Goal: Complete application form: Complete application form

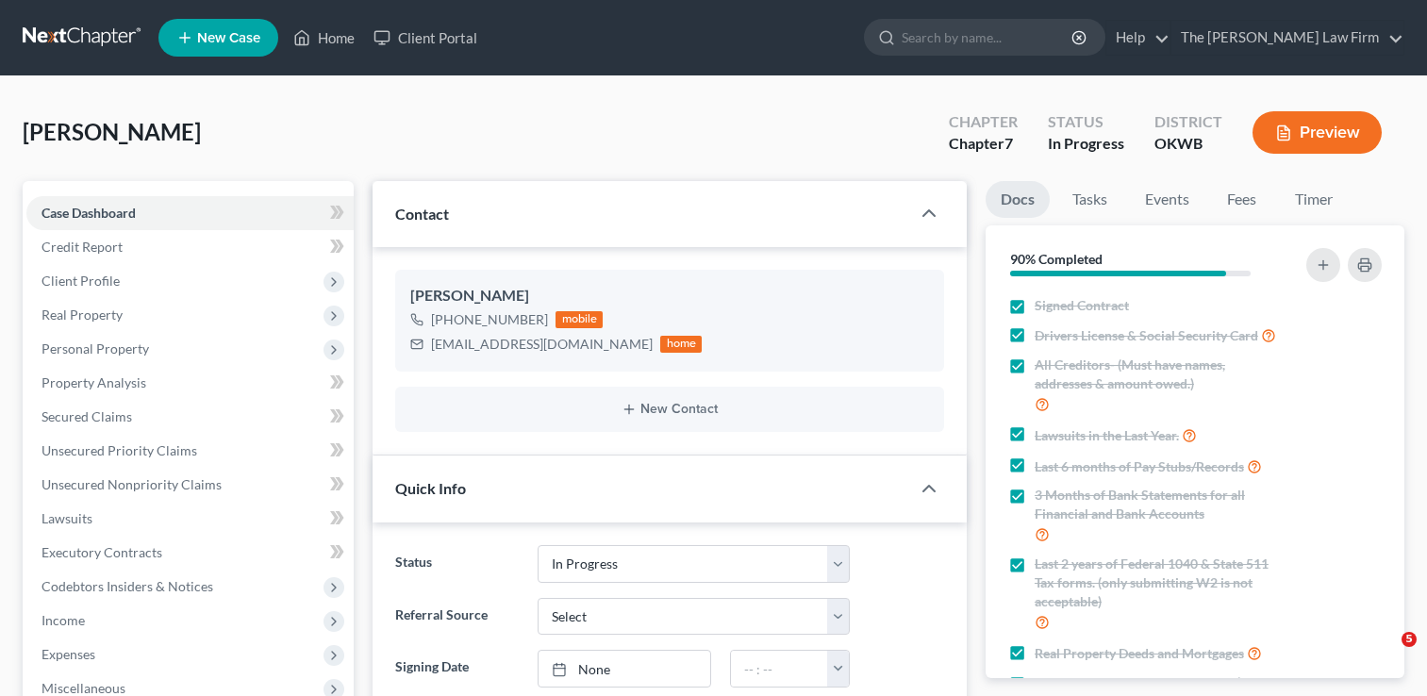
select select "4"
click at [82, 30] on link at bounding box center [83, 38] width 121 height 34
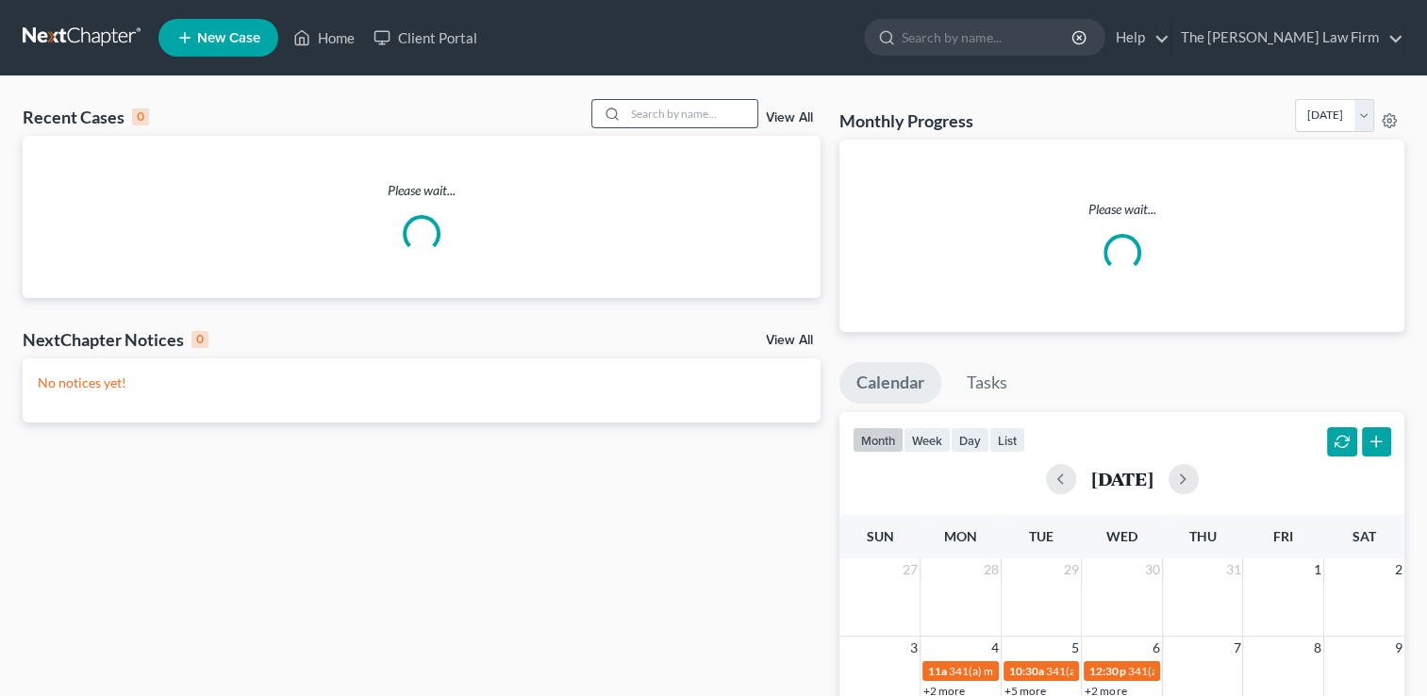
click at [657, 111] on input "search" at bounding box center [691, 113] width 132 height 27
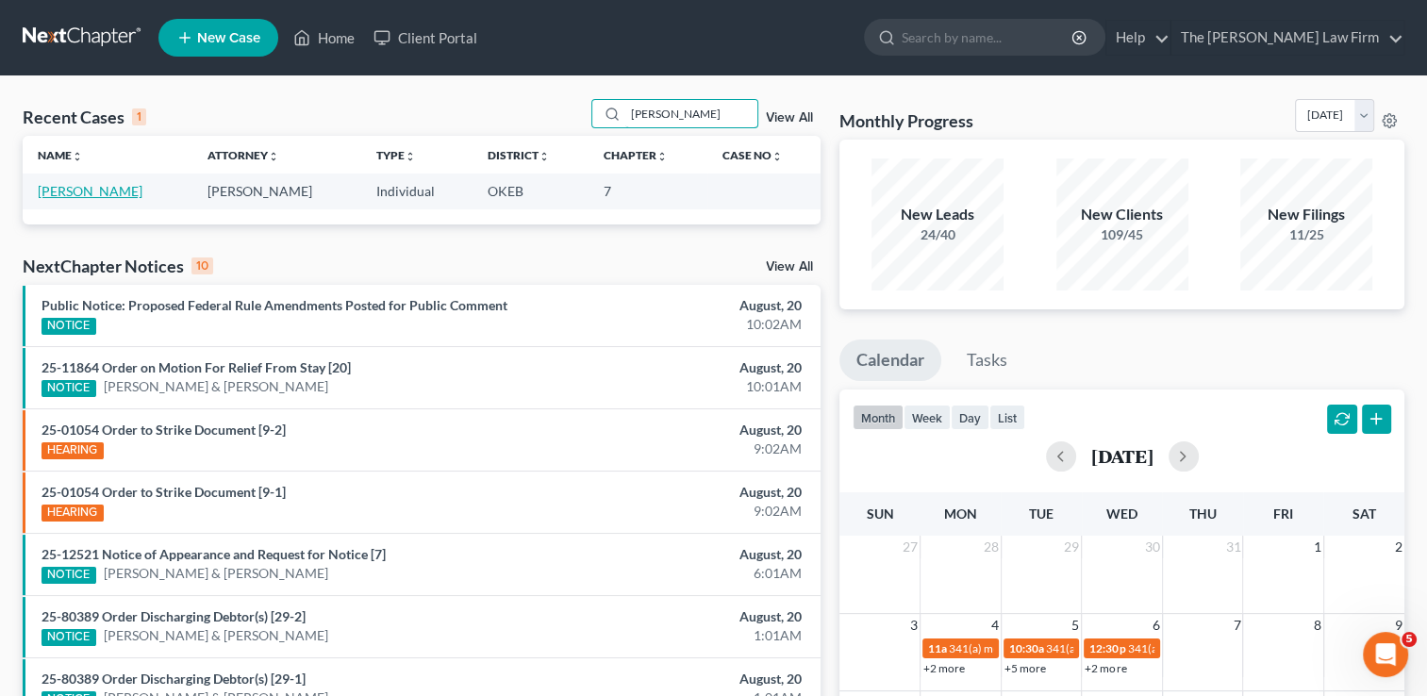
type input "[PERSON_NAME]"
click at [96, 190] on link "[PERSON_NAME]" at bounding box center [90, 191] width 105 height 16
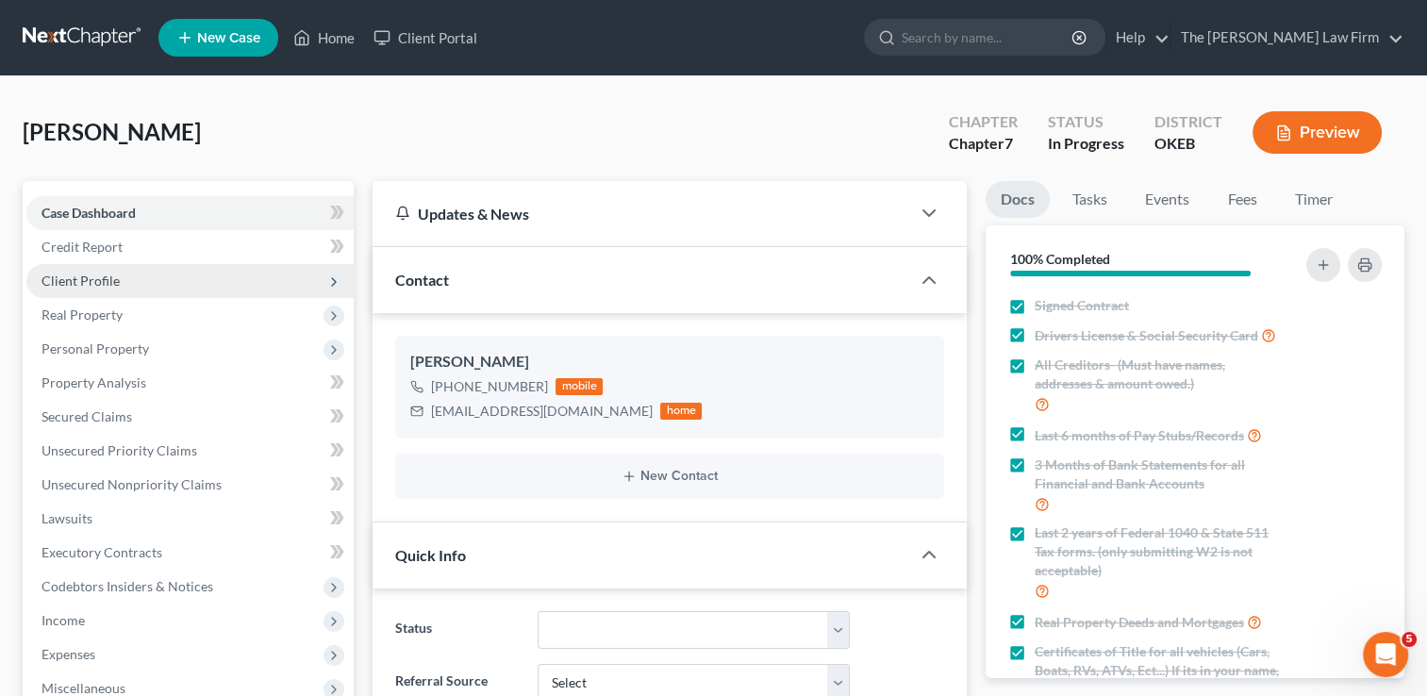
click at [132, 280] on span "Client Profile" at bounding box center [189, 281] width 327 height 34
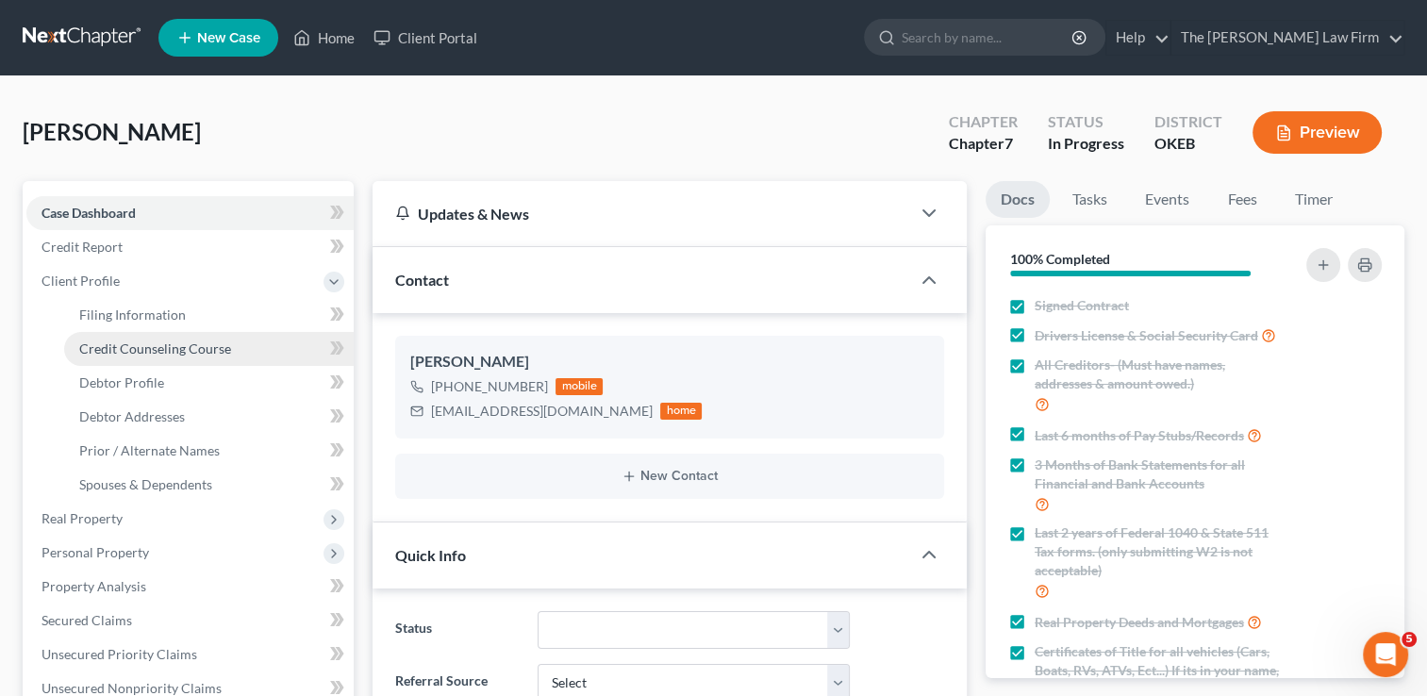
click at [175, 357] on link "Credit Counseling Course" at bounding box center [209, 349] width 290 height 34
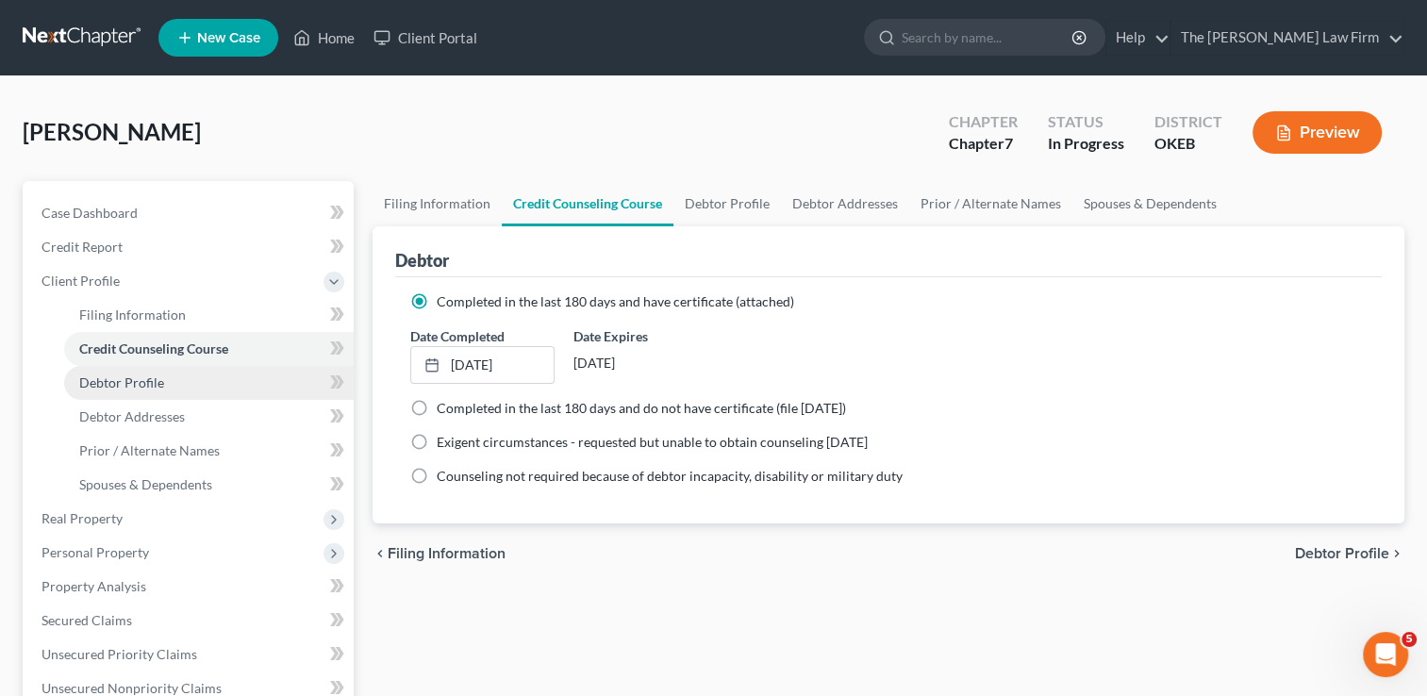
click at [168, 388] on link "Debtor Profile" at bounding box center [209, 383] width 290 height 34
select select "0"
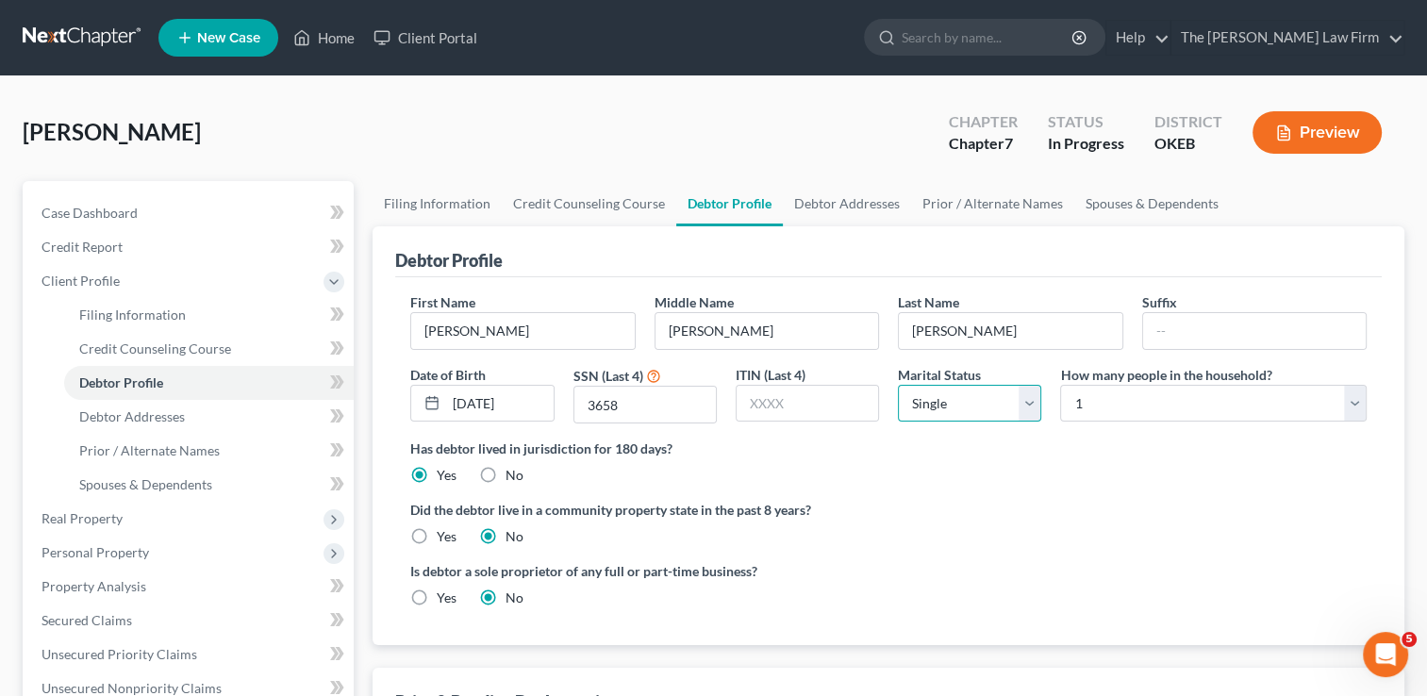
click at [1023, 401] on select "Select Single Married Separated Divorced Widowed" at bounding box center [969, 404] width 143 height 38
select select "3"
click at [898, 385] on select "Select Single Married Separated Divorced Widowed" at bounding box center [969, 404] width 143 height 38
click at [1353, 395] on select "Select 1 2 3 4 5 6 7 8 9 10 11 12 13 14 15 16 17 18 19 20" at bounding box center [1213, 404] width 307 height 38
click at [1060, 385] on select "Select 1 2 3 4 5 6 7 8 9 10 11 12 13 14 15 16 17 18 19 20" at bounding box center [1213, 404] width 307 height 38
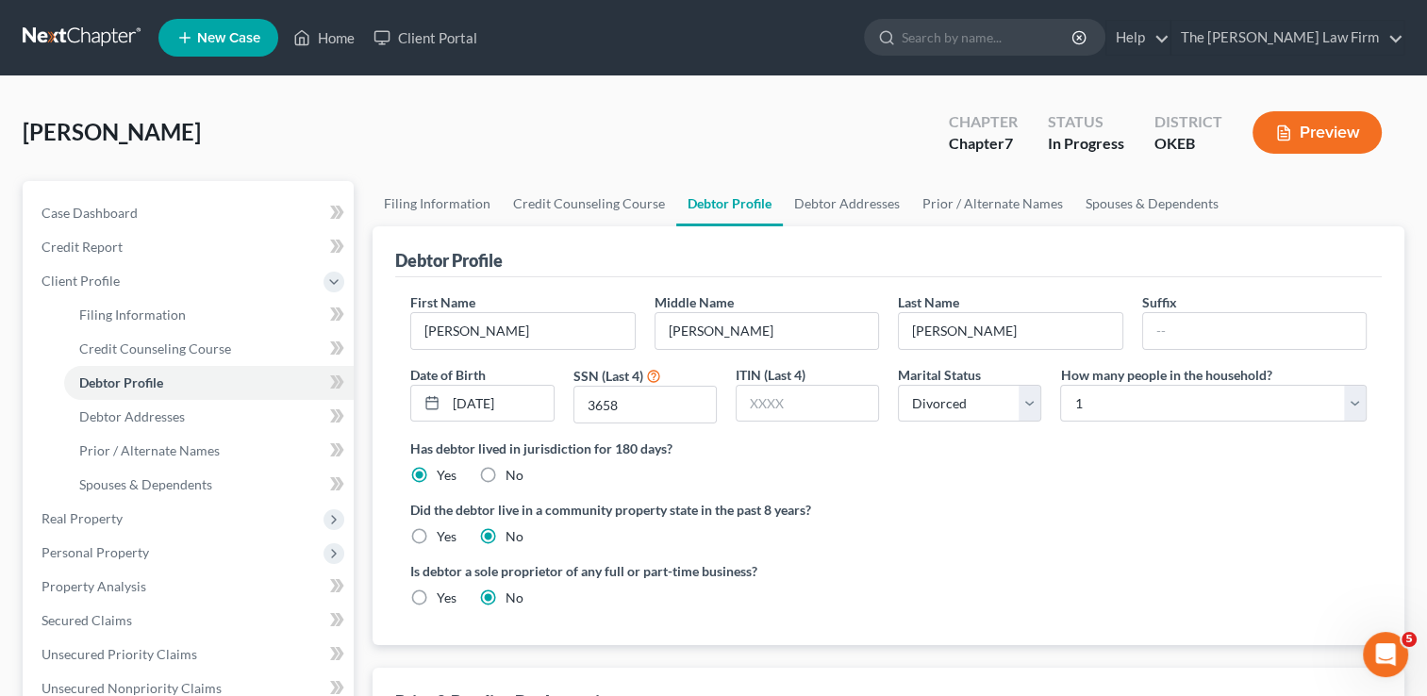
click at [1056, 515] on label "Did the debtor live in a community property state in the past 8 years?" at bounding box center [888, 510] width 957 height 20
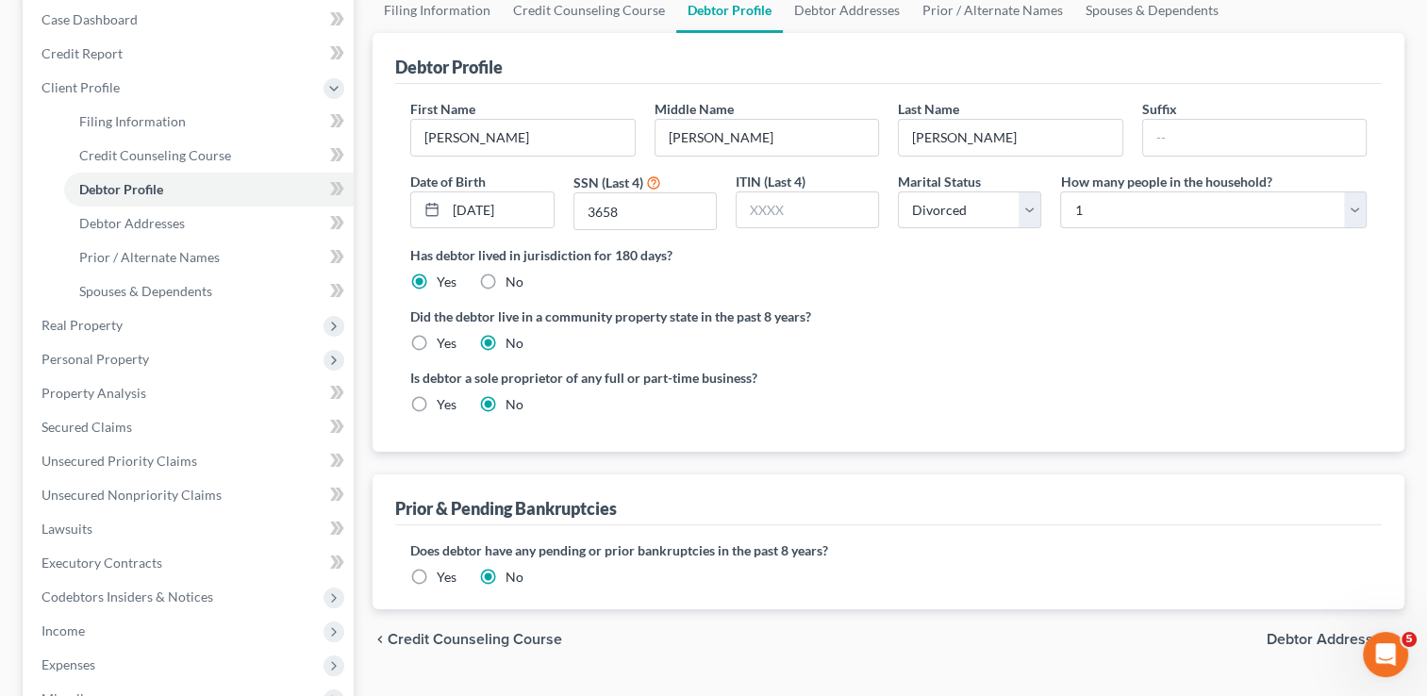
scroll to position [94, 0]
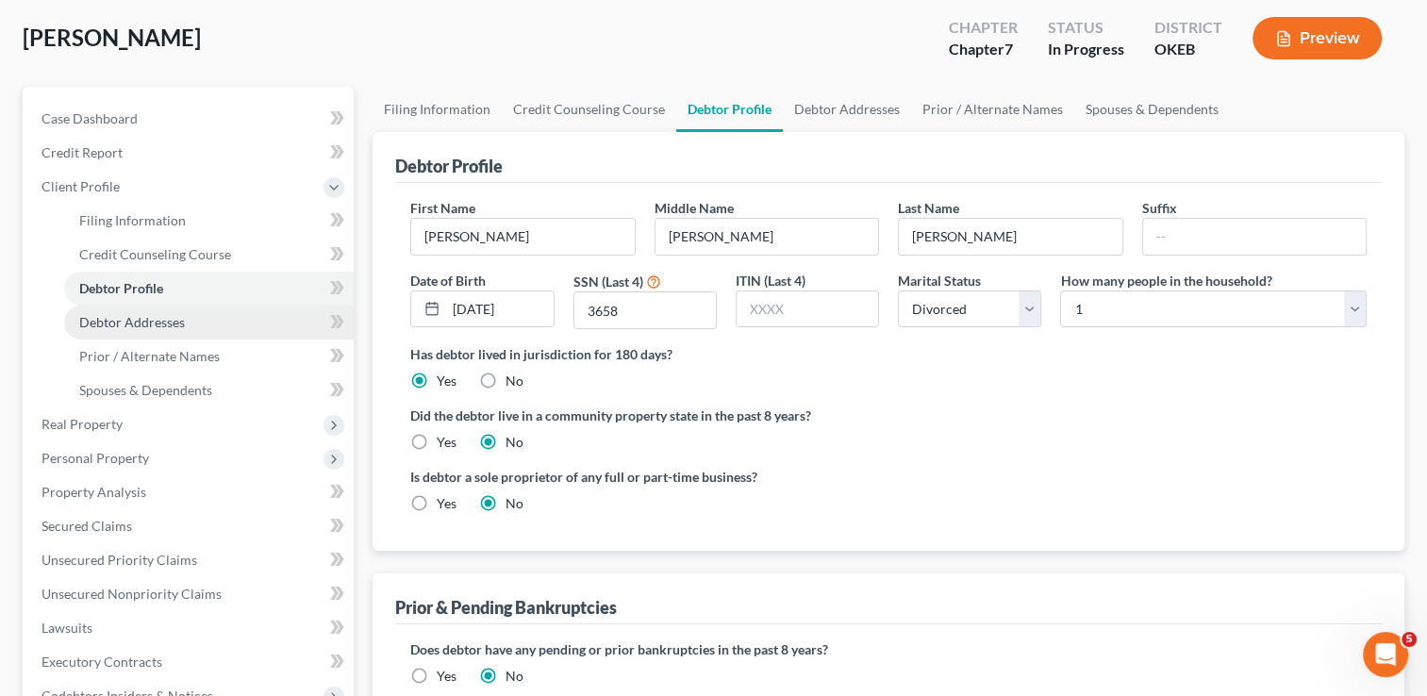
click at [117, 323] on span "Debtor Addresses" at bounding box center [132, 322] width 106 height 16
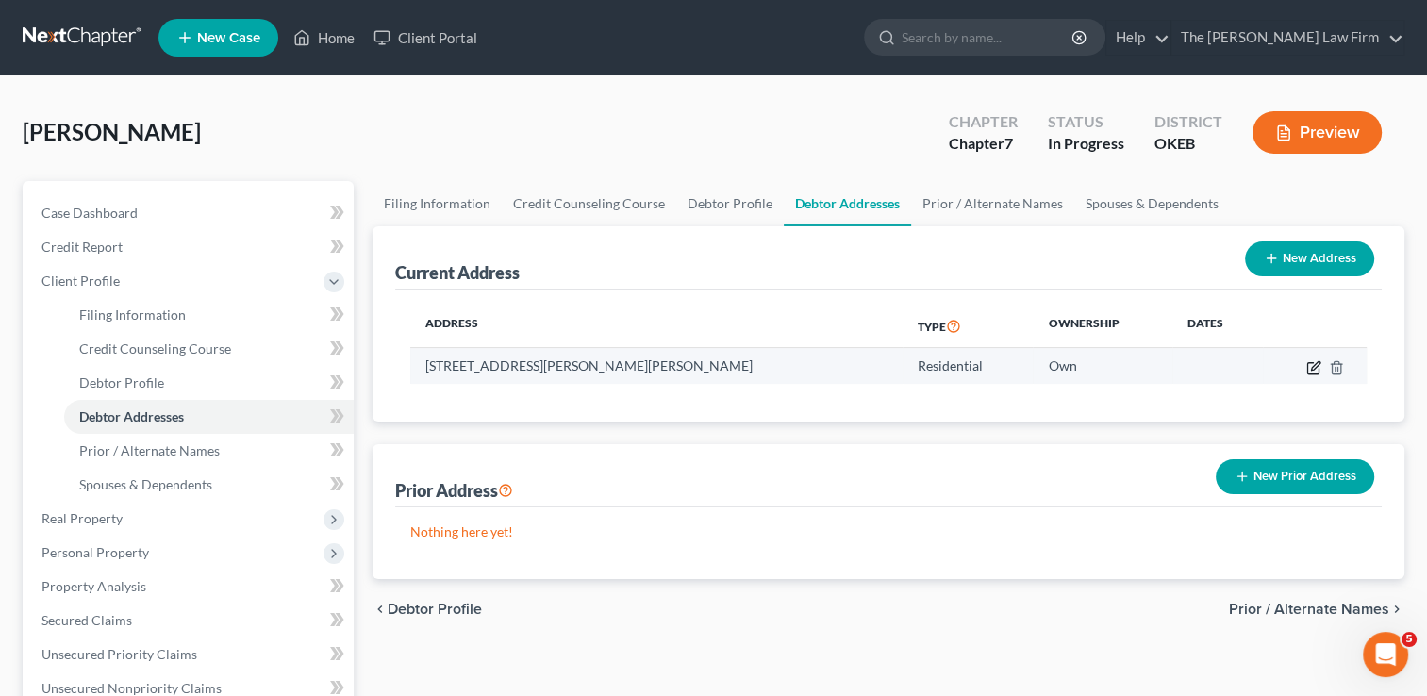
click at [1308, 368] on icon "button" at bounding box center [1313, 367] width 15 height 15
select select "37"
select select "0"
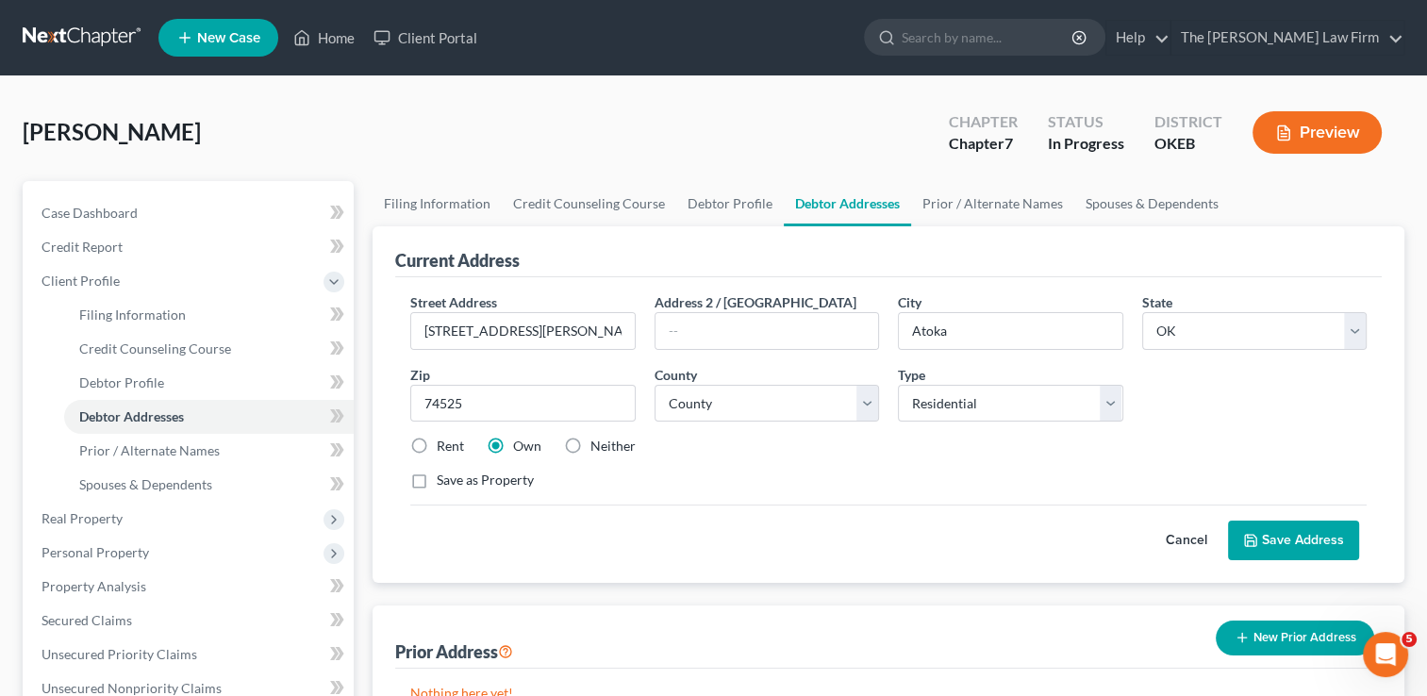
click at [1290, 534] on button "Save Address" at bounding box center [1293, 541] width 131 height 40
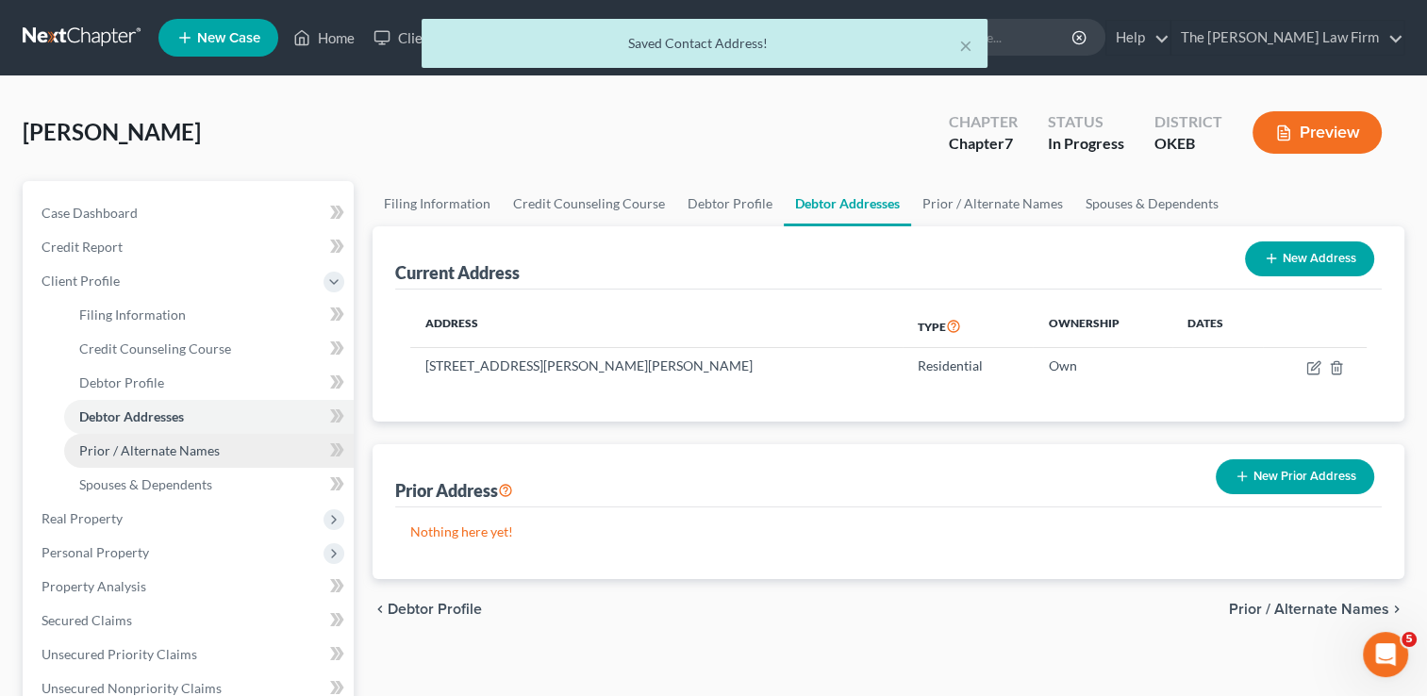
click at [153, 451] on span "Prior / Alternate Names" at bounding box center [149, 450] width 141 height 16
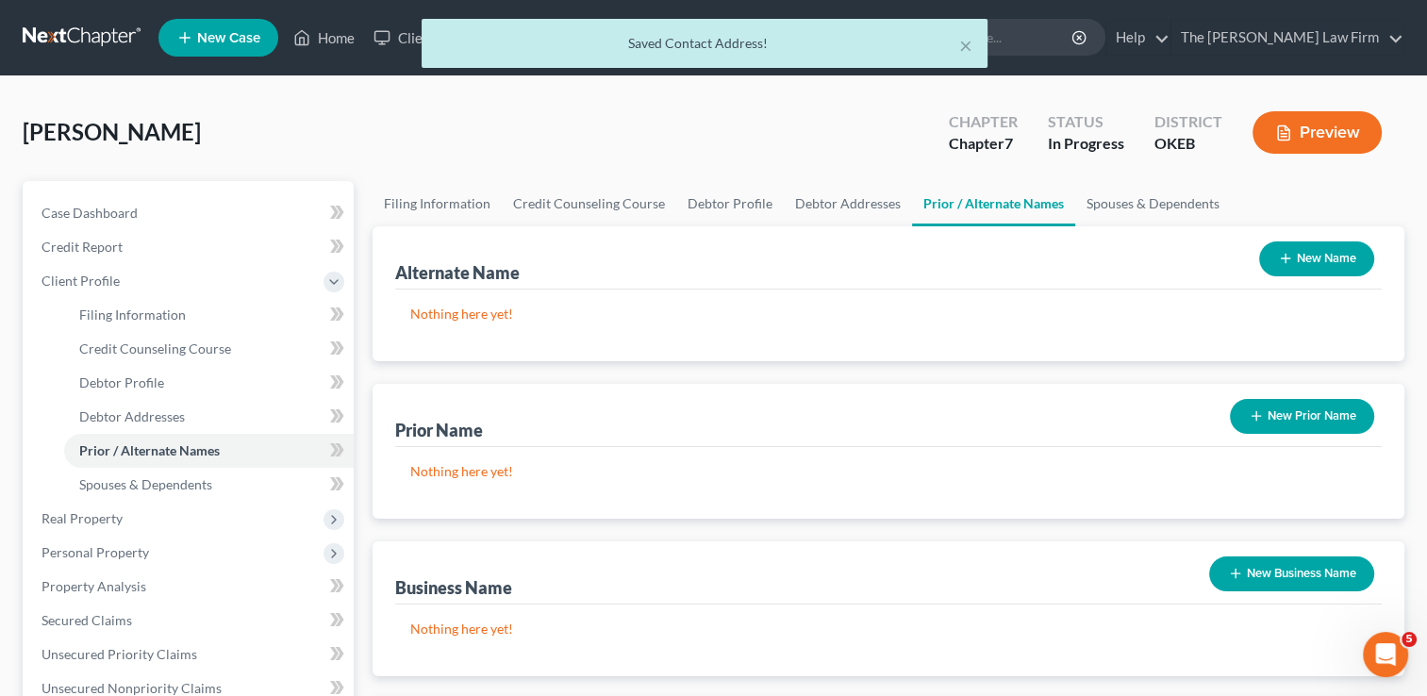
click at [1306, 257] on button "New Name" at bounding box center [1316, 258] width 115 height 35
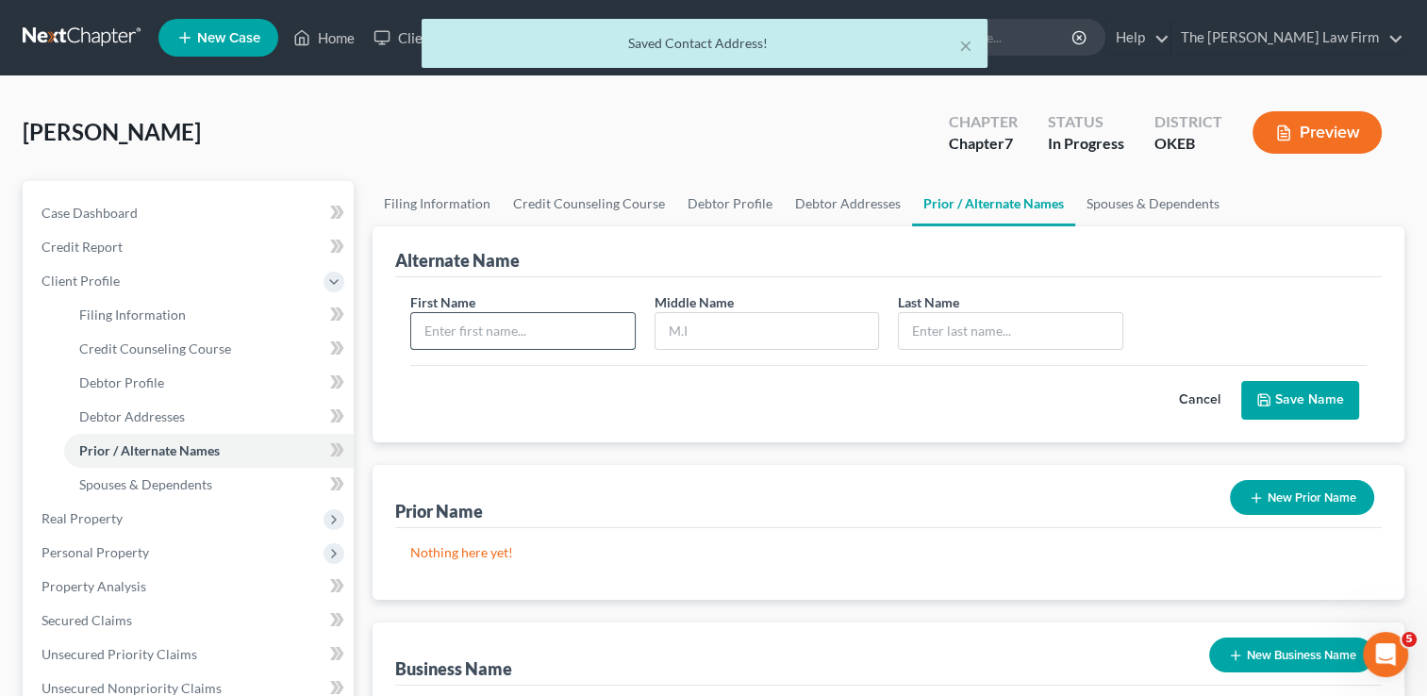
click at [520, 330] on input "text" at bounding box center [522, 331] width 223 height 36
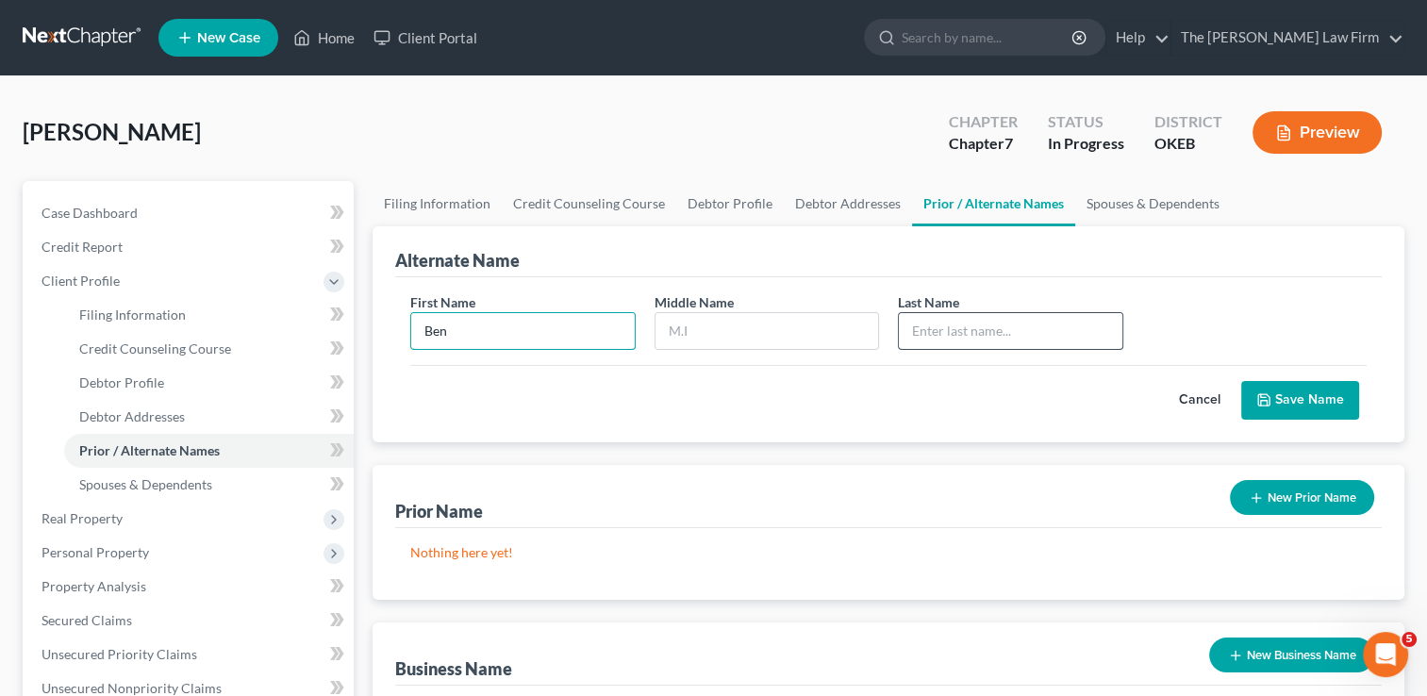
type input "Ben"
click at [934, 324] on input "text" at bounding box center [1010, 331] width 223 height 36
type input "[PERSON_NAME]"
click at [1299, 403] on button "Save Name" at bounding box center [1300, 401] width 118 height 40
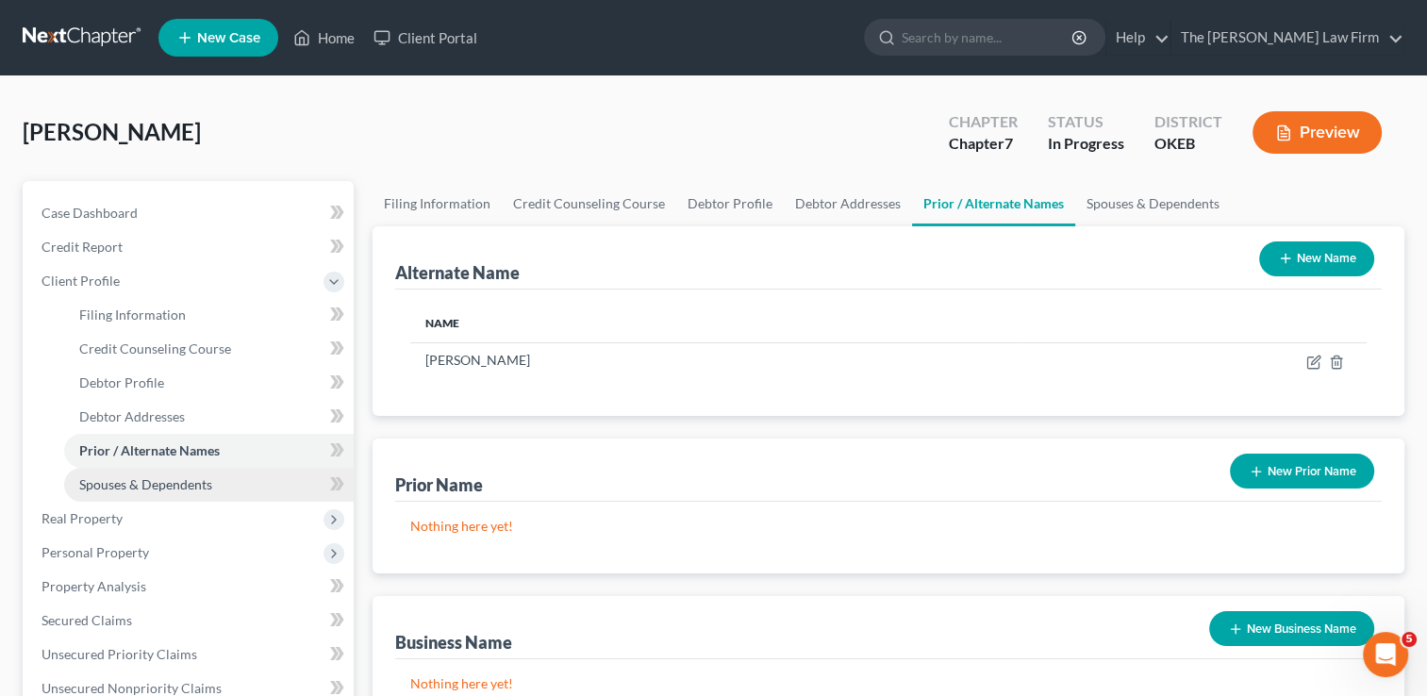
click at [197, 484] on span "Spouses & Dependents" at bounding box center [145, 484] width 133 height 16
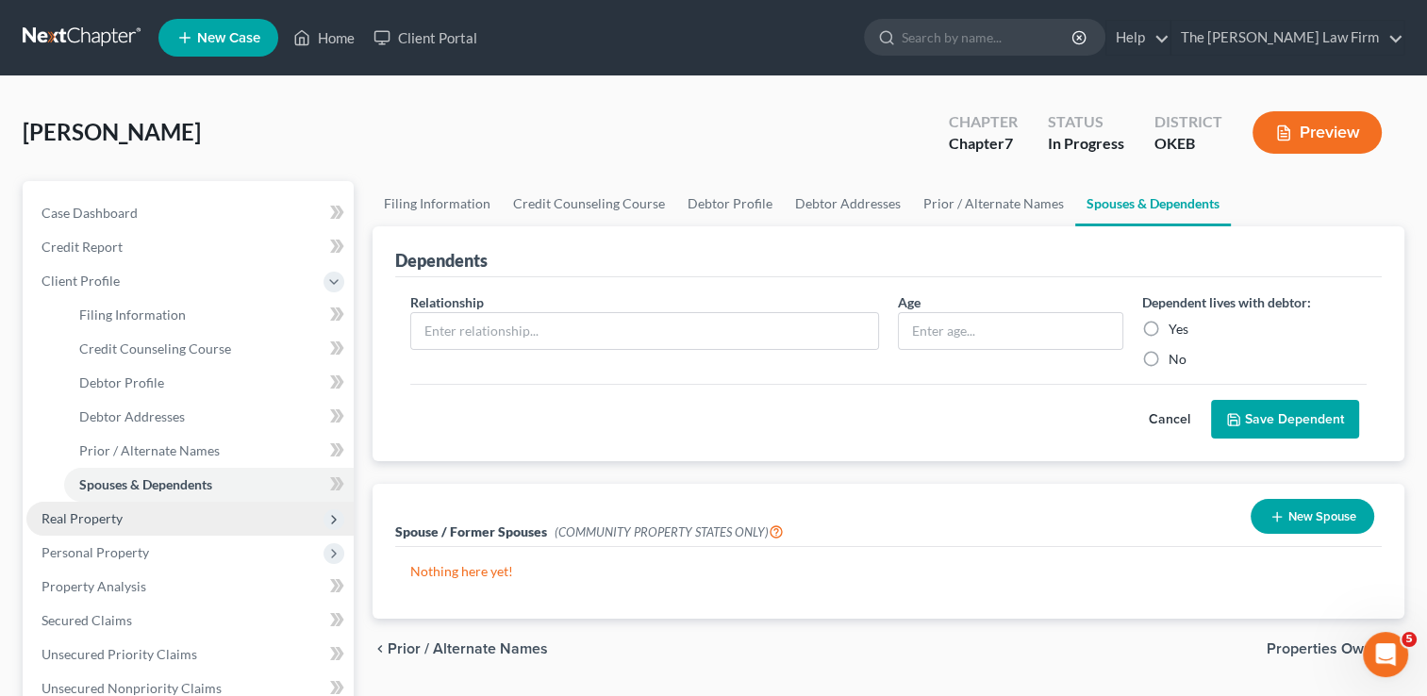
click at [102, 523] on span "Real Property" at bounding box center [82, 518] width 81 height 16
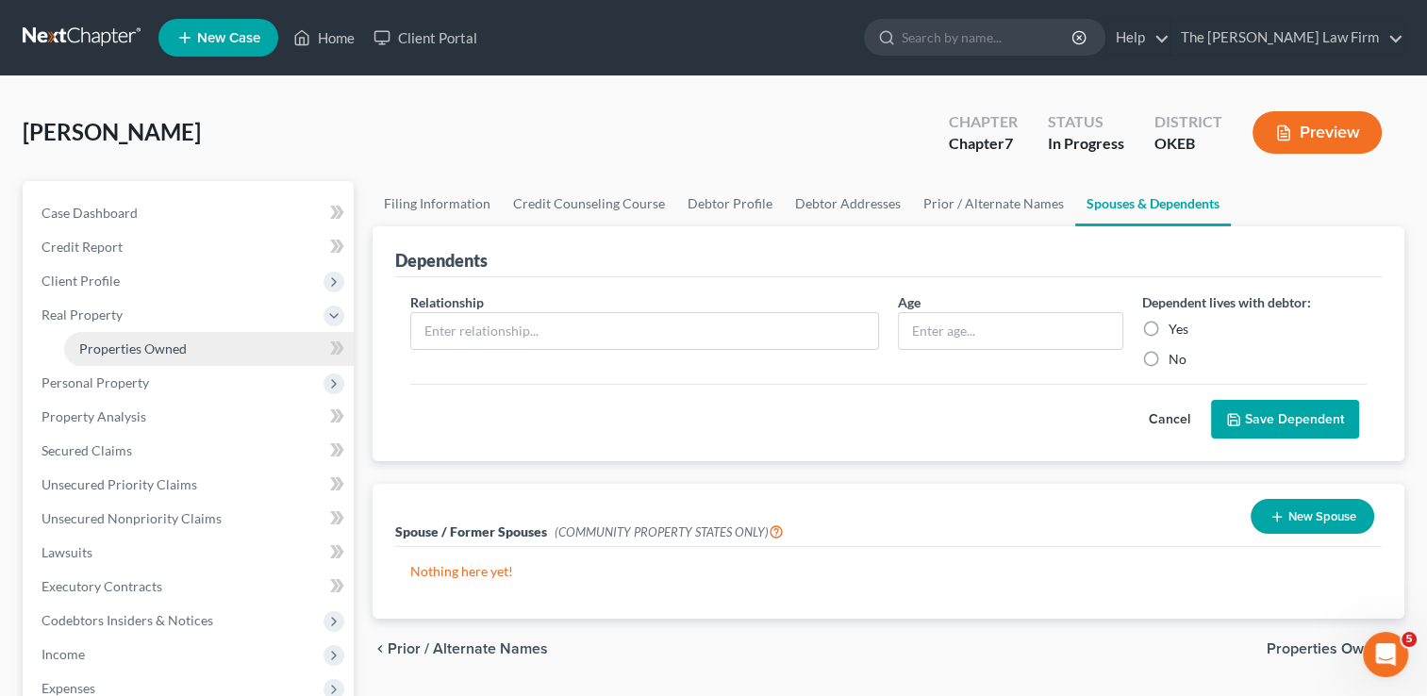
click at [183, 351] on span "Properties Owned" at bounding box center [133, 349] width 108 height 16
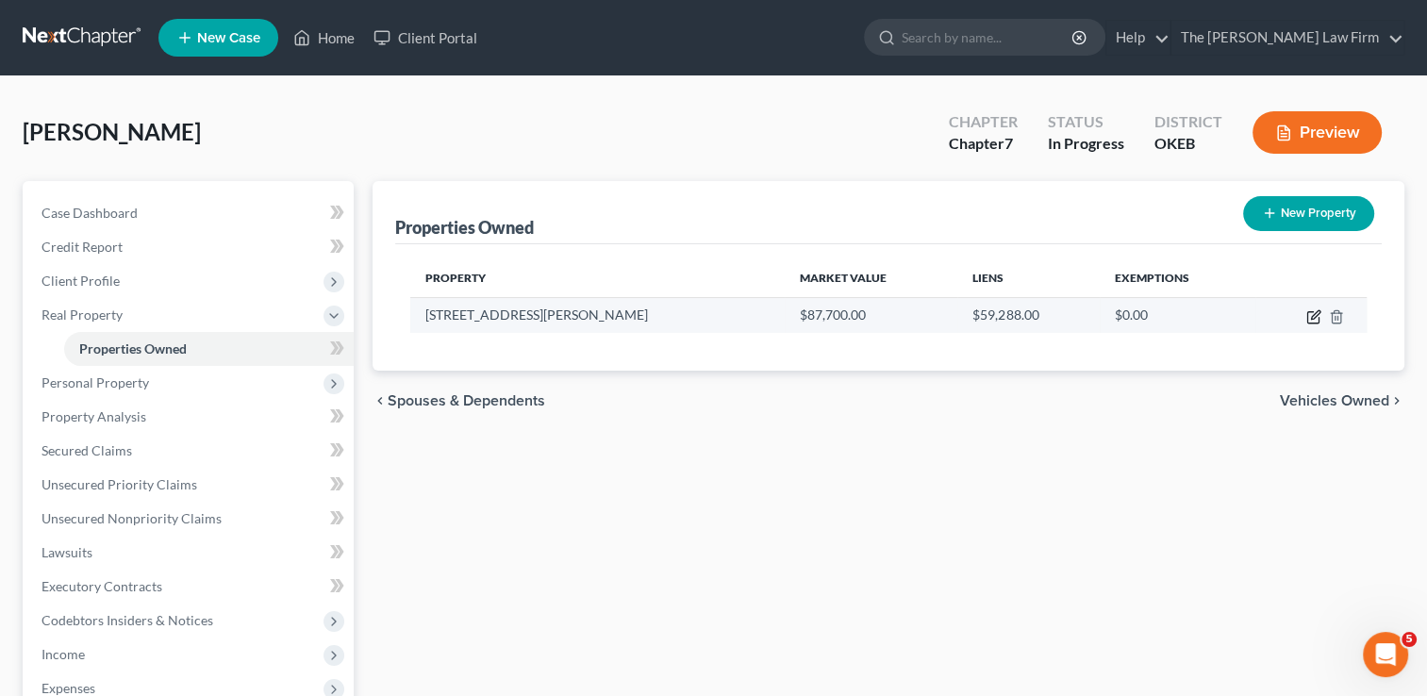
click at [1313, 313] on icon "button" at bounding box center [1315, 314] width 8 height 8
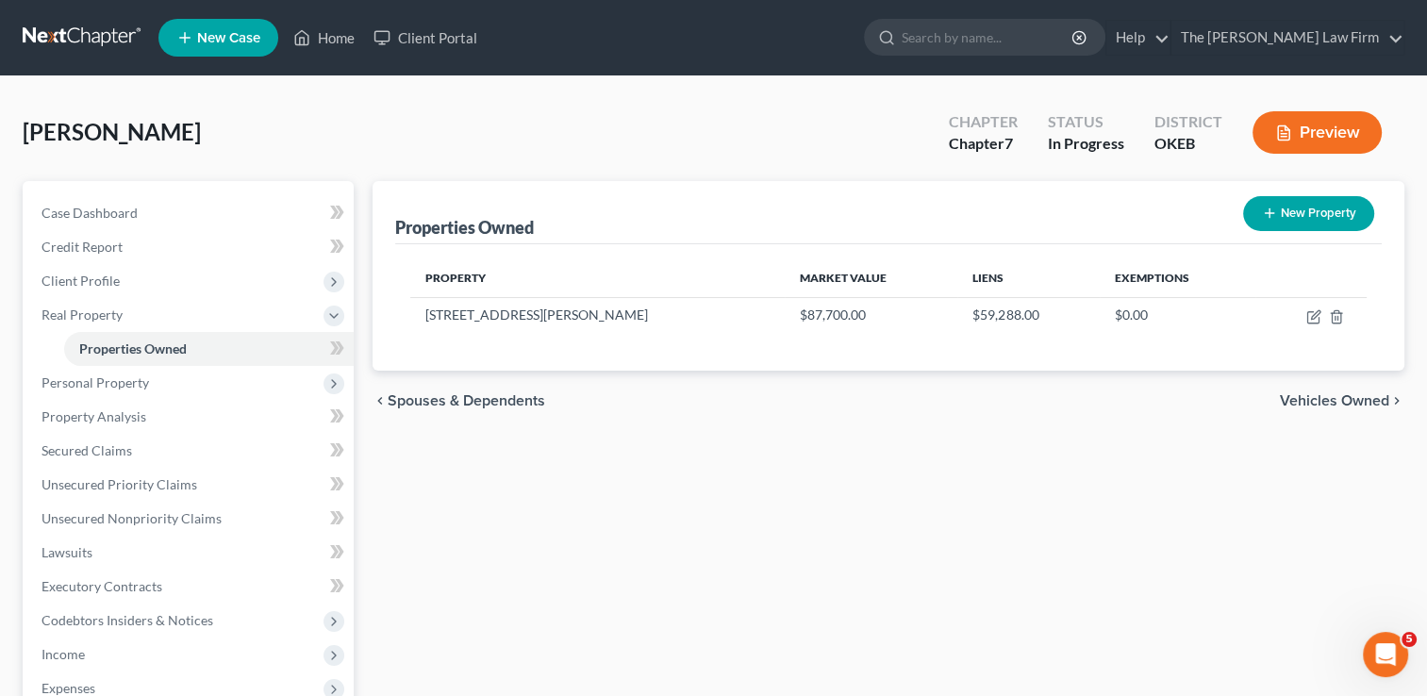
select select "37"
select select "2"
select select "0"
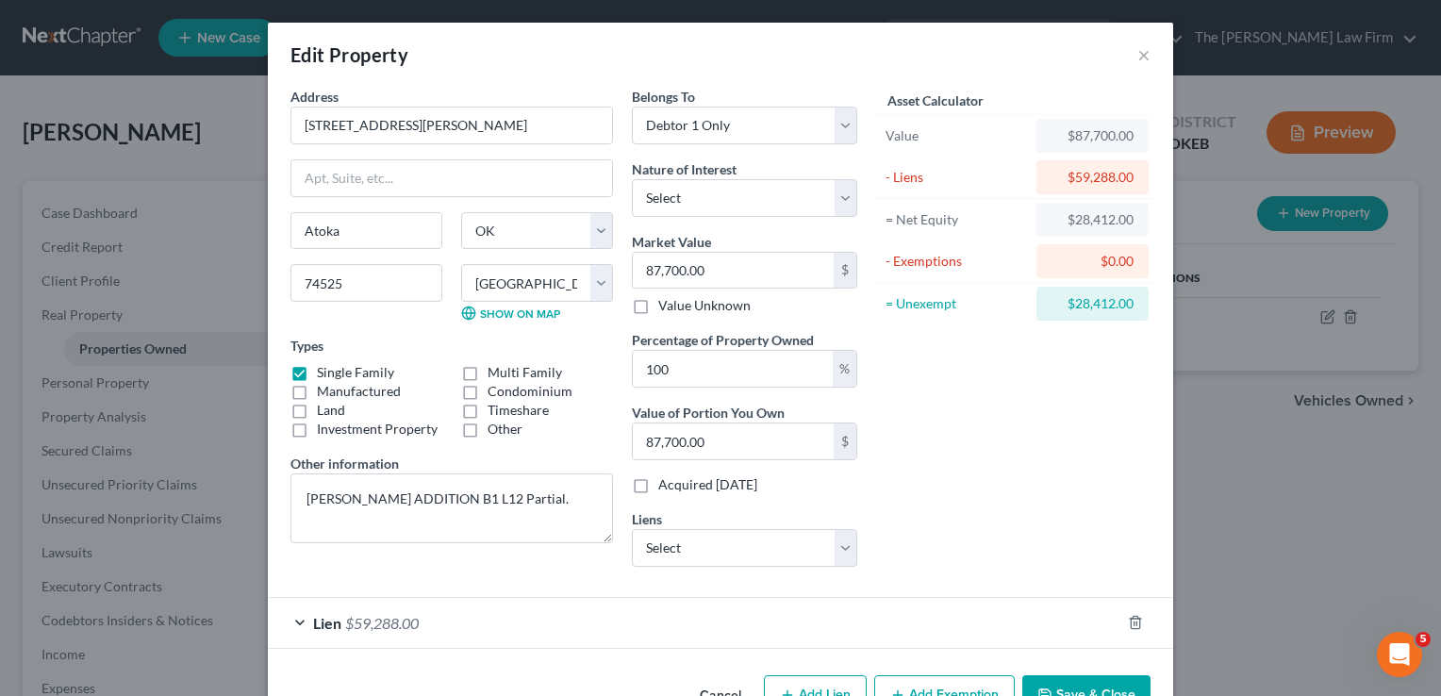
scroll to position [53, 0]
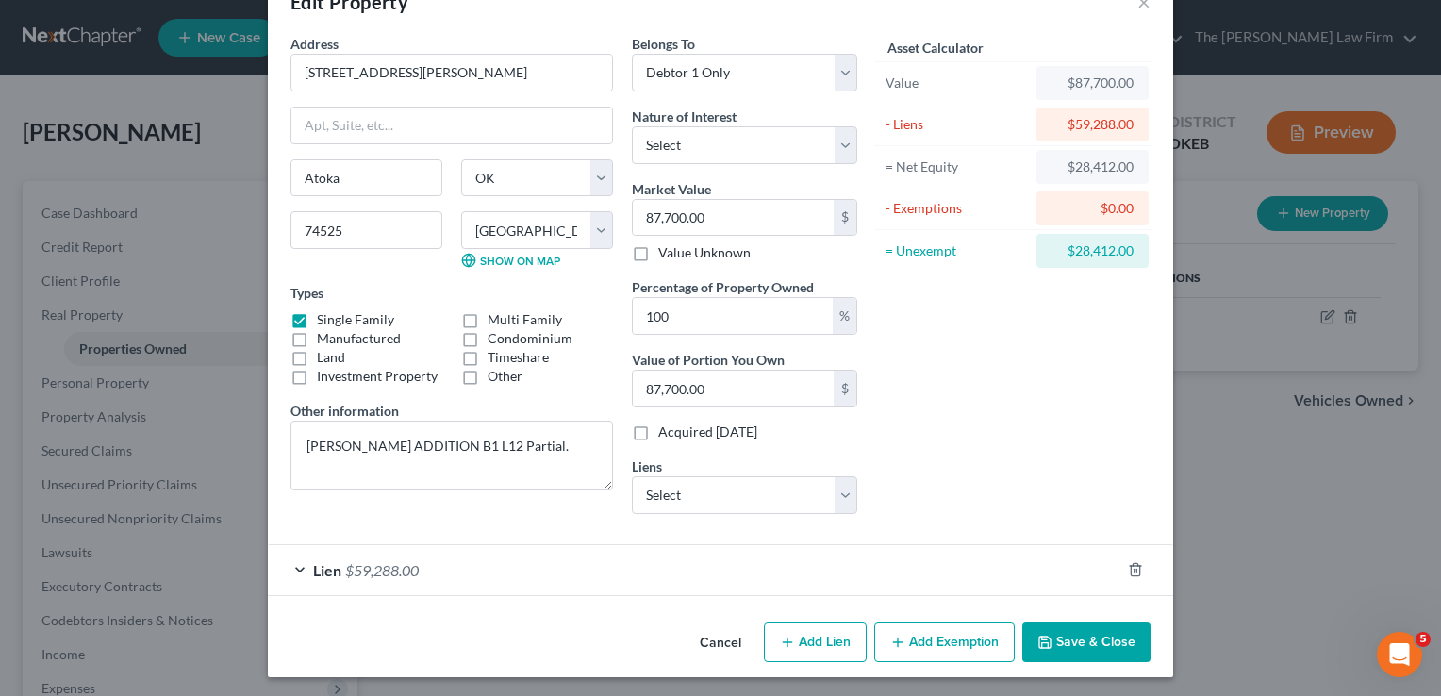
click at [516, 576] on div "Lien $59,288.00" at bounding box center [694, 570] width 853 height 50
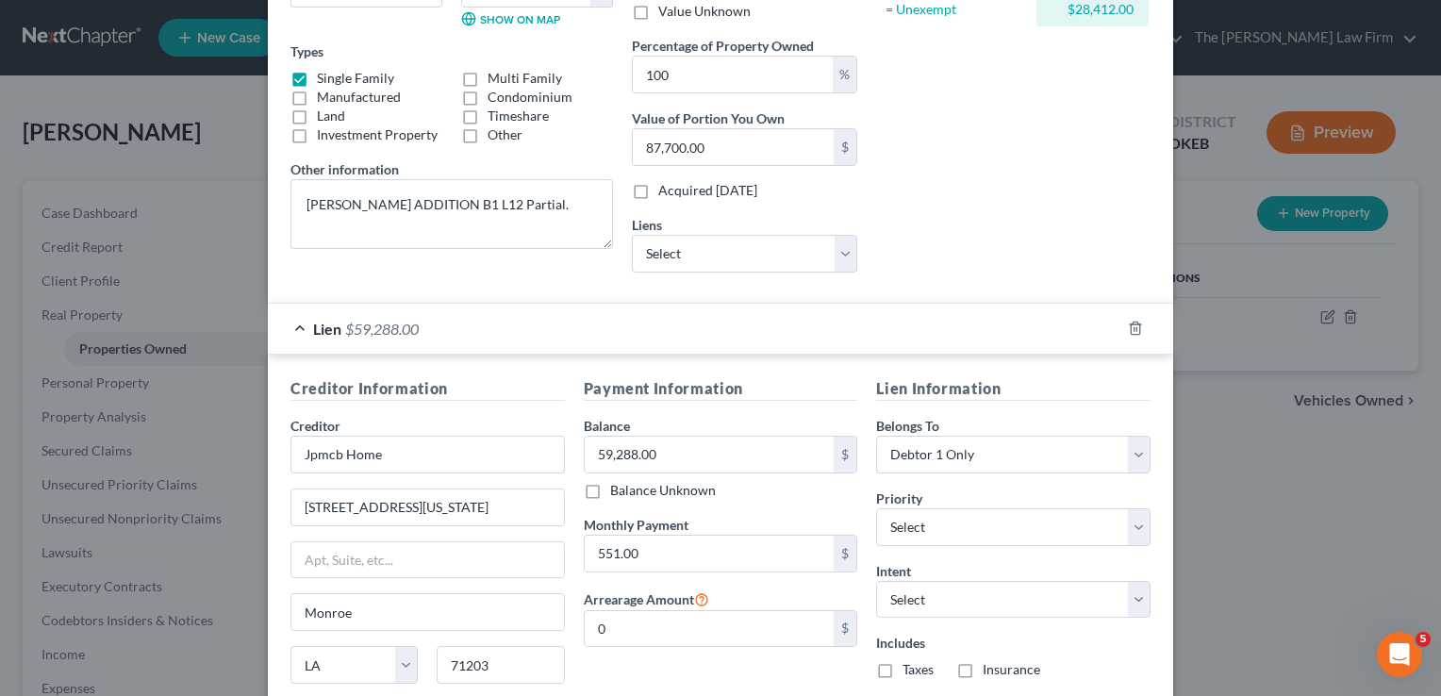
scroll to position [430, 0]
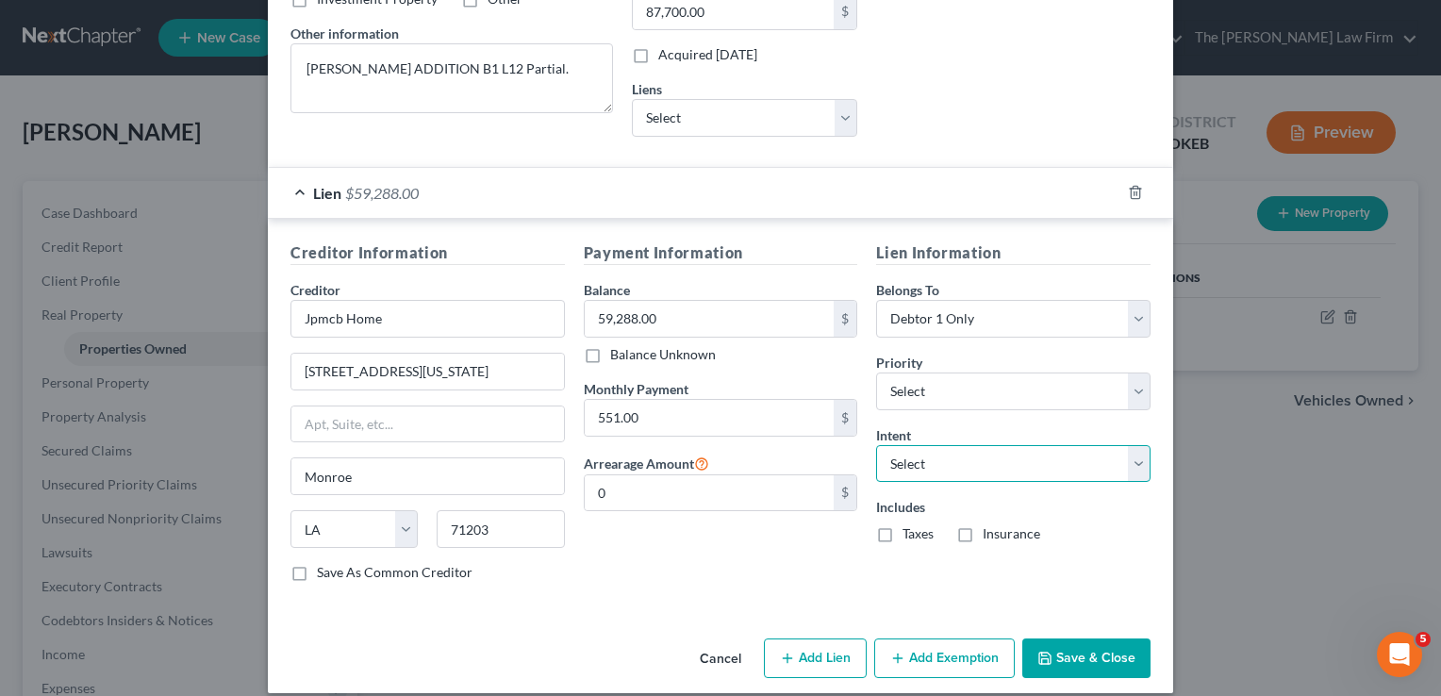
click at [1131, 460] on select "Select Surrender Redeem Reaffirm Avoid Other" at bounding box center [1013, 464] width 274 height 38
select select "2"
click at [876, 445] on select "Select Surrender Redeem Reaffirm Avoid Other" at bounding box center [1013, 464] width 274 height 38
click at [1087, 651] on button "Save & Close" at bounding box center [1087, 659] width 128 height 40
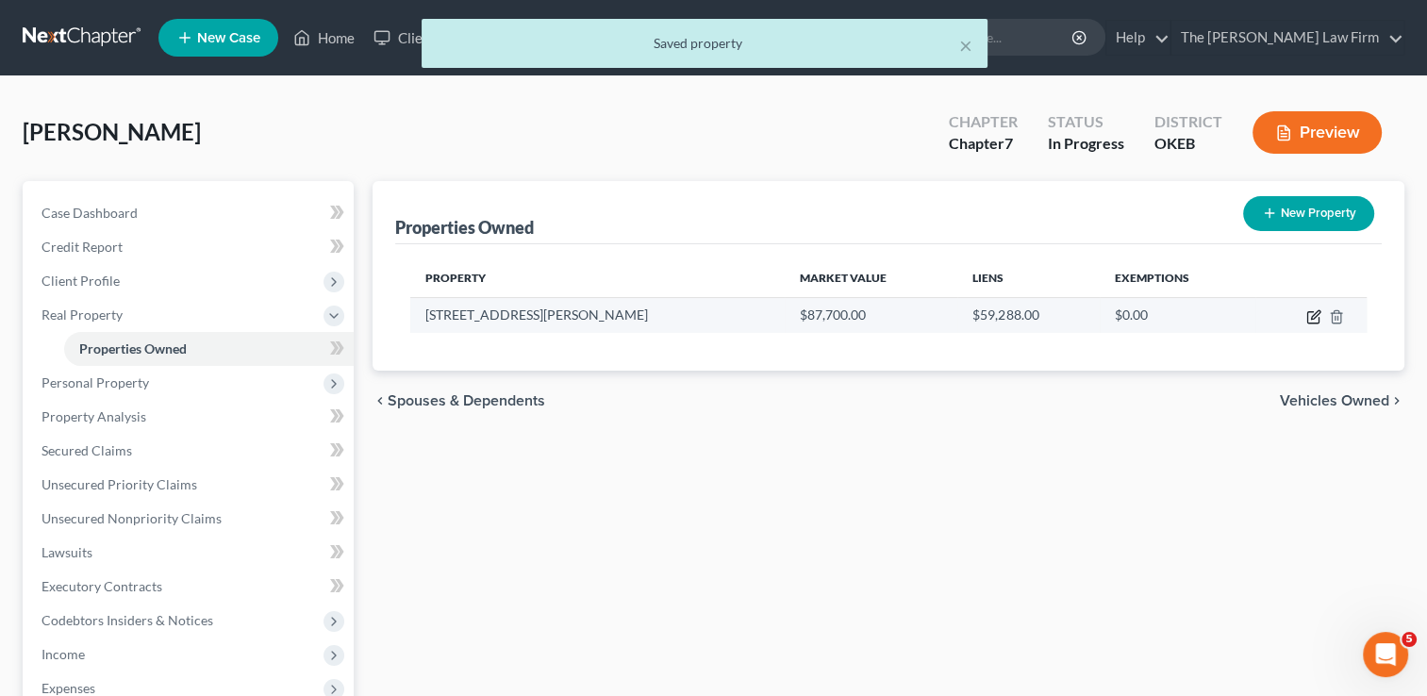
click at [1311, 317] on icon "button" at bounding box center [1315, 314] width 8 height 8
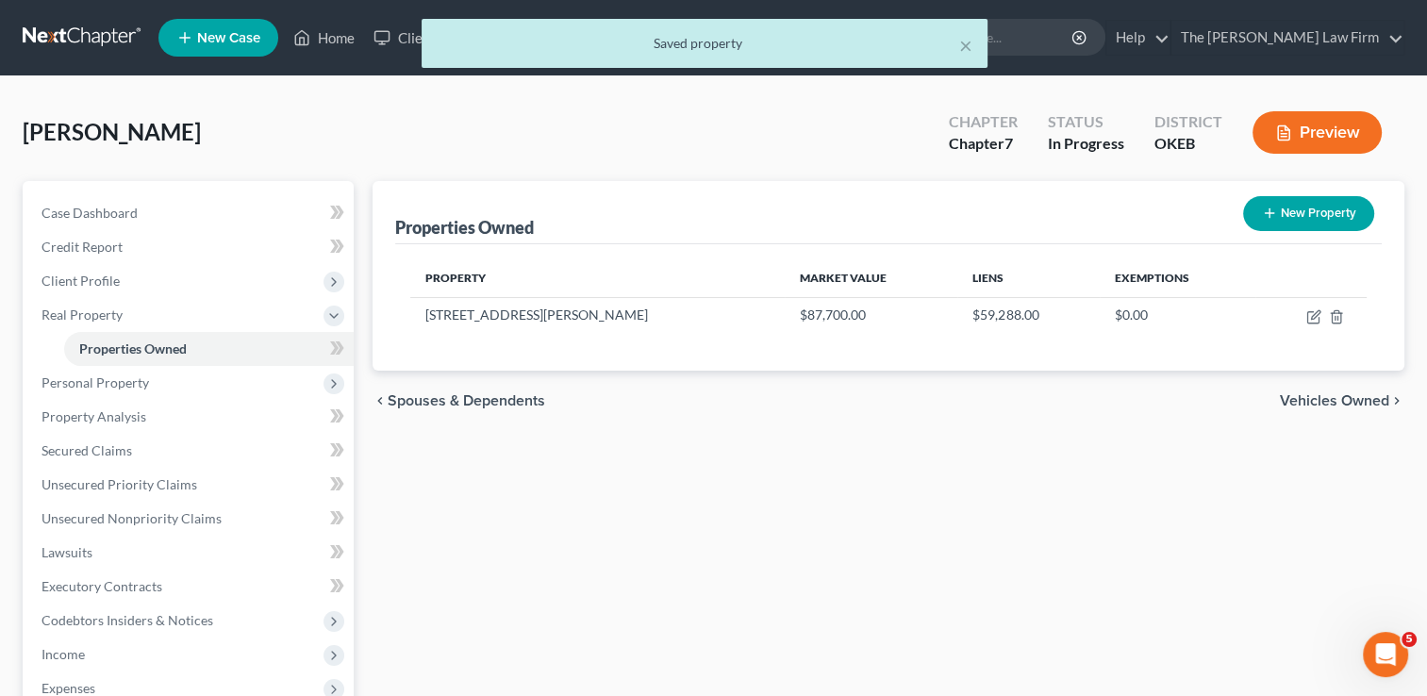
select select "37"
select select "2"
select select "0"
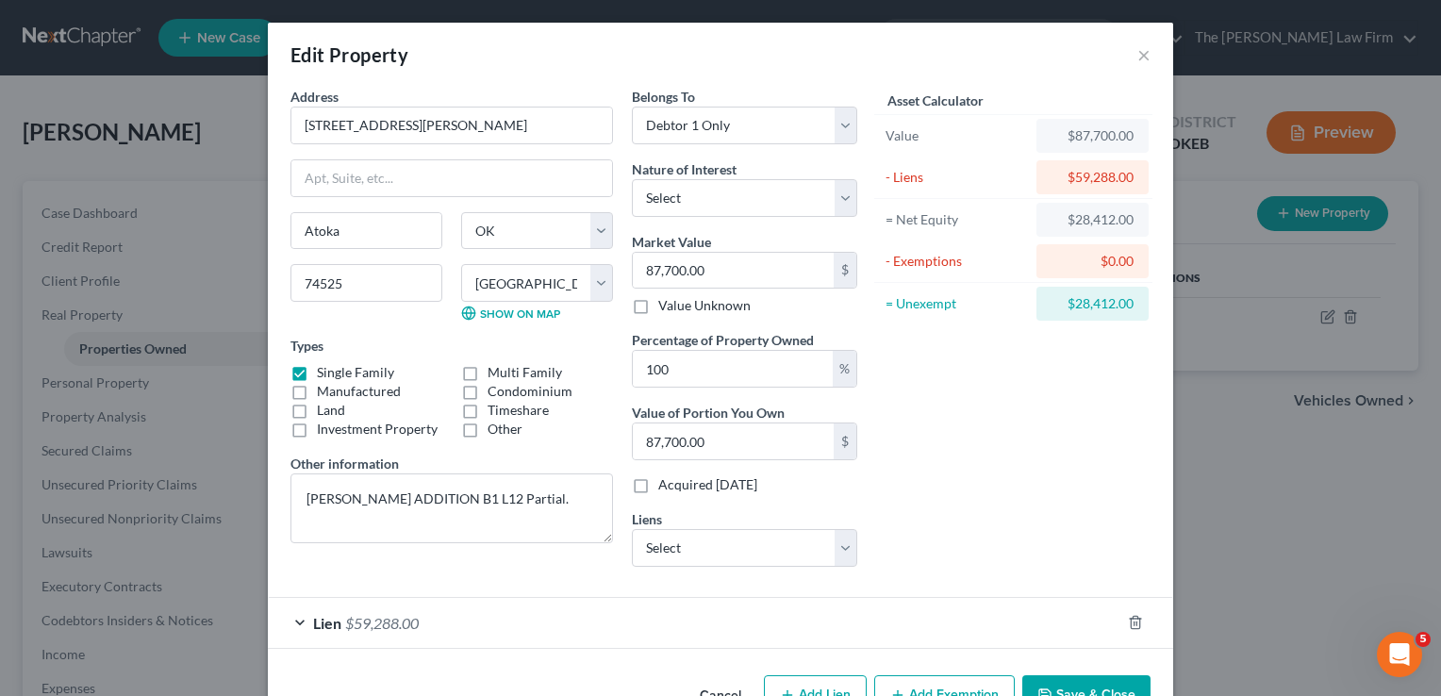
scroll to position [53, 0]
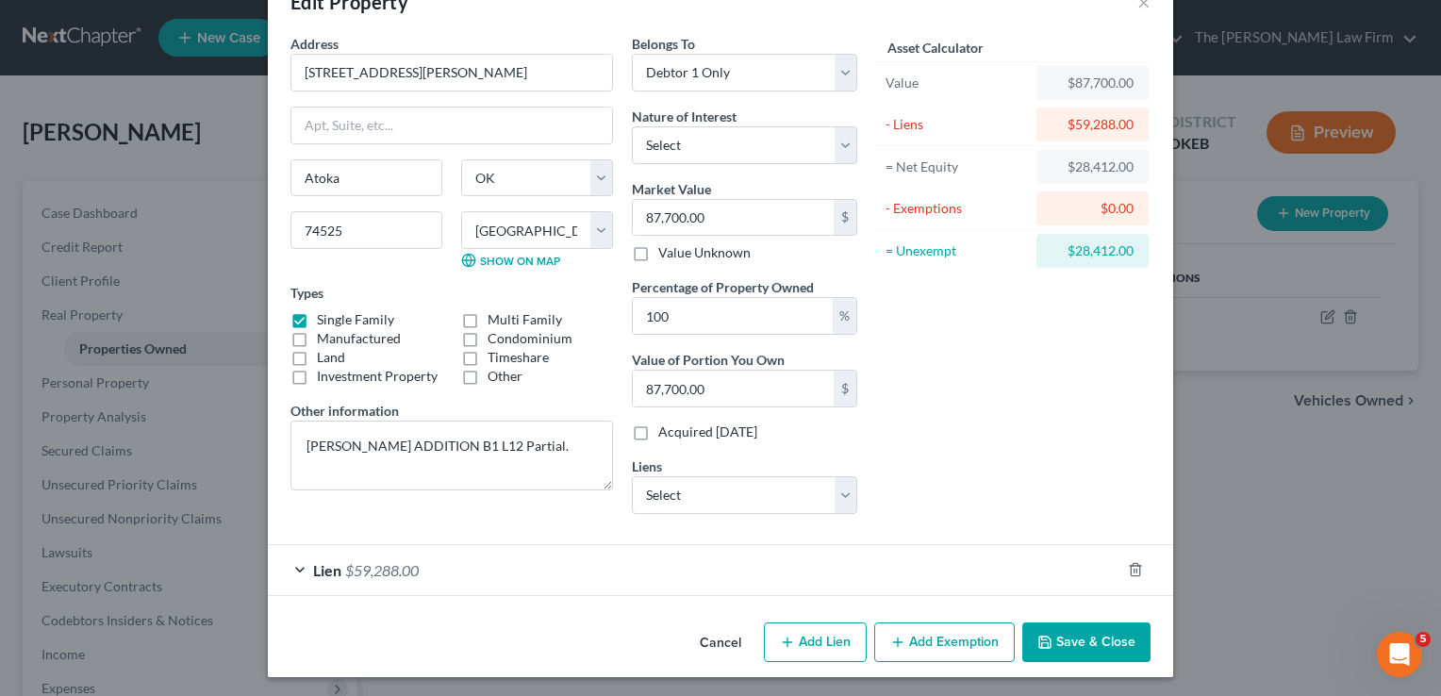
click at [936, 637] on button "Add Exemption" at bounding box center [944, 643] width 141 height 40
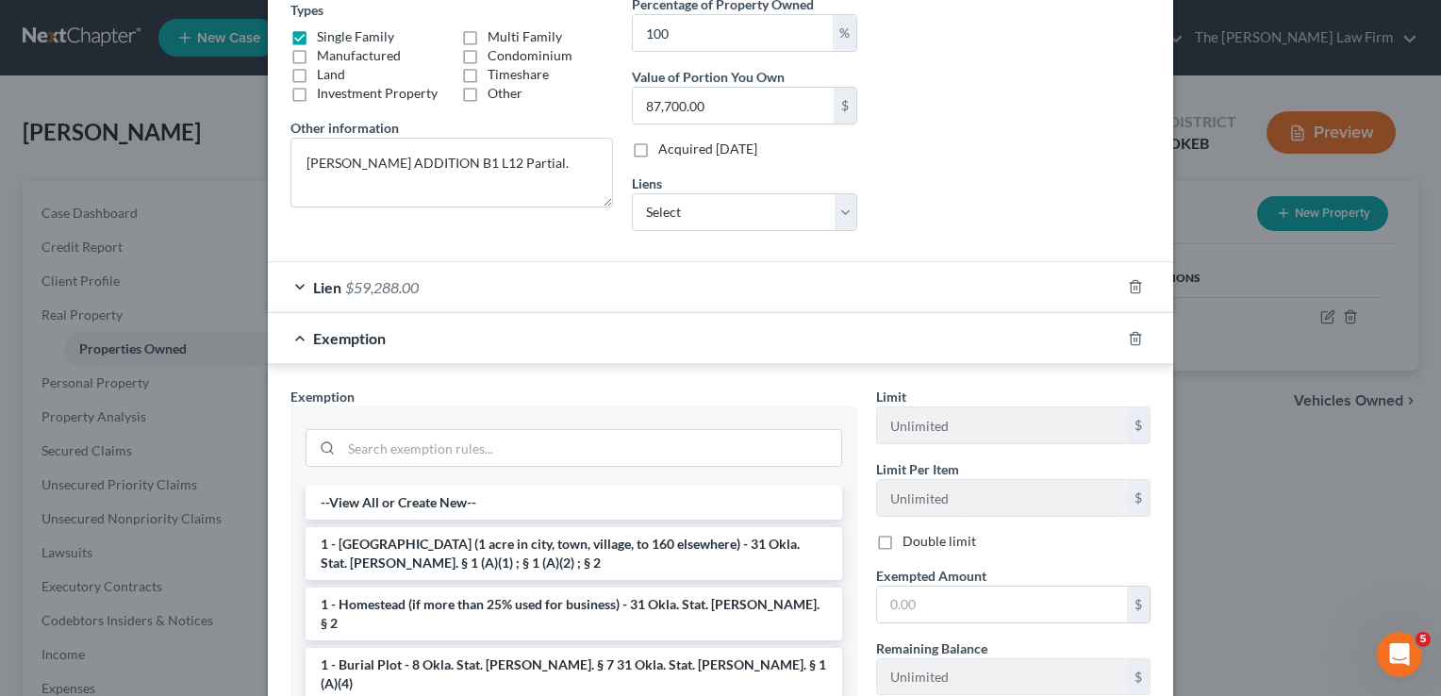
scroll to position [430, 0]
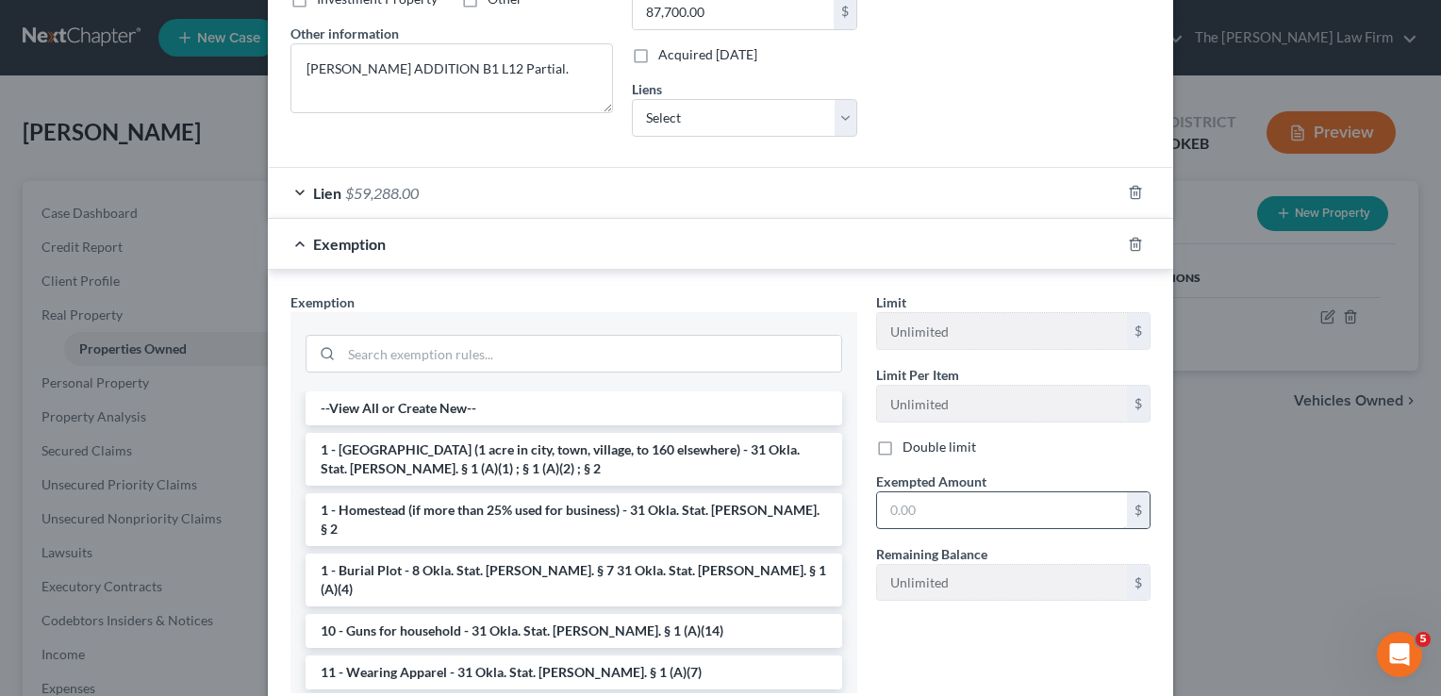
click at [968, 515] on input "text" at bounding box center [1002, 510] width 250 height 36
type input "87,700"
click at [359, 457] on li "1 - [GEOGRAPHIC_DATA] (1 acre in city, town, village, to 160 elsewhere) - 31 Ok…" at bounding box center [574, 459] width 537 height 53
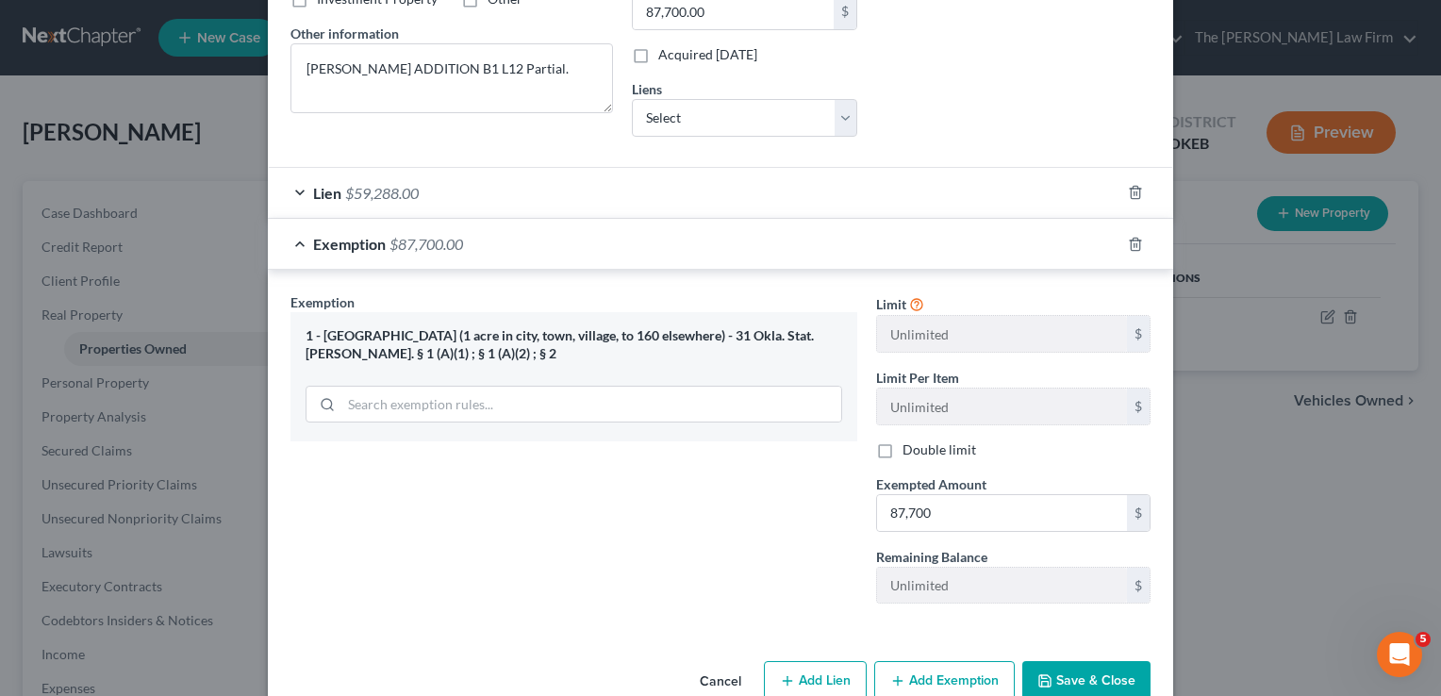
click at [1104, 670] on button "Save & Close" at bounding box center [1087, 681] width 128 height 40
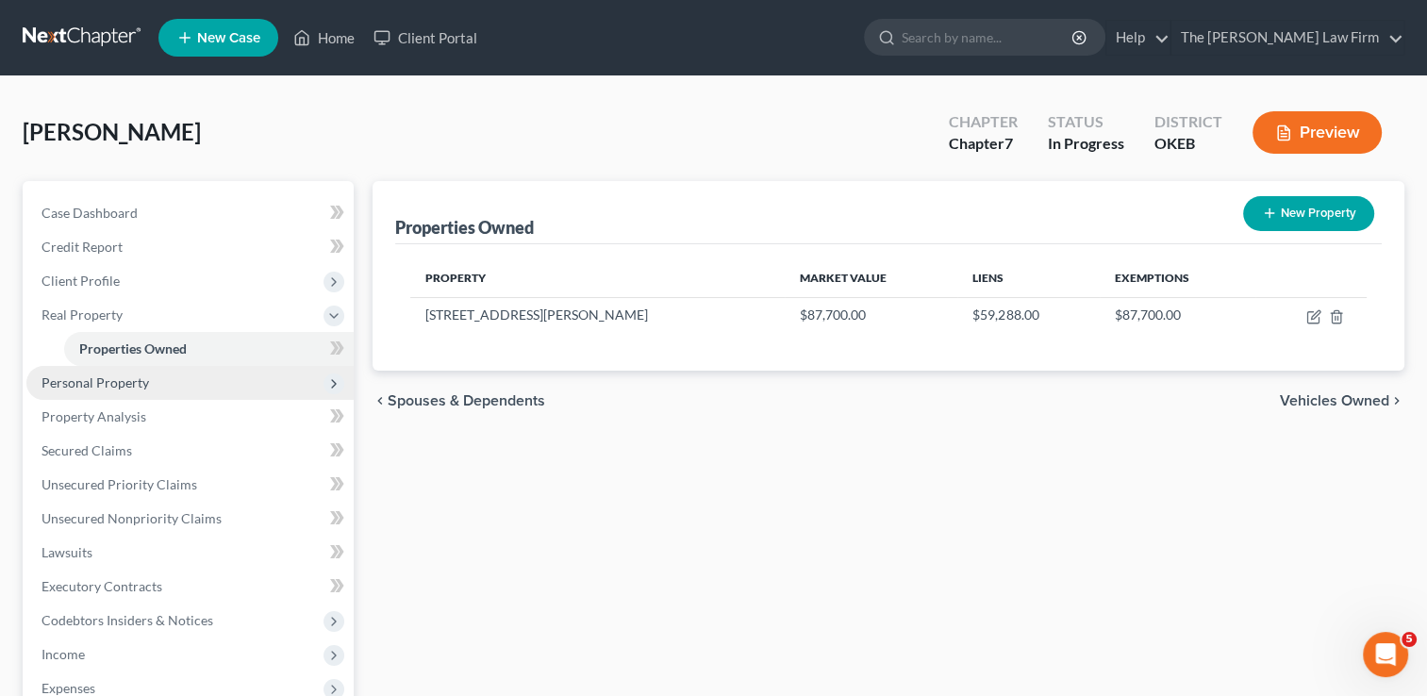
click at [155, 385] on span "Personal Property" at bounding box center [189, 383] width 327 height 34
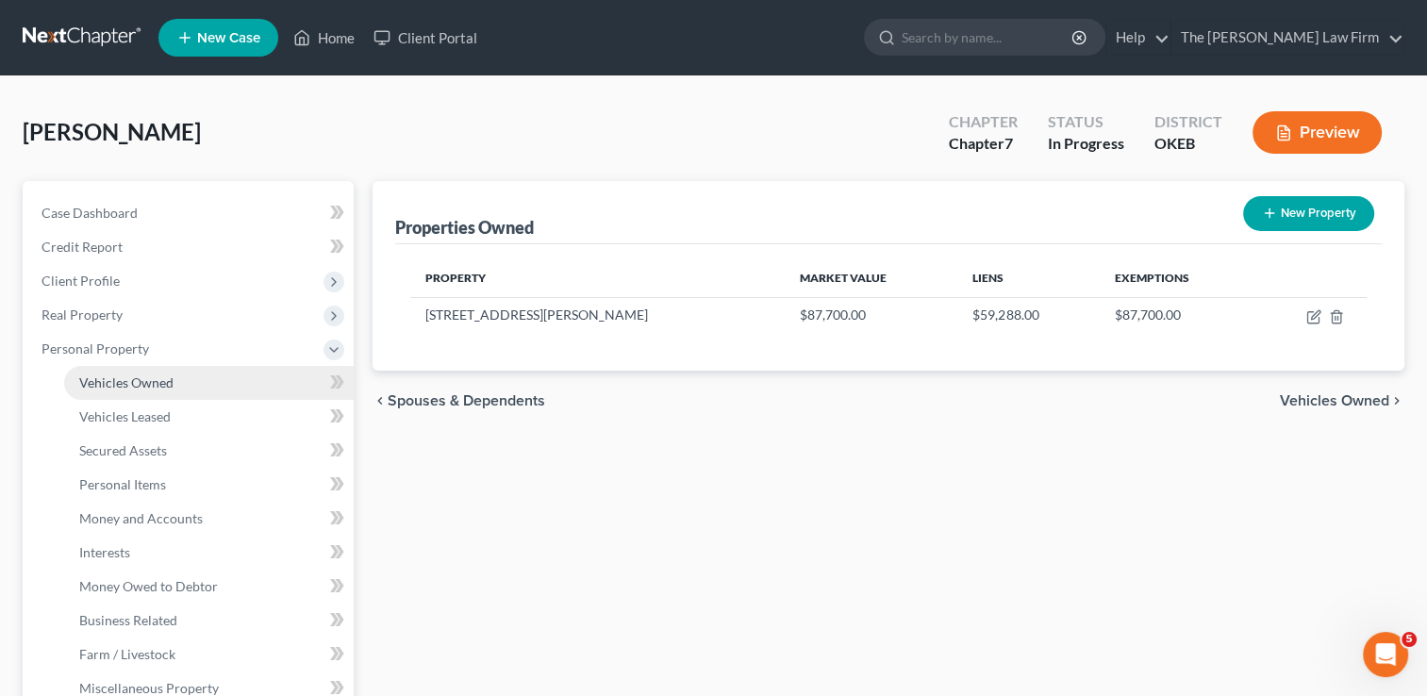
click at [187, 368] on link "Vehicles Owned" at bounding box center [209, 383] width 290 height 34
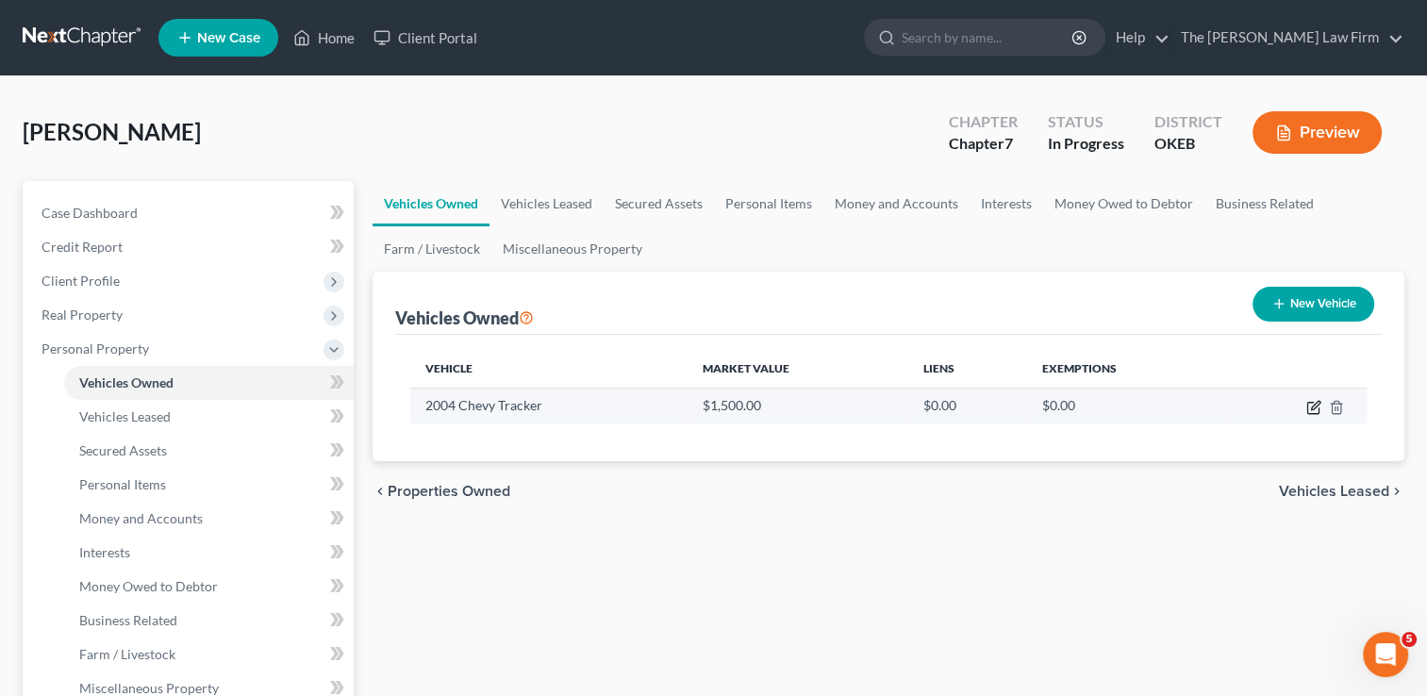
click at [1311, 409] on icon "button" at bounding box center [1315, 405] width 8 height 8
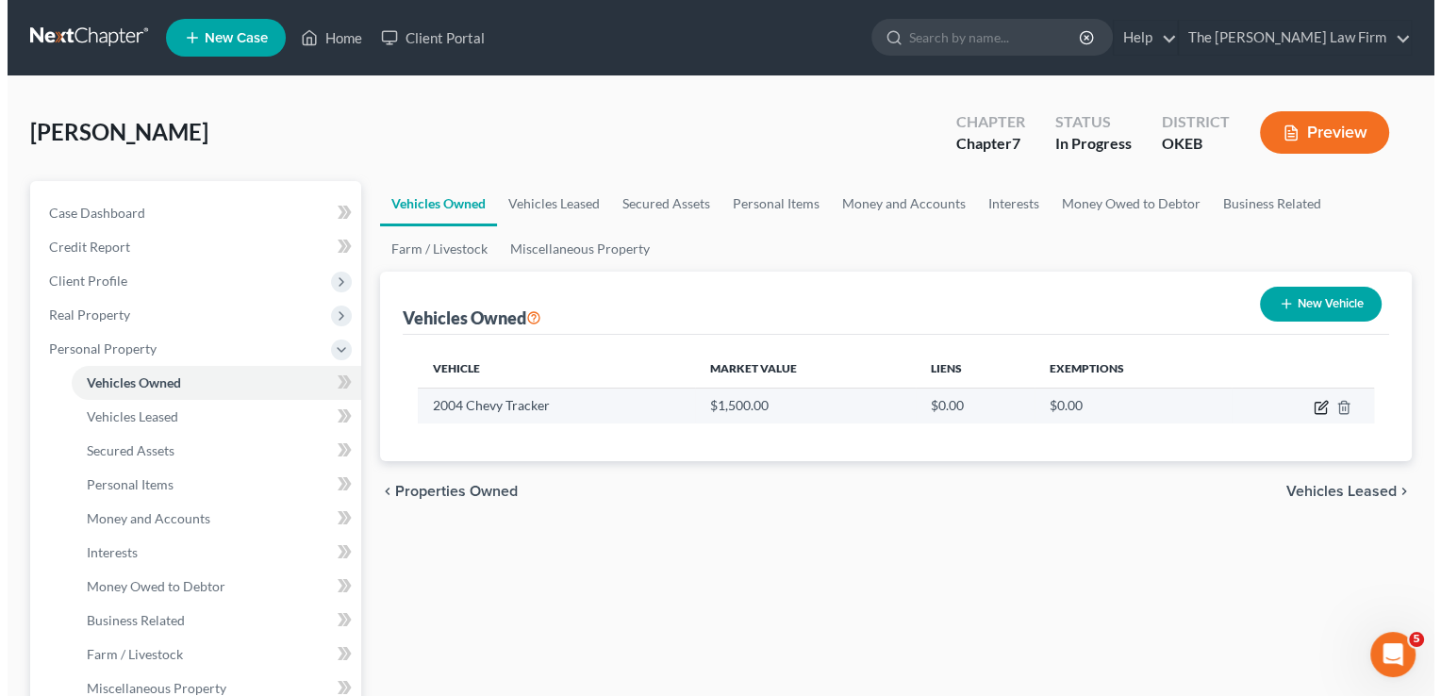
select select "0"
select select "22"
select select "0"
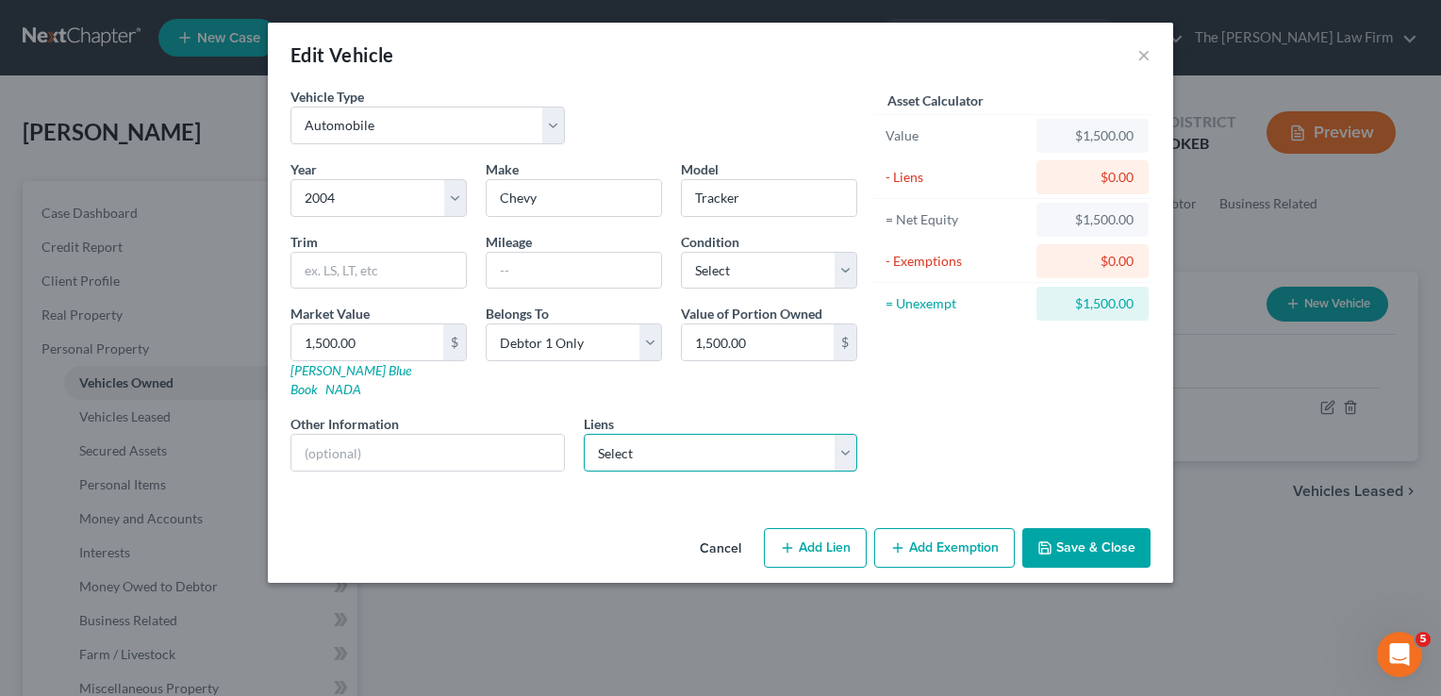
click at [849, 434] on select "Select Ameristate B - $3,558.00" at bounding box center [721, 453] width 274 height 38
select select "37"
select select "0"
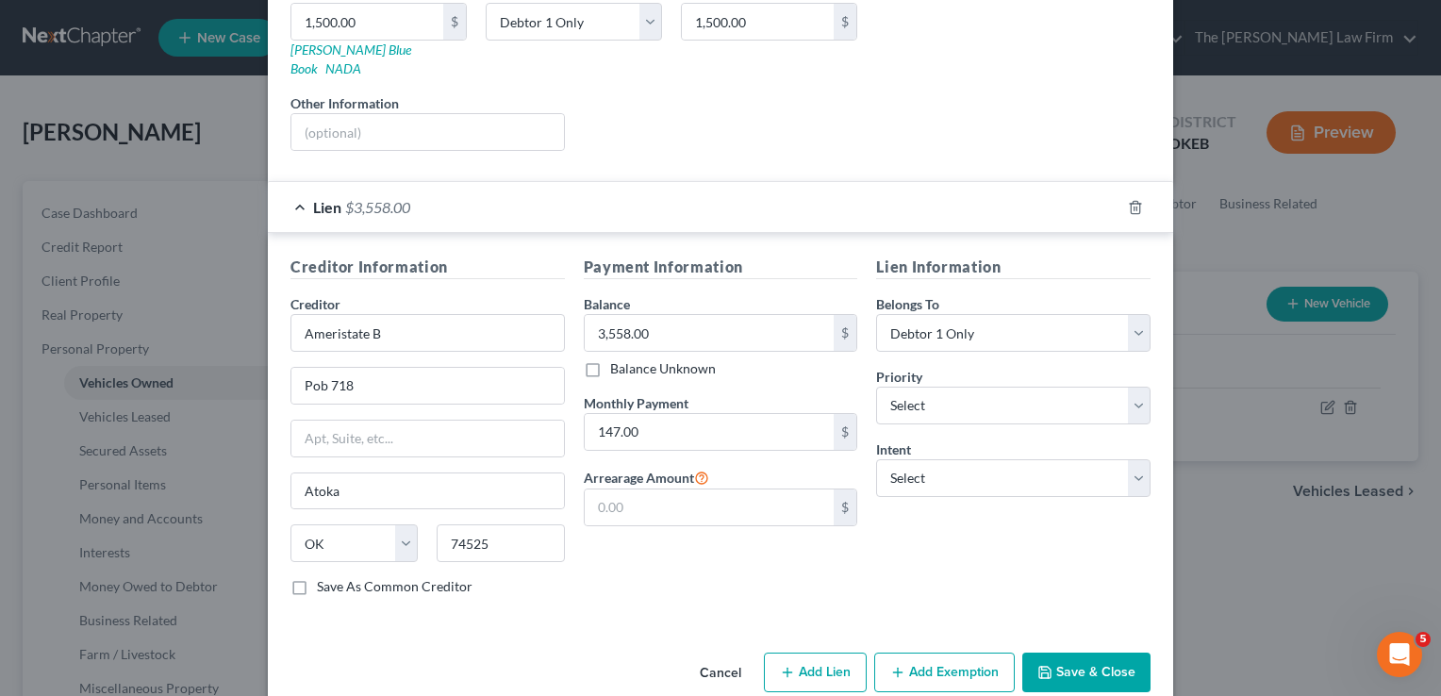
scroll to position [331, 0]
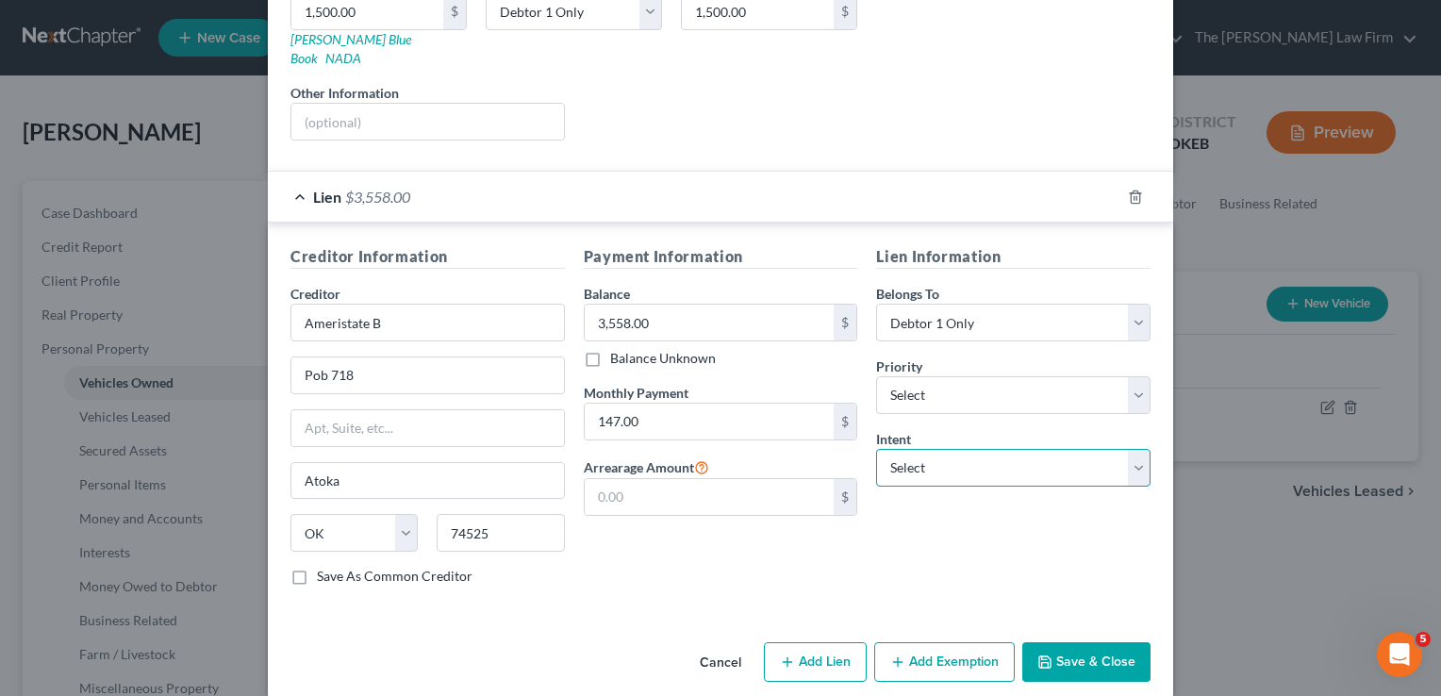
click at [974, 455] on select "Select Surrender Redeem Reaffirm Avoid Other" at bounding box center [1013, 468] width 274 height 38
select select "2"
click at [876, 449] on select "Select Surrender Redeem Reaffirm Avoid Other" at bounding box center [1013, 468] width 274 height 38
click at [1098, 642] on button "Save & Close" at bounding box center [1087, 662] width 128 height 40
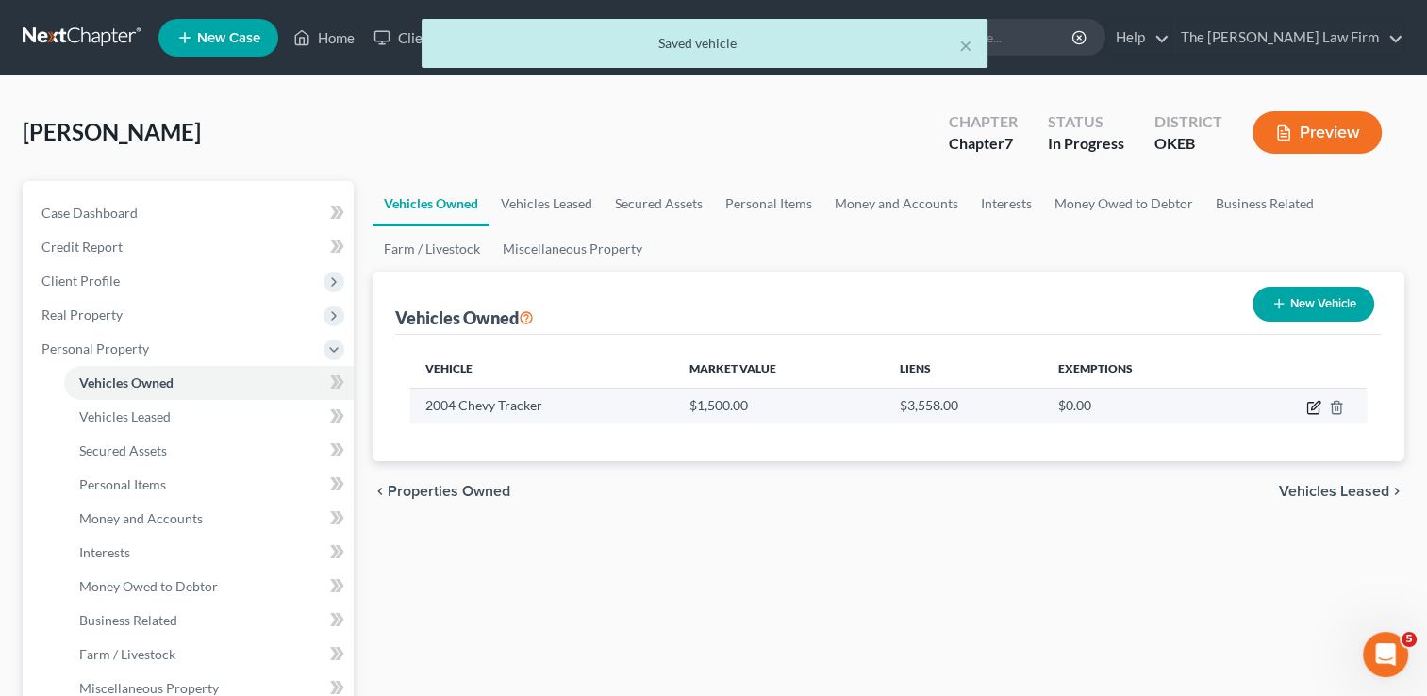
click at [1313, 406] on icon "button" at bounding box center [1313, 407] width 15 height 15
select select "0"
select select "22"
select select "0"
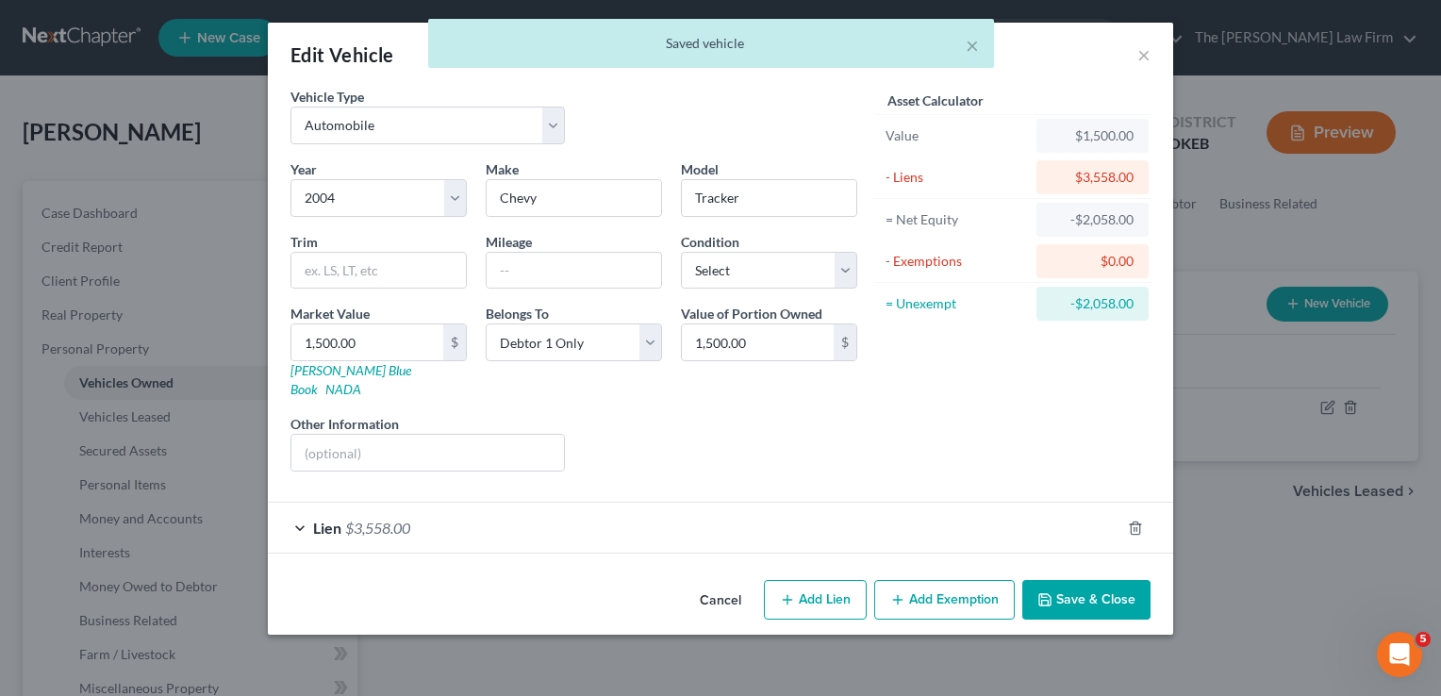
click at [953, 580] on button "Add Exemption" at bounding box center [944, 600] width 141 height 40
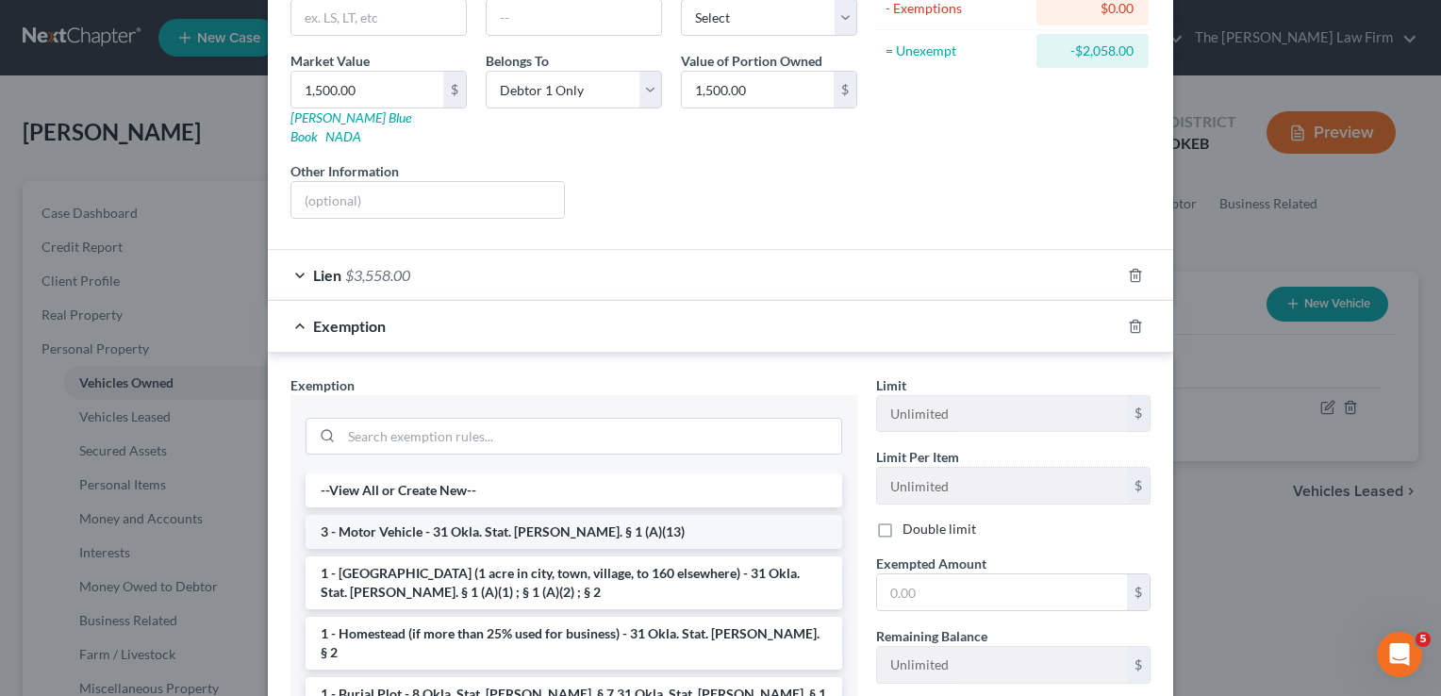
scroll to position [283, 0]
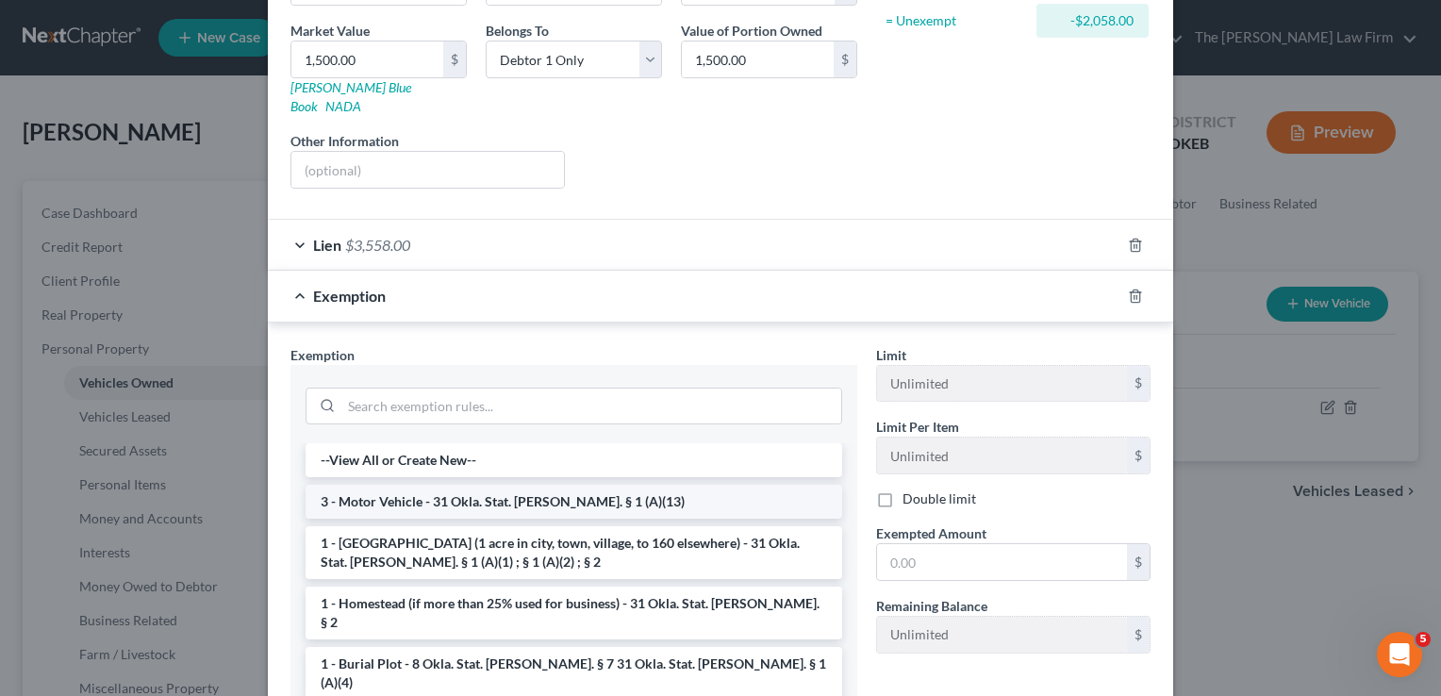
click at [391, 485] on li "3 - Motor Vehicle - 31 Okla. Stat. [PERSON_NAME]. § 1 (A)(13)" at bounding box center [574, 502] width 537 height 34
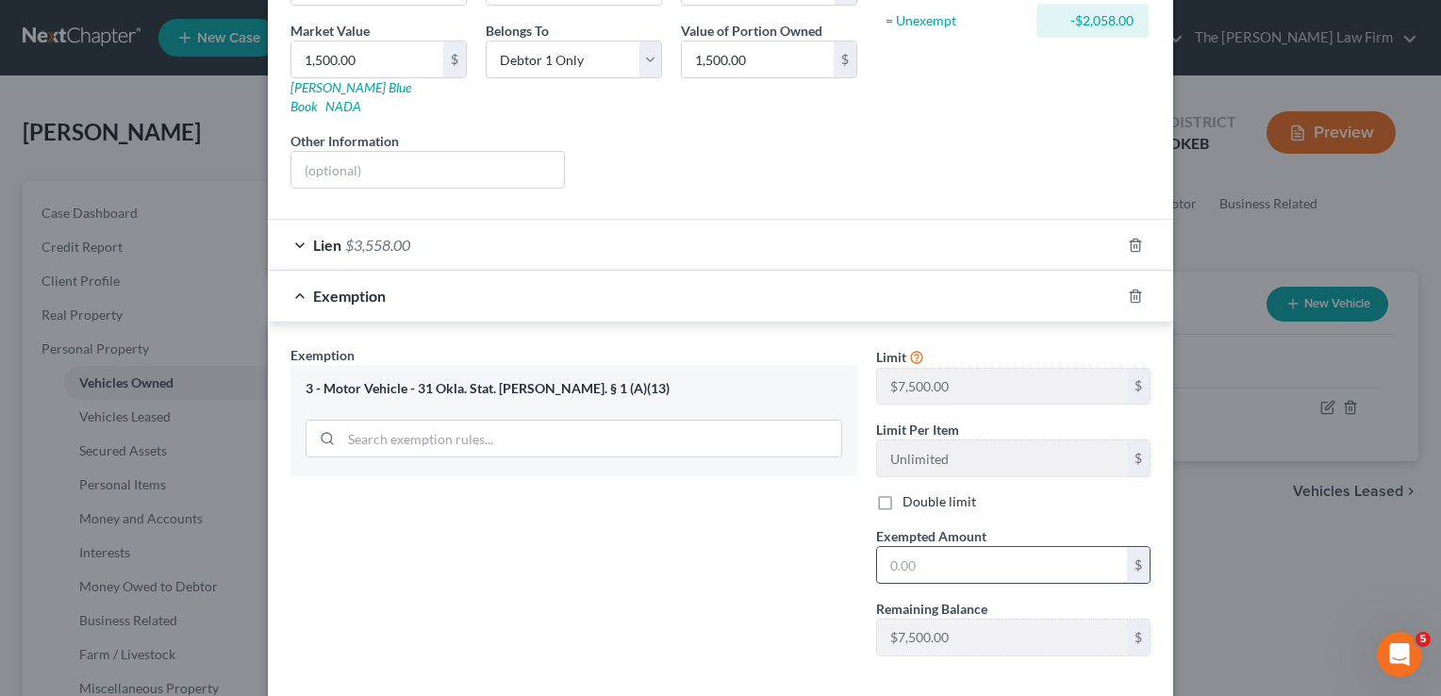
click at [937, 547] on input "text" at bounding box center [1002, 565] width 250 height 36
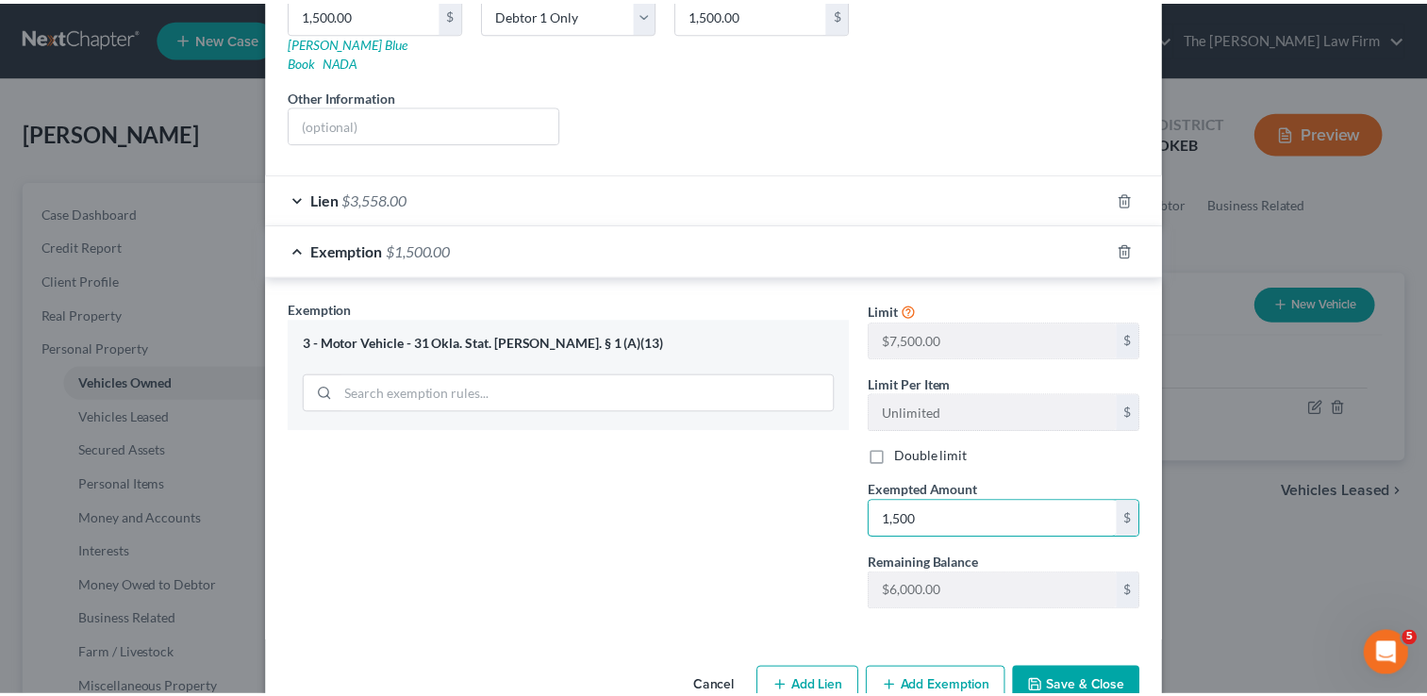
scroll to position [355, 0]
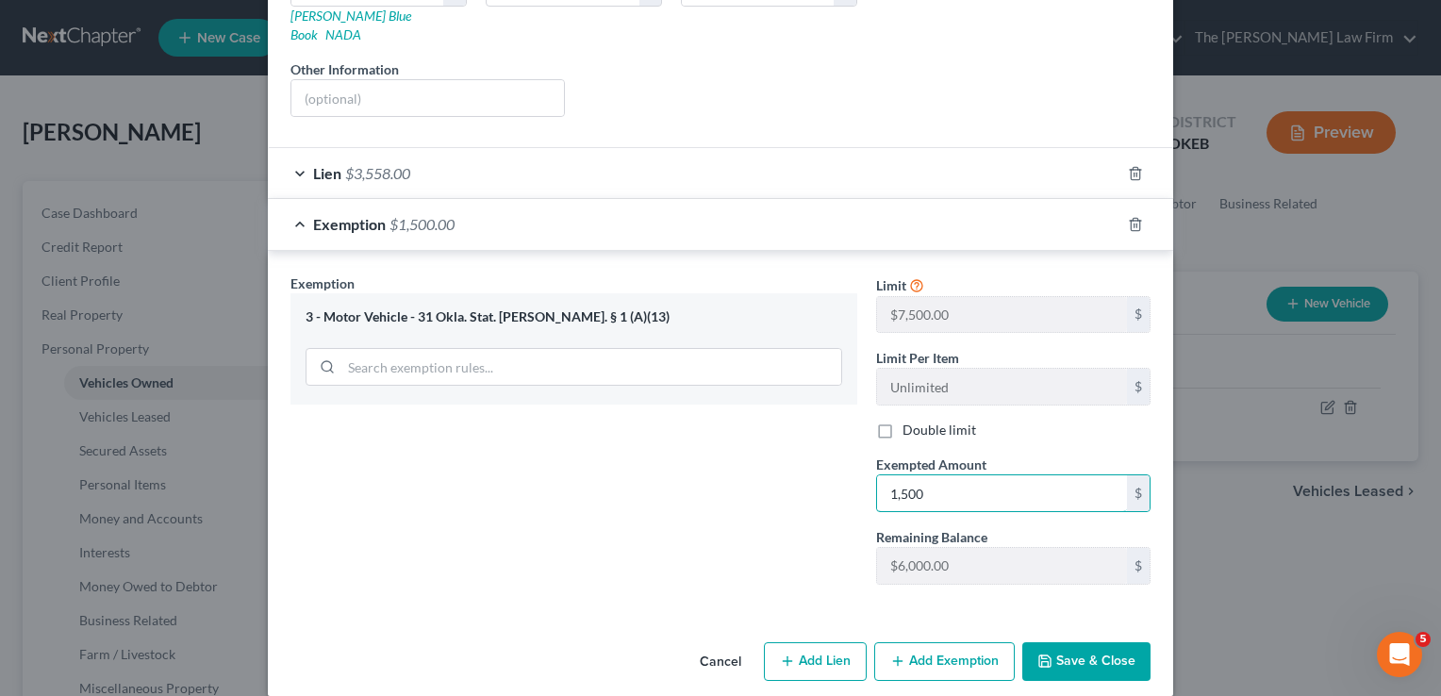
type input "1,500"
click at [1090, 642] on button "Save & Close" at bounding box center [1087, 662] width 128 height 40
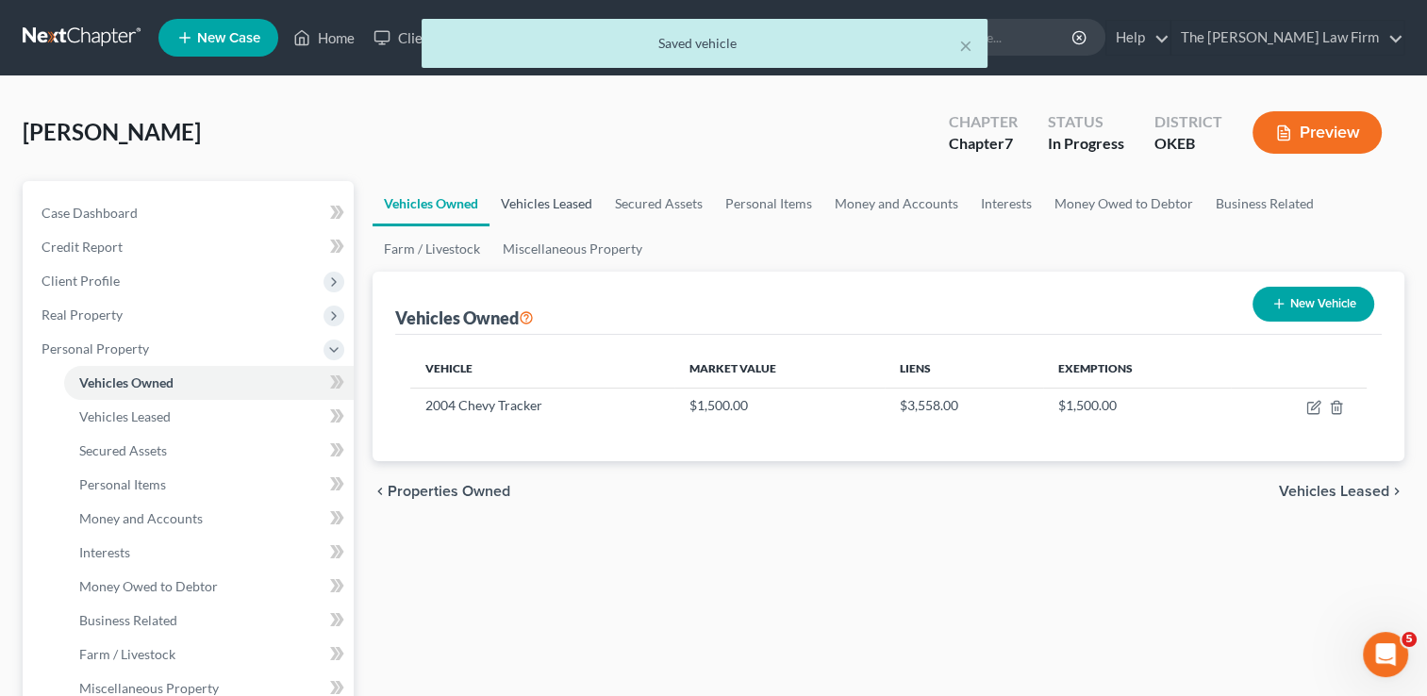
click at [546, 206] on link "Vehicles Leased" at bounding box center [547, 203] width 114 height 45
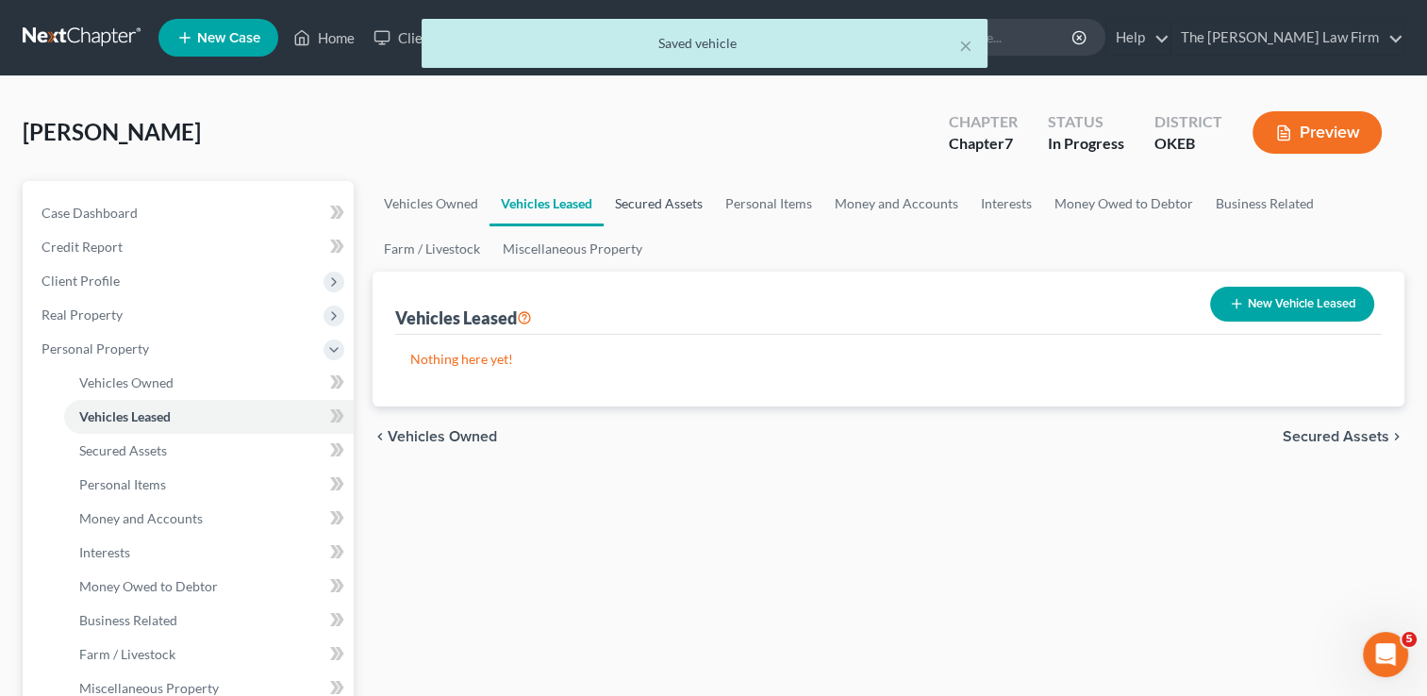
click at [663, 205] on link "Secured Assets" at bounding box center [659, 203] width 110 height 45
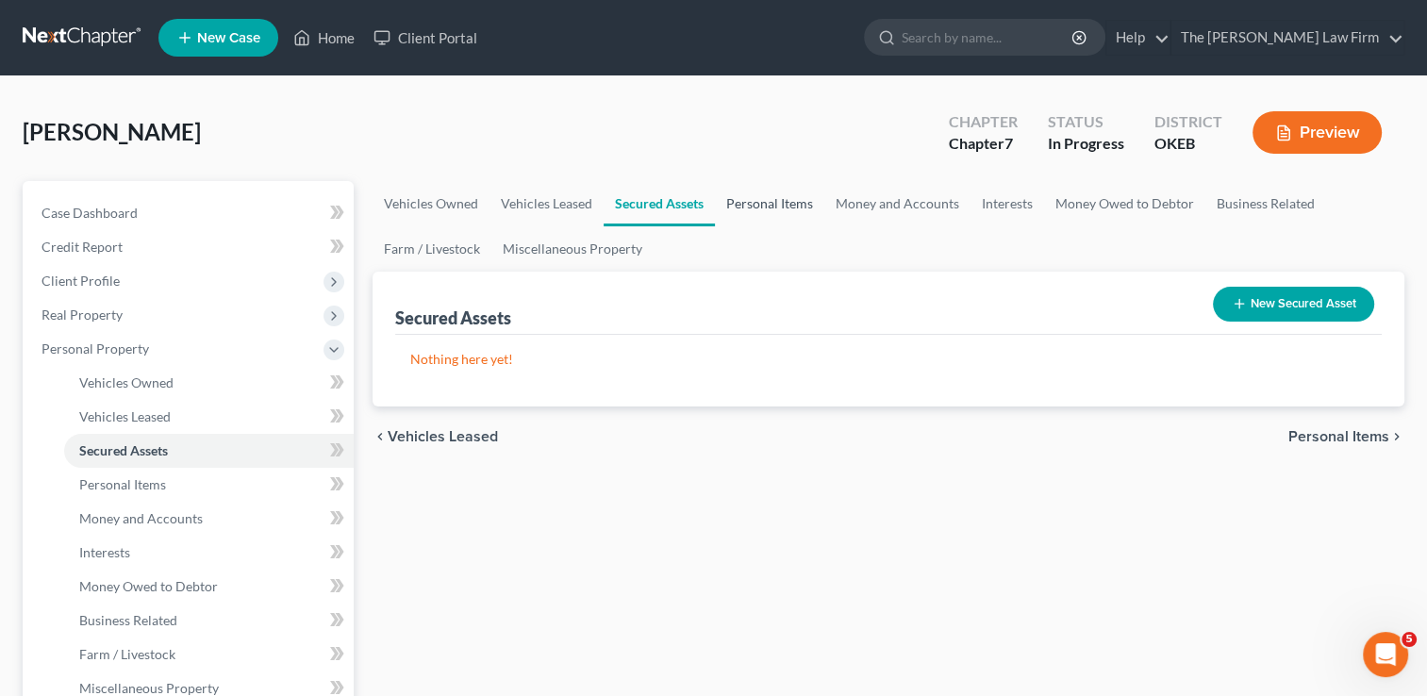
click at [781, 199] on link "Personal Items" at bounding box center [769, 203] width 109 height 45
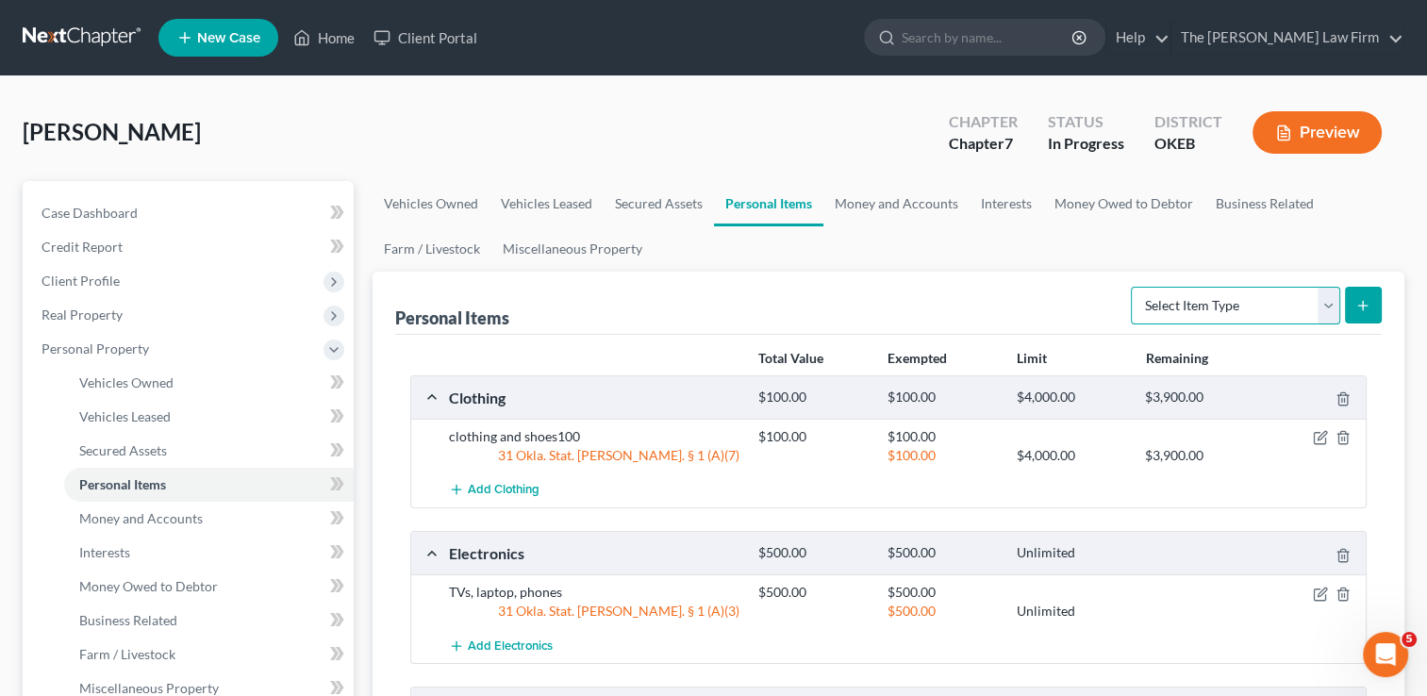
click at [1215, 304] on select "Select Item Type Clothing Collectibles Of Value Electronics Firearms Household …" at bounding box center [1235, 306] width 209 height 38
select select "firearms"
click at [1133, 287] on select "Select Item Type Clothing Collectibles Of Value Electronics Firearms Household …" at bounding box center [1235, 306] width 209 height 38
click at [1359, 307] on icon "submit" at bounding box center [1363, 305] width 15 height 15
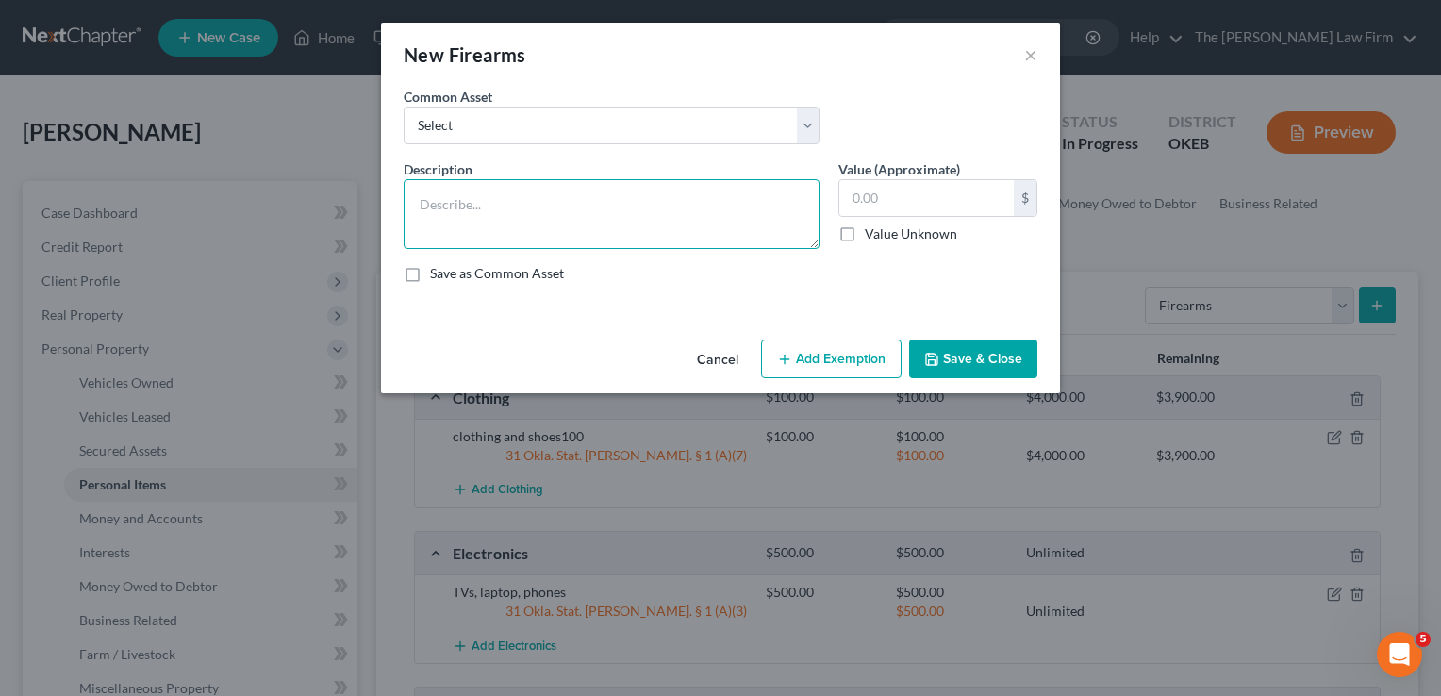
click at [508, 203] on textarea at bounding box center [612, 214] width 416 height 70
click at [540, 208] on textarea "Shotgun. Rifle" at bounding box center [612, 214] width 416 height 70
type textarea "Shotgun. Rifle"
click at [892, 197] on input "text" at bounding box center [927, 198] width 175 height 36
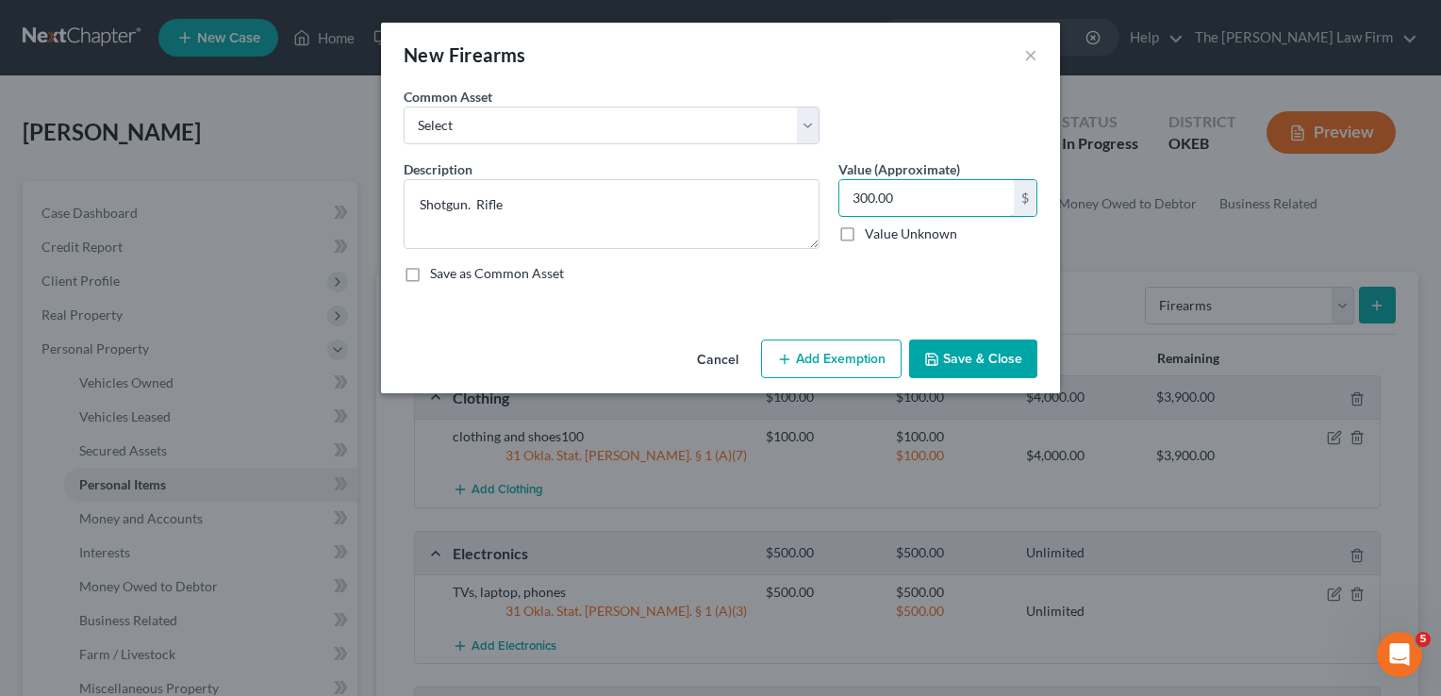
type input "300.00"
click at [842, 358] on button "Add Exemption" at bounding box center [831, 360] width 141 height 40
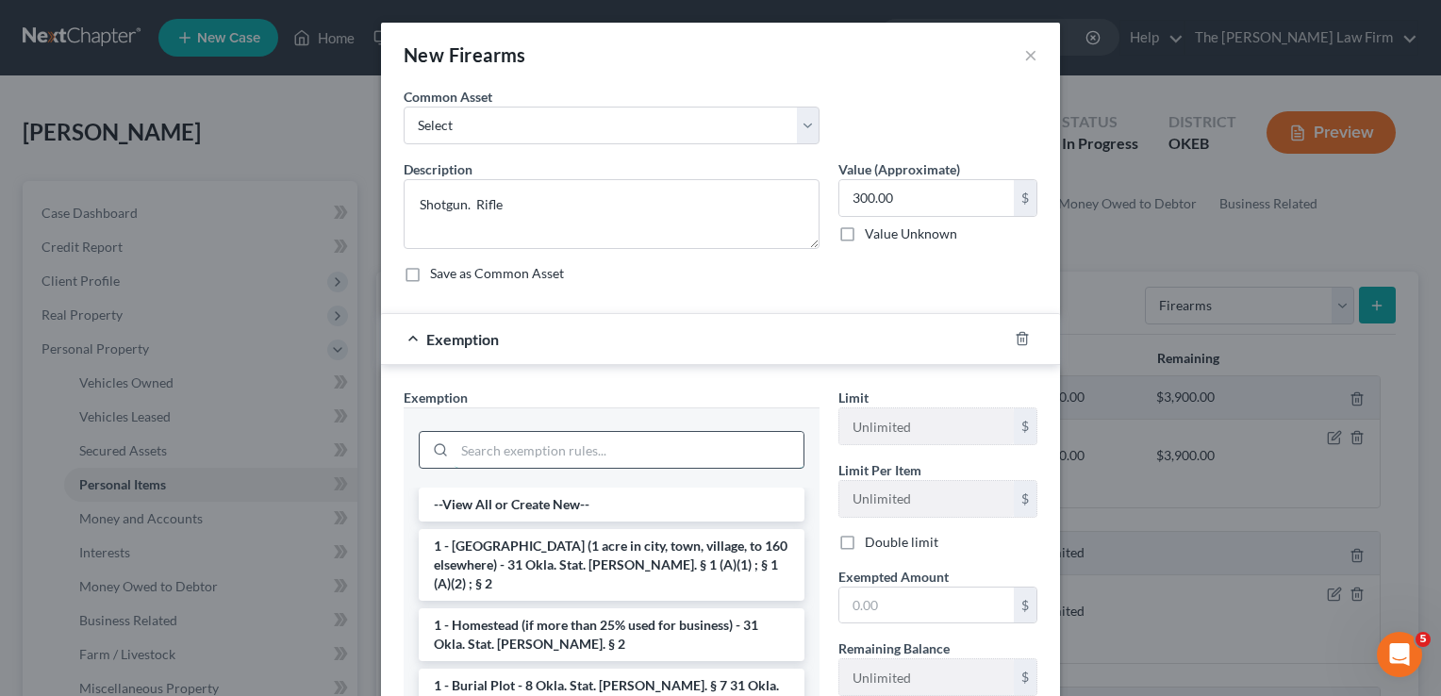
click at [557, 443] on input "search" at bounding box center [629, 450] width 349 height 36
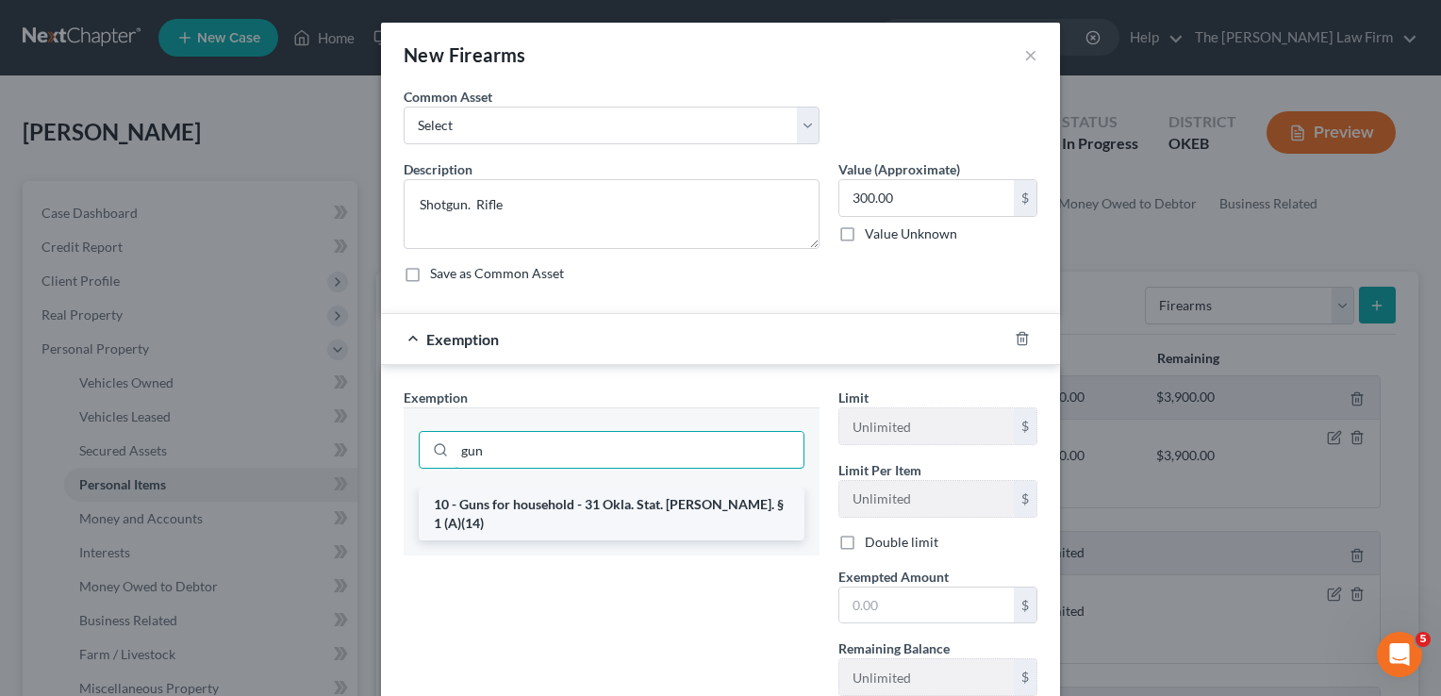
type input "gun"
click at [533, 513] on li "10 - Guns for household - 31 Okla. Stat. [PERSON_NAME]. § 1 (A)(14)" at bounding box center [612, 514] width 386 height 53
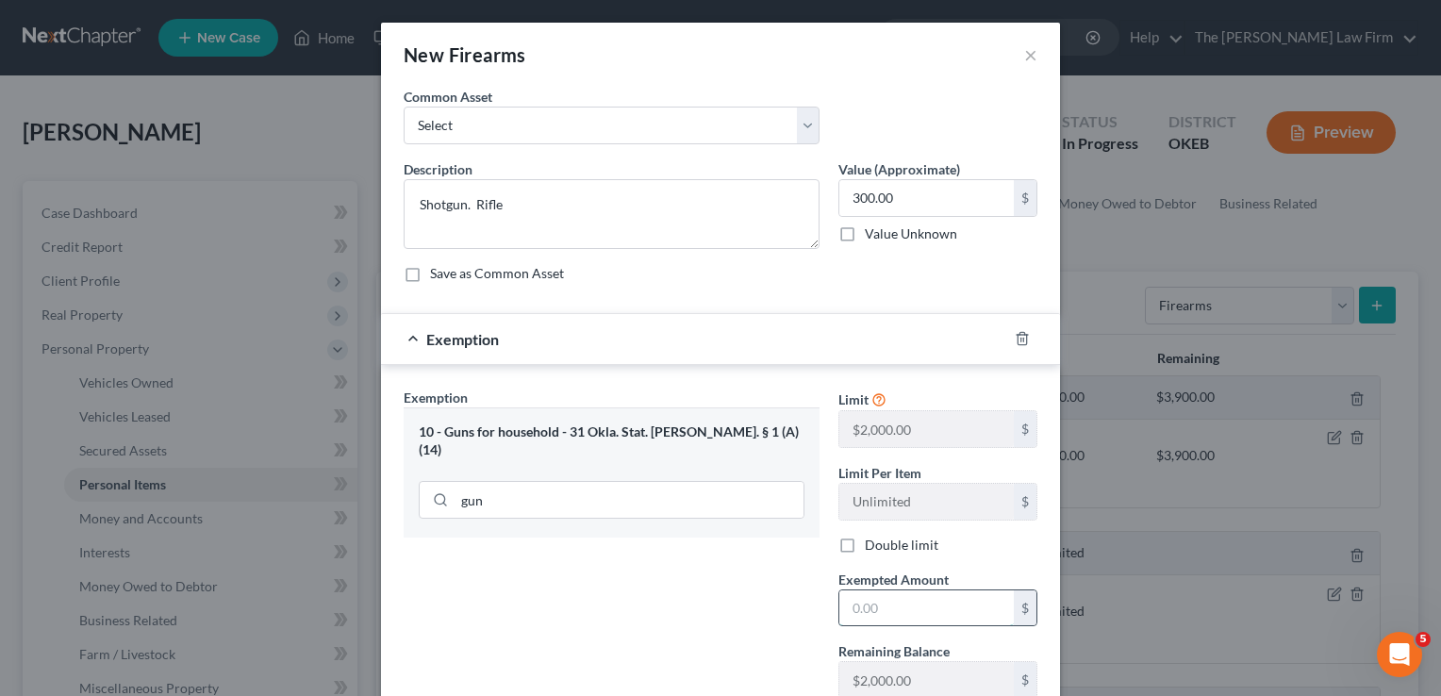
click at [919, 609] on input "text" at bounding box center [927, 609] width 175 height 36
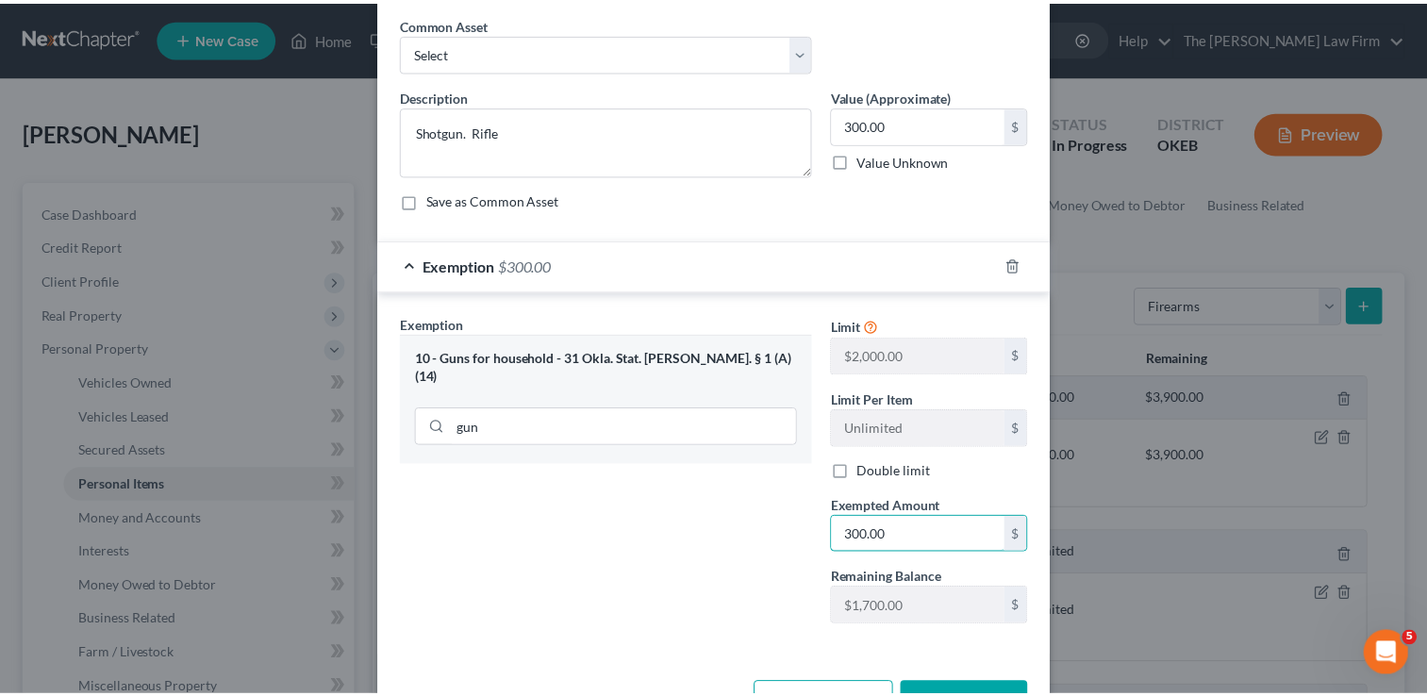
scroll to position [135, 0]
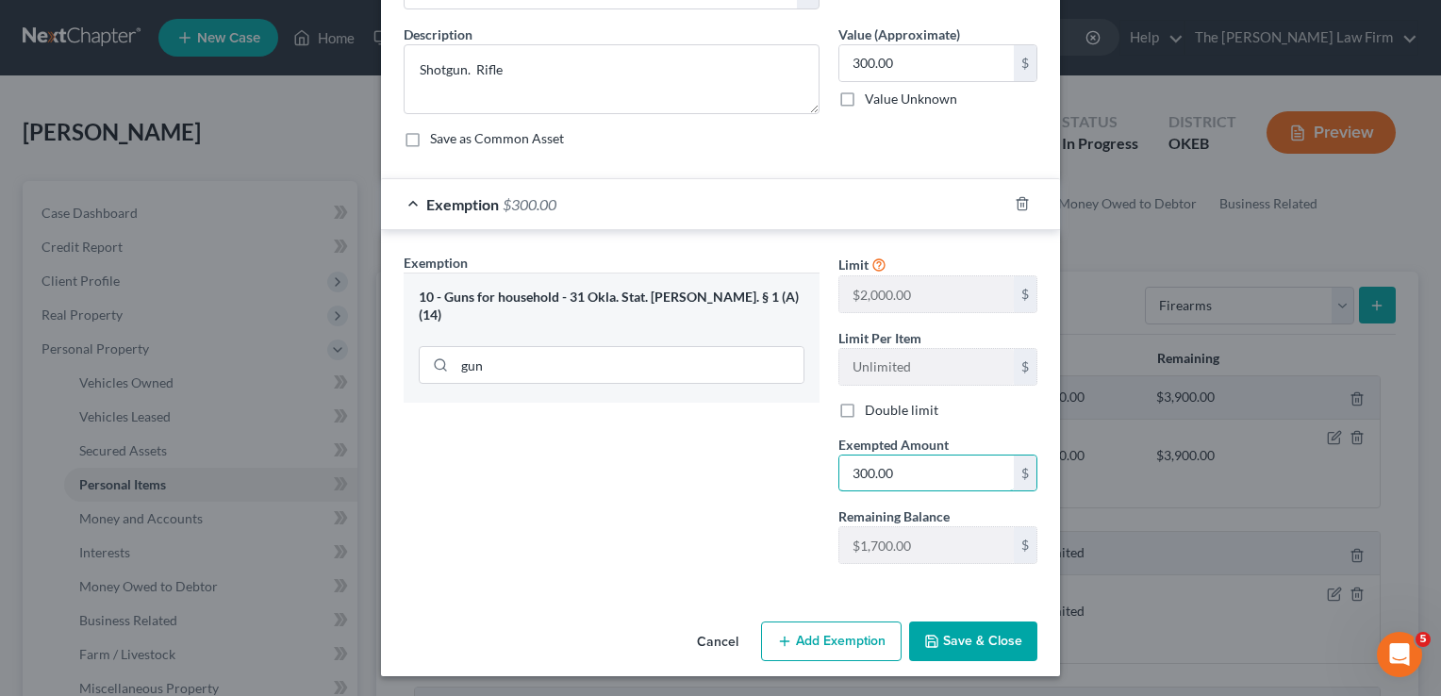
type input "300.00"
click at [968, 637] on button "Save & Close" at bounding box center [973, 642] width 128 height 40
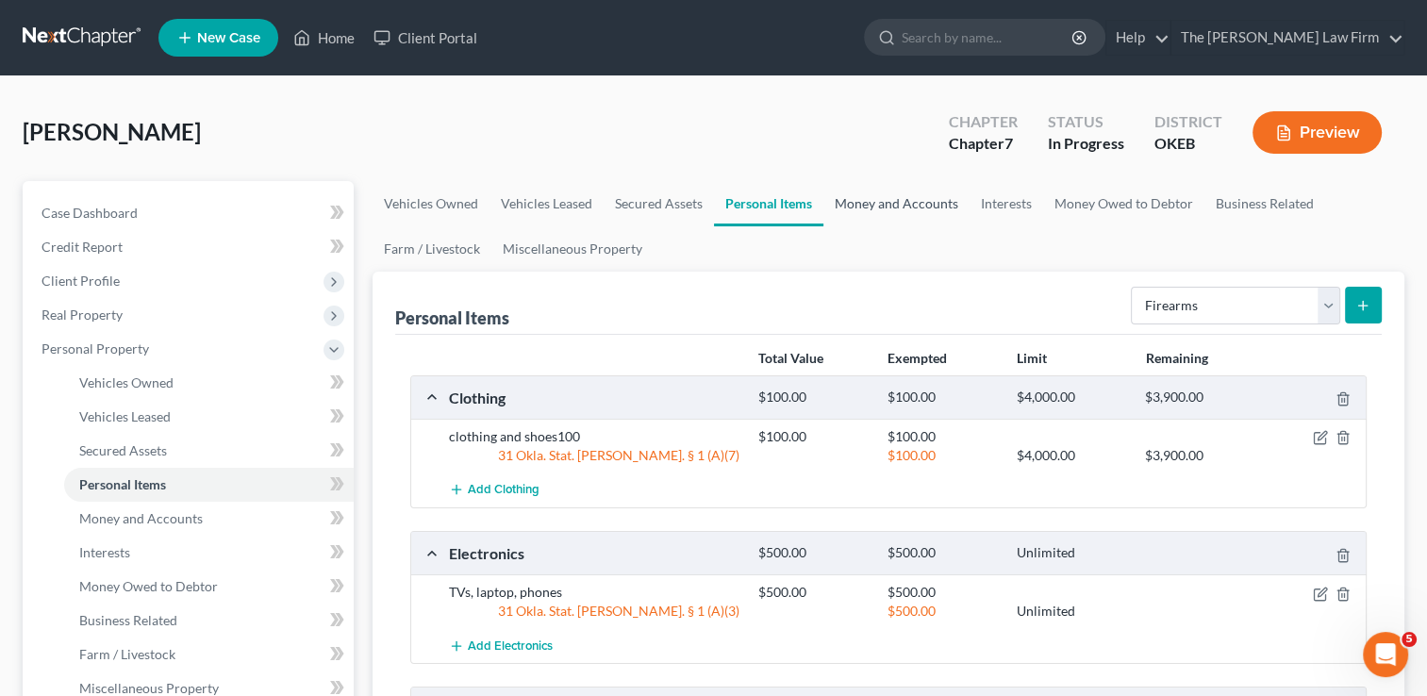
click at [890, 194] on link "Money and Accounts" at bounding box center [896, 203] width 146 height 45
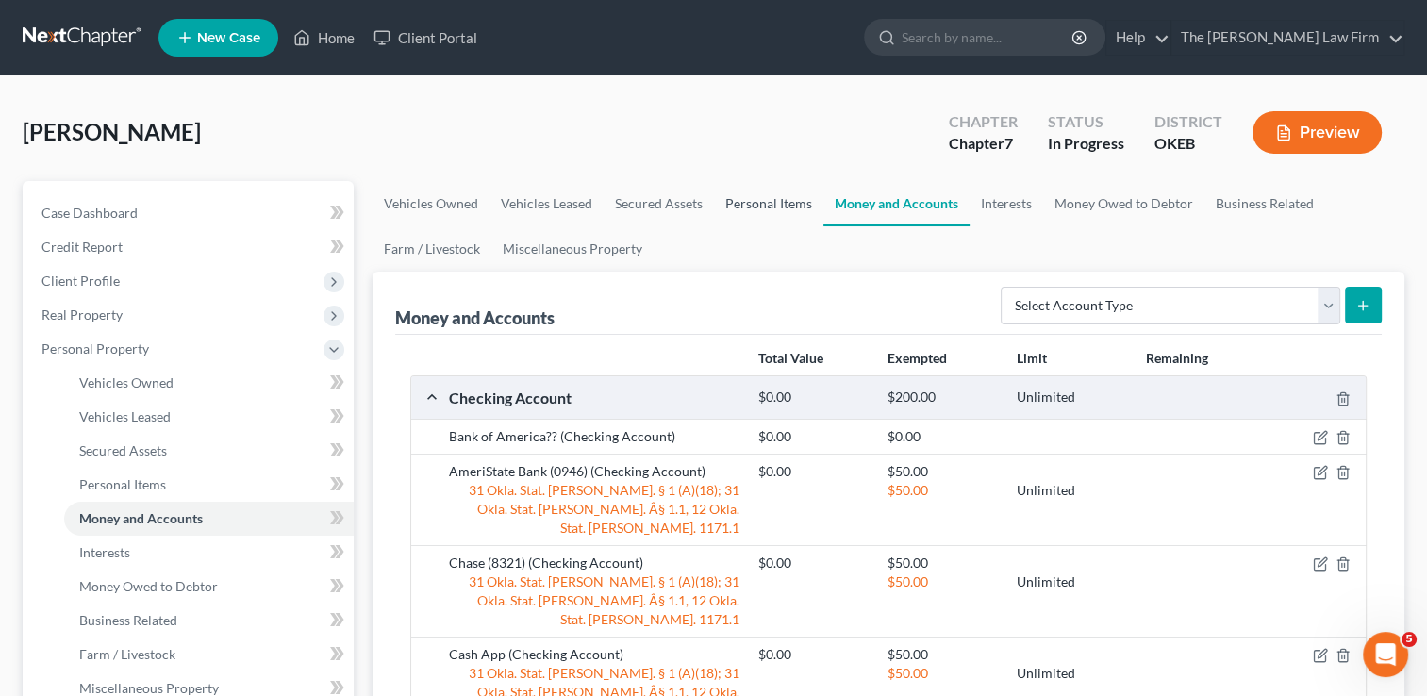
click at [766, 205] on link "Personal Items" at bounding box center [768, 203] width 109 height 45
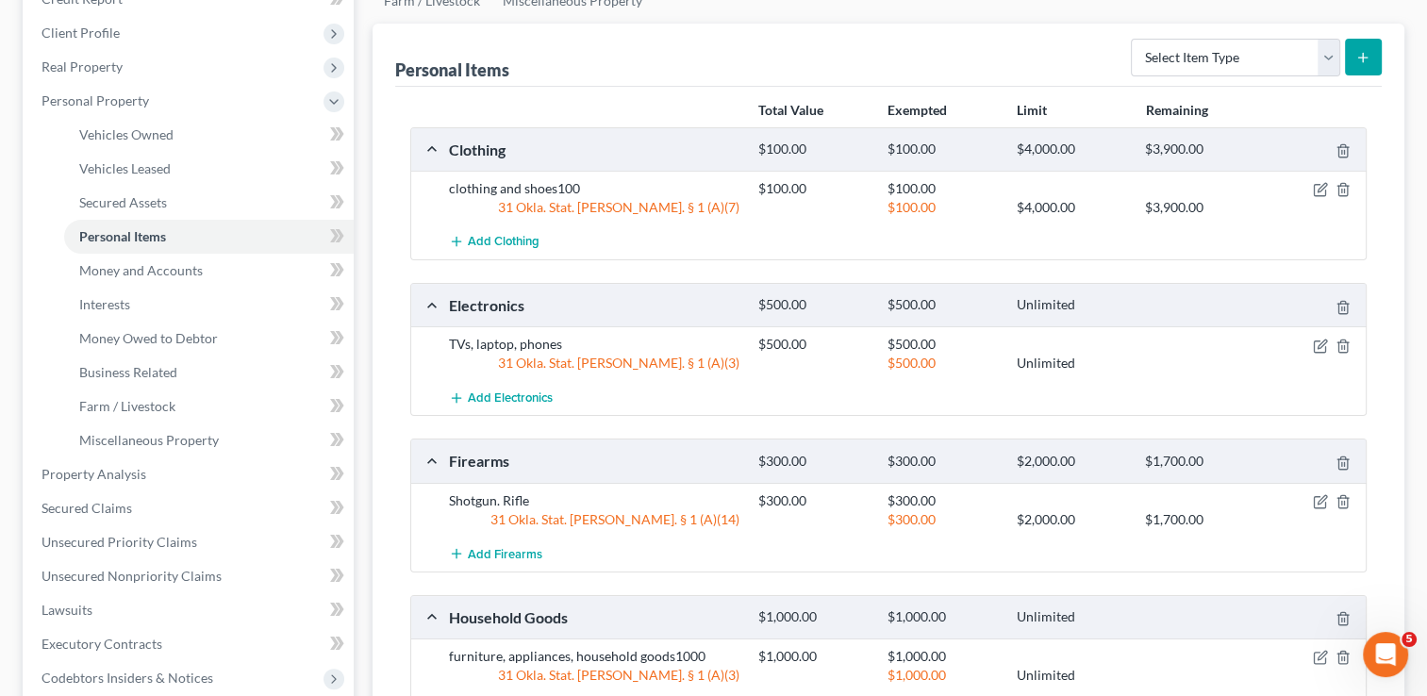
scroll to position [283, 0]
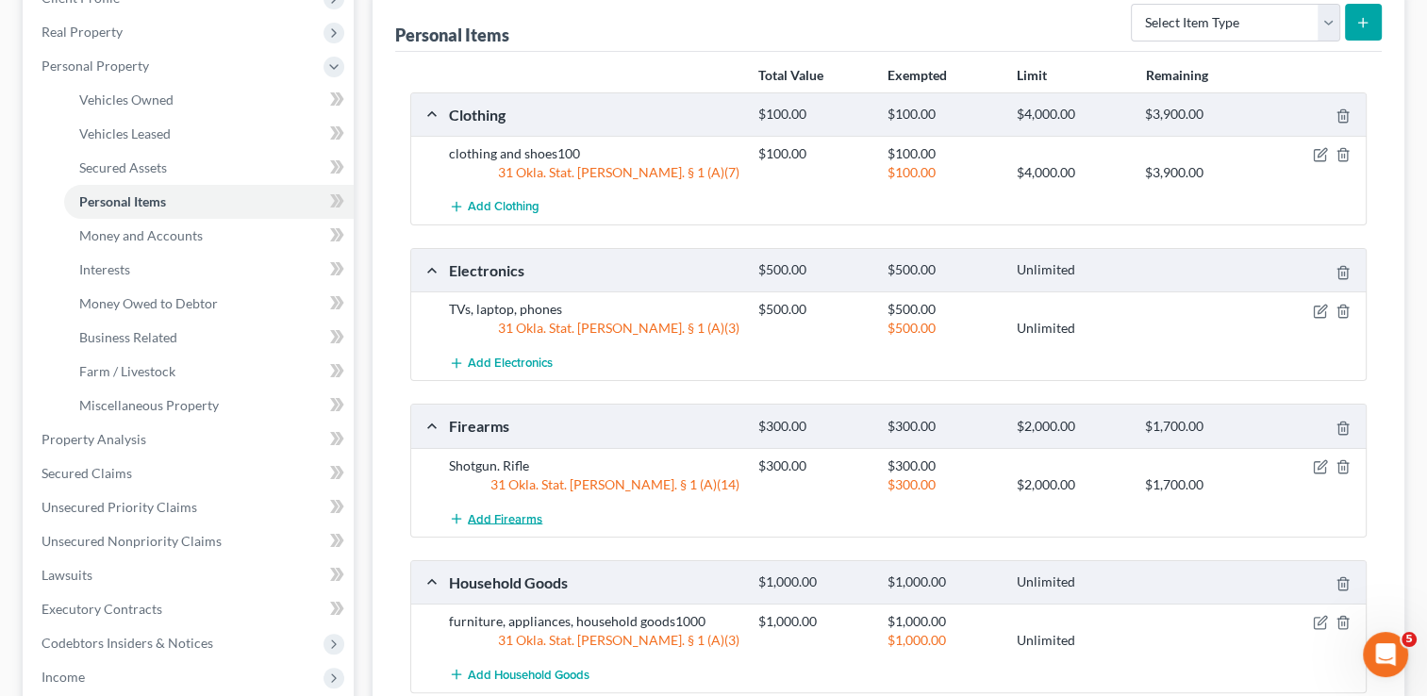
click at [494, 520] on span "Add Firearms" at bounding box center [505, 518] width 75 height 15
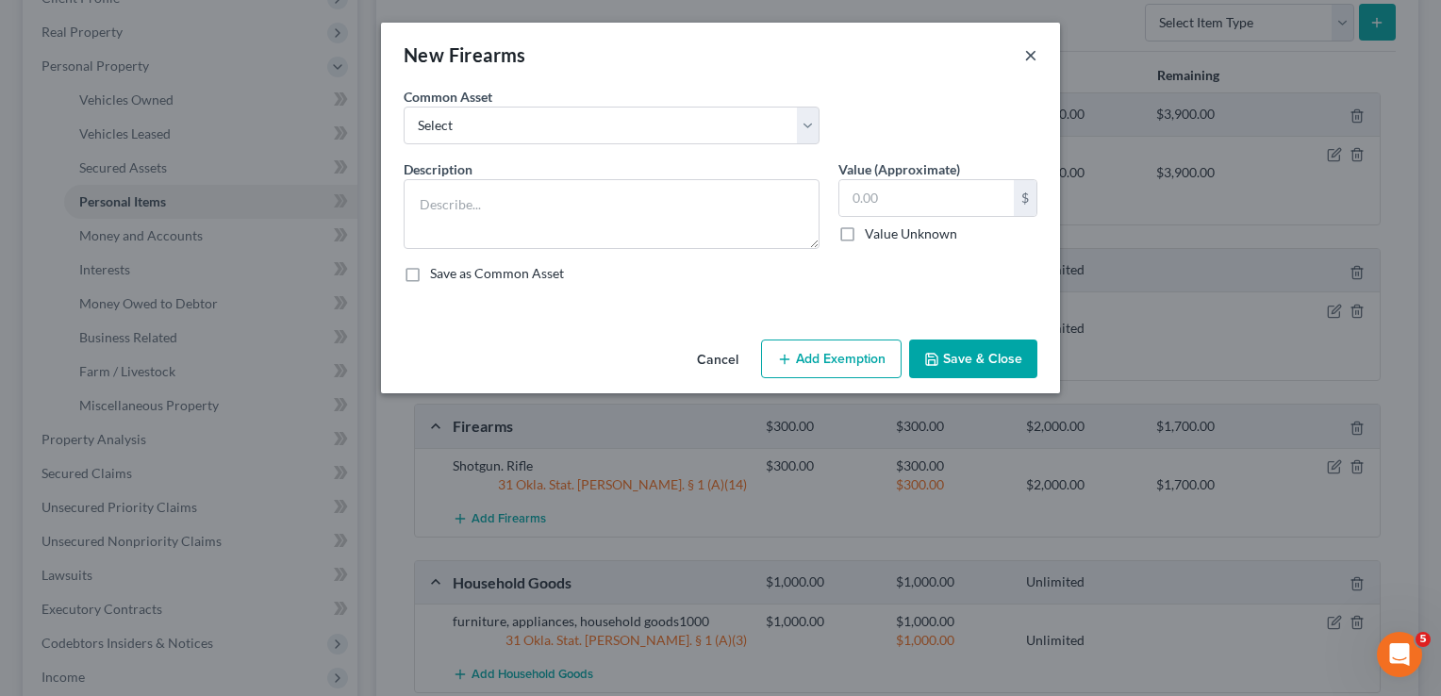
click at [1030, 51] on button "×" at bounding box center [1030, 54] width 13 height 23
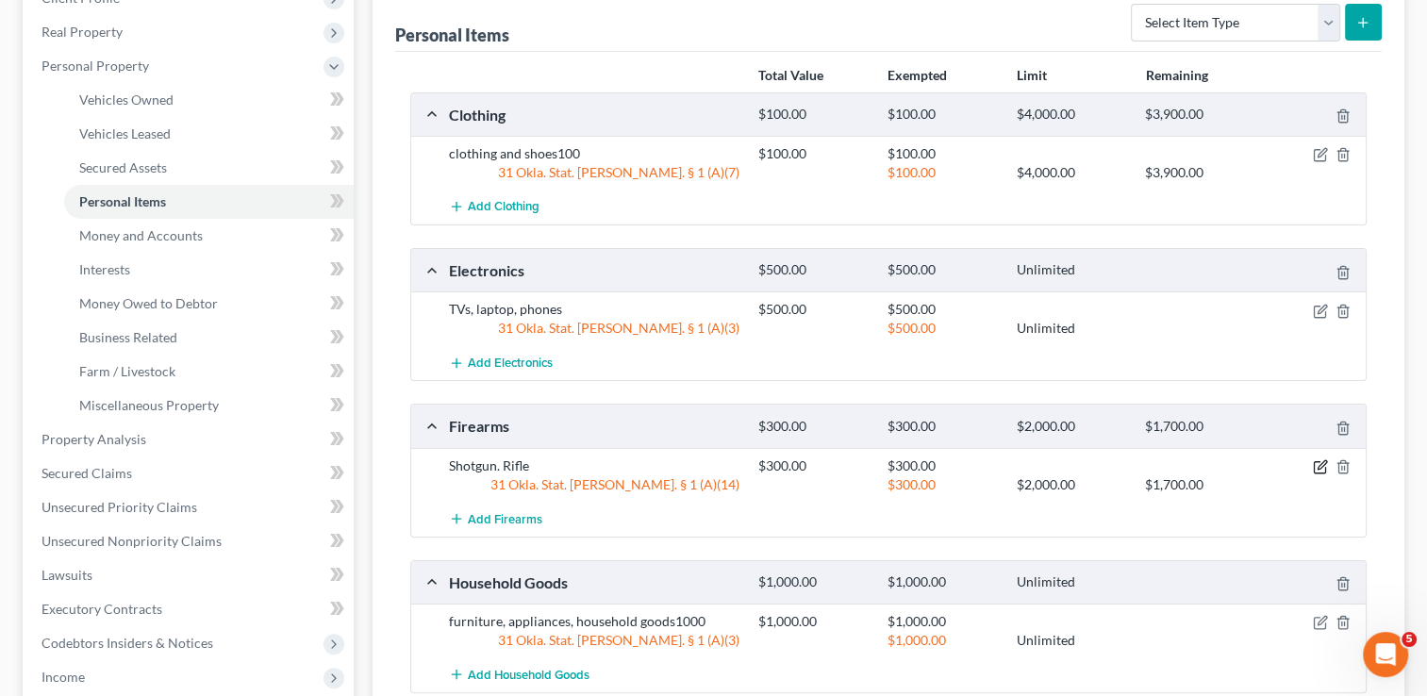
click at [1319, 467] on icon "button" at bounding box center [1320, 466] width 15 height 15
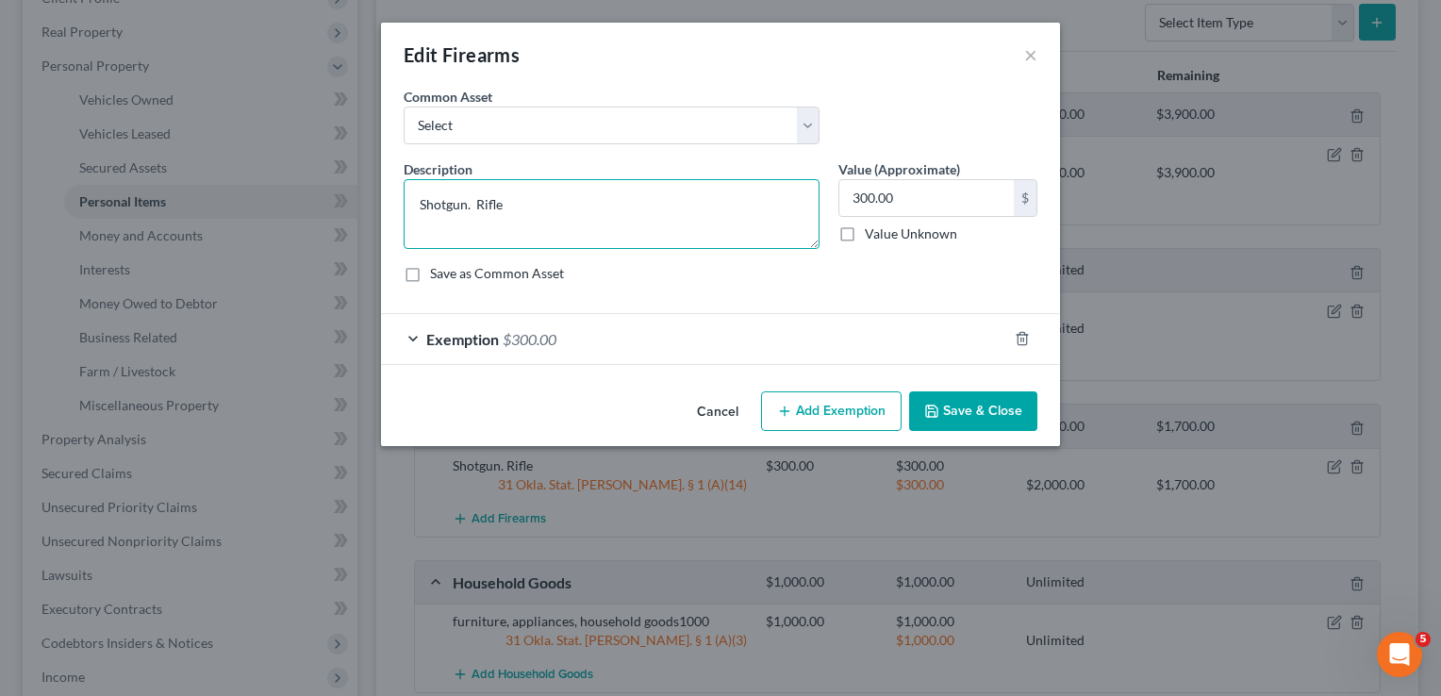
click at [607, 209] on textarea "Shotgun. Rifle" at bounding box center [612, 214] width 416 height 70
type textarea "Shotgun. Rifle. 80 gauge"
click at [981, 403] on button "Save & Close" at bounding box center [973, 411] width 128 height 40
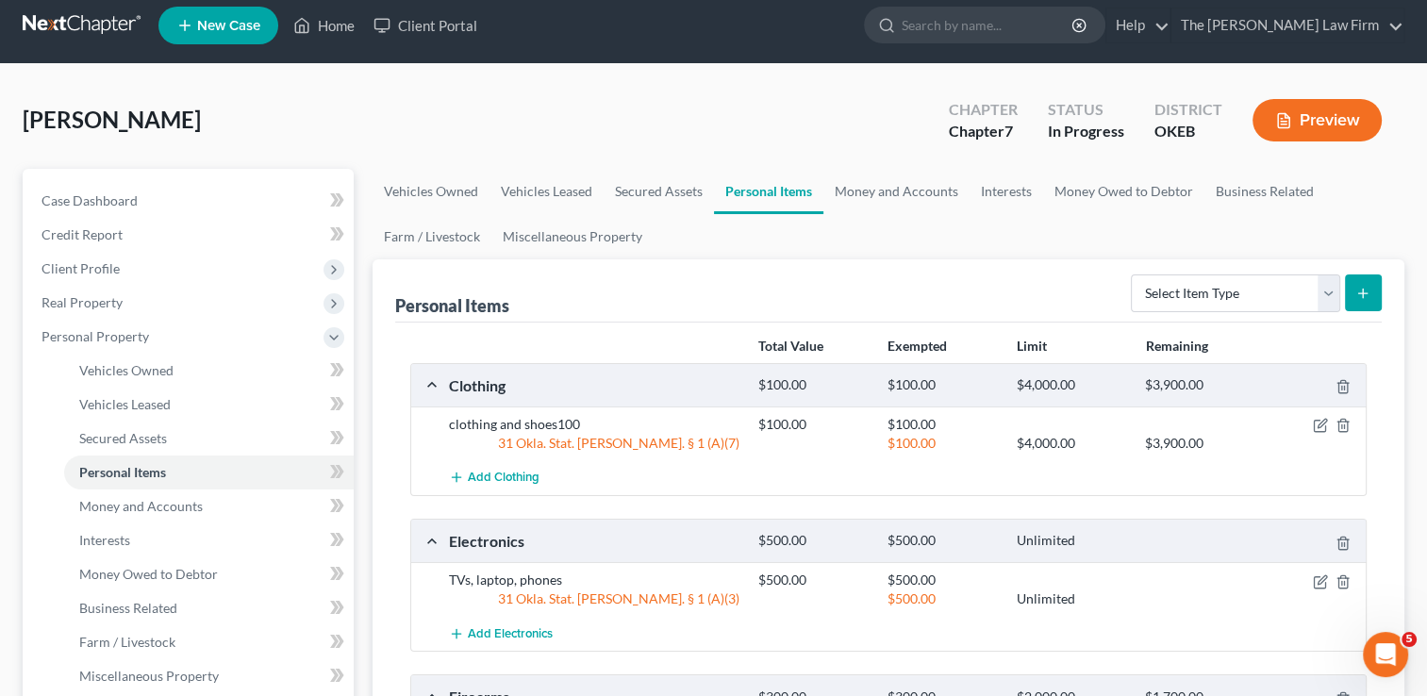
scroll to position [0, 0]
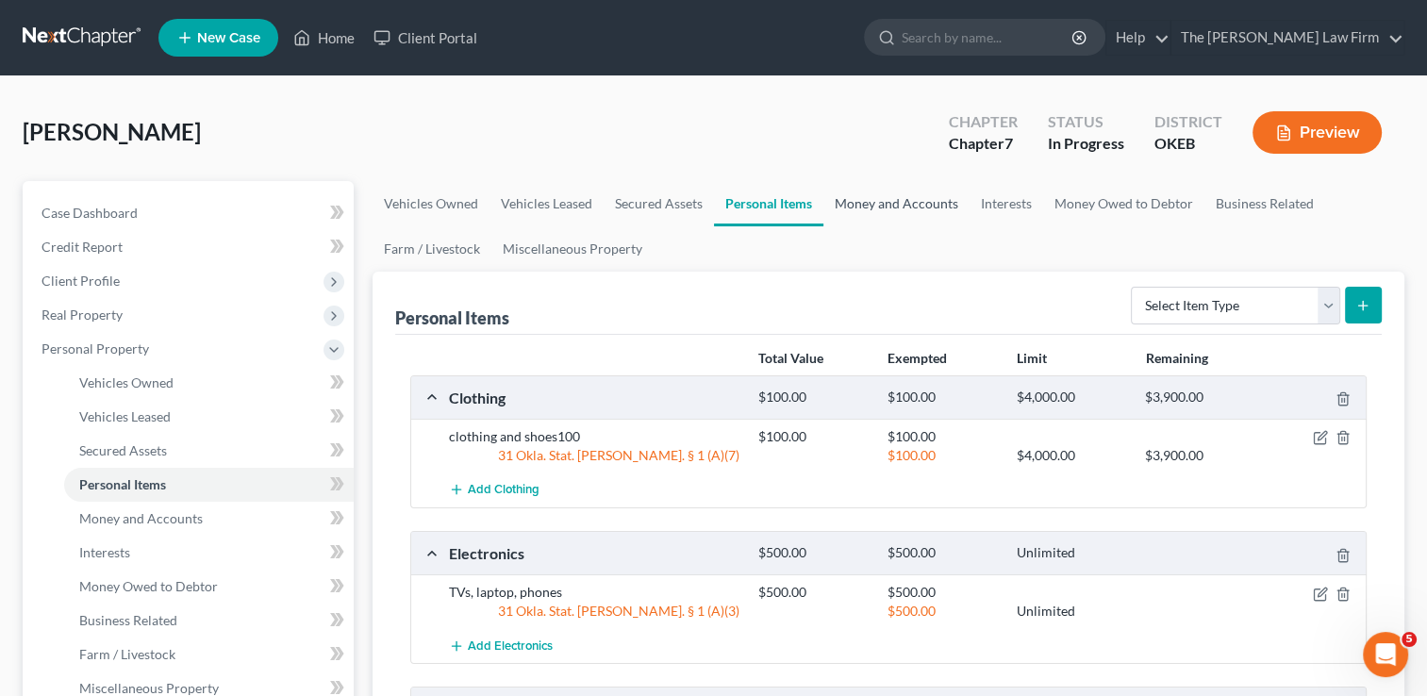
click at [873, 191] on link "Money and Accounts" at bounding box center [896, 203] width 146 height 45
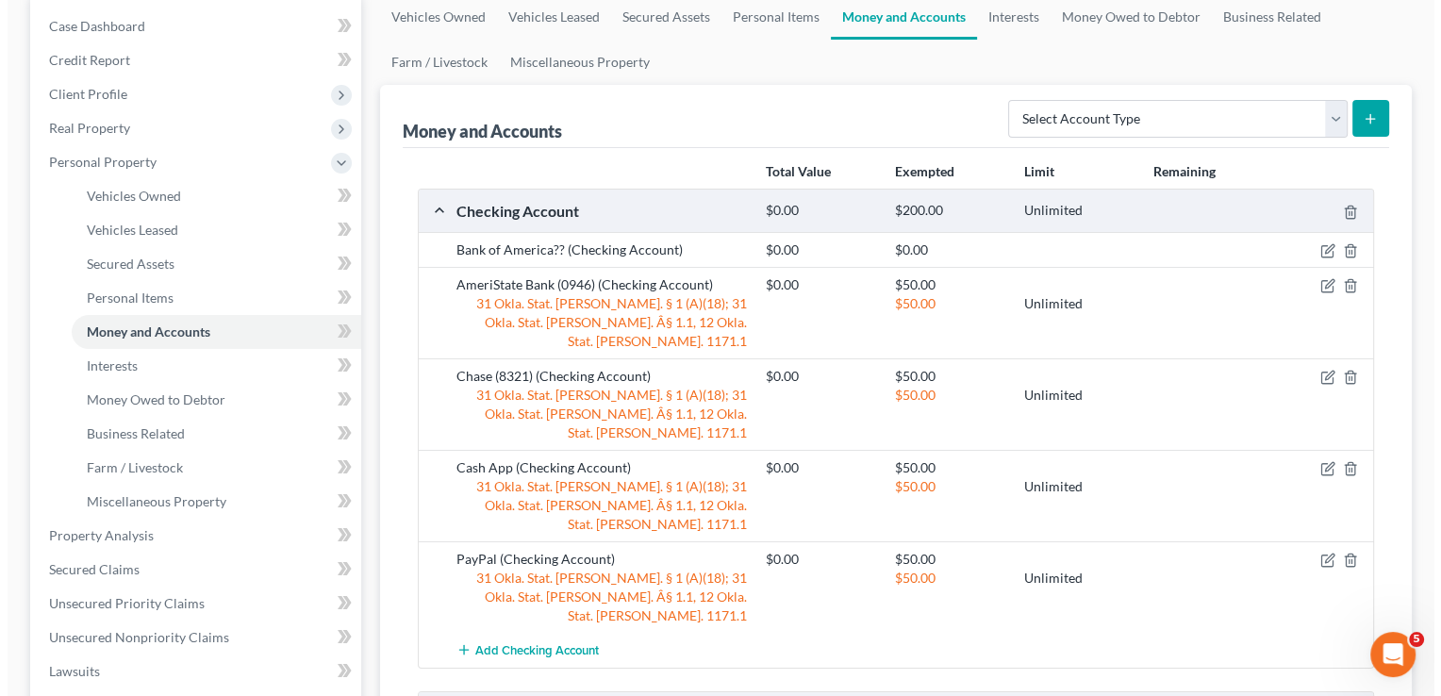
scroll to position [189, 0]
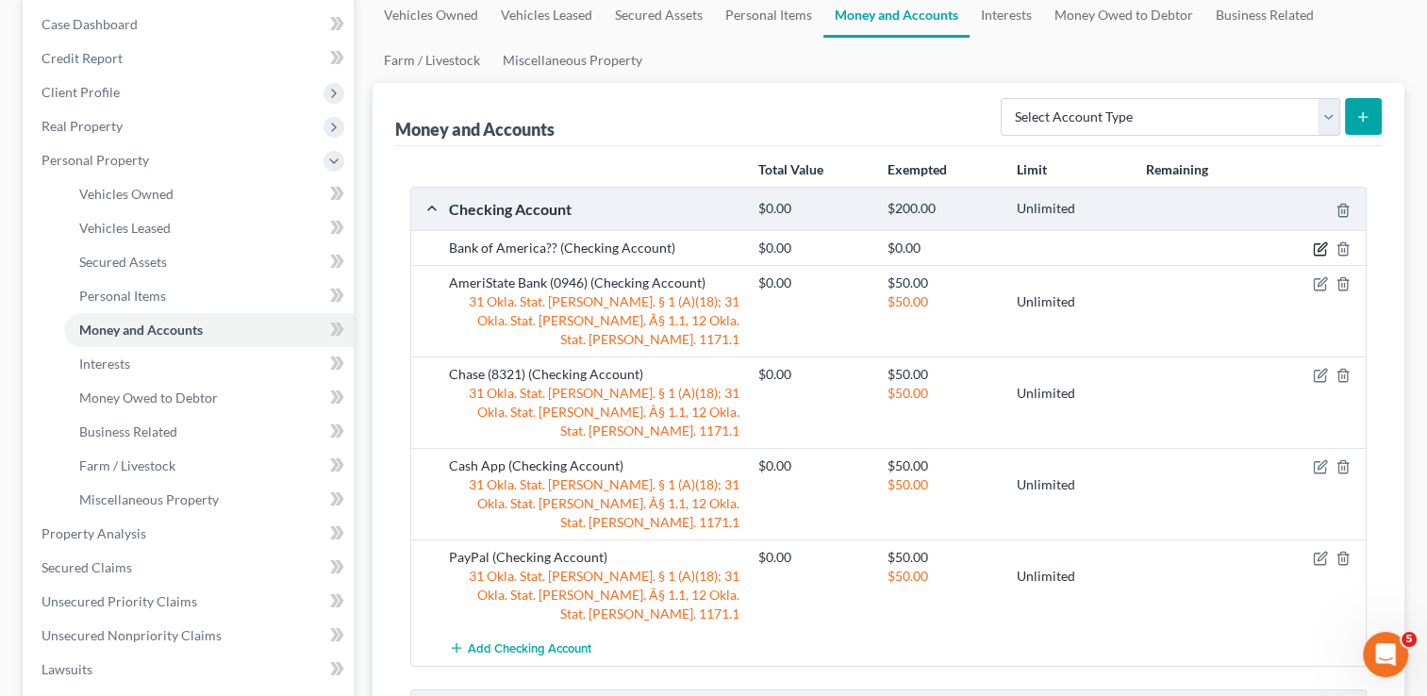
click at [1317, 250] on icon "button" at bounding box center [1320, 248] width 15 height 15
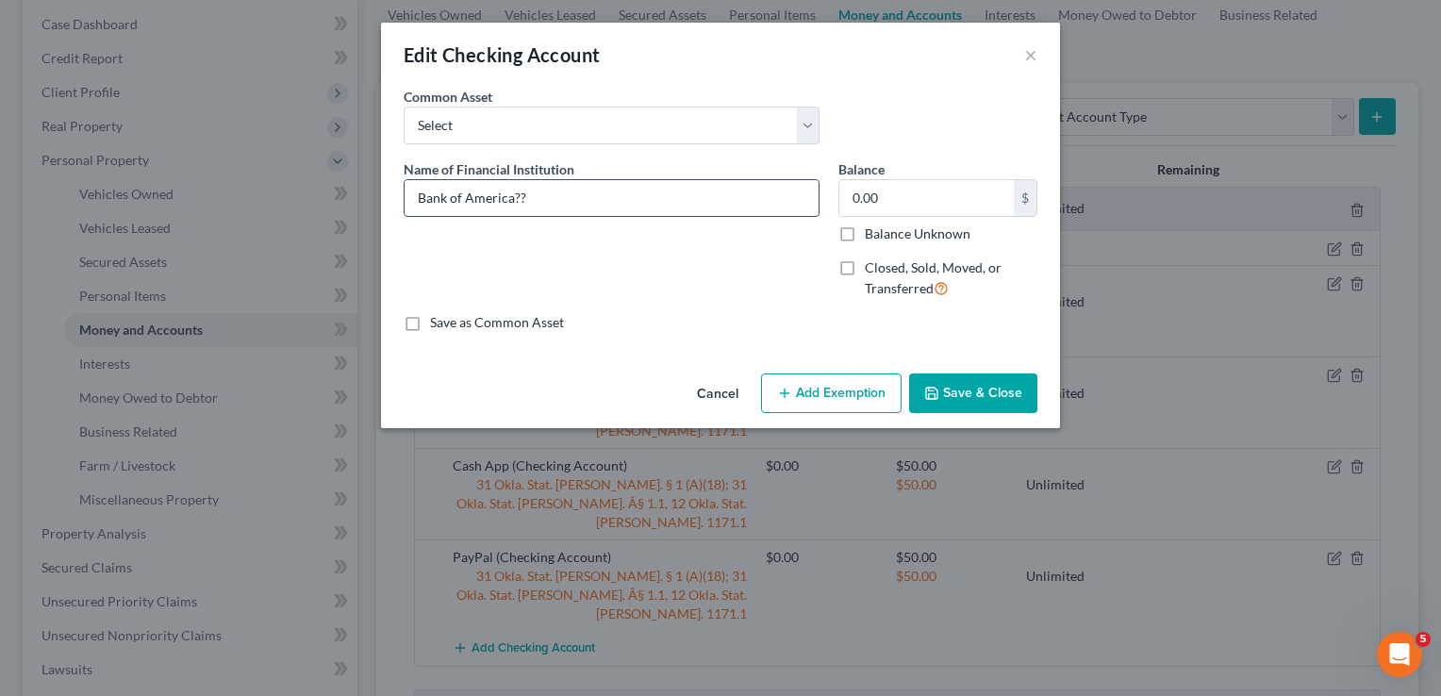
click at [606, 201] on input "Bank of America??" at bounding box center [612, 198] width 414 height 36
type input "Bank of America (3710)"
click at [899, 195] on input "0.00" at bounding box center [927, 198] width 175 height 36
type input "27.00"
click at [846, 378] on button "Add Exemption" at bounding box center [831, 394] width 141 height 40
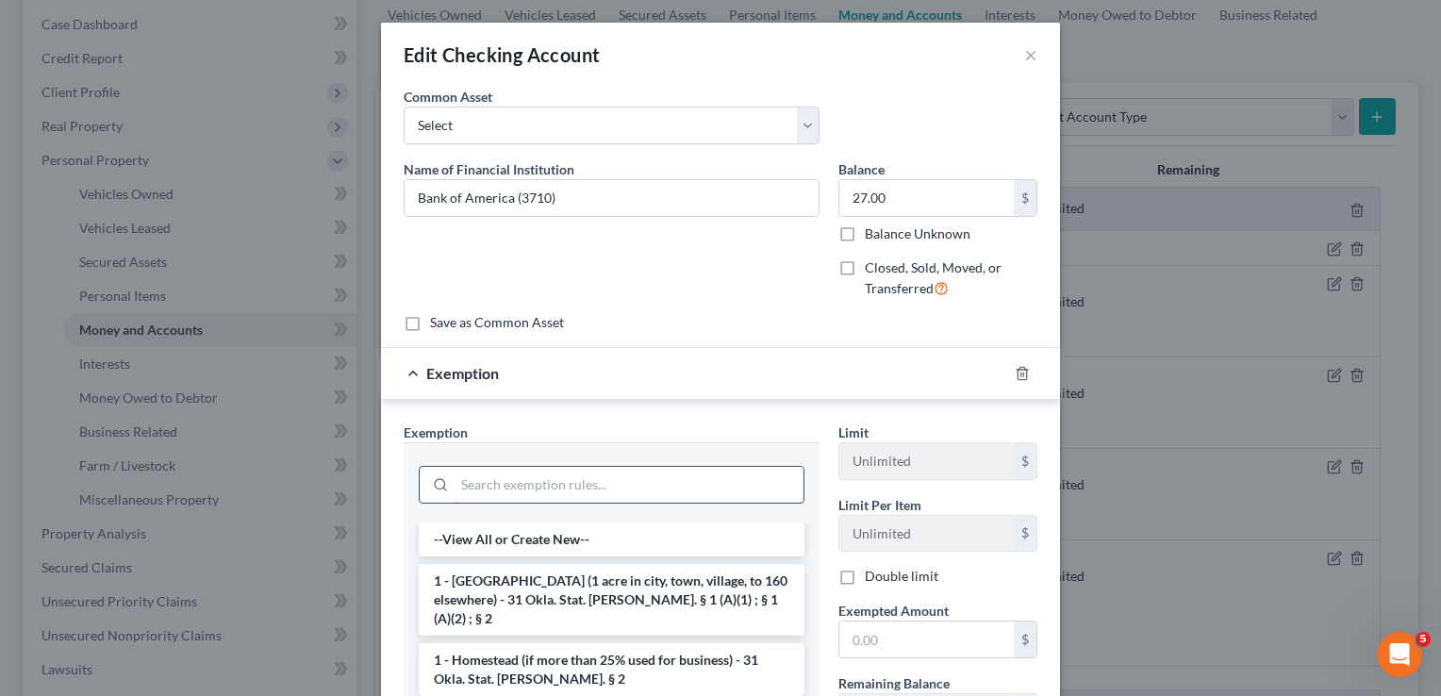
click at [551, 479] on input "search" at bounding box center [629, 485] width 349 height 36
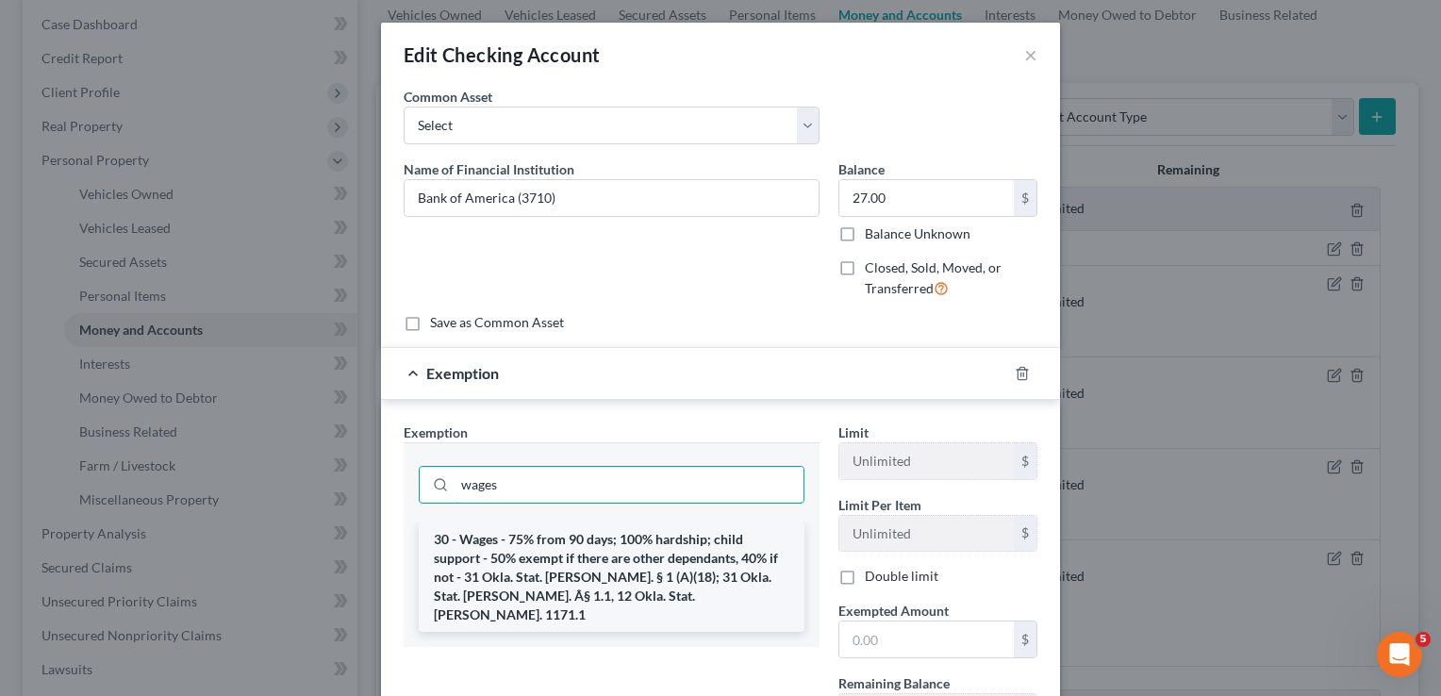
type input "wages"
click at [546, 544] on li "30 - Wages - 75% from 90 days; 100% hardship; child support - 50% exempt if the…" at bounding box center [612, 577] width 386 height 109
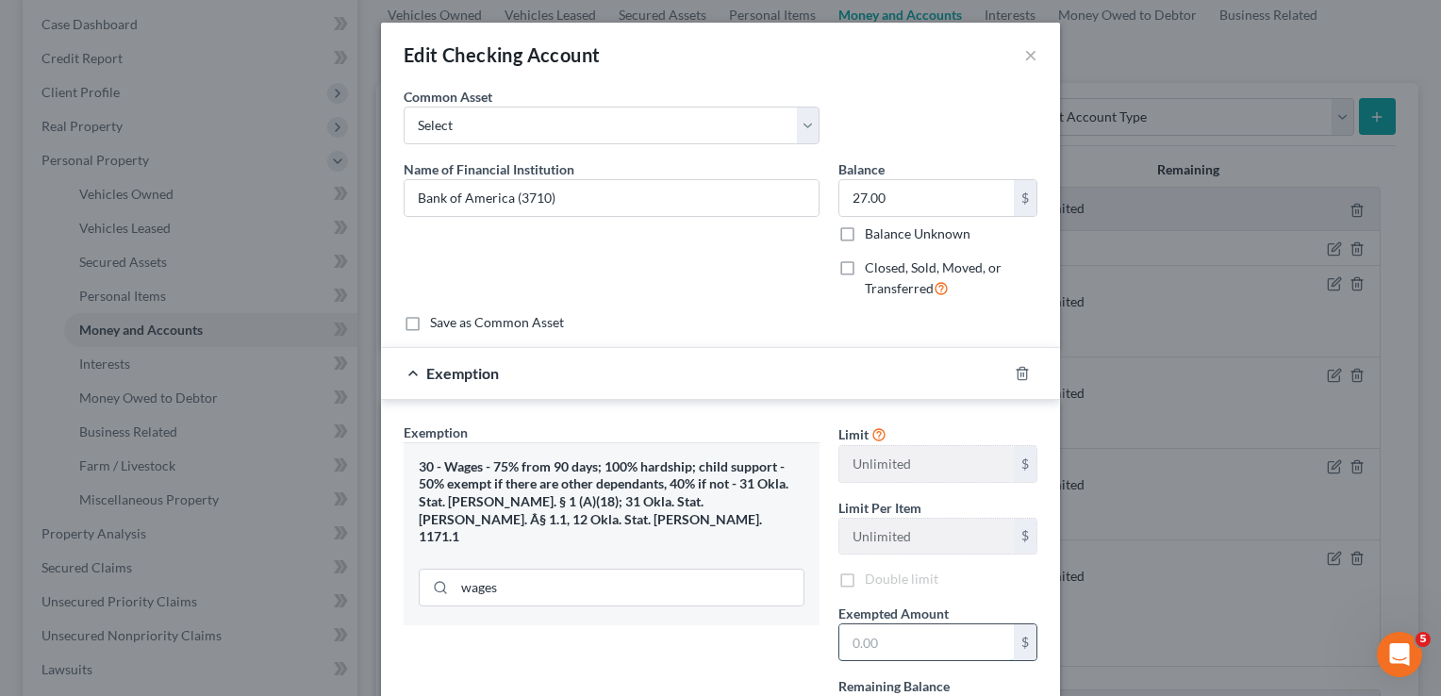
click at [911, 642] on input "text" at bounding box center [927, 642] width 175 height 36
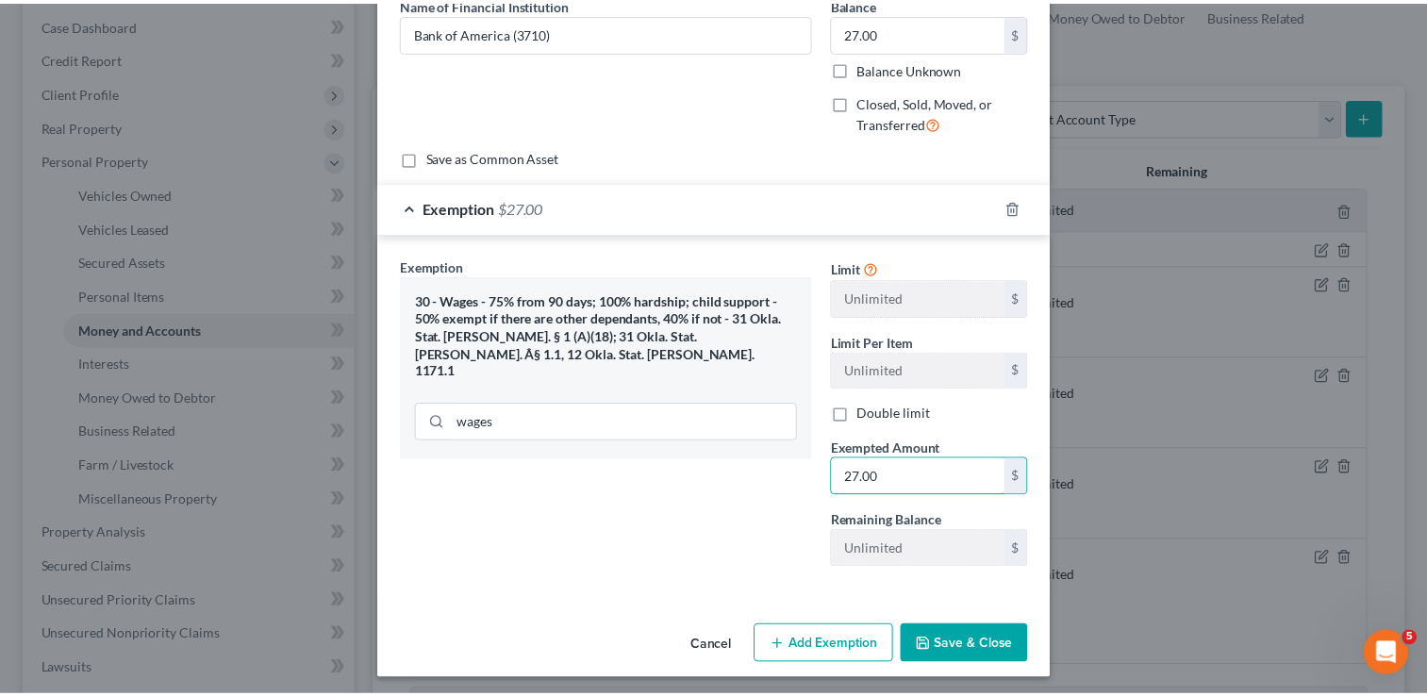
scroll to position [169, 0]
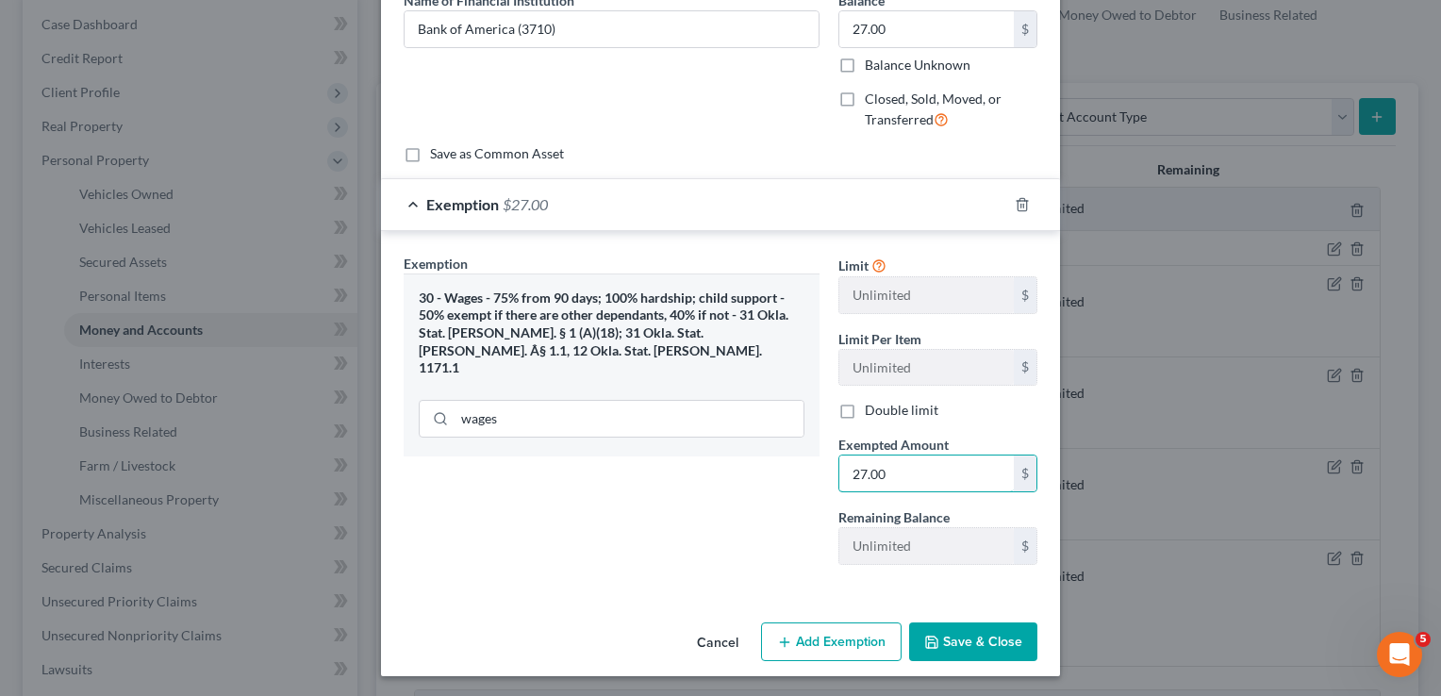
type input "27.00"
click at [987, 637] on button "Save & Close" at bounding box center [973, 643] width 128 height 40
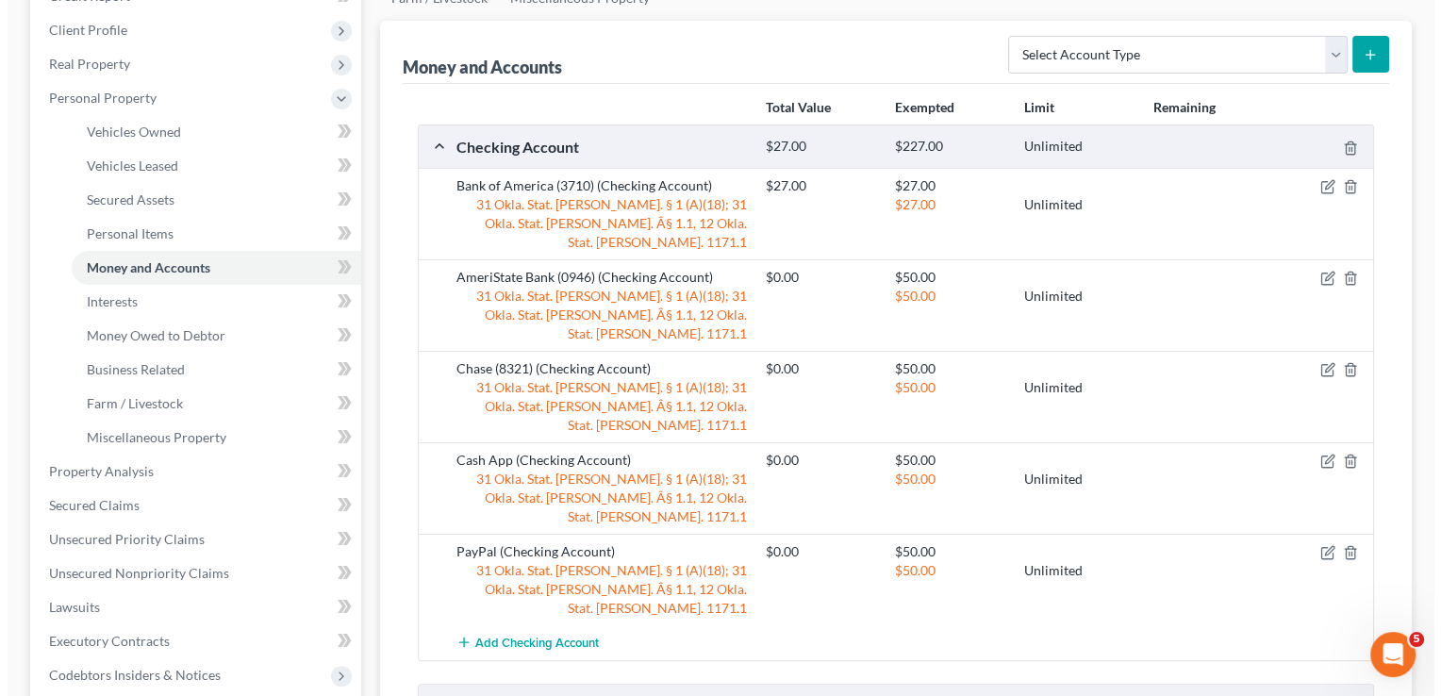
scroll to position [283, 0]
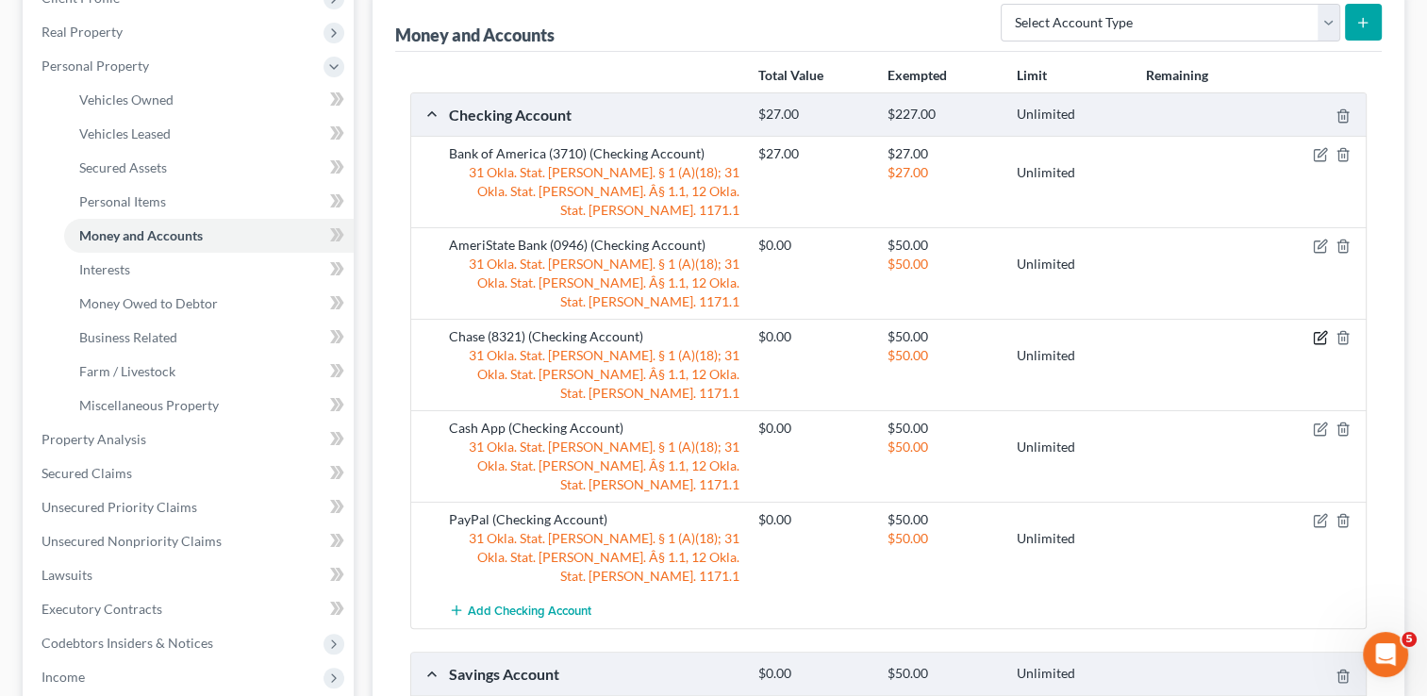
click at [1320, 332] on icon "button" at bounding box center [1322, 336] width 8 height 8
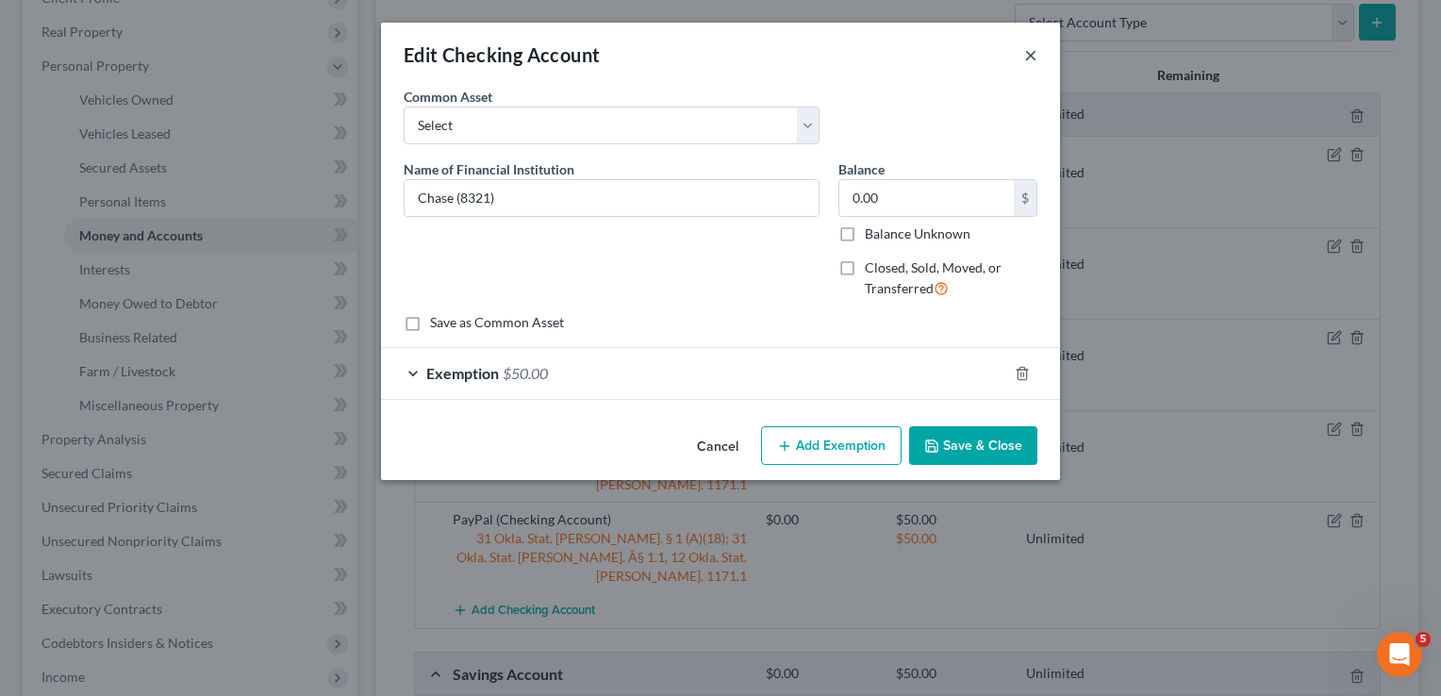
click at [1032, 55] on button "×" at bounding box center [1030, 54] width 13 height 23
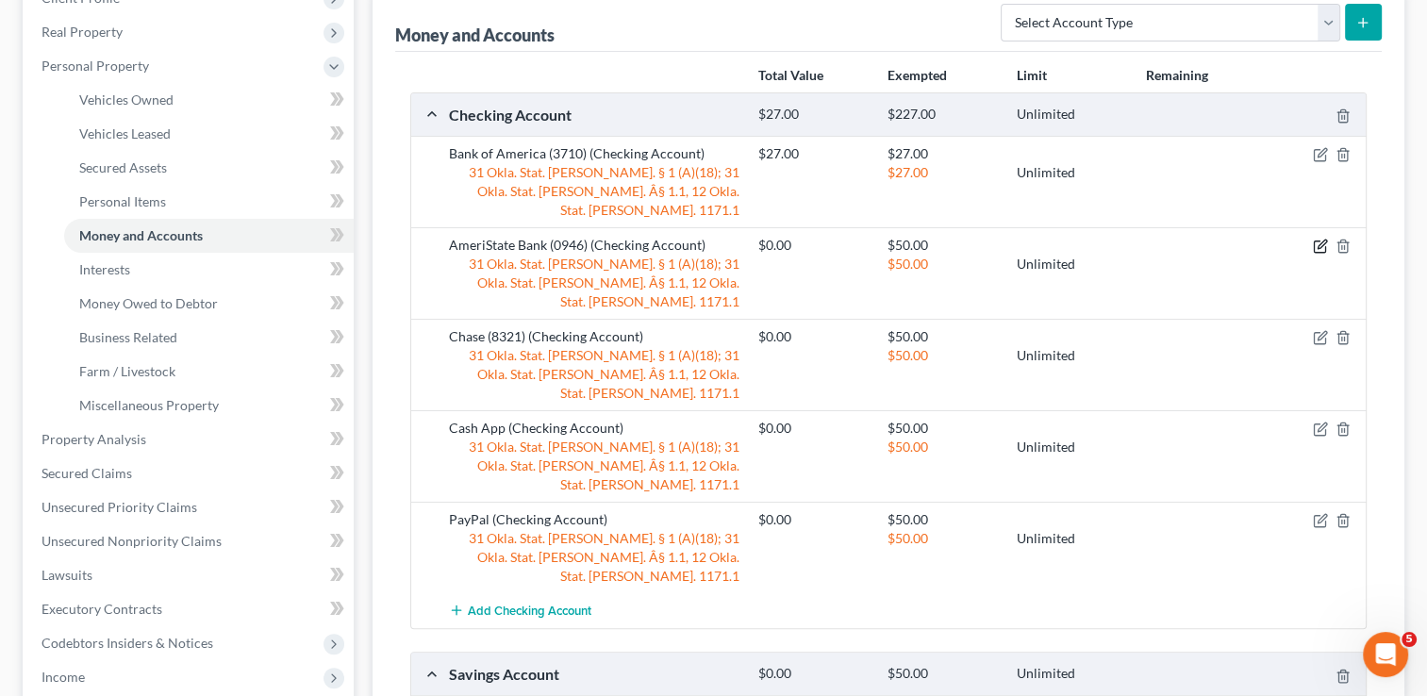
click at [1316, 239] on icon "button" at bounding box center [1320, 246] width 15 height 15
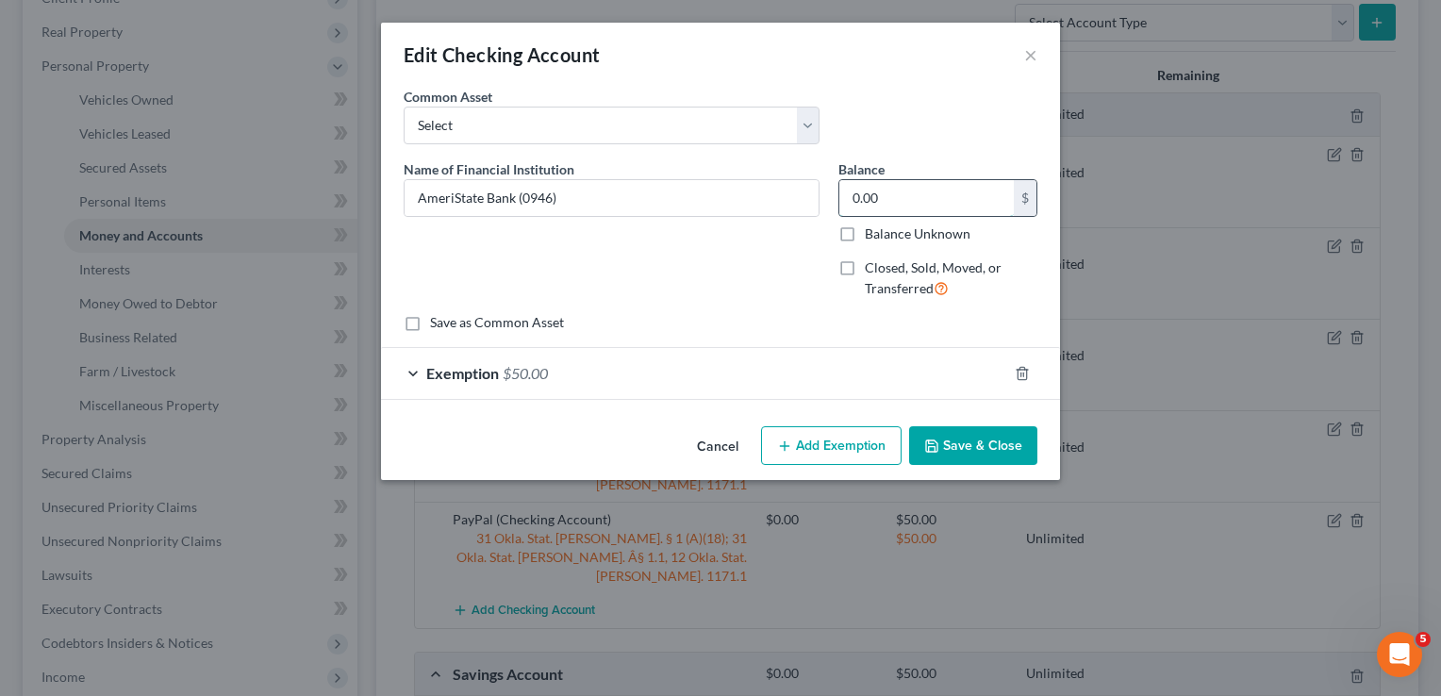
click at [887, 200] on input "0.00" at bounding box center [927, 198] width 175 height 36
type input "32.00"
click at [648, 379] on div "Exemption $50.00" at bounding box center [694, 373] width 626 height 50
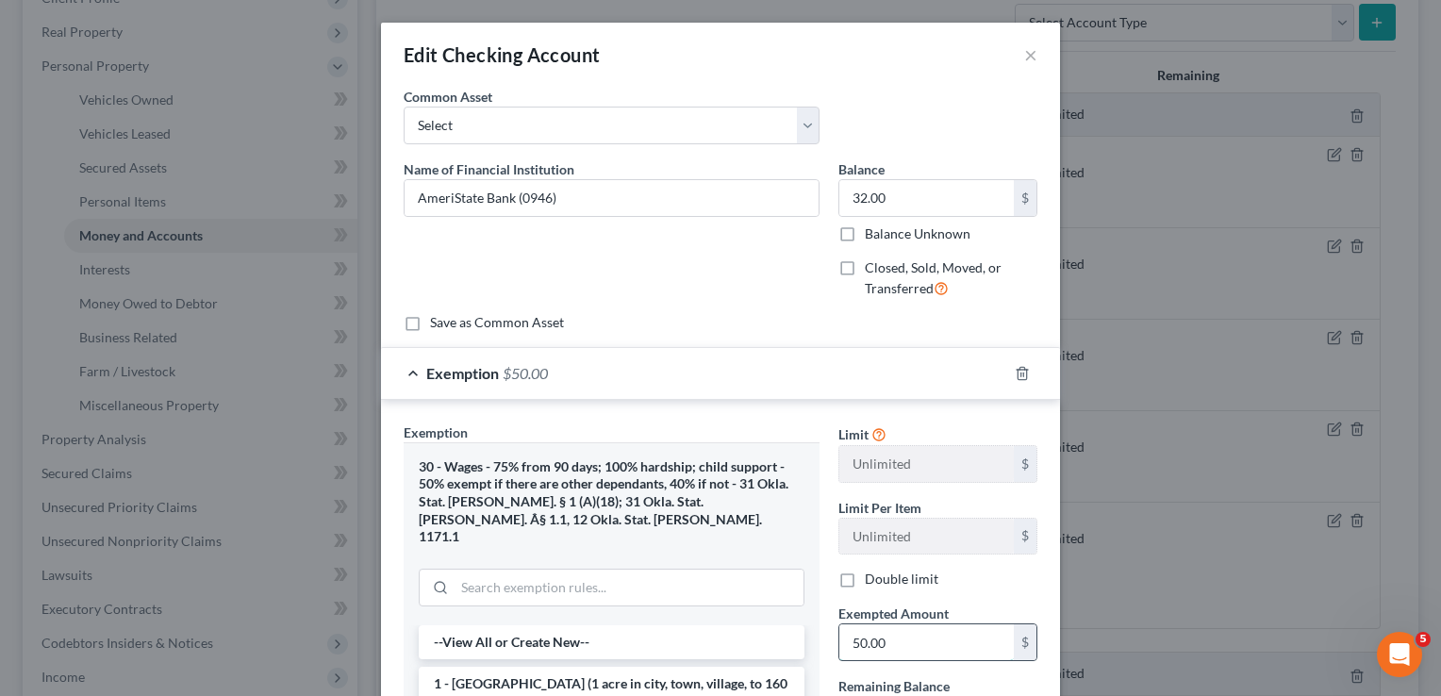
click at [924, 636] on input "50.00" at bounding box center [927, 642] width 175 height 36
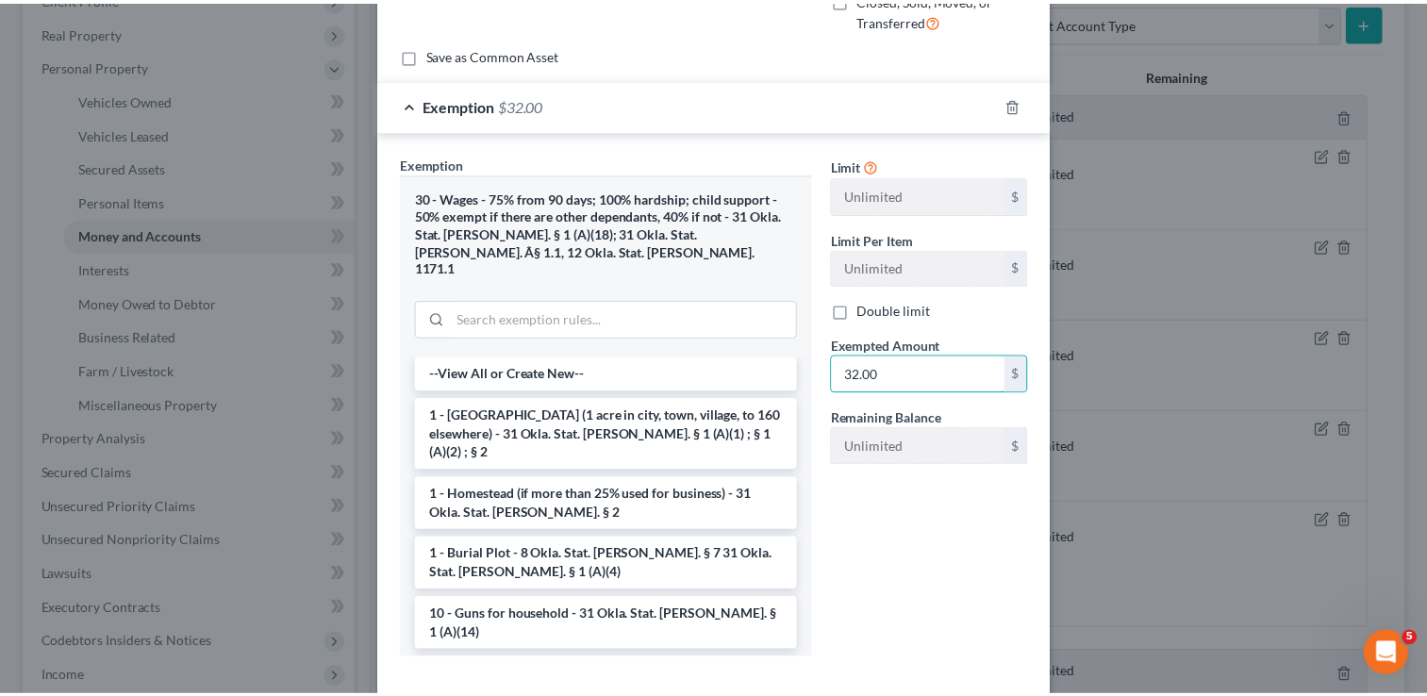
scroll to position [345, 0]
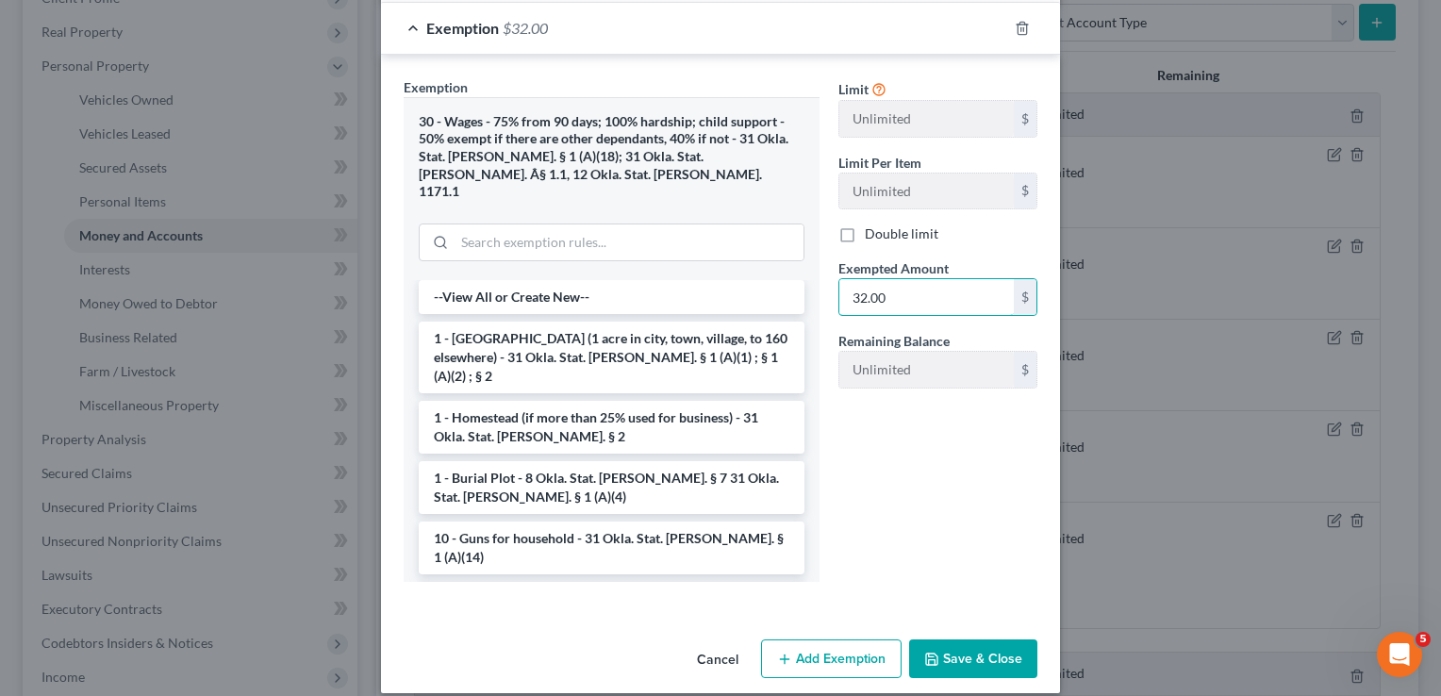
type input "32.00"
click at [970, 640] on button "Save & Close" at bounding box center [973, 660] width 128 height 40
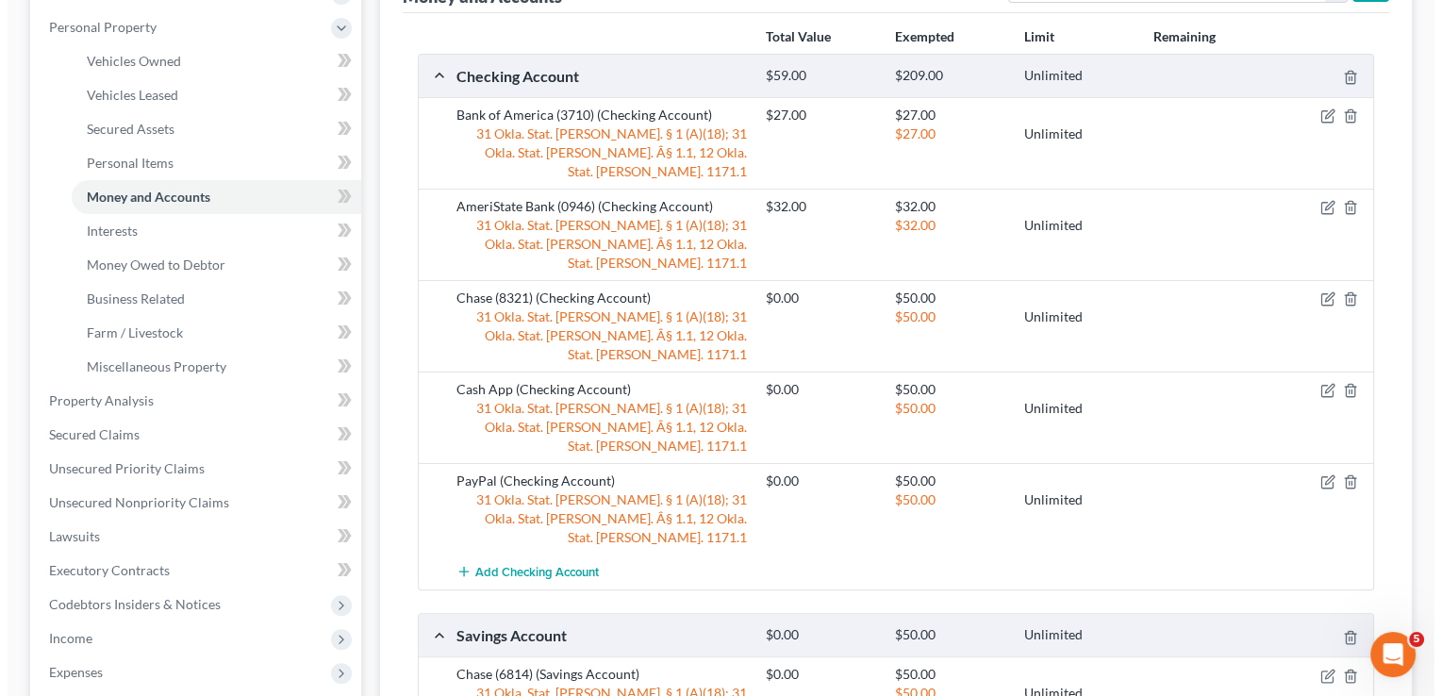
scroll to position [377, 0]
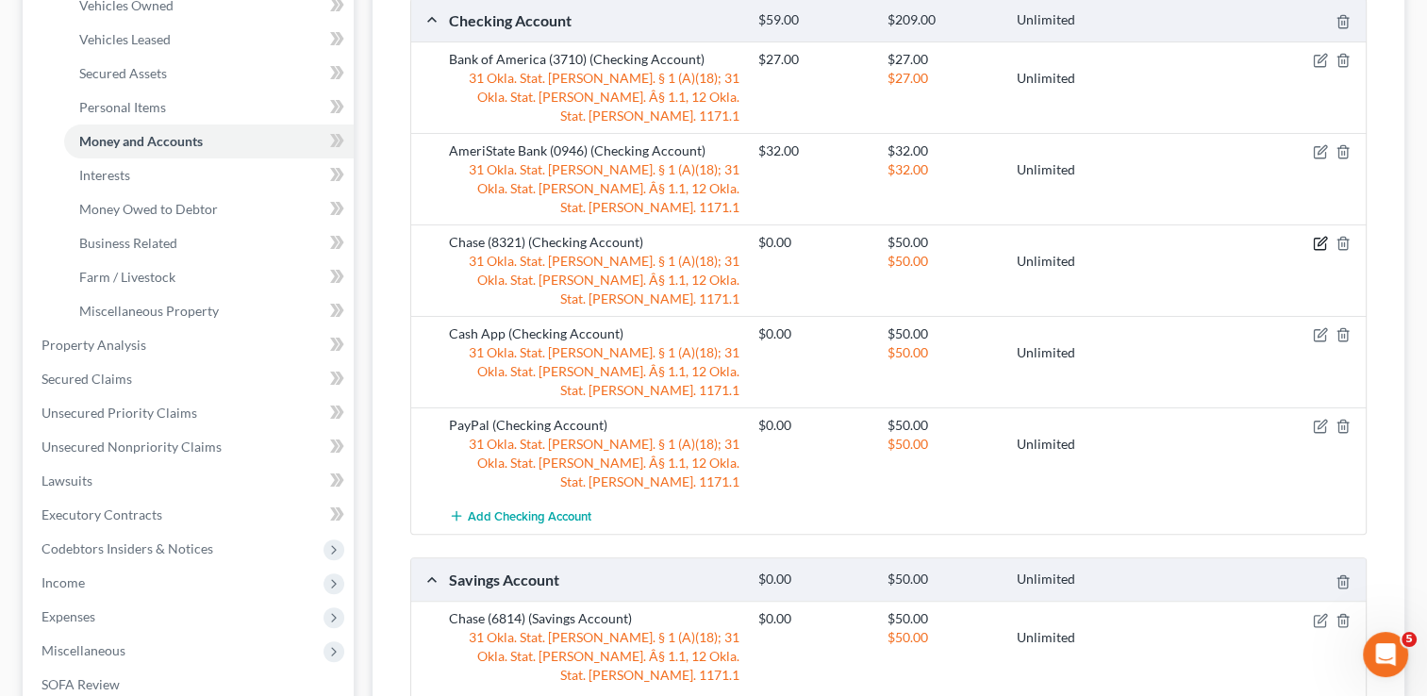
click at [1317, 239] on icon "button" at bounding box center [1319, 244] width 11 height 11
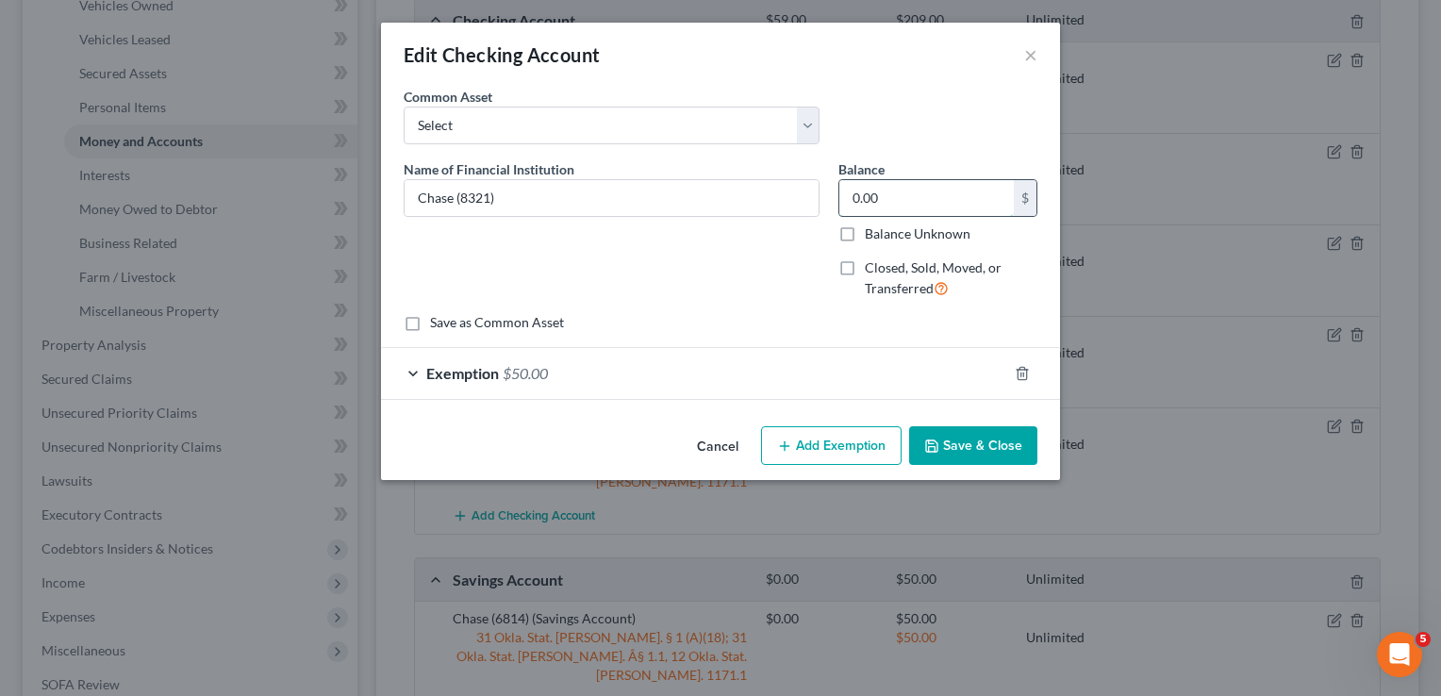
click at [918, 202] on input "0.00" at bounding box center [927, 198] width 175 height 36
type input "2,477.33"
click at [832, 444] on button "Add Exemption" at bounding box center [831, 446] width 141 height 40
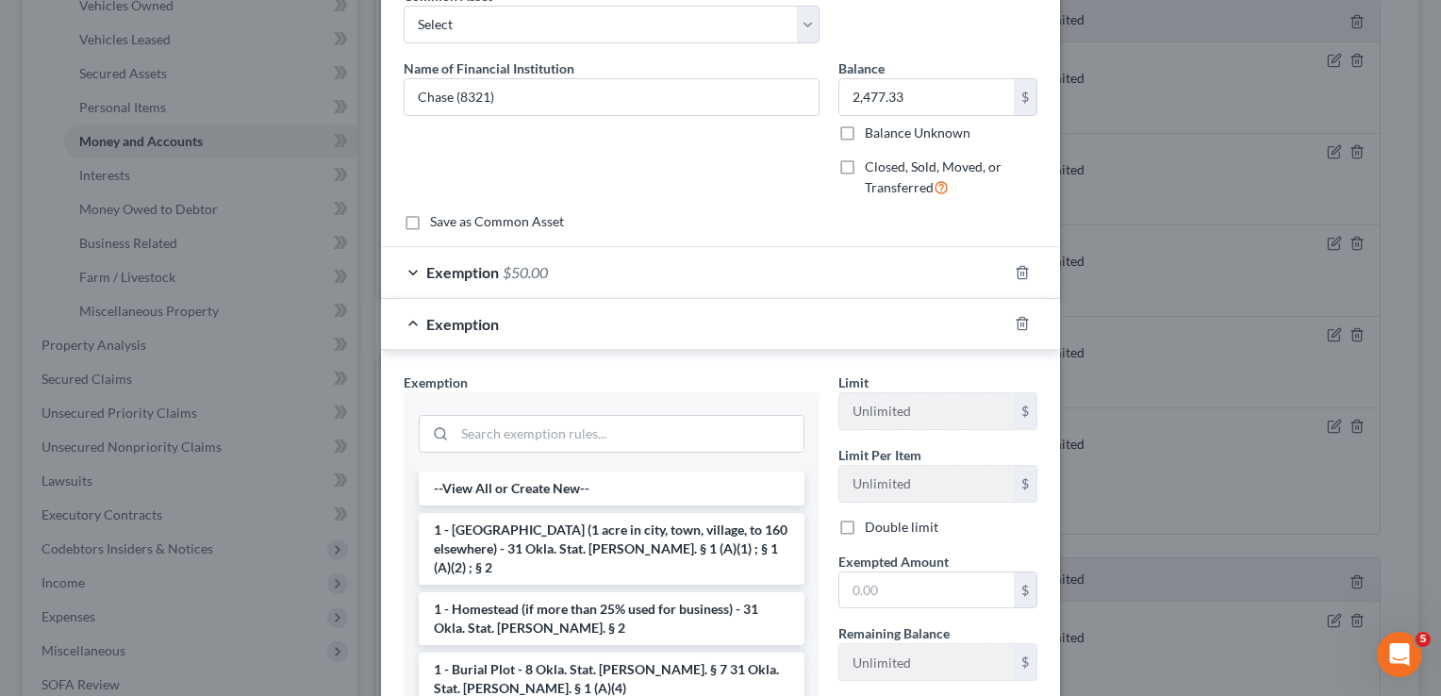
scroll to position [94, 0]
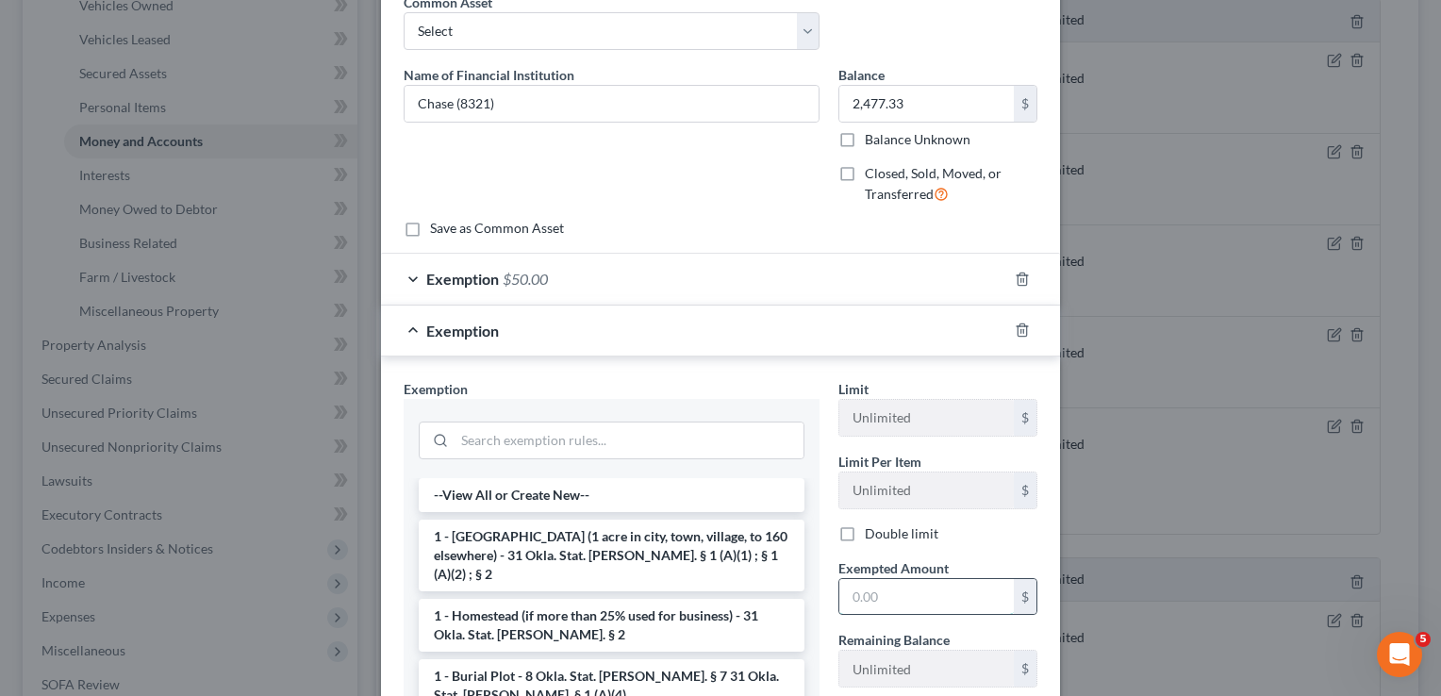
click at [890, 591] on input "text" at bounding box center [927, 597] width 175 height 36
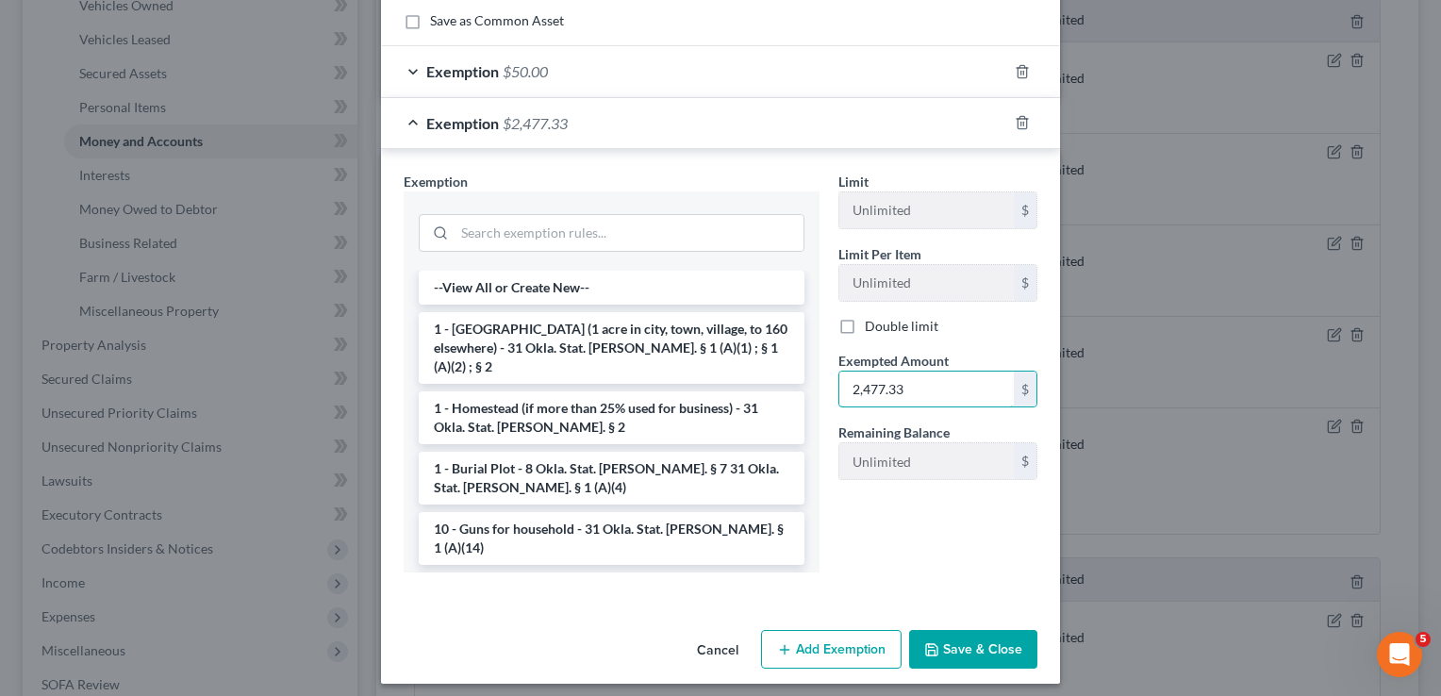
scroll to position [310, 0]
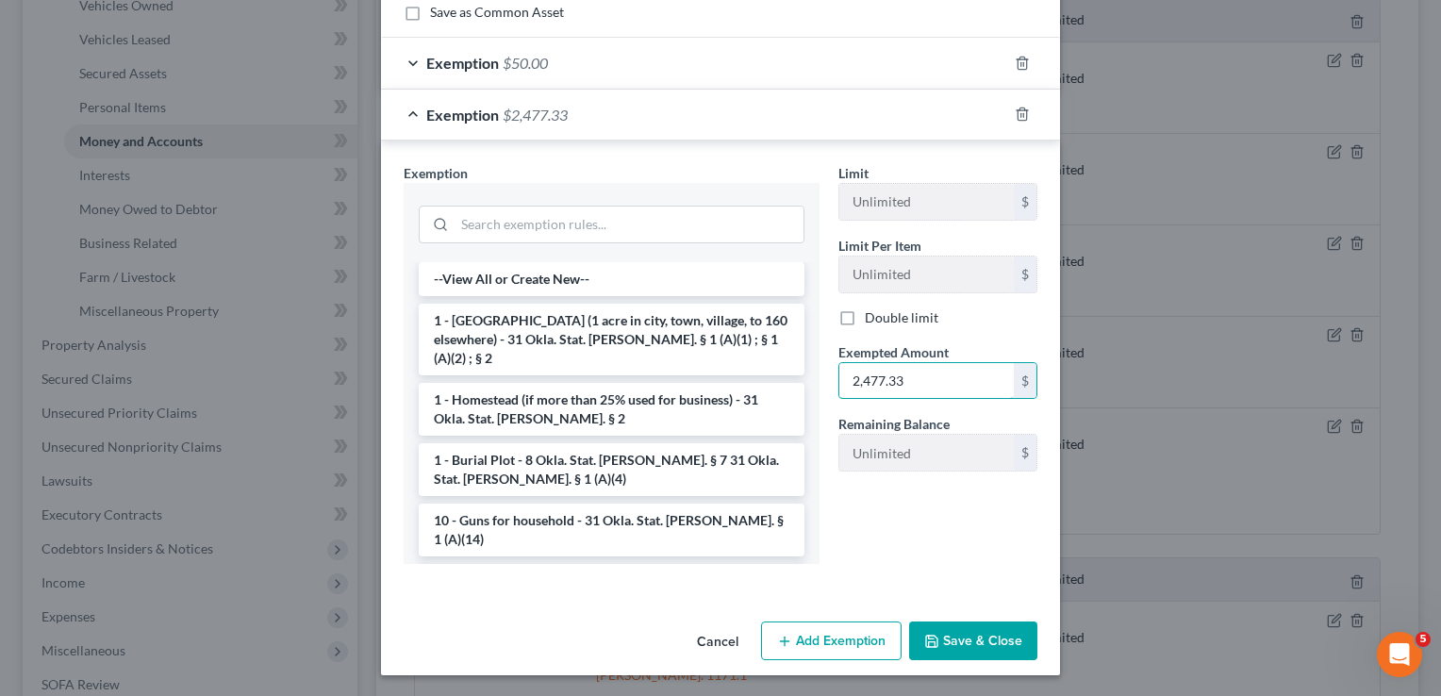
type input "2,477.33"
click at [952, 637] on button "Save & Close" at bounding box center [973, 642] width 128 height 40
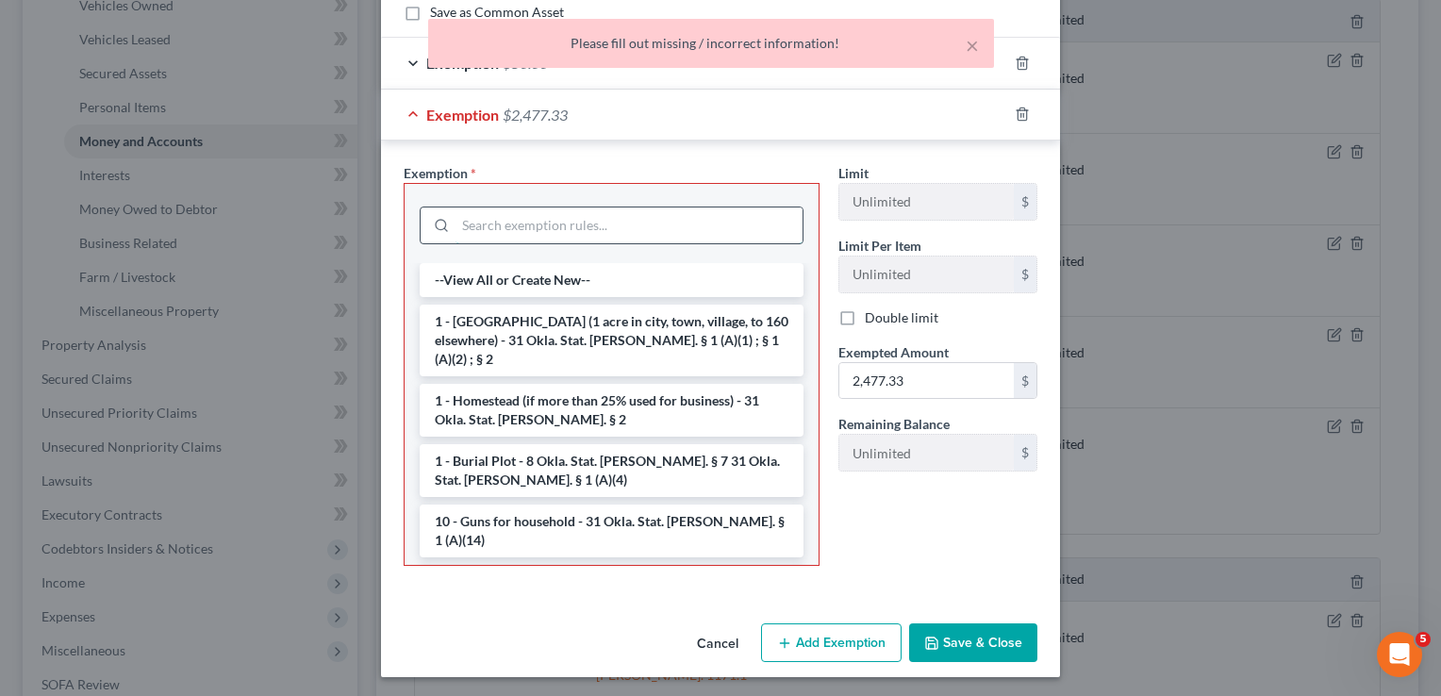
click at [514, 220] on input "search" at bounding box center [629, 226] width 347 height 36
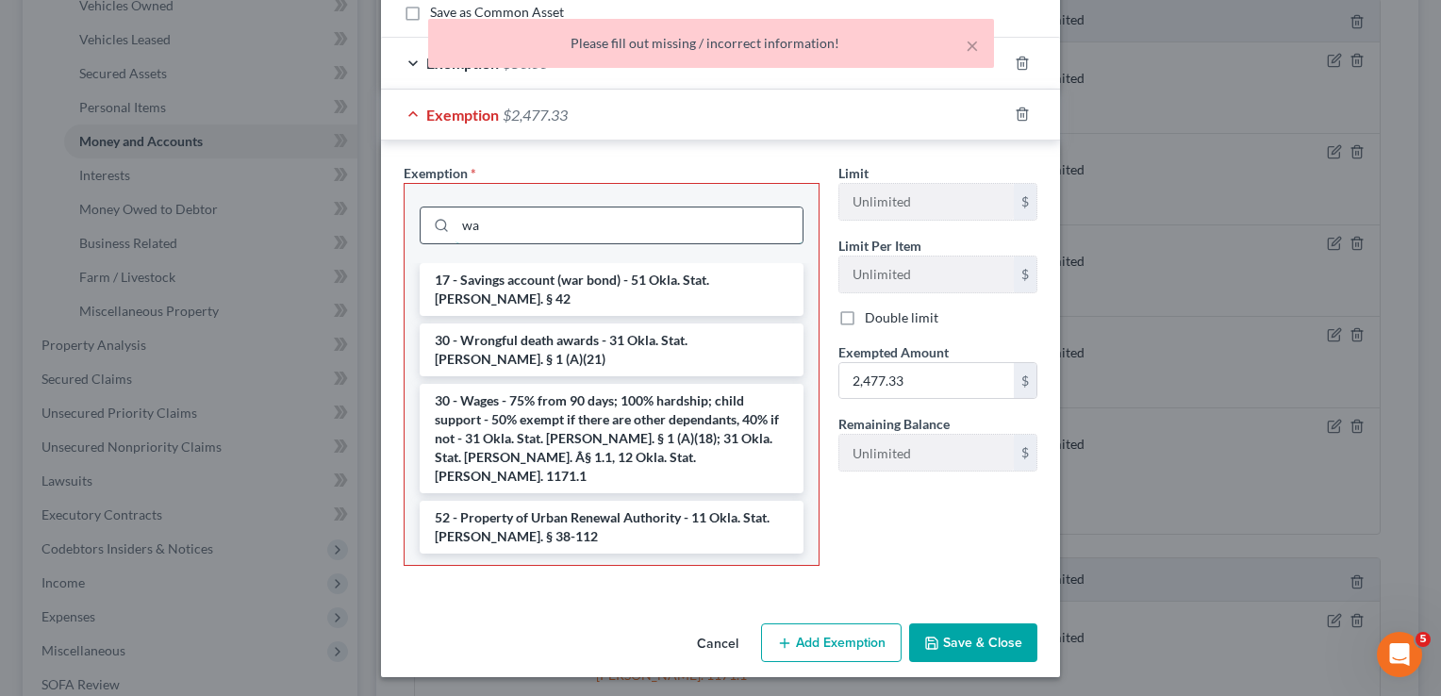
scroll to position [217, 0]
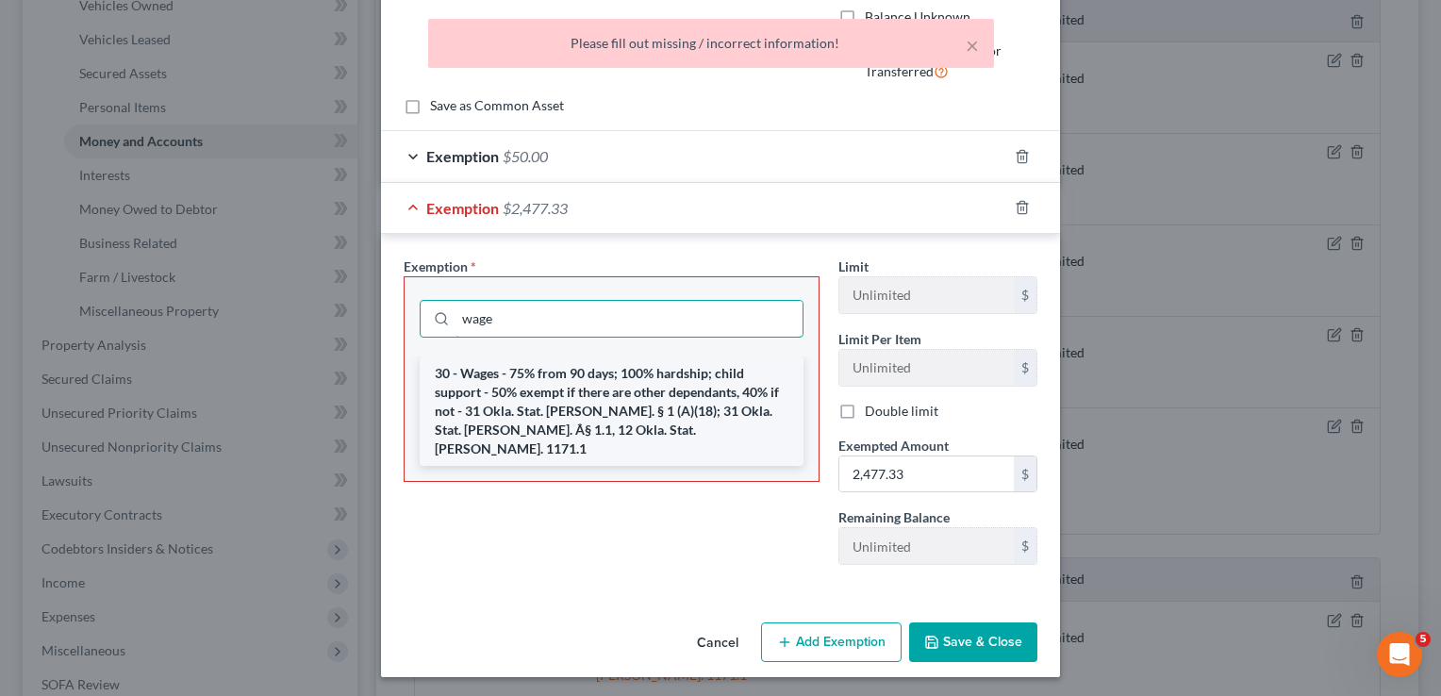
type input "wage"
click at [499, 395] on li "30 - Wages - 75% from 90 days; 100% hardship; child support - 50% exempt if the…" at bounding box center [612, 411] width 384 height 109
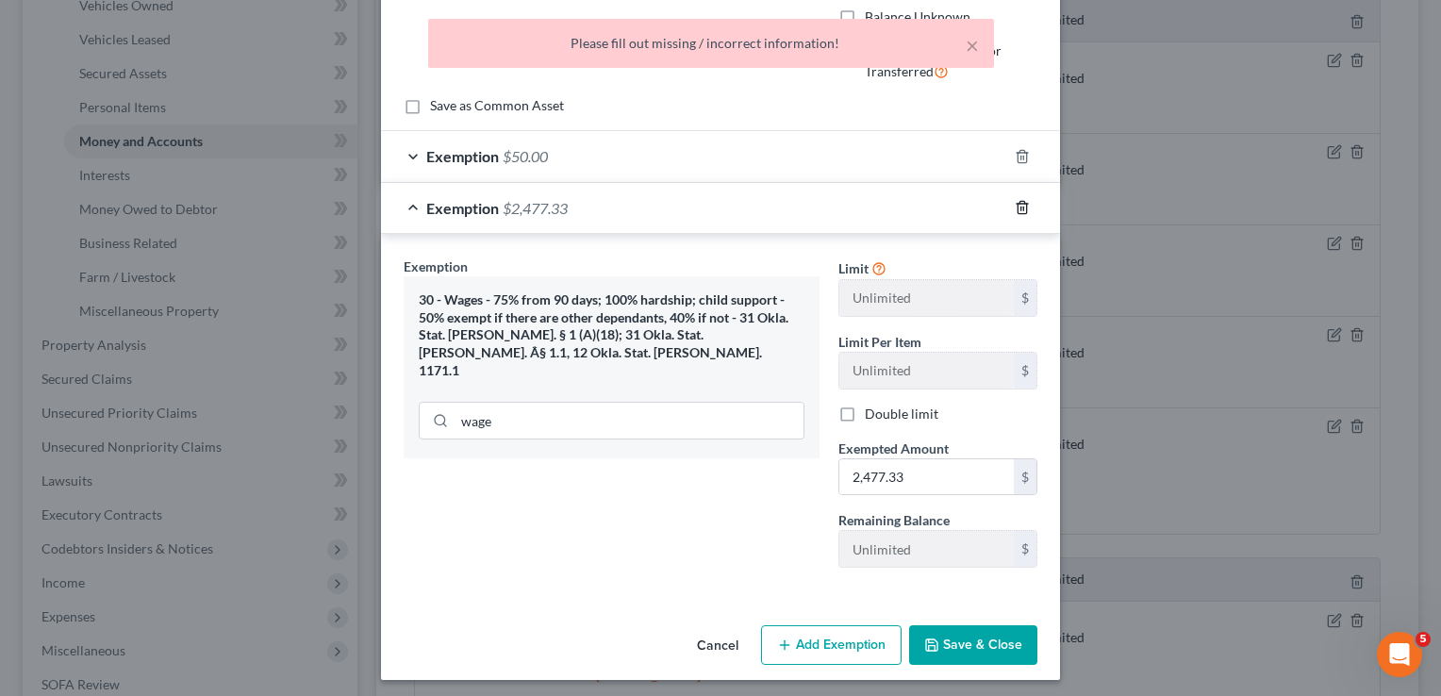
click at [1022, 208] on line "button" at bounding box center [1022, 210] width 0 height 4
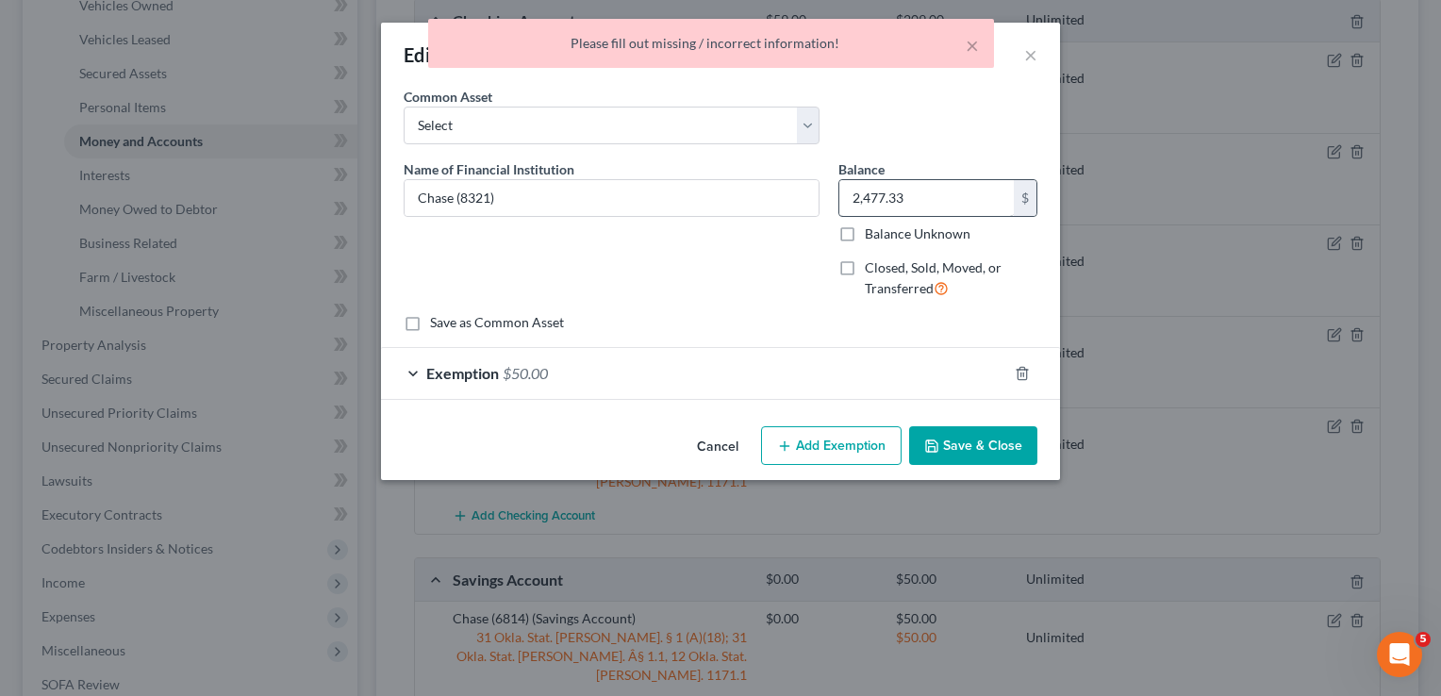
scroll to position [0, 0]
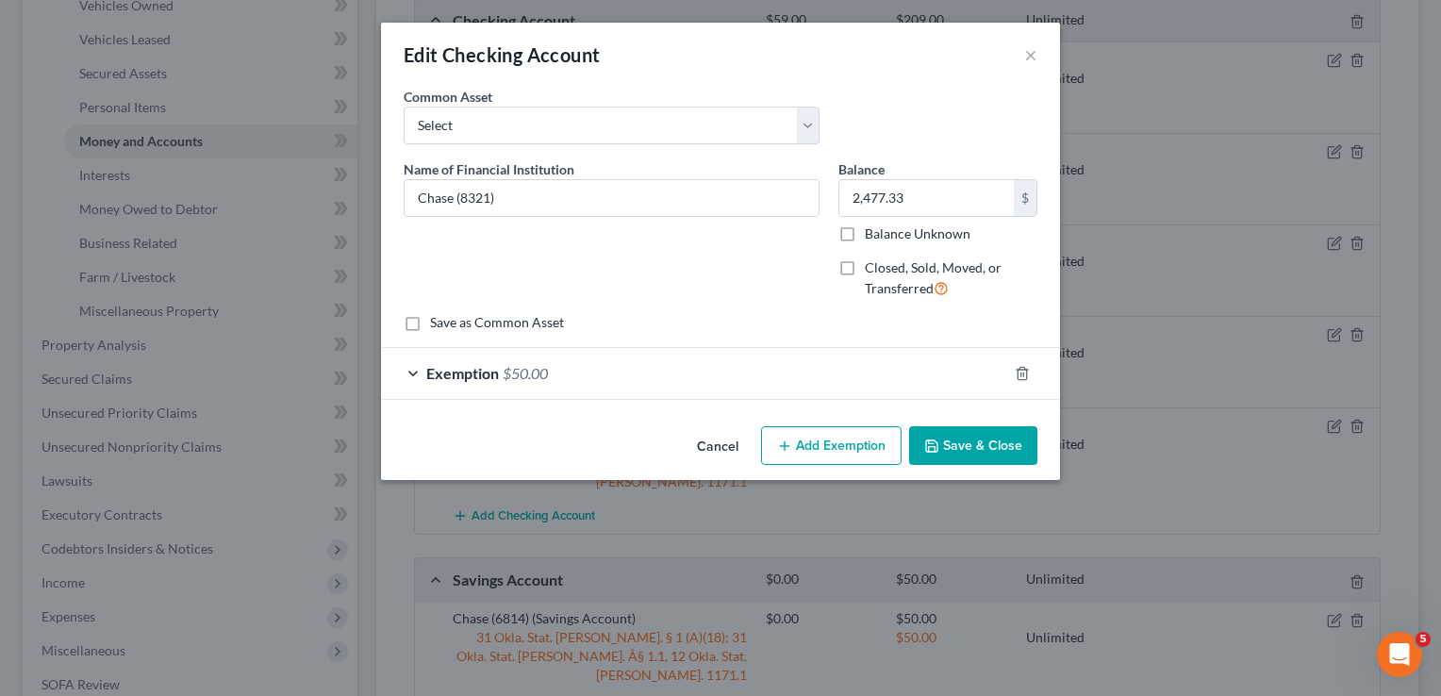
click at [980, 437] on button "Save & Close" at bounding box center [973, 446] width 128 height 40
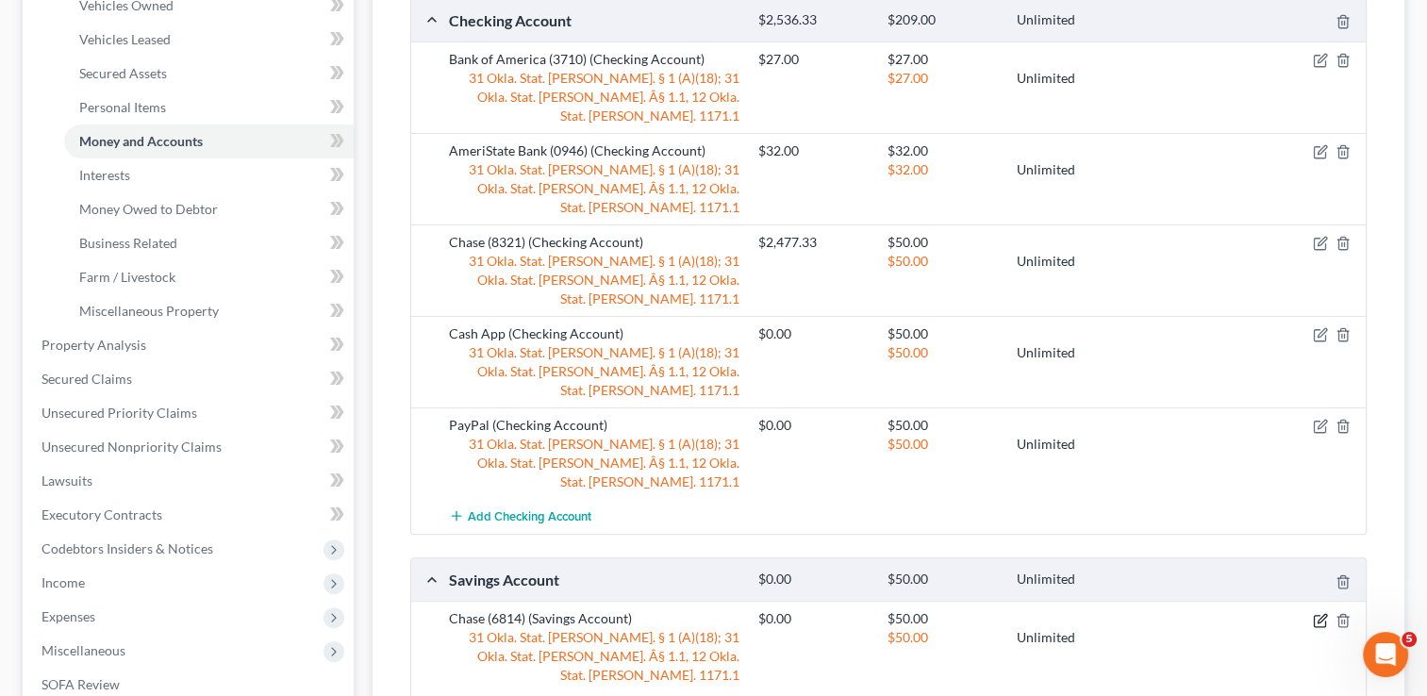
click at [1323, 613] on icon "button" at bounding box center [1320, 620] width 15 height 15
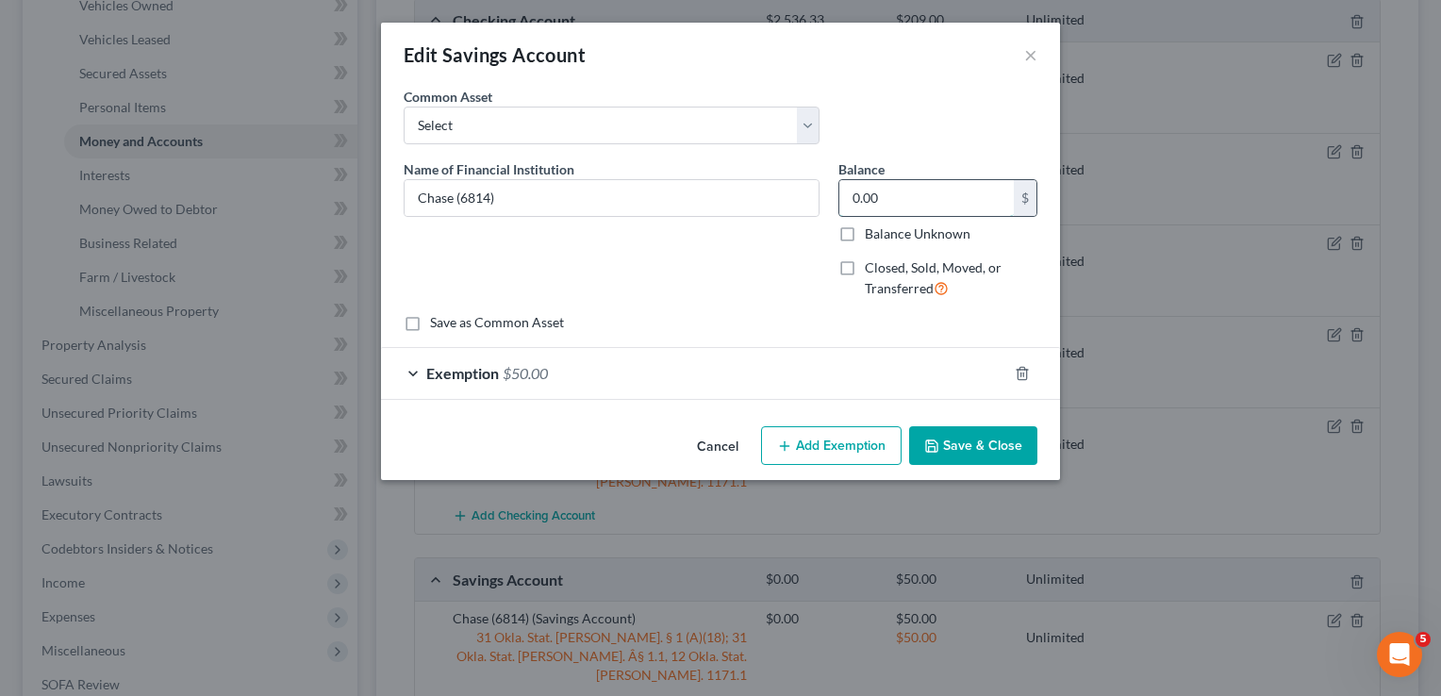
click at [908, 193] on input "0.00" at bounding box center [927, 198] width 175 height 36
type input "700.00"
click at [954, 444] on button "Save & Close" at bounding box center [973, 446] width 128 height 40
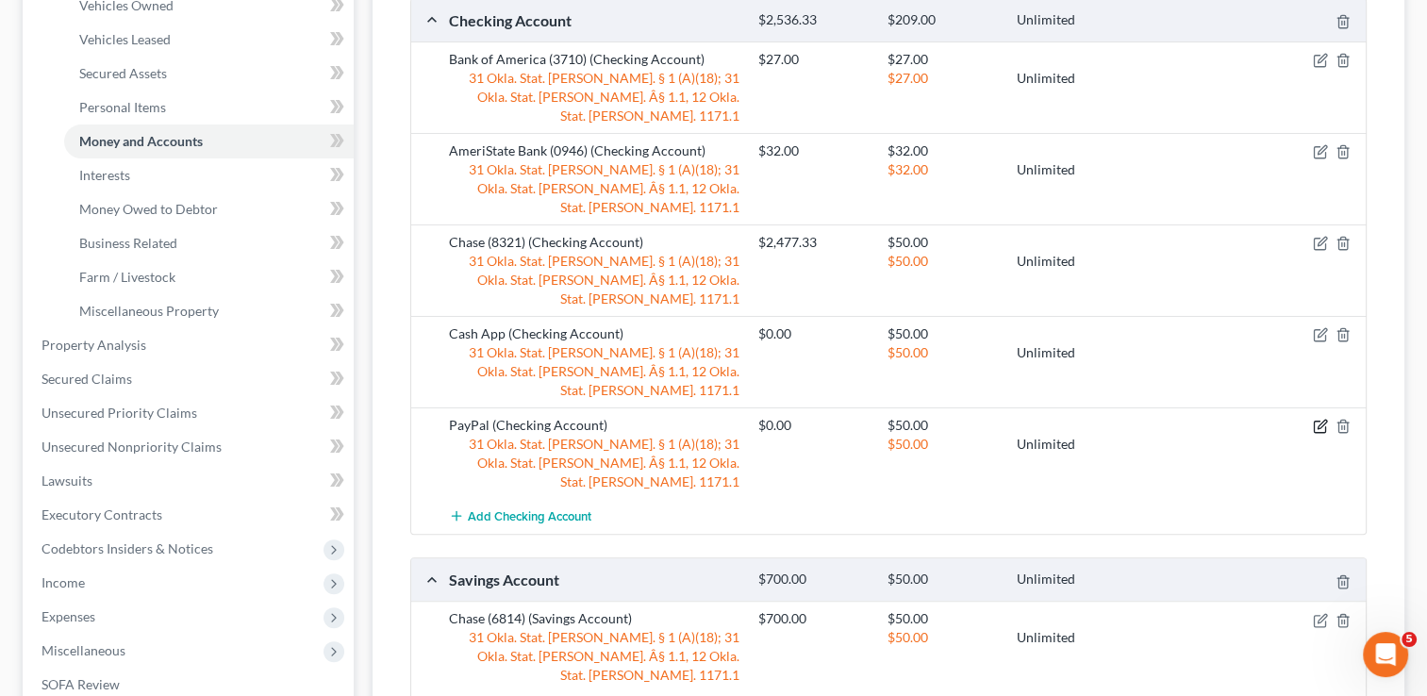
click at [1316, 419] on icon "button" at bounding box center [1320, 426] width 15 height 15
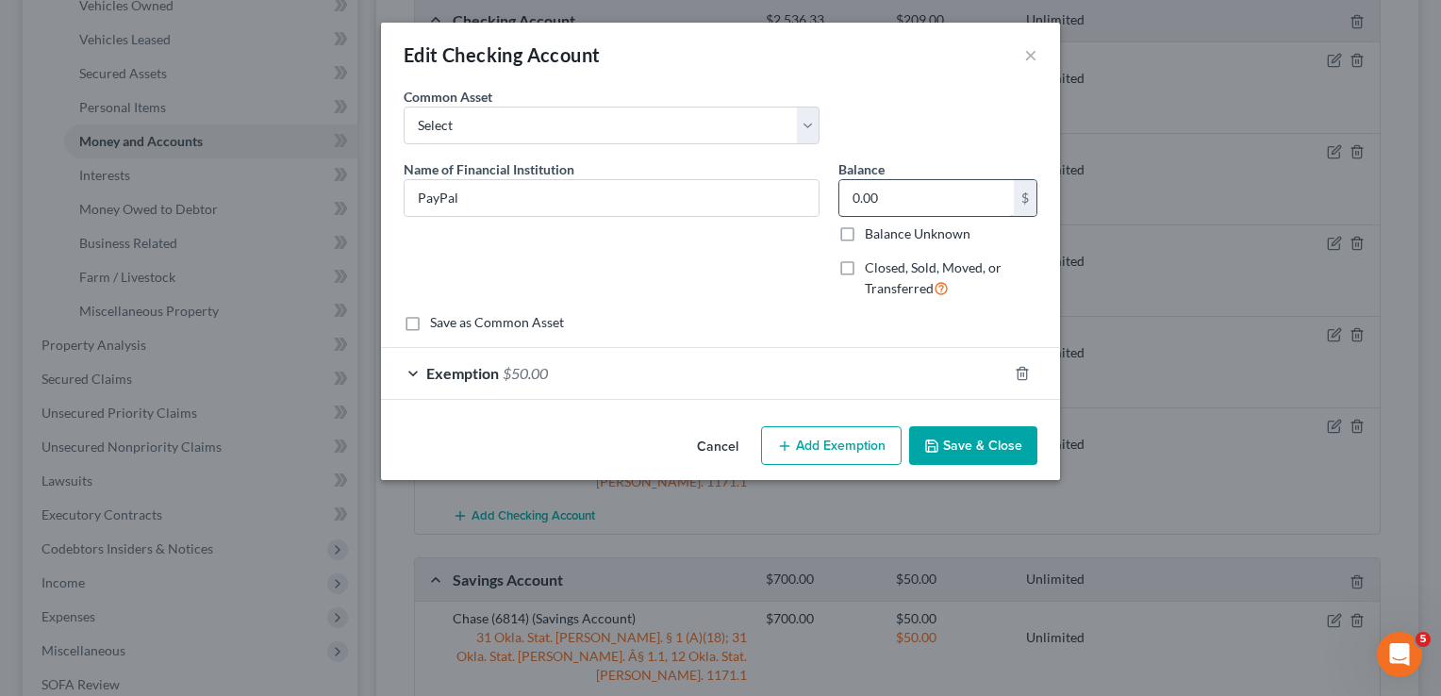
click at [913, 201] on input "0.00" at bounding box center [927, 198] width 175 height 36
type input "0.01"
click at [607, 384] on div "Exemption $50.00" at bounding box center [694, 373] width 626 height 50
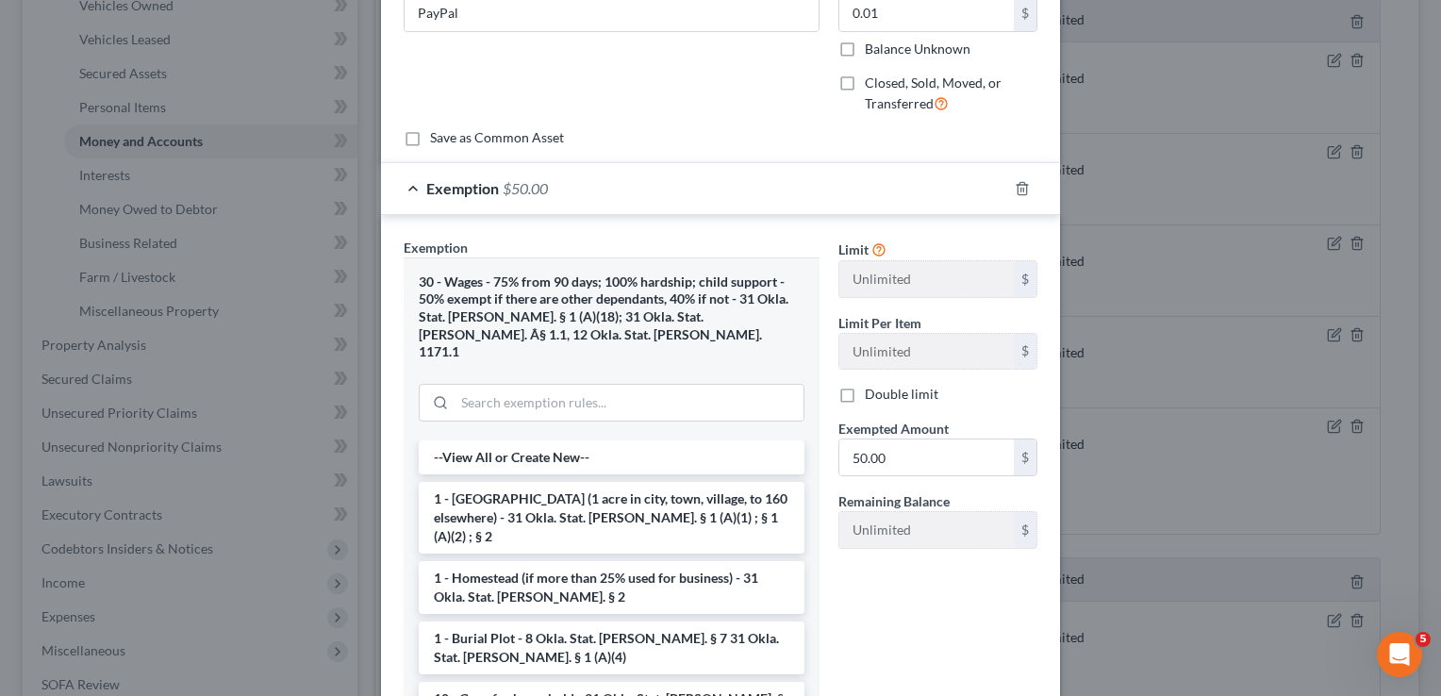
scroll to position [189, 0]
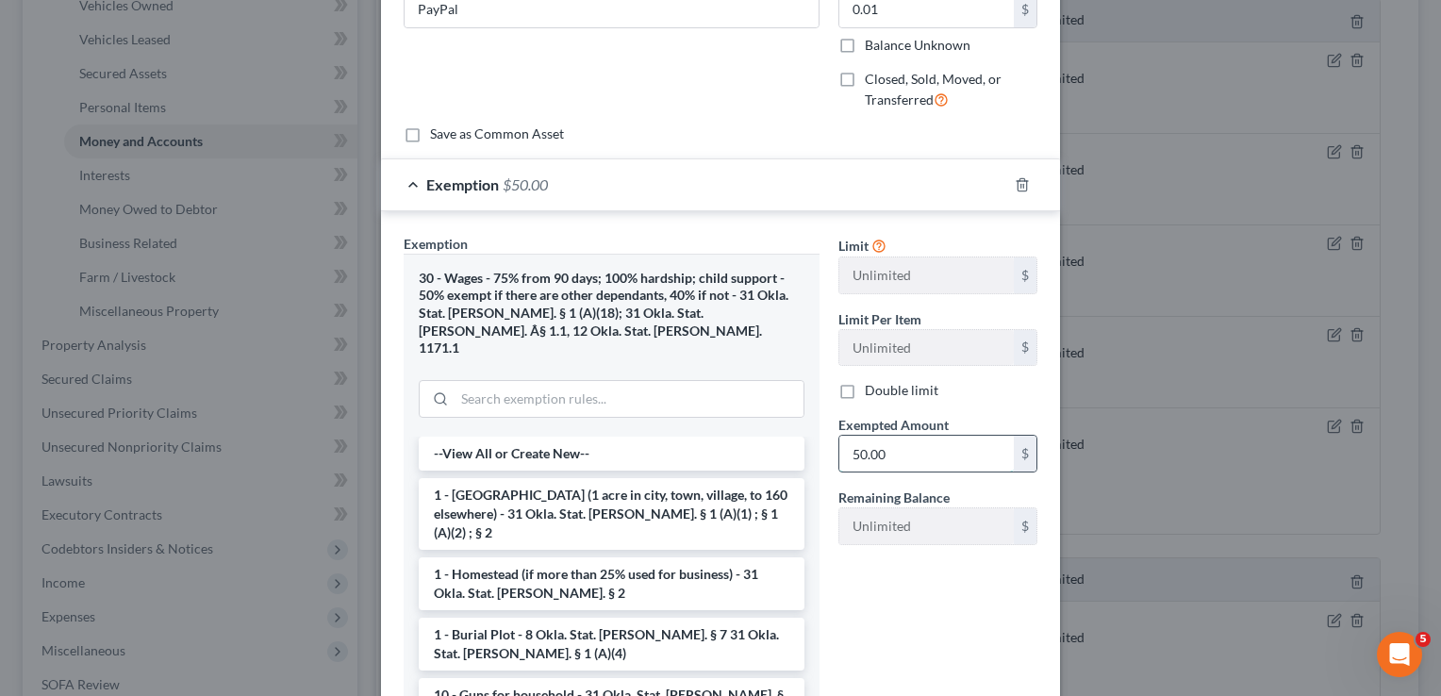
click at [890, 441] on input "50.00" at bounding box center [927, 454] width 175 height 36
type input "0.01"
click at [911, 618] on div "Limit Unlimited $ Limit Per Item Unlimited $ Double limit Exempted Amount * 0.0…" at bounding box center [938, 494] width 218 height 520
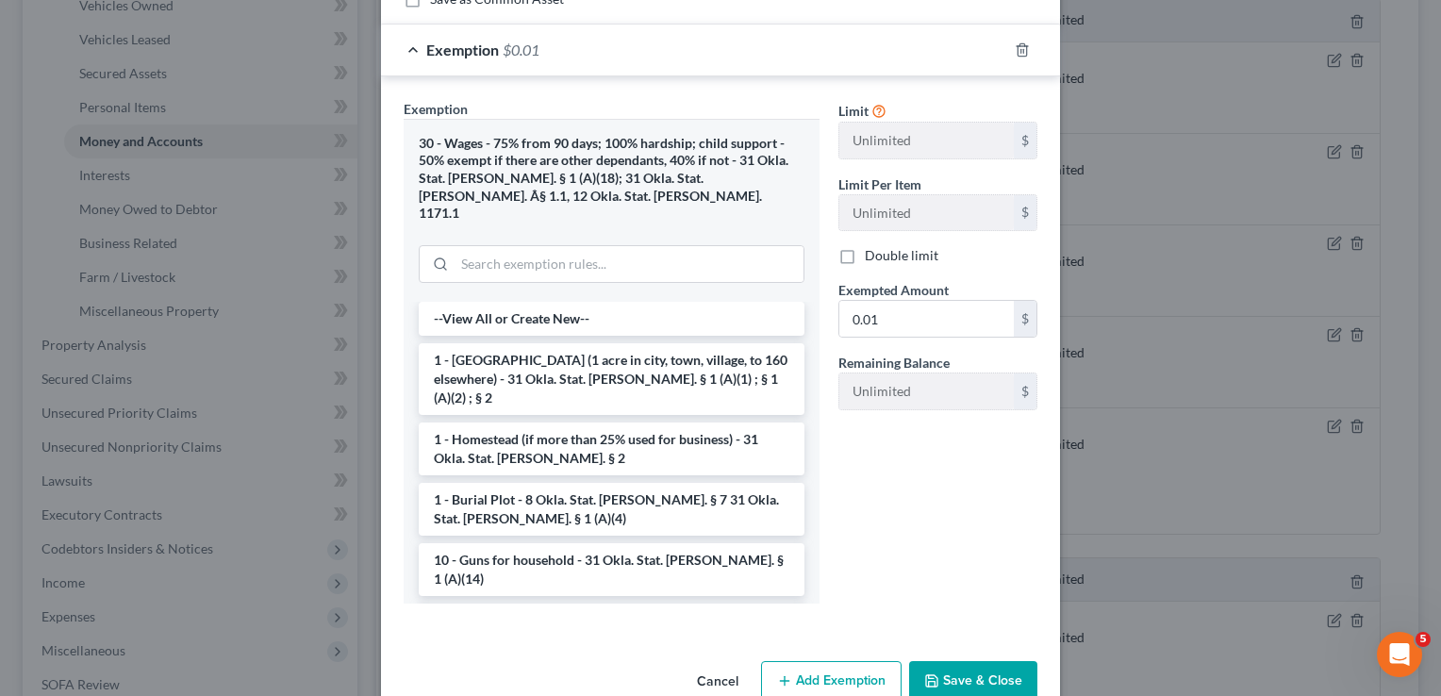
scroll to position [345, 0]
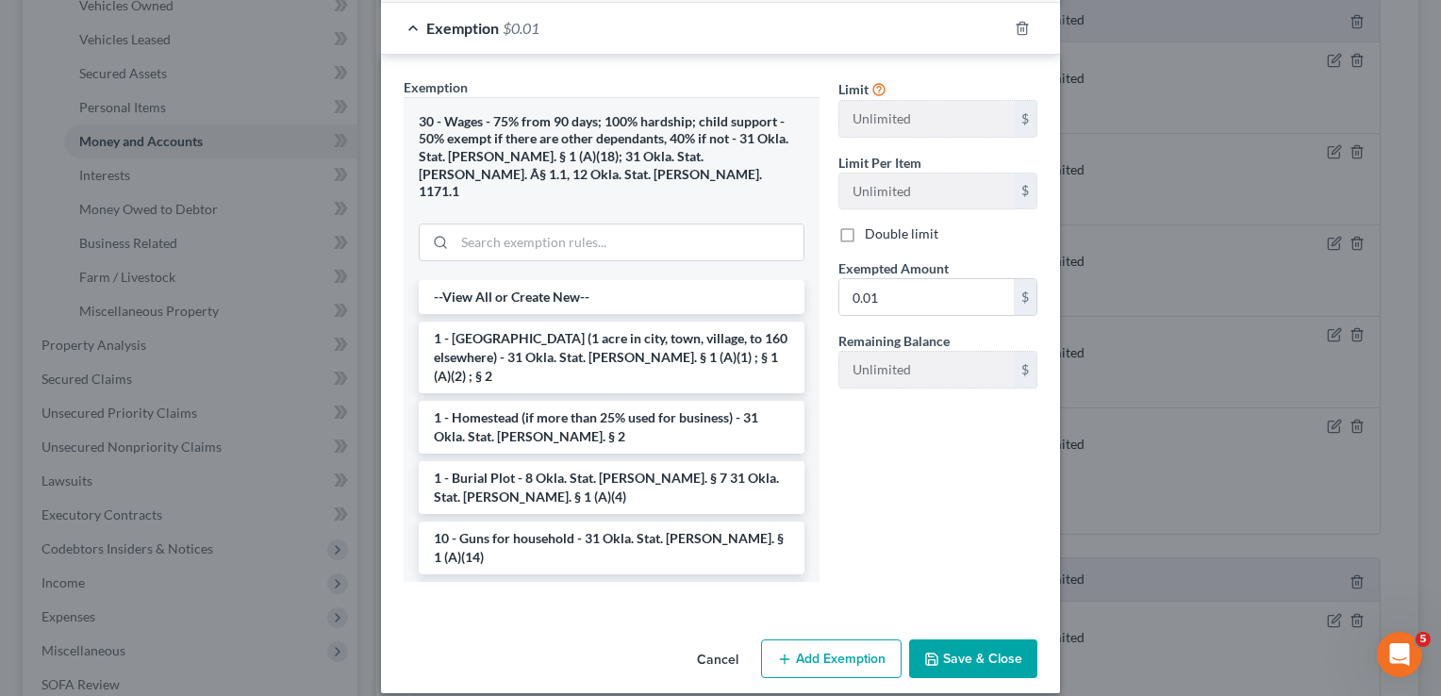
click at [960, 640] on button "Save & Close" at bounding box center [973, 660] width 128 height 40
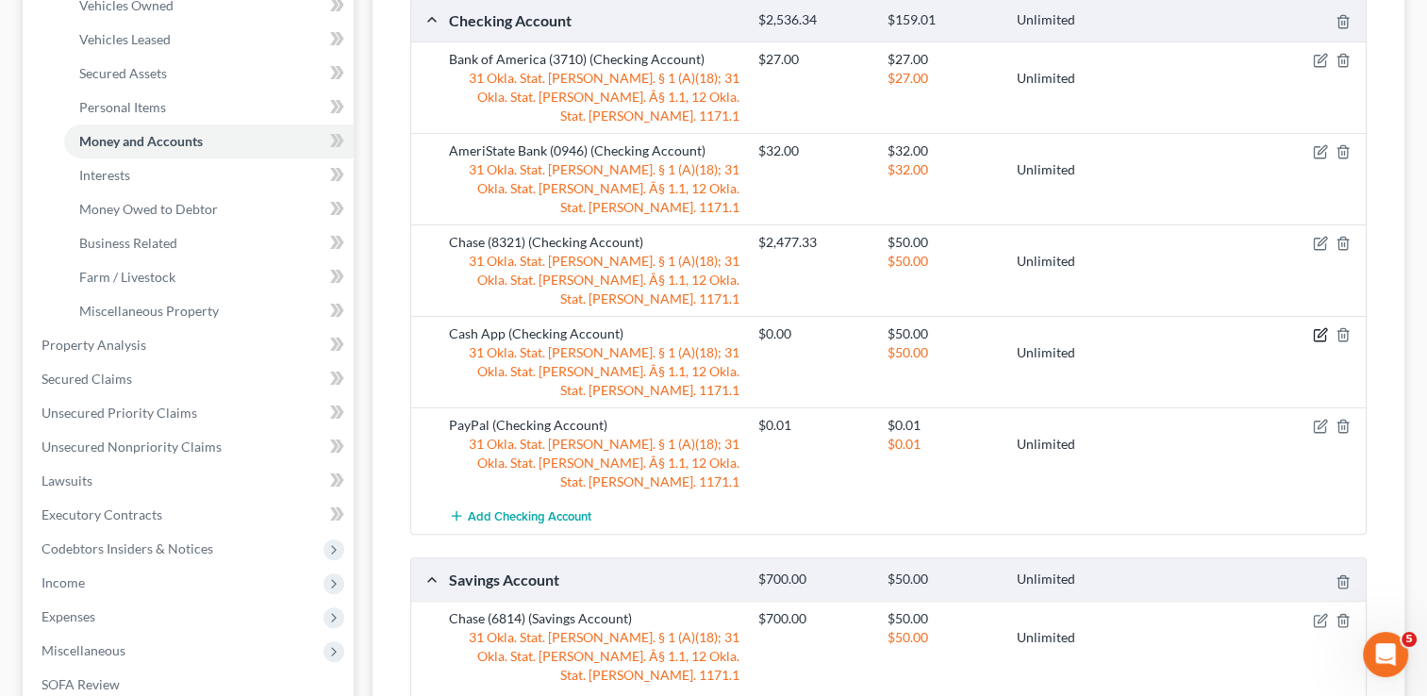
click at [1318, 329] on icon "button" at bounding box center [1322, 333] width 8 height 8
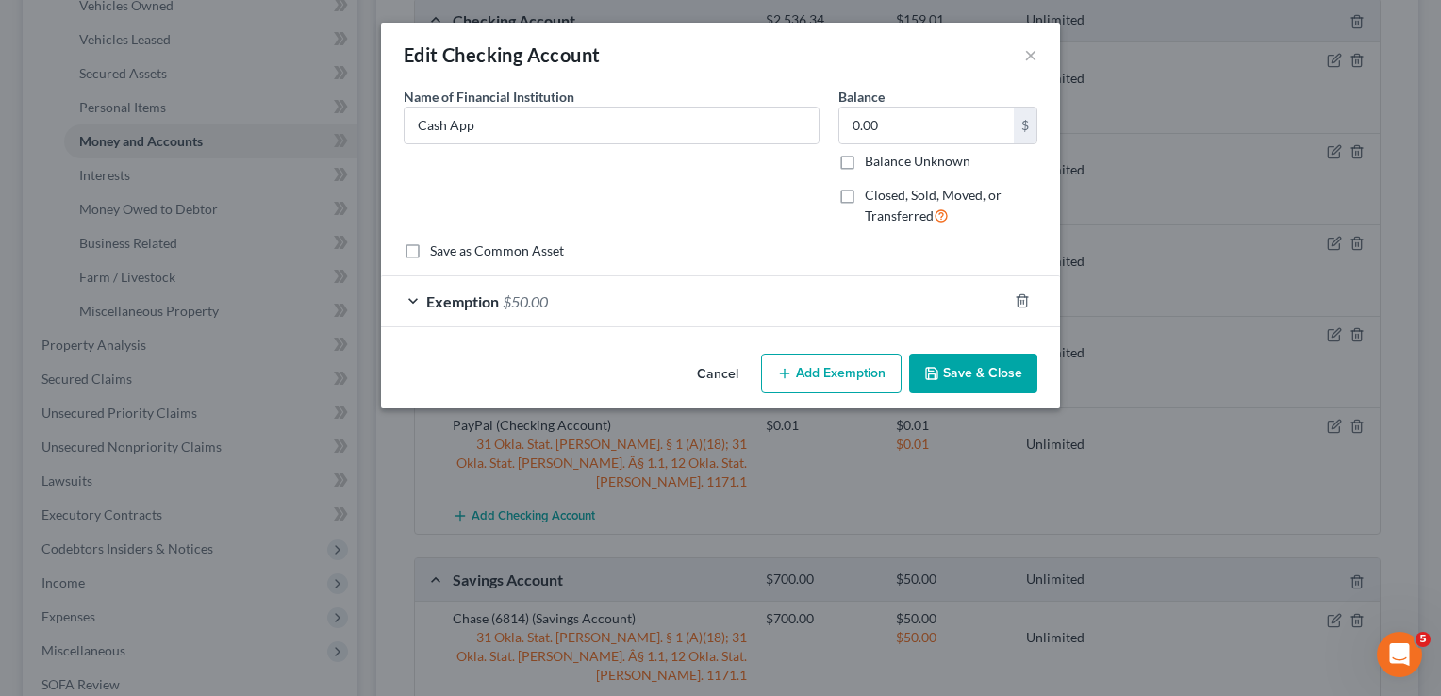
click at [636, 241] on div "Name of Financial Institution * Cash App" at bounding box center [611, 164] width 435 height 155
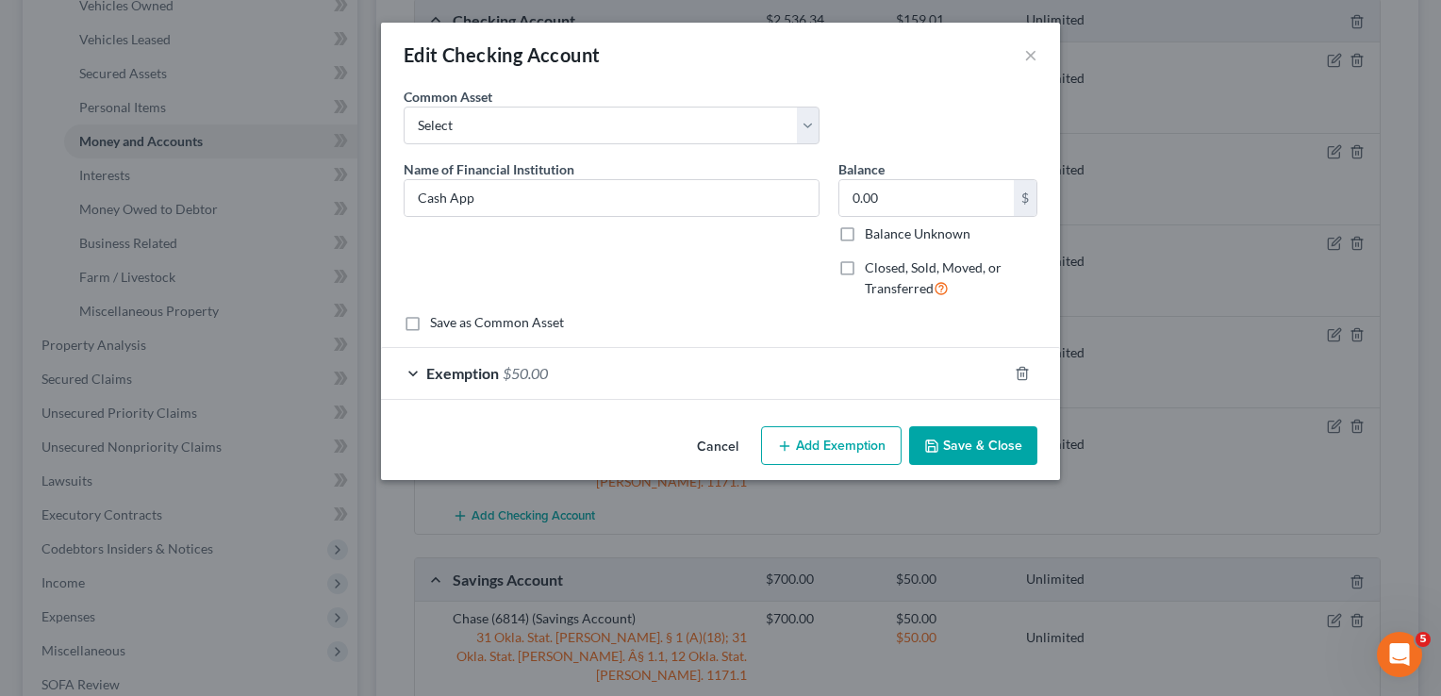
click at [585, 372] on div "Exemption $50.00" at bounding box center [694, 373] width 626 height 50
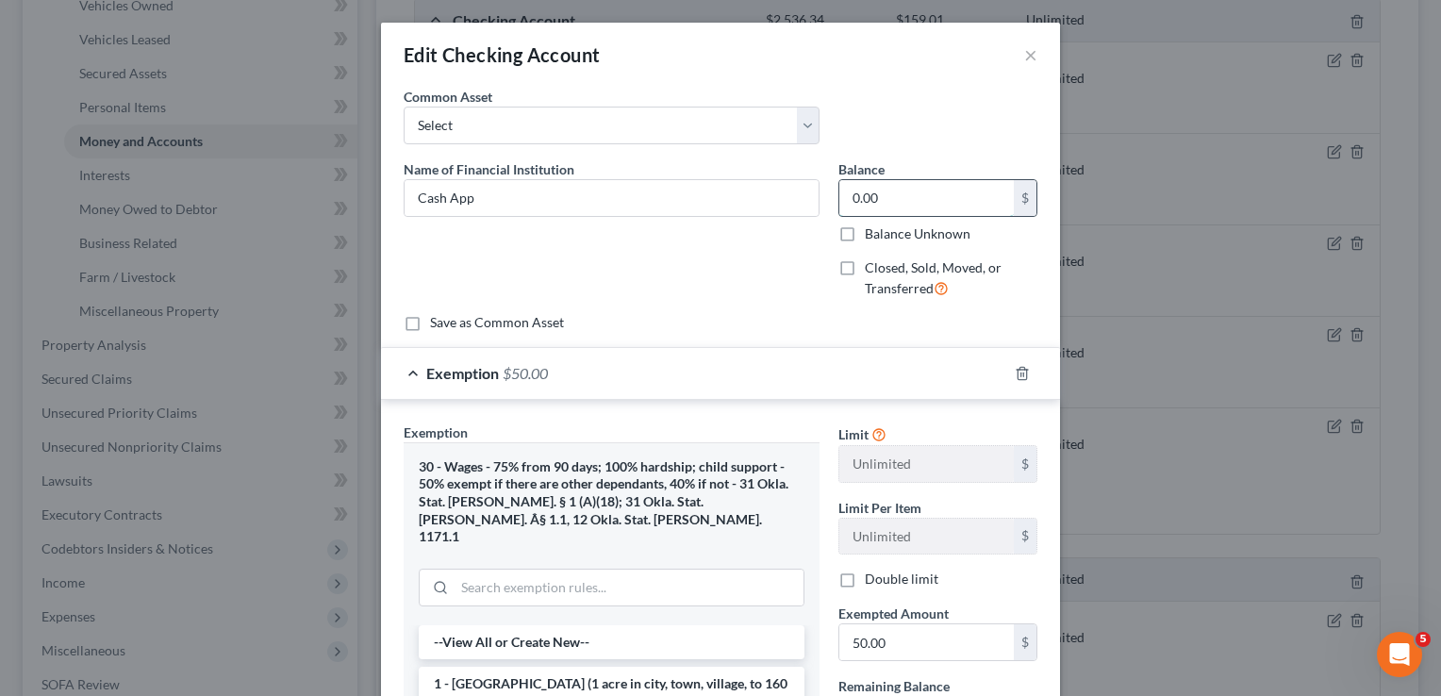
click at [893, 195] on input "0.00" at bounding box center [927, 198] width 175 height 36
click at [908, 206] on input "0.00" at bounding box center [927, 198] width 175 height 36
type input "0"
type input "13.00"
drag, startPoint x: 908, startPoint y: 642, endPoint x: 908, endPoint y: 632, distance: 10.4
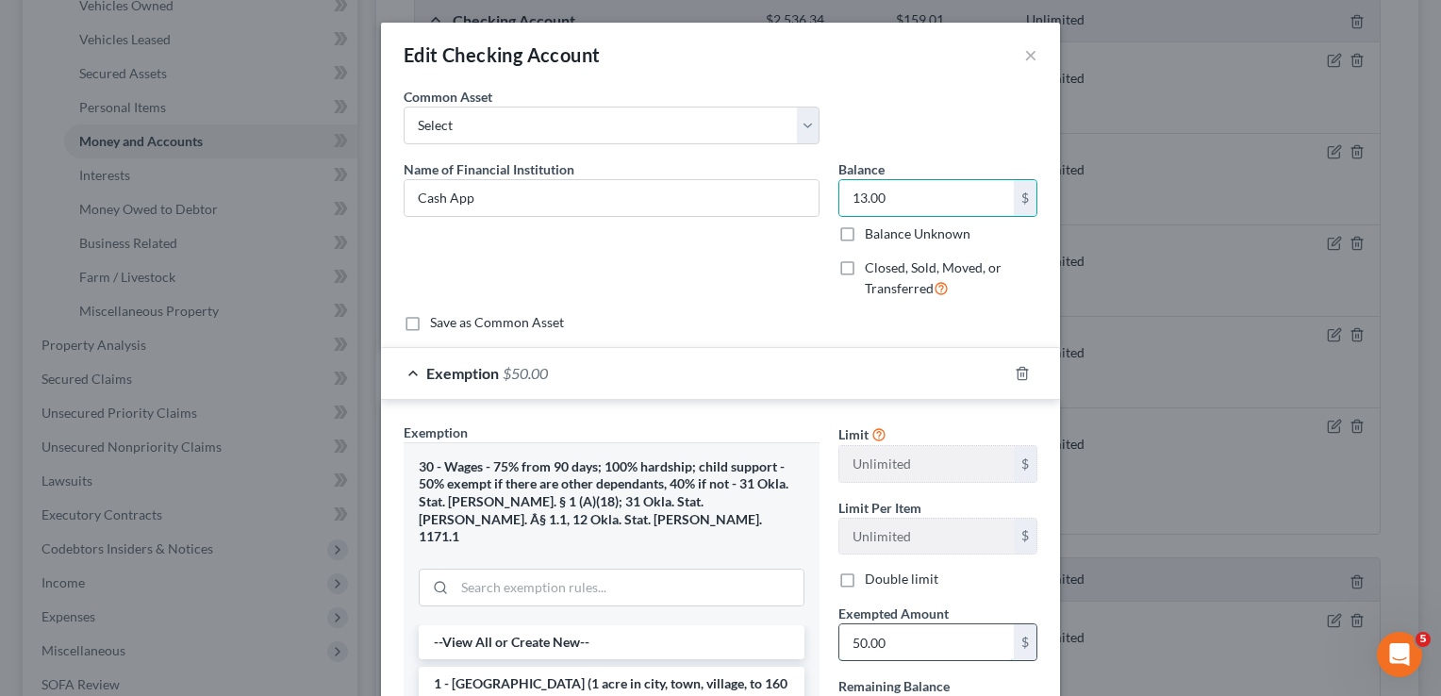
click at [908, 642] on input "50.00" at bounding box center [927, 642] width 175 height 36
type input "13.00"
click at [899, 196] on input "13.00" at bounding box center [927, 198] width 175 height 36
click at [911, 155] on div "Common Asset Select Communication Federal Credit Union (859) USAA Federal Savin…" at bounding box center [720, 123] width 653 height 73
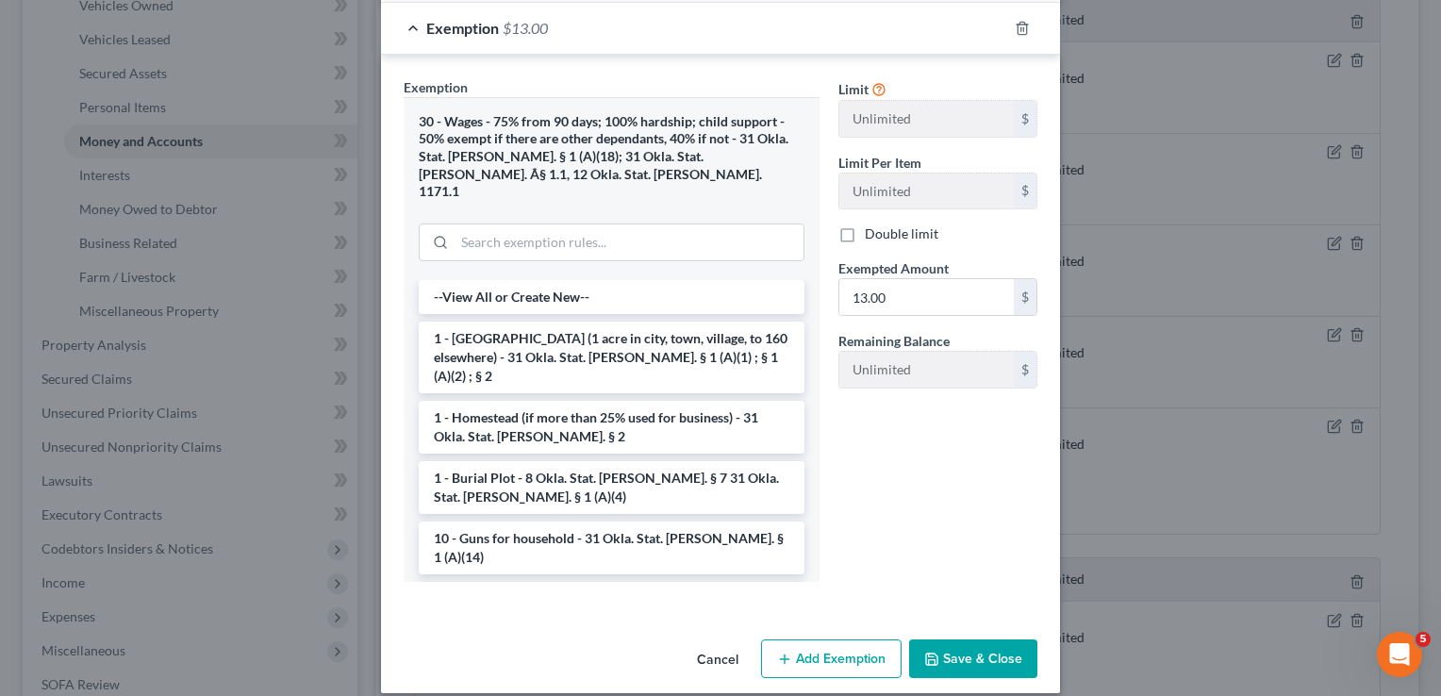
click at [972, 640] on button "Save & Close" at bounding box center [973, 660] width 128 height 40
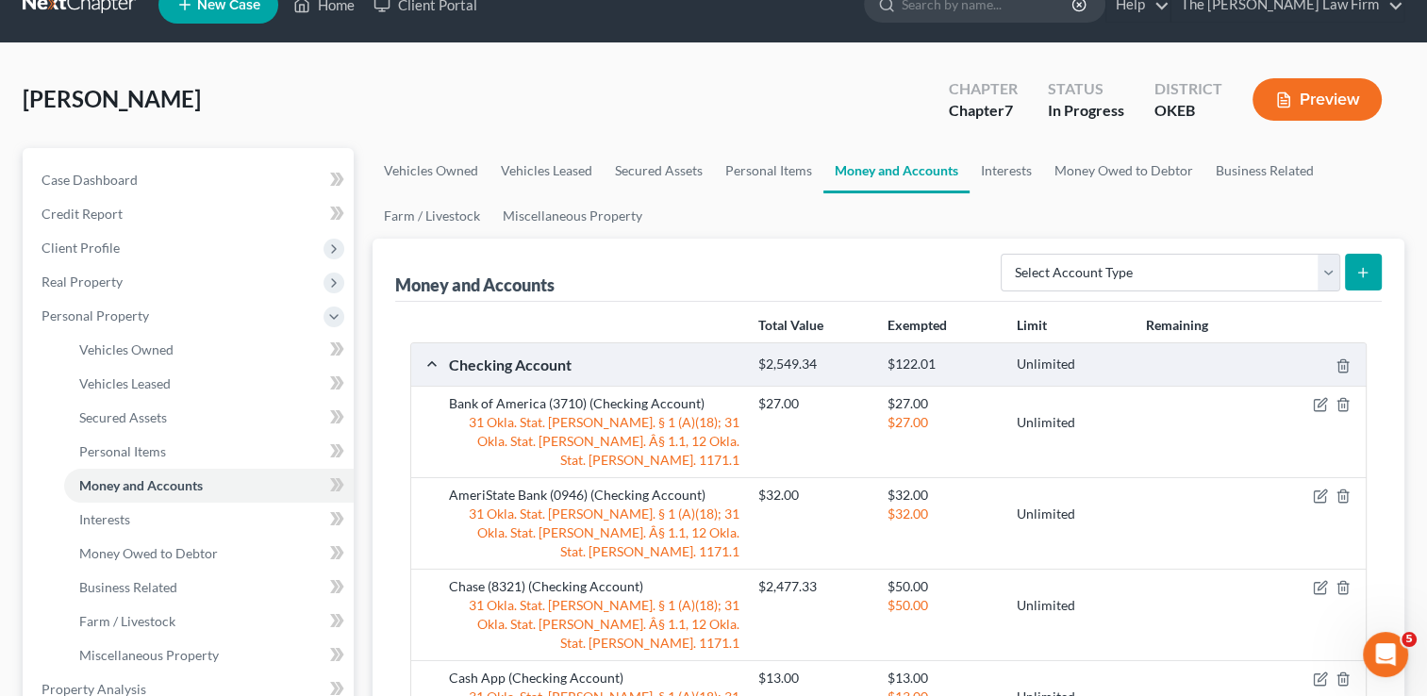
scroll to position [0, 0]
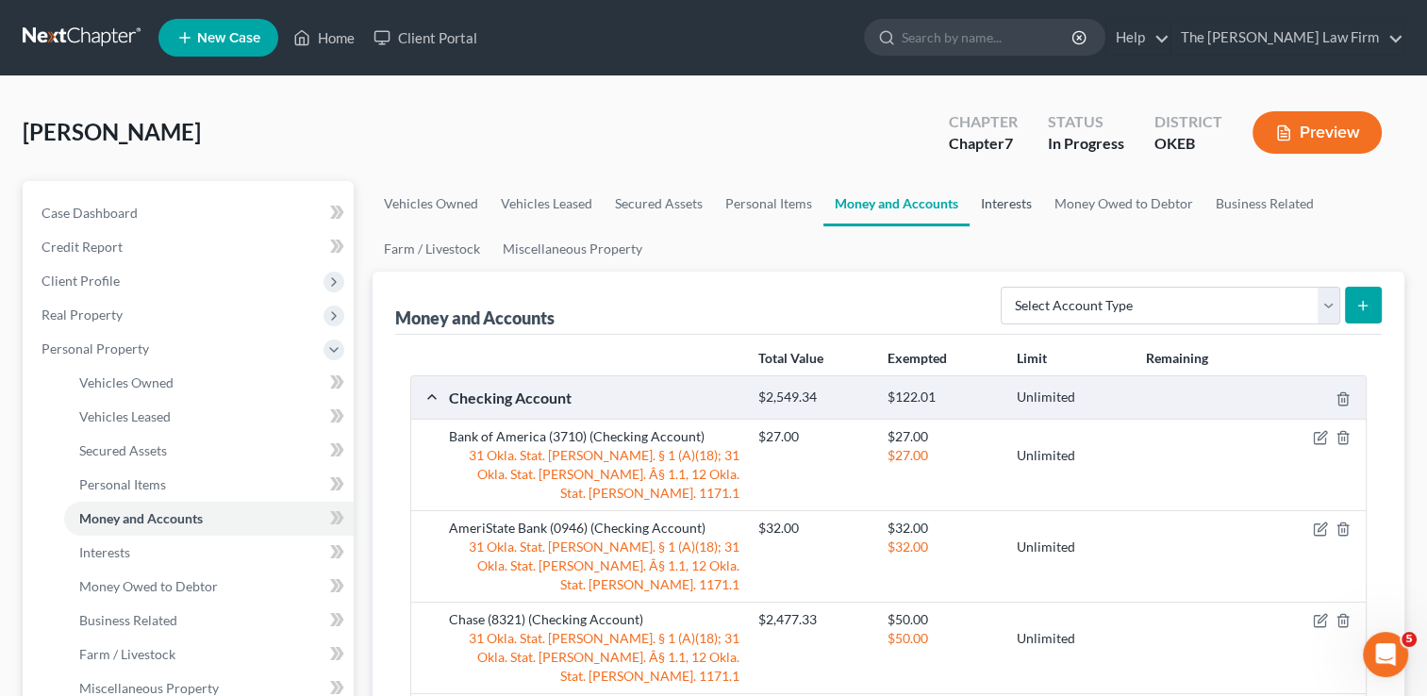
click at [1013, 200] on link "Interests" at bounding box center [1007, 203] width 74 height 45
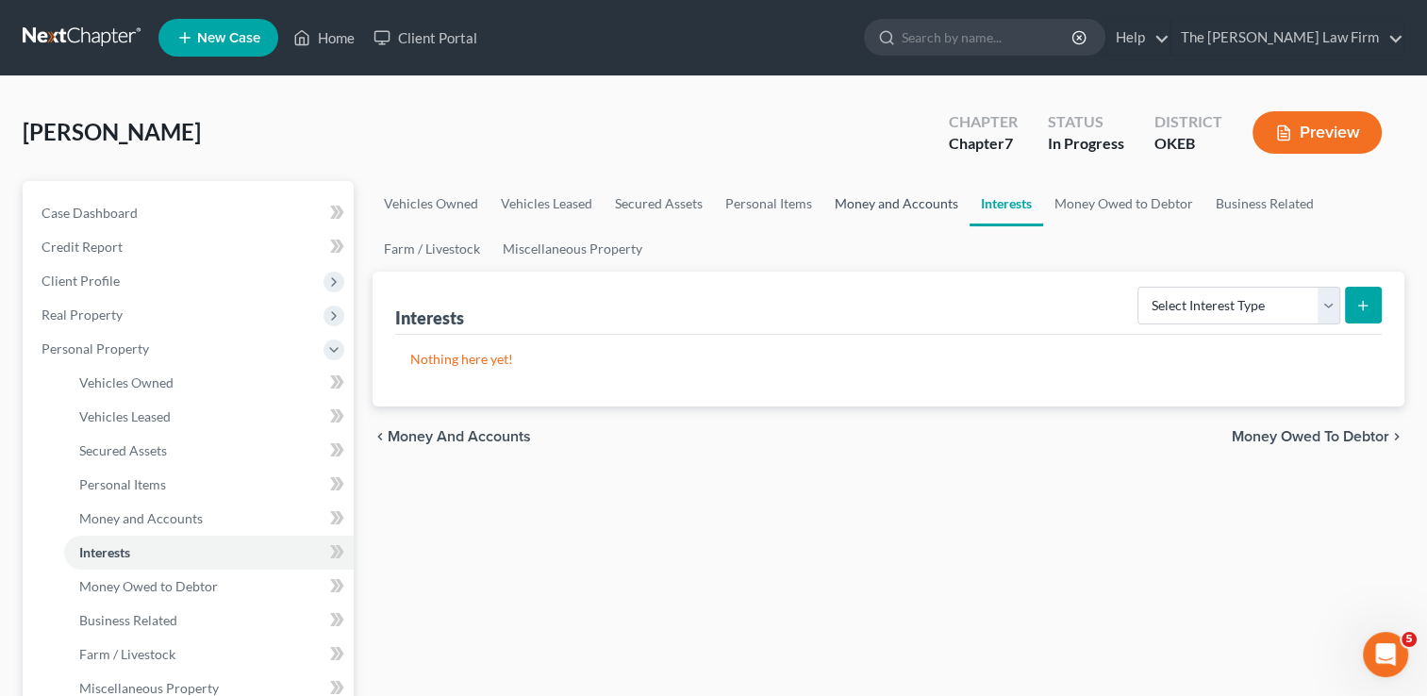
click at [917, 208] on link "Money and Accounts" at bounding box center [896, 203] width 146 height 45
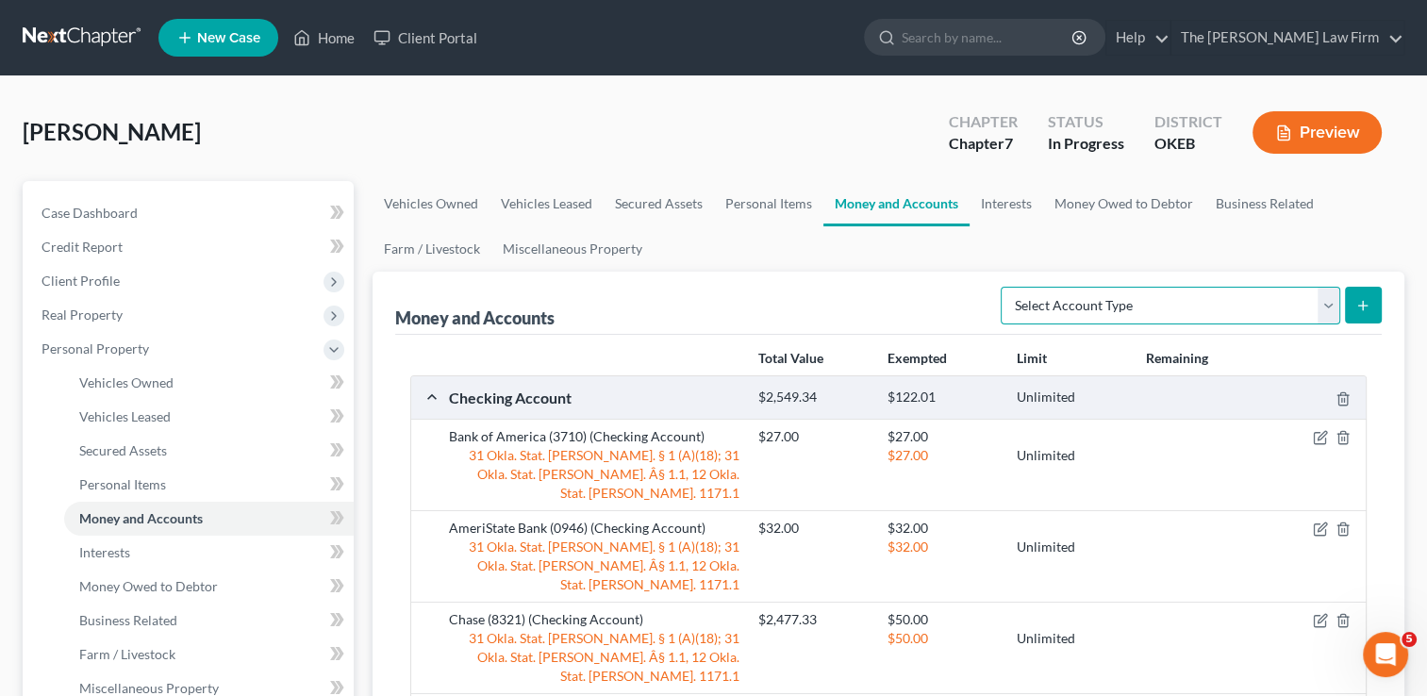
click at [1324, 306] on select "Select Account Type Brokerage Cash on Hand Certificates of Deposit Checking Acc…" at bounding box center [1171, 306] width 340 height 38
select select "checking"
click at [1005, 287] on select "Select Account Type Brokerage Cash on Hand Certificates of Deposit Checking Acc…" at bounding box center [1171, 306] width 340 height 38
click at [1261, 243] on ul "Vehicles Owned Vehicles Leased Secured Assets Personal Items Money and Accounts…" at bounding box center [889, 226] width 1032 height 91
click at [1366, 300] on icon "submit" at bounding box center [1363, 305] width 15 height 15
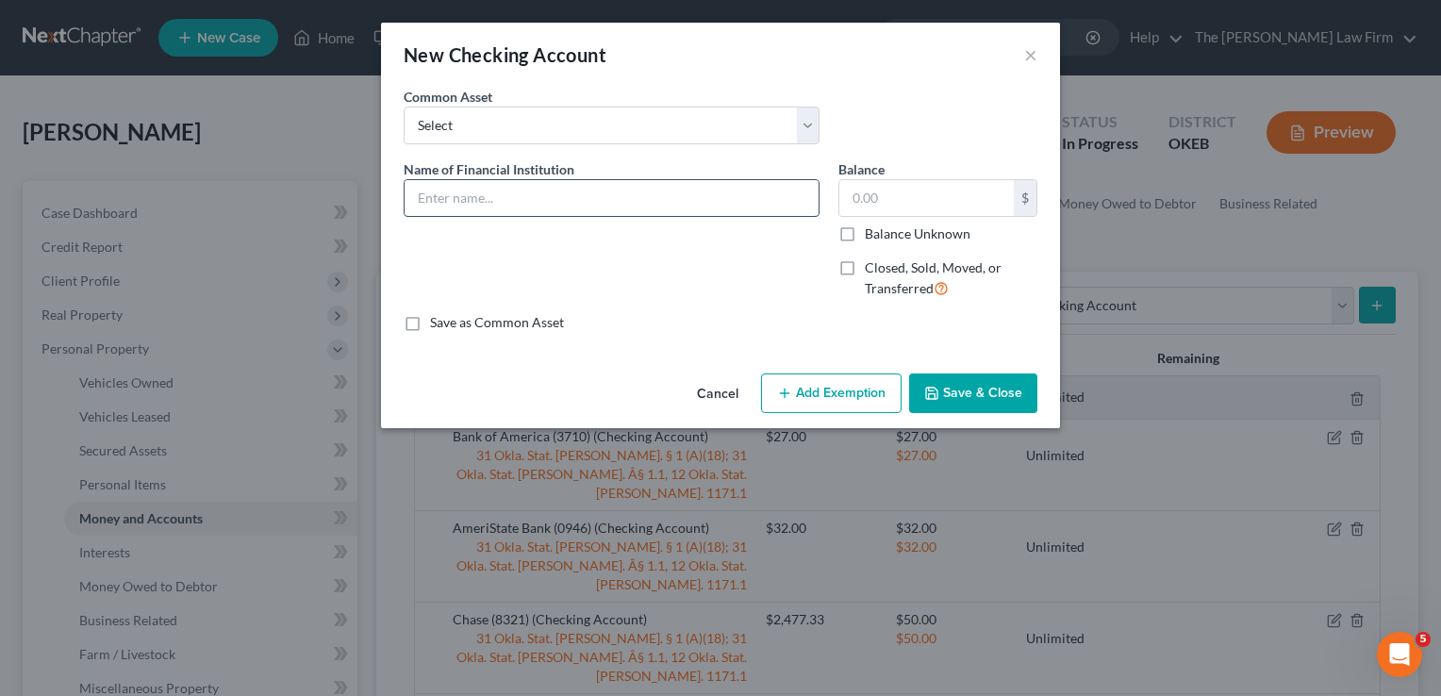
click at [519, 195] on input "text" at bounding box center [612, 198] width 414 height 36
type input "FirstBank (Closed)"
click at [865, 270] on label "Closed, Sold, Moved, or Transferred" at bounding box center [951, 278] width 173 height 41
click at [873, 270] on input "Closed, Sold, Moved, or Transferred" at bounding box center [879, 264] width 12 height 12
checkbox input "true"
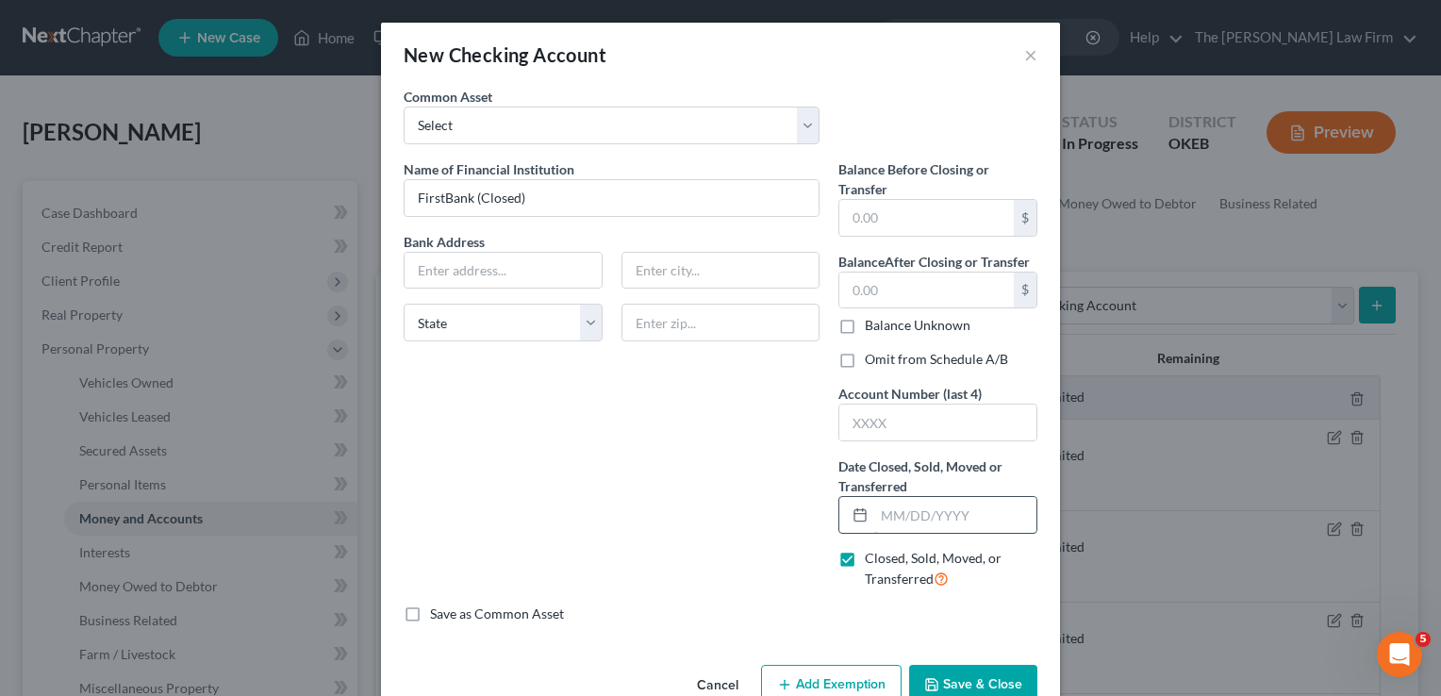
click at [943, 511] on input "text" at bounding box center [955, 515] width 162 height 36
click at [889, 291] on input "text" at bounding box center [927, 291] width 175 height 36
type input "0.00"
click at [919, 514] on input "text" at bounding box center [955, 515] width 162 height 36
click at [727, 519] on div "Name of Financial Institution * FirstBank (Closed) Bank Address State [US_STATE…" at bounding box center [611, 381] width 435 height 445
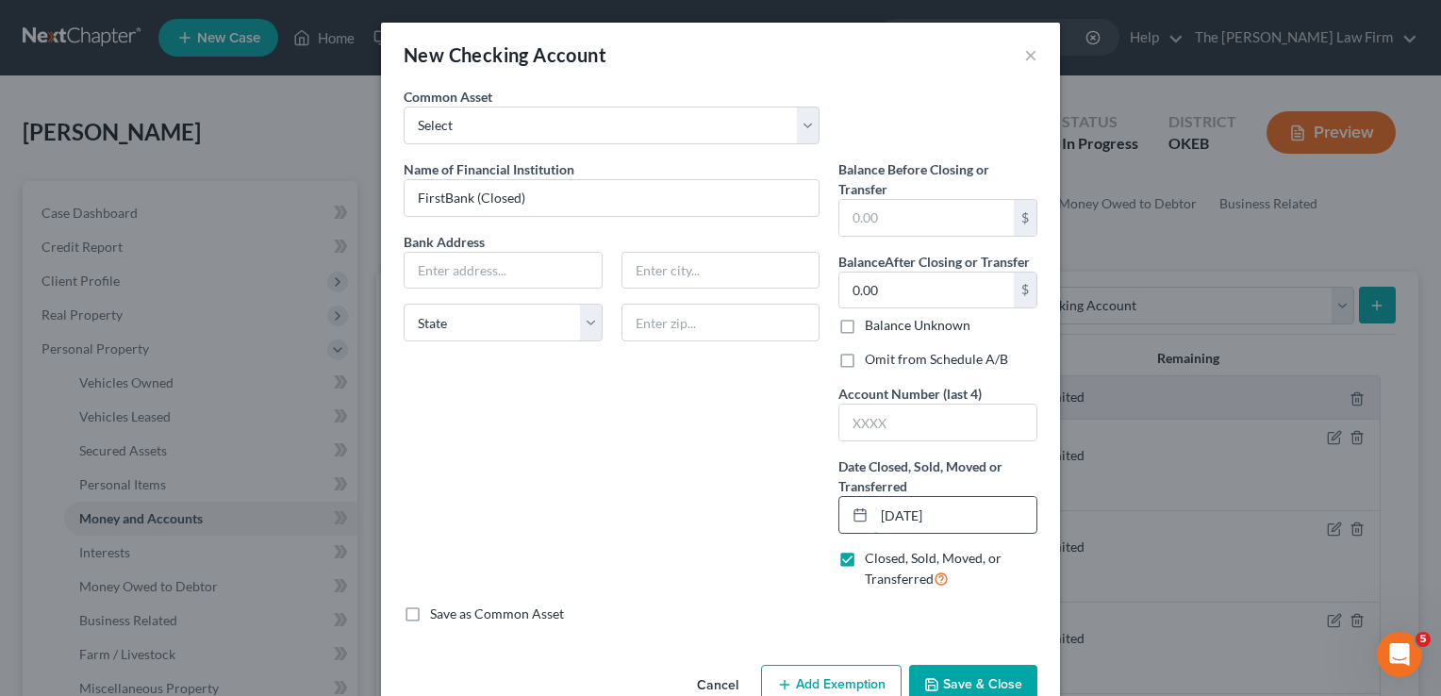
drag, startPoint x: 950, startPoint y: 511, endPoint x: 841, endPoint y: 529, distance: 109.9
click at [847, 519] on div "[DATE]" at bounding box center [938, 515] width 199 height 38
type input "[DATE]"
click at [975, 672] on button "Save & Close" at bounding box center [973, 685] width 128 height 40
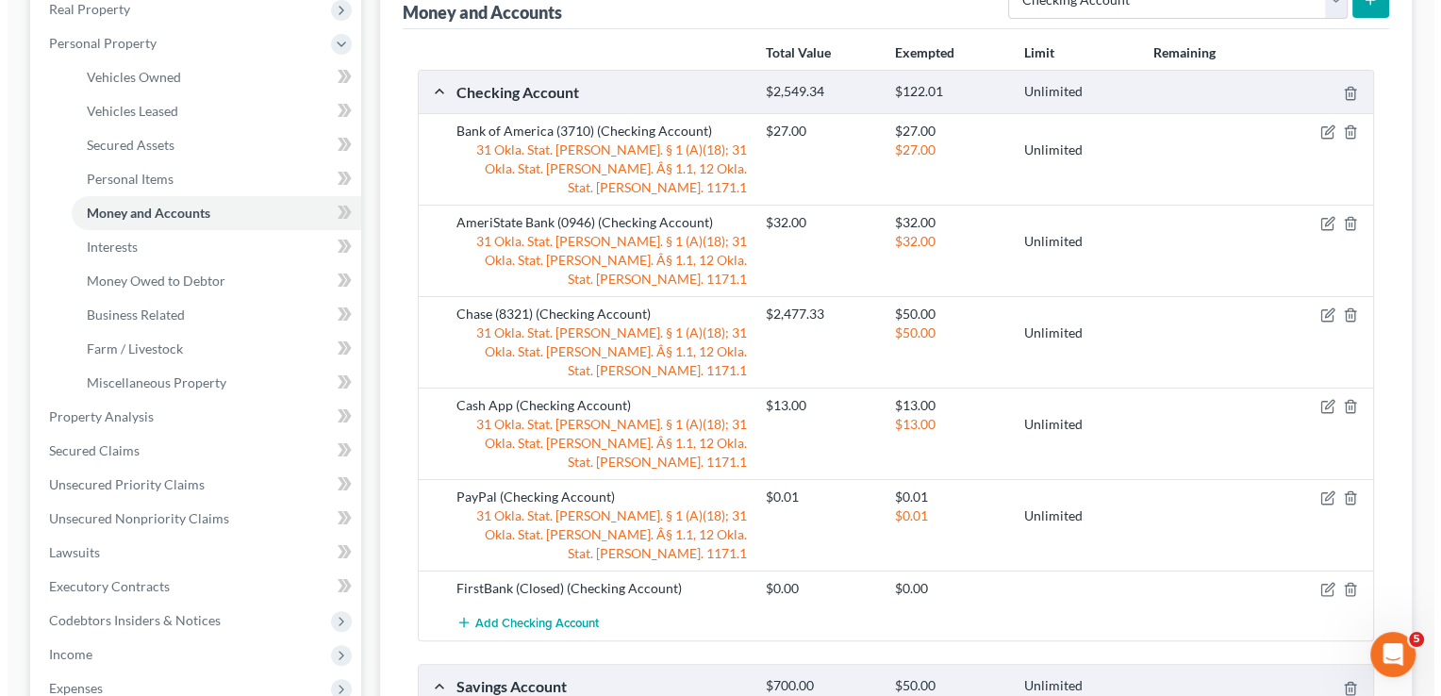
scroll to position [377, 0]
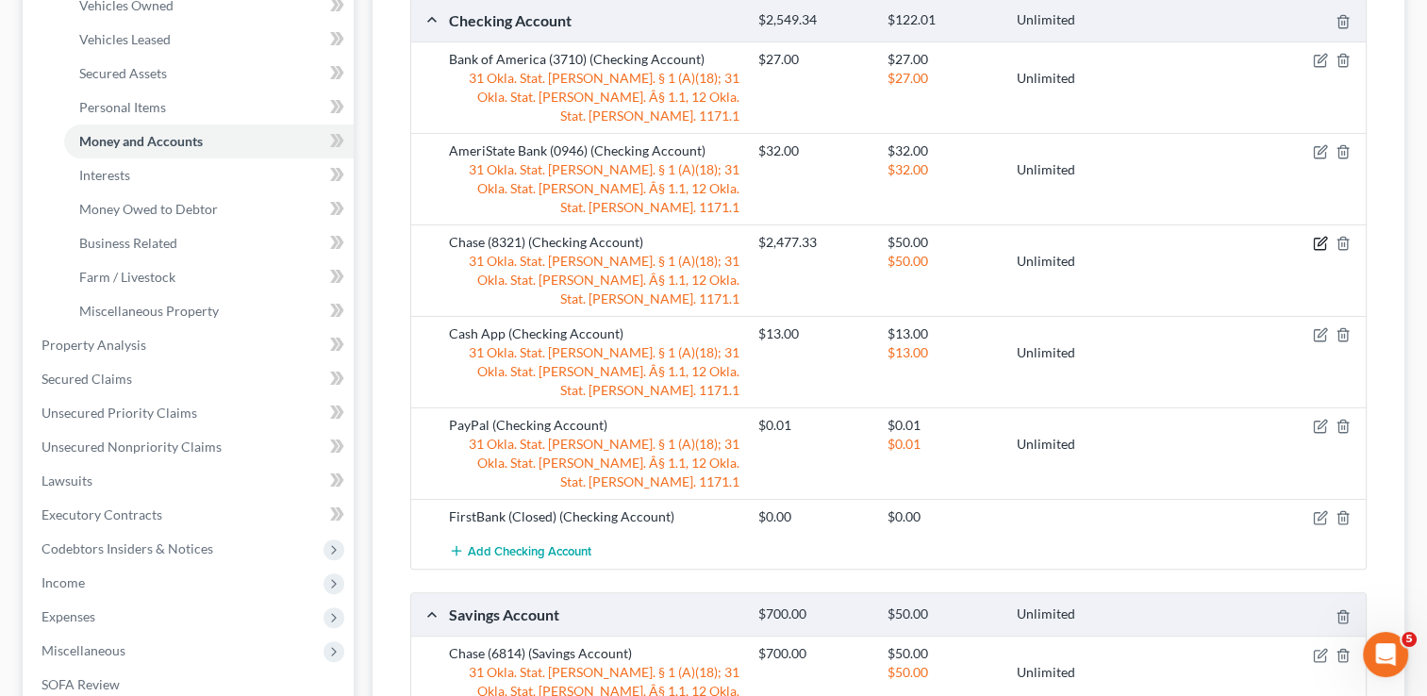
click at [1317, 236] on icon "button" at bounding box center [1320, 243] width 15 height 15
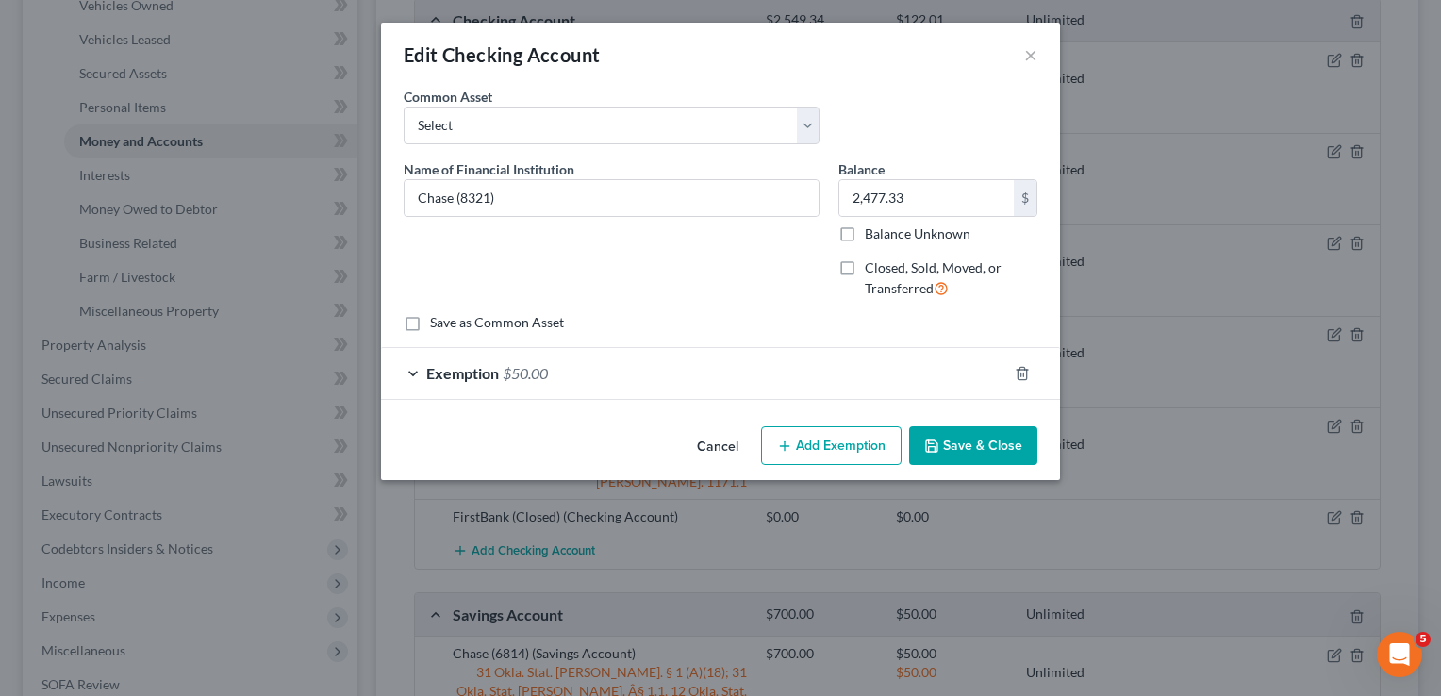
click at [608, 375] on div "Exemption $50.00" at bounding box center [694, 373] width 626 height 50
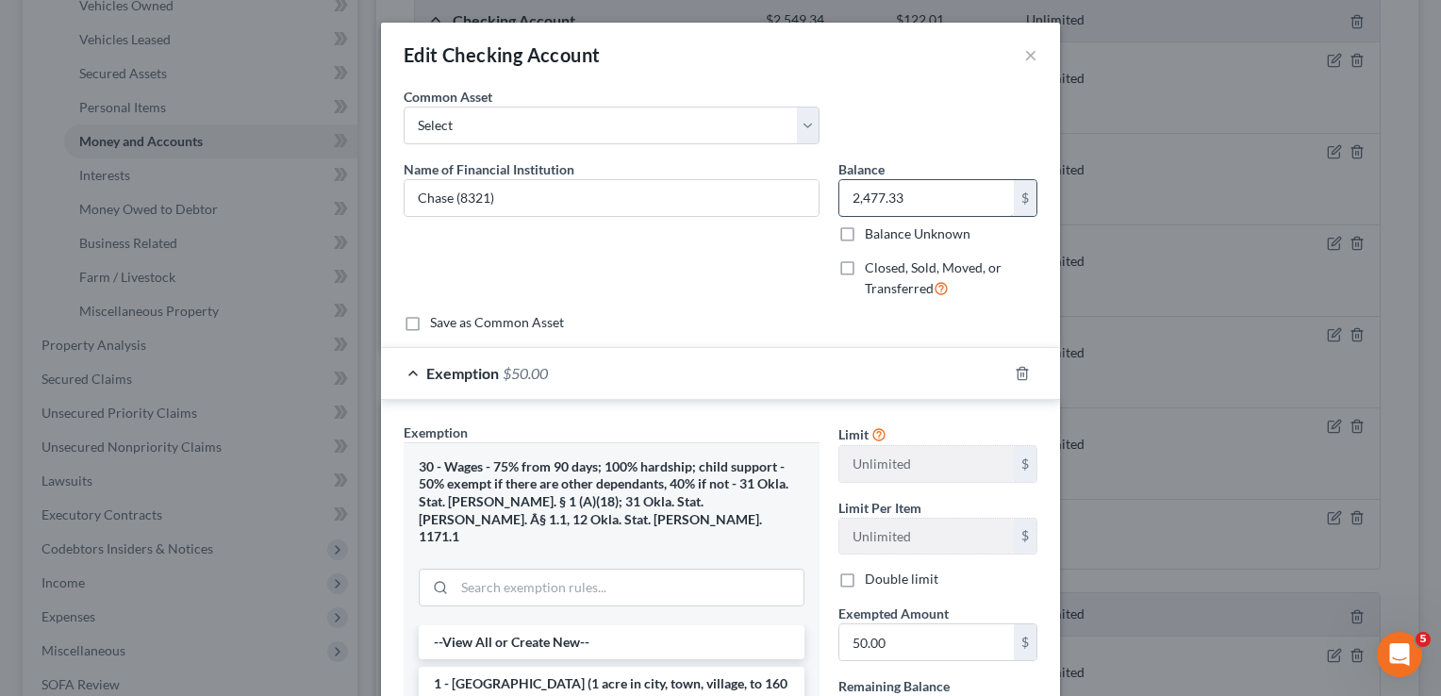
click at [914, 201] on input "2,477.33" at bounding box center [927, 198] width 175 height 36
click at [744, 262] on div "Name of Financial Institution * Chase (8321)" at bounding box center [611, 236] width 435 height 155
click at [895, 640] on input "50.00" at bounding box center [927, 642] width 175 height 36
paste input "2,477.33"
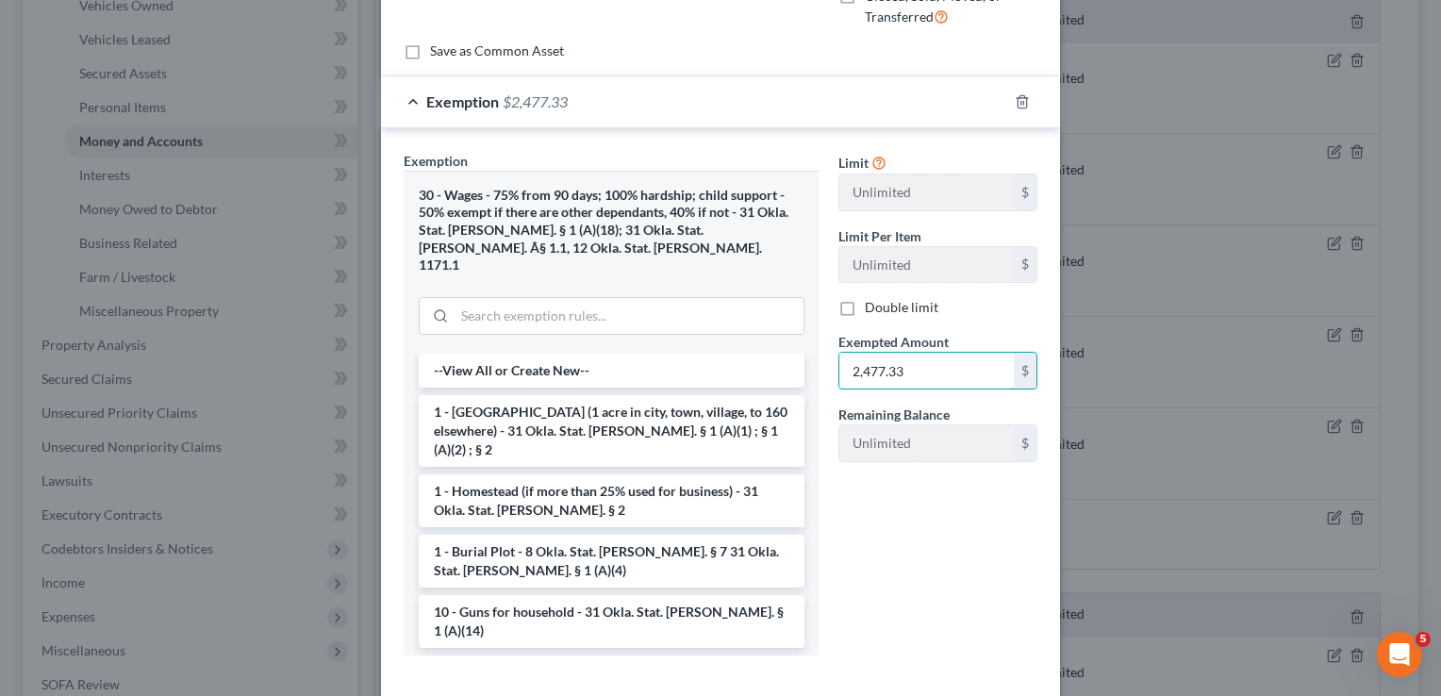
scroll to position [345, 0]
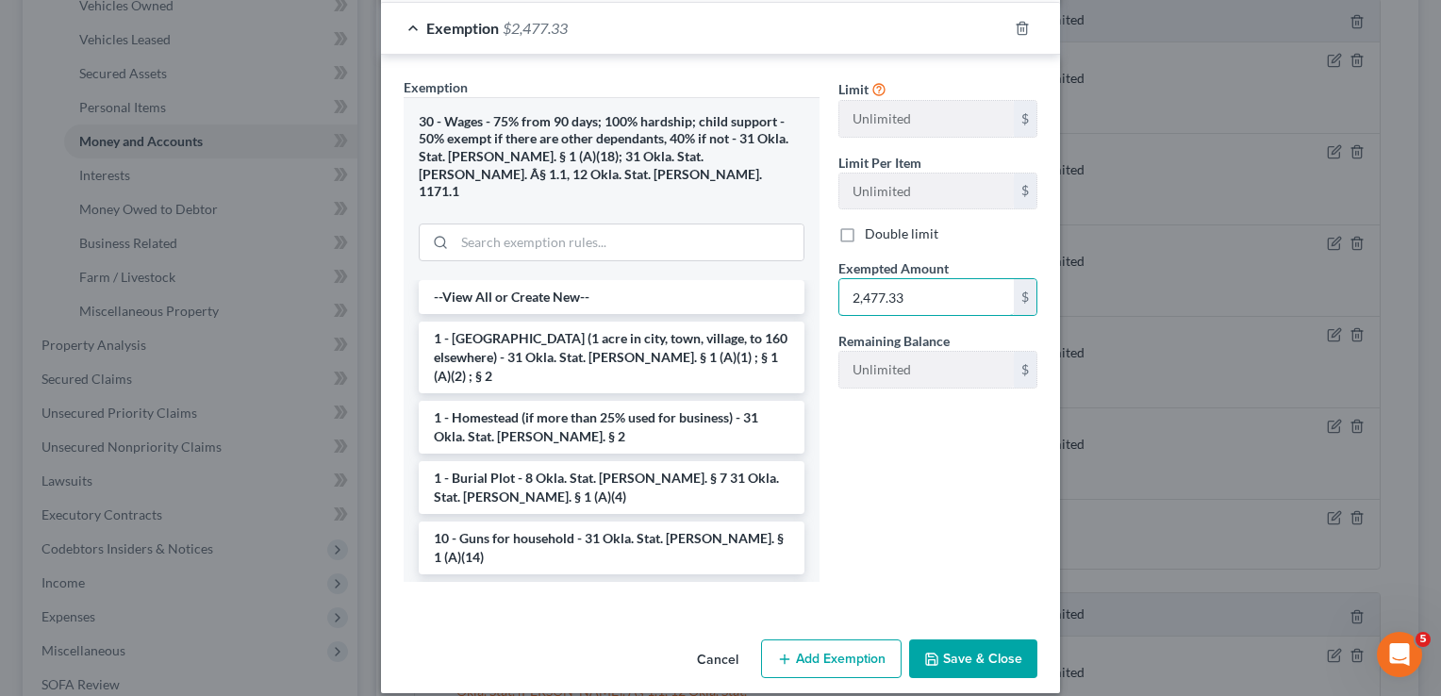
type input "2,477.33"
click at [954, 640] on button "Save & Close" at bounding box center [973, 660] width 128 height 40
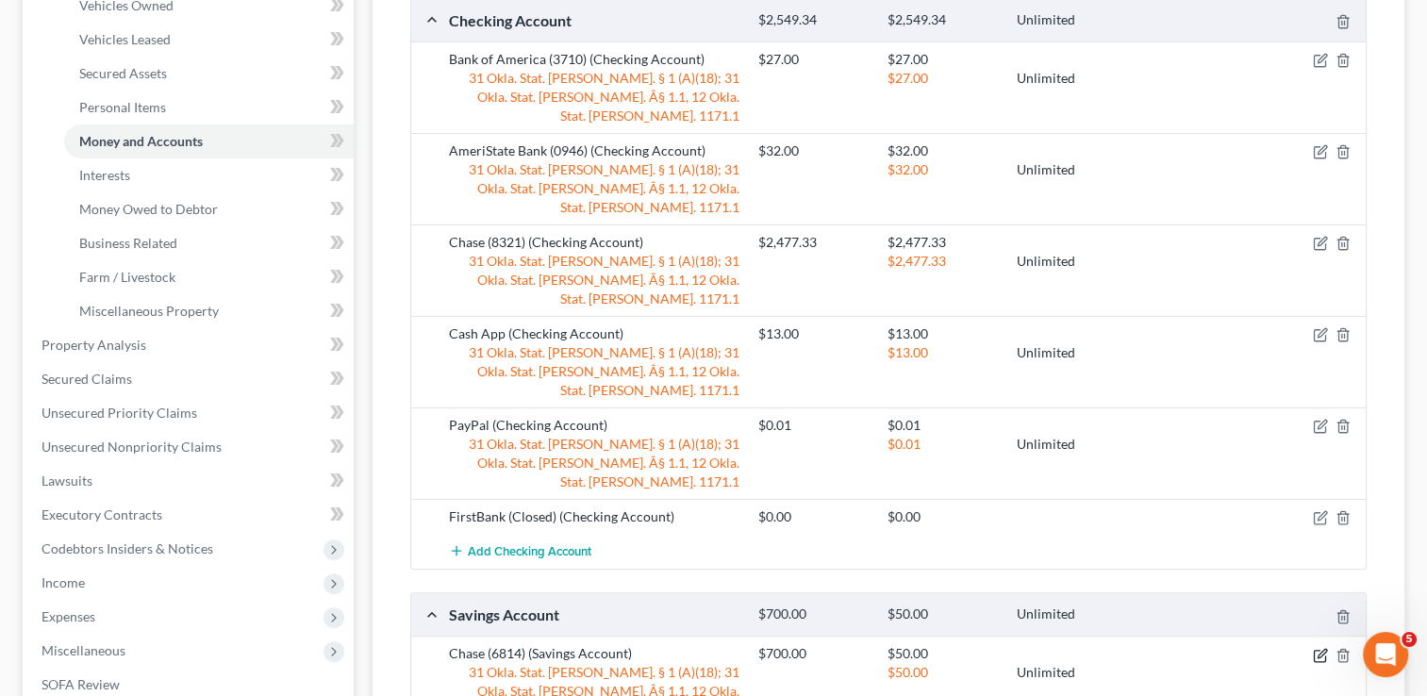
click at [1322, 648] on icon "button" at bounding box center [1320, 655] width 15 height 15
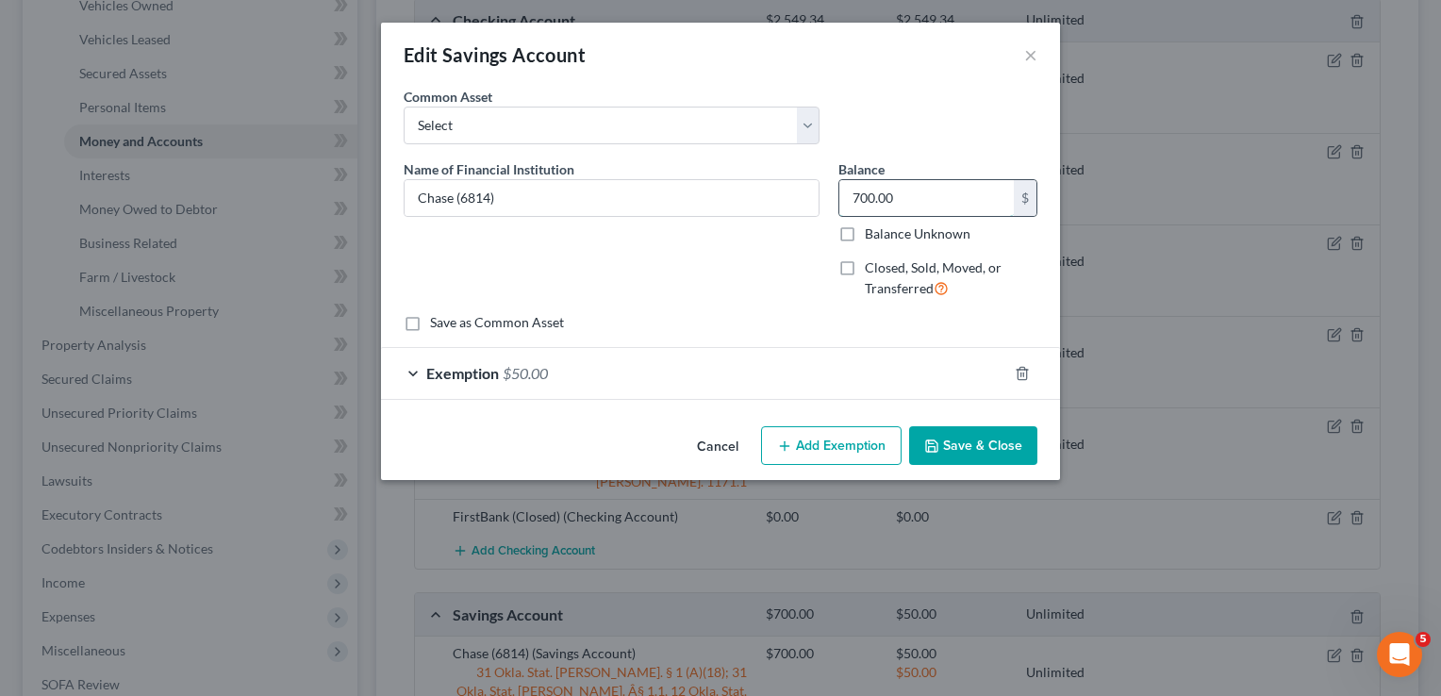
click at [916, 198] on input "700.00" at bounding box center [927, 198] width 175 height 36
click at [685, 382] on div "Exemption $50.00" at bounding box center [694, 373] width 626 height 50
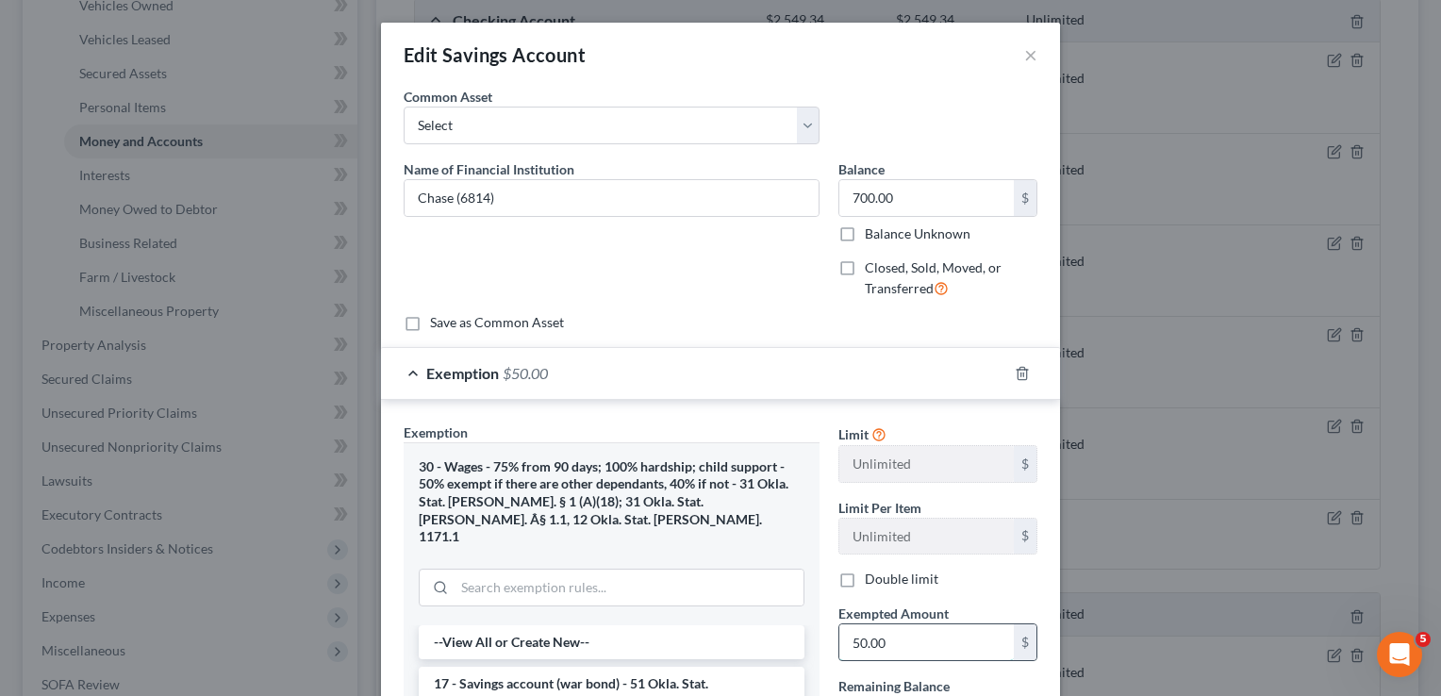
paste input "70"
type input "700.00"
click at [741, 285] on div "Name of Financial Institution * Chase (6814)" at bounding box center [611, 236] width 435 height 155
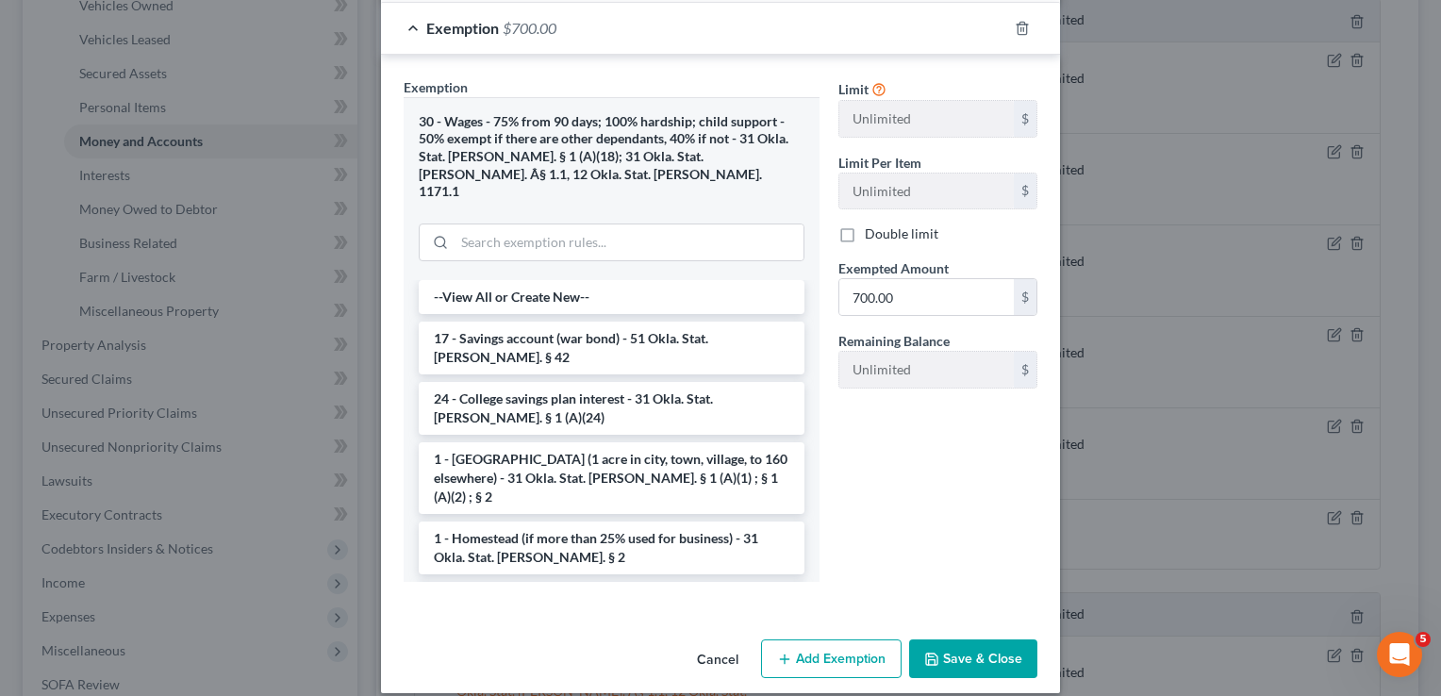
click at [970, 640] on button "Save & Close" at bounding box center [973, 660] width 128 height 40
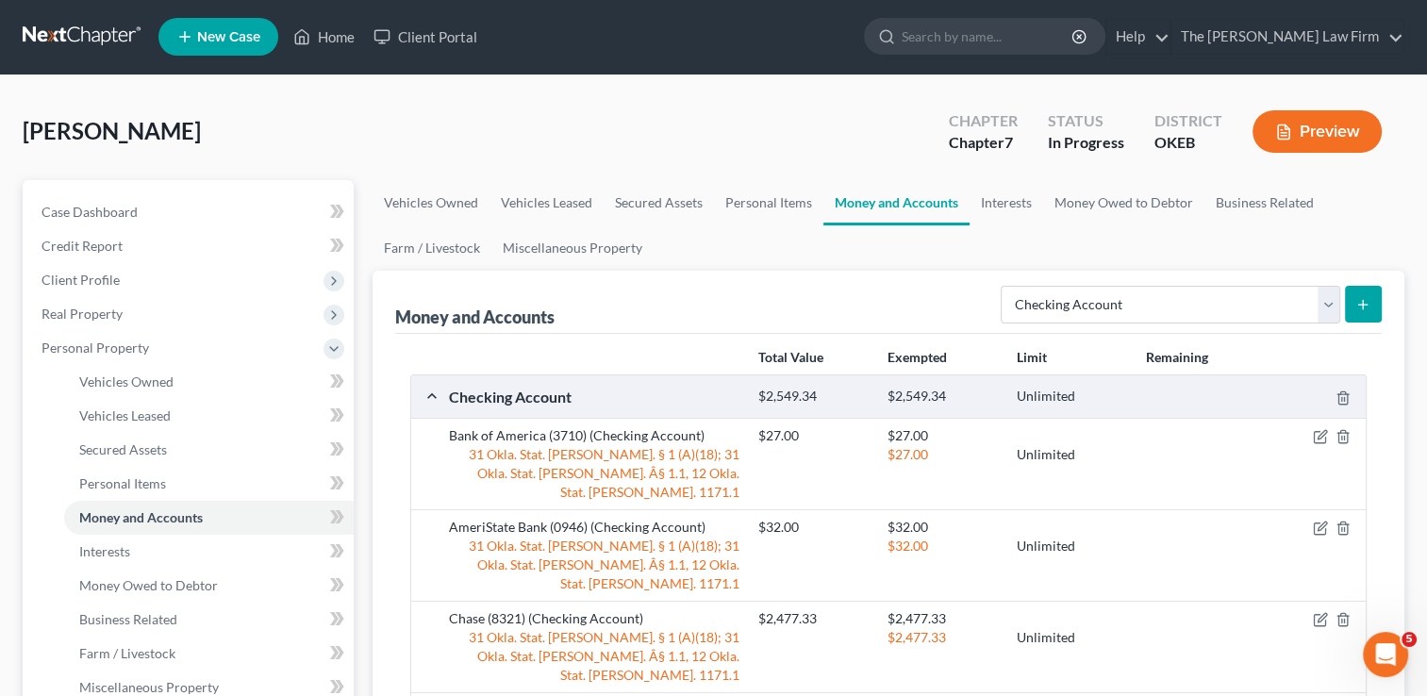
scroll to position [0, 0]
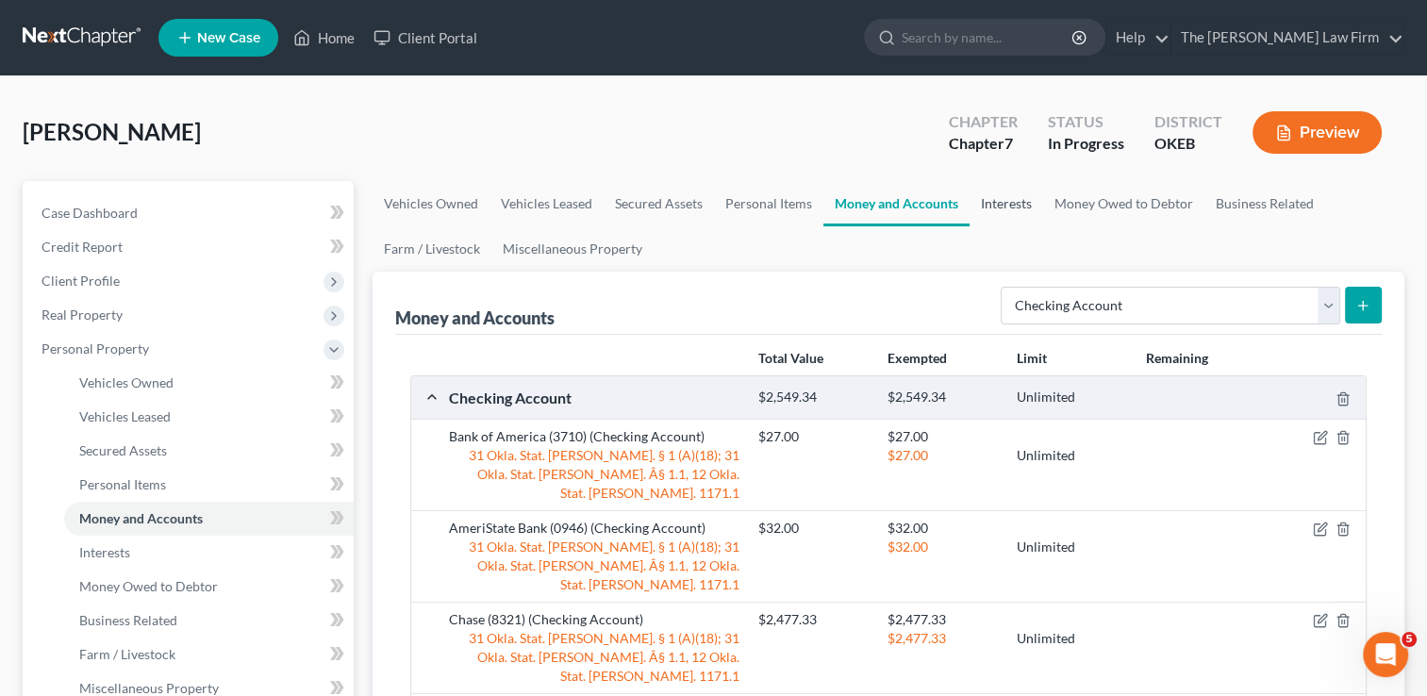
click at [998, 199] on link "Interests" at bounding box center [1007, 203] width 74 height 45
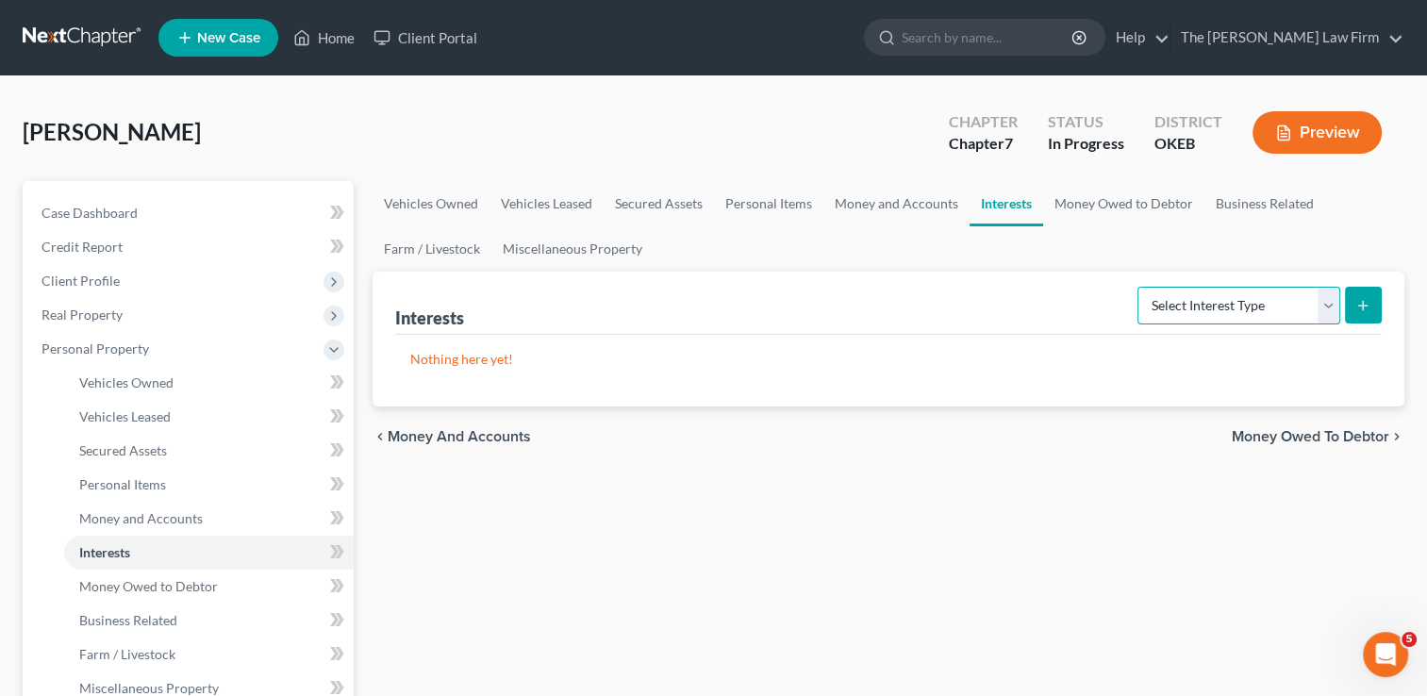
click at [1326, 299] on select "Select Interest Type 401K Annuity Bond Education IRA Government Bond Government…" at bounding box center [1239, 306] width 203 height 38
click at [1322, 241] on ul "Vehicles Owned Vehicles Leased Secured Assets Personal Items Money and Accounts…" at bounding box center [889, 226] width 1032 height 91
click at [1324, 294] on select "Select Interest Type 401K Annuity Bond Education IRA Government Bond Government…" at bounding box center [1239, 306] width 203 height 38
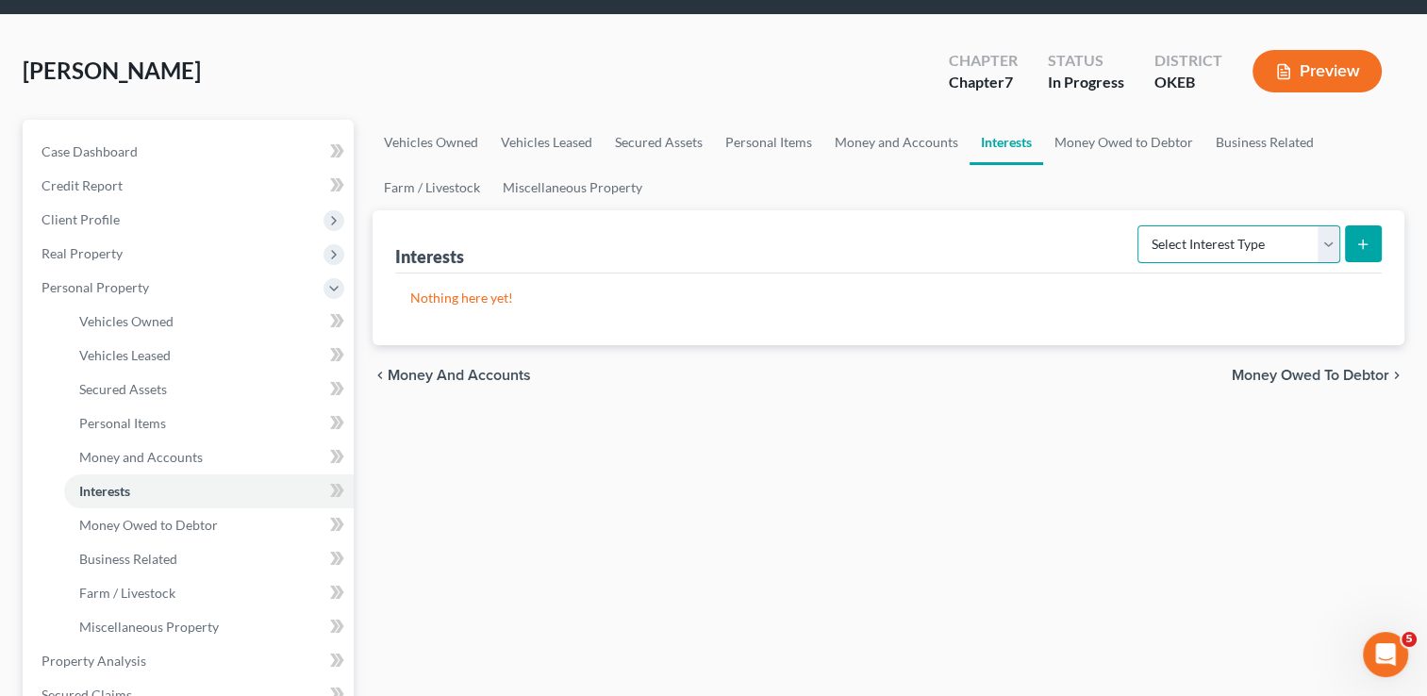
scroll to position [94, 0]
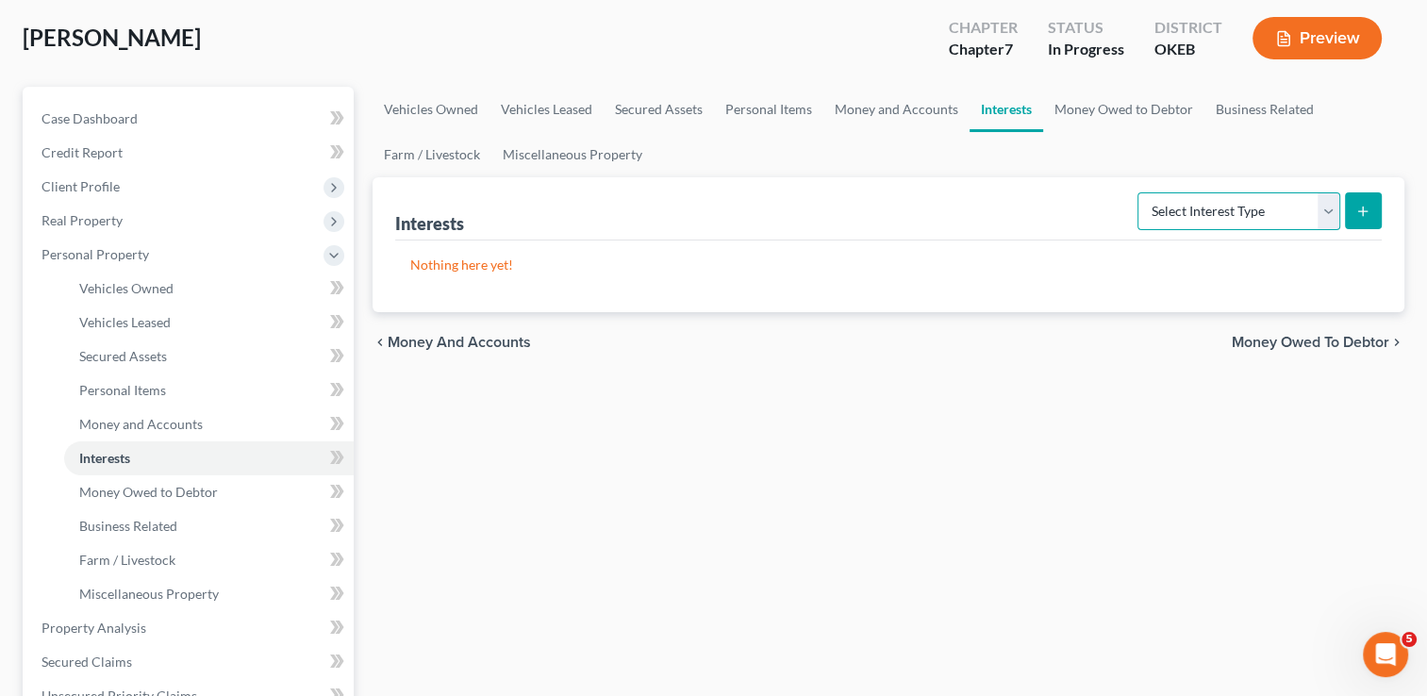
click at [1325, 207] on select "Select Interest Type 401K Annuity Bond Education IRA Government Bond Government…" at bounding box center [1239, 211] width 203 height 38
click at [989, 427] on div "Vehicles Owned Vehicles Leased Secured Assets Personal Items Money and Accounts…" at bounding box center [888, 632] width 1051 height 1090
click at [1104, 111] on link "Money Owed to Debtor" at bounding box center [1123, 109] width 161 height 45
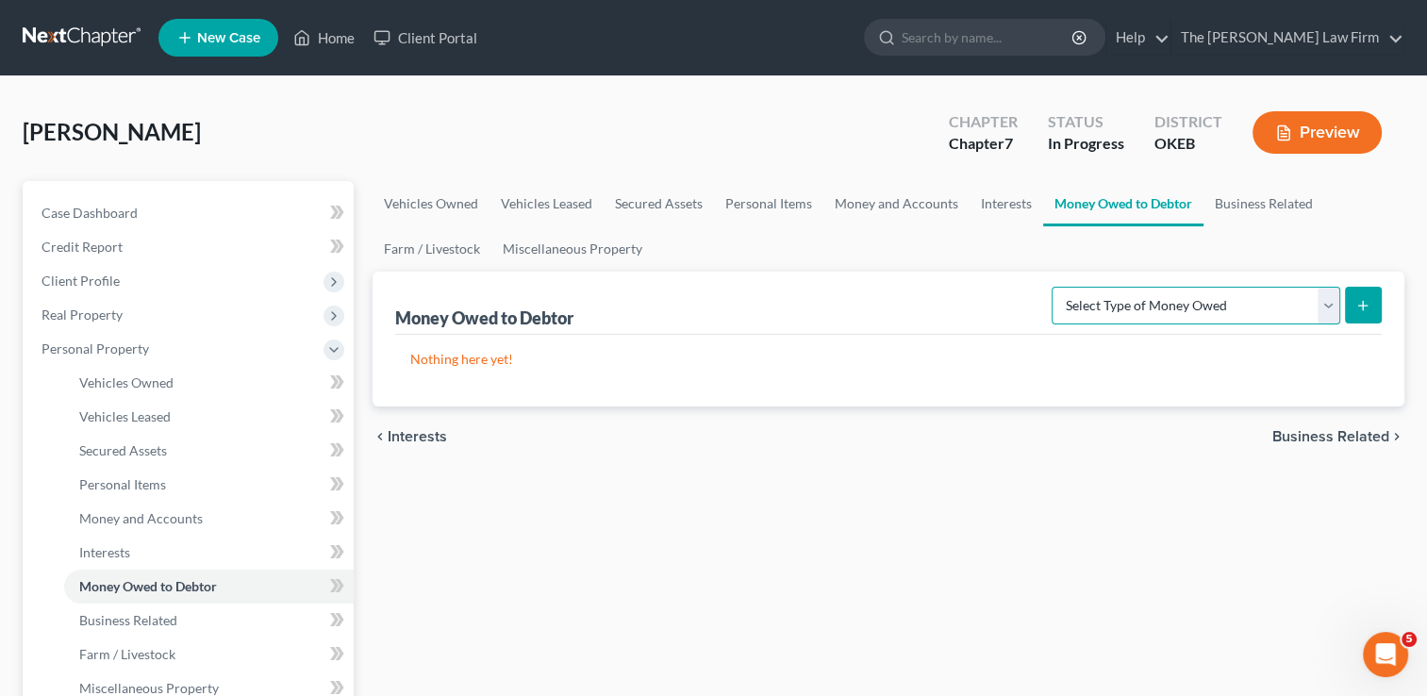
click at [1322, 305] on select "Select Type of Money Owed Accounts Receivable Alimony Child Support Claims Agai…" at bounding box center [1196, 306] width 289 height 38
click at [1327, 309] on select "Select Type of Money Owed Accounts Receivable Alimony Child Support Claims Agai…" at bounding box center [1196, 306] width 289 height 38
click at [424, 244] on link "Farm / Livestock" at bounding box center [432, 248] width 119 height 45
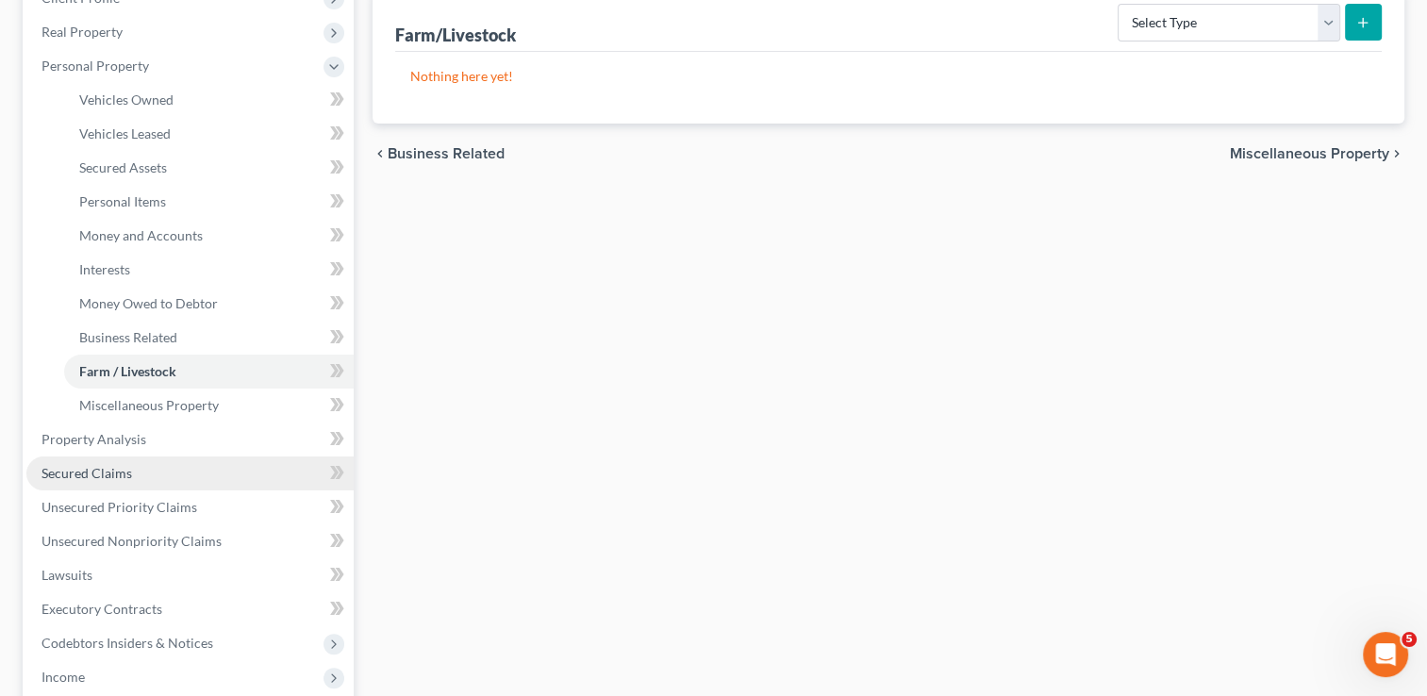
click at [117, 470] on span "Secured Claims" at bounding box center [87, 473] width 91 height 16
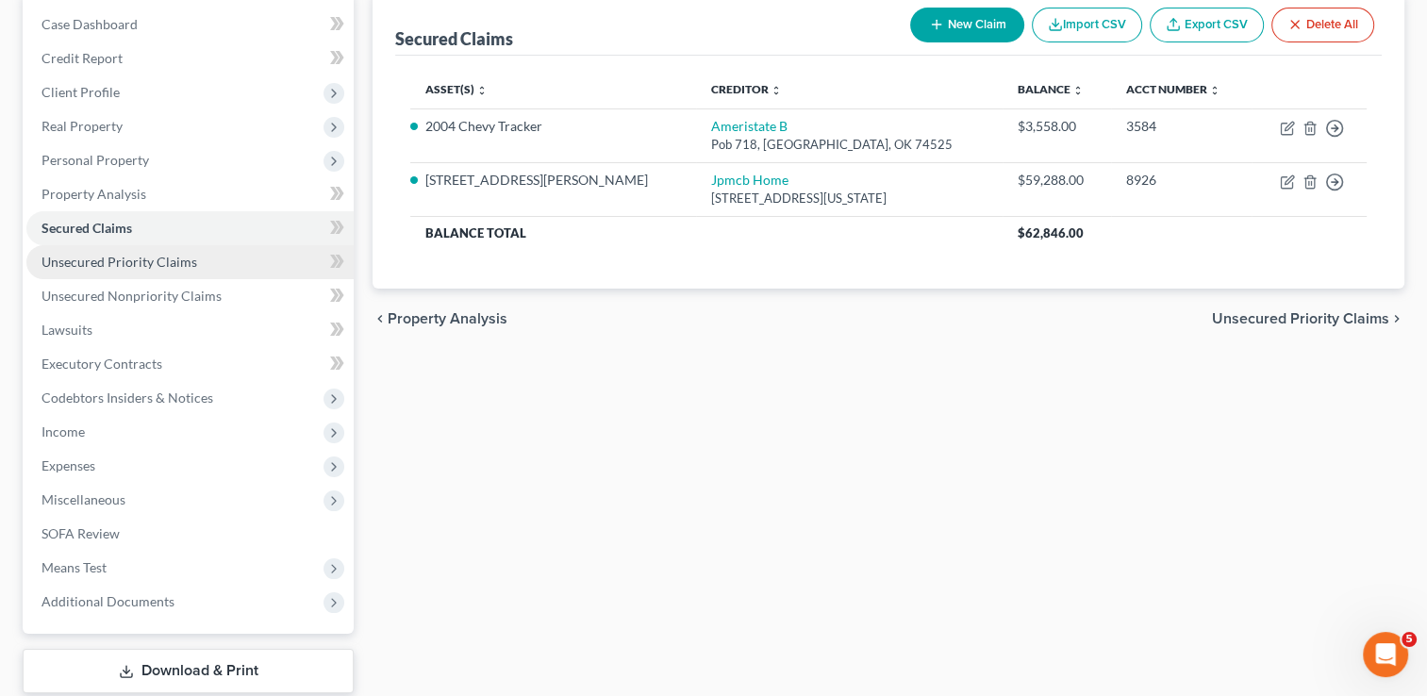
click at [159, 264] on span "Unsecured Priority Claims" at bounding box center [120, 262] width 156 height 16
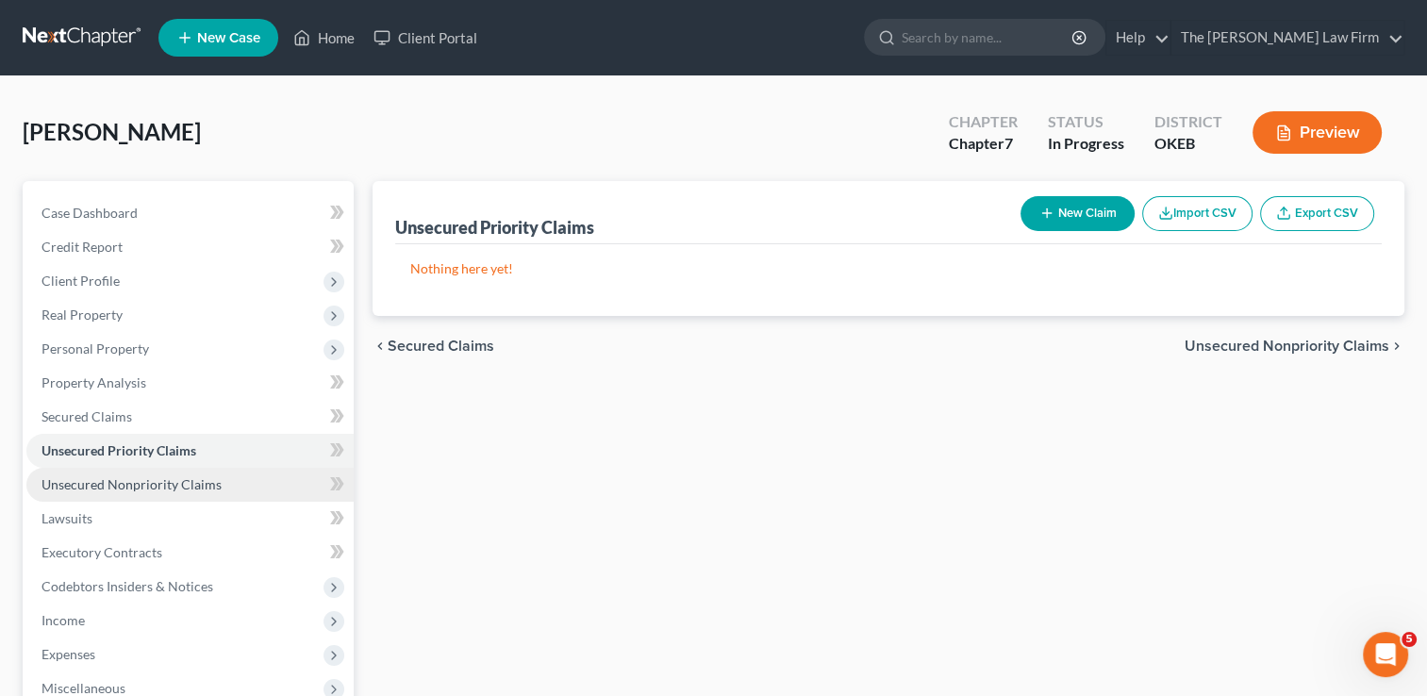
click at [168, 479] on span "Unsecured Nonpriority Claims" at bounding box center [132, 484] width 180 height 16
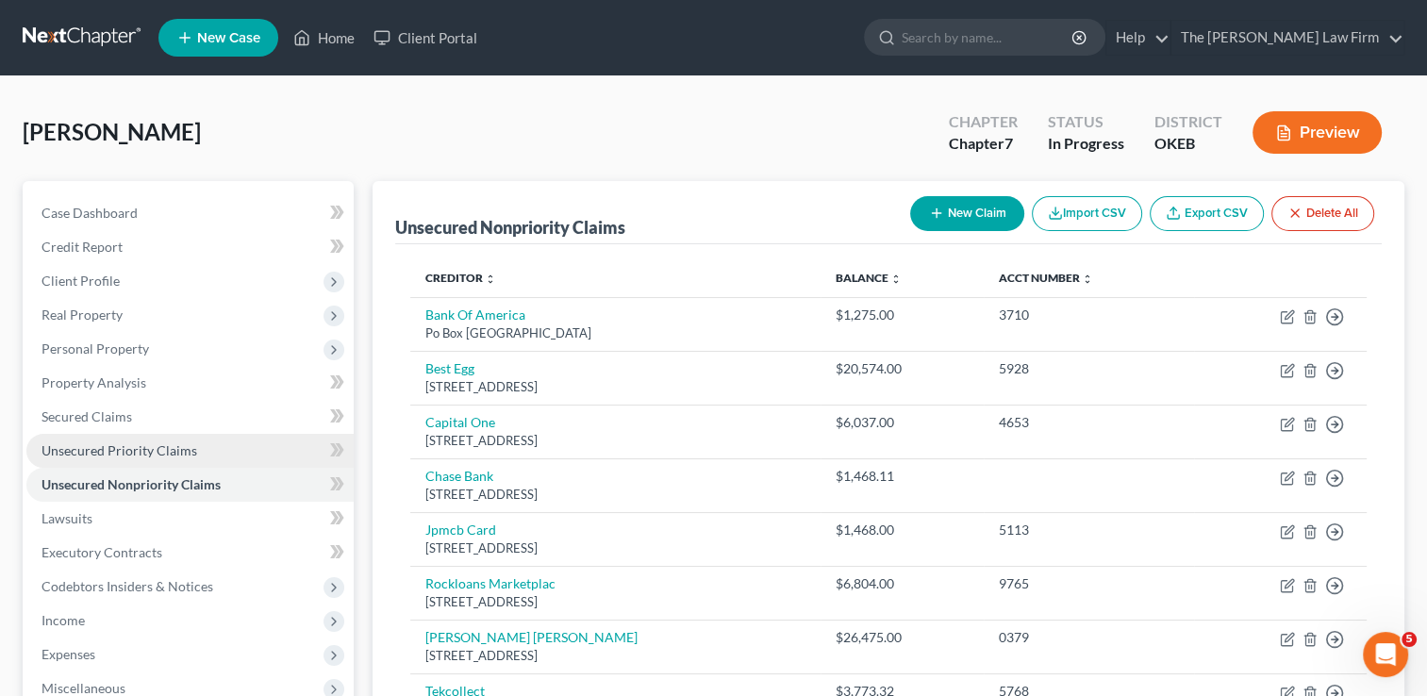
click at [140, 447] on span "Unsecured Priority Claims" at bounding box center [120, 450] width 156 height 16
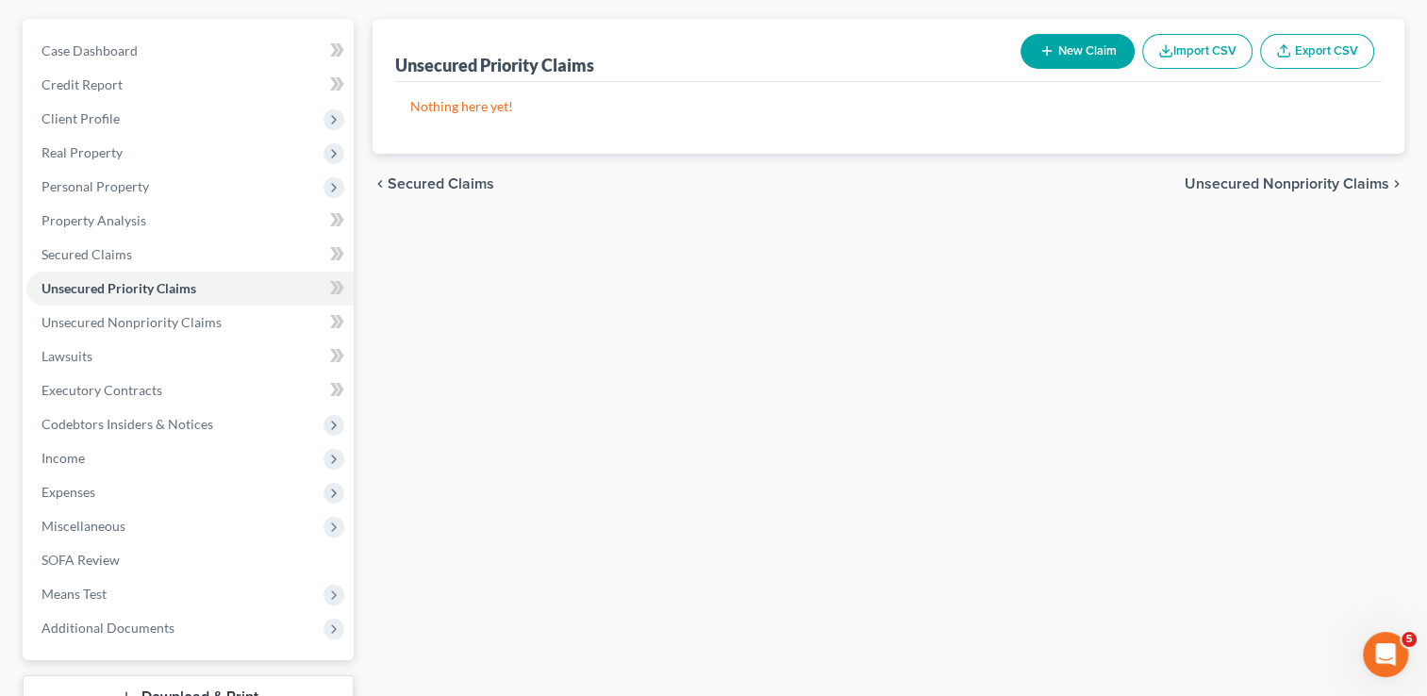
scroll to position [189, 0]
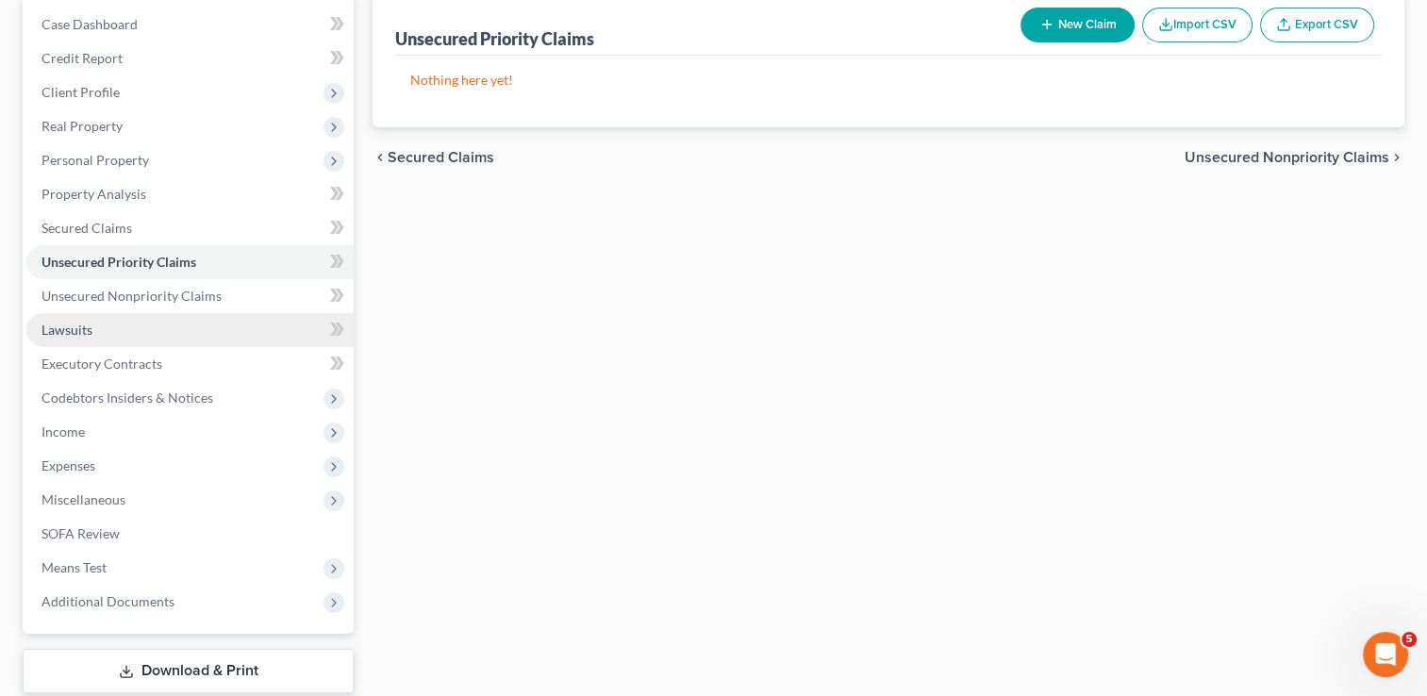
click at [75, 330] on span "Lawsuits" at bounding box center [67, 330] width 51 height 16
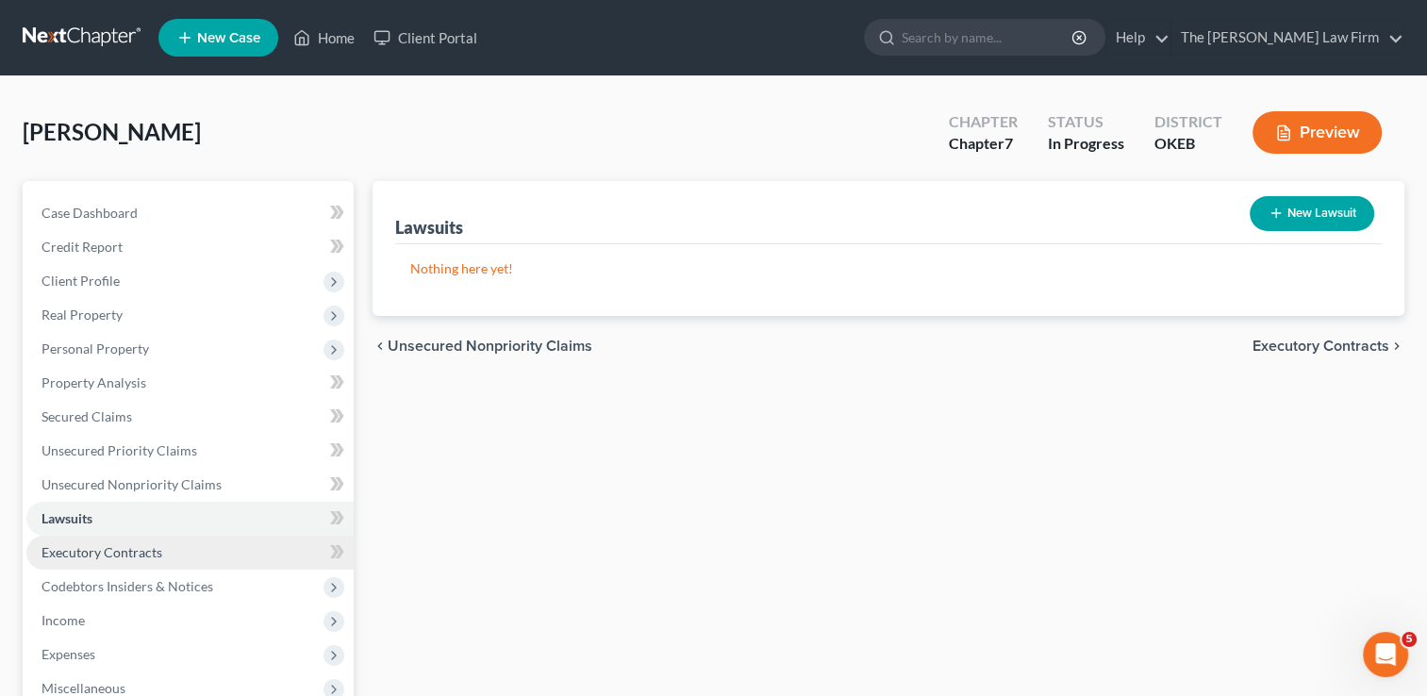
click at [118, 553] on span "Executory Contracts" at bounding box center [102, 552] width 121 height 16
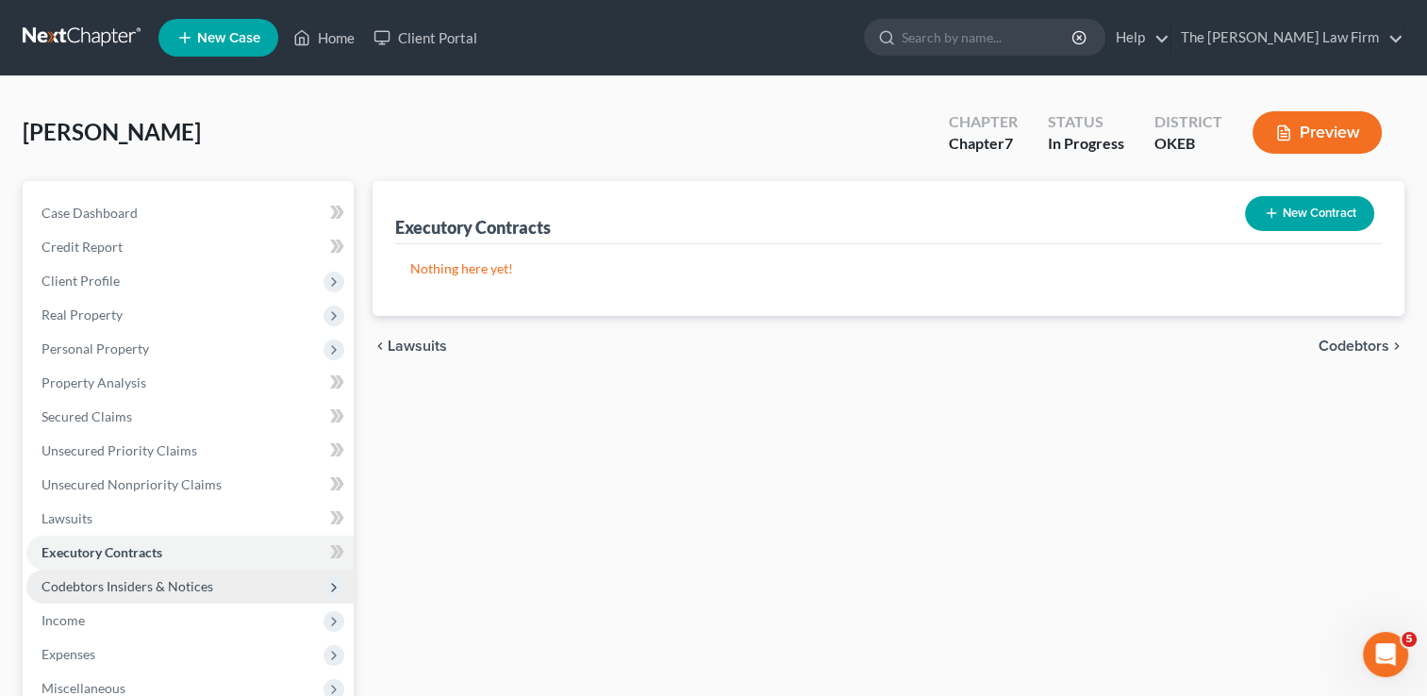
click at [142, 587] on span "Codebtors Insiders & Notices" at bounding box center [128, 586] width 172 height 16
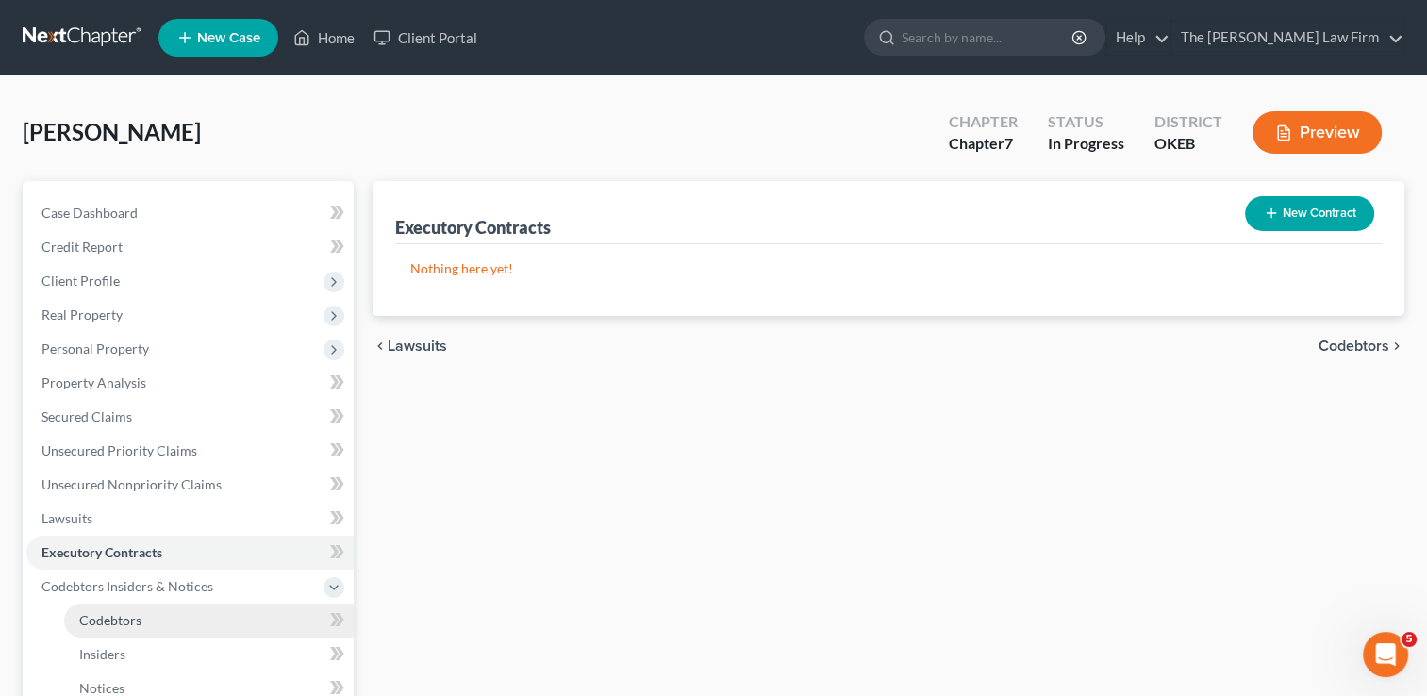
click at [94, 622] on span "Codebtors" at bounding box center [110, 620] width 62 height 16
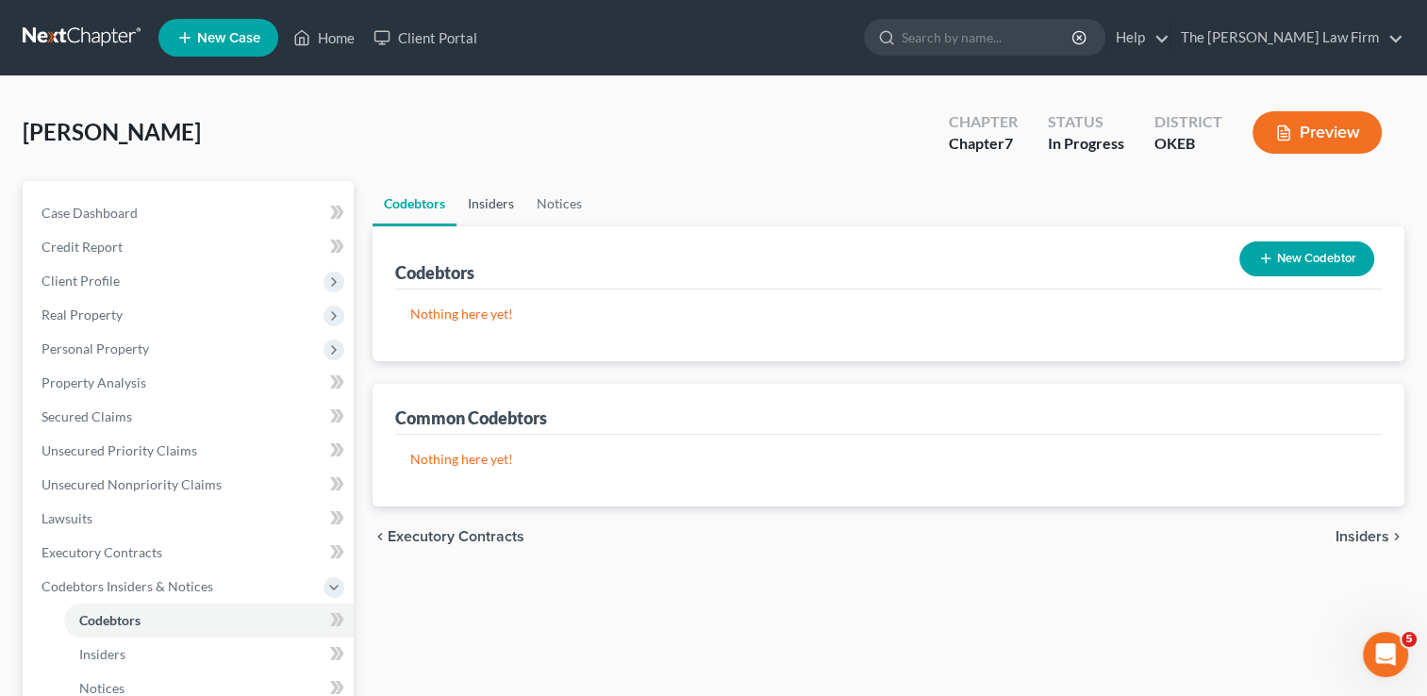
click at [496, 203] on link "Insiders" at bounding box center [491, 203] width 69 height 45
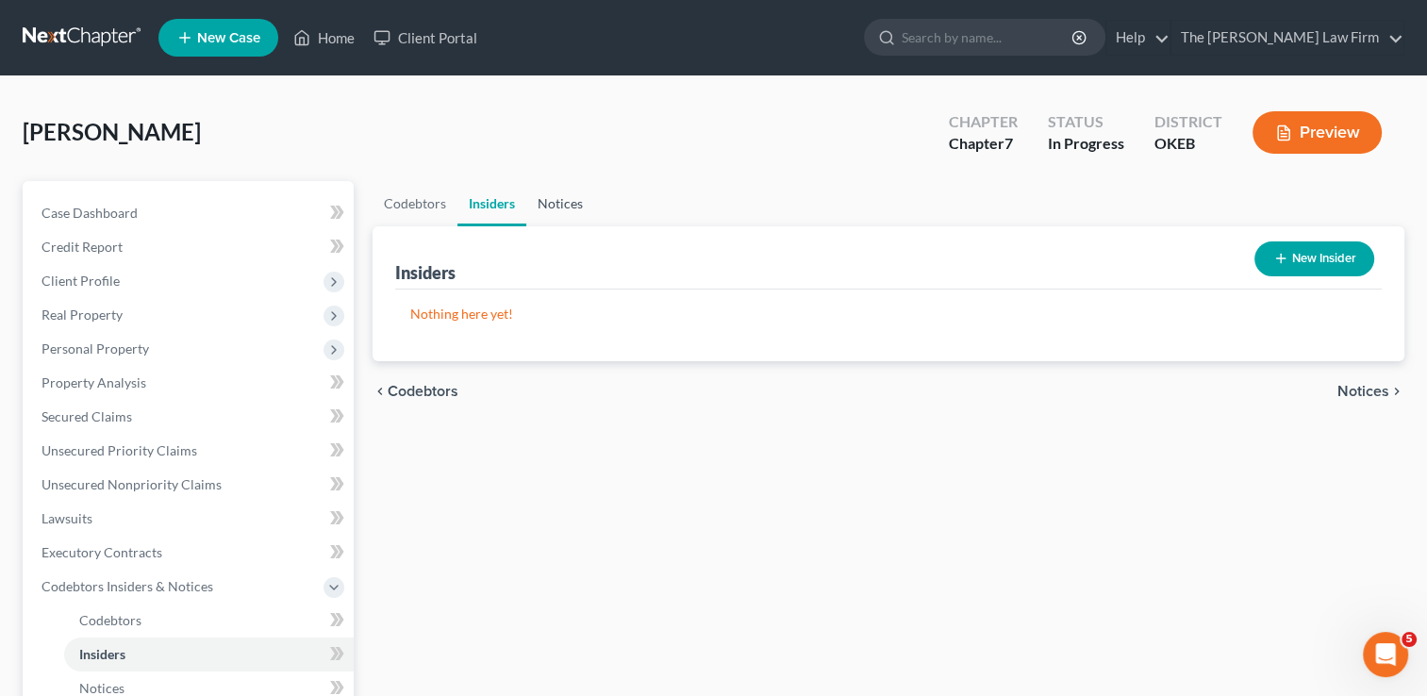
click at [558, 202] on link "Notices" at bounding box center [560, 203] width 68 height 45
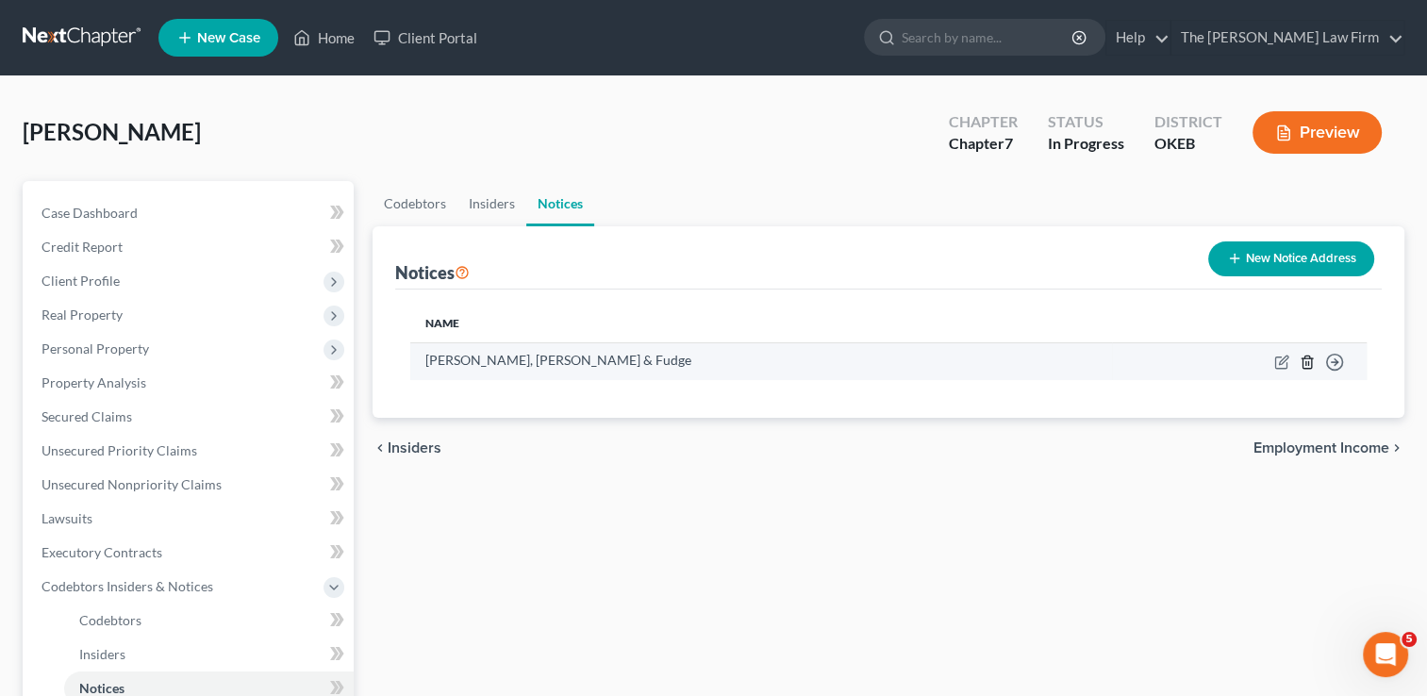
click at [1306, 363] on icon "button" at bounding box center [1307, 362] width 15 height 15
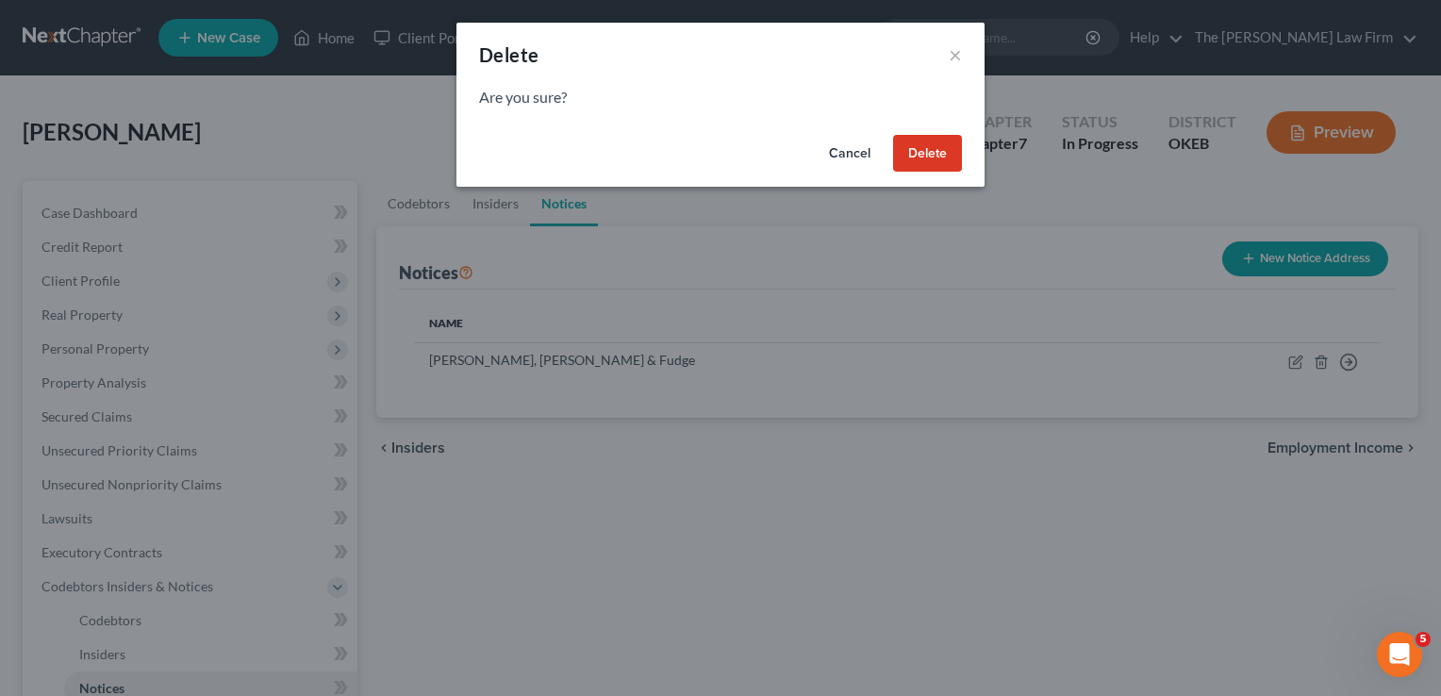
click at [927, 158] on button "Delete" at bounding box center [927, 154] width 69 height 38
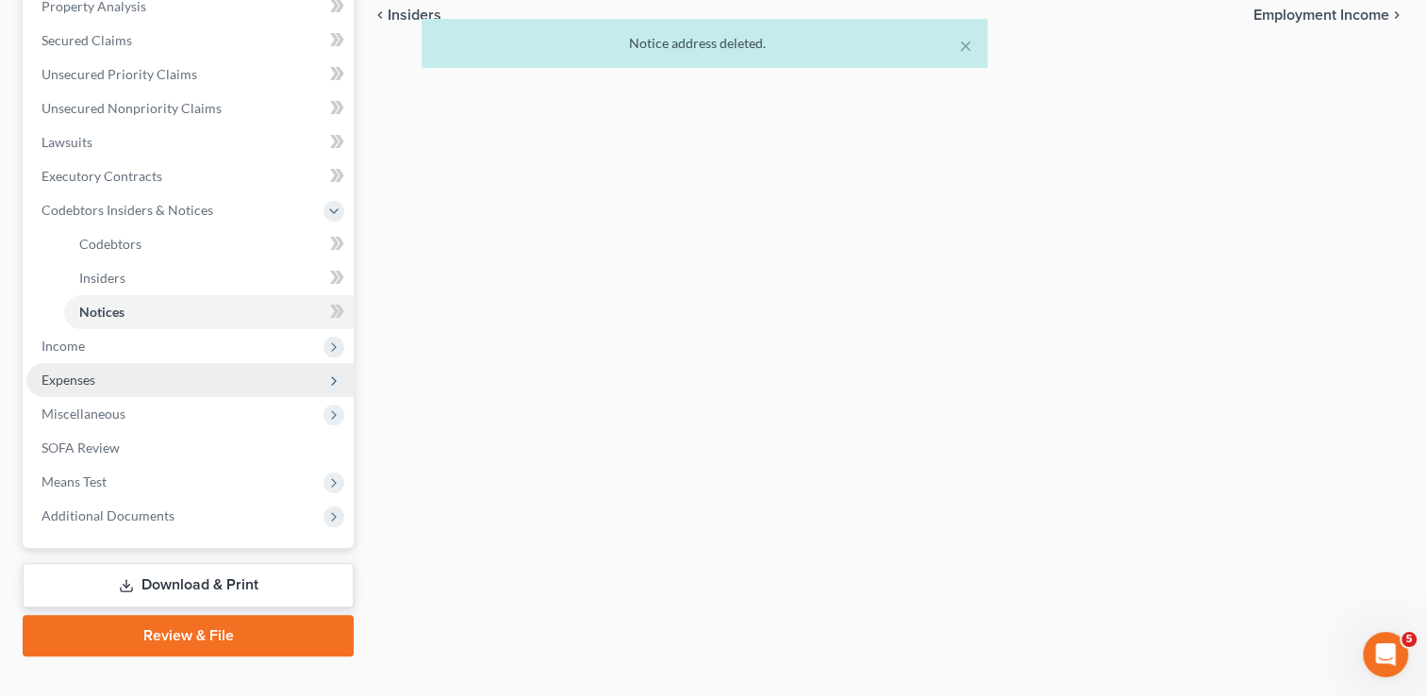
scroll to position [377, 0]
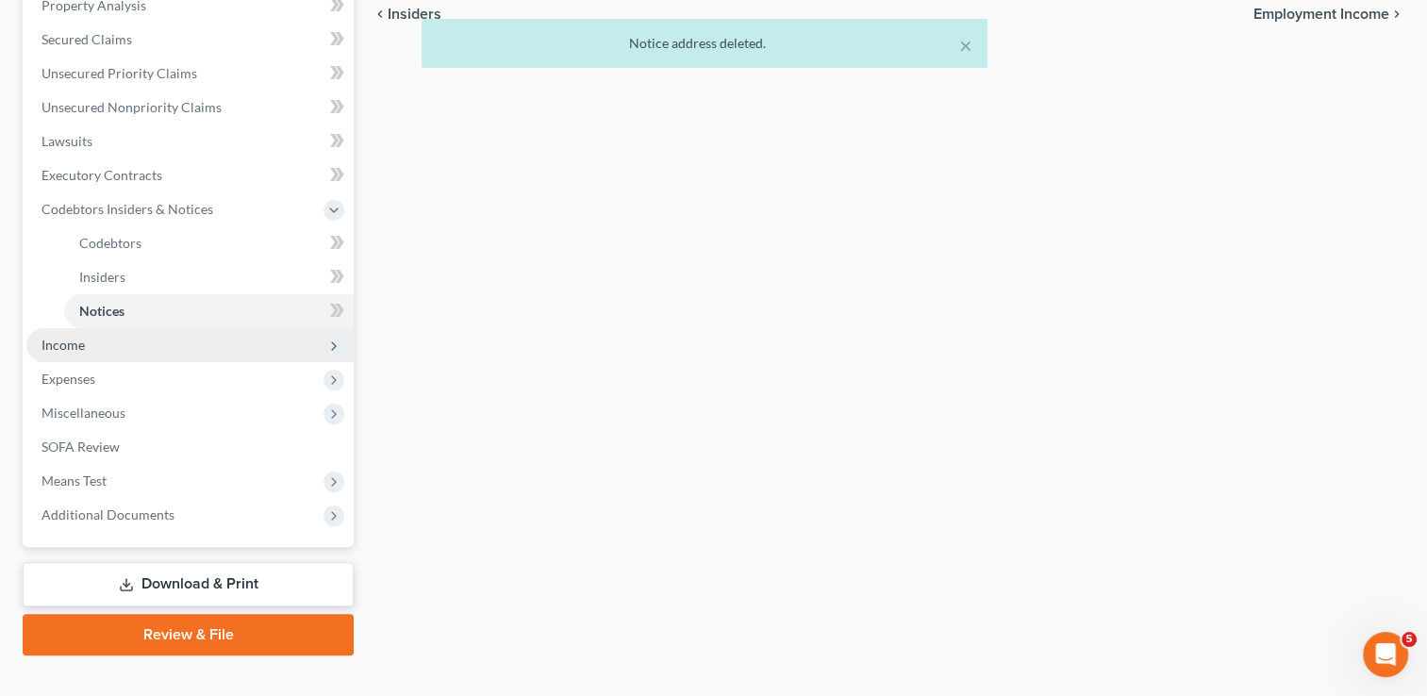
click at [99, 345] on span "Income" at bounding box center [189, 345] width 327 height 34
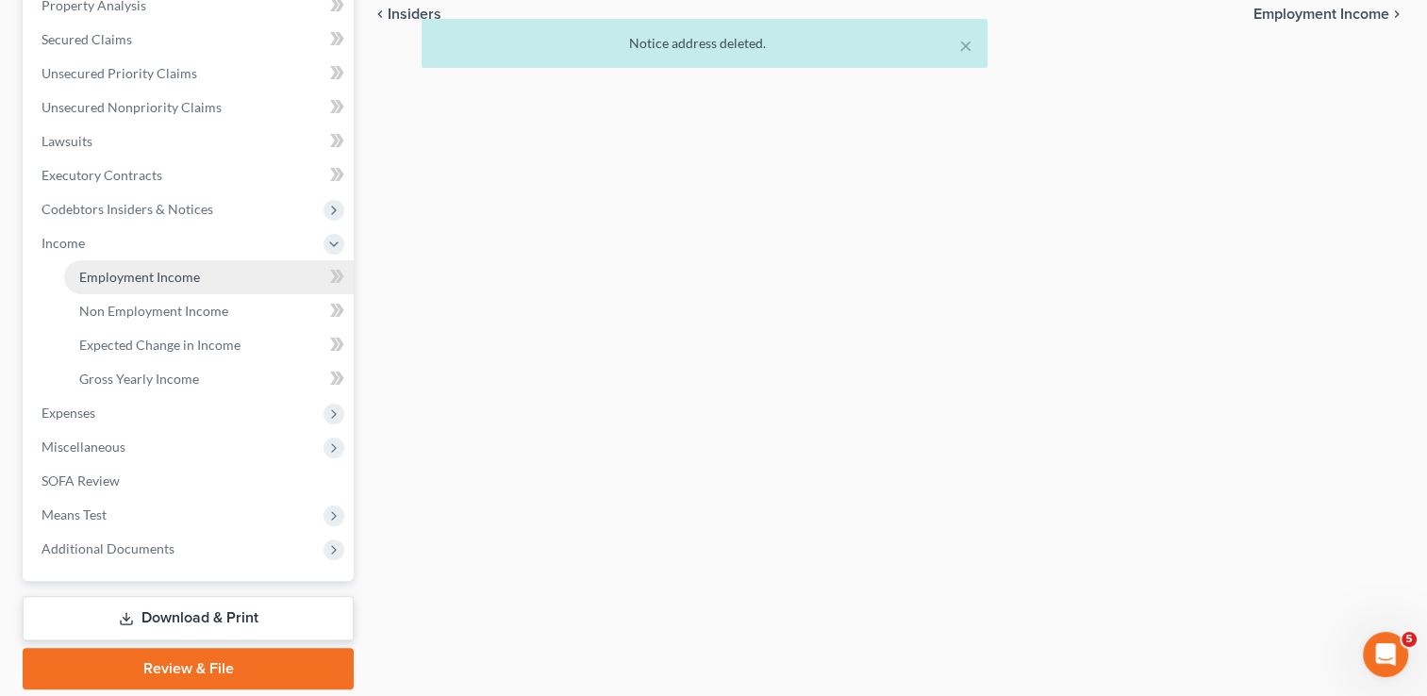
click at [204, 281] on link "Employment Income" at bounding box center [209, 277] width 290 height 34
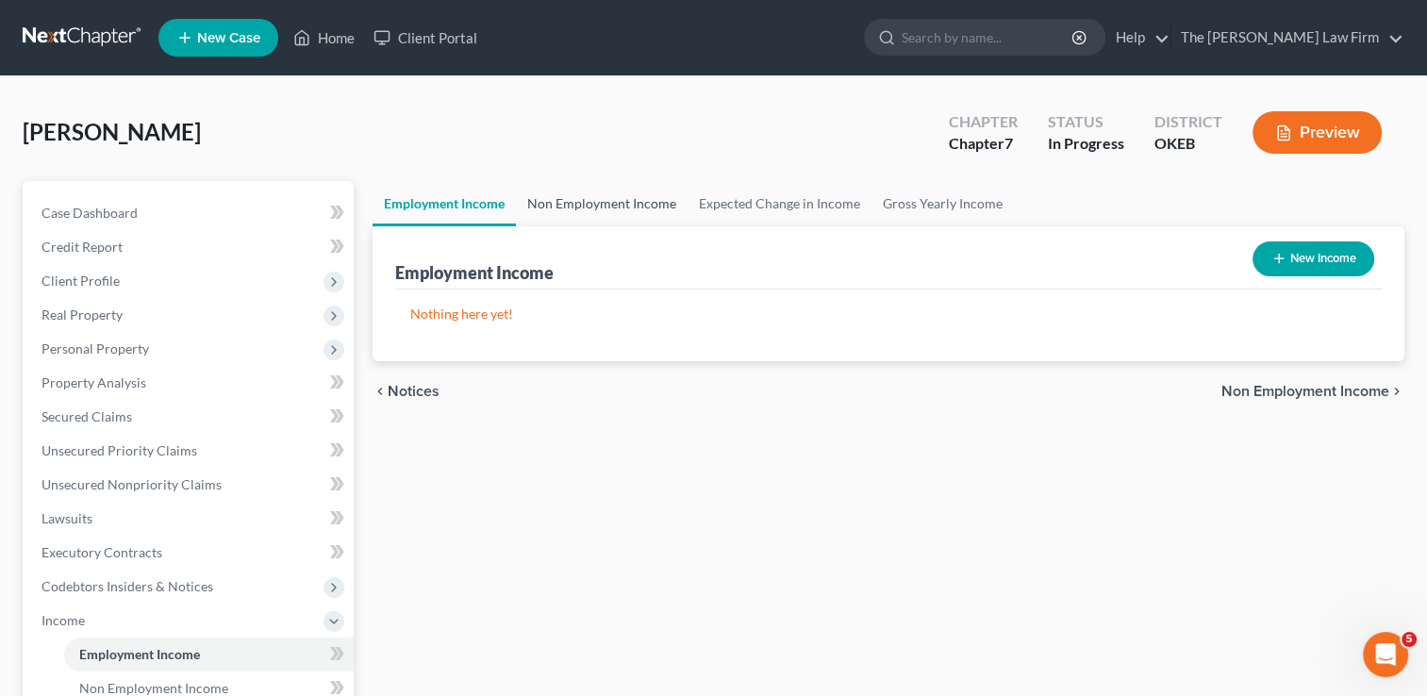
click at [600, 201] on link "Non Employment Income" at bounding box center [602, 203] width 172 height 45
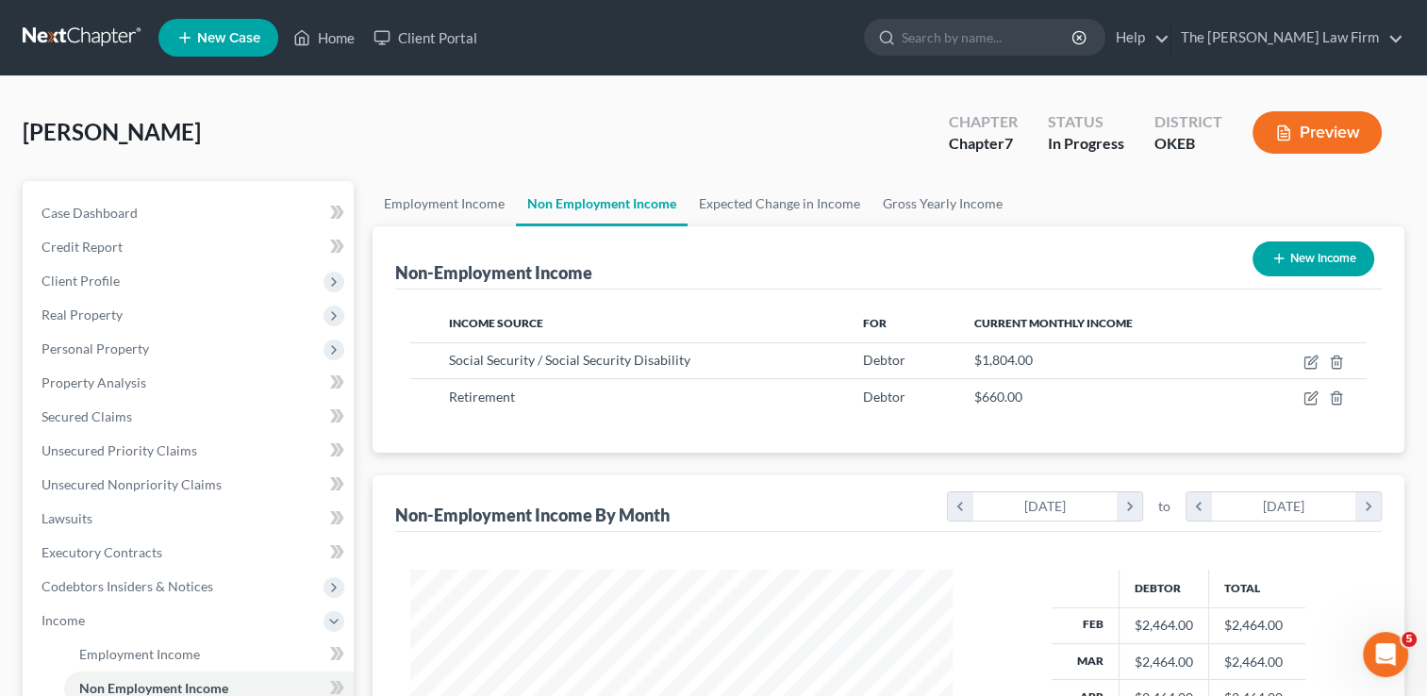
scroll to position [336, 580]
click at [785, 203] on link "Expected Change in Income" at bounding box center [780, 203] width 184 height 45
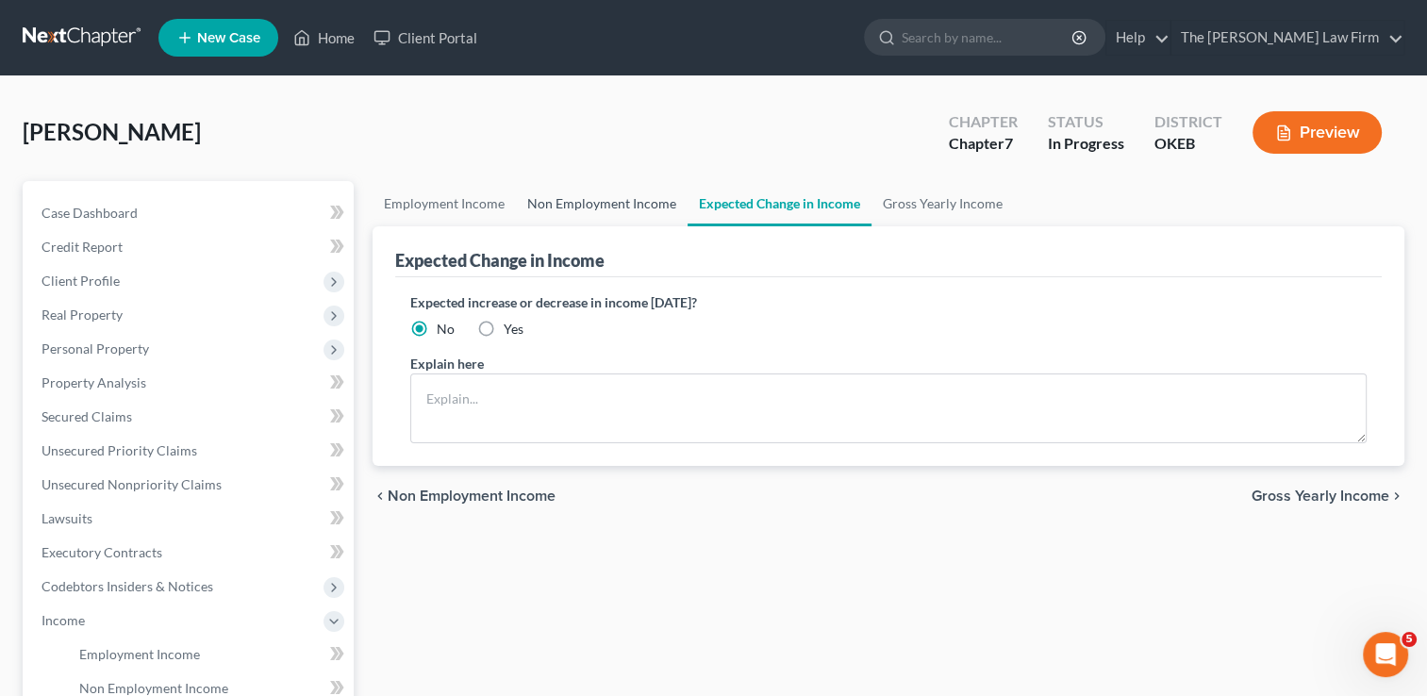
click at [595, 200] on link "Non Employment Income" at bounding box center [602, 203] width 172 height 45
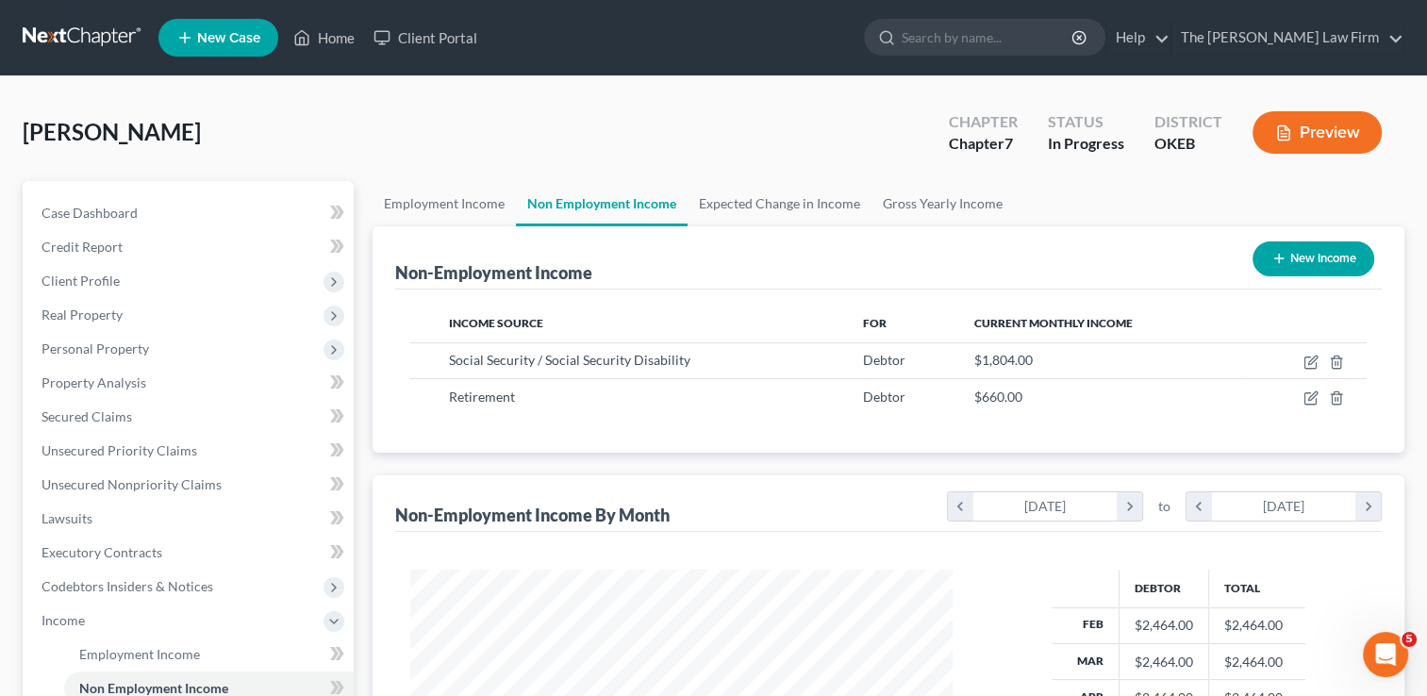
scroll to position [336, 580]
click at [778, 197] on link "Expected Change in Income" at bounding box center [780, 203] width 184 height 45
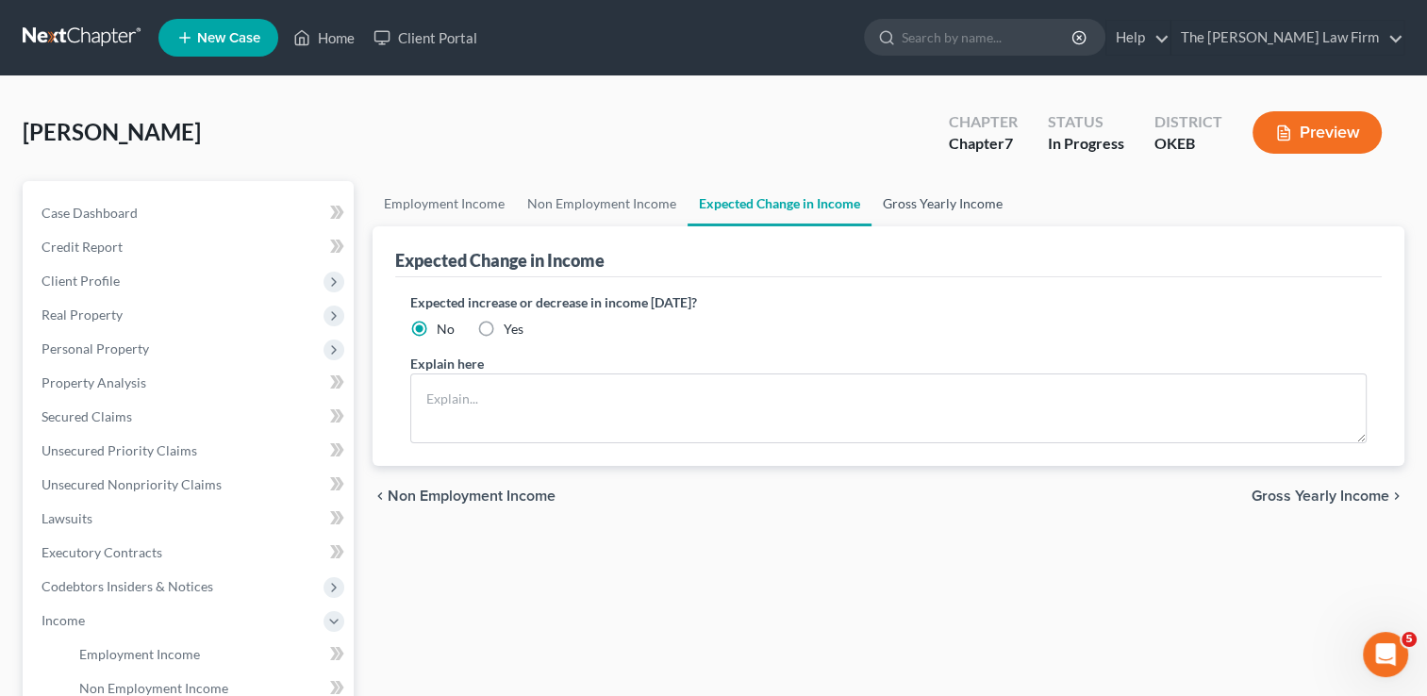
click at [916, 205] on link "Gross Yearly Income" at bounding box center [943, 203] width 142 height 45
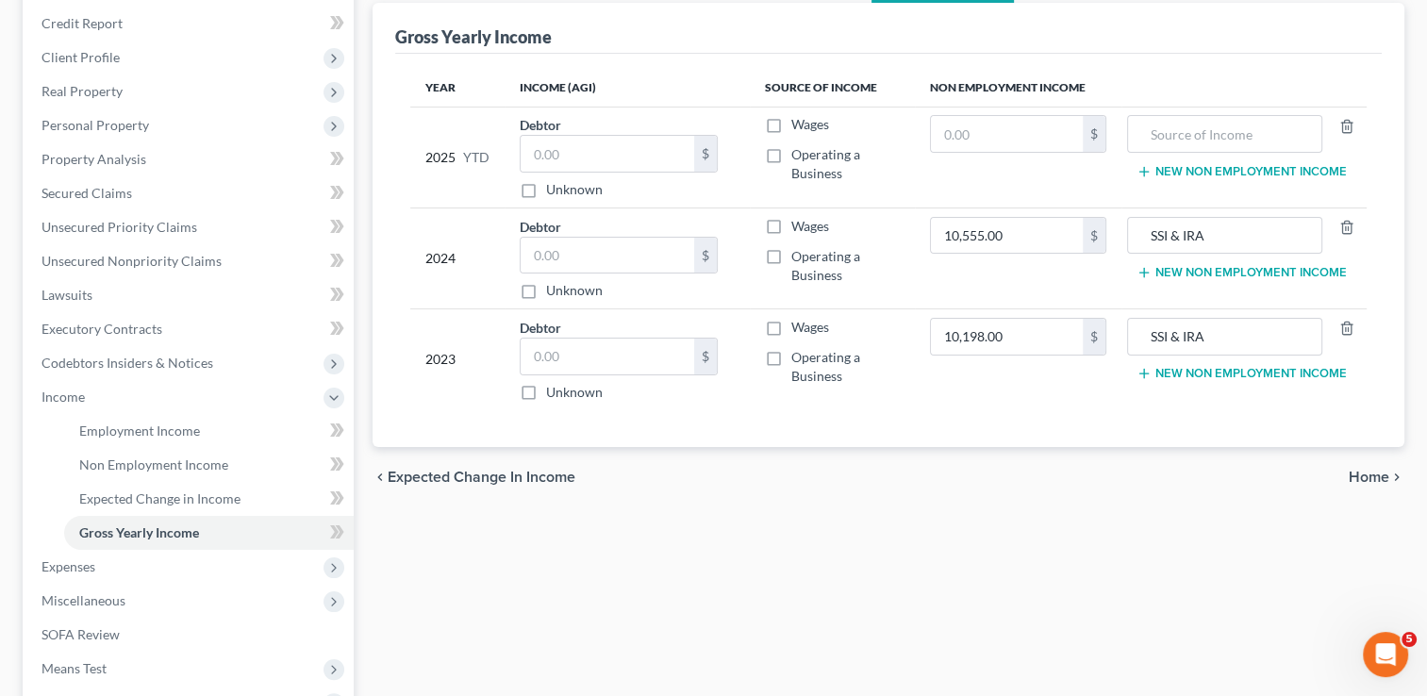
scroll to position [283, 0]
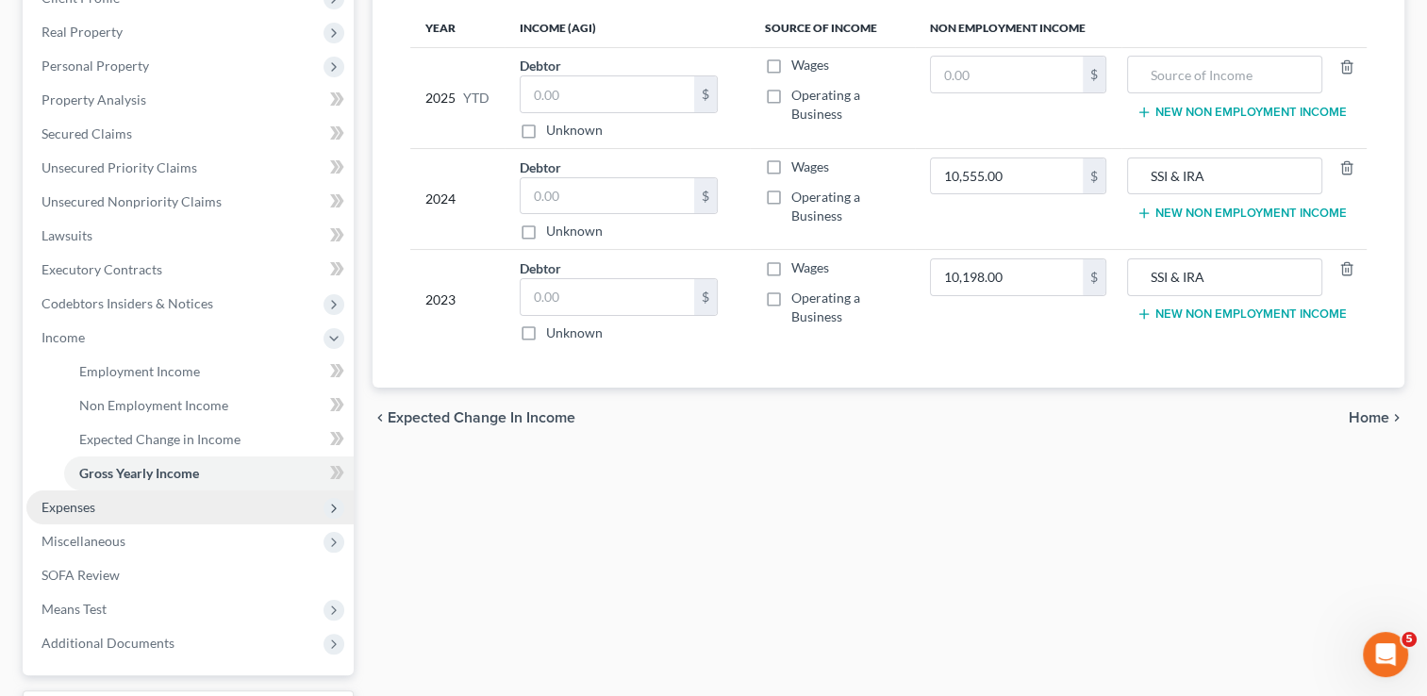
click at [87, 504] on span "Expenses" at bounding box center [69, 507] width 54 height 16
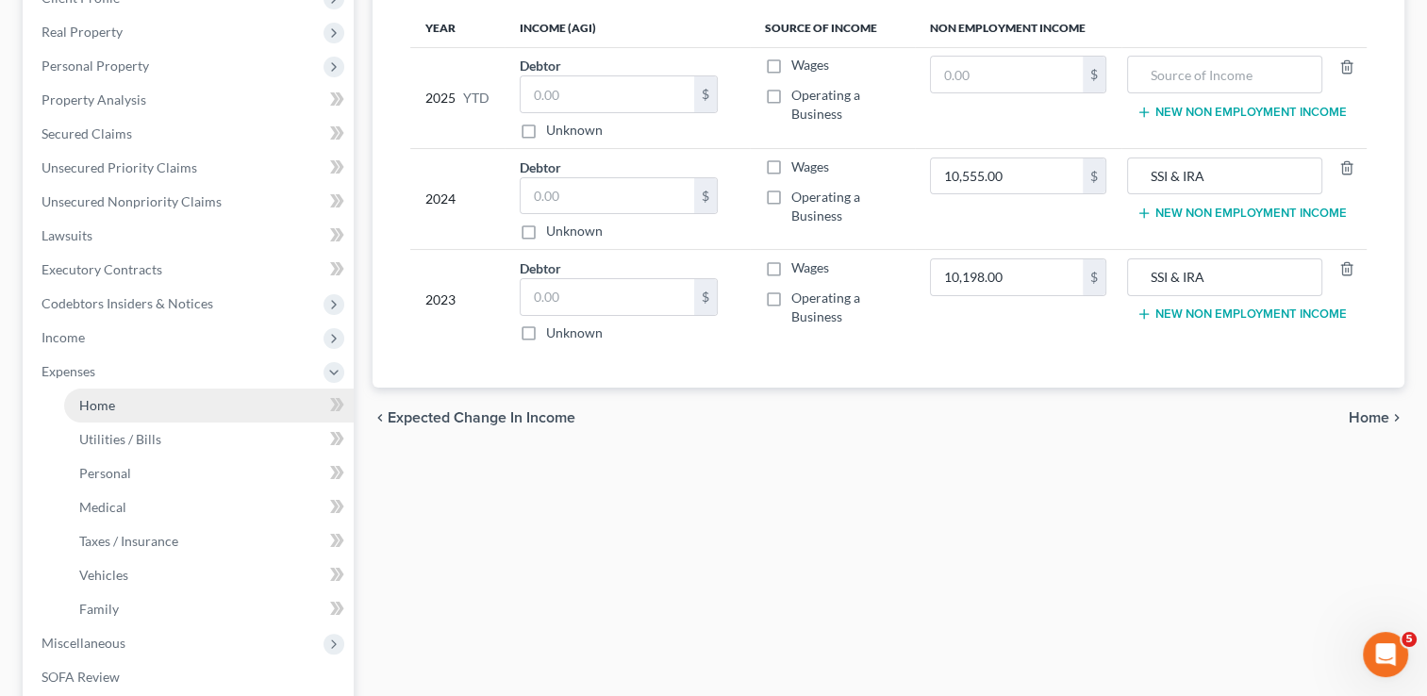
click at [120, 403] on link "Home" at bounding box center [209, 406] width 290 height 34
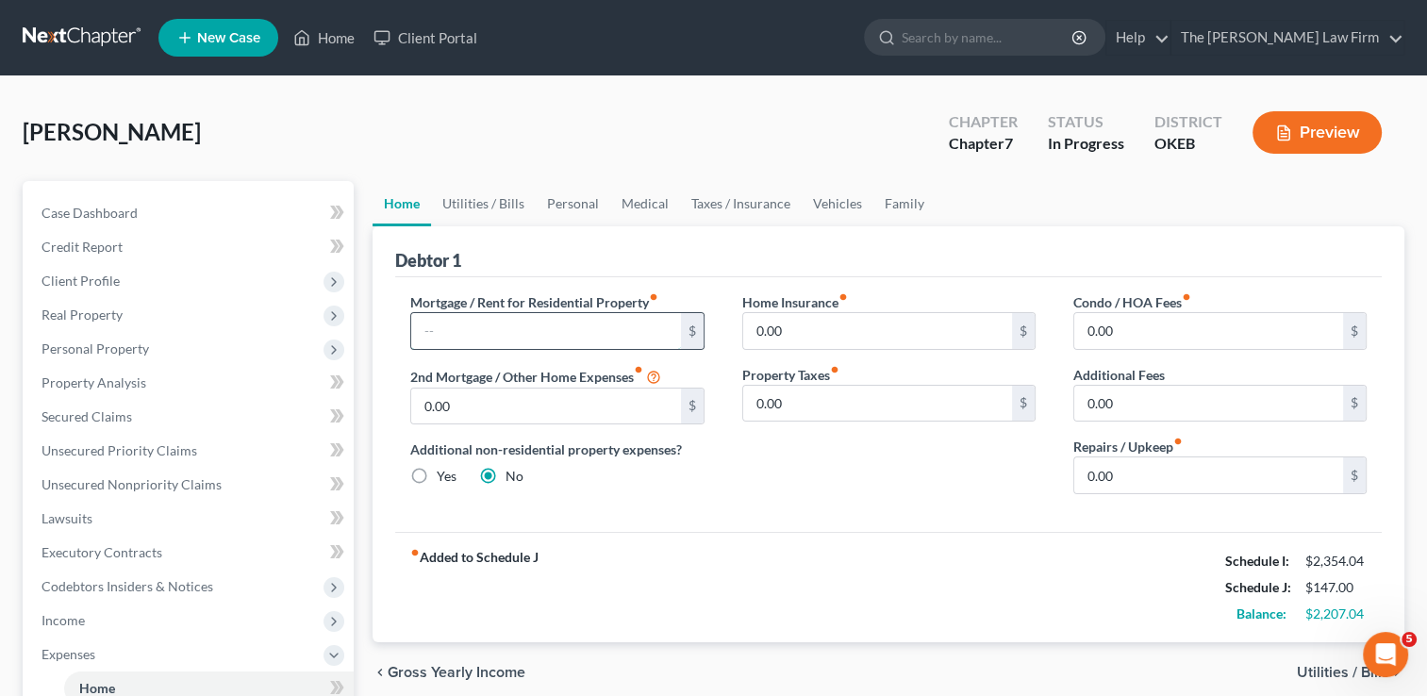
click at [483, 333] on input "text" at bounding box center [545, 331] width 269 height 36
drag, startPoint x: 485, startPoint y: 329, endPoint x: 421, endPoint y: 337, distance: 64.6
click at [421, 337] on input "551.00" at bounding box center [545, 331] width 269 height 36
drag, startPoint x: 463, startPoint y: 326, endPoint x: 404, endPoint y: 344, distance: 62.1
click at [400, 326] on div "Mortgage / Rent for Residential Property fiber_manual_record 552 $ 2nd Mortgage…" at bounding box center [556, 400] width 331 height 217
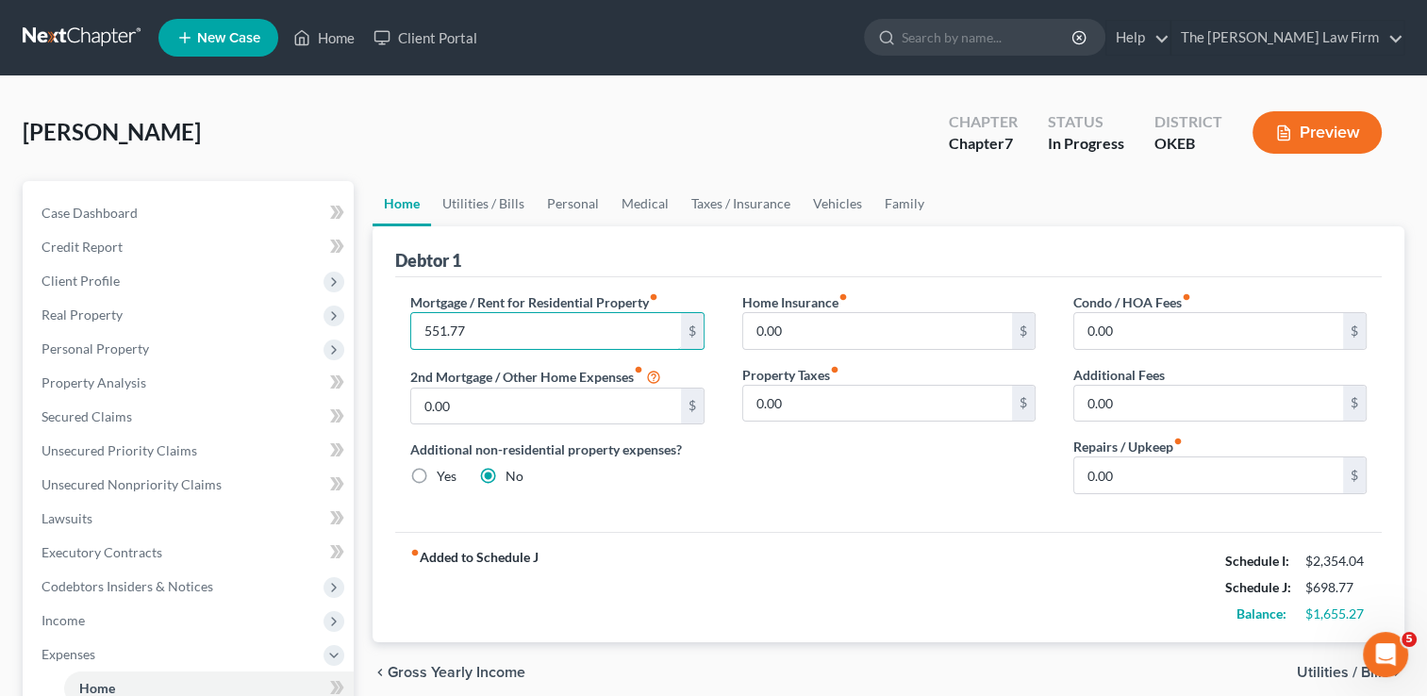
type input "551.77"
click at [891, 532] on div "fiber_manual_record Added to Schedule J Schedule I: $2,354.04 Schedule J: $698.…" at bounding box center [888, 587] width 987 height 110
click at [1136, 474] on input "0.00" at bounding box center [1208, 475] width 269 height 36
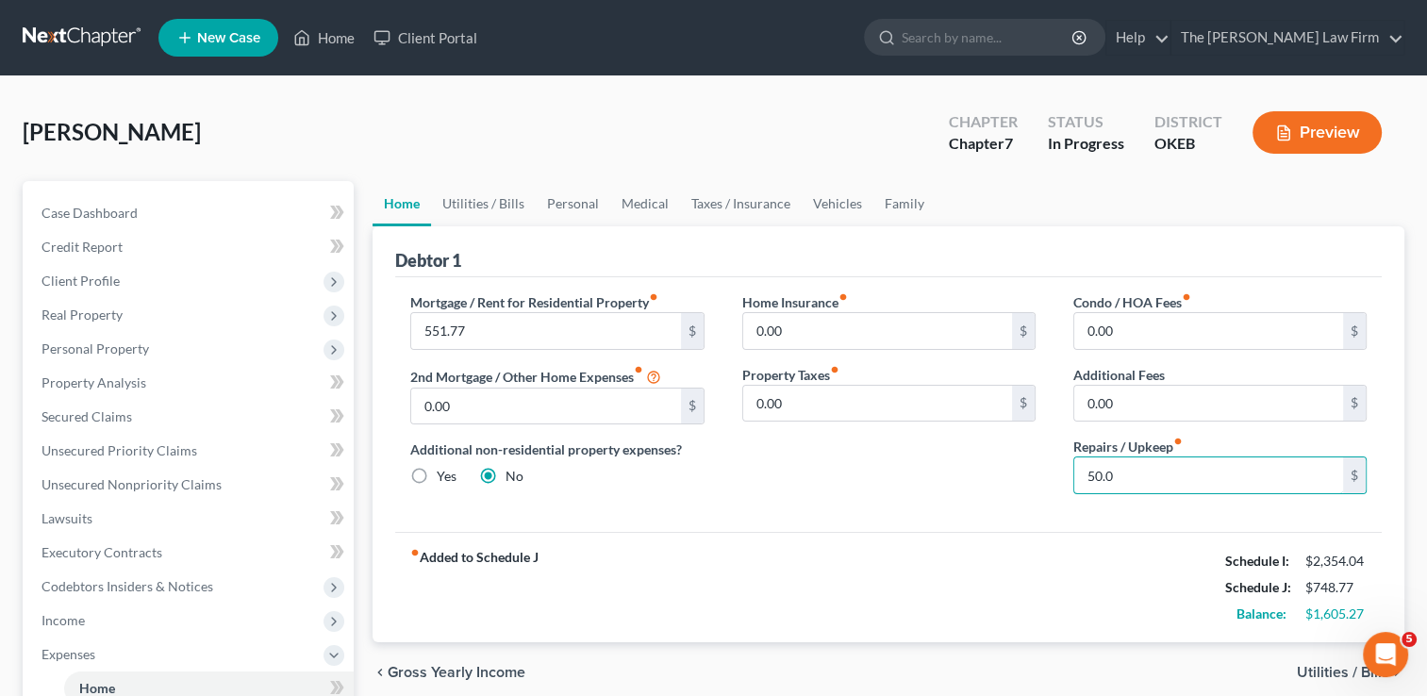
type input "50.00"
click at [477, 201] on link "Utilities / Bills" at bounding box center [483, 203] width 105 height 45
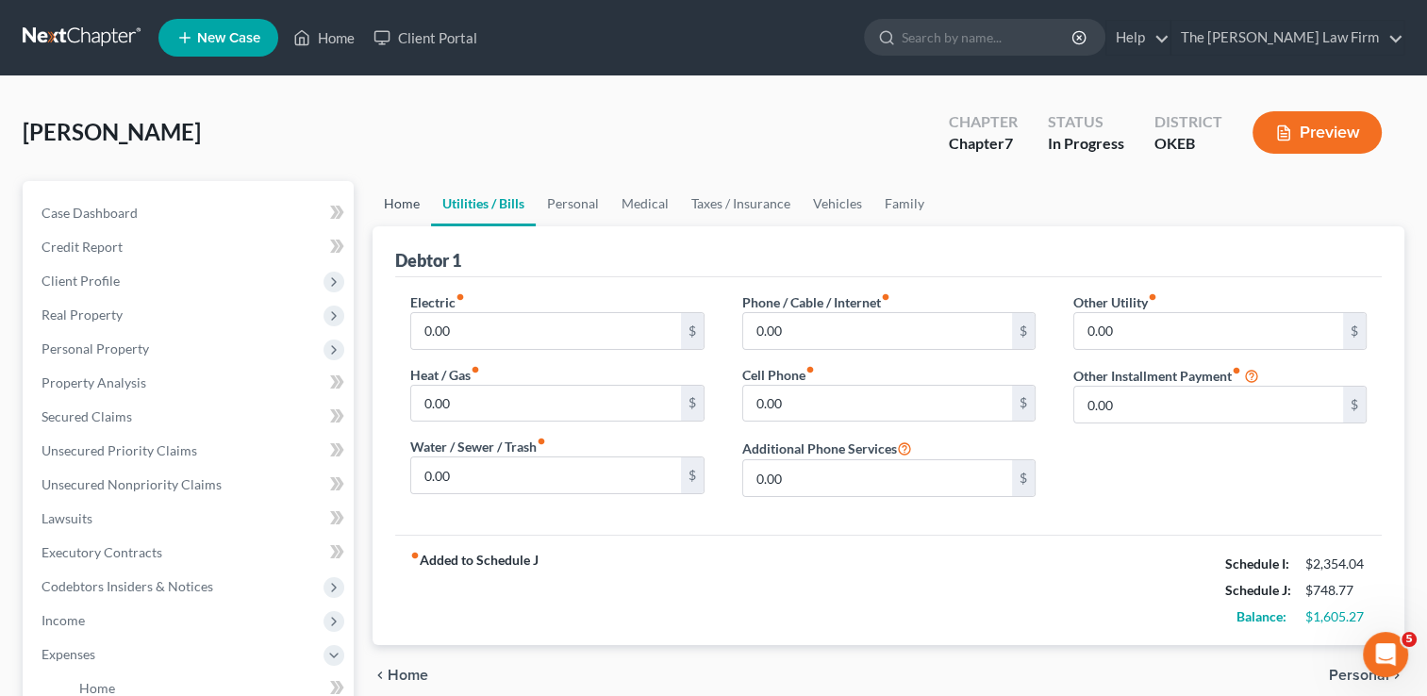
click at [397, 198] on link "Home" at bounding box center [402, 203] width 58 height 45
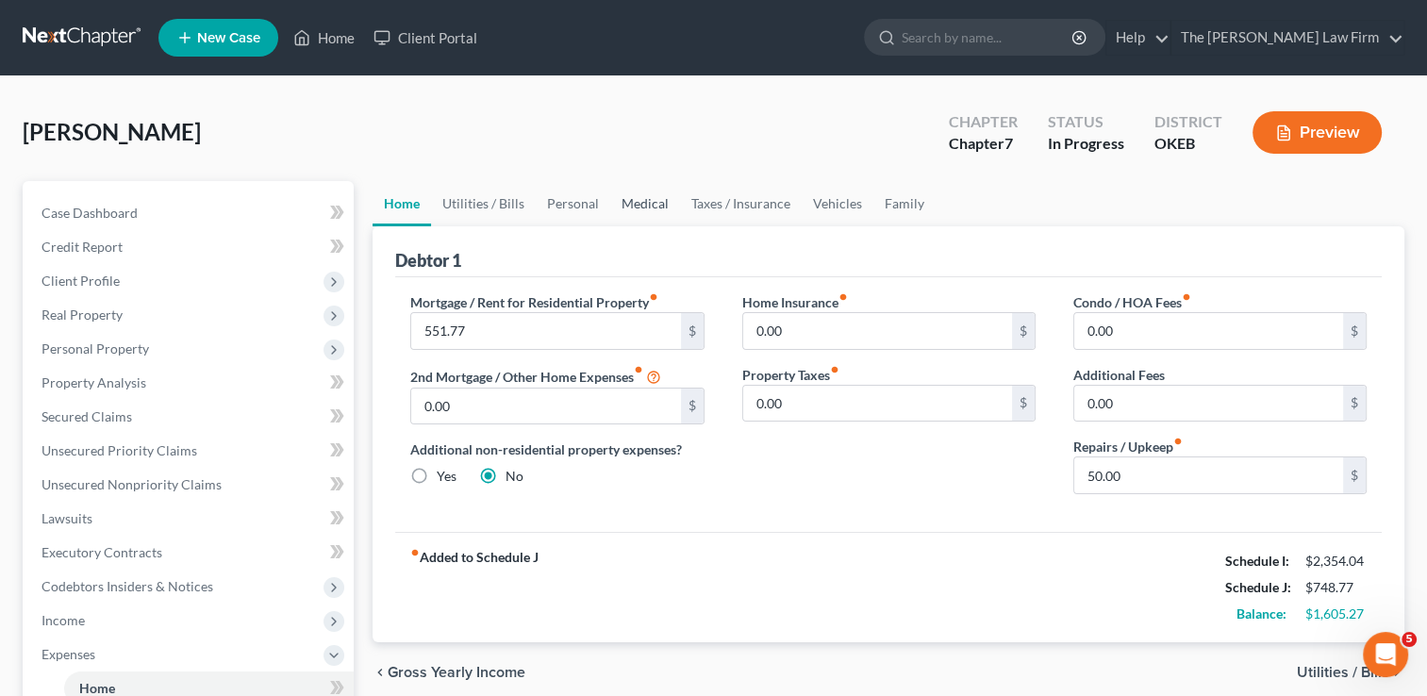
click at [638, 202] on link "Medical" at bounding box center [645, 203] width 70 height 45
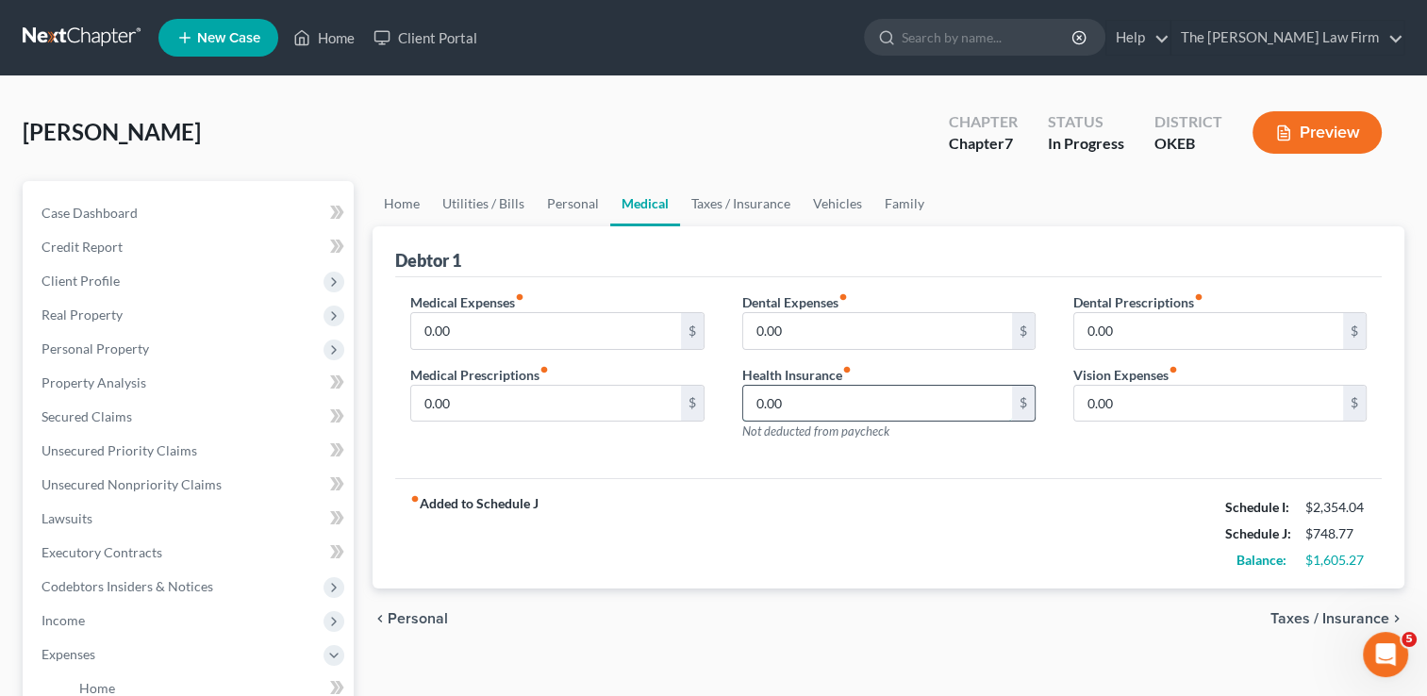
click at [811, 404] on input "0.00" at bounding box center [877, 404] width 269 height 36
click at [811, 409] on input "590" at bounding box center [877, 404] width 269 height 36
click at [807, 409] on input "590" at bounding box center [877, 404] width 269 height 36
type input "593.97"
click at [977, 465] on div "Medical Expenses fiber_manual_record 0.00 $ Medical Prescriptions fiber_manual_…" at bounding box center [888, 378] width 987 height 202
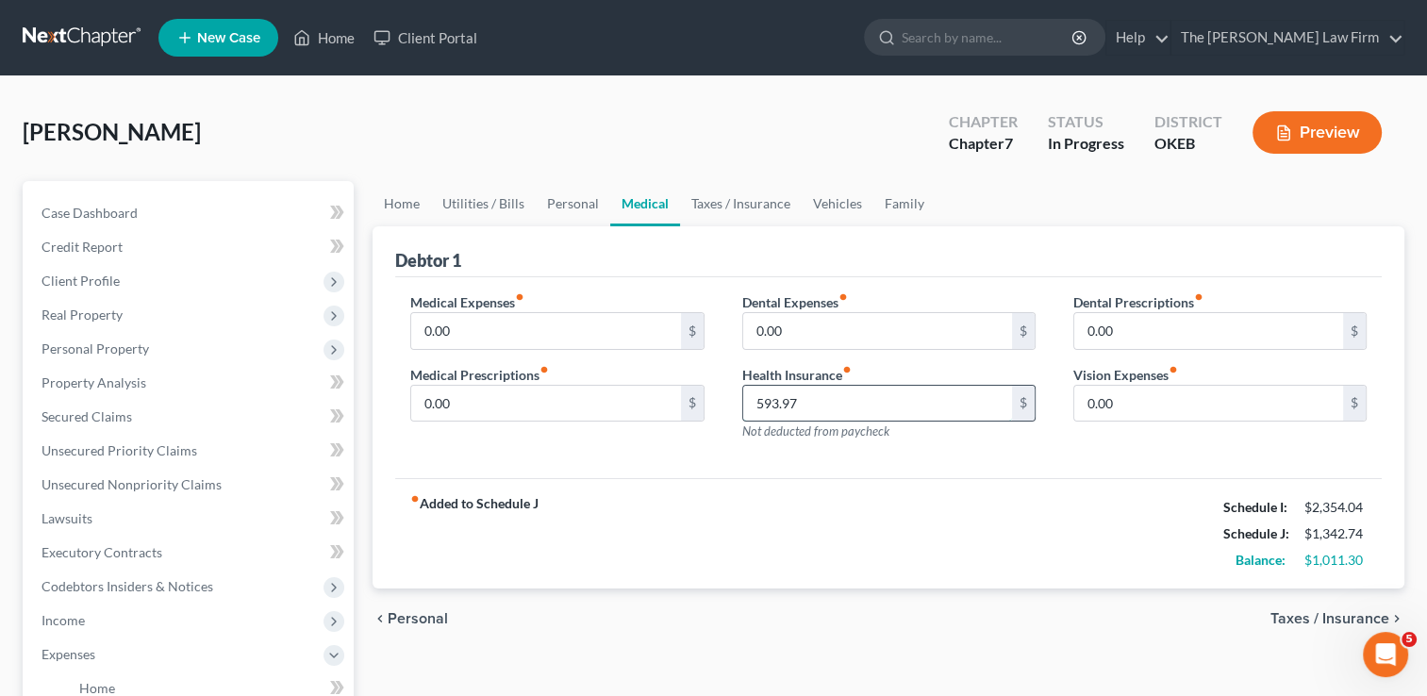
click at [834, 401] on input "593.97" at bounding box center [877, 404] width 269 height 36
click at [472, 205] on link "Utilities / Bills" at bounding box center [483, 203] width 105 height 45
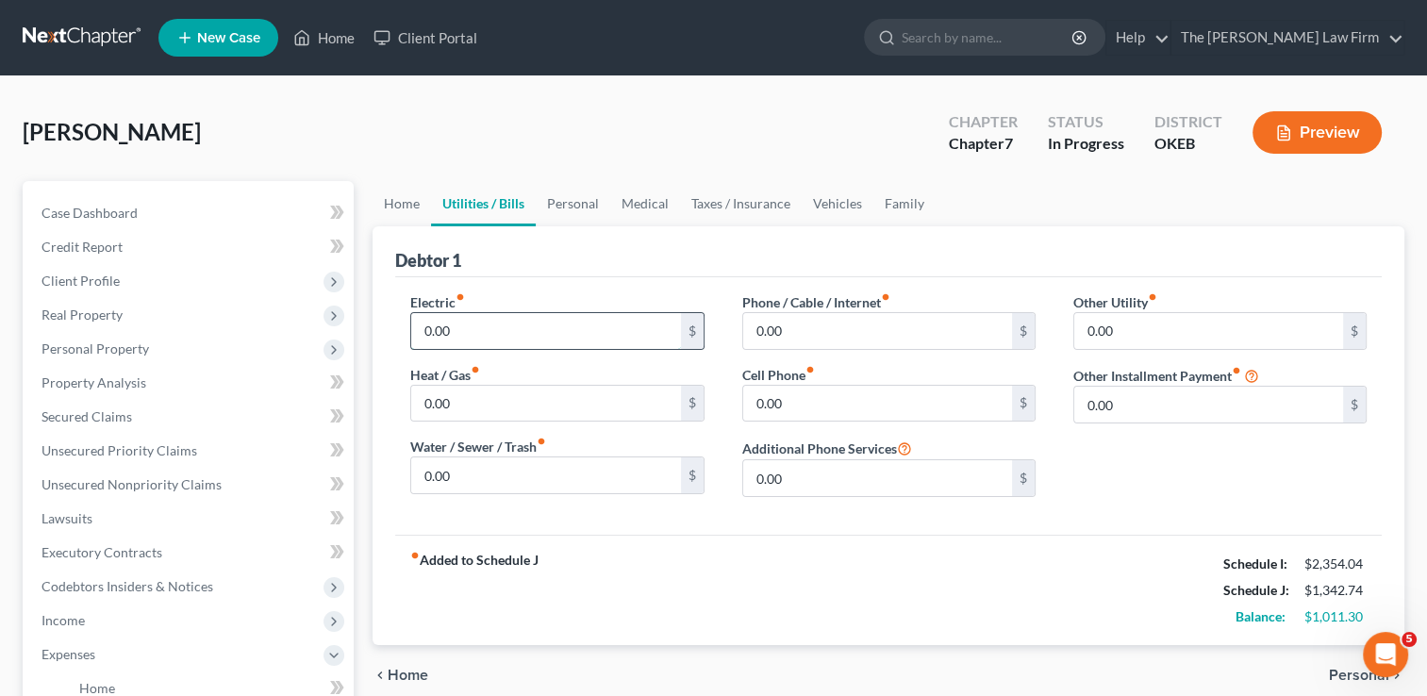
click at [490, 324] on input "0.00" at bounding box center [545, 331] width 269 height 36
type input "150.00"
click at [502, 410] on input "0.00" at bounding box center [545, 404] width 269 height 36
drag, startPoint x: 495, startPoint y: 467, endPoint x: 484, endPoint y: 474, distance: 13.1
click at [495, 467] on input "0.00" at bounding box center [545, 475] width 269 height 36
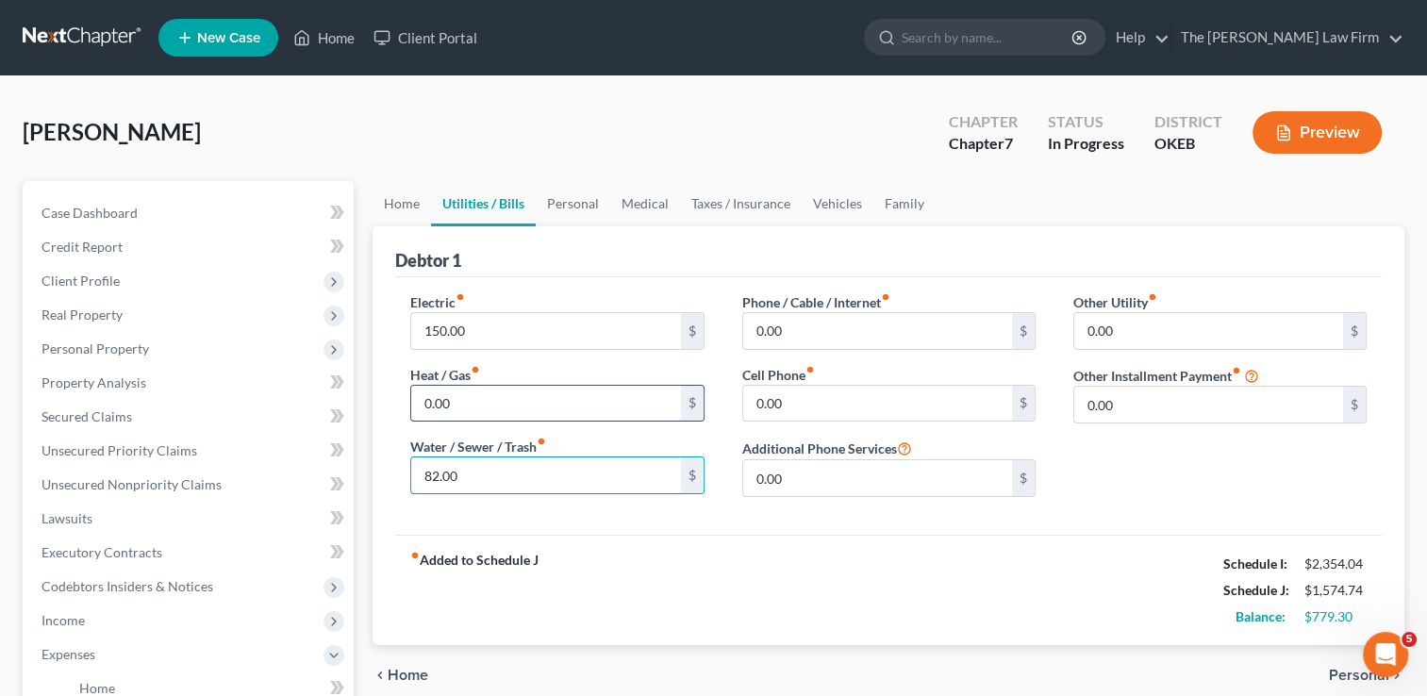
type input "82.00"
click at [473, 408] on input "0.00" at bounding box center [545, 404] width 269 height 36
type input "50.53"
click at [882, 524] on div "Electric fiber_manual_record 150.00 $ Heat / Gas fiber_manual_record 50.53 $ Wa…" at bounding box center [888, 406] width 987 height 258
click at [811, 327] on input "0.00" at bounding box center [877, 331] width 269 height 36
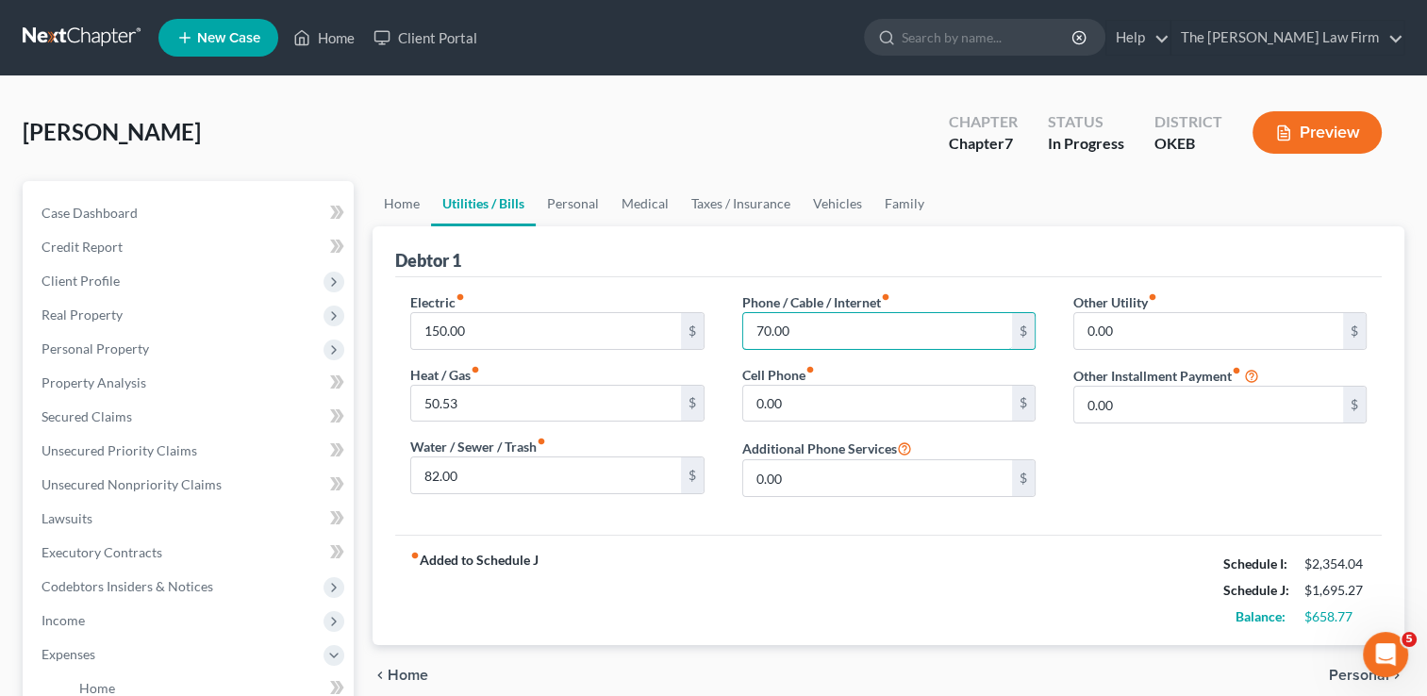
type input "70.00"
click at [758, 553] on div "fiber_manual_record Added to Schedule J Schedule I: $2,354.04 Schedule J: $1,69…" at bounding box center [888, 590] width 987 height 110
click at [838, 398] on input "0.00" at bounding box center [877, 404] width 269 height 36
type input "30.00"
click at [577, 196] on link "Personal" at bounding box center [573, 203] width 75 height 45
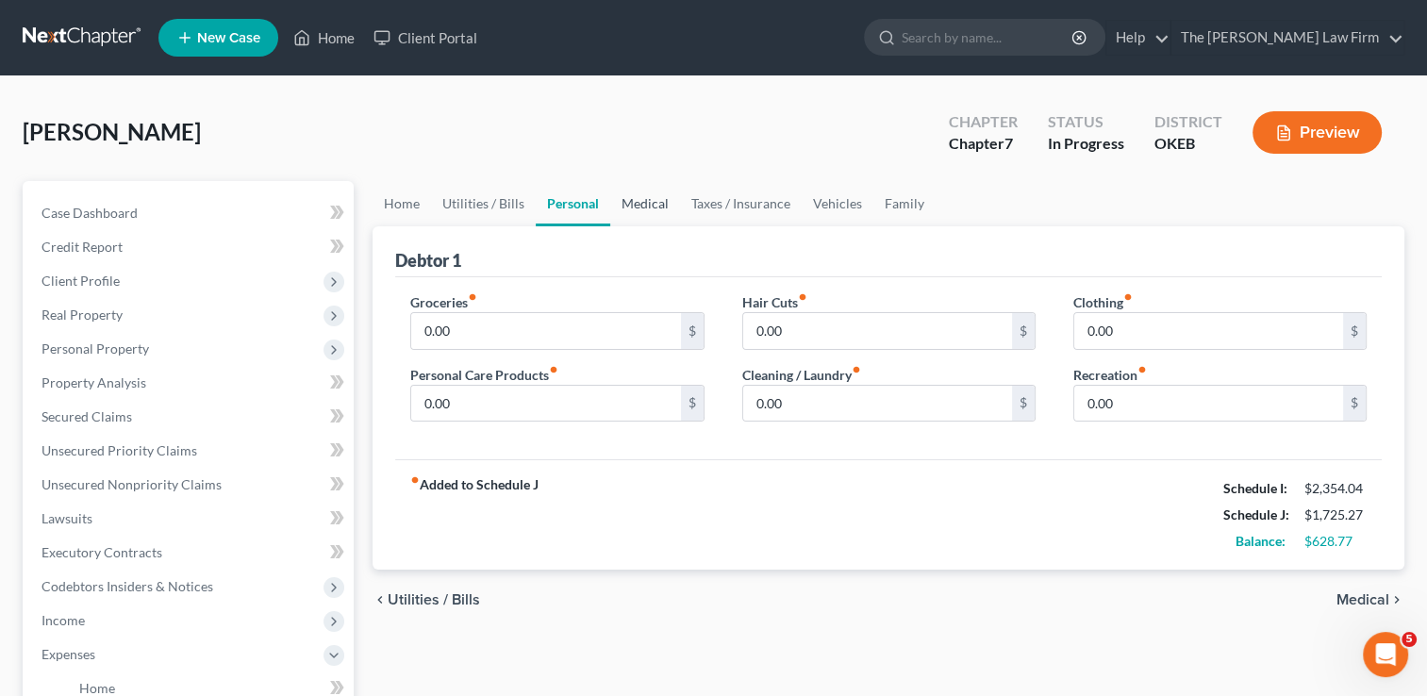
click at [640, 206] on link "Medical" at bounding box center [645, 203] width 70 height 45
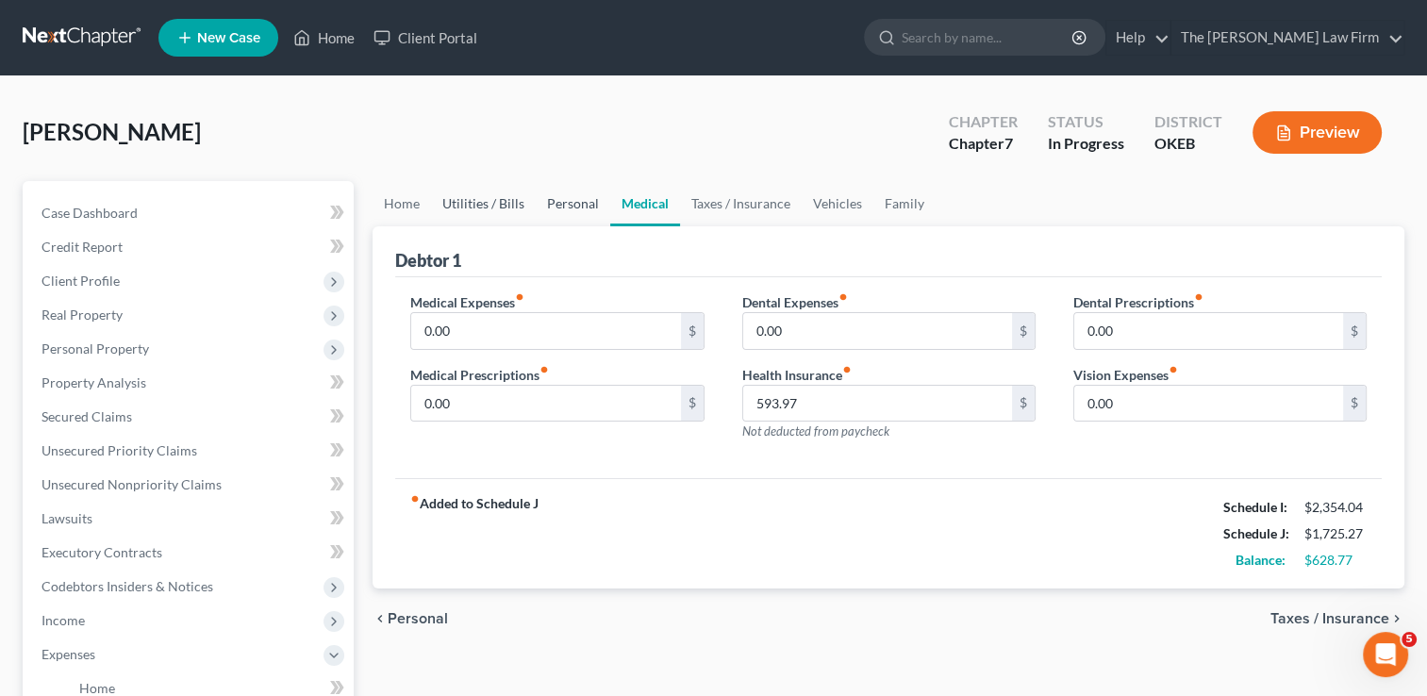
click at [566, 203] on link "Personal" at bounding box center [573, 203] width 75 height 45
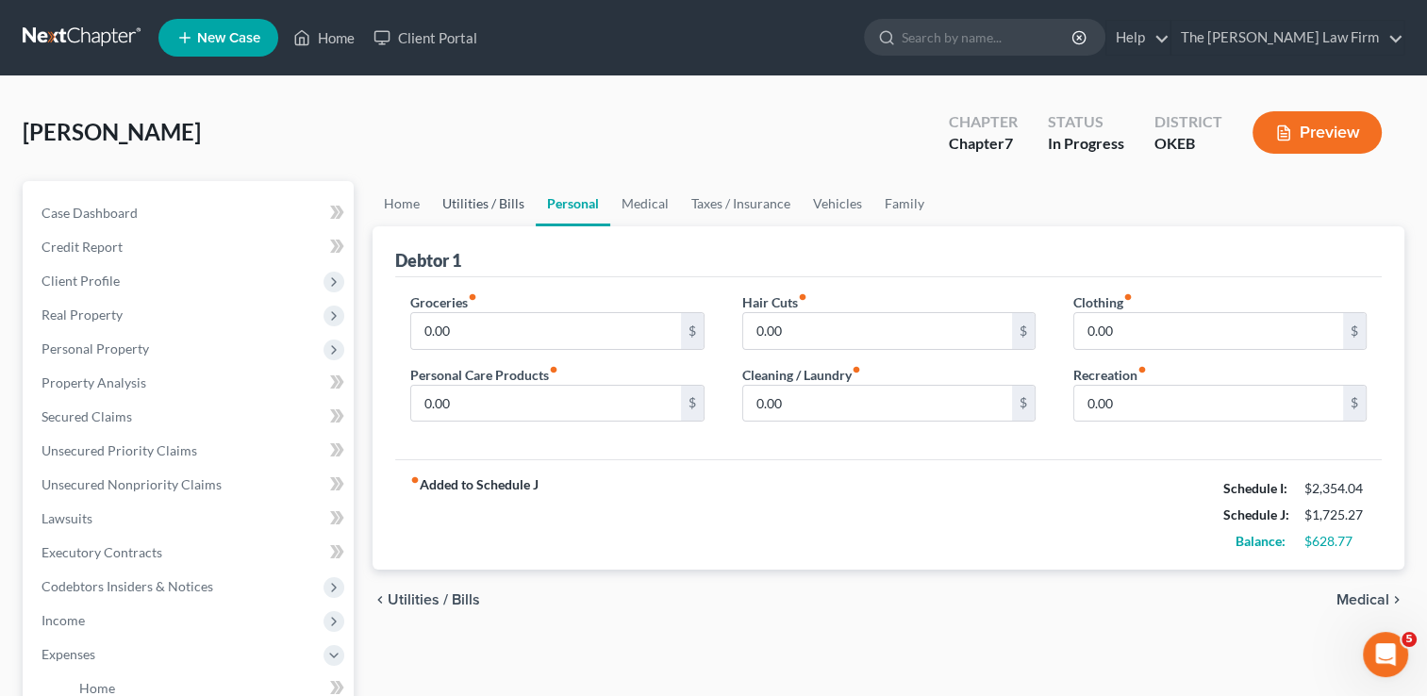
click at [472, 205] on link "Utilities / Bills" at bounding box center [483, 203] width 105 height 45
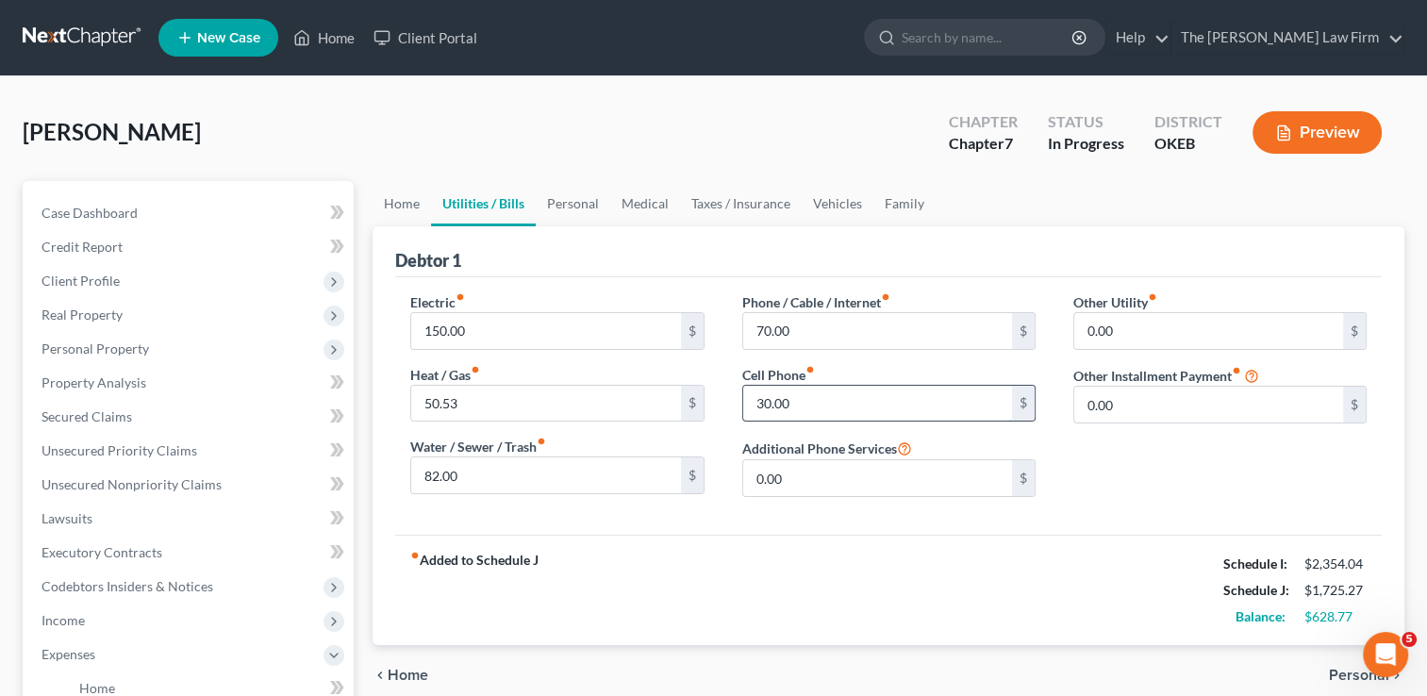
click at [807, 402] on input "30.00" at bounding box center [877, 404] width 269 height 36
type input "32.00"
click at [651, 197] on link "Medical" at bounding box center [645, 203] width 70 height 45
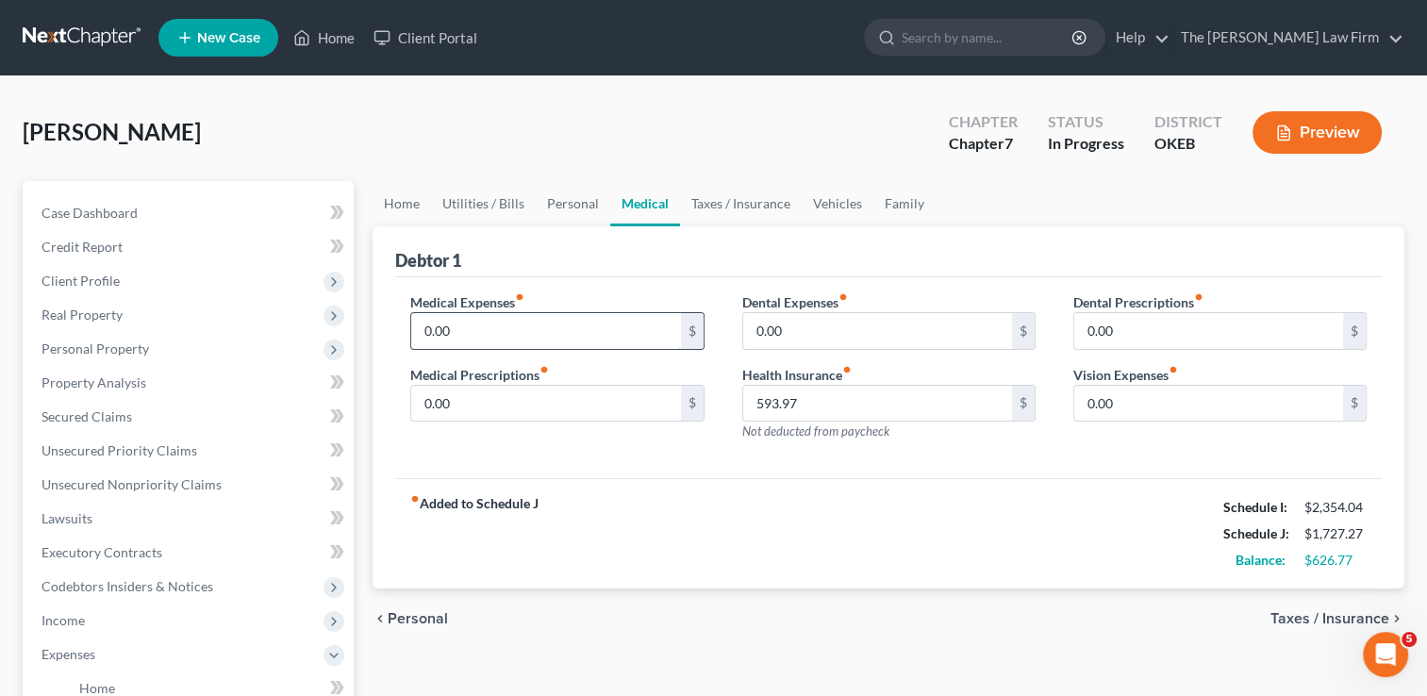
click at [512, 339] on input "0.00" at bounding box center [545, 331] width 269 height 36
click at [543, 440] on div "Medical Expenses fiber_manual_record 15.00 $ Medical Prescriptions fiber_manual…" at bounding box center [556, 374] width 331 height 164
click at [477, 330] on input "15.00" at bounding box center [545, 331] width 269 height 36
type input "20.00"
click at [1140, 393] on input "0.00" at bounding box center [1208, 404] width 269 height 36
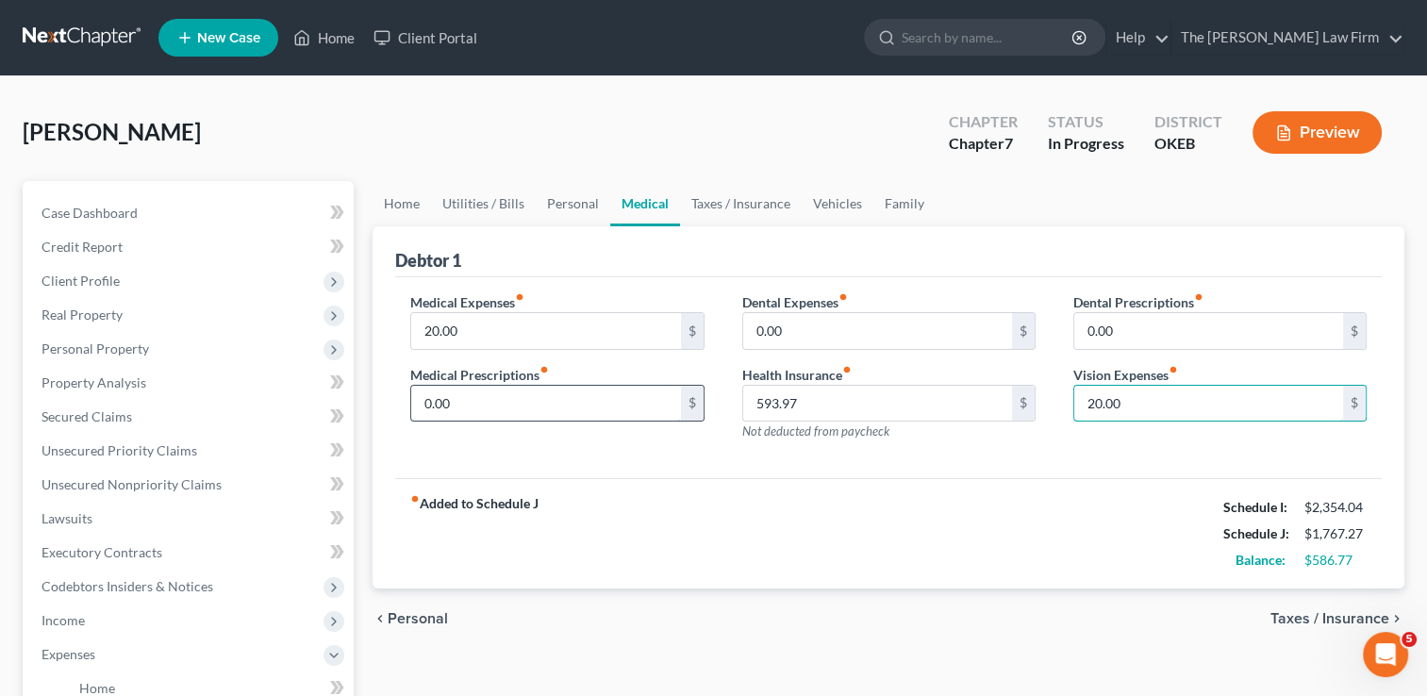
type input "20.00"
click at [475, 401] on input "0.00" at bounding box center [545, 404] width 269 height 36
type input "18.00"
click at [528, 447] on div "Medical Expenses fiber_manual_record 20.00 $ Medical Prescriptions fiber_manual…" at bounding box center [556, 374] width 331 height 164
click at [740, 205] on link "Taxes / Insurance" at bounding box center [741, 203] width 122 height 45
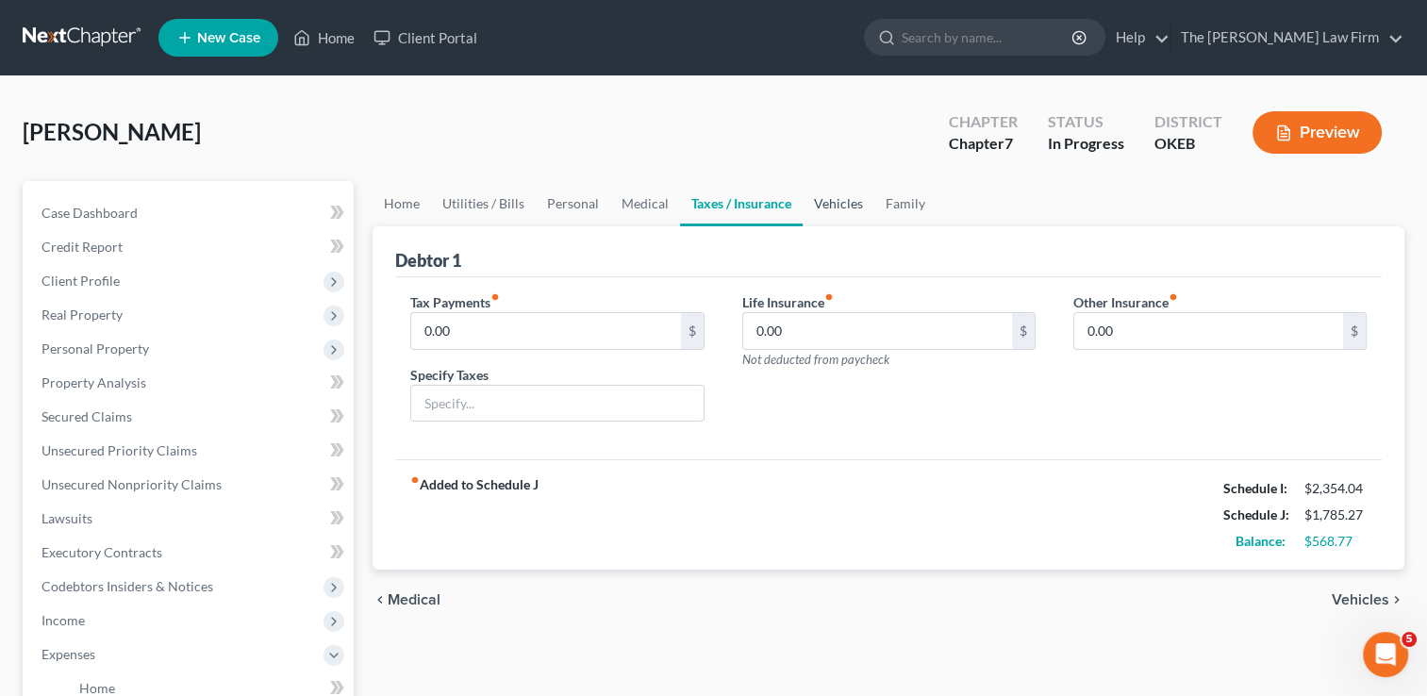
click at [831, 205] on link "Vehicles" at bounding box center [839, 203] width 72 height 45
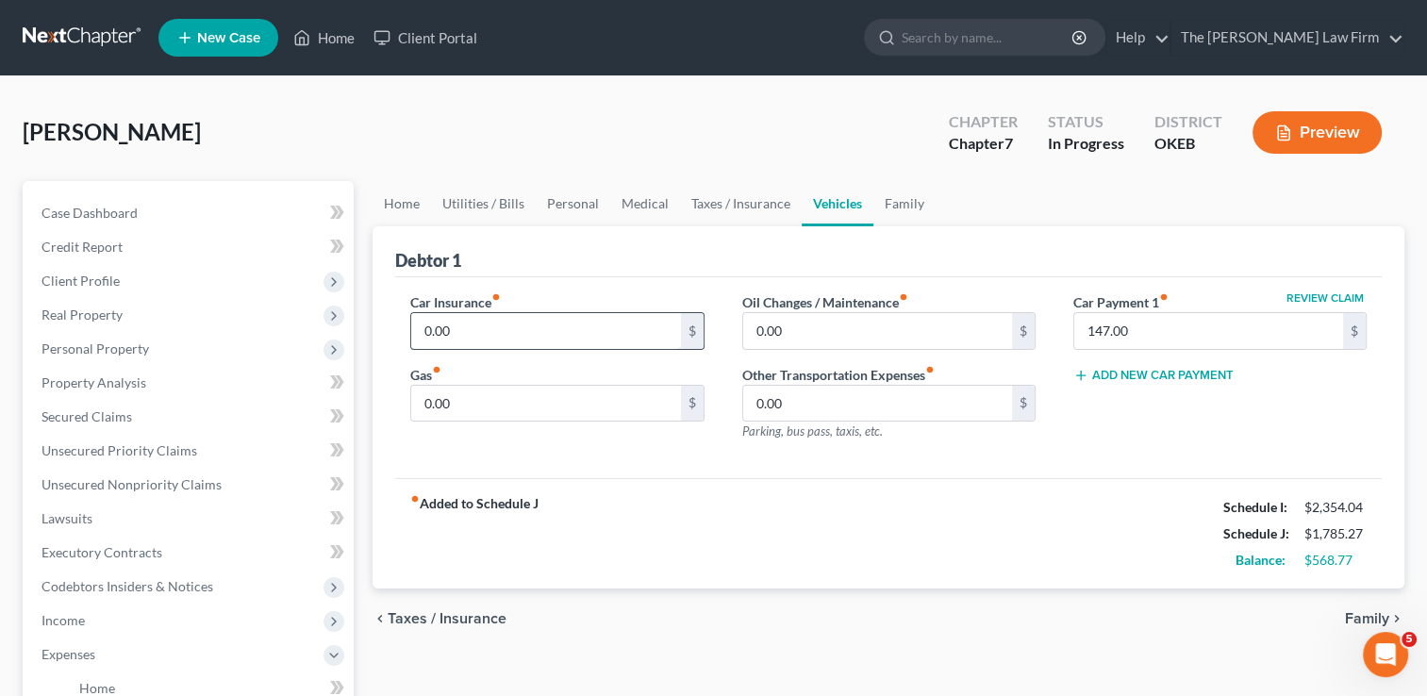
click at [472, 327] on input "0.00" at bounding box center [545, 331] width 269 height 36
type input "72.03"
click at [525, 465] on div "Car Insurance fiber_manual_record 72.03 $ Gas fiber_manual_record 0.00 $ Oil Ch…" at bounding box center [888, 378] width 987 height 202
click at [464, 403] on input "0.00" at bounding box center [545, 404] width 269 height 36
type input "60.00"
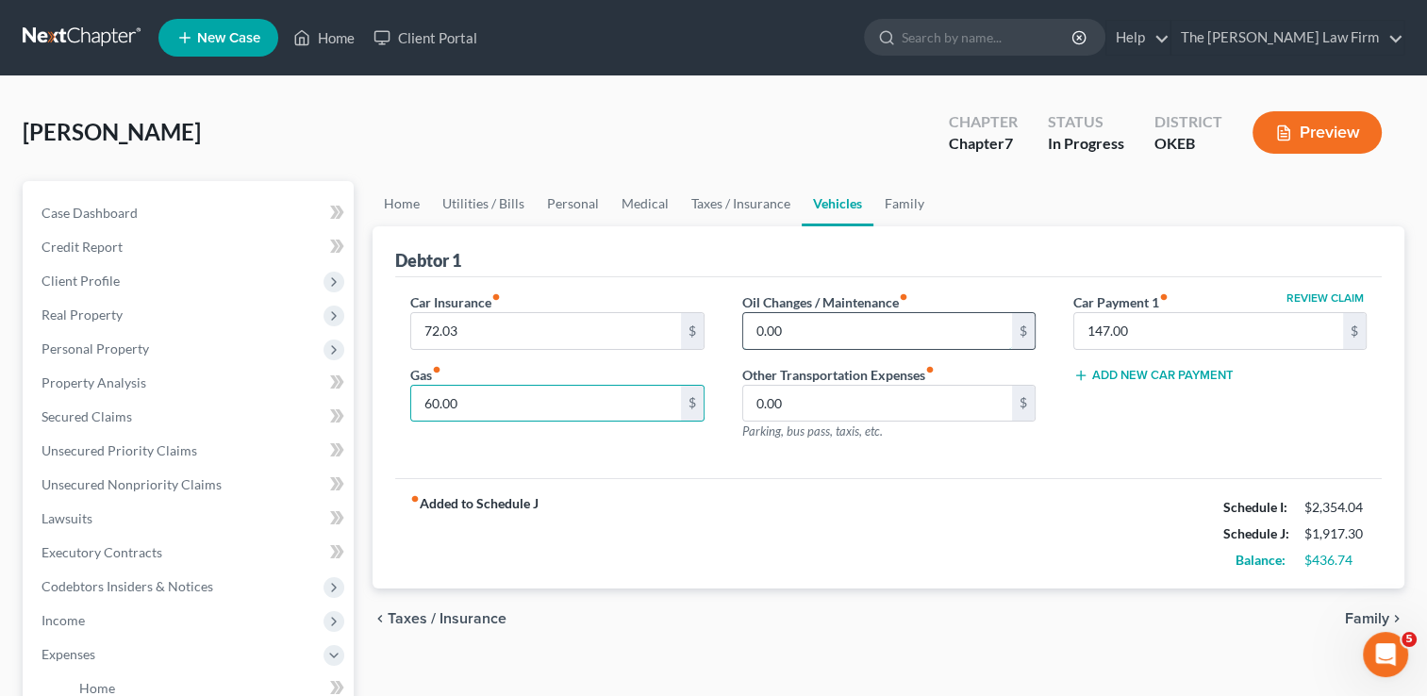
click at [827, 323] on input "0.00" at bounding box center [877, 331] width 269 height 36
type input "25.00"
click at [894, 208] on link "Family" at bounding box center [904, 203] width 62 height 45
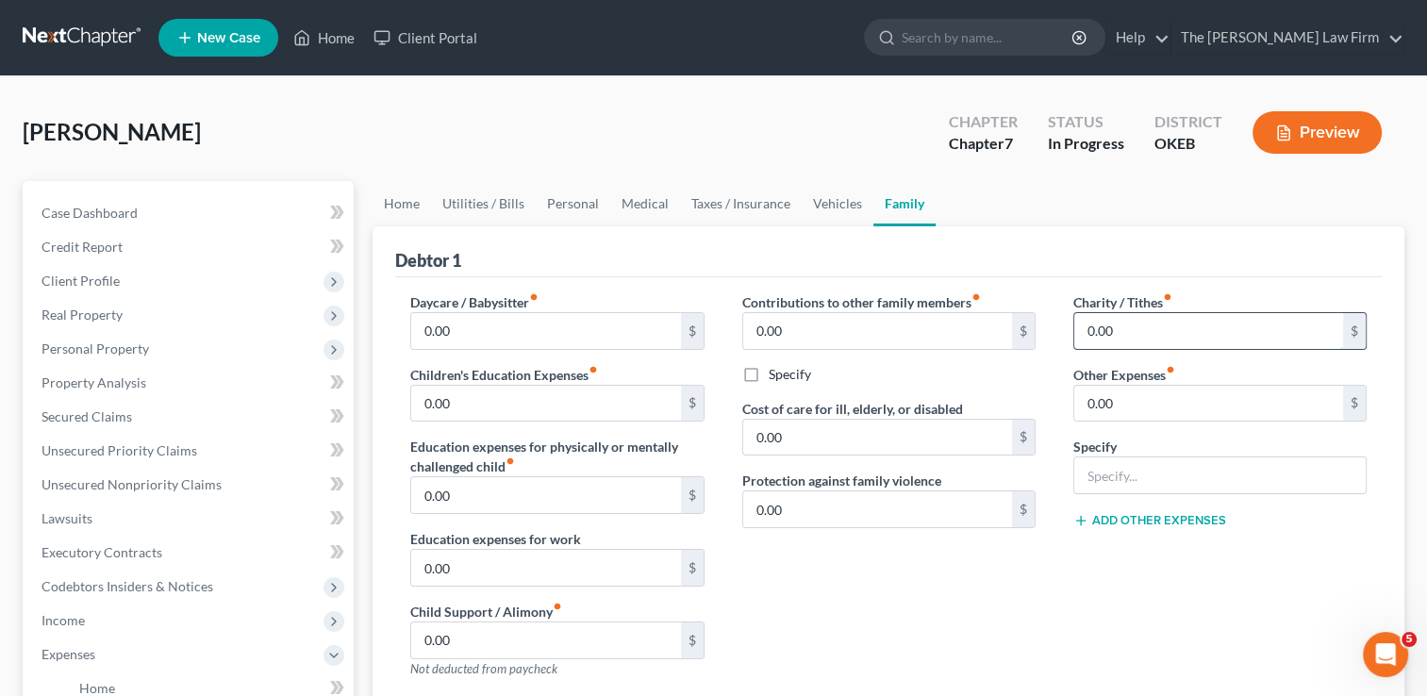
click at [1123, 336] on input "0.00" at bounding box center [1208, 331] width 269 height 36
type input "40.00"
click at [1074, 234] on div "Debtor 1" at bounding box center [888, 251] width 987 height 51
click at [399, 206] on link "Home" at bounding box center [402, 203] width 58 height 45
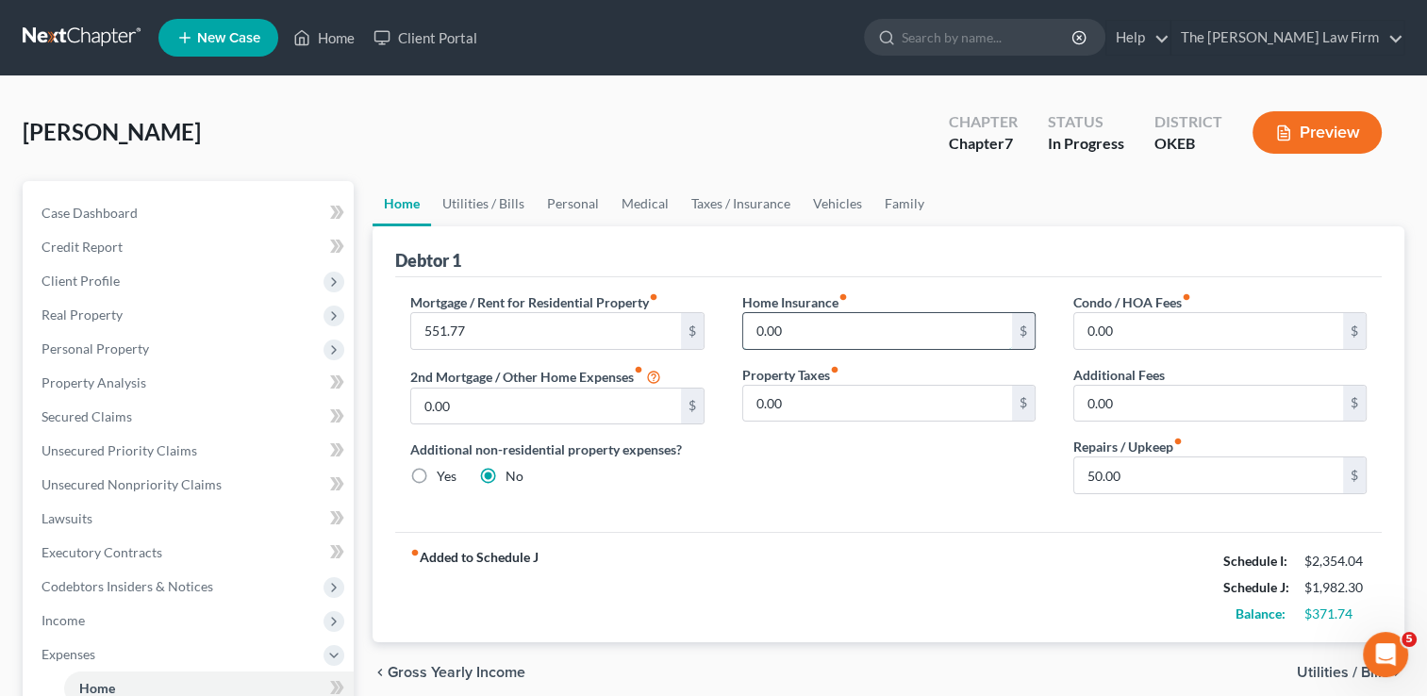
click at [816, 337] on input "0.00" at bounding box center [877, 331] width 269 height 36
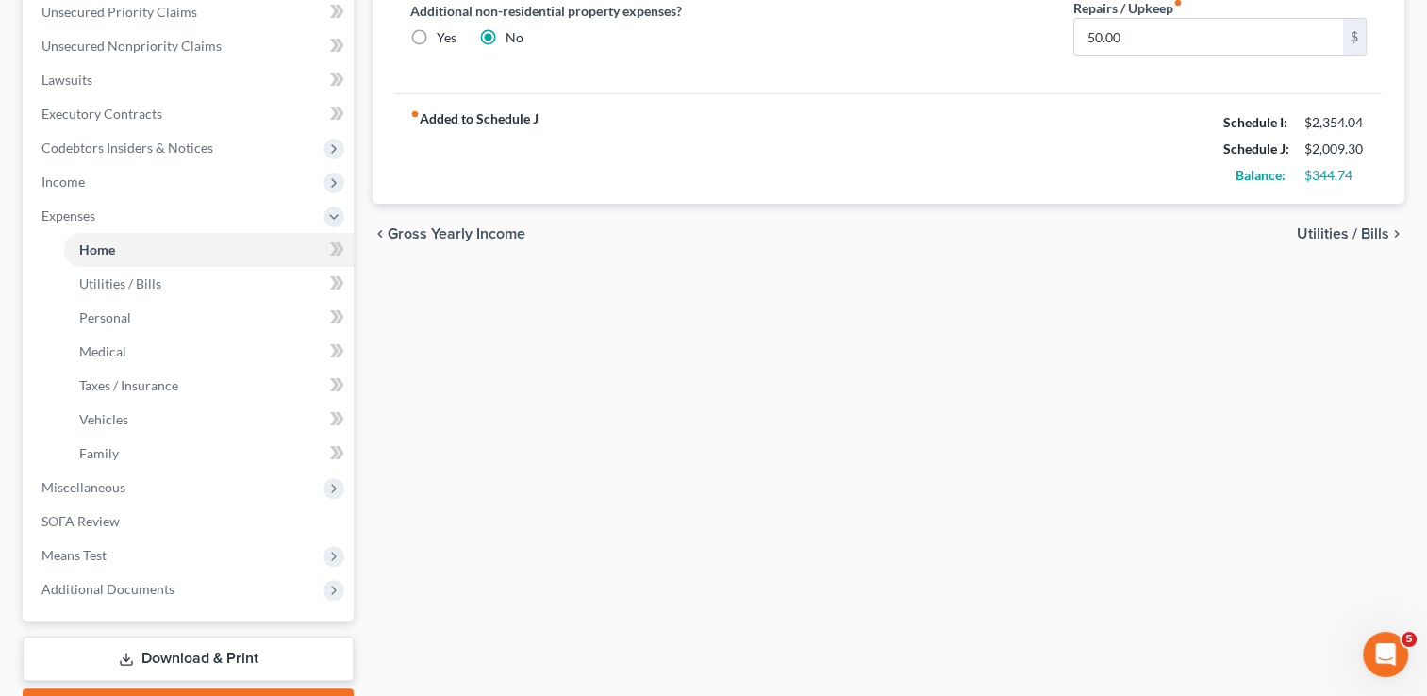
scroll to position [472, 0]
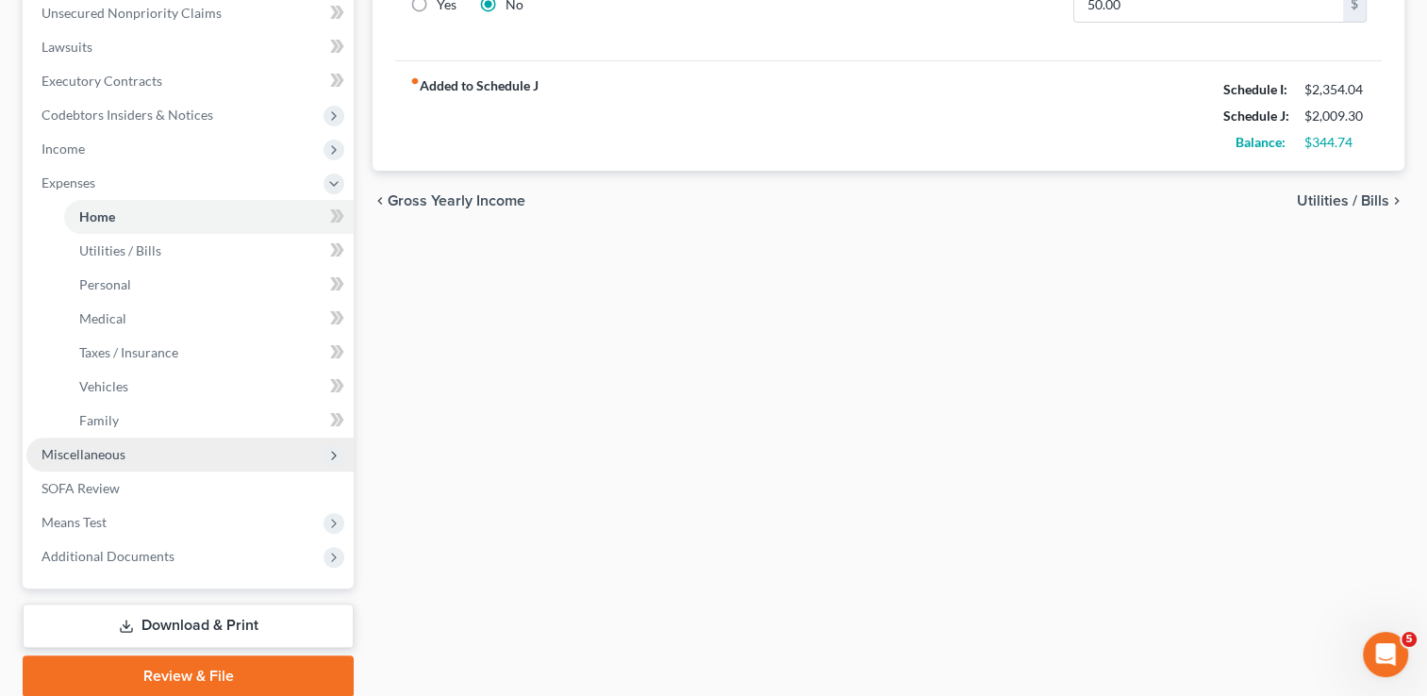
type input "27.00"
click at [121, 453] on span "Miscellaneous" at bounding box center [84, 454] width 84 height 16
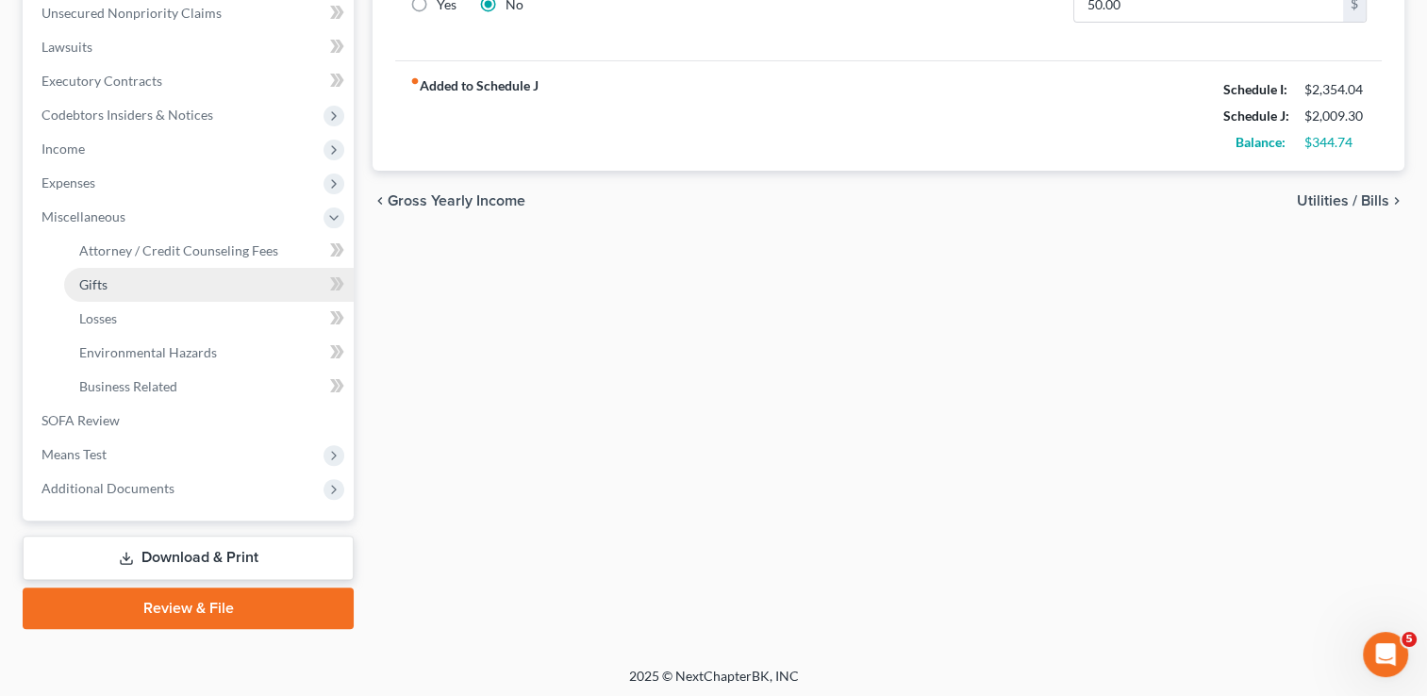
click at [97, 297] on link "Gifts" at bounding box center [209, 285] width 290 height 34
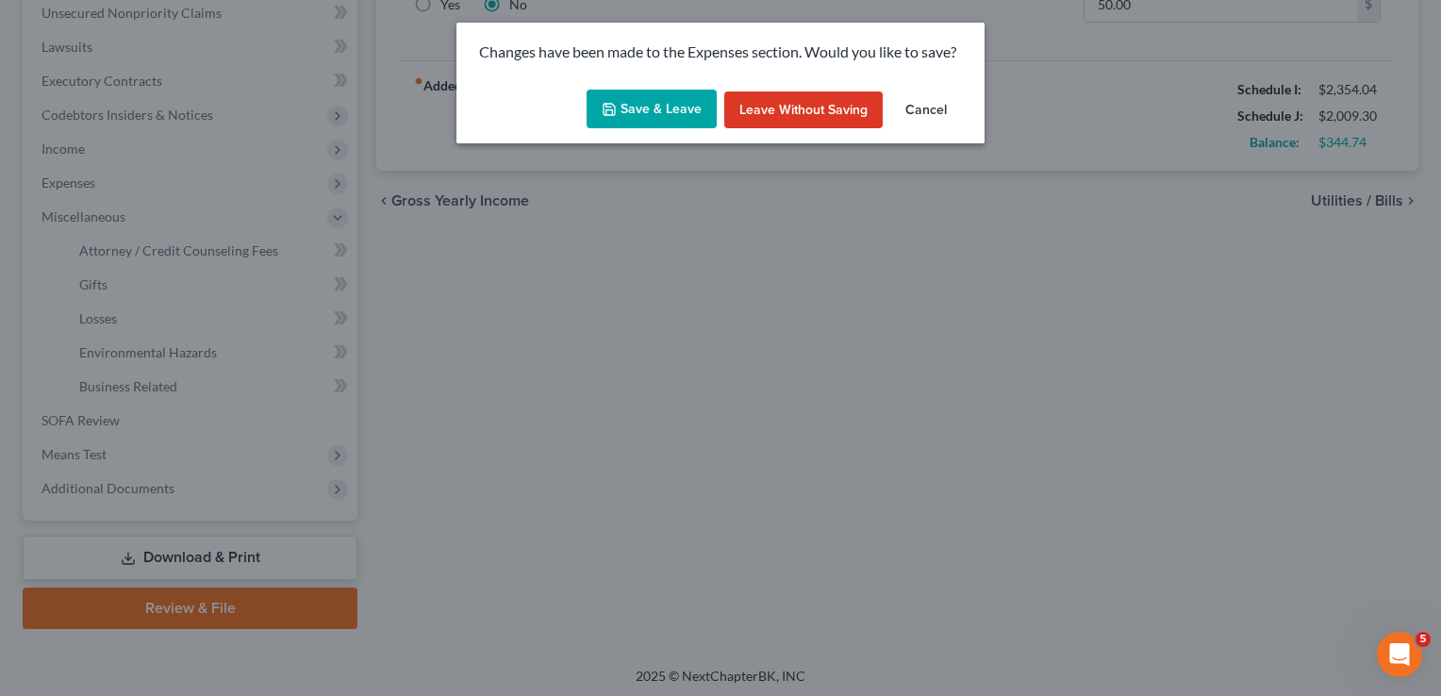
click at [664, 108] on button "Save & Leave" at bounding box center [652, 110] width 130 height 40
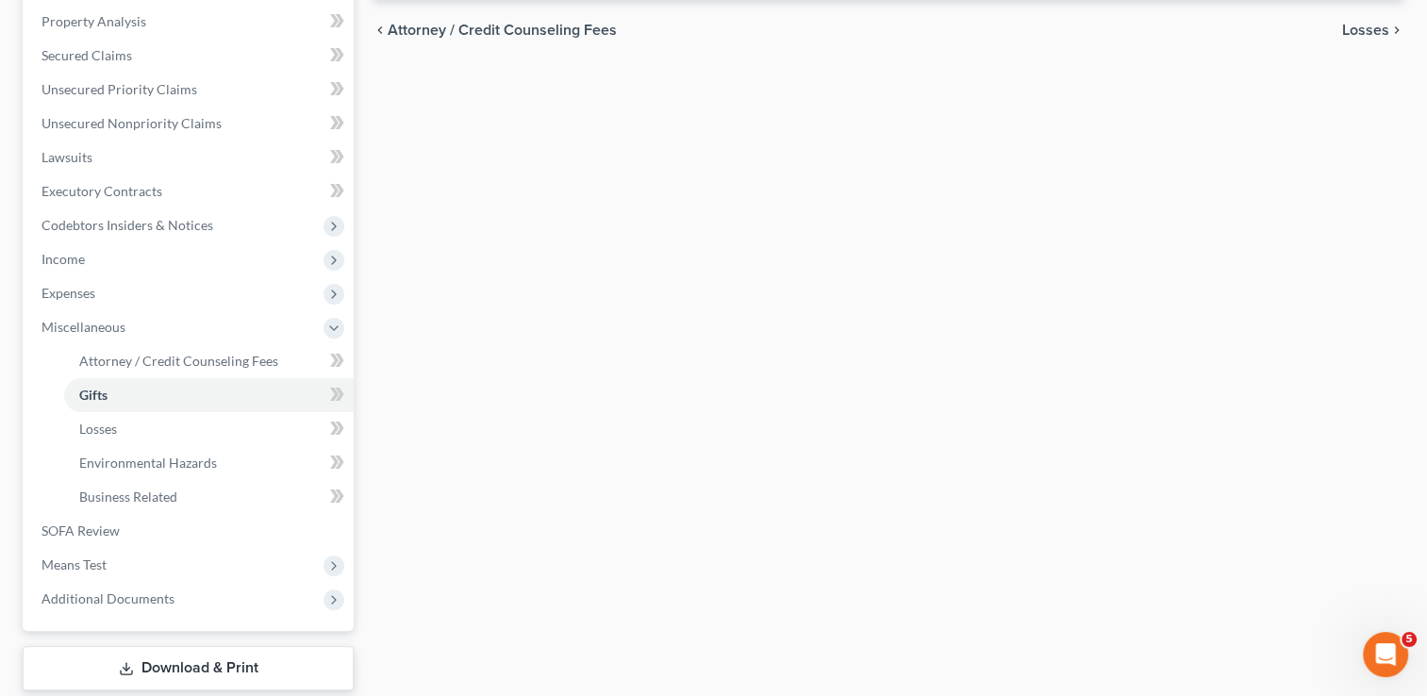
scroll to position [472, 0]
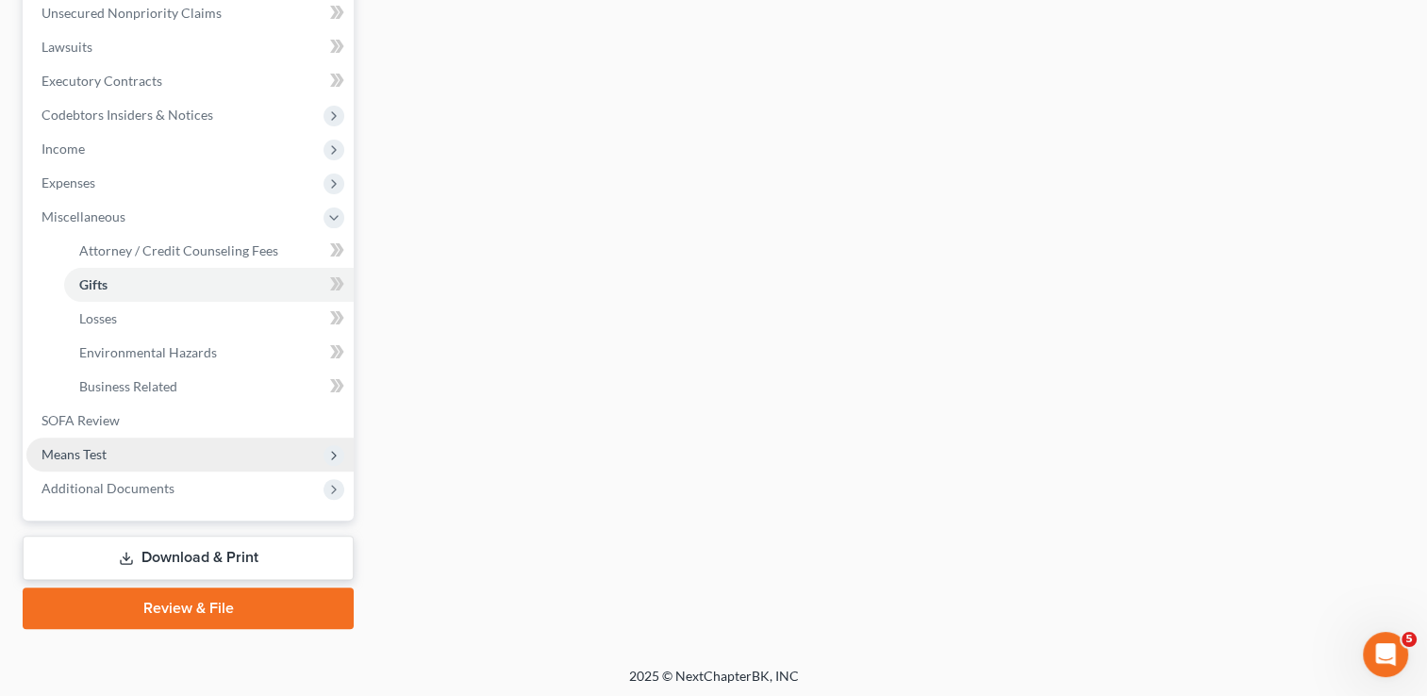
click at [75, 458] on span "Means Test" at bounding box center [74, 454] width 65 height 16
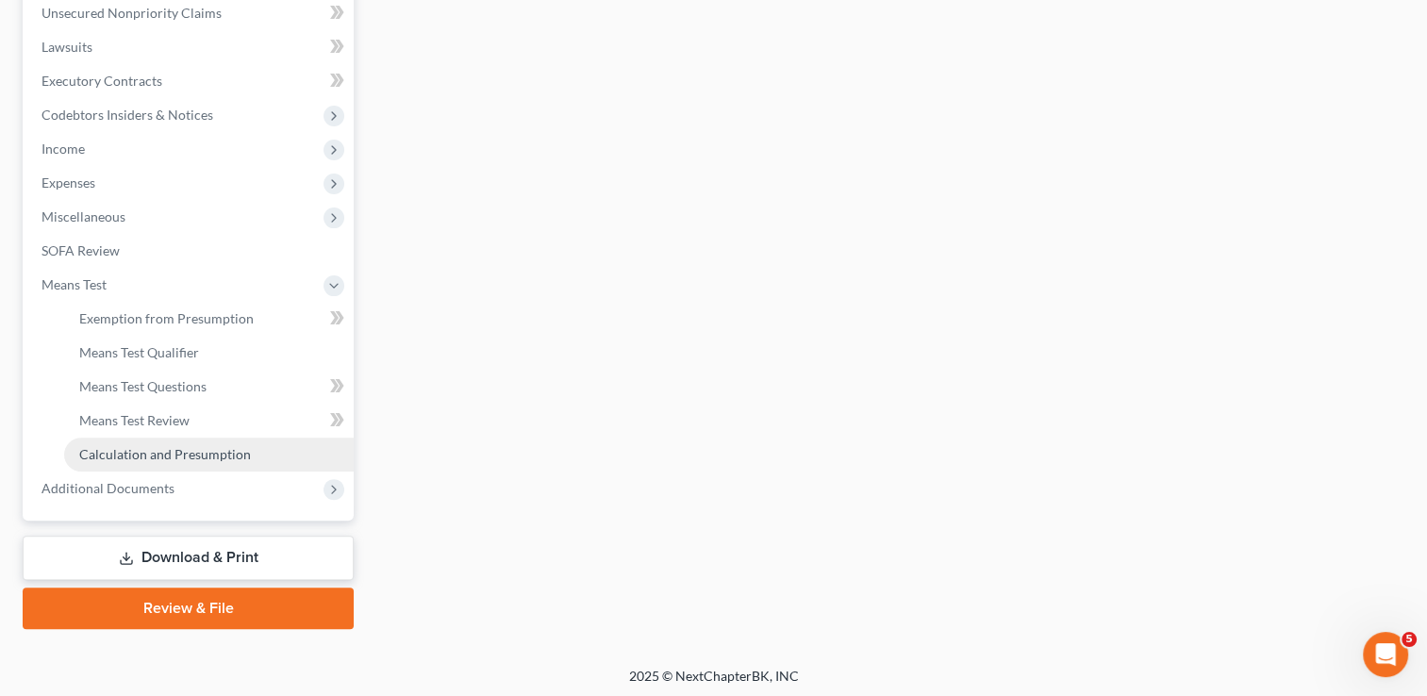
click at [181, 450] on span "Calculation and Presumption" at bounding box center [165, 454] width 172 height 16
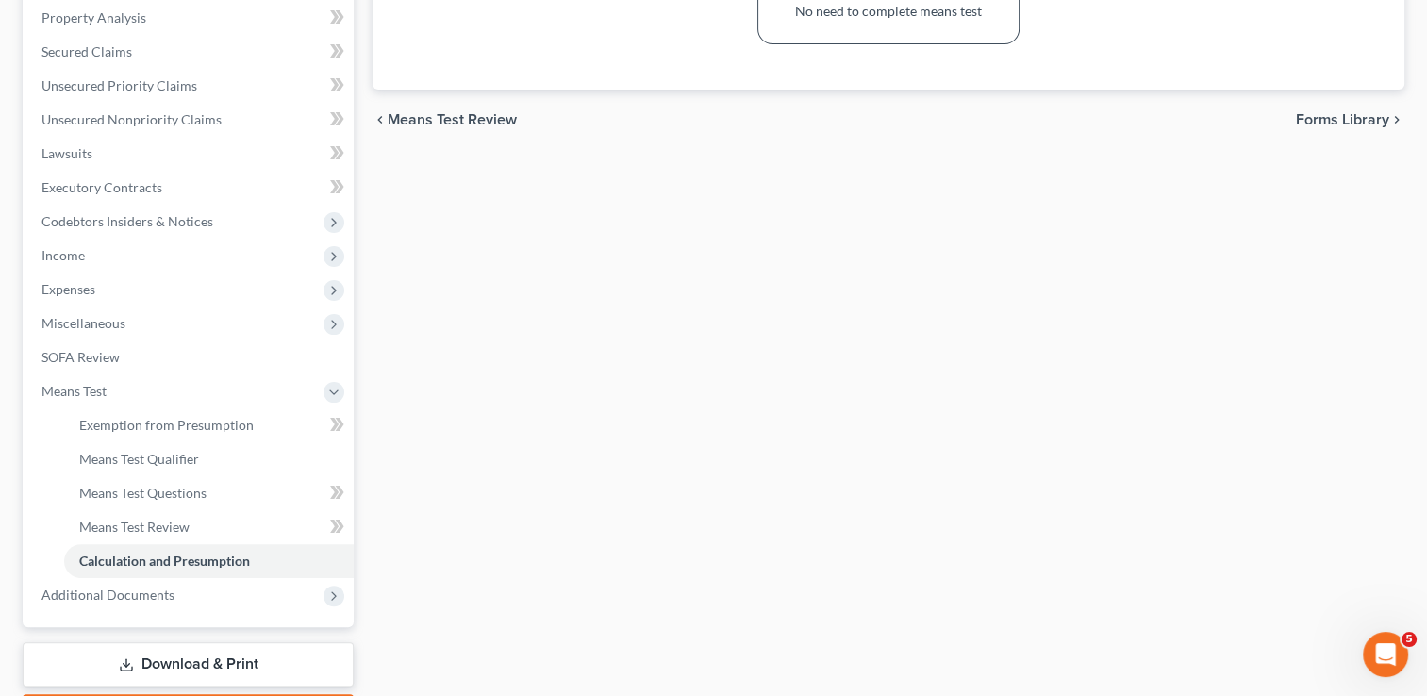
scroll to position [377, 0]
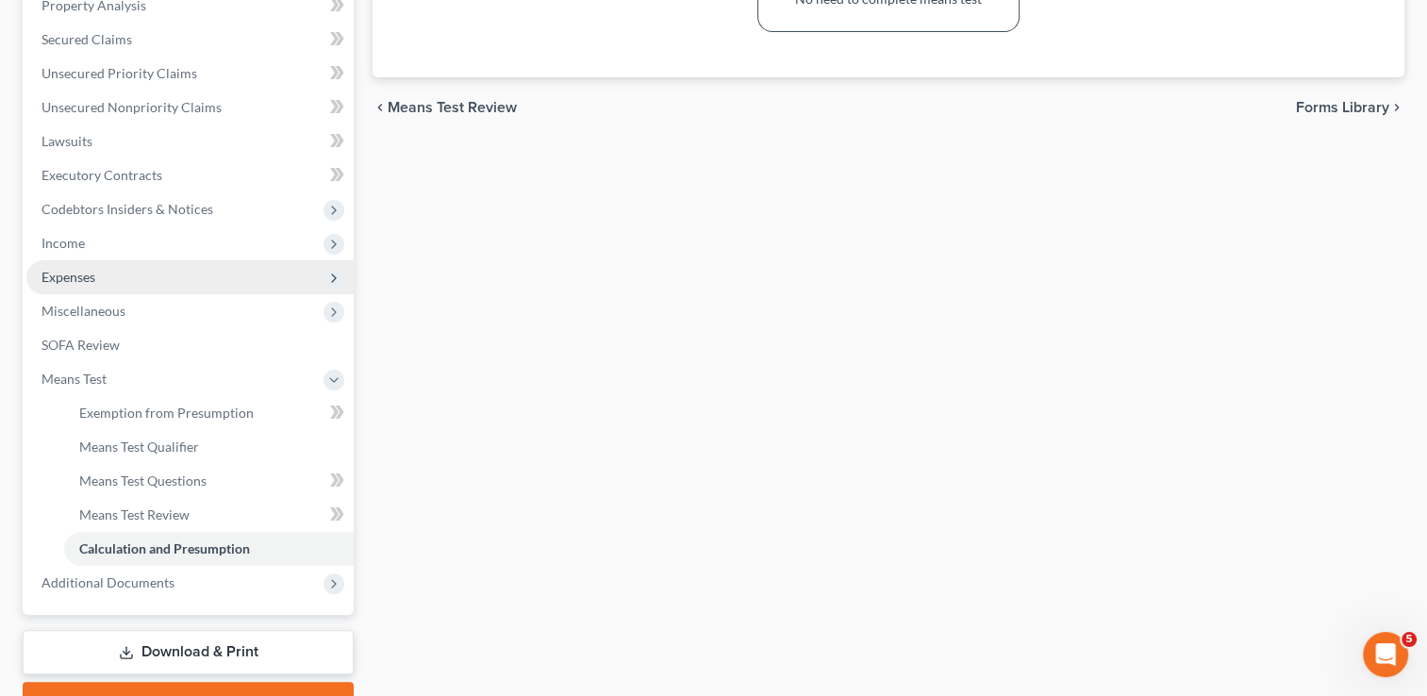
click at [84, 271] on span "Expenses" at bounding box center [69, 277] width 54 height 16
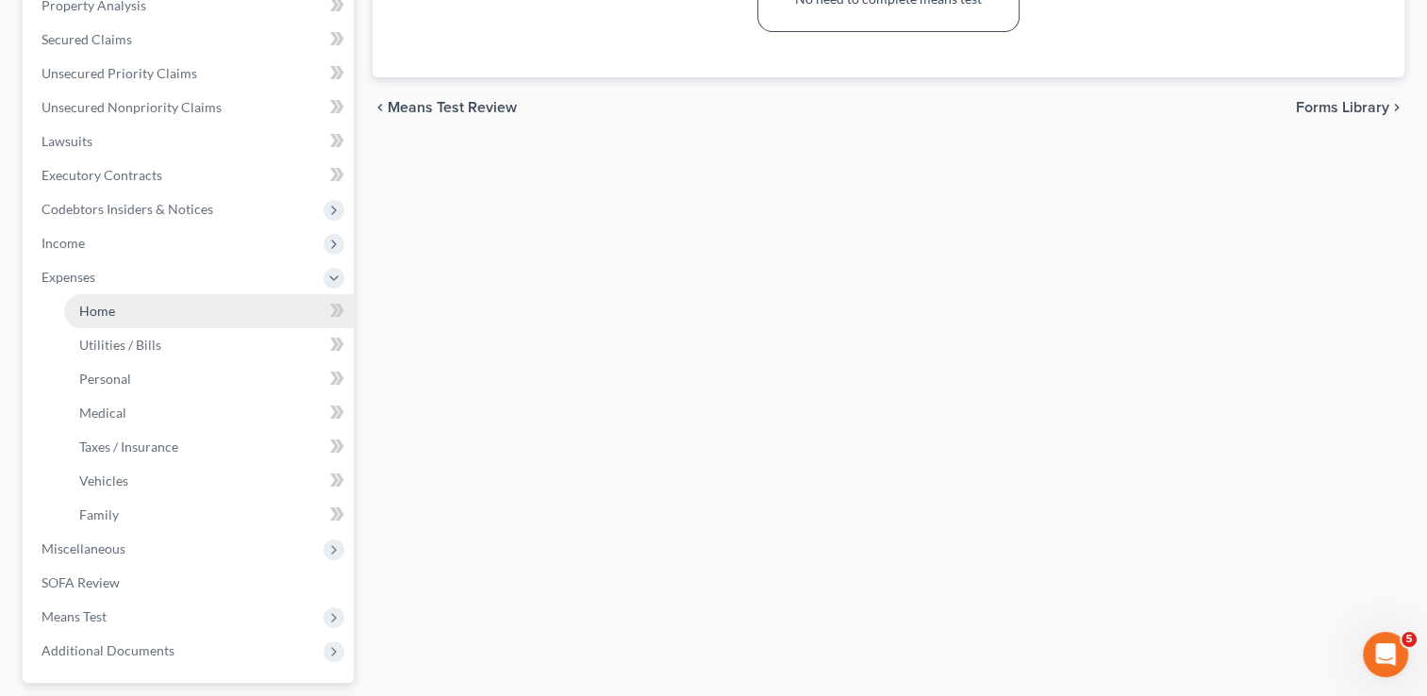
click at [121, 308] on link "Home" at bounding box center [209, 311] width 290 height 34
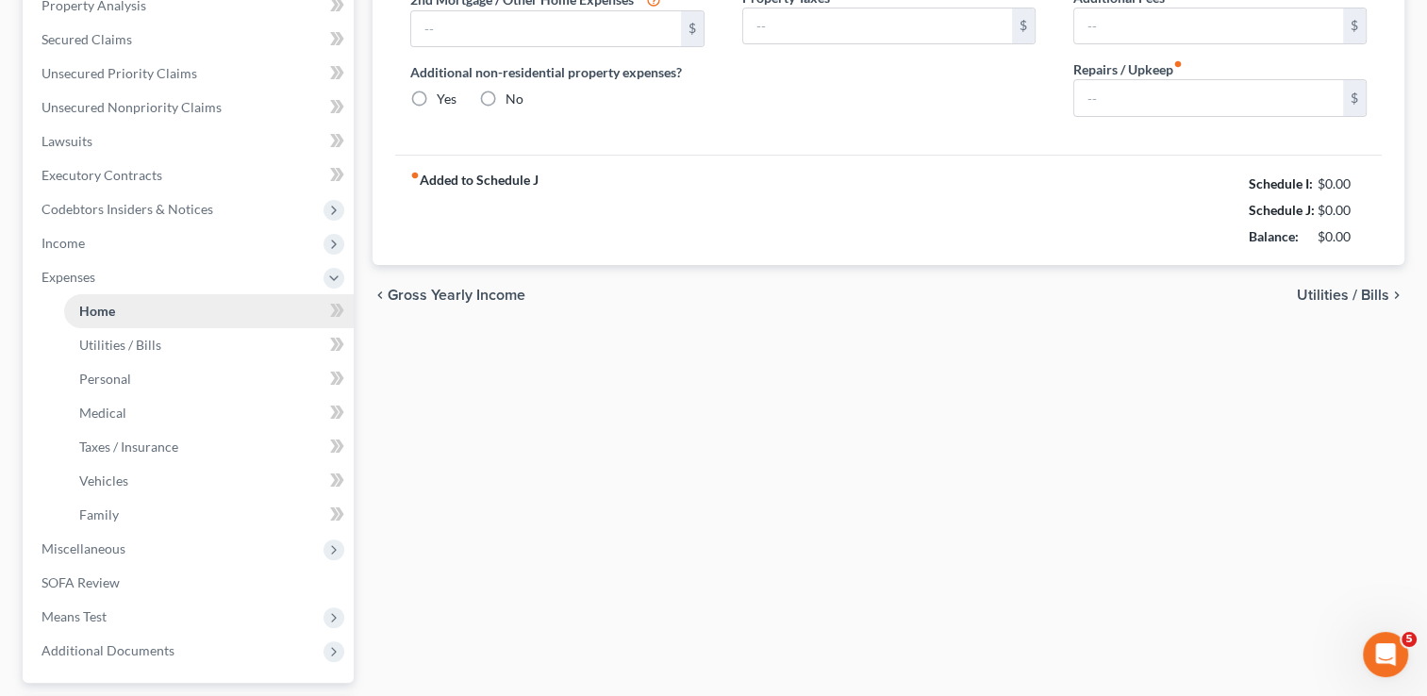
scroll to position [276, 0]
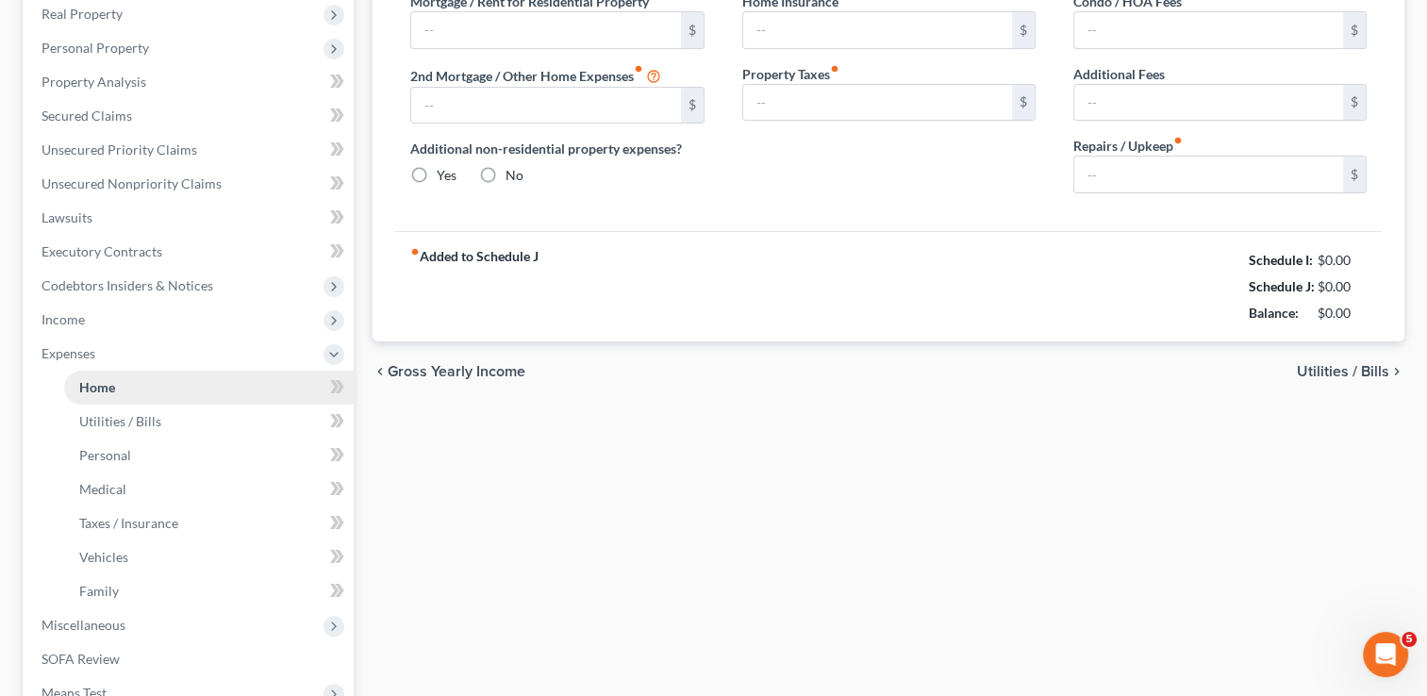
type input "551.77"
type input "0.00"
radio input "true"
type input "27.00"
type input "0.00"
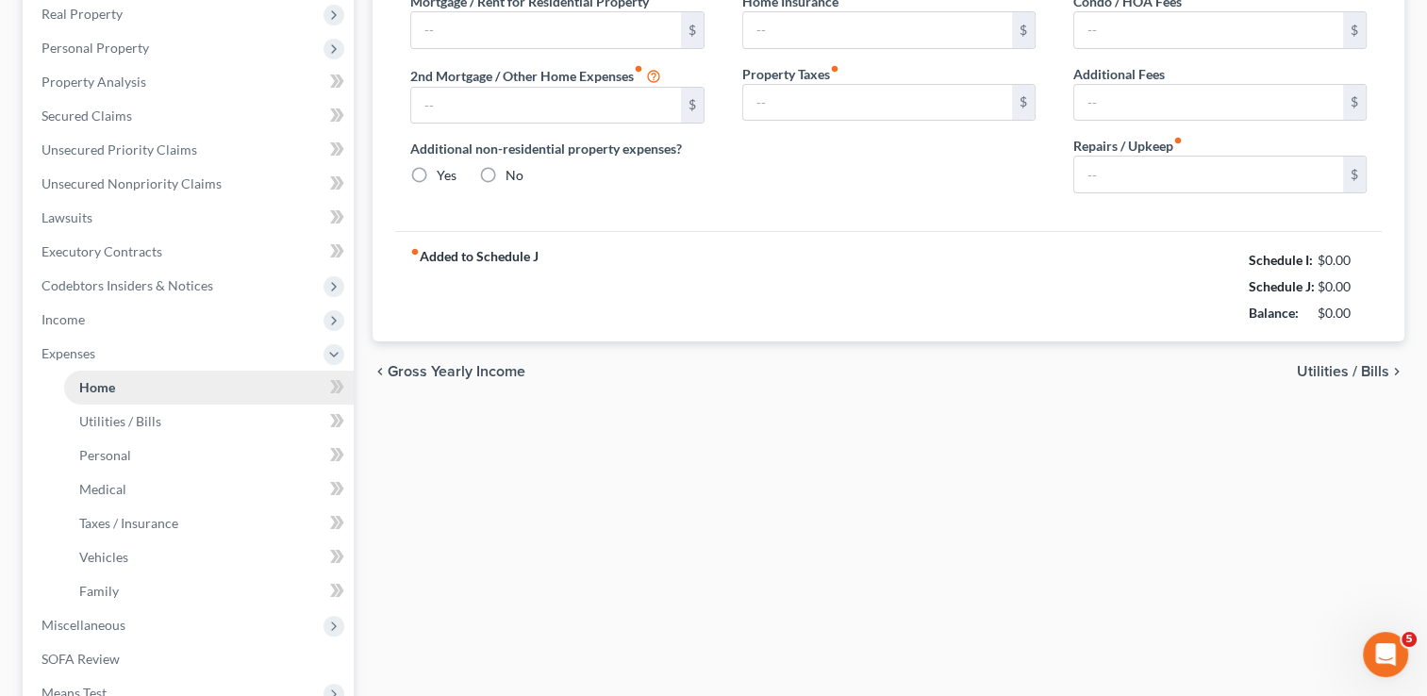
type input "0.00"
type input "50.00"
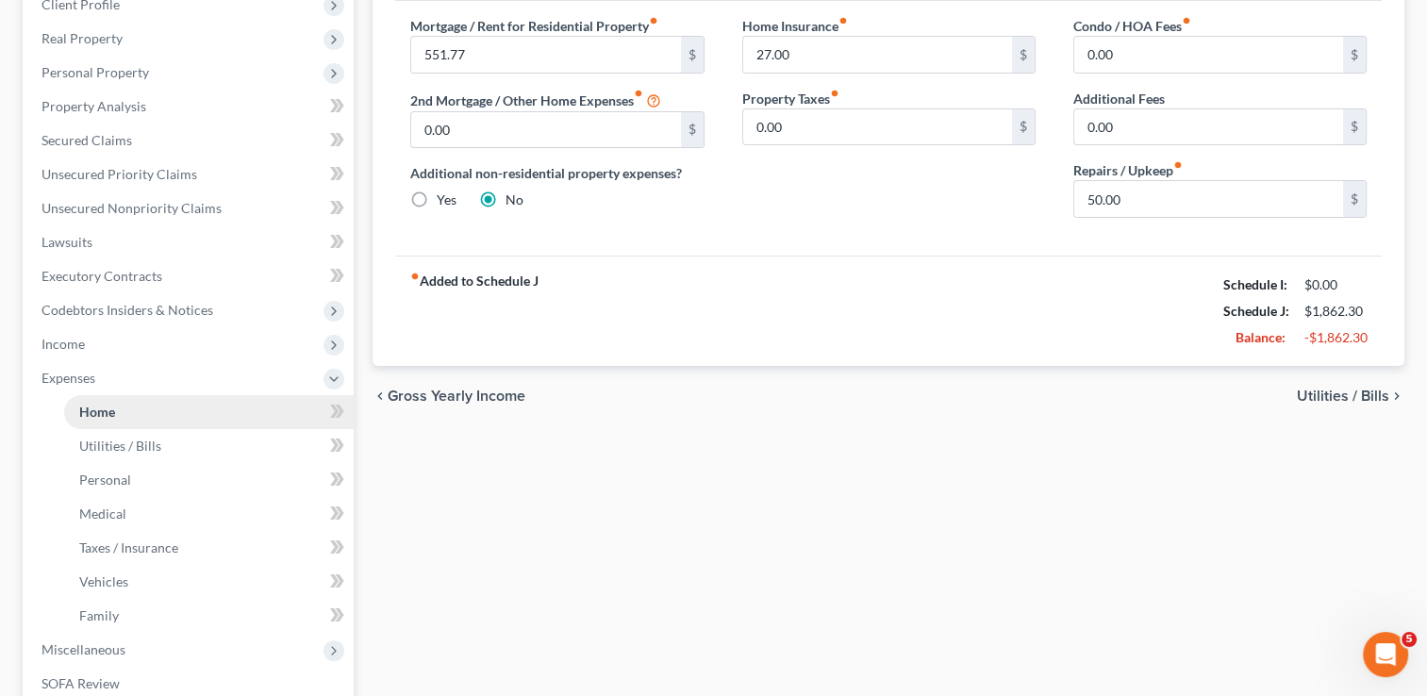
scroll to position [0, 0]
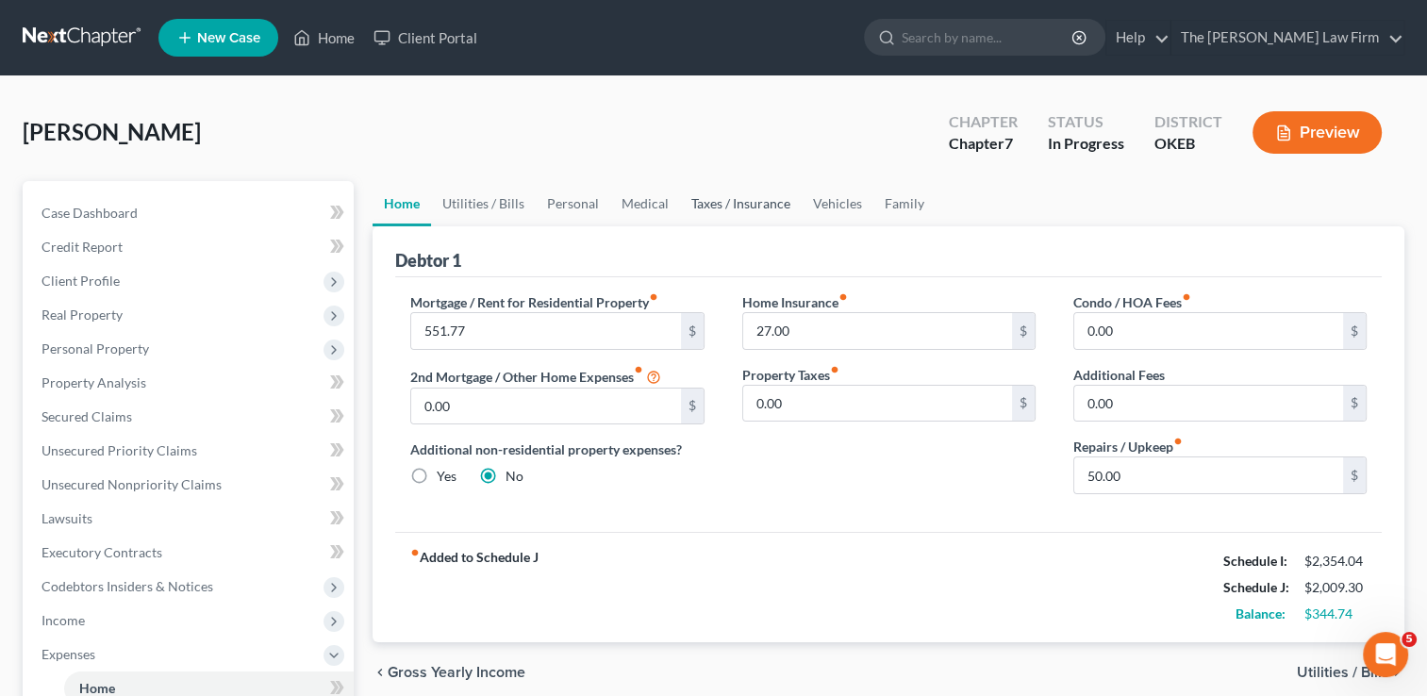
click at [723, 205] on link "Taxes / Insurance" at bounding box center [741, 203] width 122 height 45
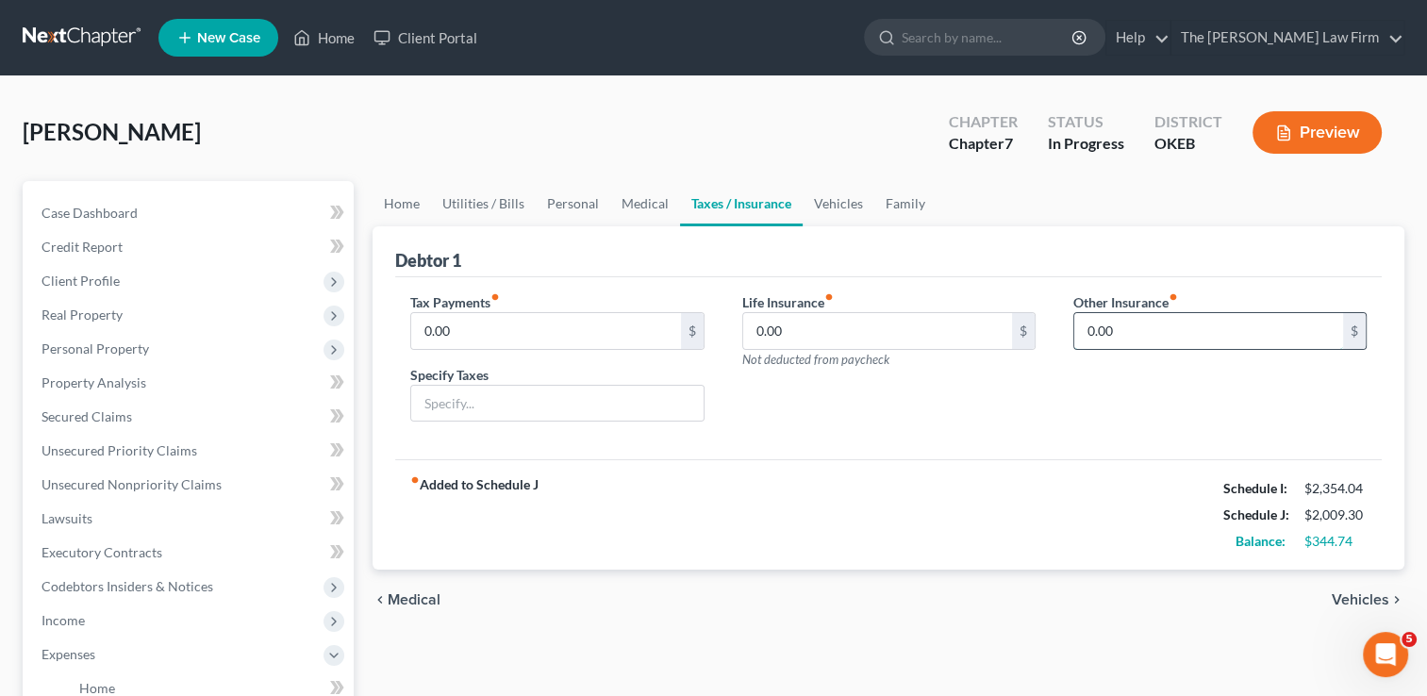
click at [1152, 331] on input "0.00" at bounding box center [1208, 331] width 269 height 36
type input "19.87"
click at [1204, 381] on input "text" at bounding box center [1219, 384] width 291 height 36
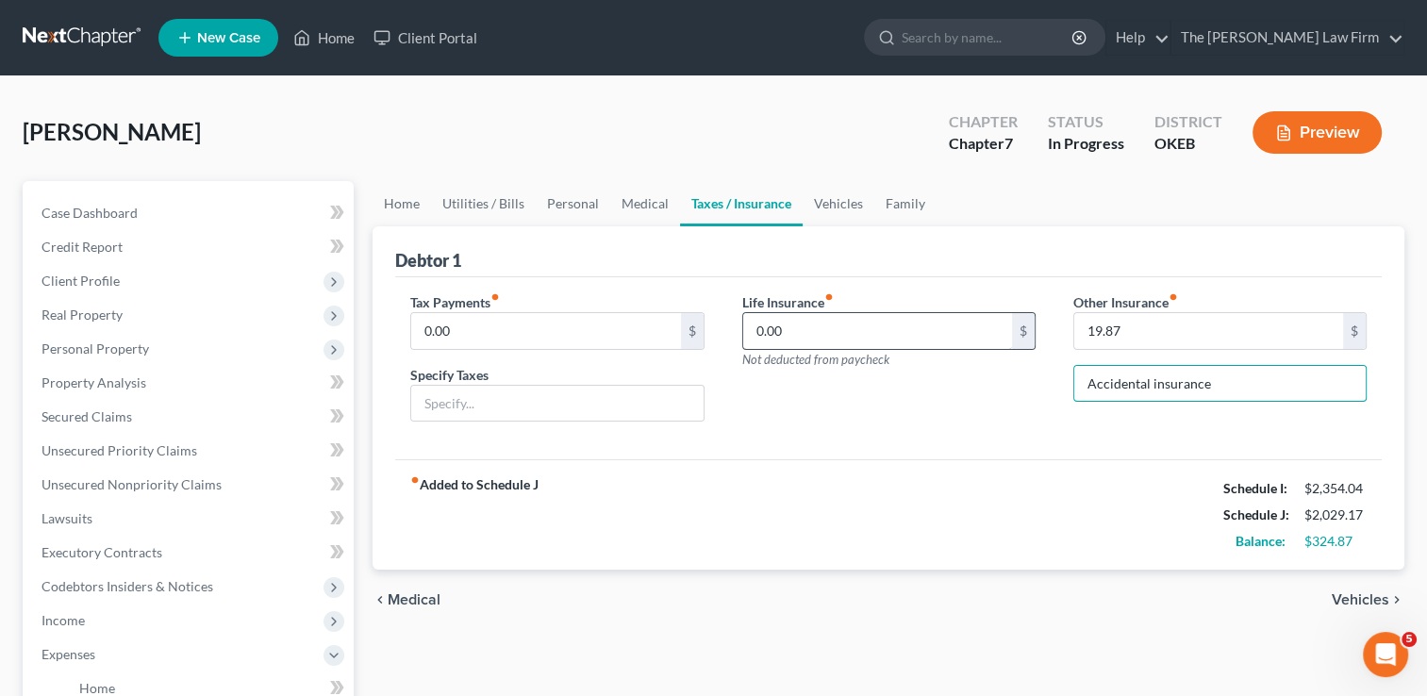
type input "Accidental insurance"
click at [822, 321] on input "0.00" at bounding box center [877, 331] width 269 height 36
type input "19.87"
click at [1144, 326] on input "19.87" at bounding box center [1208, 331] width 269 height 36
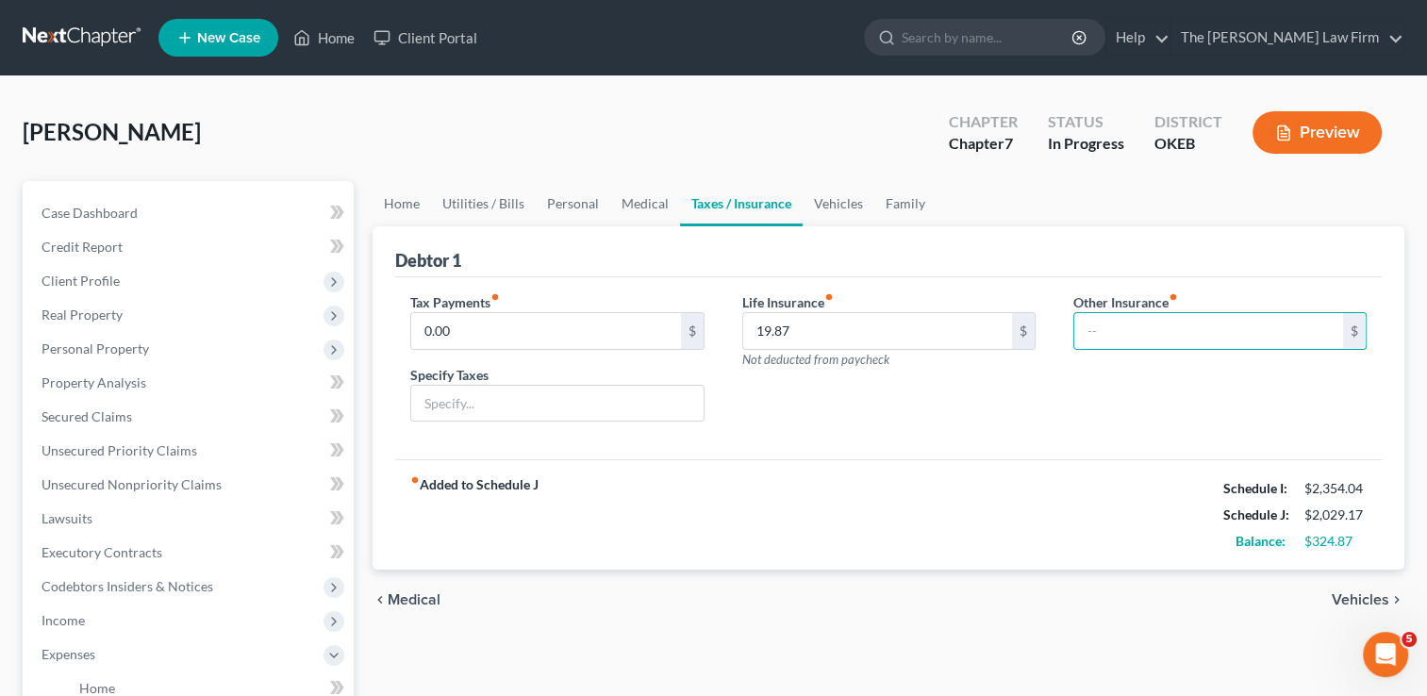
click at [1002, 428] on div "Life Insurance fiber_manual_record 19.87 $ Not deducted from paycheck" at bounding box center [889, 364] width 331 height 145
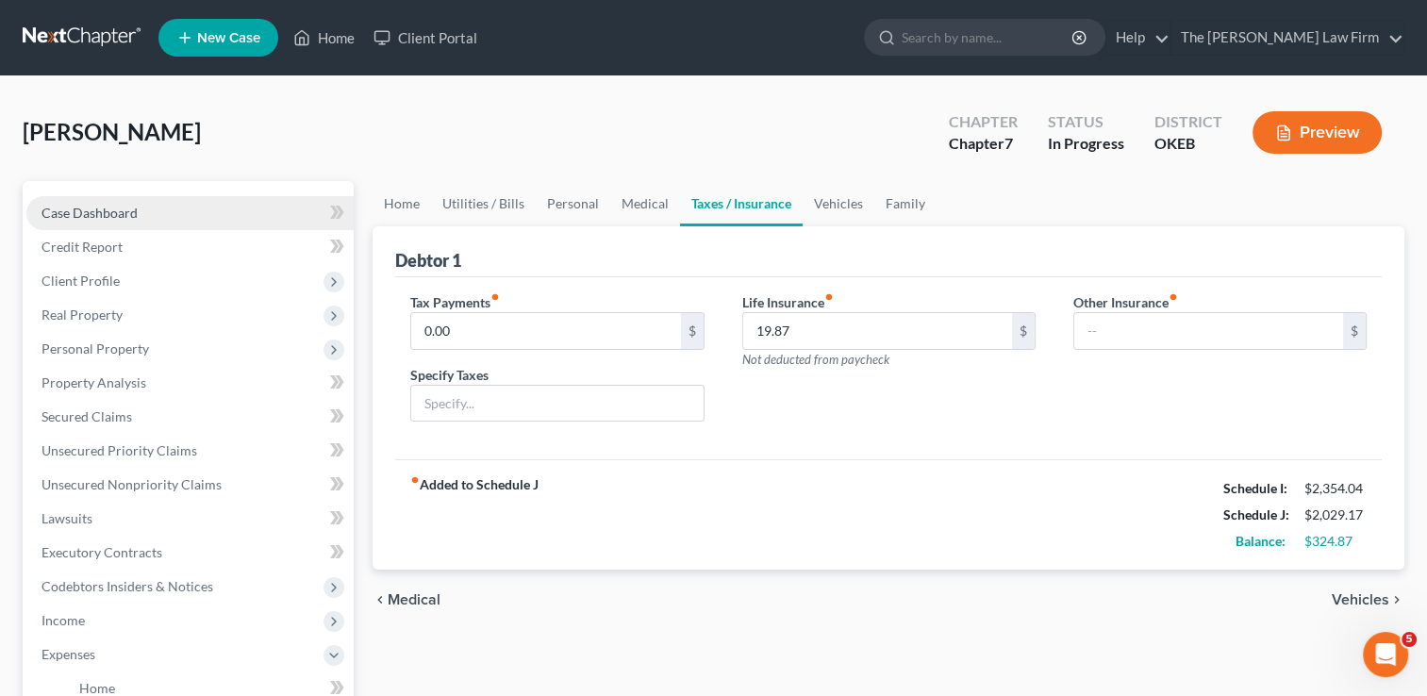
click at [80, 214] on span "Case Dashboard" at bounding box center [90, 213] width 96 height 16
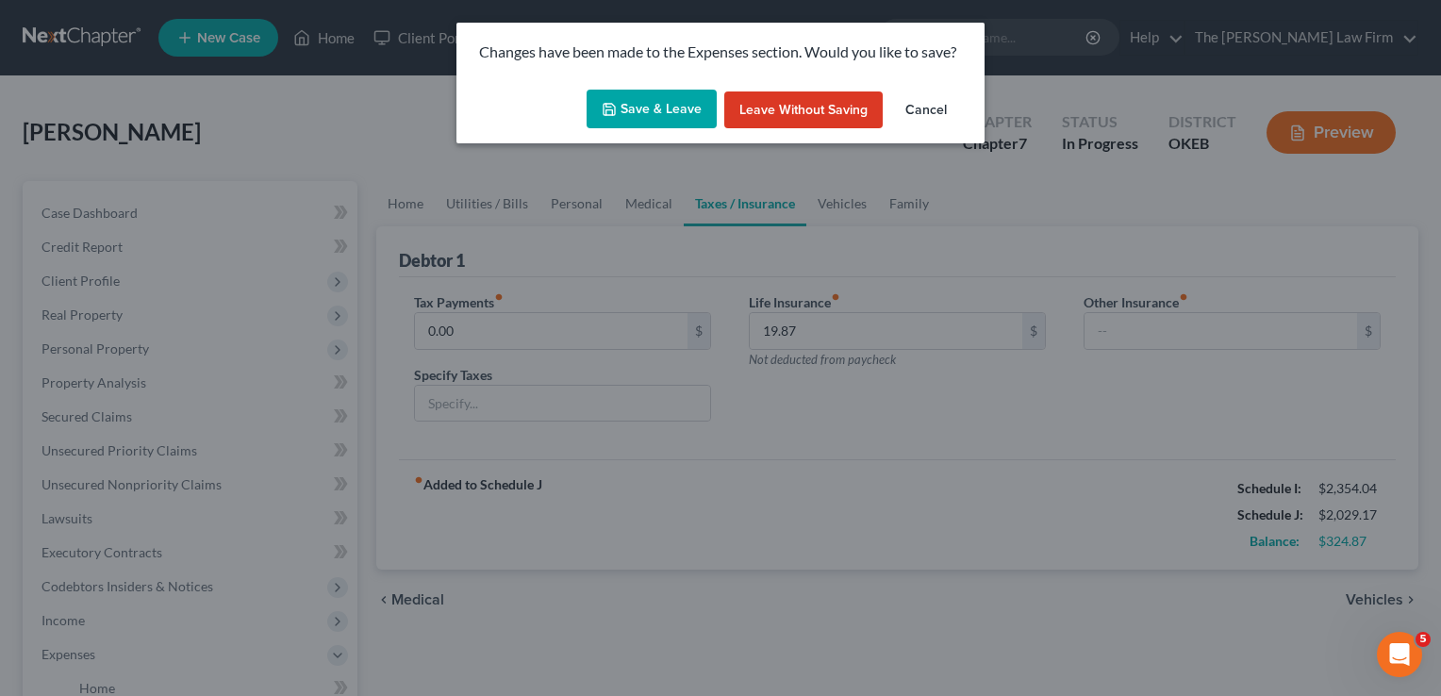
click at [650, 106] on button "Save & Leave" at bounding box center [652, 110] width 130 height 40
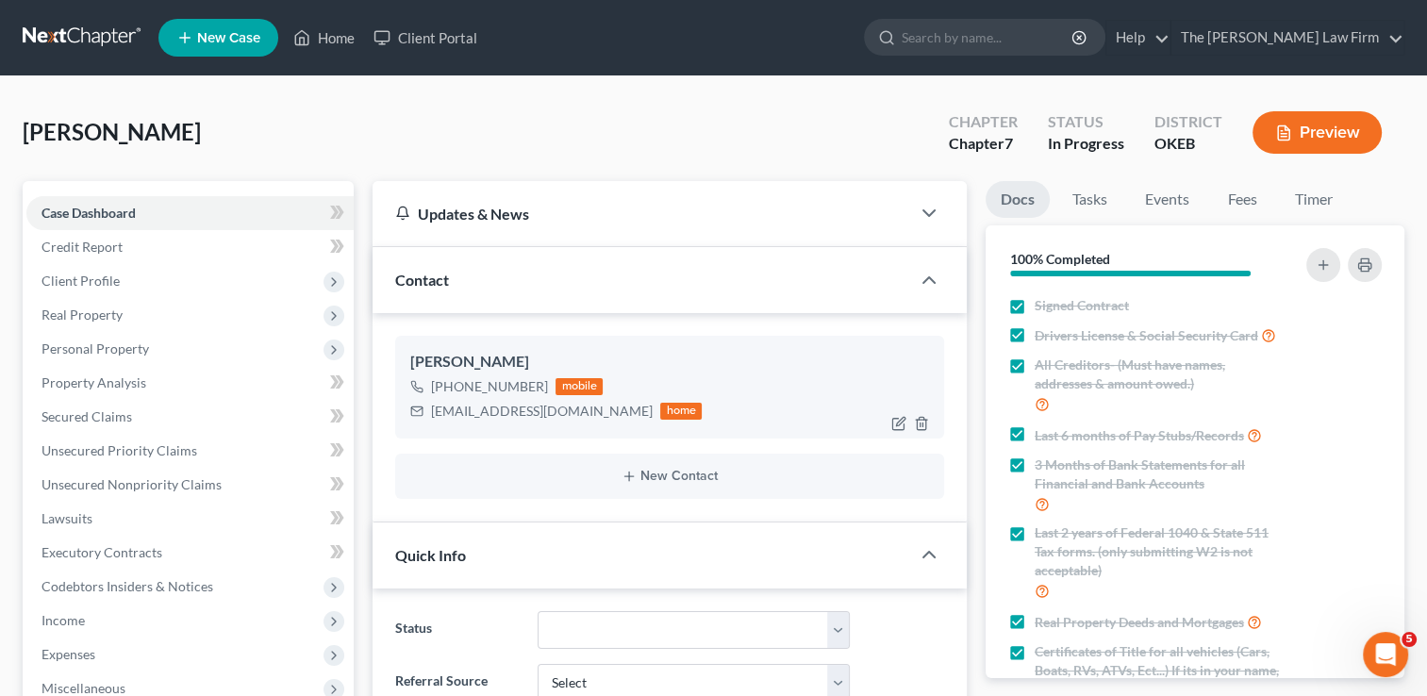
scroll to position [930, 0]
drag, startPoint x: 432, startPoint y: 408, endPoint x: 570, endPoint y: 421, distance: 138.3
click at [570, 421] on div "[EMAIL_ADDRESS][DOMAIN_NAME] home" at bounding box center [555, 411] width 291 height 25
copy div "[EMAIL_ADDRESS][DOMAIN_NAME]"
click at [575, 121] on div "[PERSON_NAME] Upgraded Chapter Chapter 7 Status In Progress District OKEB Previ…" at bounding box center [714, 140] width 1382 height 82
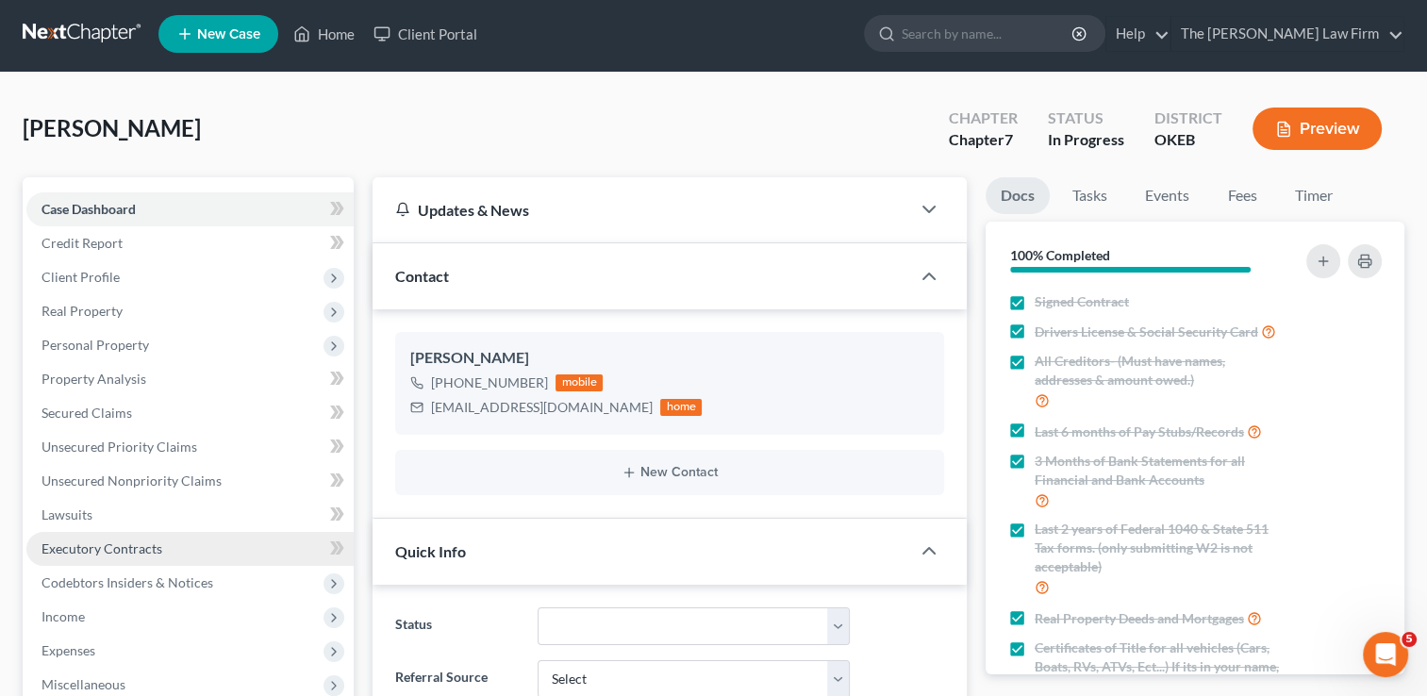
scroll to position [0, 0]
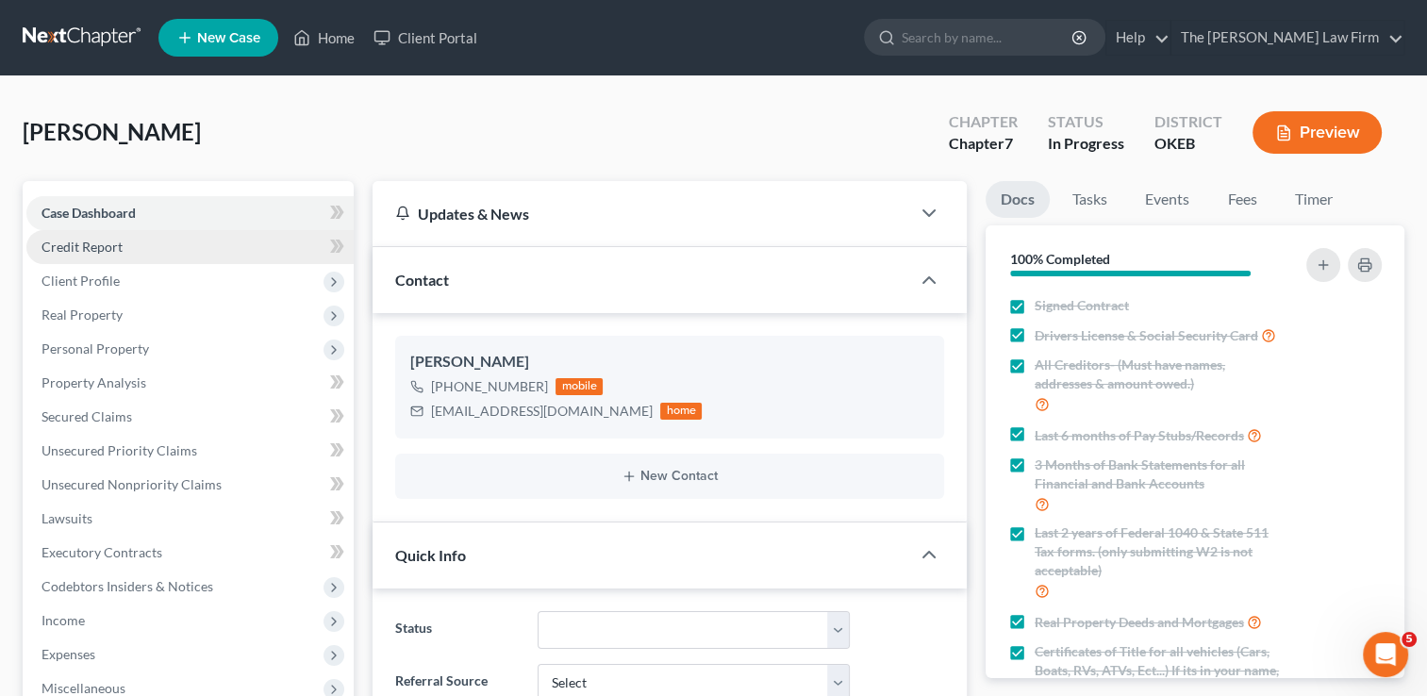
click at [144, 243] on link "Credit Report" at bounding box center [189, 247] width 327 height 34
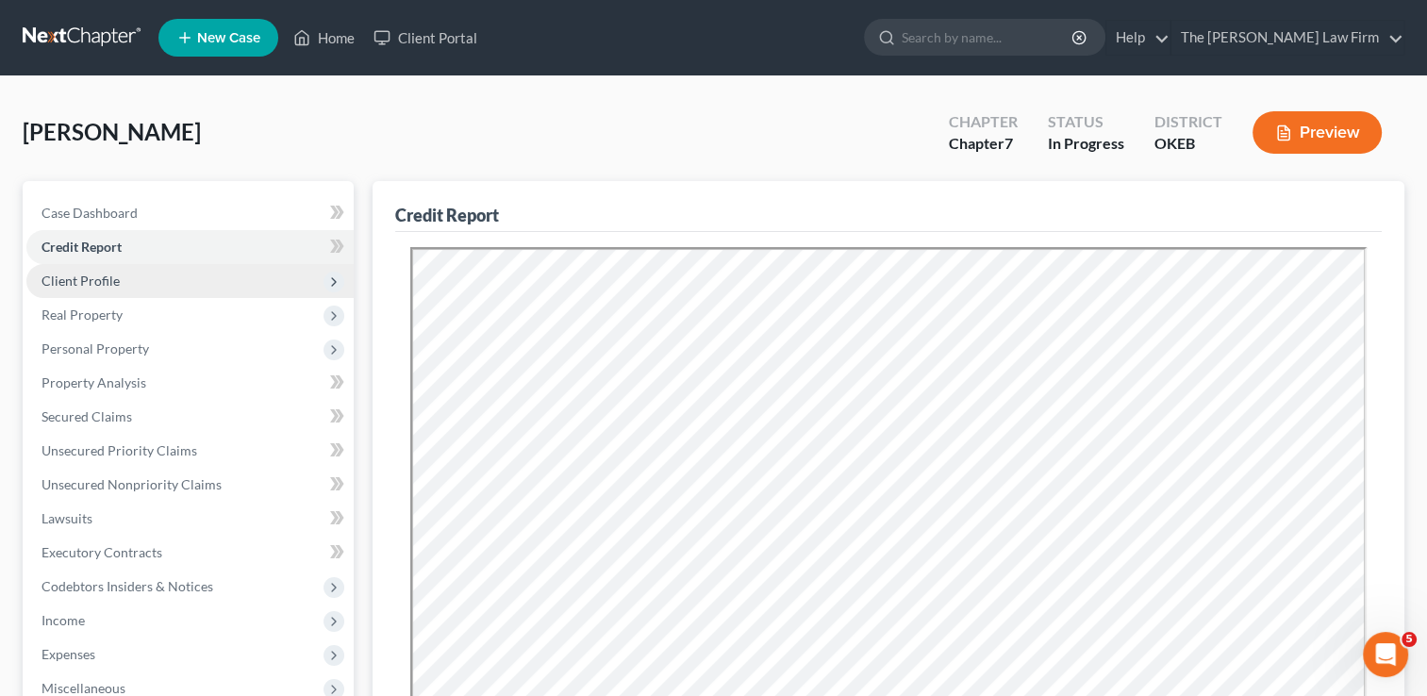
click at [166, 274] on span "Client Profile" at bounding box center [189, 281] width 327 height 34
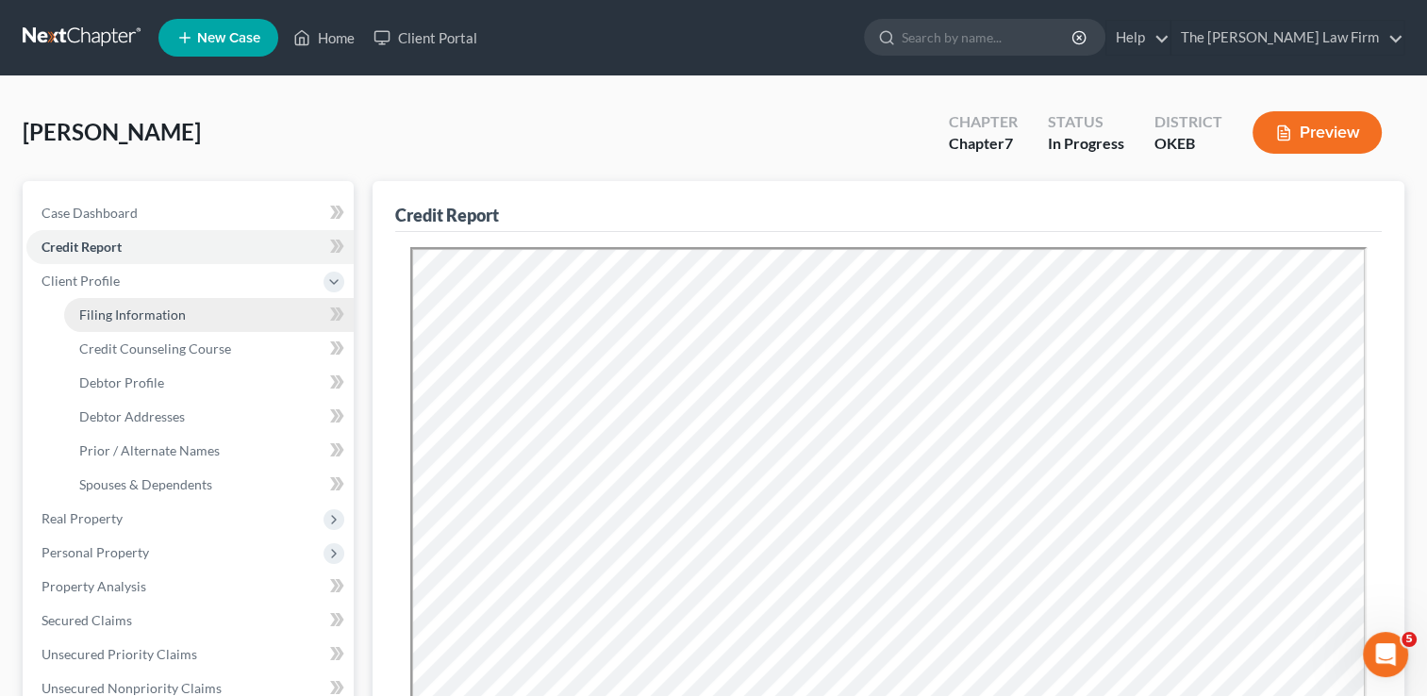
click at [175, 313] on span "Filing Information" at bounding box center [132, 315] width 107 height 16
select select "1"
select select "0"
select select "37"
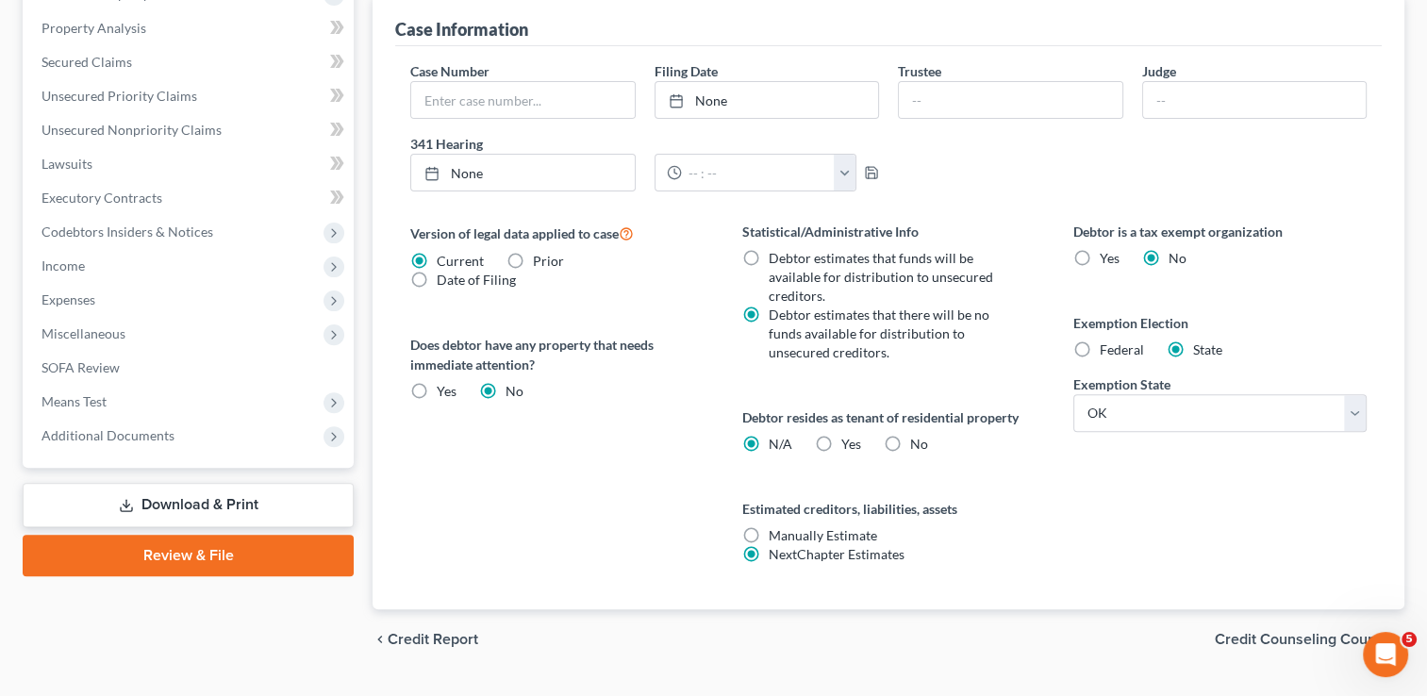
scroll to position [566, 0]
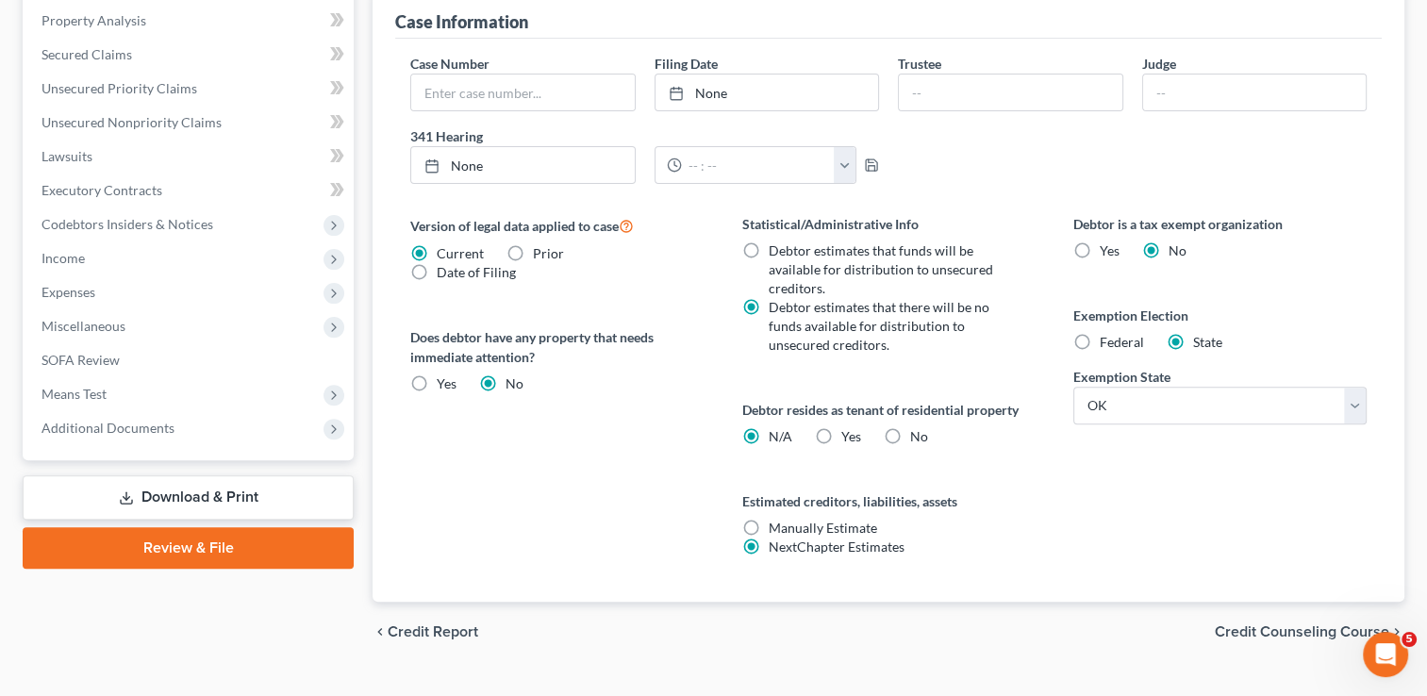
click at [910, 432] on label "No" at bounding box center [919, 436] width 18 height 19
click at [918, 432] on input "No" at bounding box center [924, 433] width 12 height 12
radio input "true"
radio input "false"
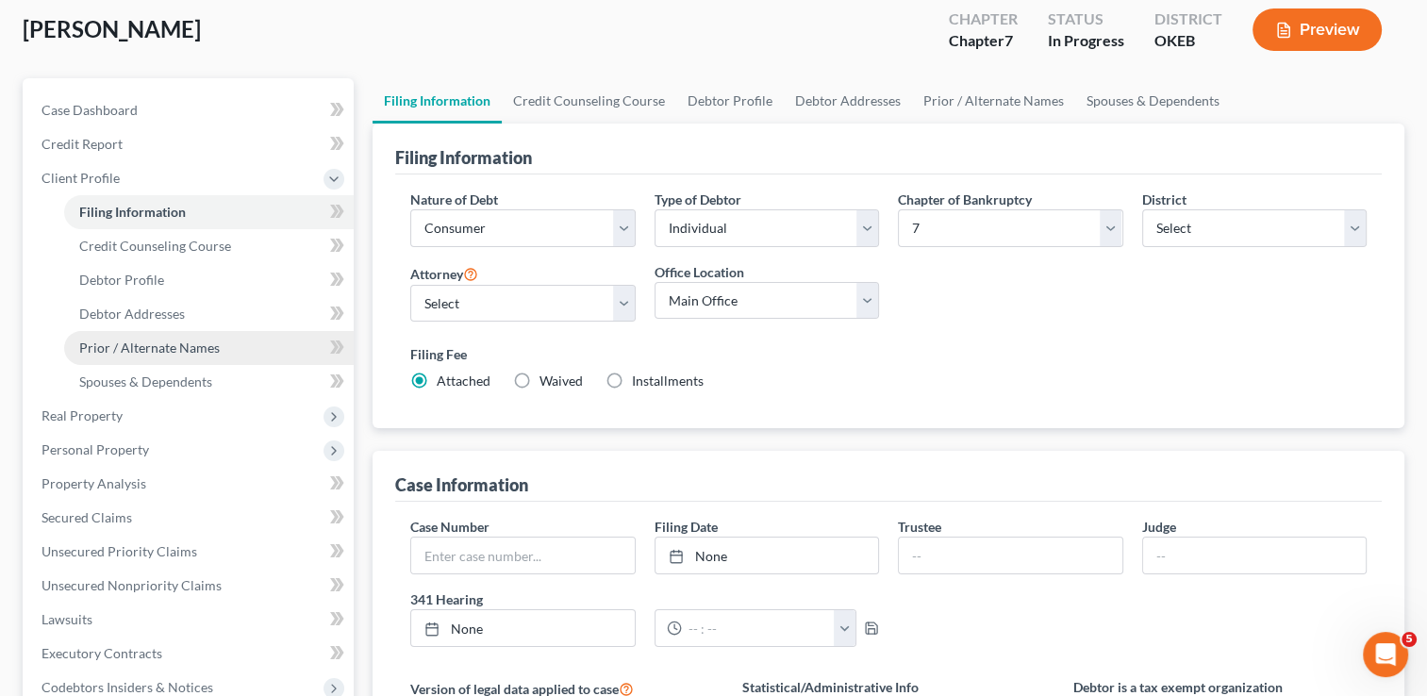
scroll to position [94, 0]
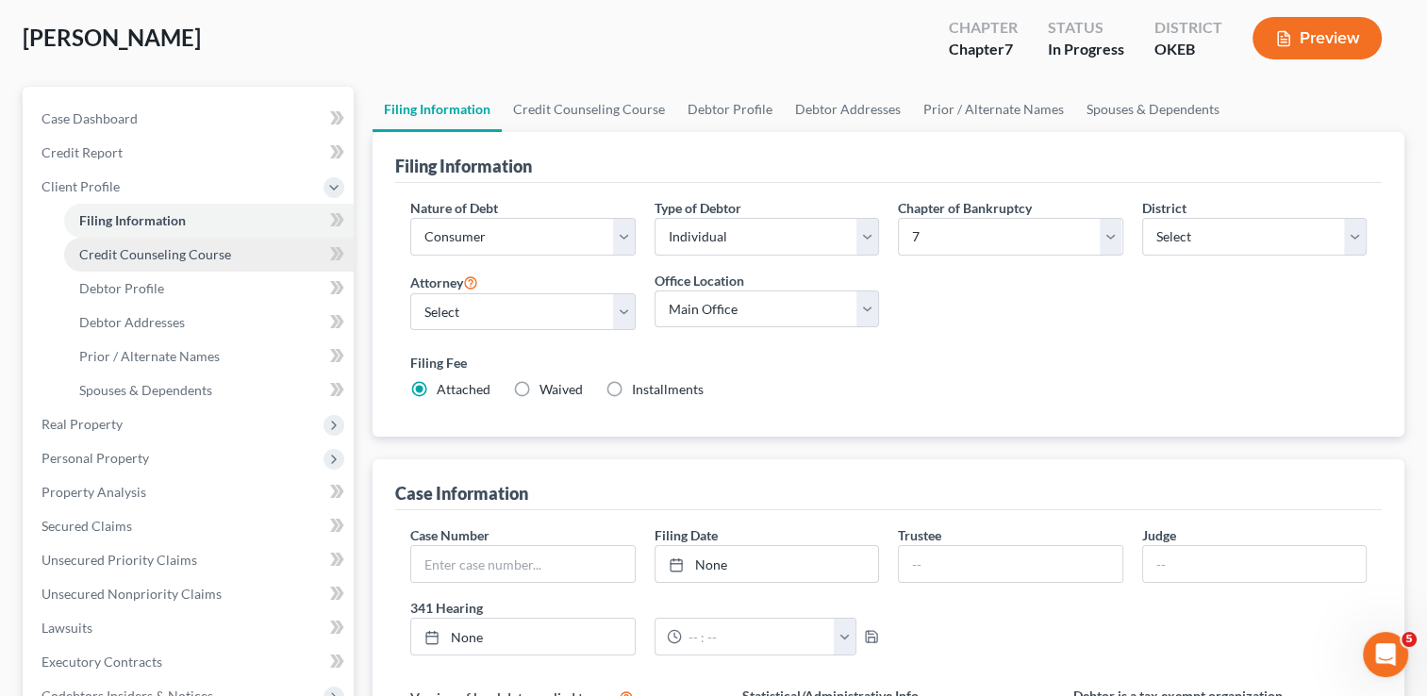
click at [232, 247] on link "Credit Counseling Course" at bounding box center [209, 255] width 290 height 34
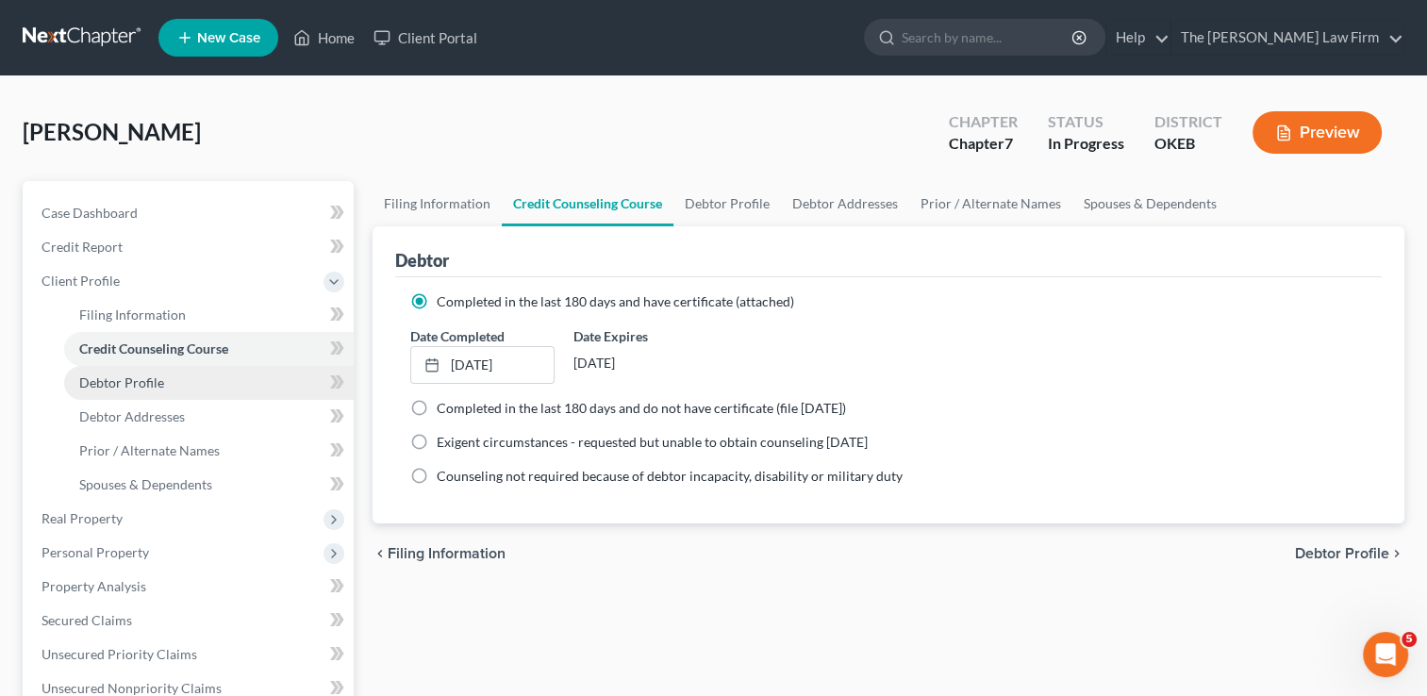
click at [137, 379] on span "Debtor Profile" at bounding box center [121, 382] width 85 height 16
select select "3"
select select "0"
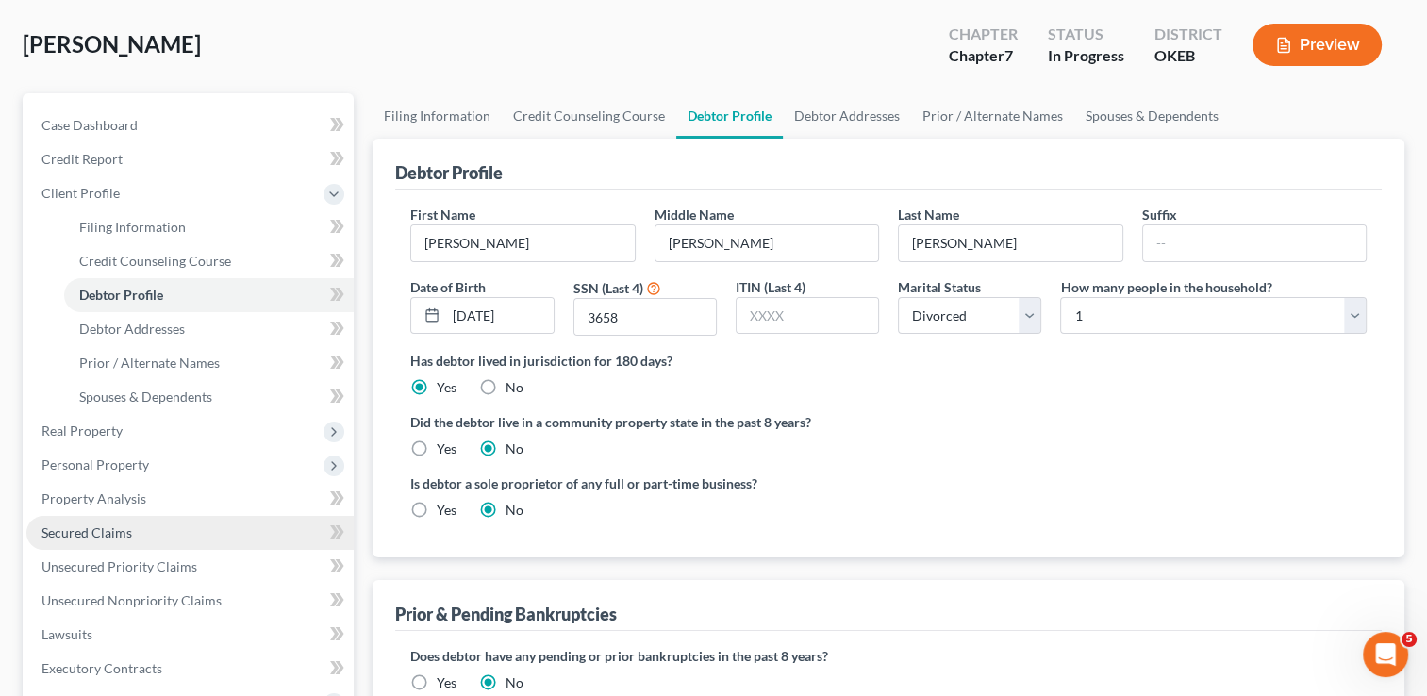
scroll to position [189, 0]
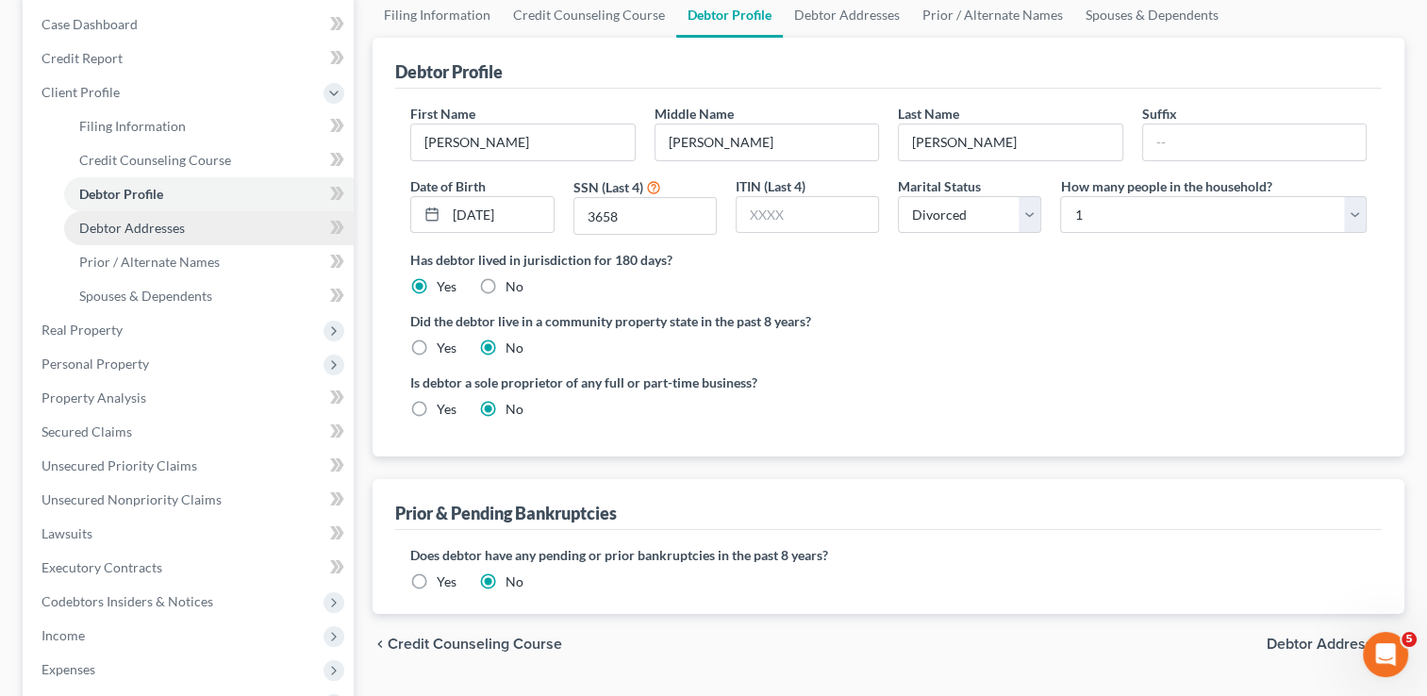
click at [172, 232] on span "Debtor Addresses" at bounding box center [132, 228] width 106 height 16
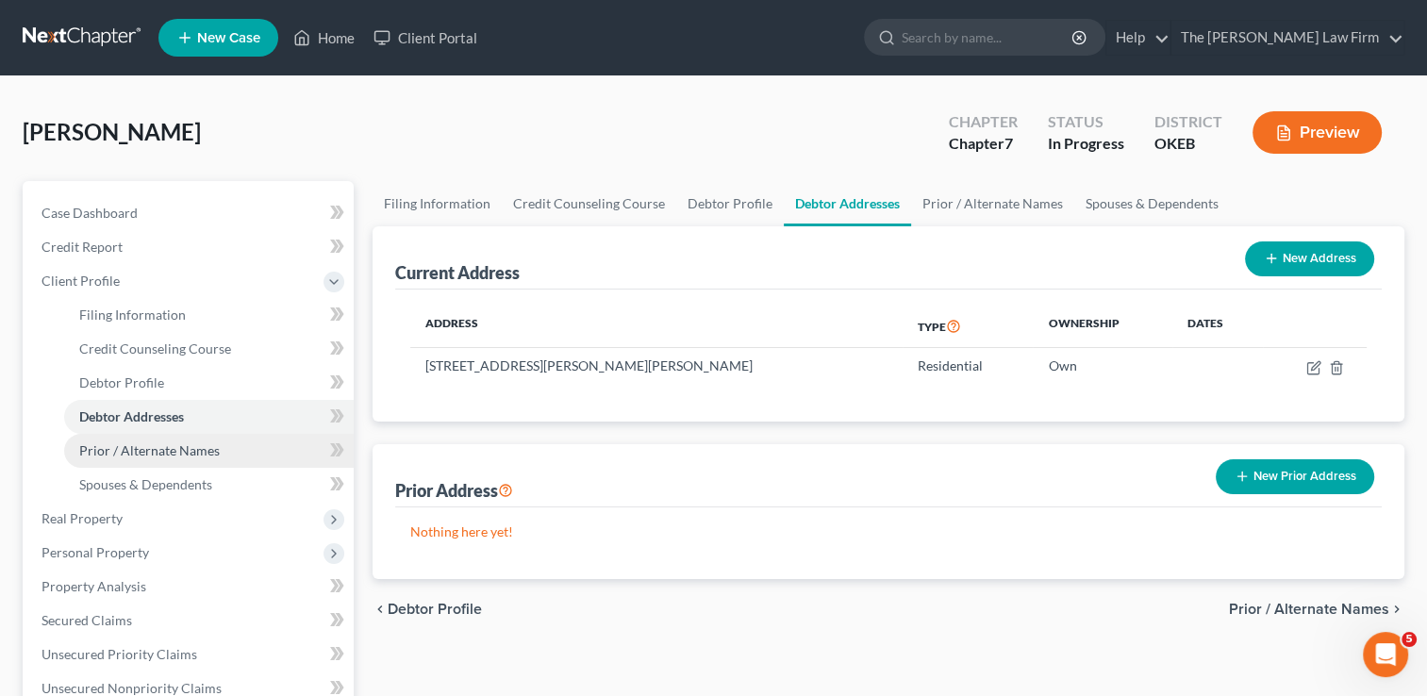
click at [220, 453] on link "Prior / Alternate Names" at bounding box center [209, 451] width 290 height 34
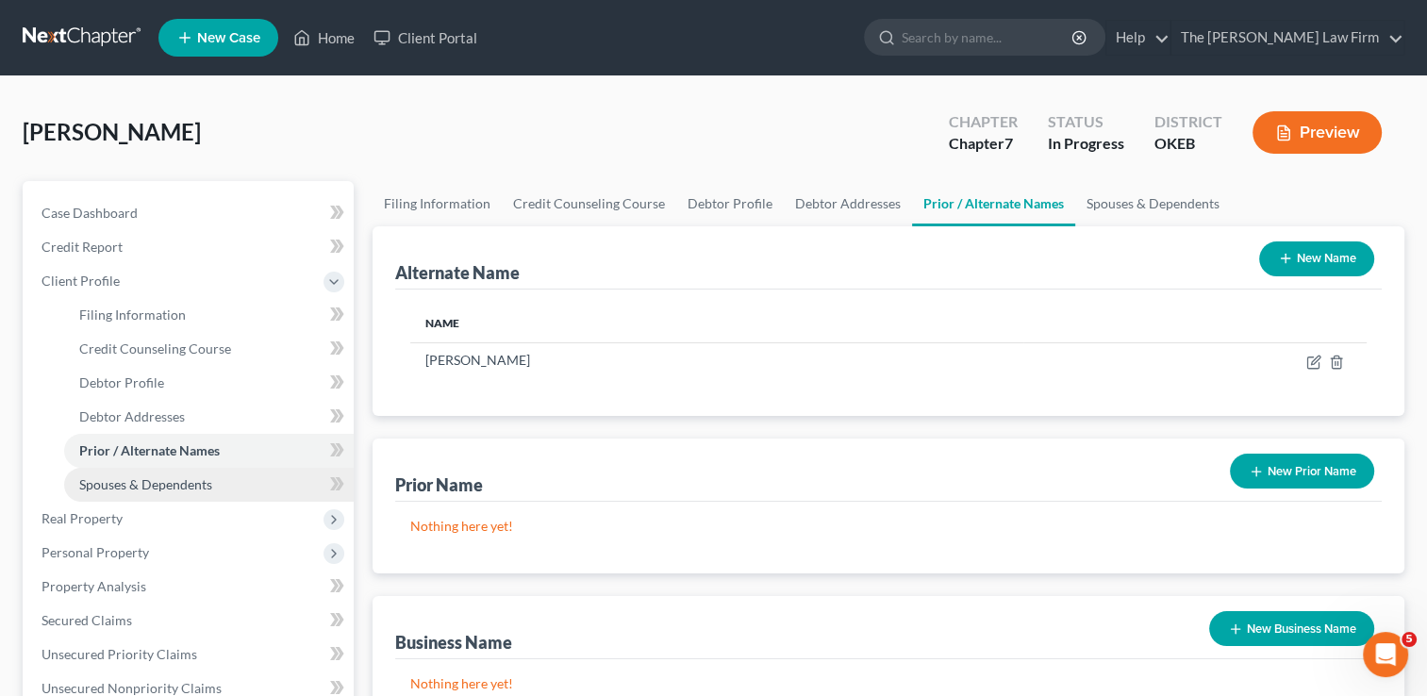
click at [237, 481] on link "Spouses & Dependents" at bounding box center [209, 485] width 290 height 34
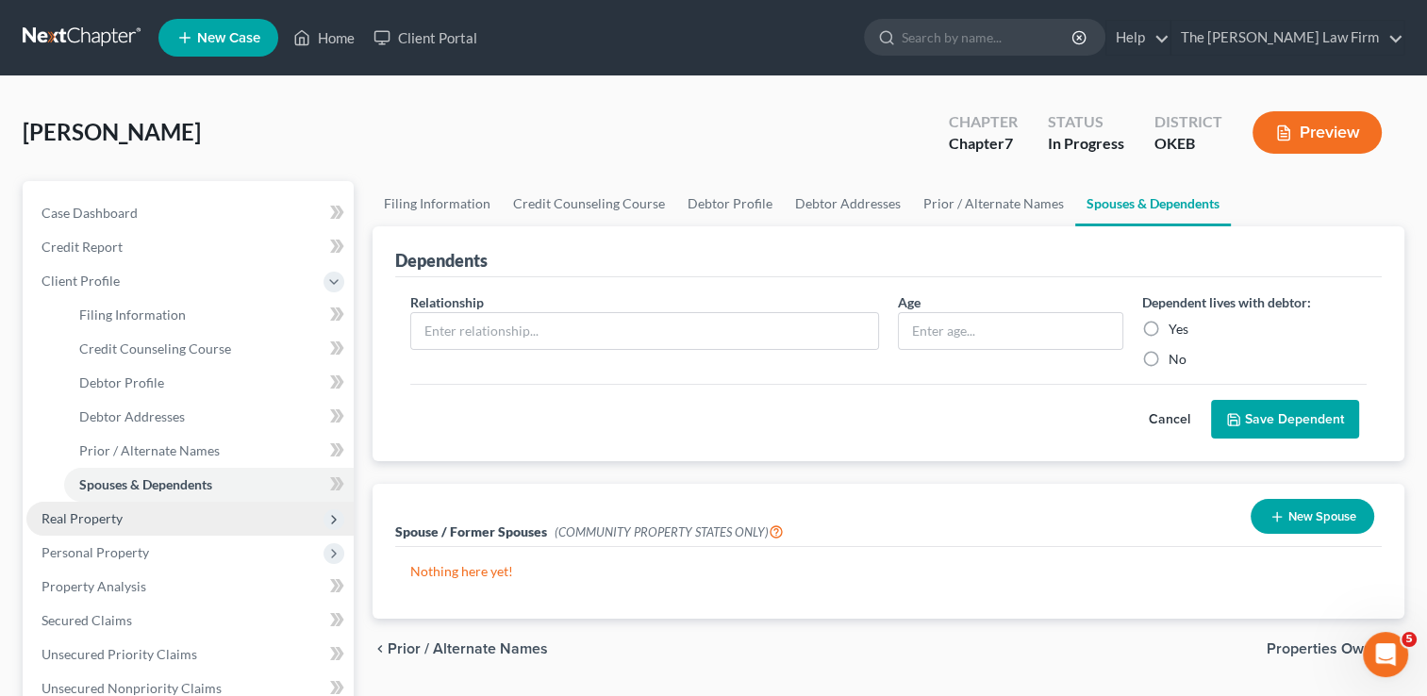
click at [117, 517] on span "Real Property" at bounding box center [82, 518] width 81 height 16
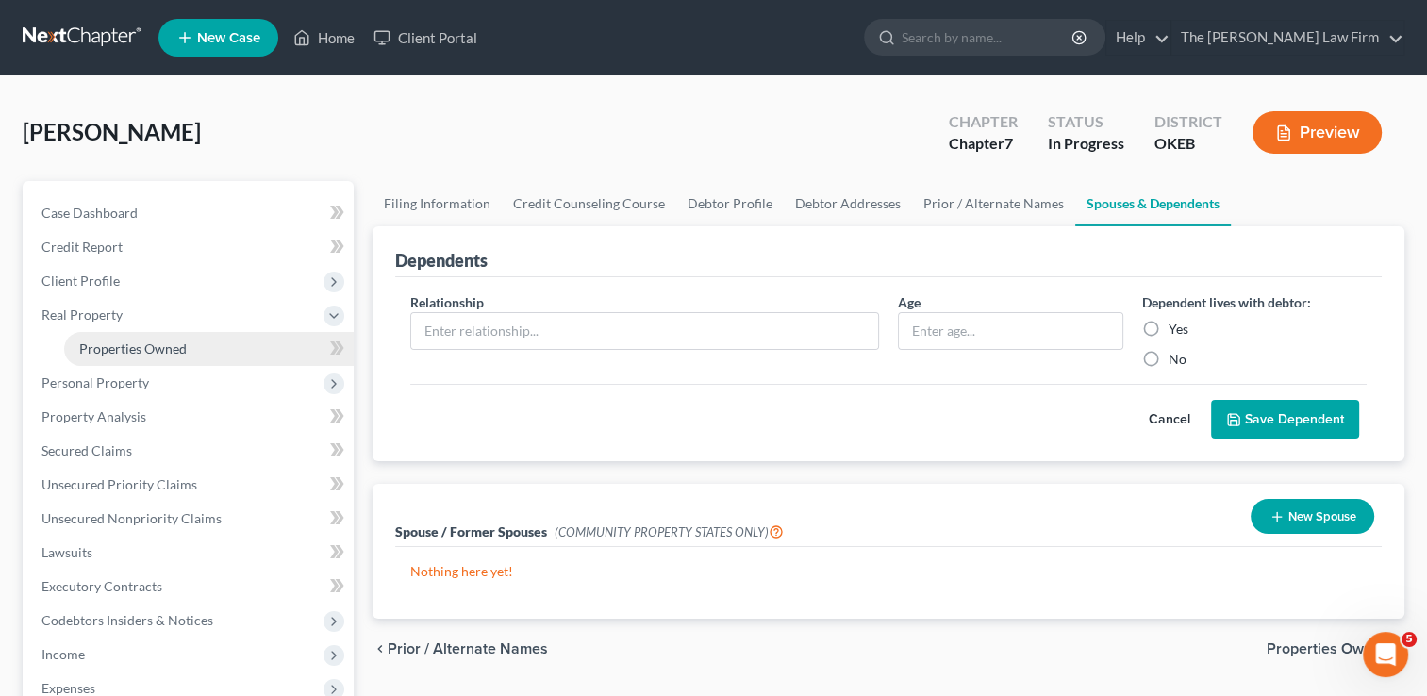
click at [215, 344] on link "Properties Owned" at bounding box center [209, 349] width 290 height 34
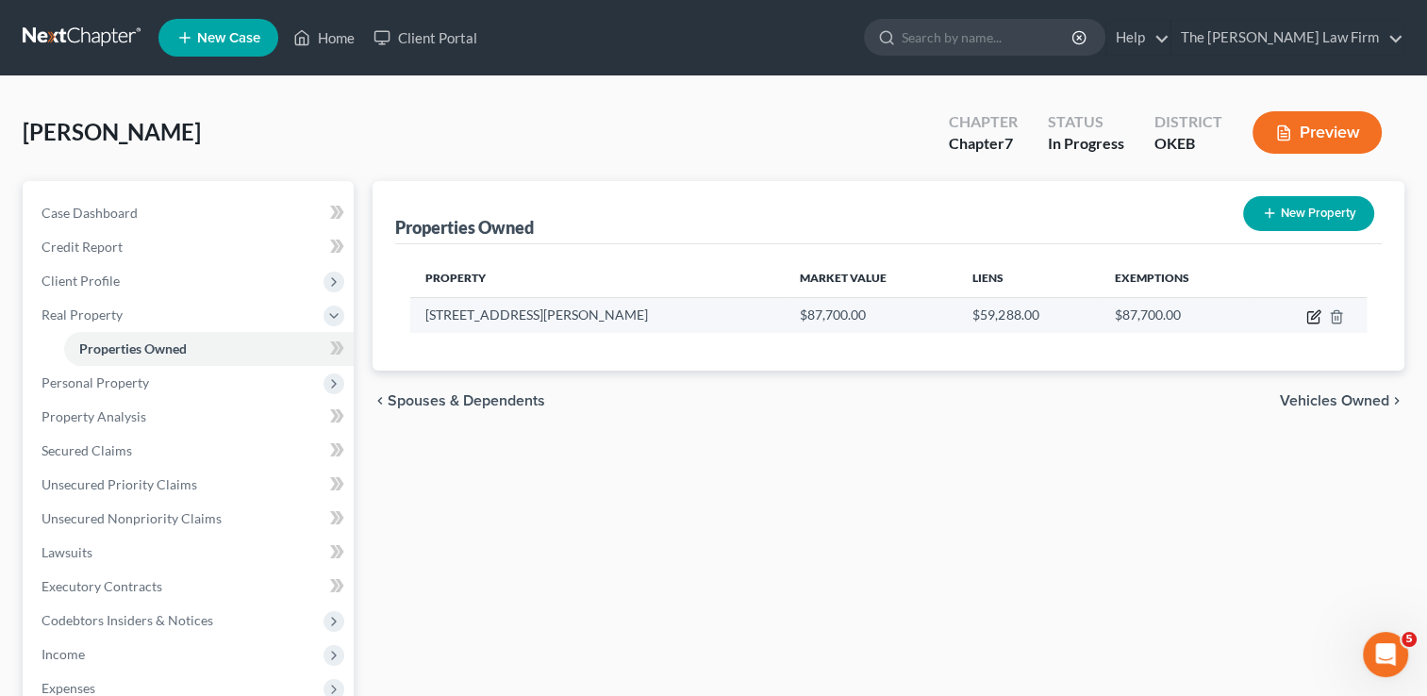
click at [1310, 315] on icon "button" at bounding box center [1313, 316] width 15 height 15
select select "37"
select select "2"
select select "0"
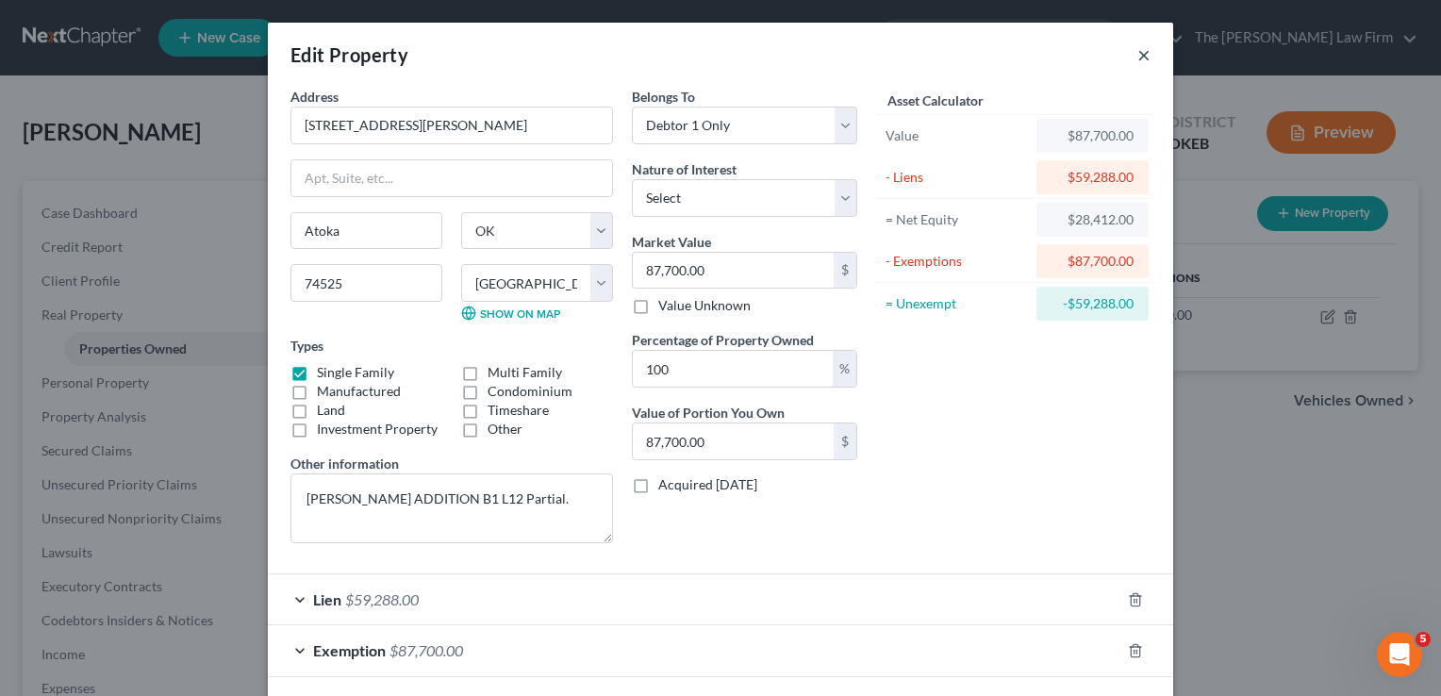
click at [1138, 53] on button "×" at bounding box center [1144, 54] width 13 height 23
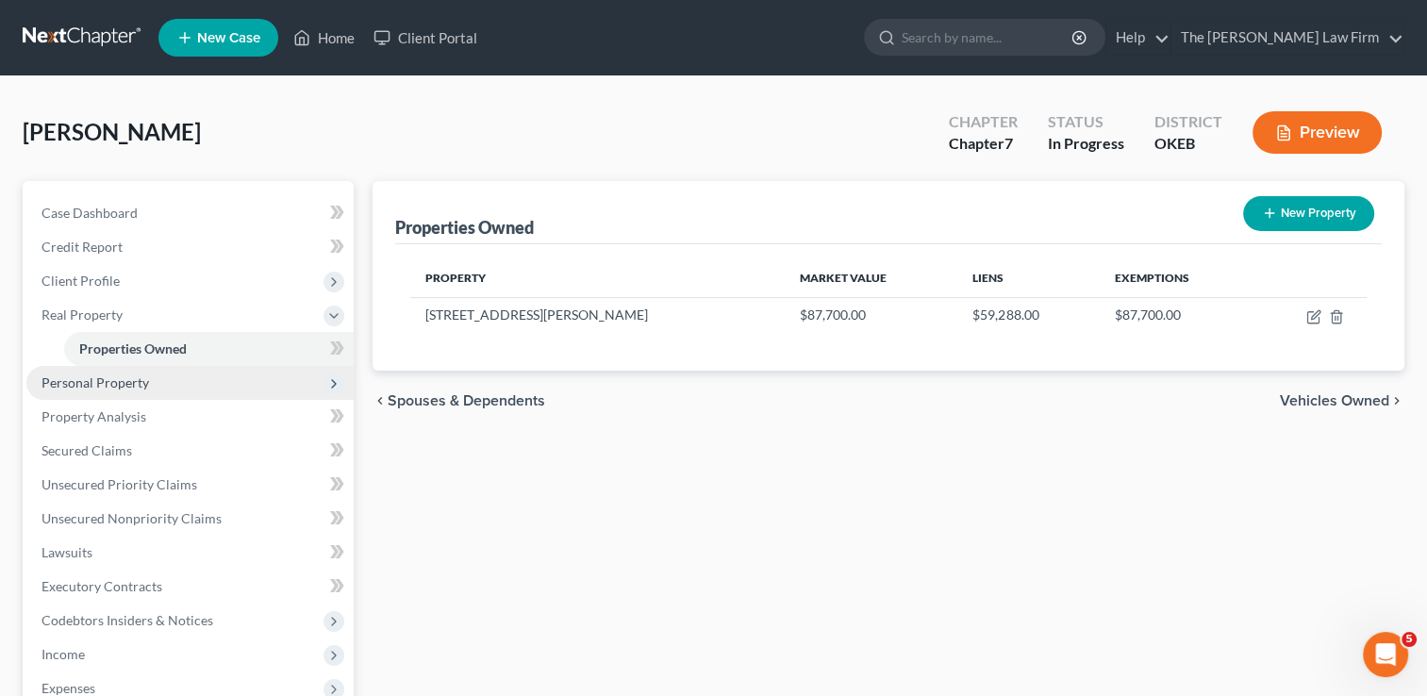
click at [158, 379] on span "Personal Property" at bounding box center [189, 383] width 327 height 34
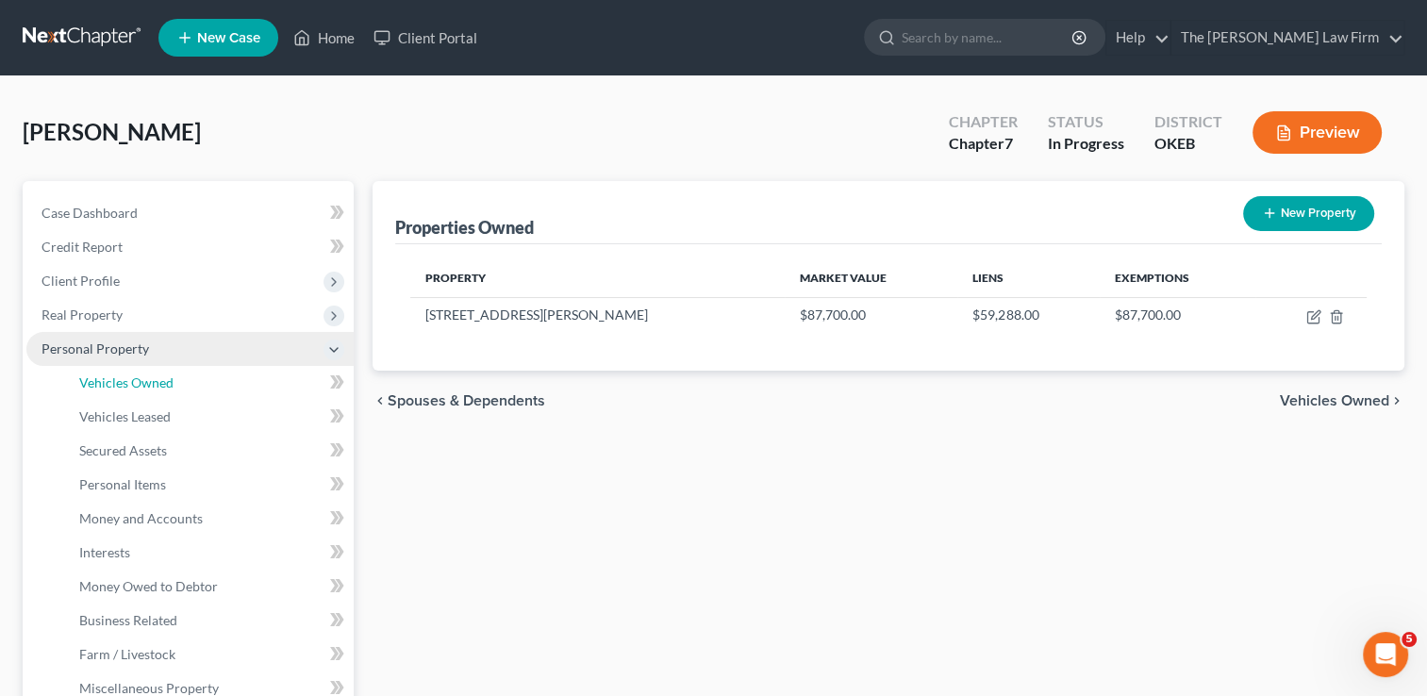
click at [158, 379] on span "Vehicles Owned" at bounding box center [126, 382] width 94 height 16
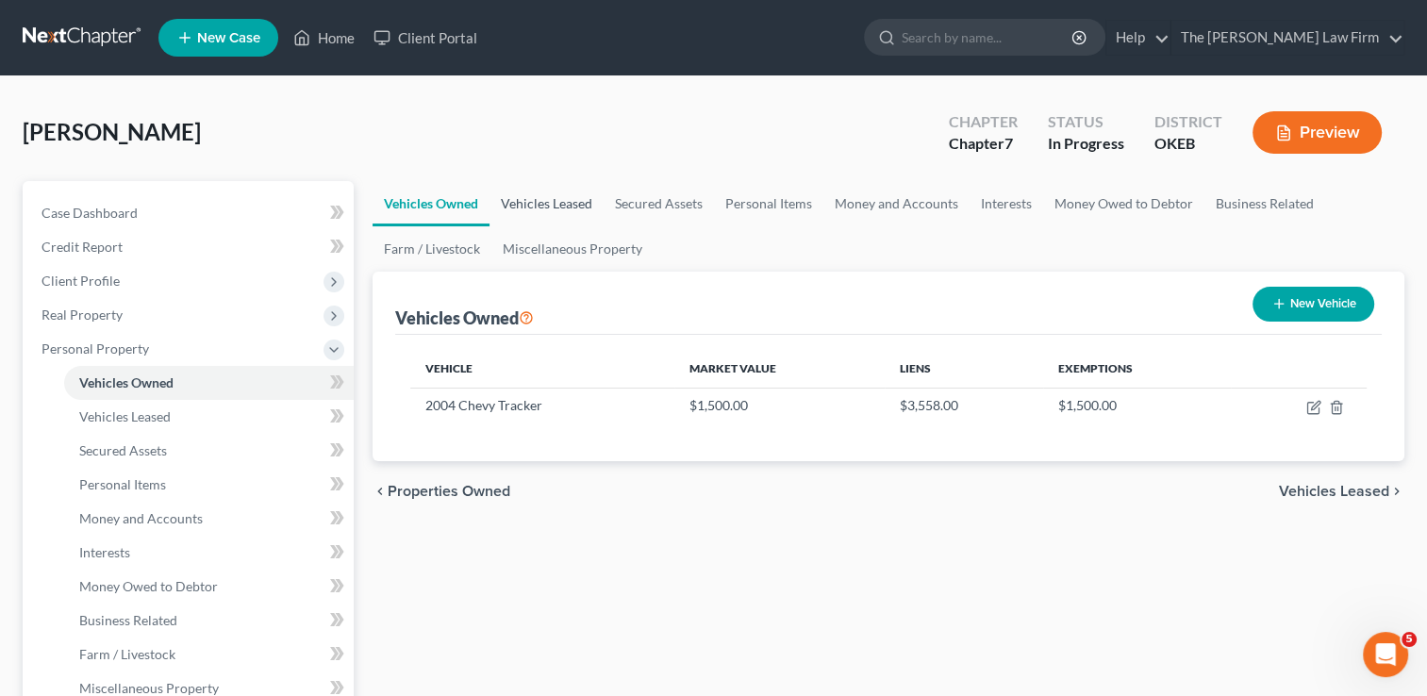
click at [558, 203] on link "Vehicles Leased" at bounding box center [547, 203] width 114 height 45
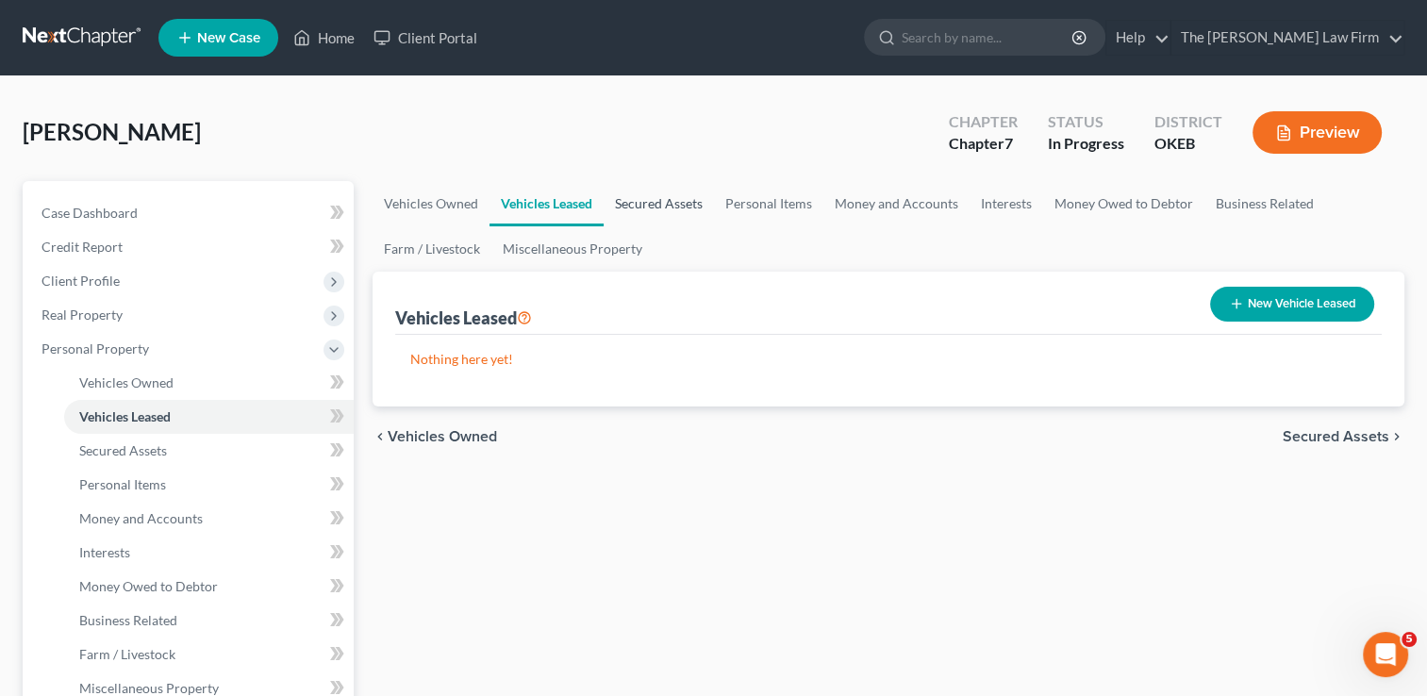
click at [660, 204] on link "Secured Assets" at bounding box center [659, 203] width 110 height 45
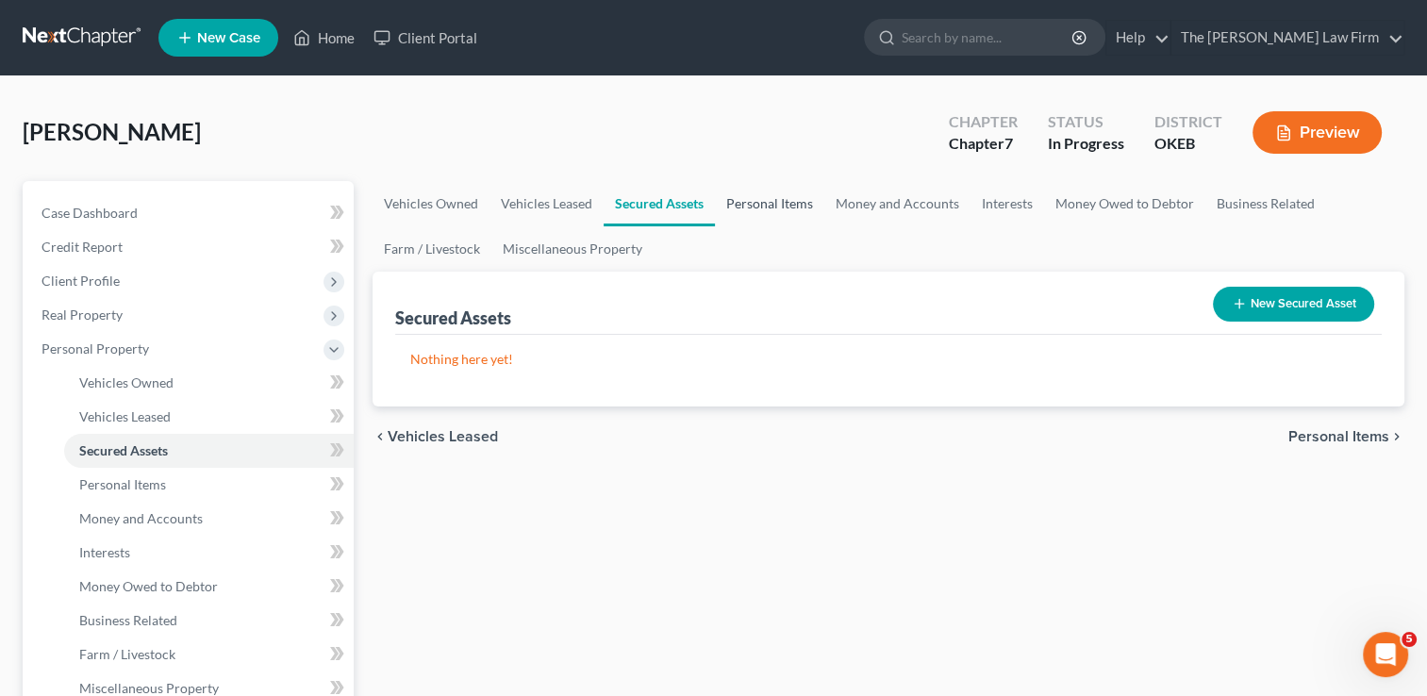
click at [759, 198] on link "Personal Items" at bounding box center [769, 203] width 109 height 45
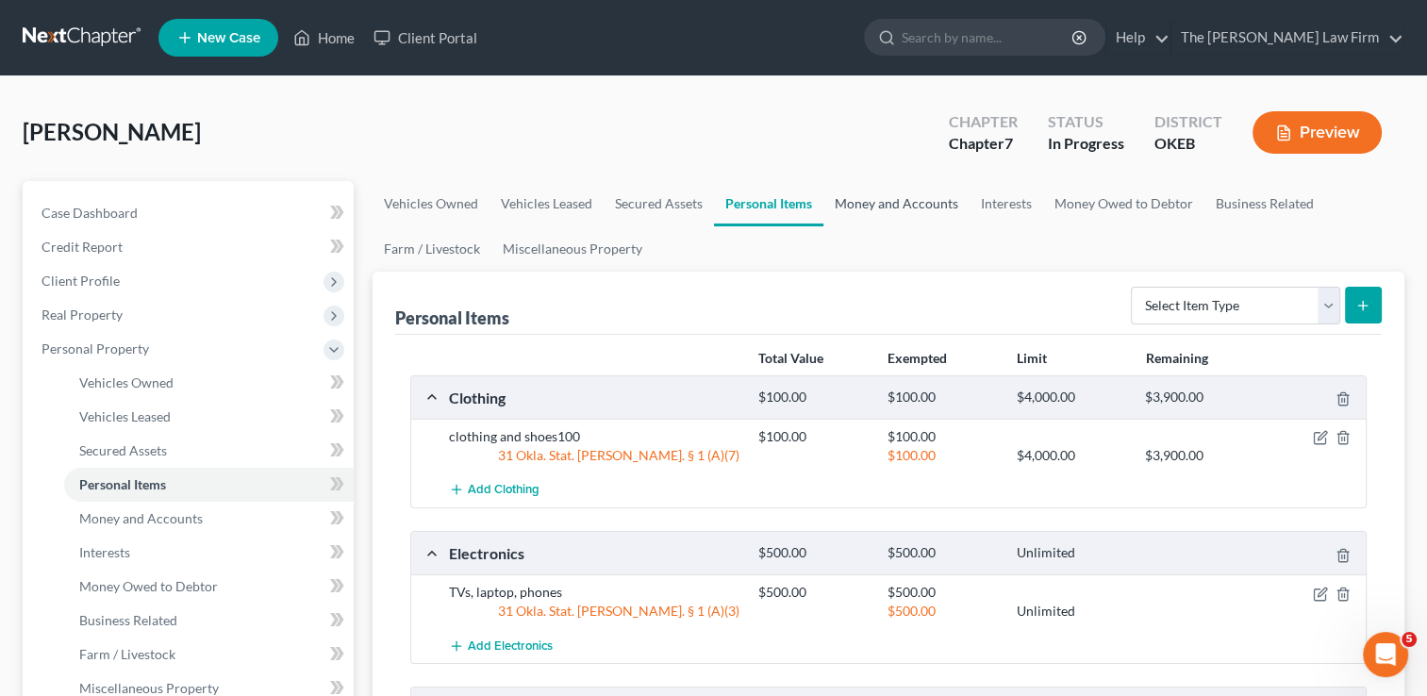
click at [893, 202] on link "Money and Accounts" at bounding box center [896, 203] width 146 height 45
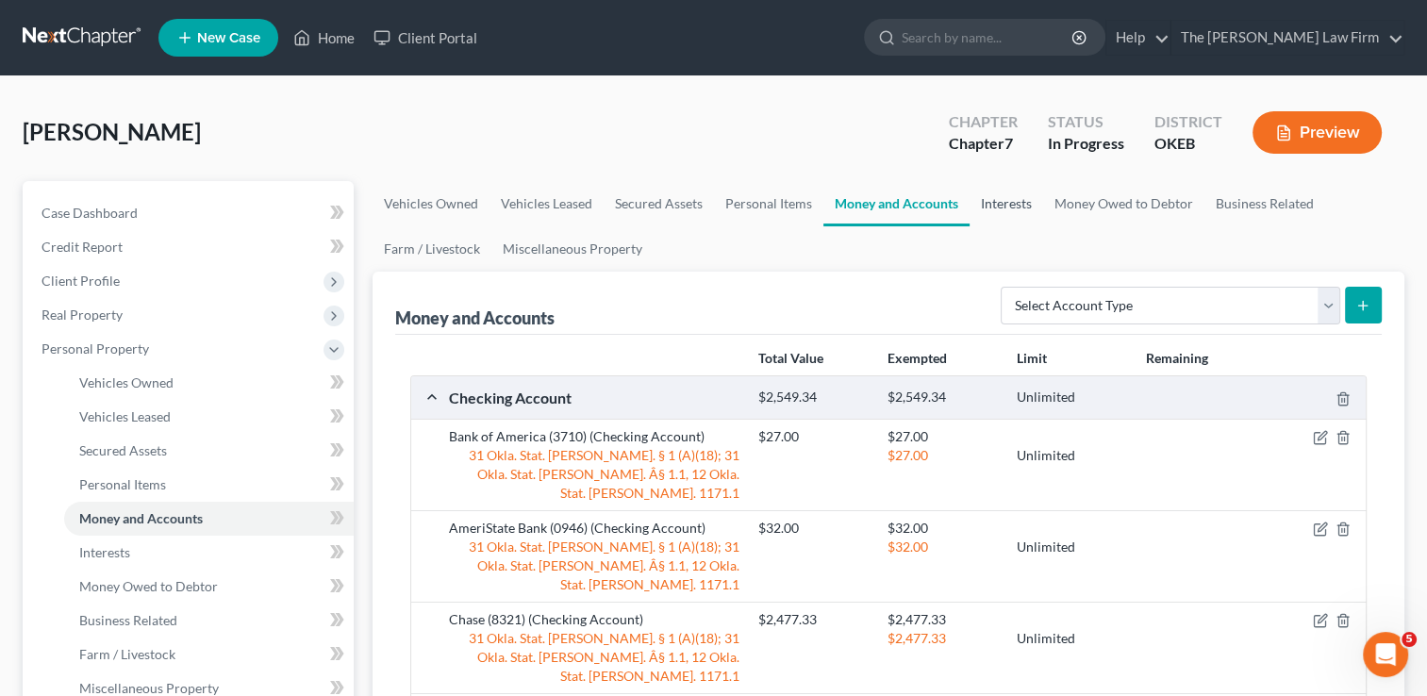
click at [1004, 209] on link "Interests" at bounding box center [1007, 203] width 74 height 45
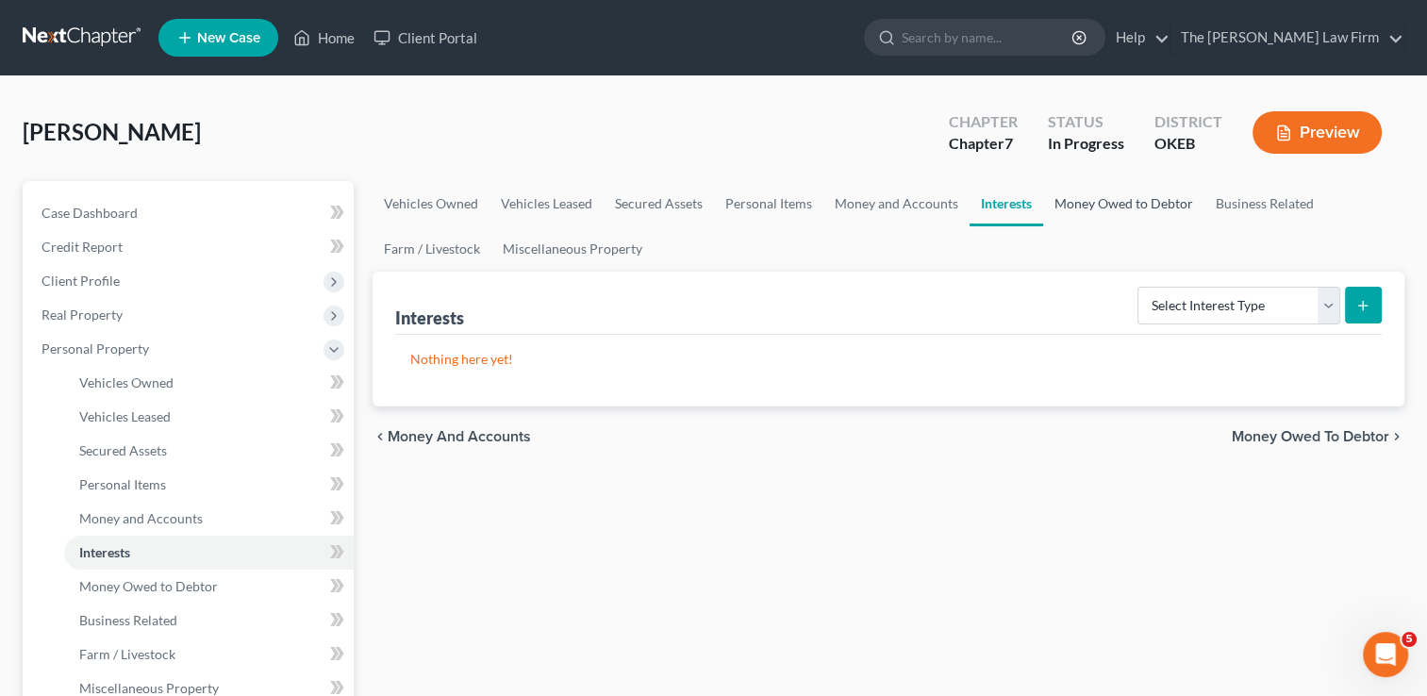
click at [1128, 206] on link "Money Owed to Debtor" at bounding box center [1123, 203] width 161 height 45
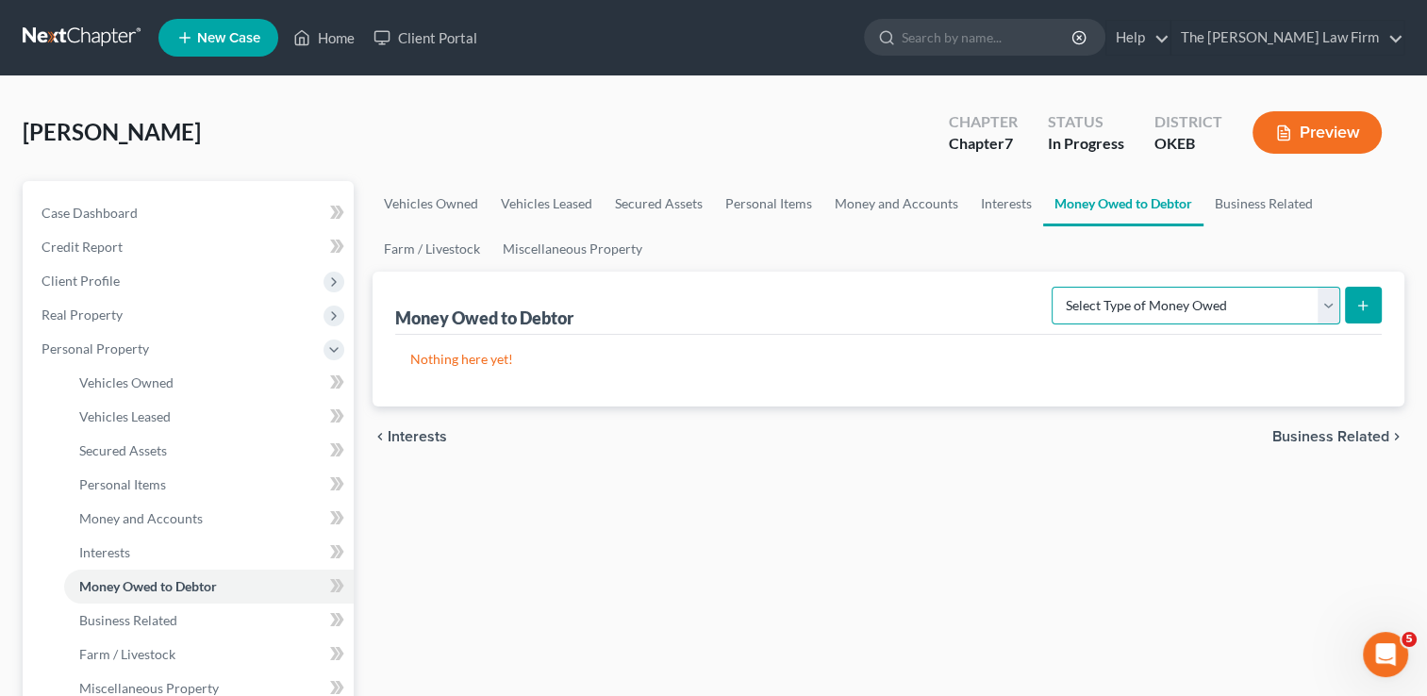
click at [1254, 306] on select "Select Type of Money Owed Accounts Receivable Alimony Child Support Claims Agai…" at bounding box center [1196, 306] width 289 height 38
click at [1249, 202] on link "Business Related" at bounding box center [1264, 203] width 121 height 45
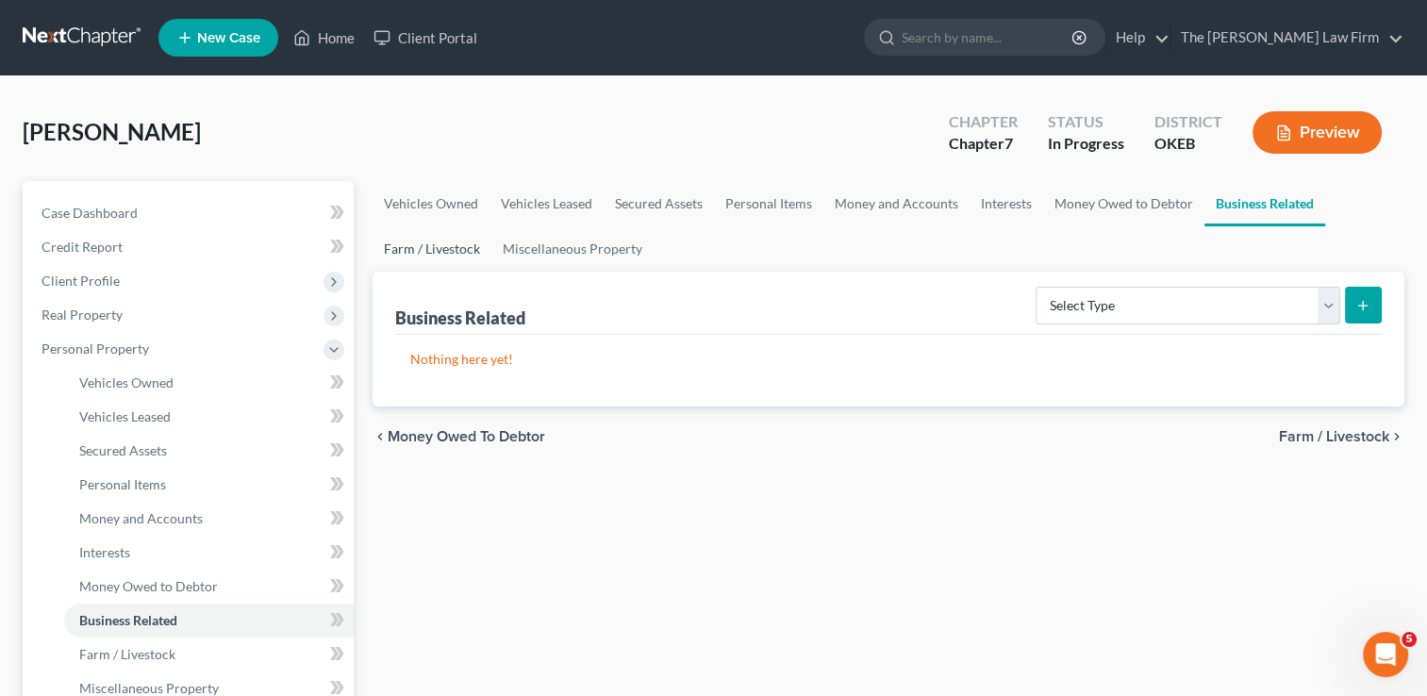
click at [440, 249] on link "Farm / Livestock" at bounding box center [432, 248] width 119 height 45
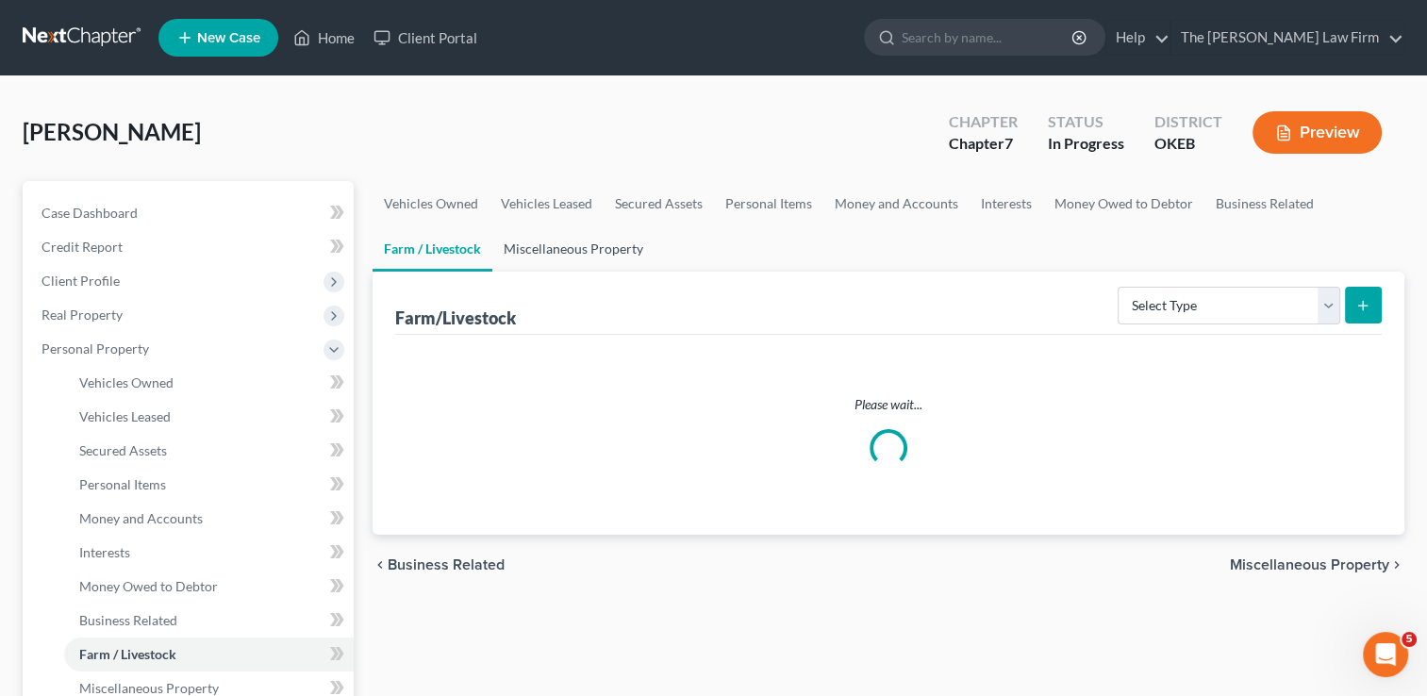
click at [548, 242] on link "Miscellaneous Property" at bounding box center [573, 248] width 162 height 45
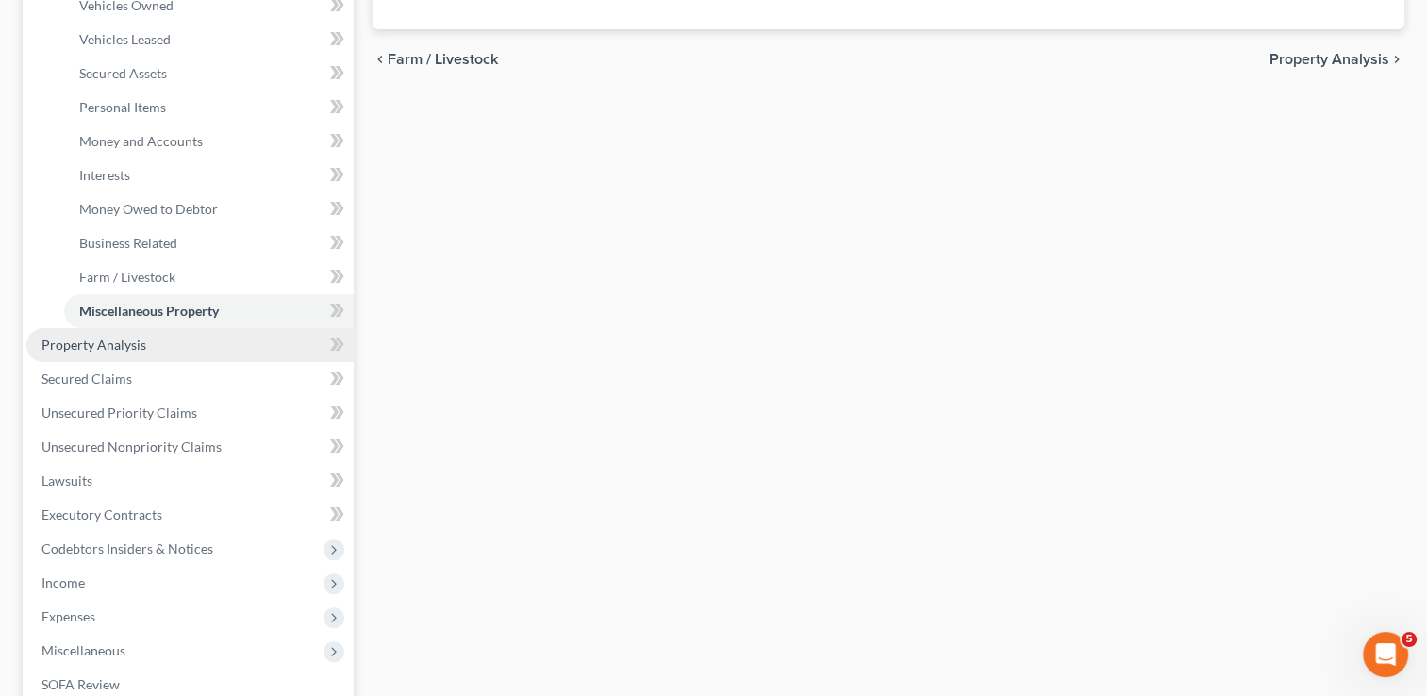
click at [120, 346] on span "Property Analysis" at bounding box center [94, 345] width 105 height 16
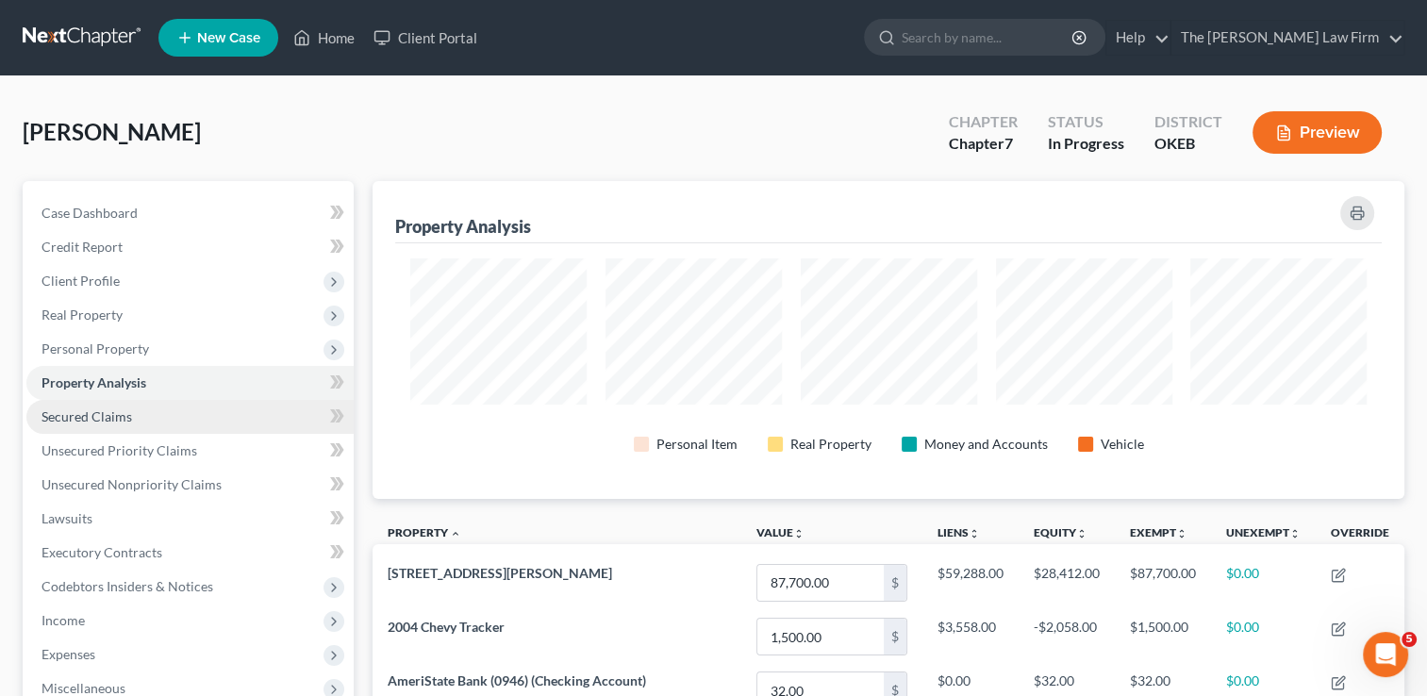
click at [56, 419] on span "Secured Claims" at bounding box center [87, 416] width 91 height 16
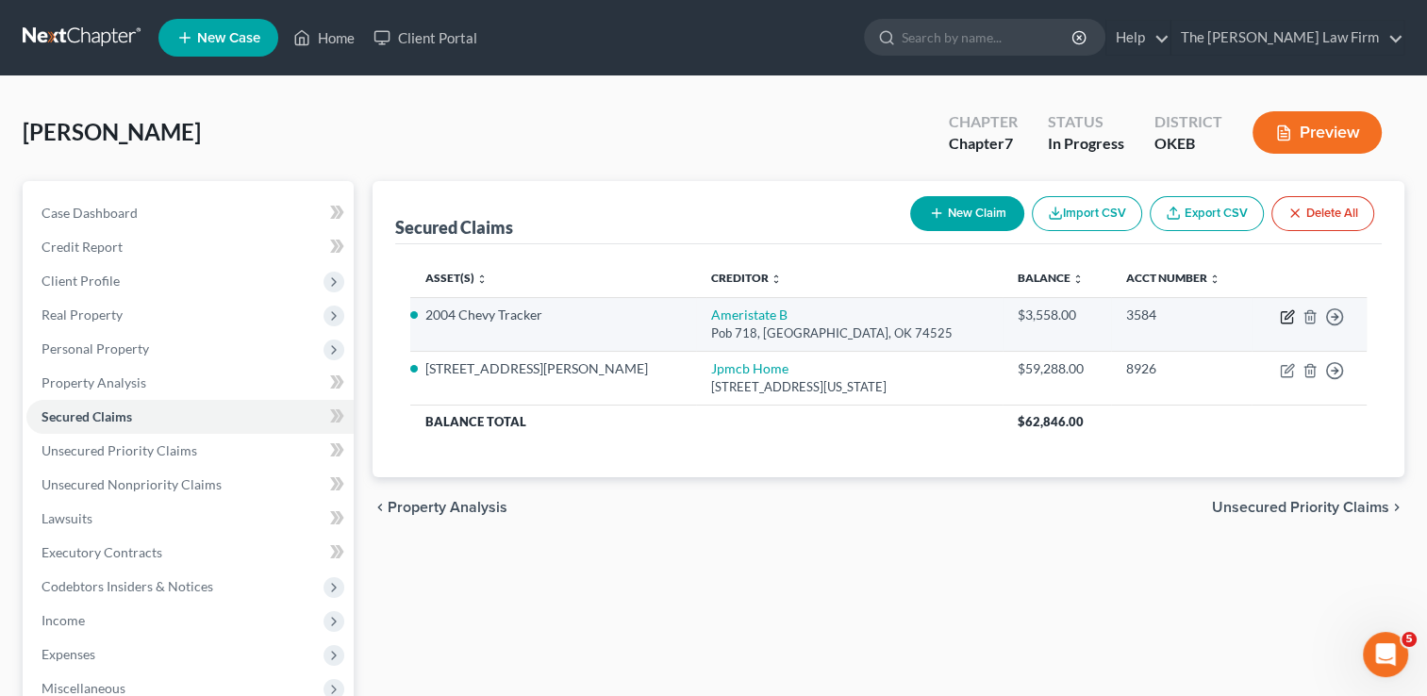
click at [1283, 312] on icon "button" at bounding box center [1286, 317] width 11 height 11
select select "37"
select select "2"
select select "0"
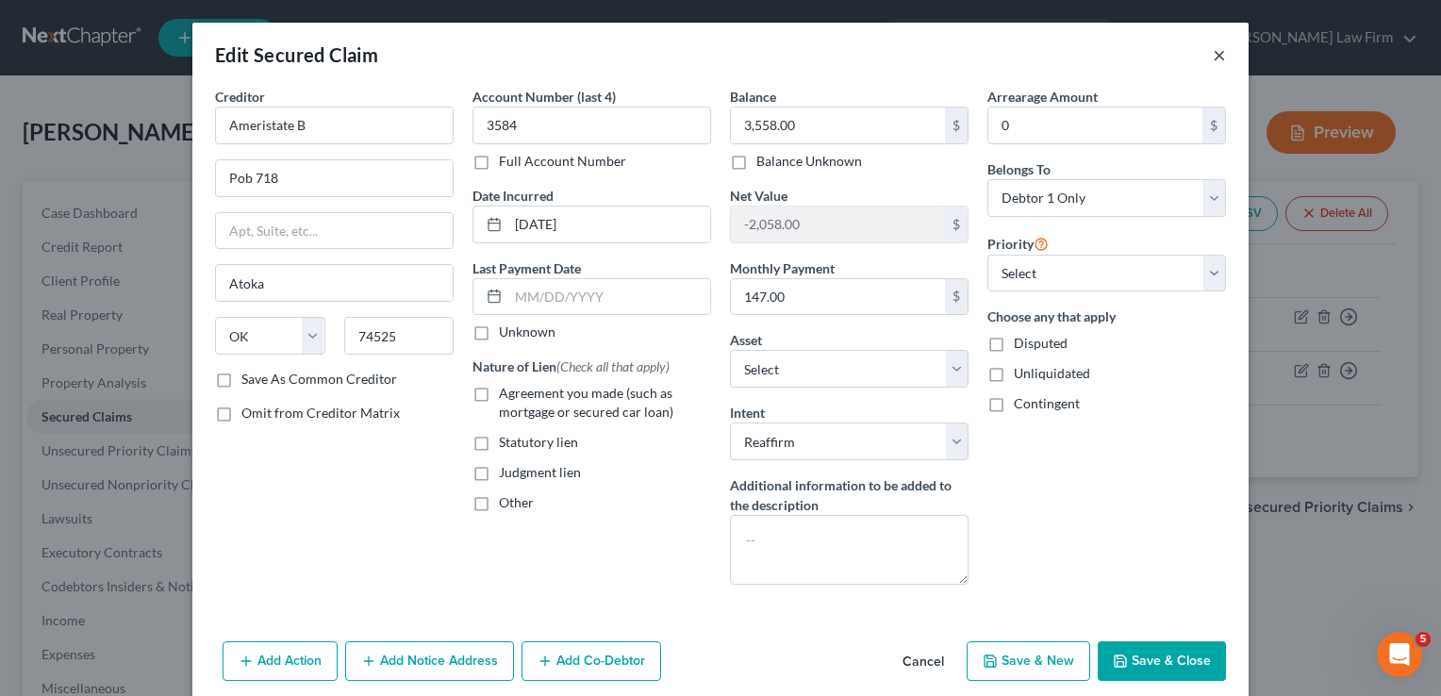
click at [1214, 58] on button "×" at bounding box center [1219, 54] width 13 height 23
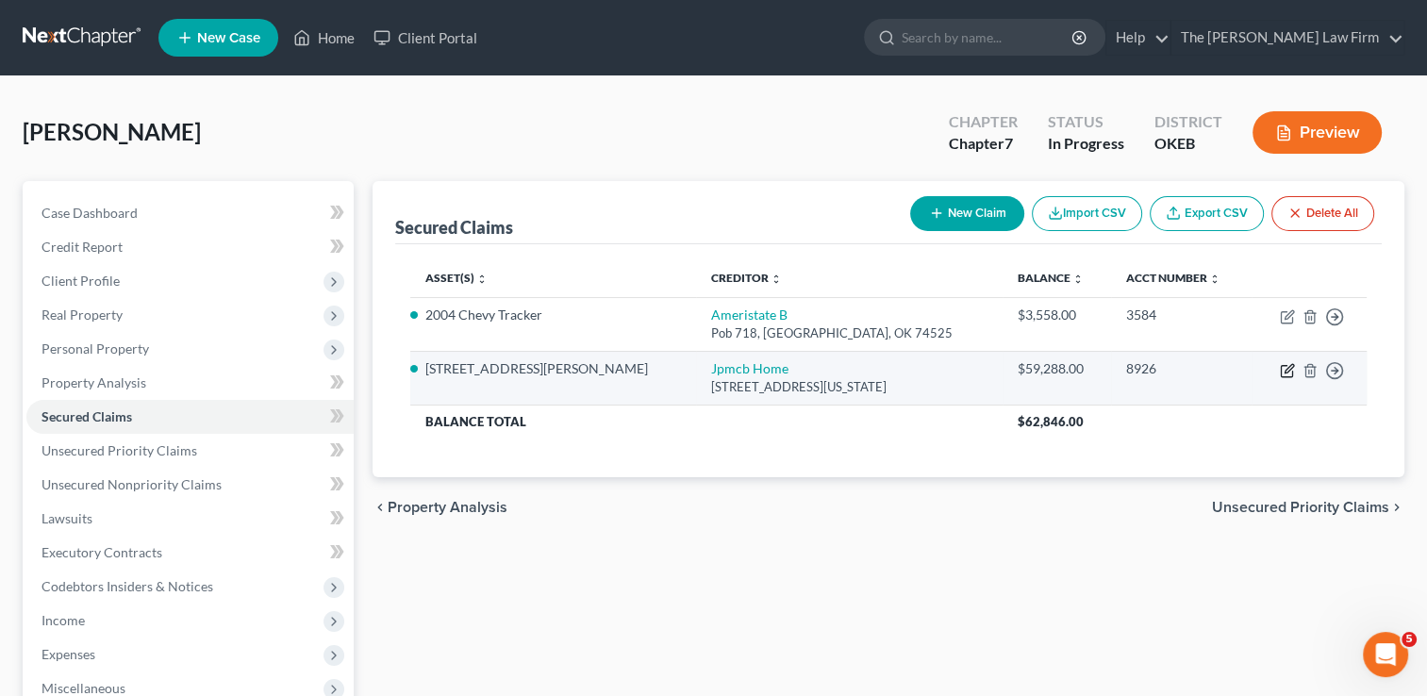
click at [1283, 371] on icon "button" at bounding box center [1287, 370] width 15 height 15
select select "19"
select select "3"
select select "2"
select select "0"
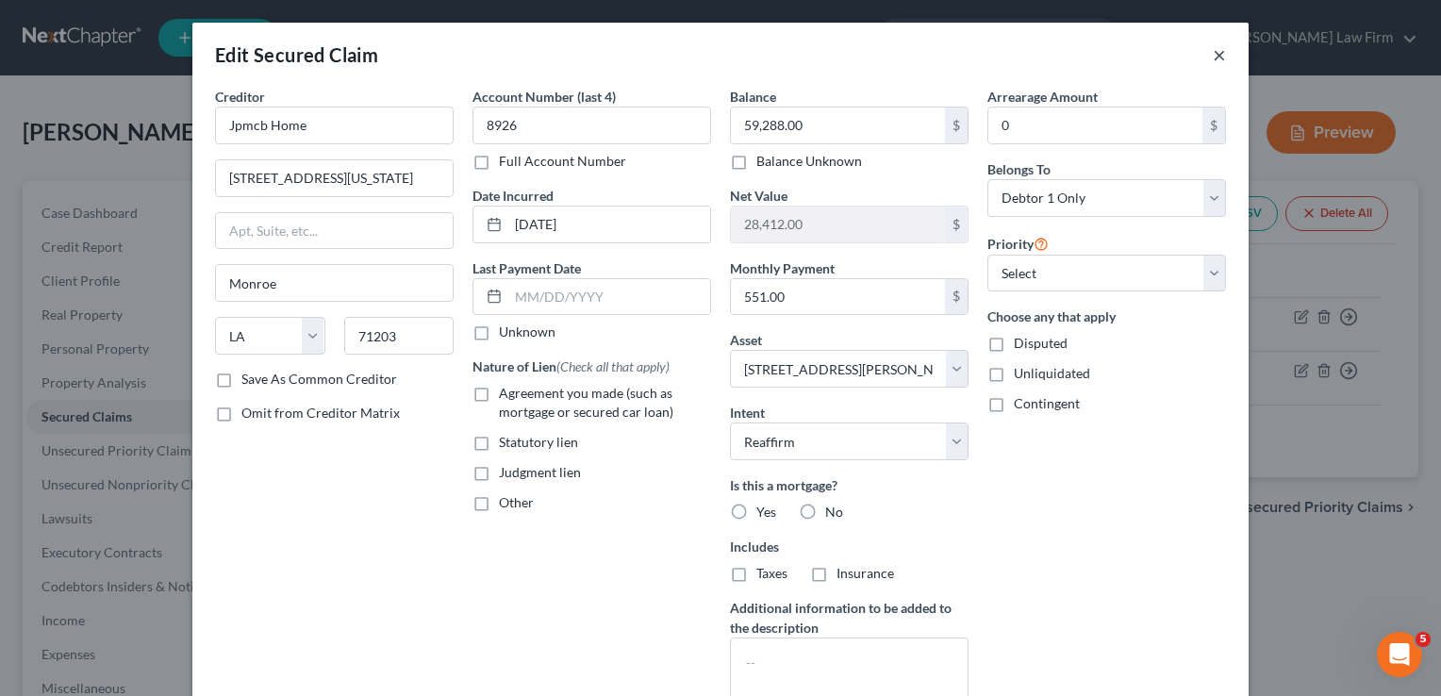
click at [1215, 55] on button "×" at bounding box center [1219, 54] width 13 height 23
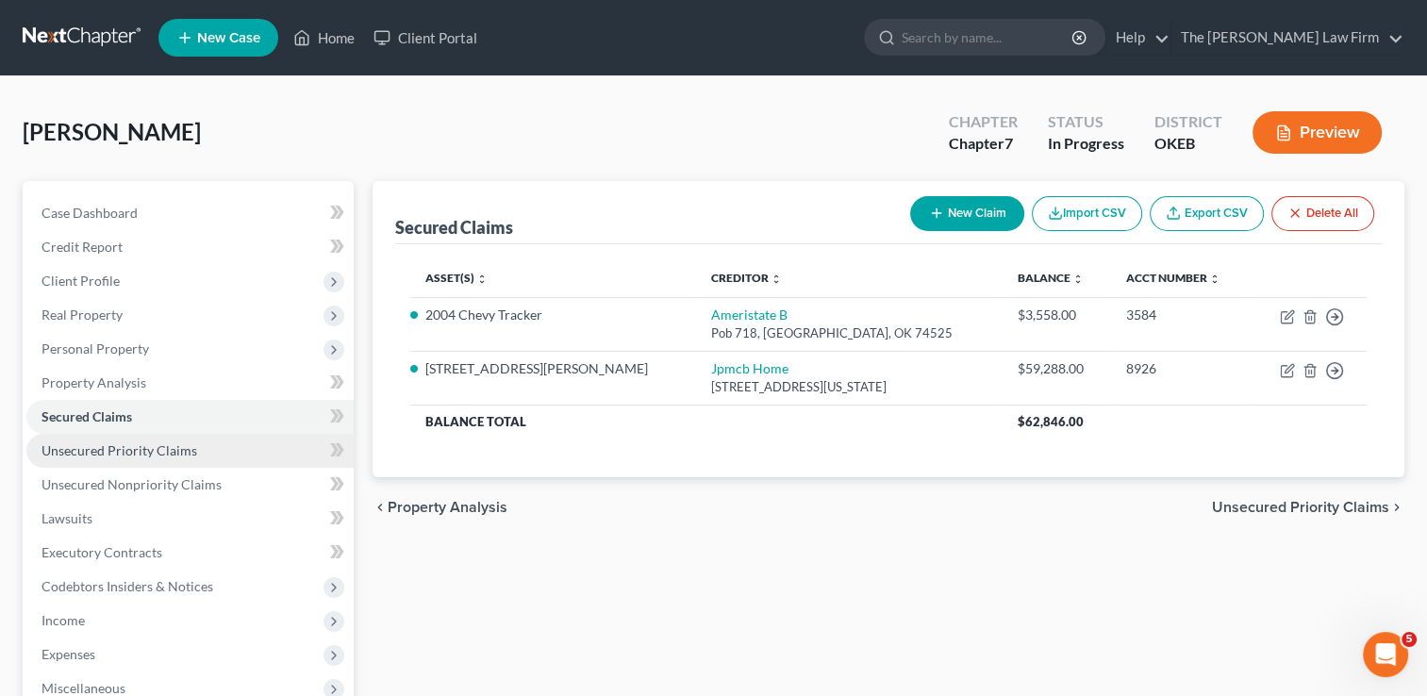
click at [165, 451] on span "Unsecured Priority Claims" at bounding box center [120, 450] width 156 height 16
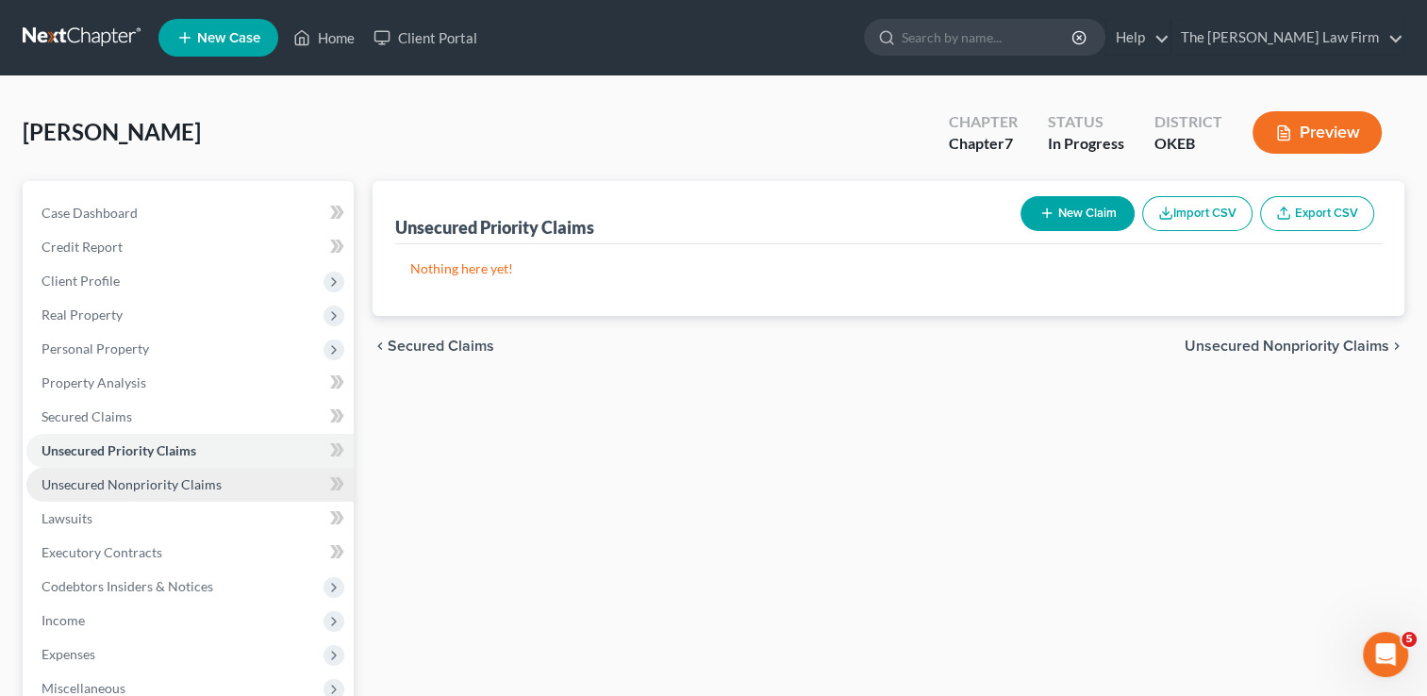
click at [169, 484] on span "Unsecured Nonpriority Claims" at bounding box center [132, 484] width 180 height 16
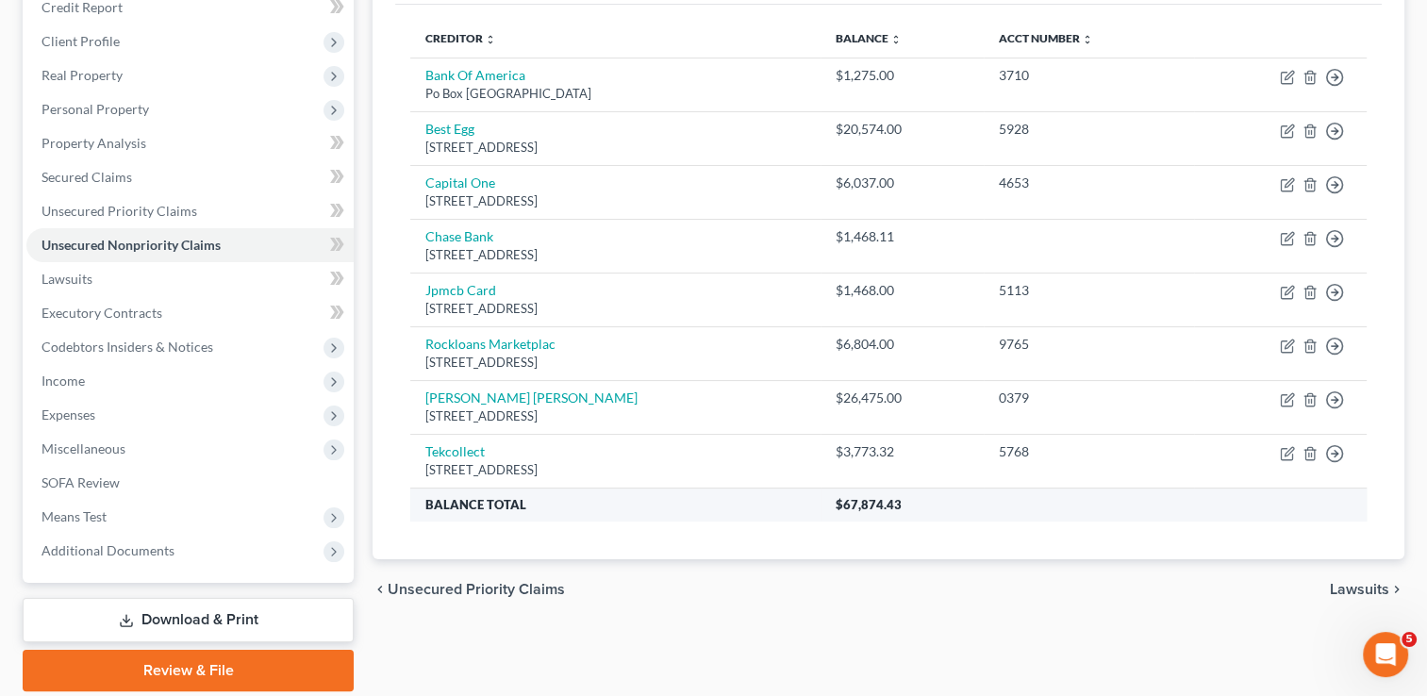
scroll to position [210, 0]
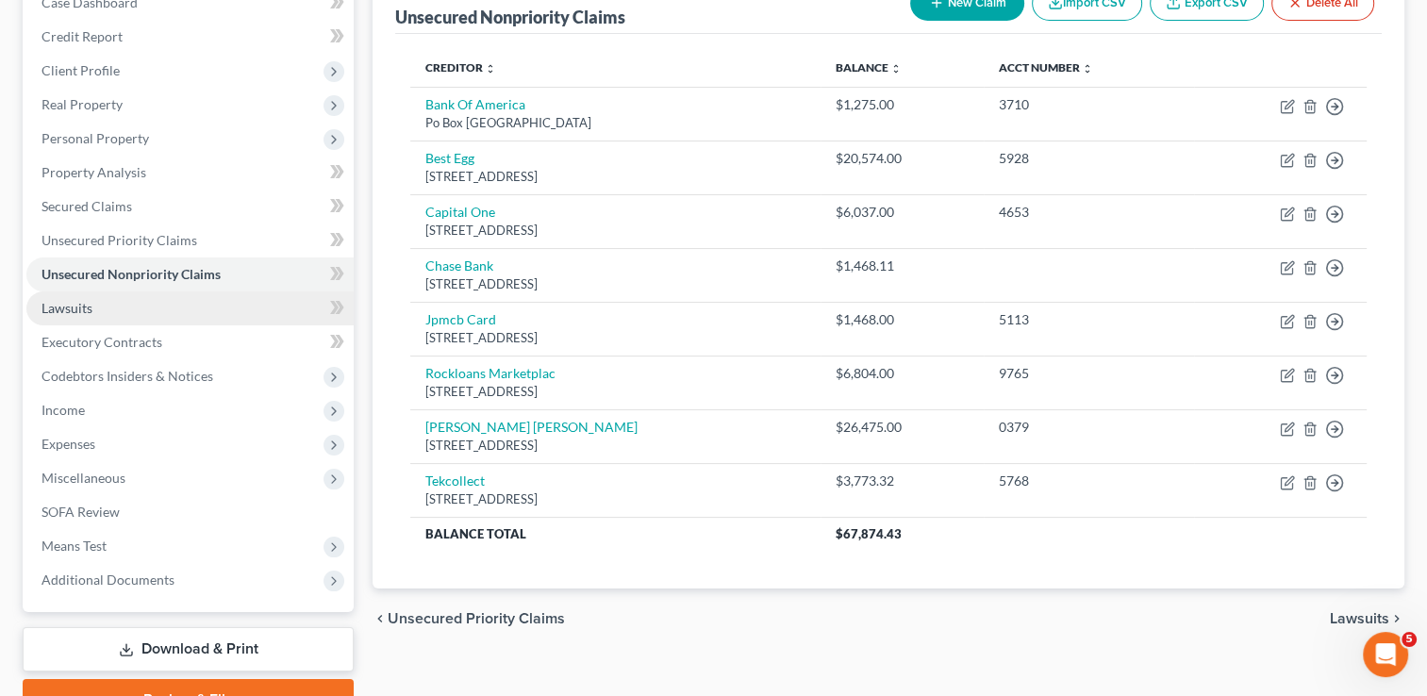
click at [56, 308] on span "Lawsuits" at bounding box center [67, 308] width 51 height 16
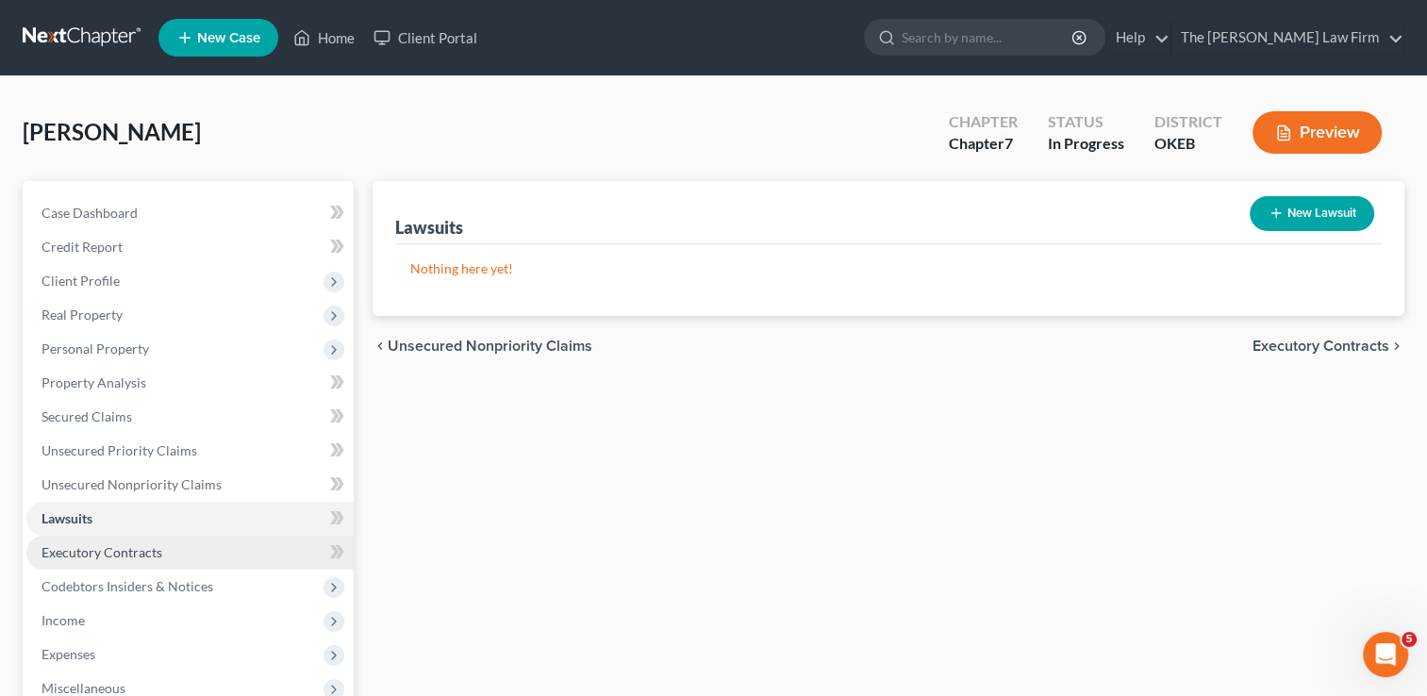
click at [144, 554] on span "Executory Contracts" at bounding box center [102, 552] width 121 height 16
click at [96, 522] on link "Lawsuits" at bounding box center [189, 519] width 327 height 34
click at [148, 559] on span "Executory Contracts" at bounding box center [102, 552] width 121 height 16
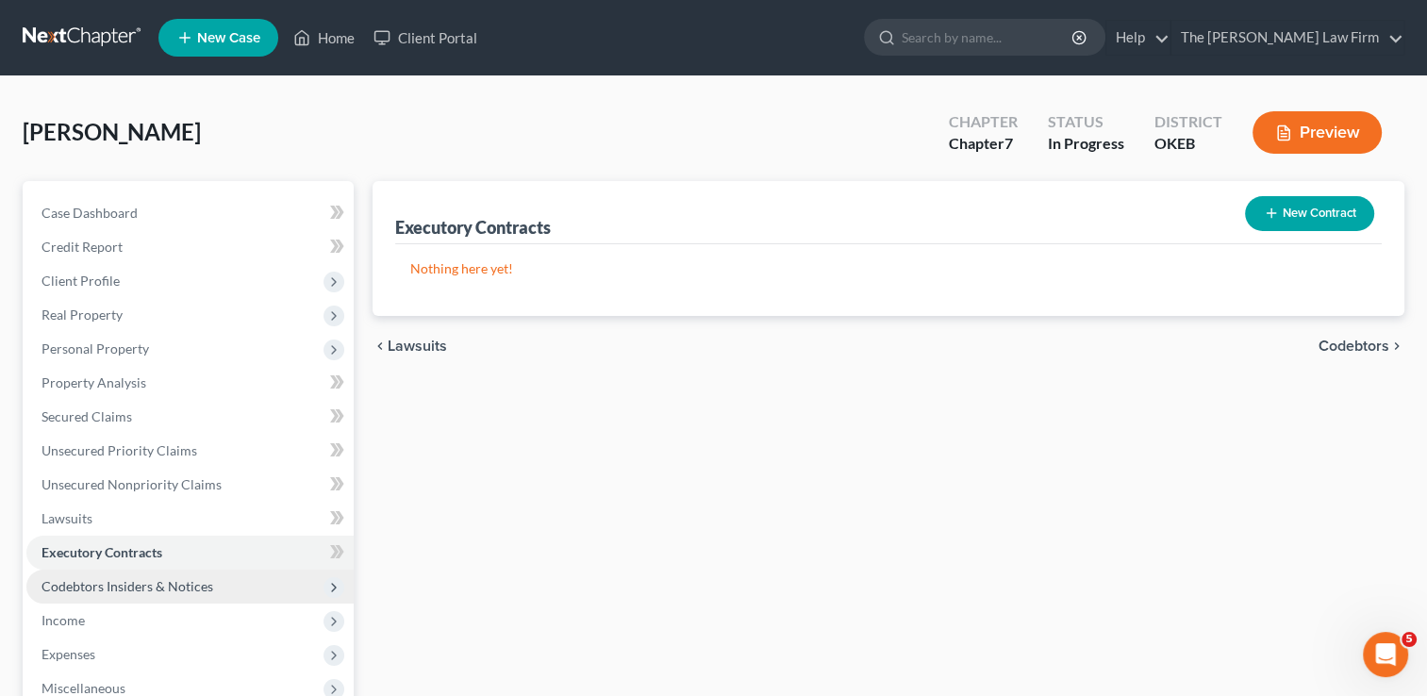
click at [208, 587] on span "Codebtors Insiders & Notices" at bounding box center [128, 586] width 172 height 16
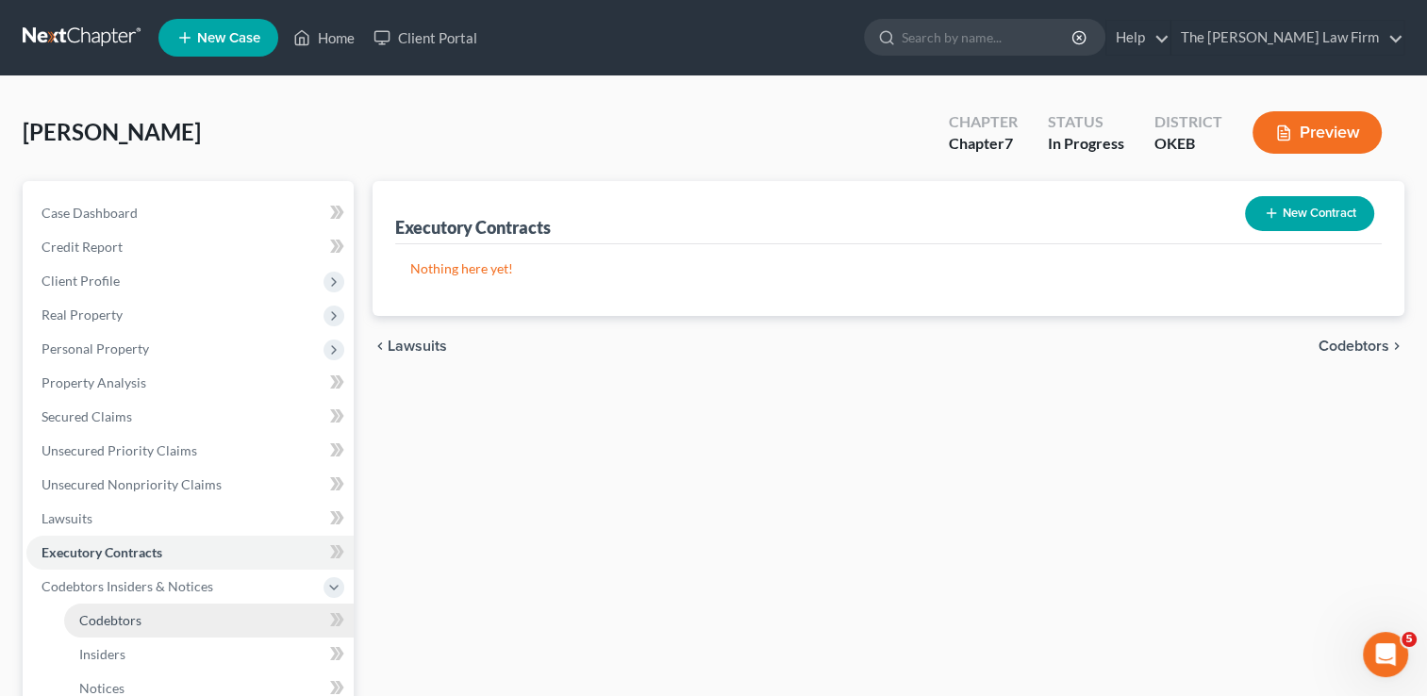
click at [121, 607] on link "Codebtors" at bounding box center [209, 621] width 290 height 34
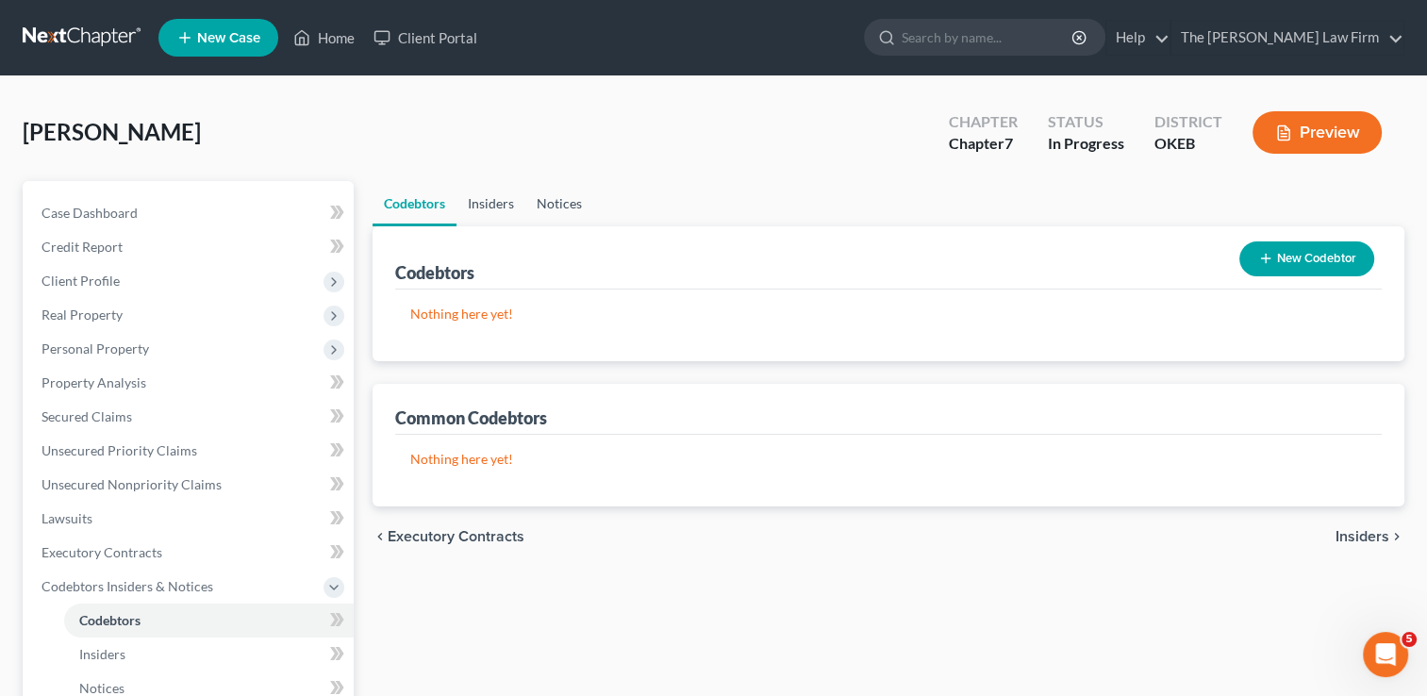
drag, startPoint x: 496, startPoint y: 197, endPoint x: 565, endPoint y: 199, distance: 68.9
click at [496, 196] on link "Insiders" at bounding box center [491, 203] width 69 height 45
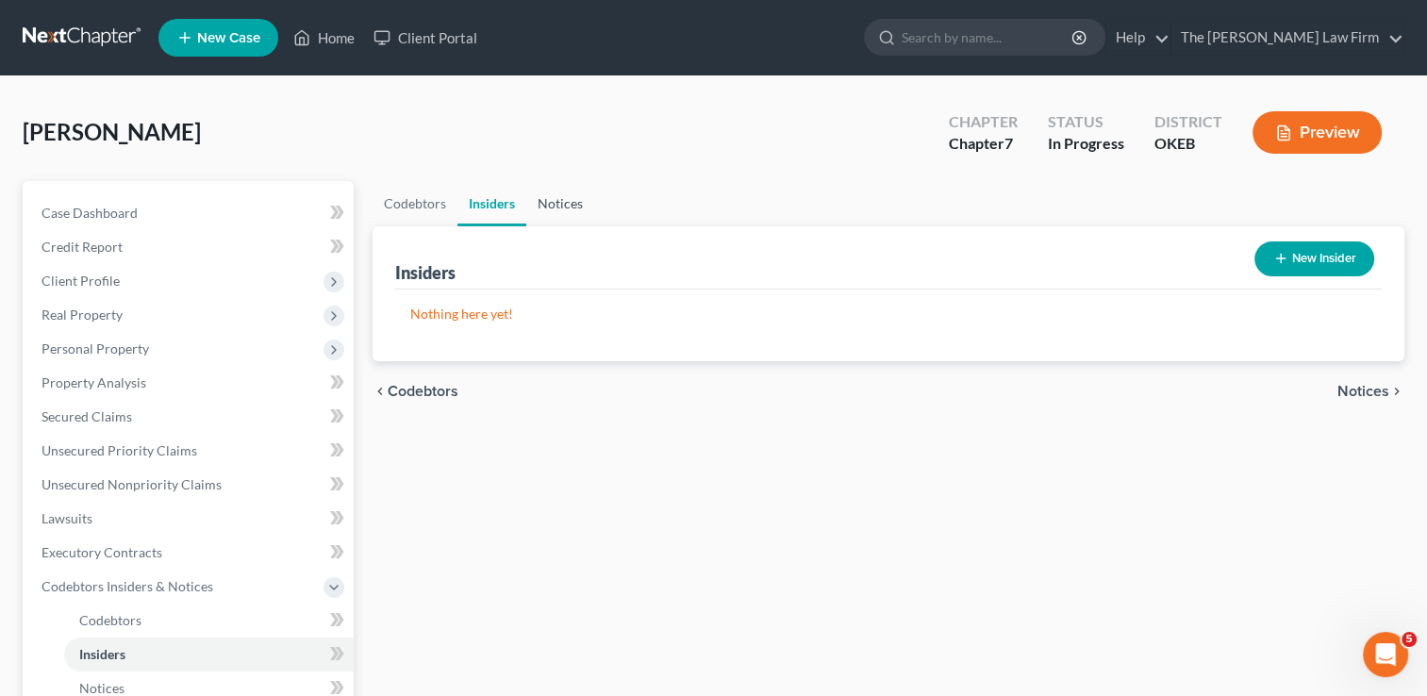
click at [566, 200] on link "Notices" at bounding box center [560, 203] width 68 height 45
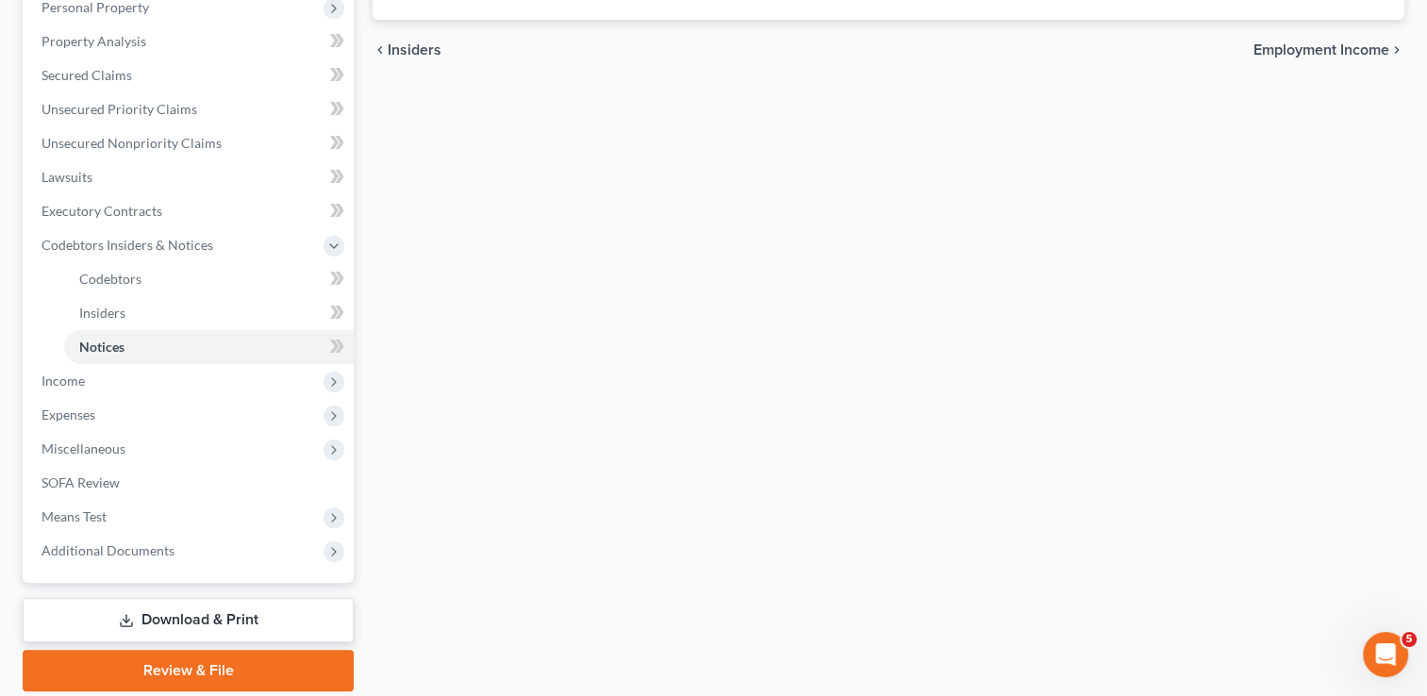
scroll to position [407, 0]
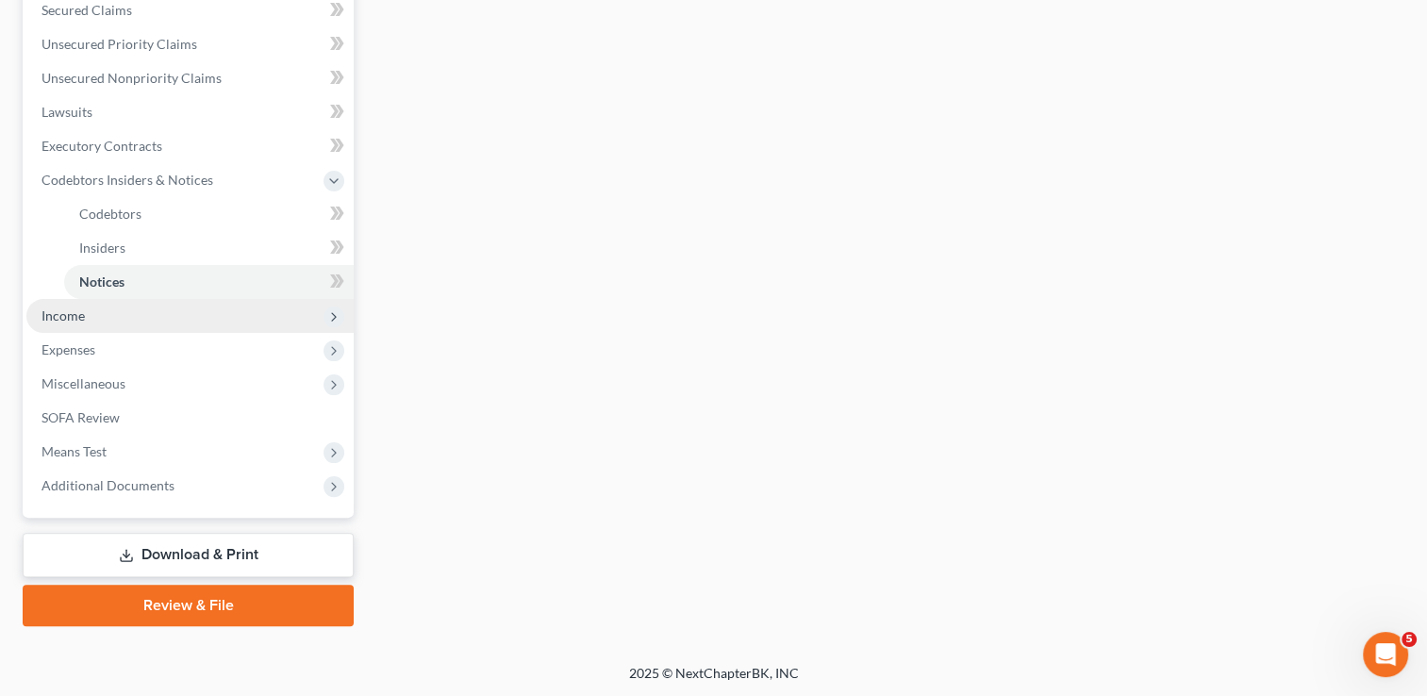
drag, startPoint x: 70, startPoint y: 322, endPoint x: 207, endPoint y: 315, distance: 136.9
click at [70, 321] on span "Income" at bounding box center [63, 316] width 43 height 16
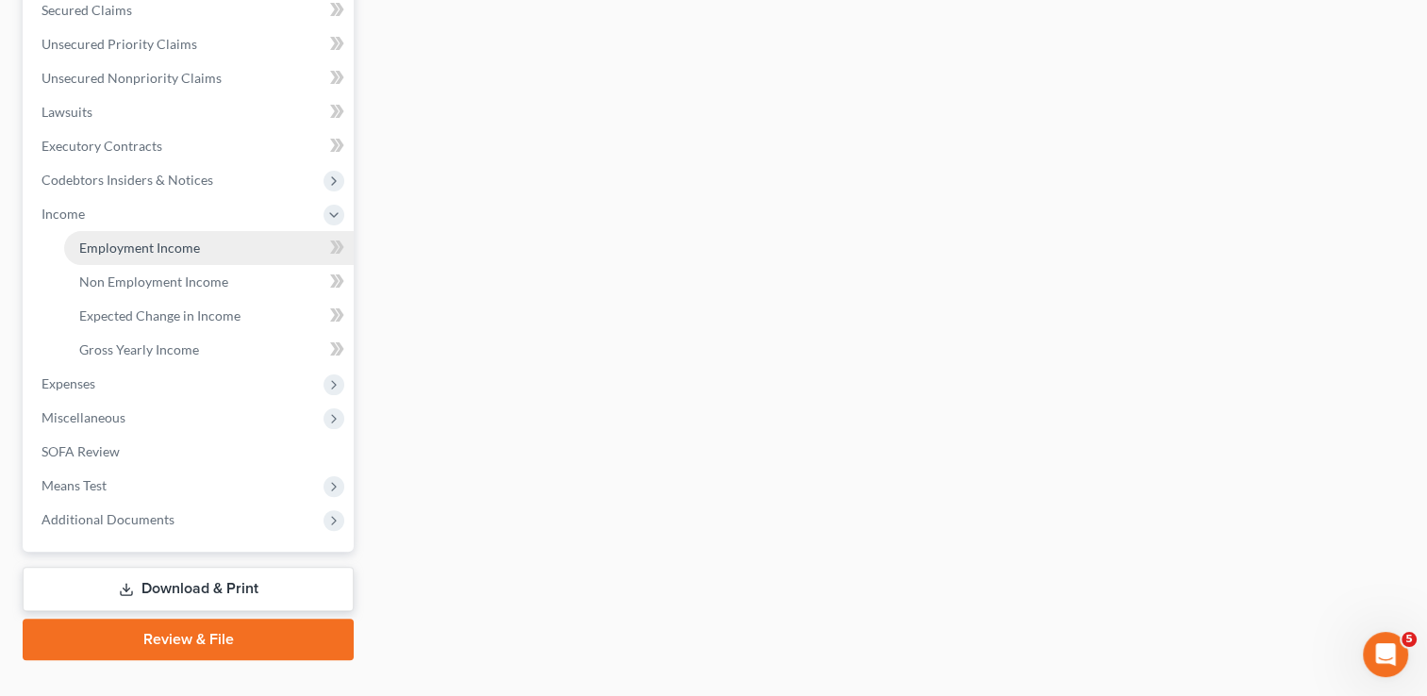
click at [205, 247] on link "Employment Income" at bounding box center [209, 248] width 290 height 34
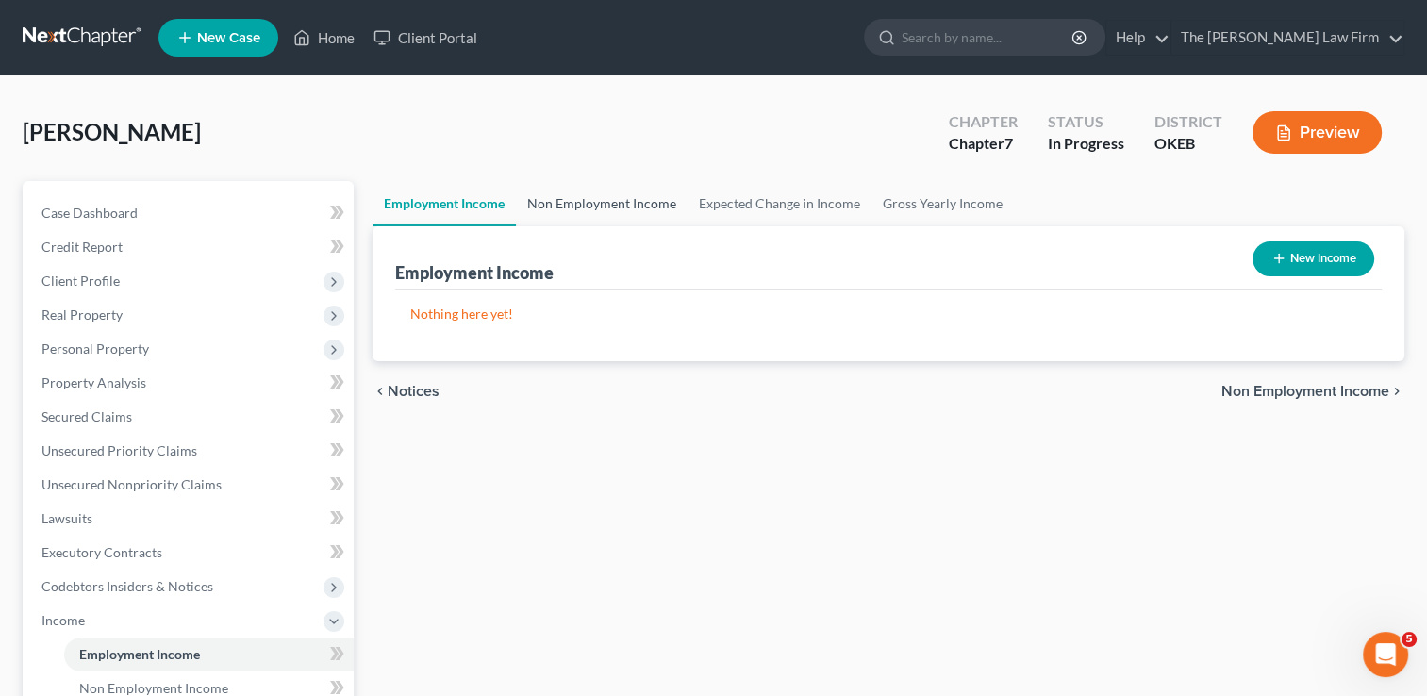
click at [628, 195] on link "Non Employment Income" at bounding box center [602, 203] width 172 height 45
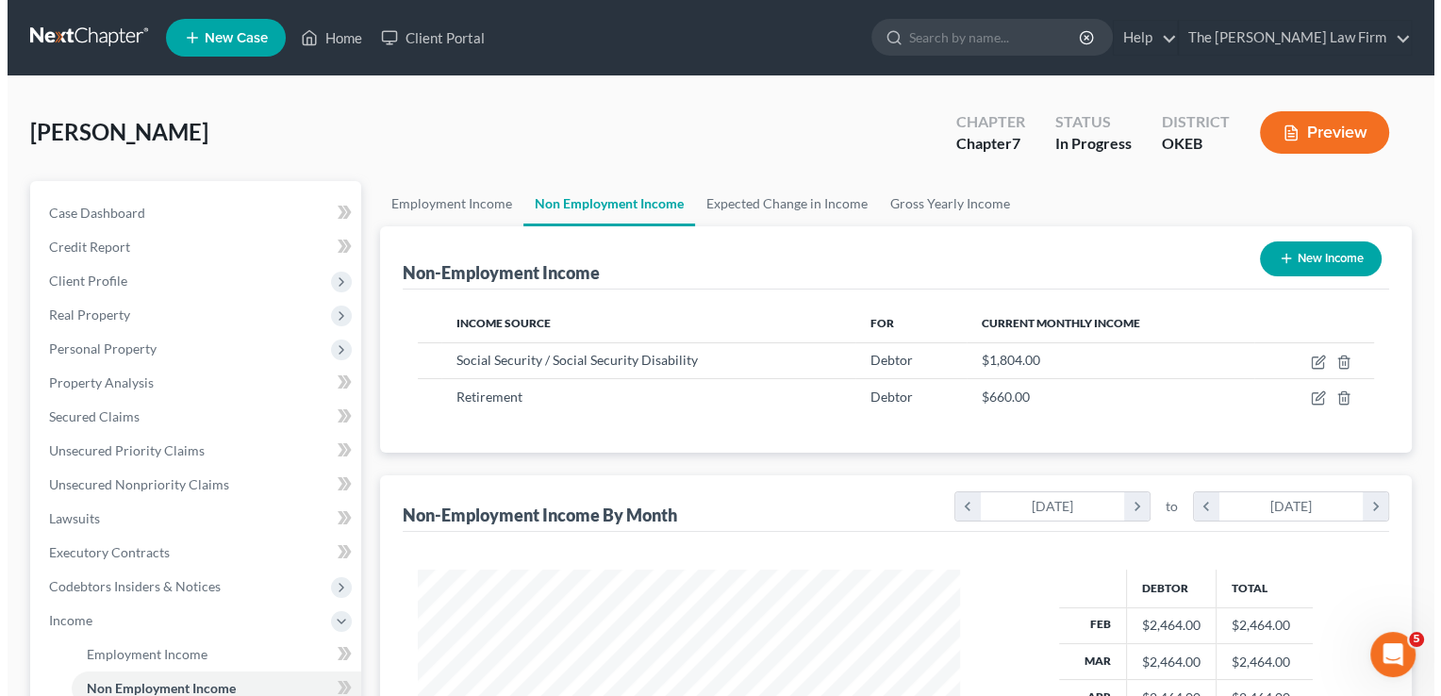
scroll to position [336, 580]
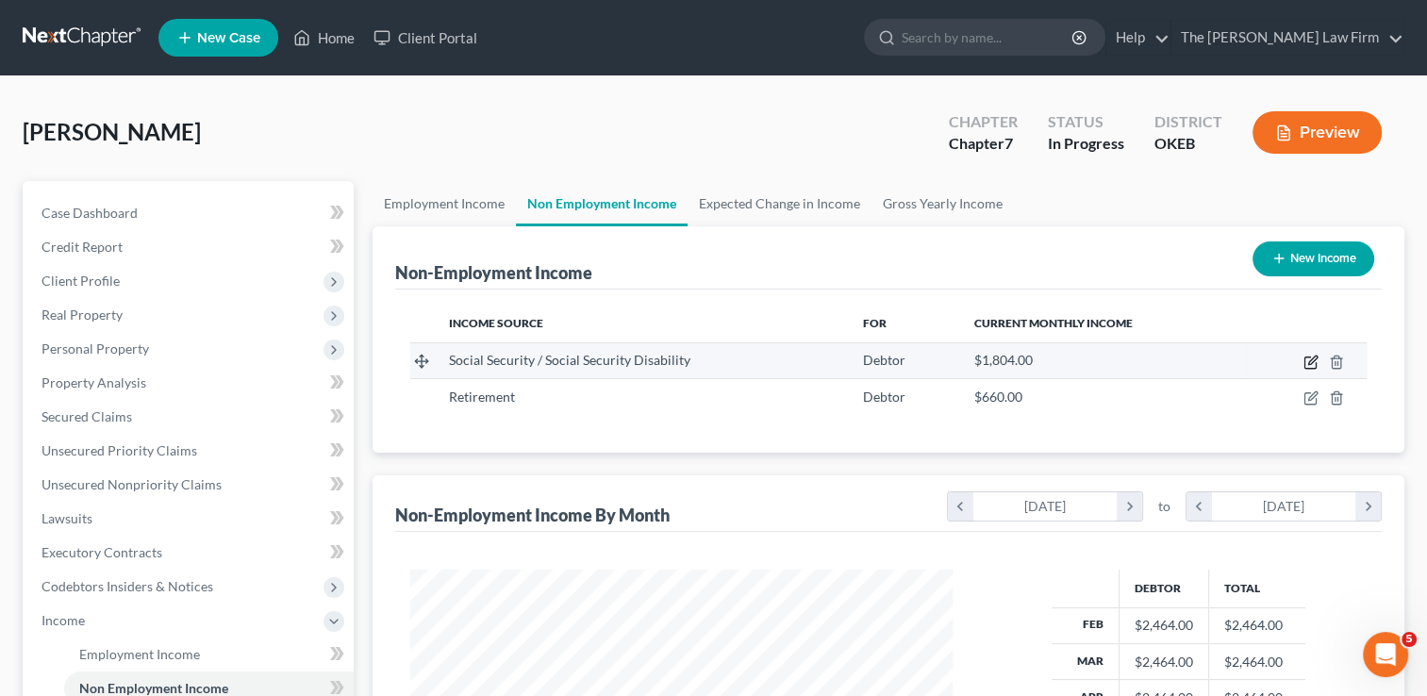
click at [1307, 363] on icon "button" at bounding box center [1311, 362] width 15 height 15
select select "4"
select select "0"
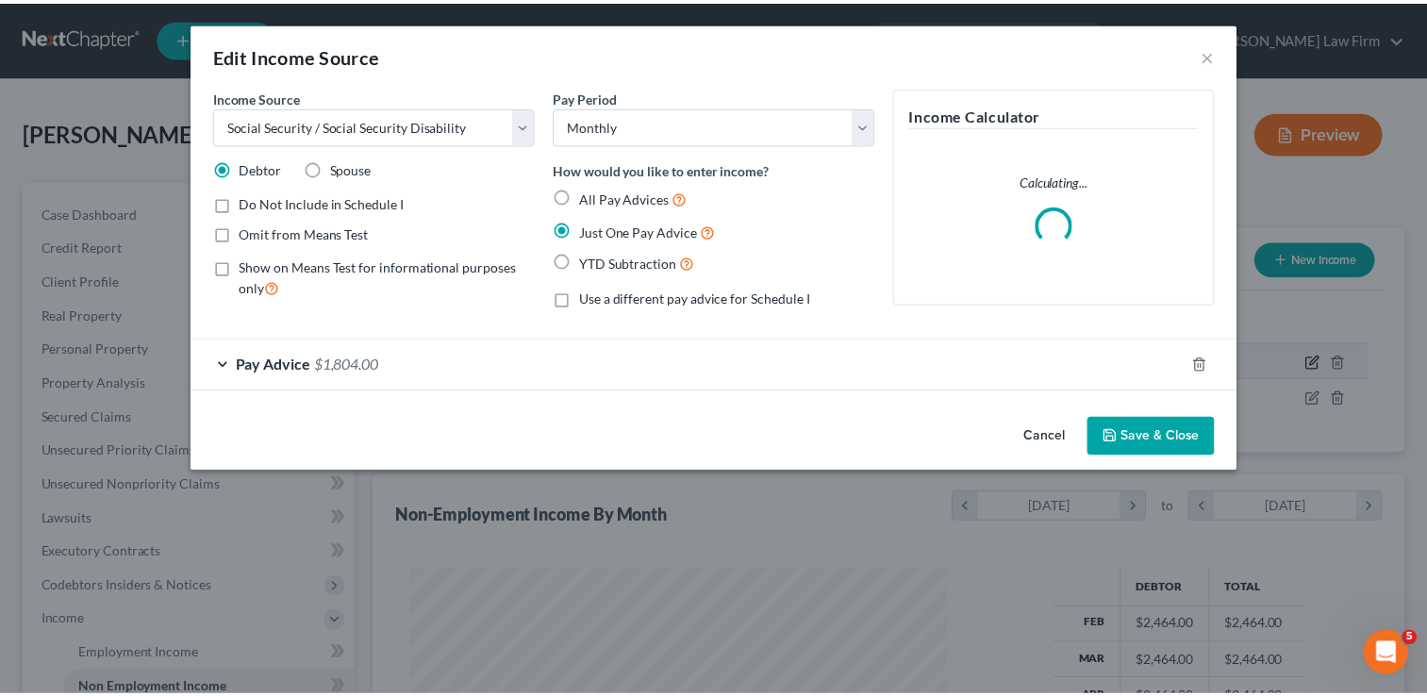
scroll to position [336, 585]
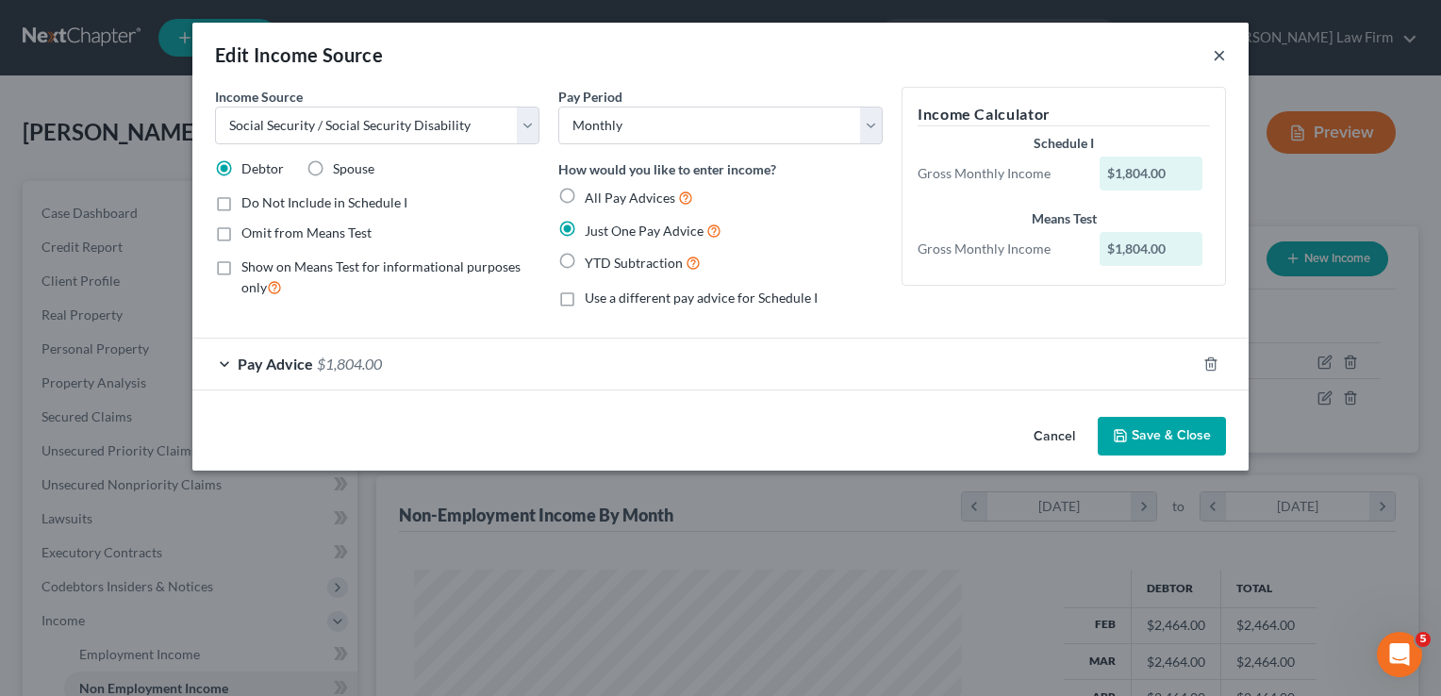
click at [1215, 52] on button "×" at bounding box center [1219, 54] width 13 height 23
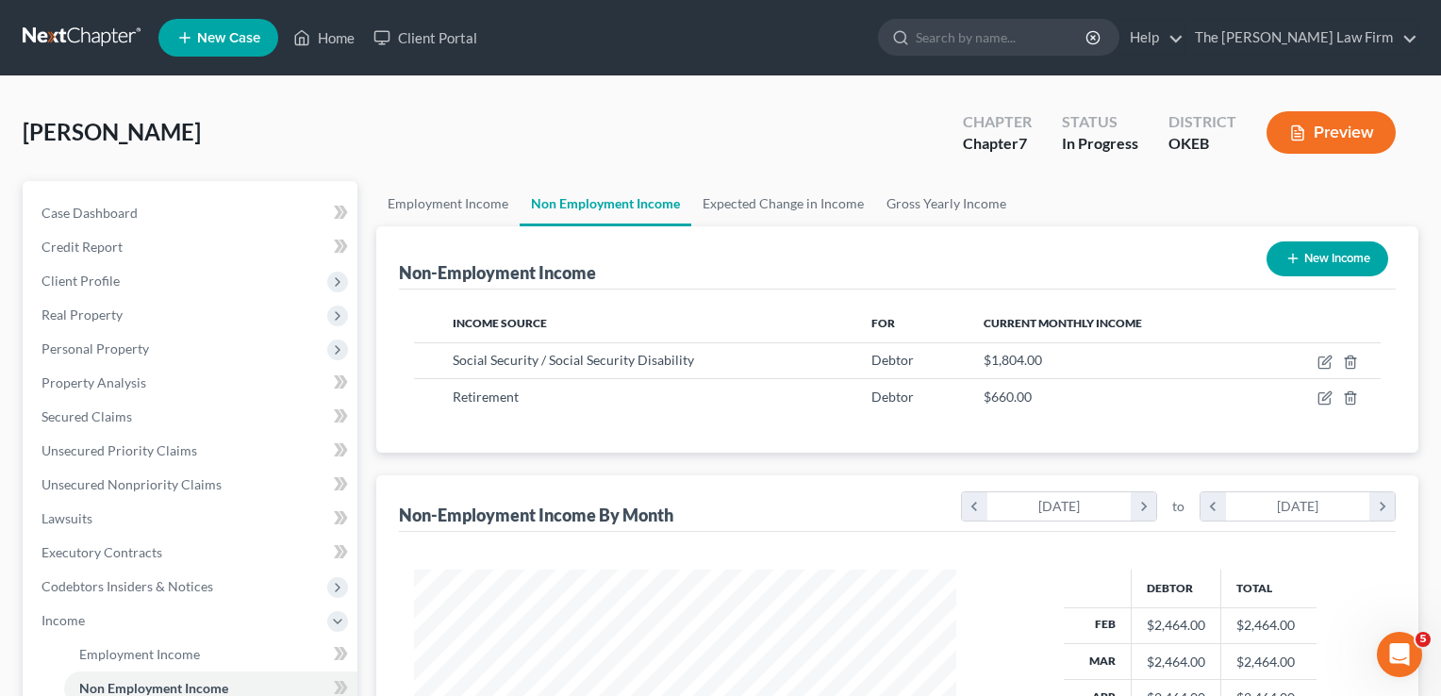
scroll to position [942959, 942716]
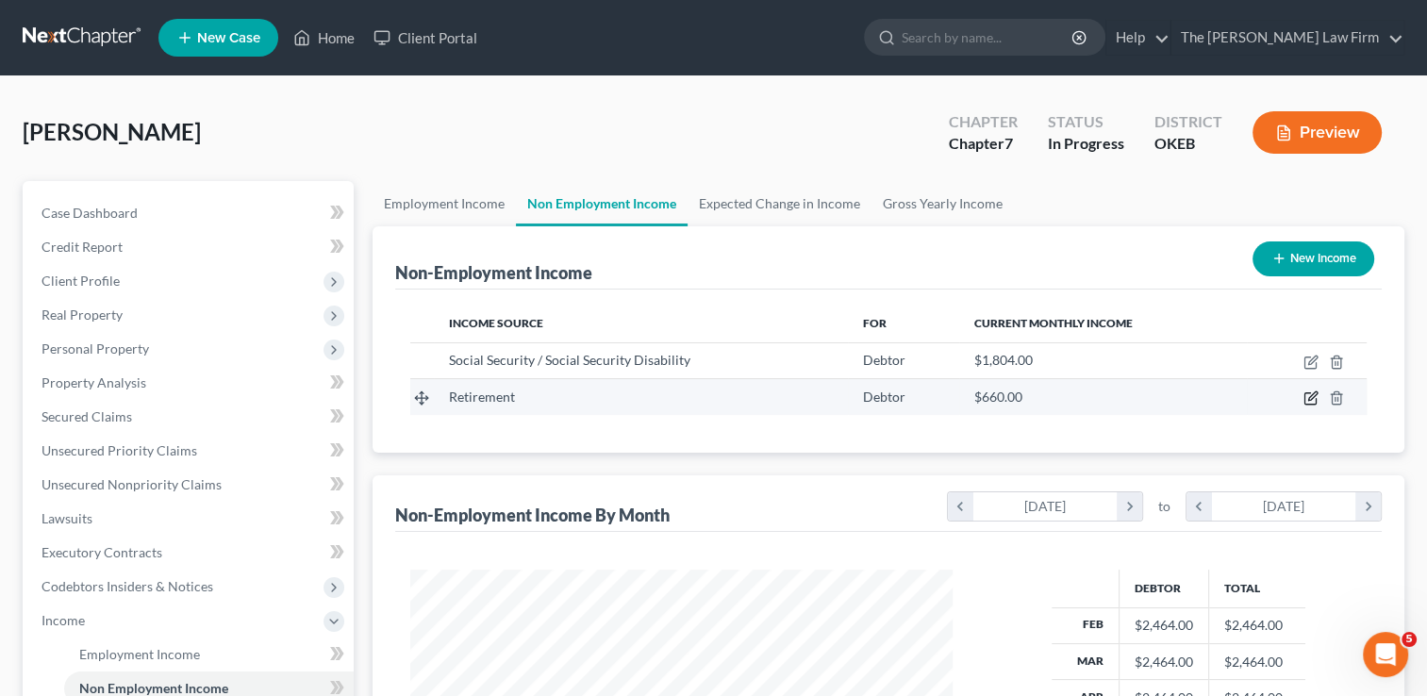
click at [1309, 394] on icon "button" at bounding box center [1311, 398] width 15 height 15
select select "3"
select select "0"
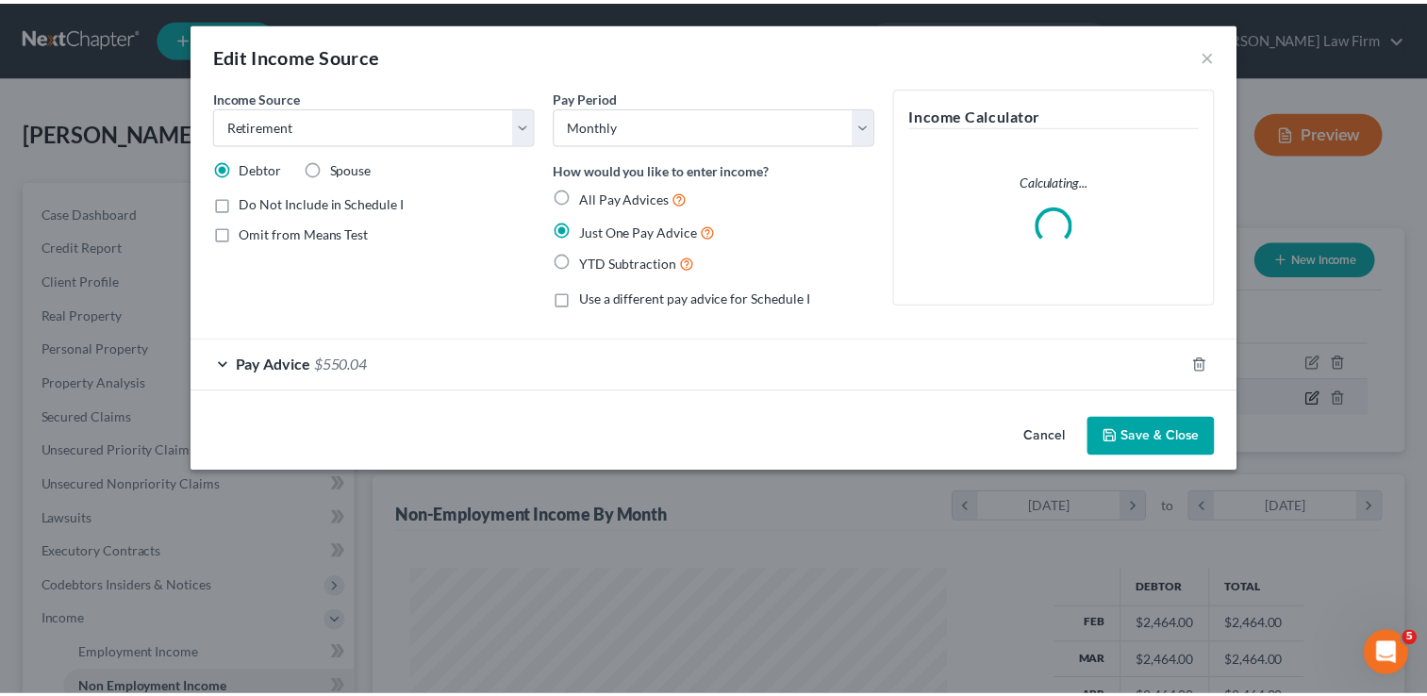
scroll to position [336, 585]
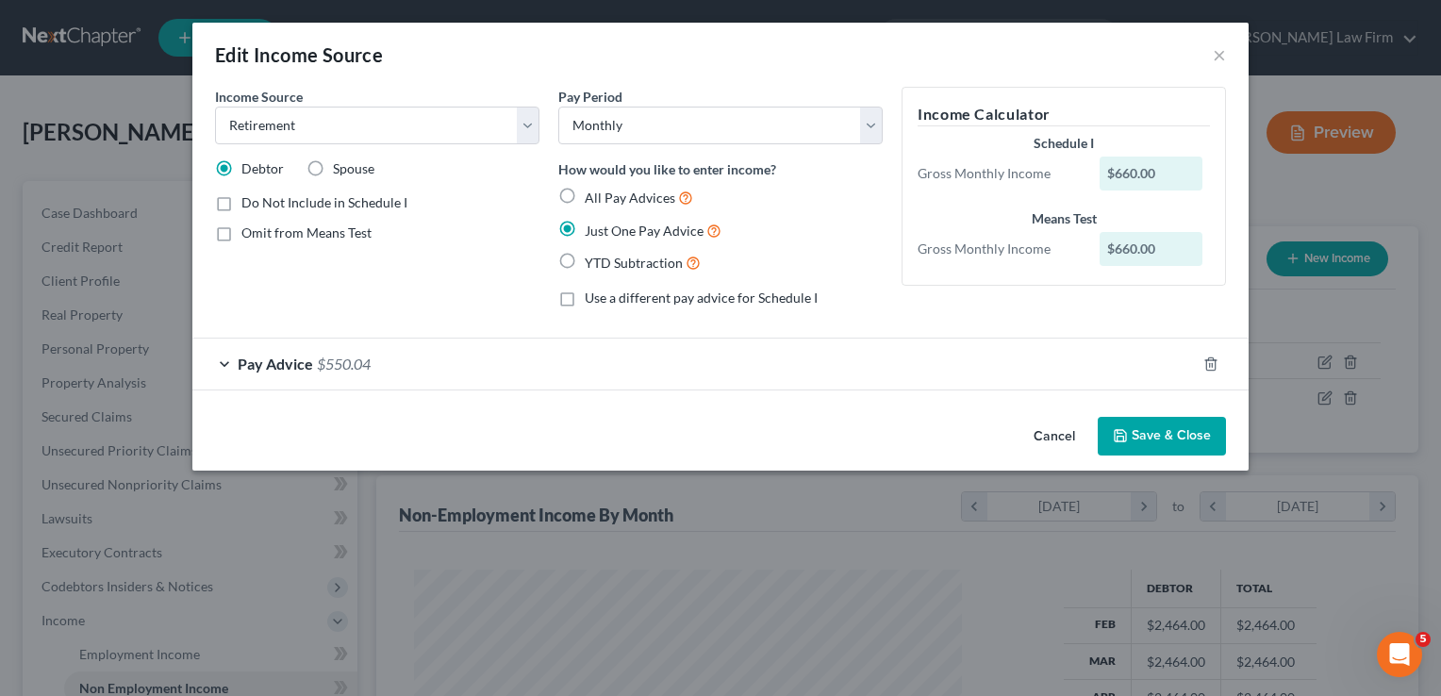
click at [1167, 439] on button "Save & Close" at bounding box center [1162, 437] width 128 height 40
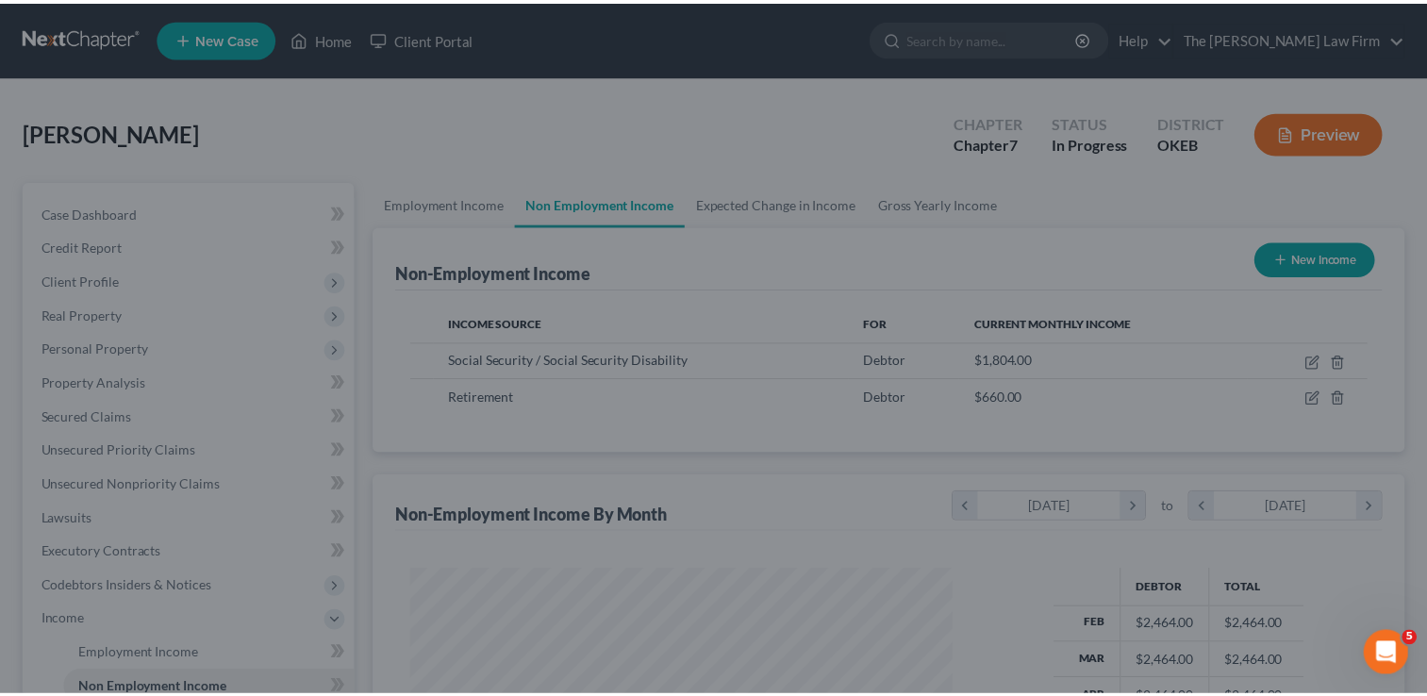
scroll to position [942959, 942716]
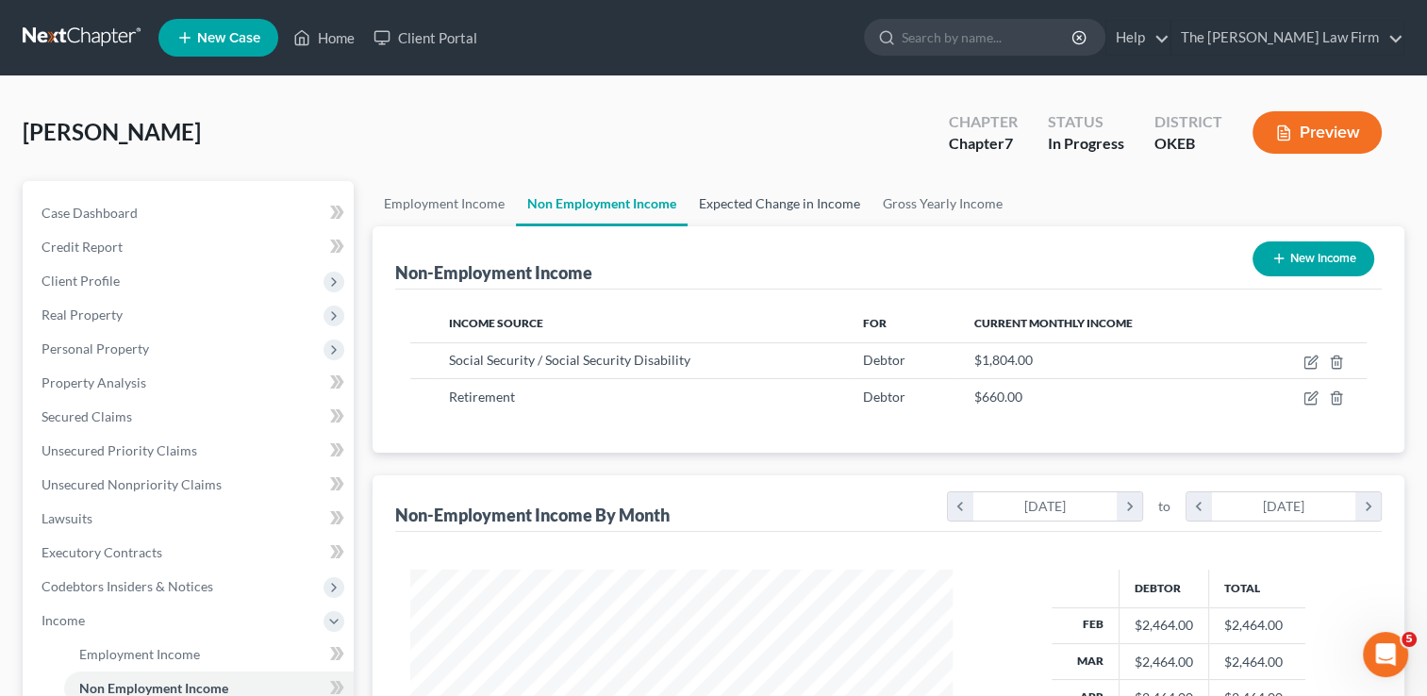
click at [764, 189] on link "Expected Change in Income" at bounding box center [780, 203] width 184 height 45
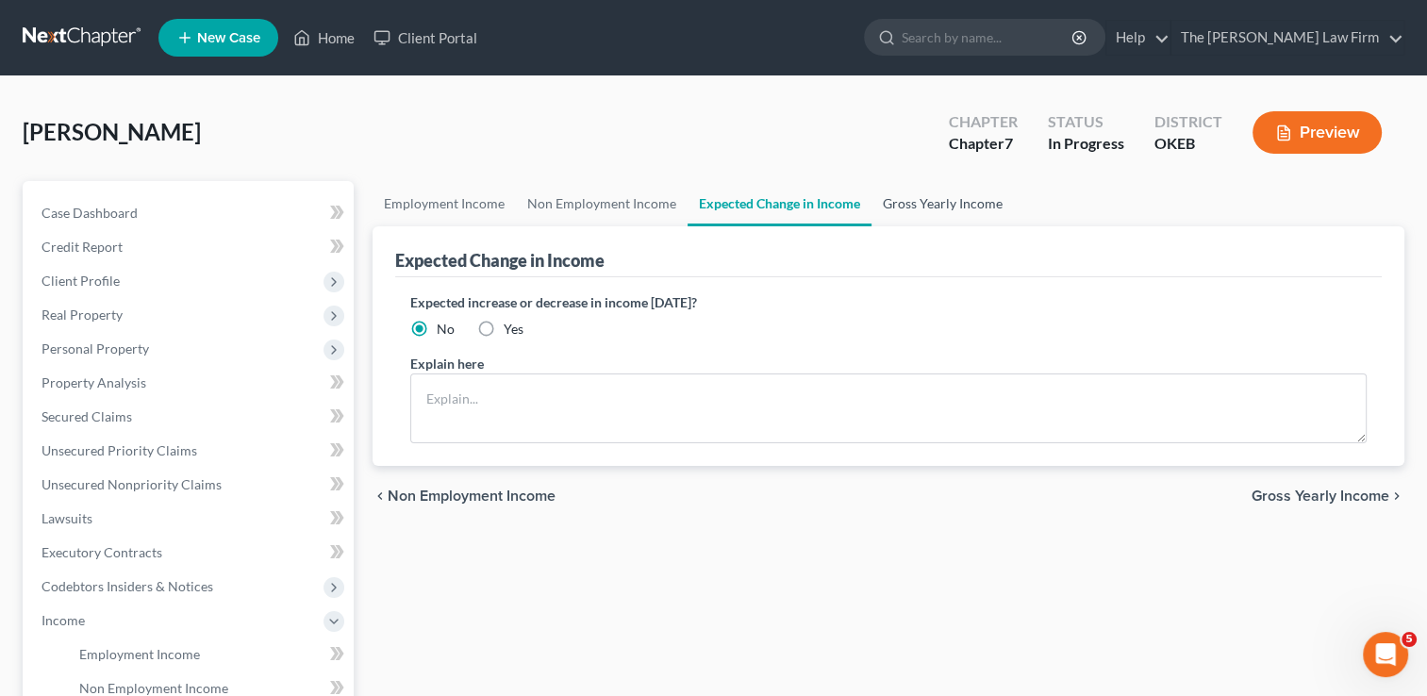
click at [920, 201] on link "Gross Yearly Income" at bounding box center [943, 203] width 142 height 45
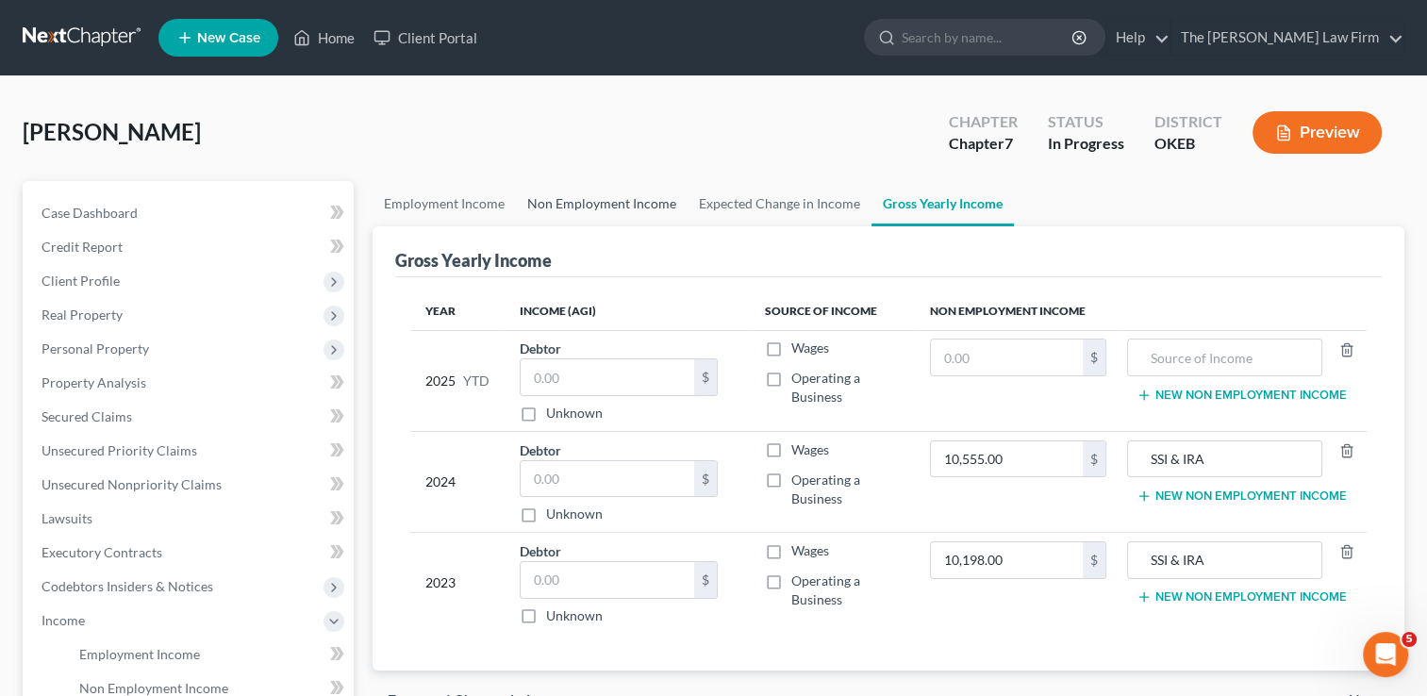
click at [607, 202] on link "Non Employment Income" at bounding box center [602, 203] width 172 height 45
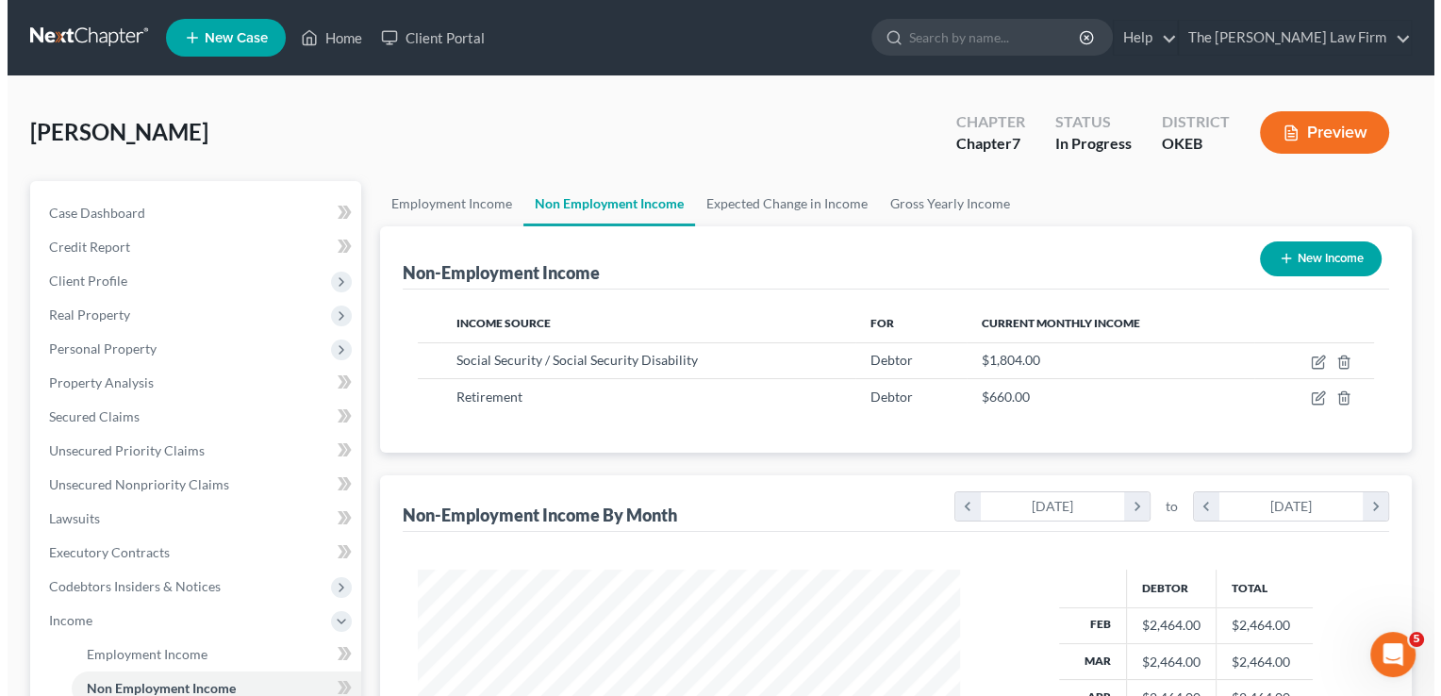
scroll to position [336, 580]
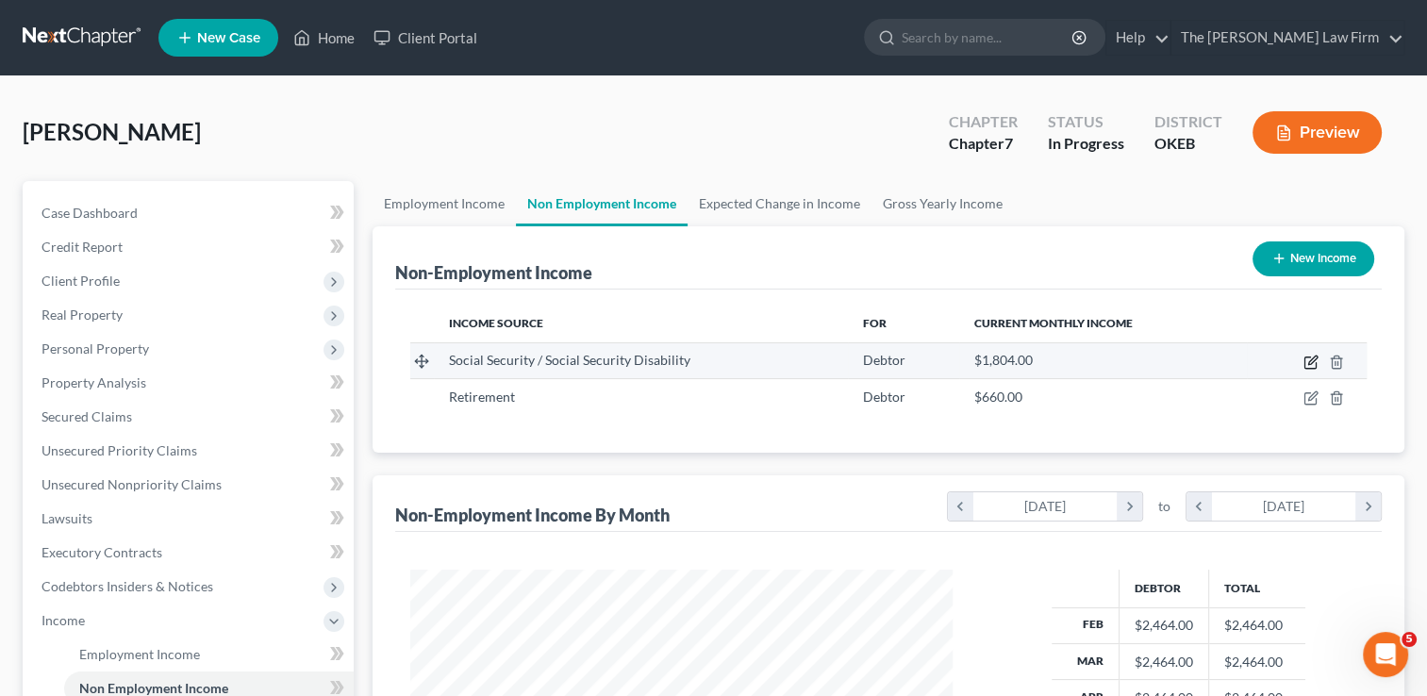
click at [1309, 358] on icon "button" at bounding box center [1311, 362] width 15 height 15
select select "4"
select select "0"
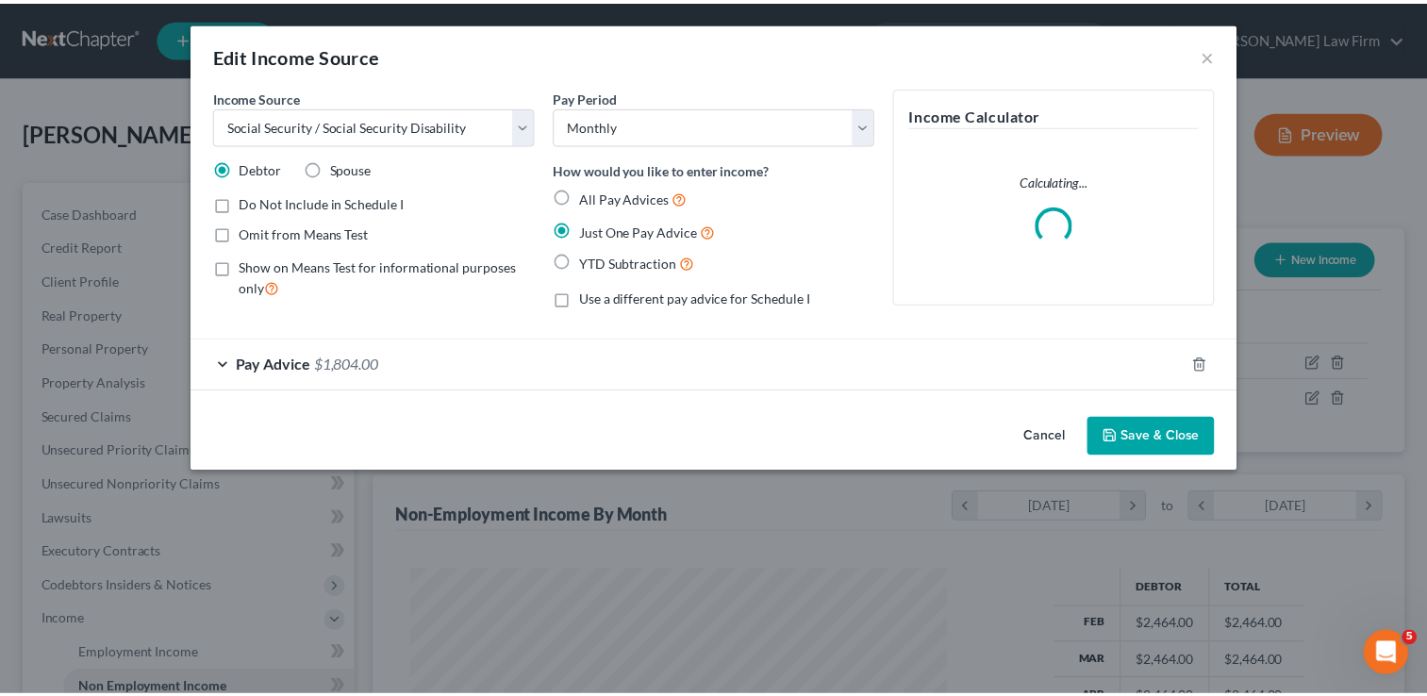
scroll to position [336, 585]
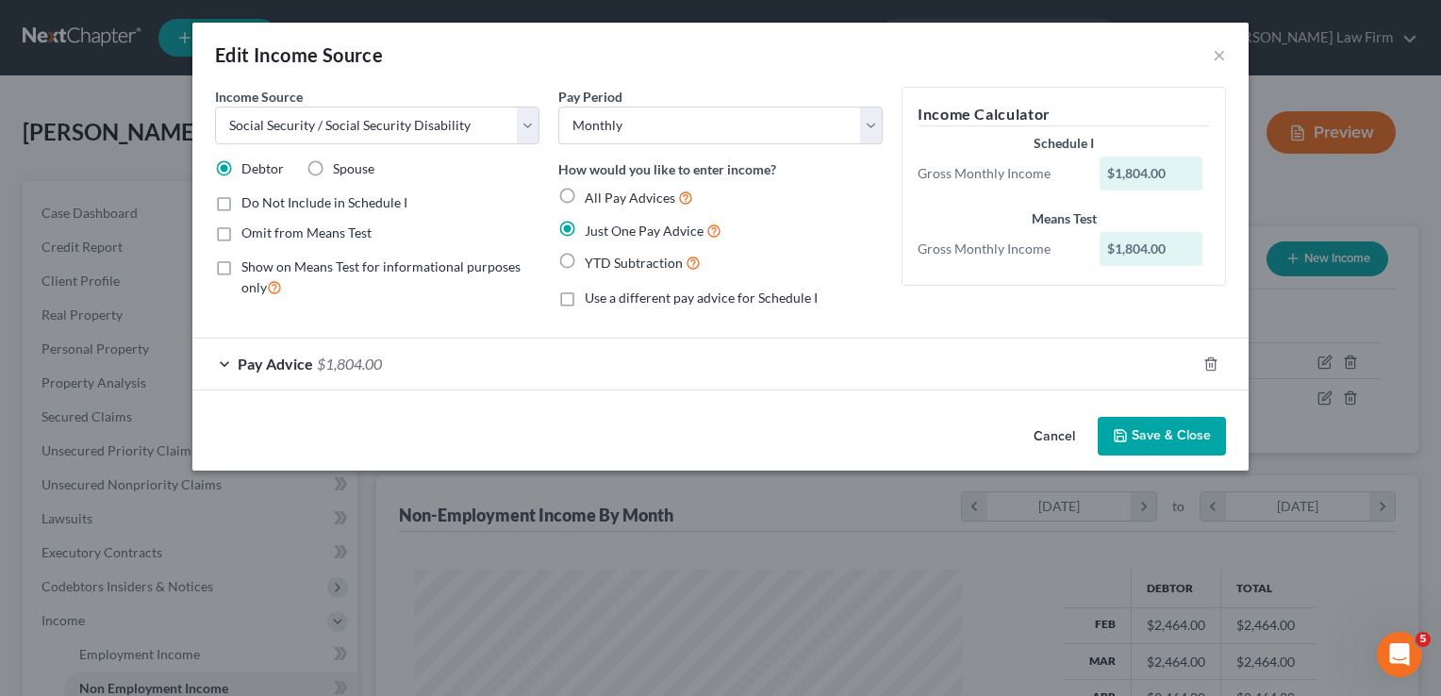
click at [1160, 449] on button "Save & Close" at bounding box center [1162, 437] width 128 height 40
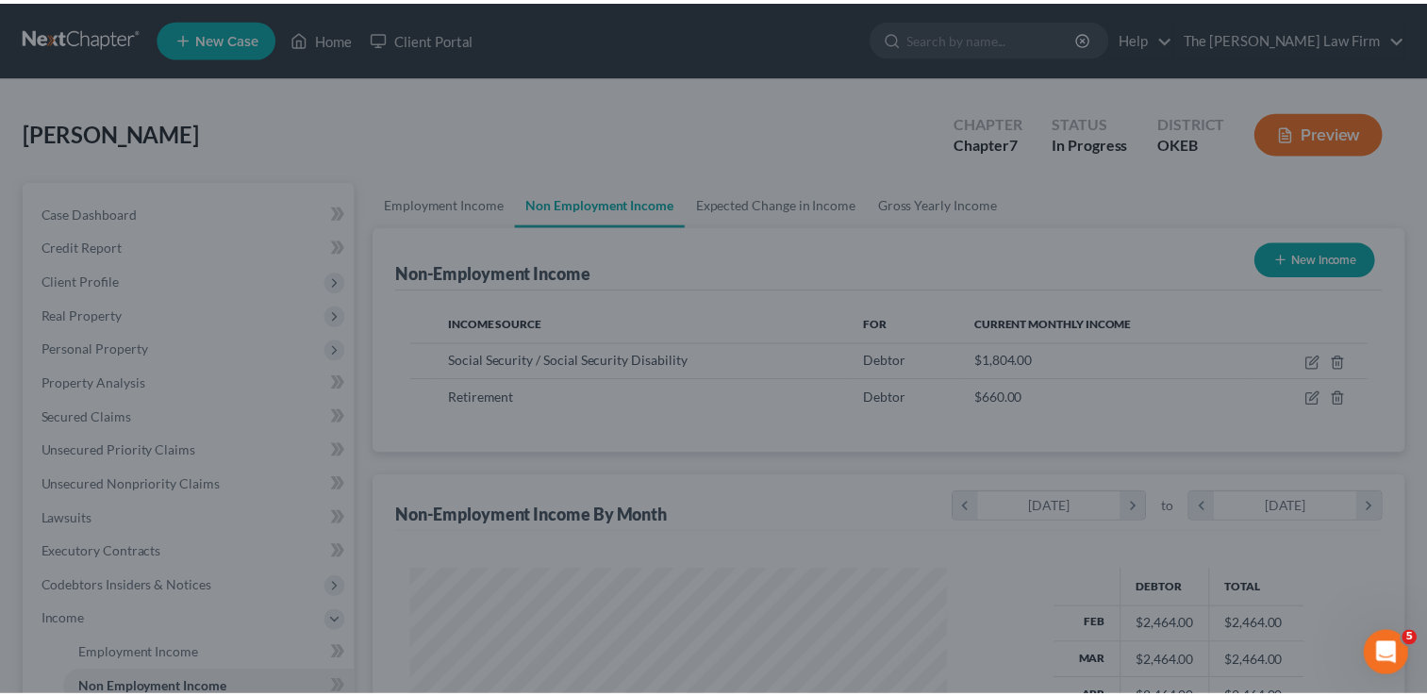
scroll to position [942959, 942716]
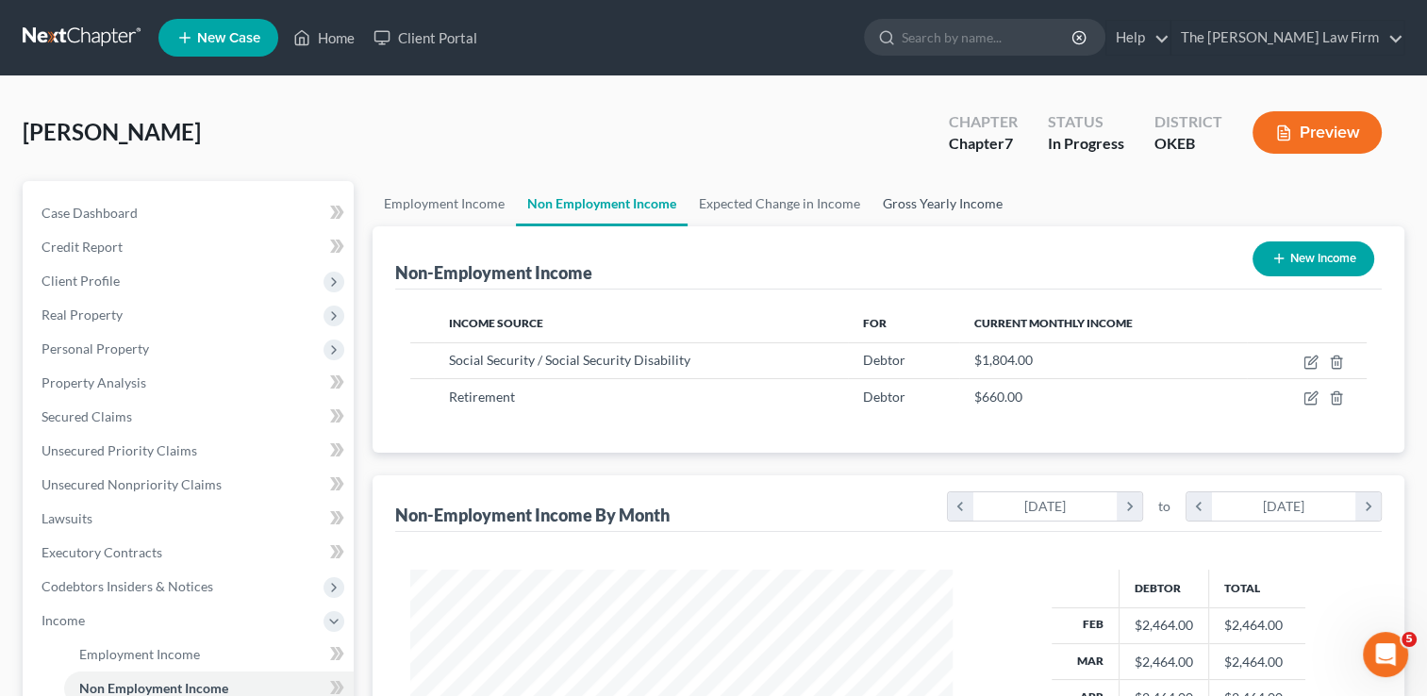
click at [936, 200] on link "Gross Yearly Income" at bounding box center [943, 203] width 142 height 45
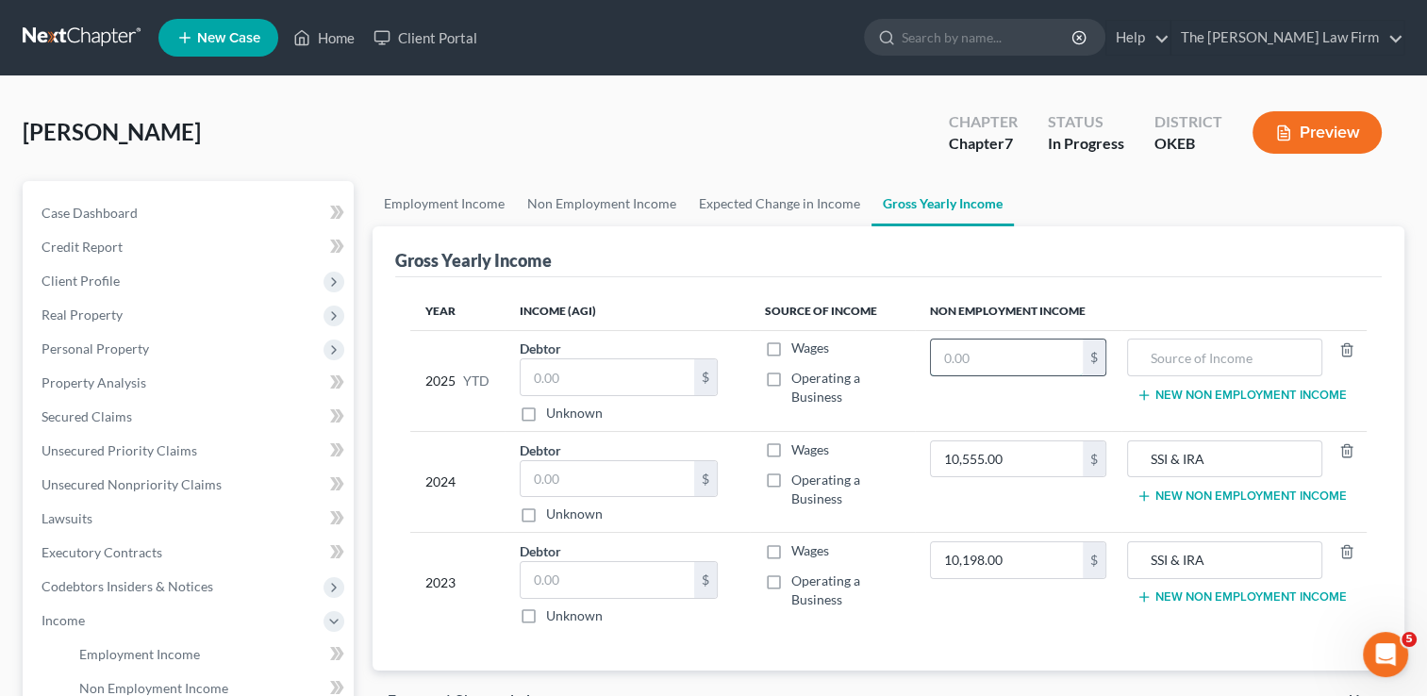
click at [999, 348] on input "text" at bounding box center [1007, 358] width 152 height 36
type input "14,432.00"
click at [1164, 355] on input "text" at bounding box center [1225, 358] width 175 height 36
type input "SSI"
click at [1200, 390] on button "New Non Employment Income" at bounding box center [1242, 395] width 210 height 15
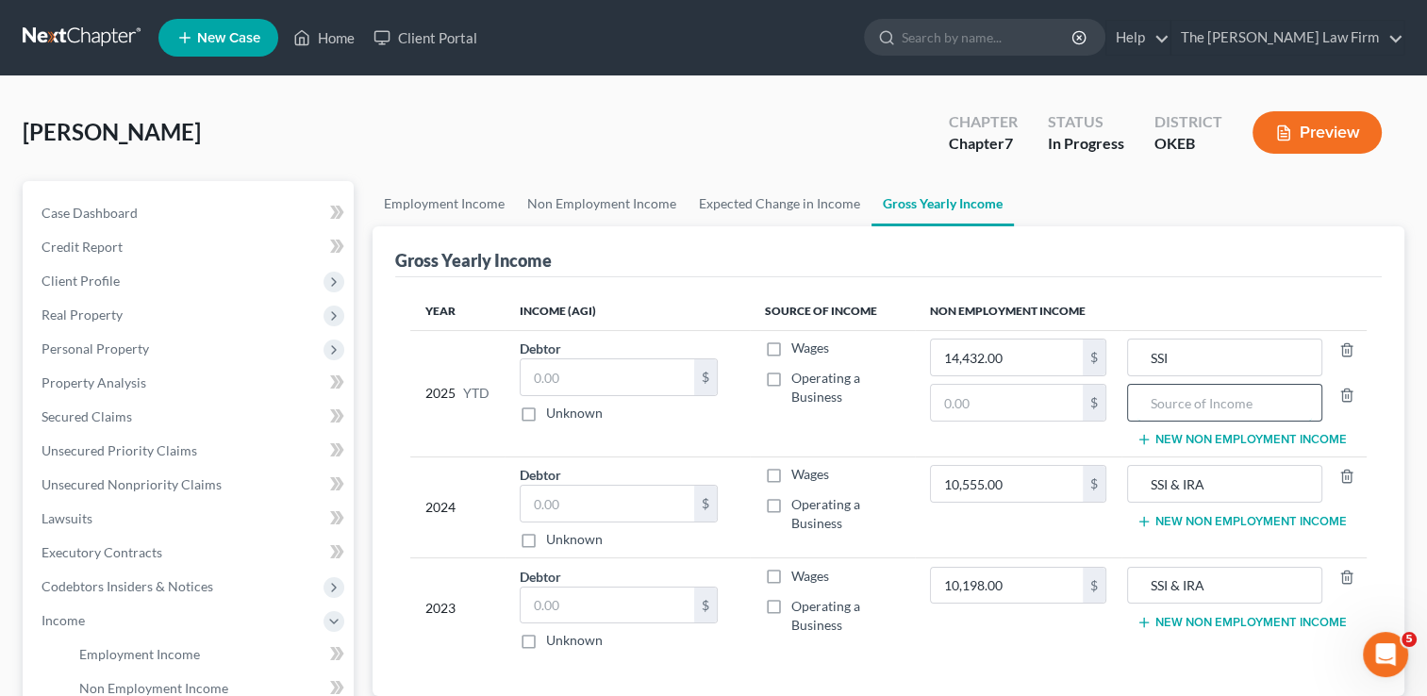
click at [1186, 405] on input "text" at bounding box center [1225, 403] width 175 height 36
type input "Retirement"
click at [595, 206] on link "Non Employment Income" at bounding box center [602, 203] width 172 height 45
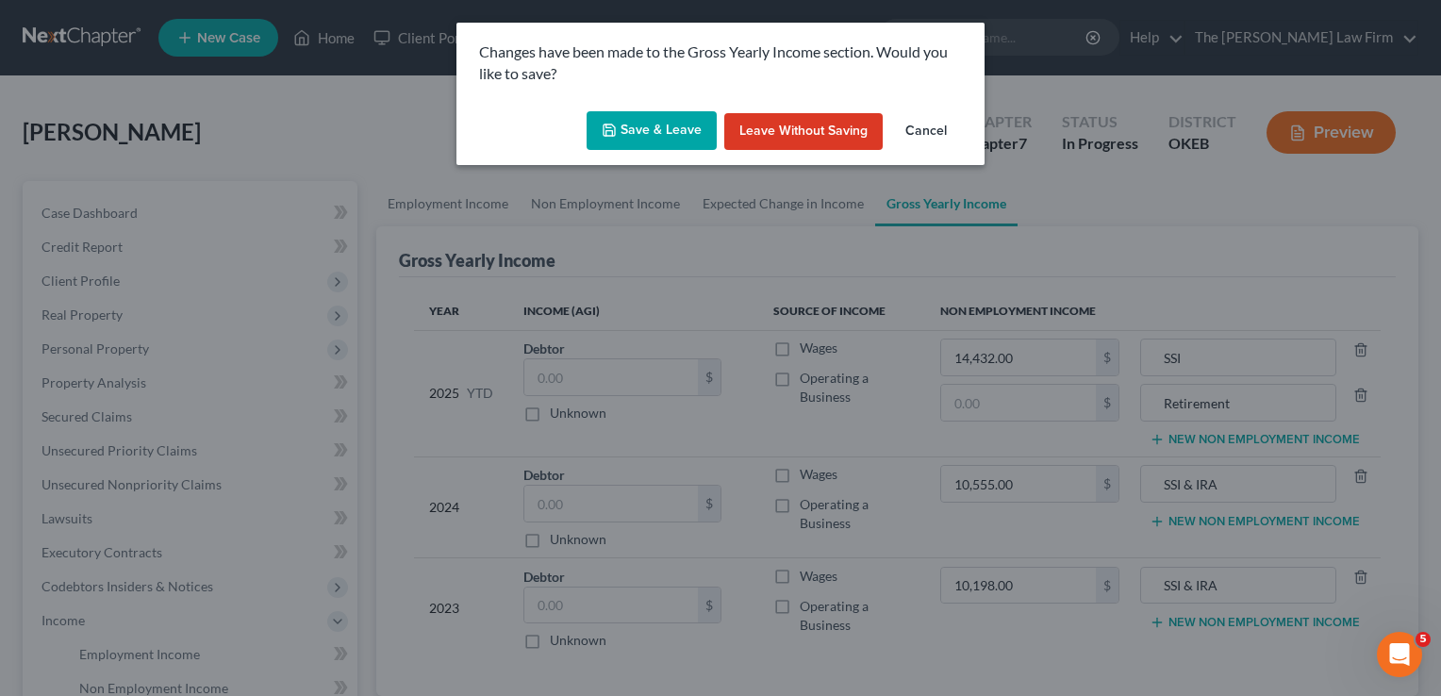
click at [663, 134] on button "Save & Leave" at bounding box center [652, 131] width 130 height 40
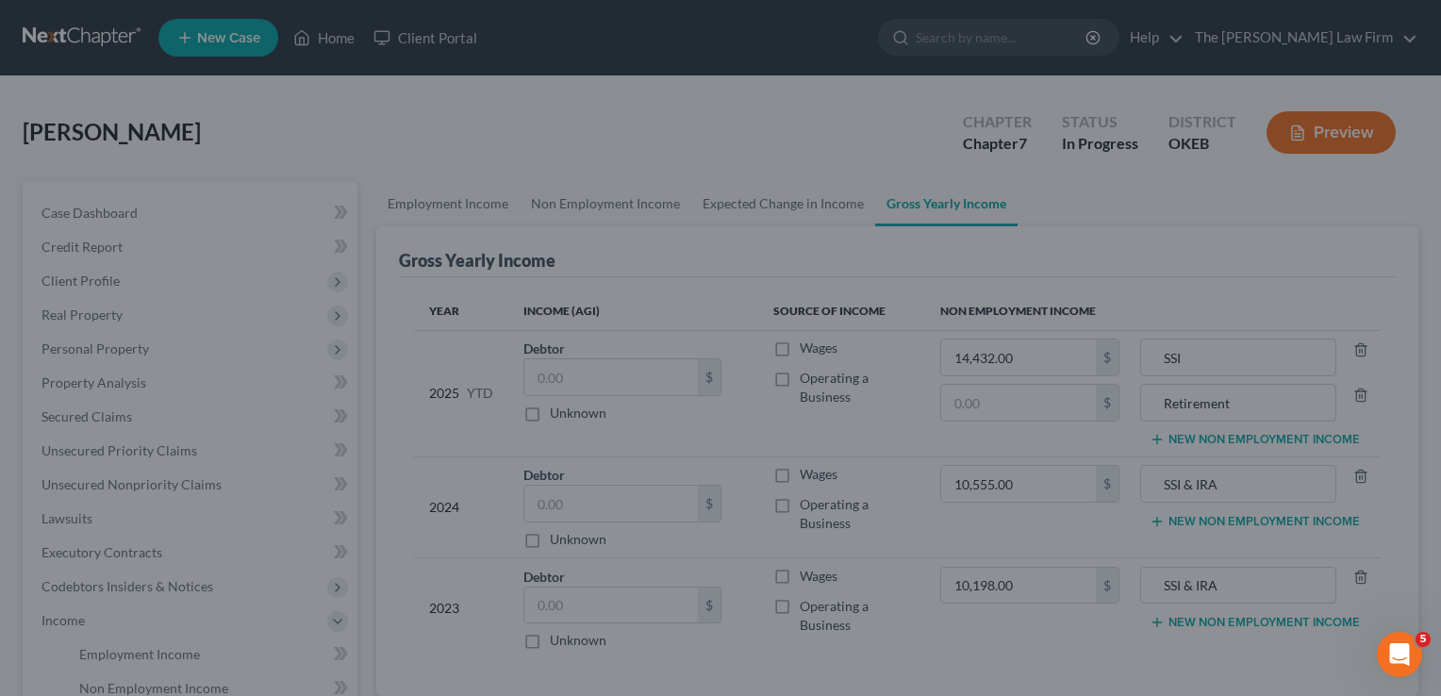
type input "Retirement"
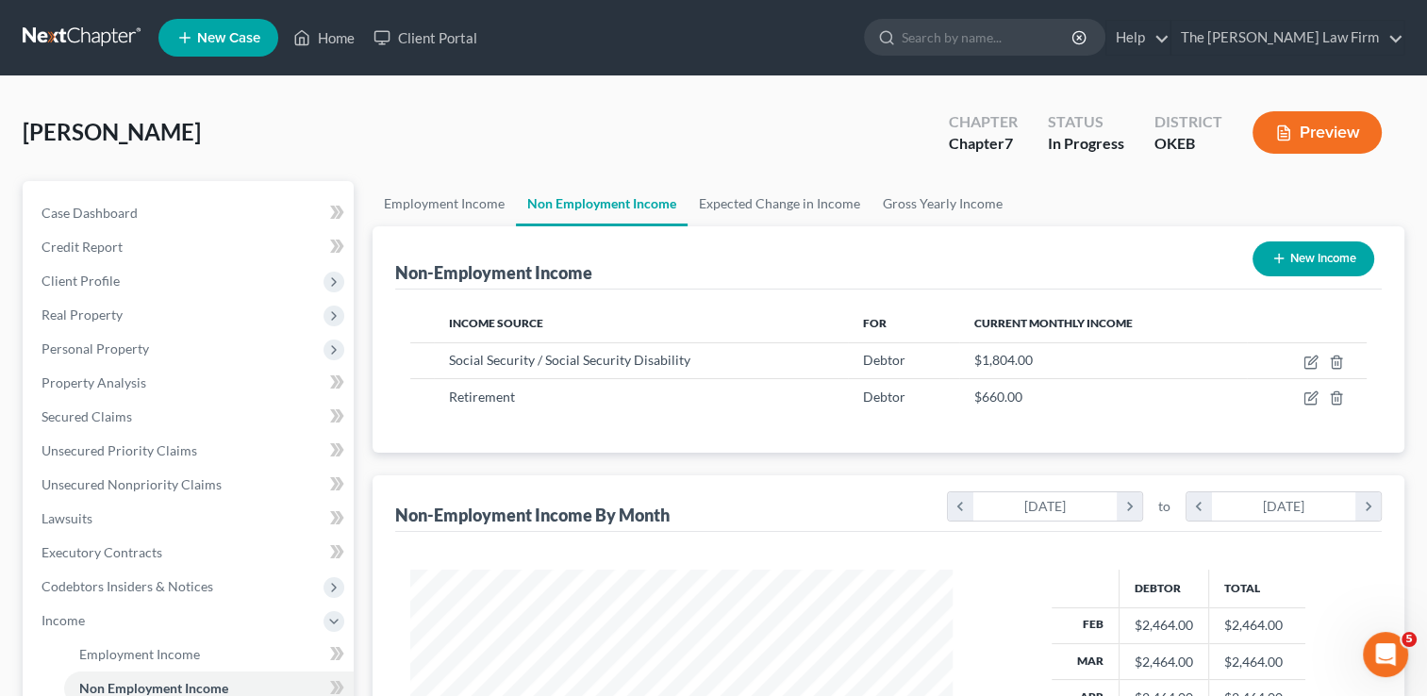
scroll to position [336, 580]
click at [896, 209] on link "Gross Yearly Income" at bounding box center [943, 203] width 142 height 45
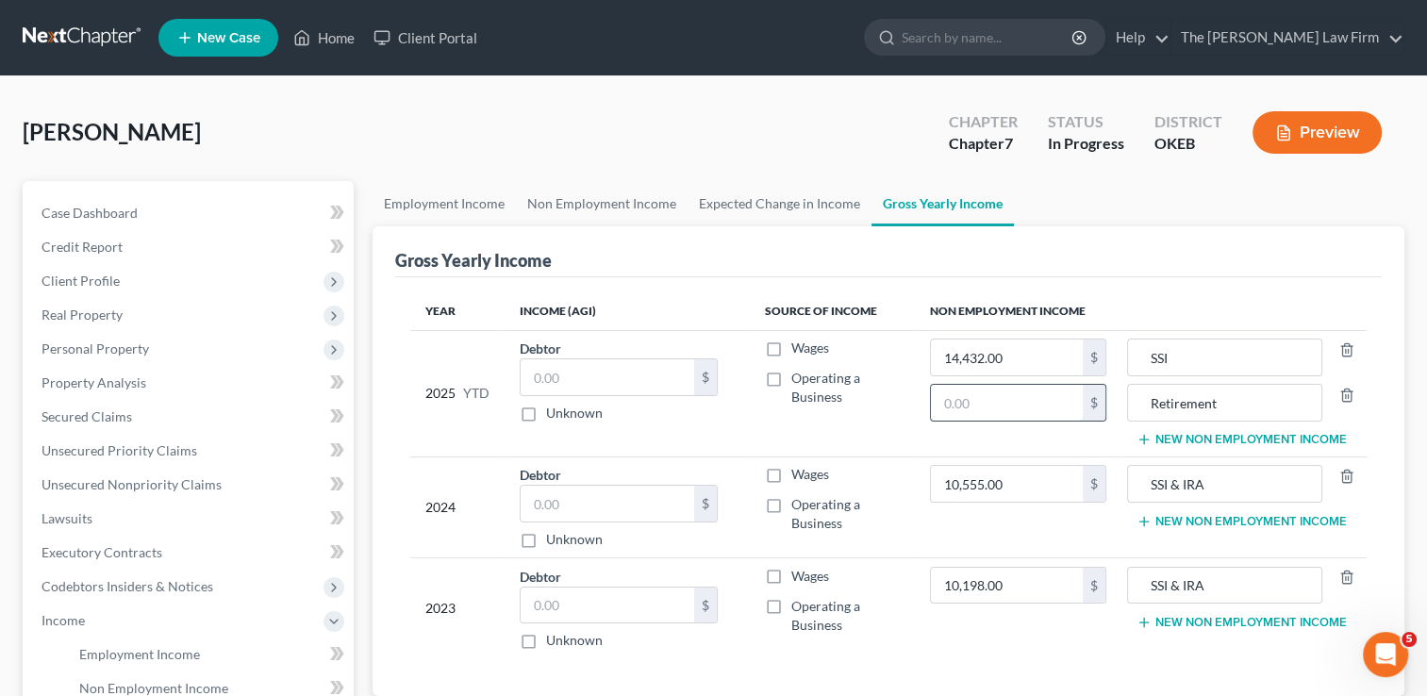
click at [985, 399] on input "text" at bounding box center [1007, 403] width 152 height 36
type input "5,280.00"
click at [472, 197] on link "Employment Income" at bounding box center [444, 203] width 143 height 45
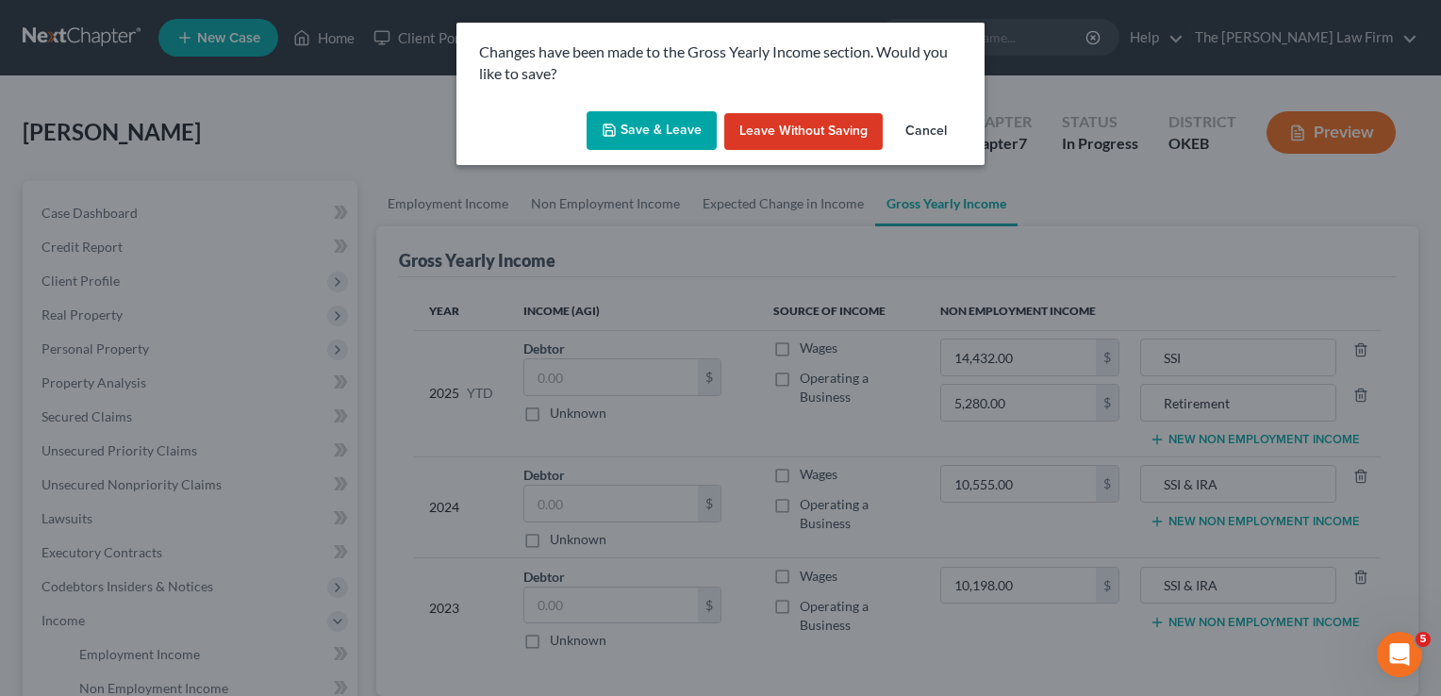
click at [676, 135] on button "Save & Leave" at bounding box center [652, 131] width 130 height 40
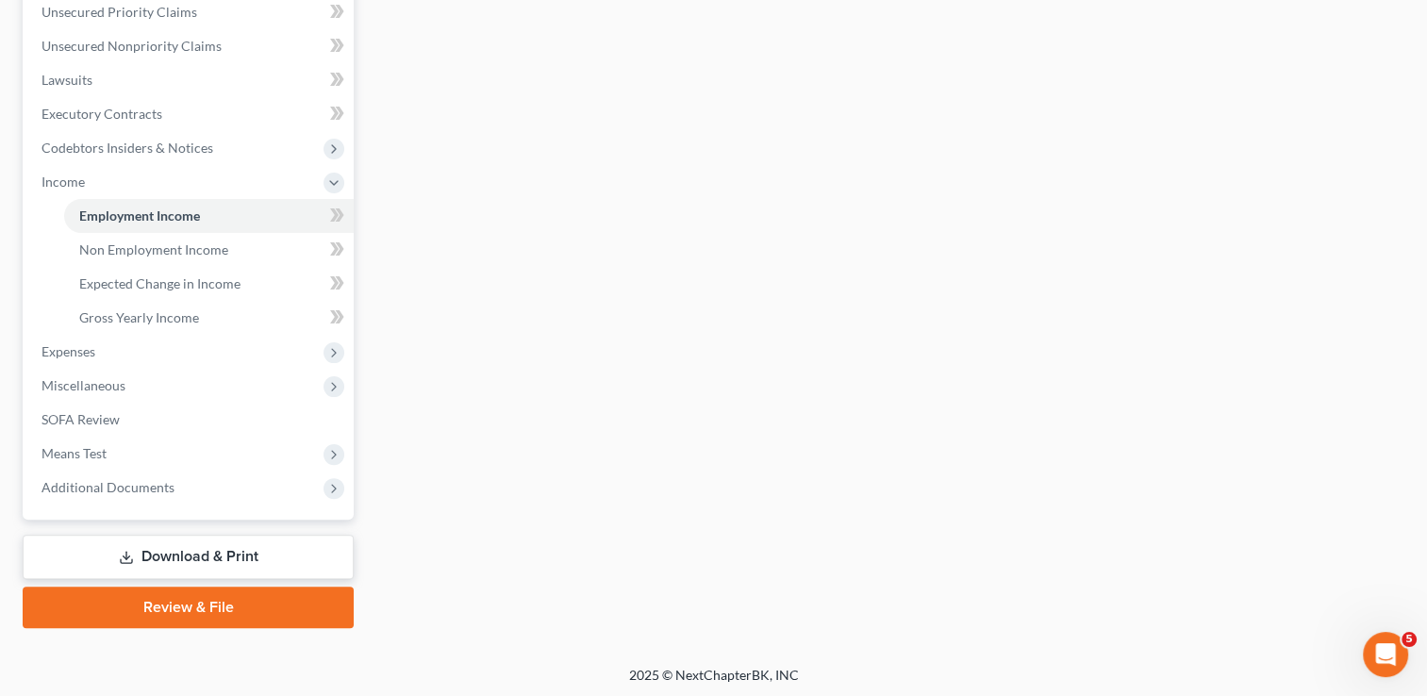
scroll to position [441, 0]
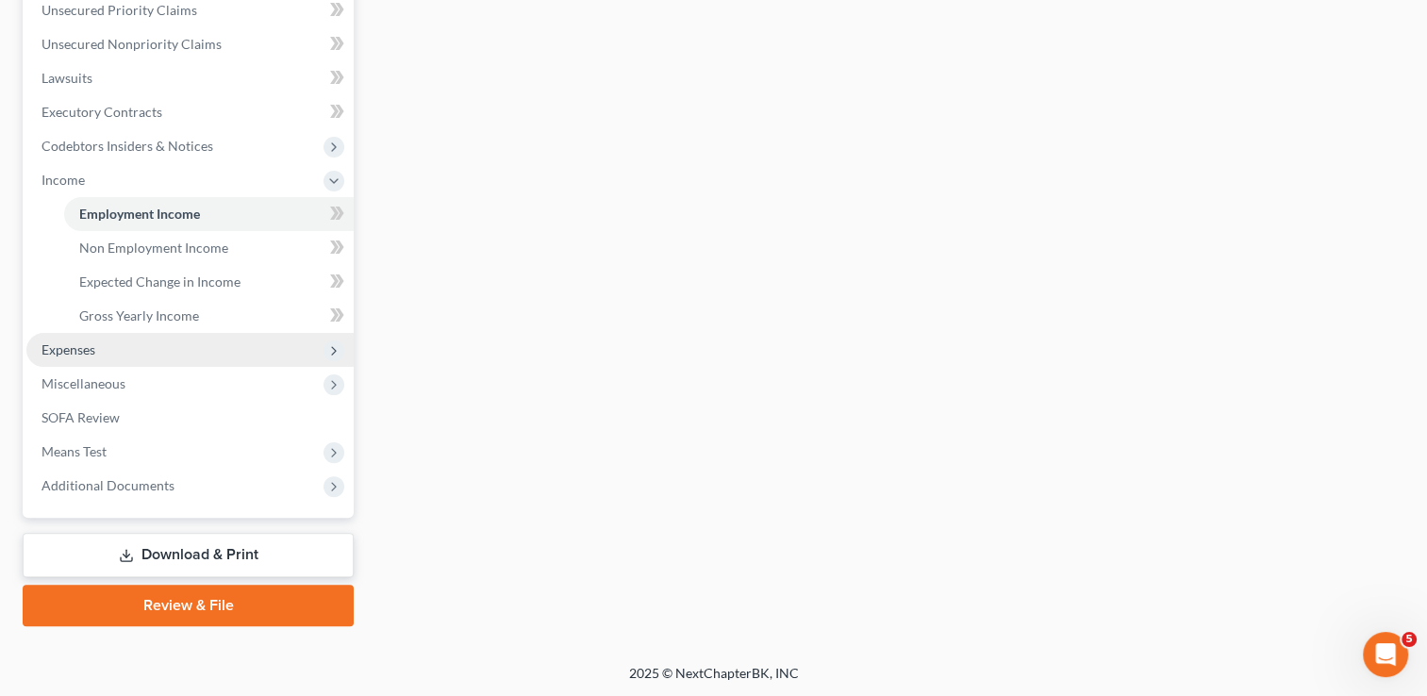
click at [102, 350] on span "Expenses" at bounding box center [189, 350] width 327 height 34
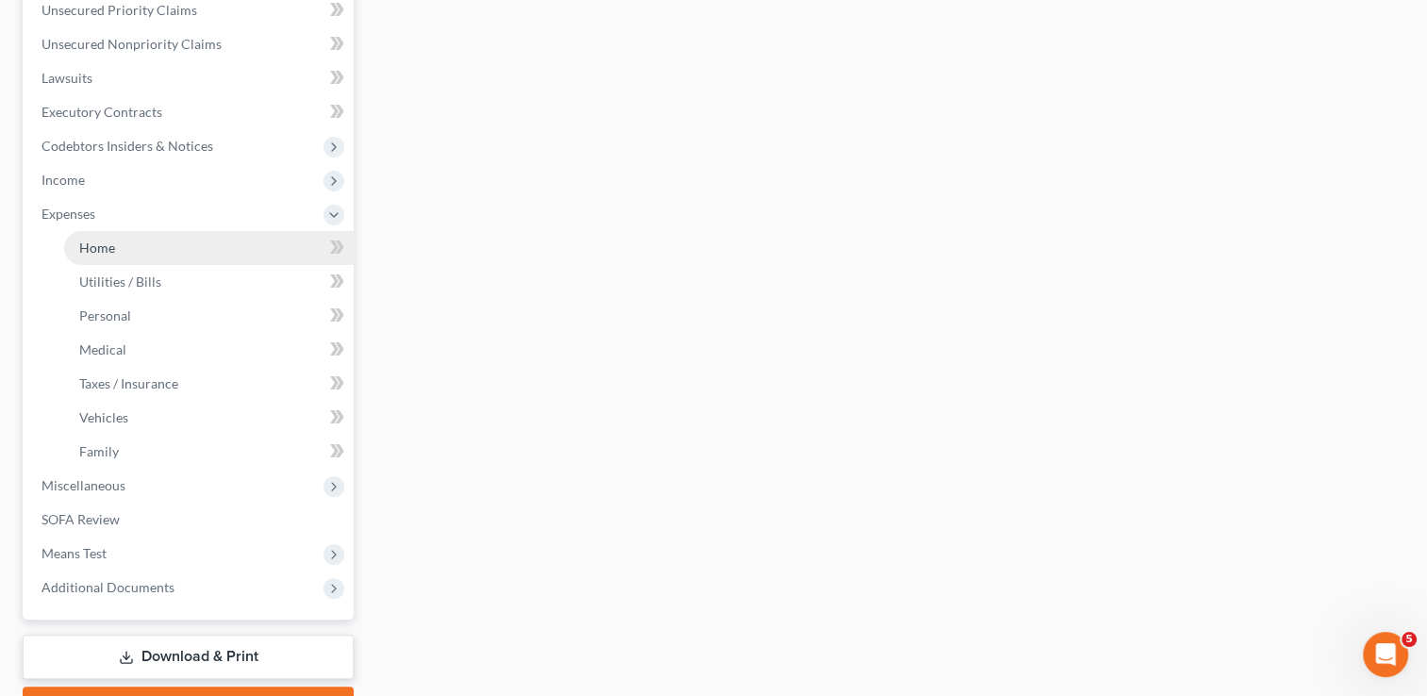
click at [106, 249] on span "Home" at bounding box center [97, 248] width 36 height 16
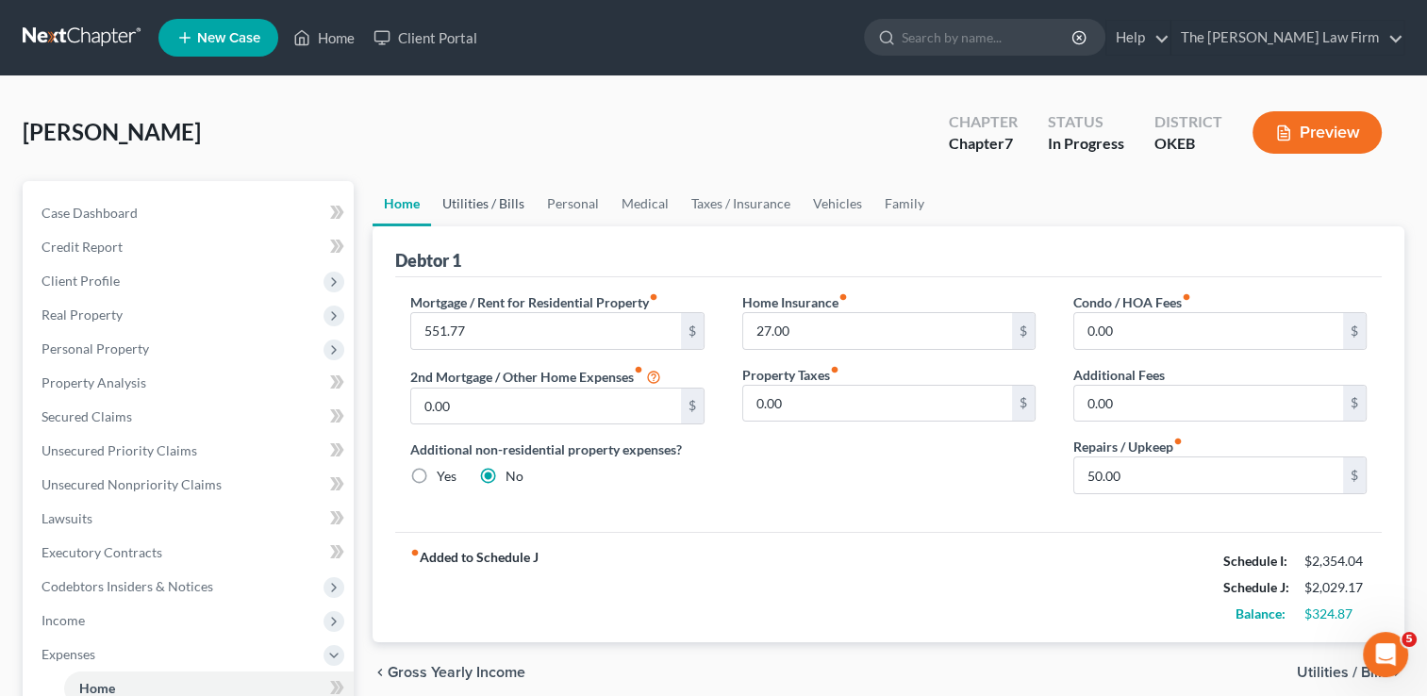
click at [480, 196] on link "Utilities / Bills" at bounding box center [483, 203] width 105 height 45
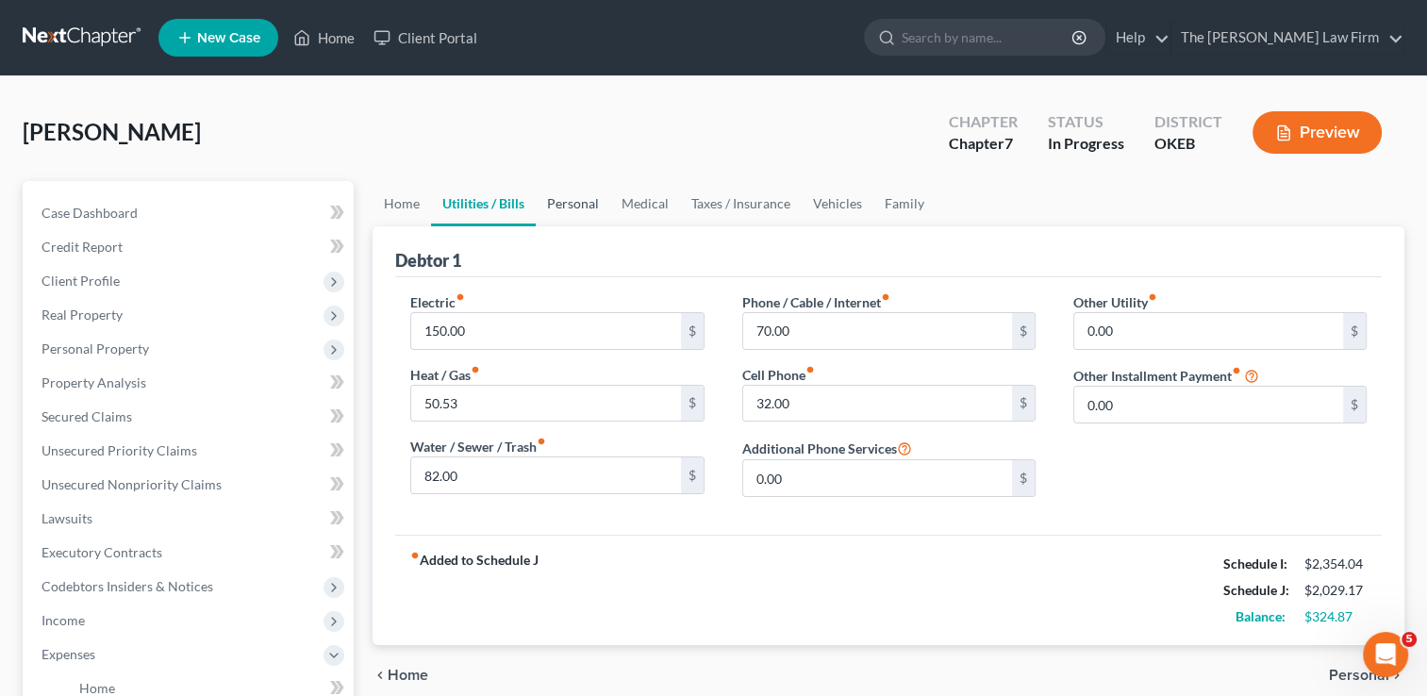
click at [577, 203] on link "Personal" at bounding box center [573, 203] width 75 height 45
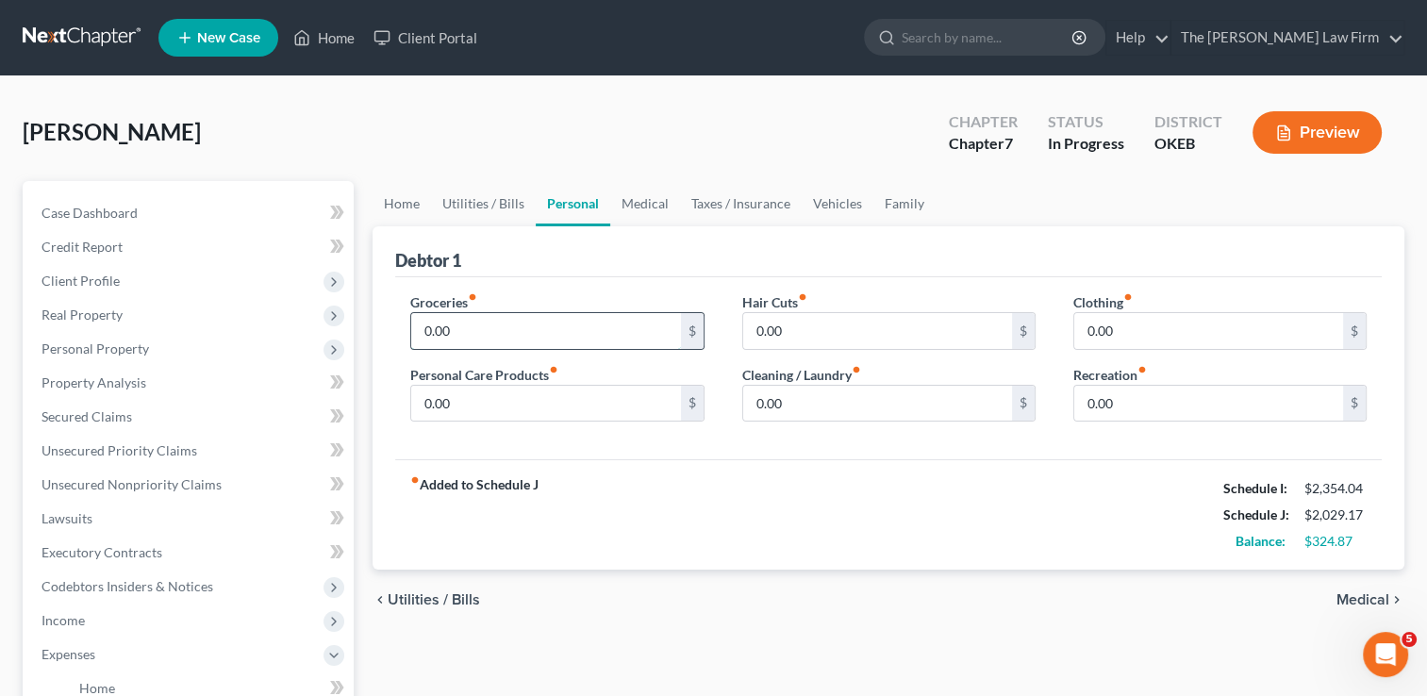
click at [467, 328] on input "0.00" at bounding box center [545, 331] width 269 height 36
type input "150.00"
click at [485, 400] on input "0.00" at bounding box center [545, 404] width 269 height 36
type input "15.00"
click at [866, 407] on input "0.00" at bounding box center [877, 404] width 269 height 36
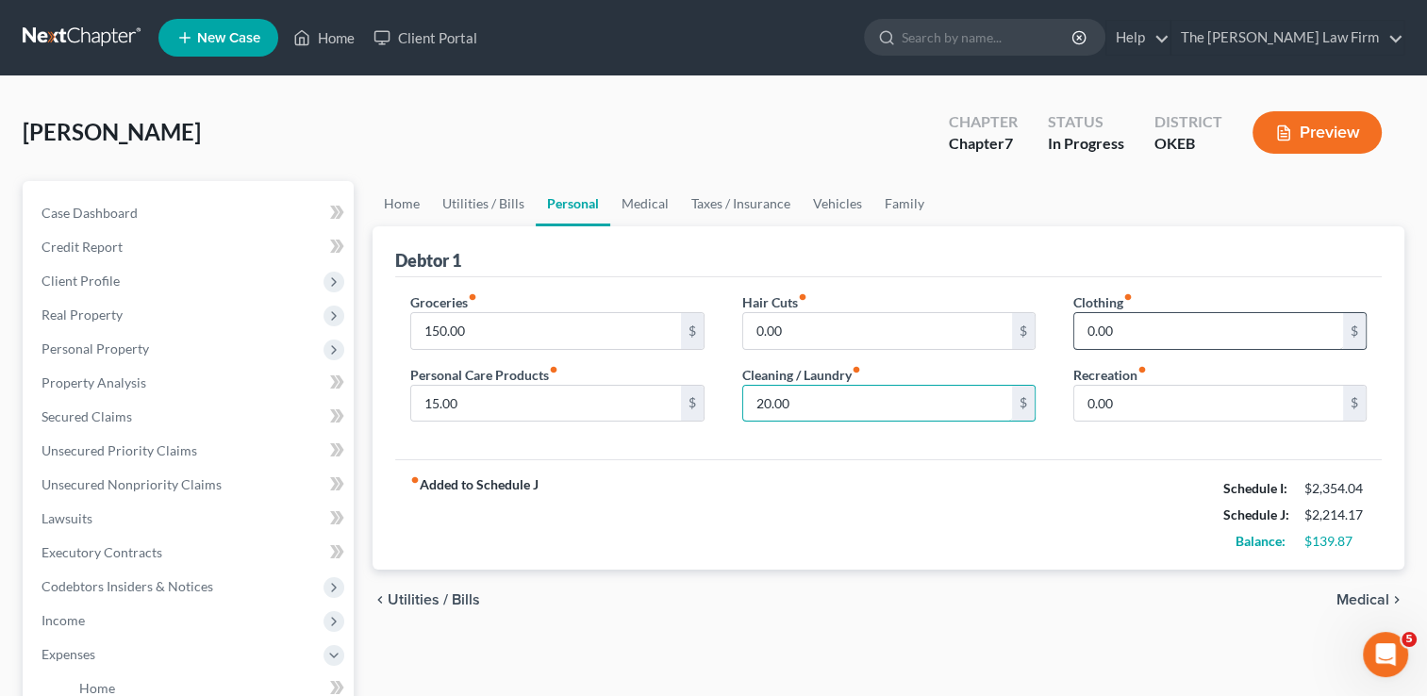
type input "20.00"
click at [1143, 335] on input "0.00" at bounding box center [1208, 331] width 269 height 36
type input "10.00"
click at [509, 322] on input "150.00" at bounding box center [545, 331] width 269 height 36
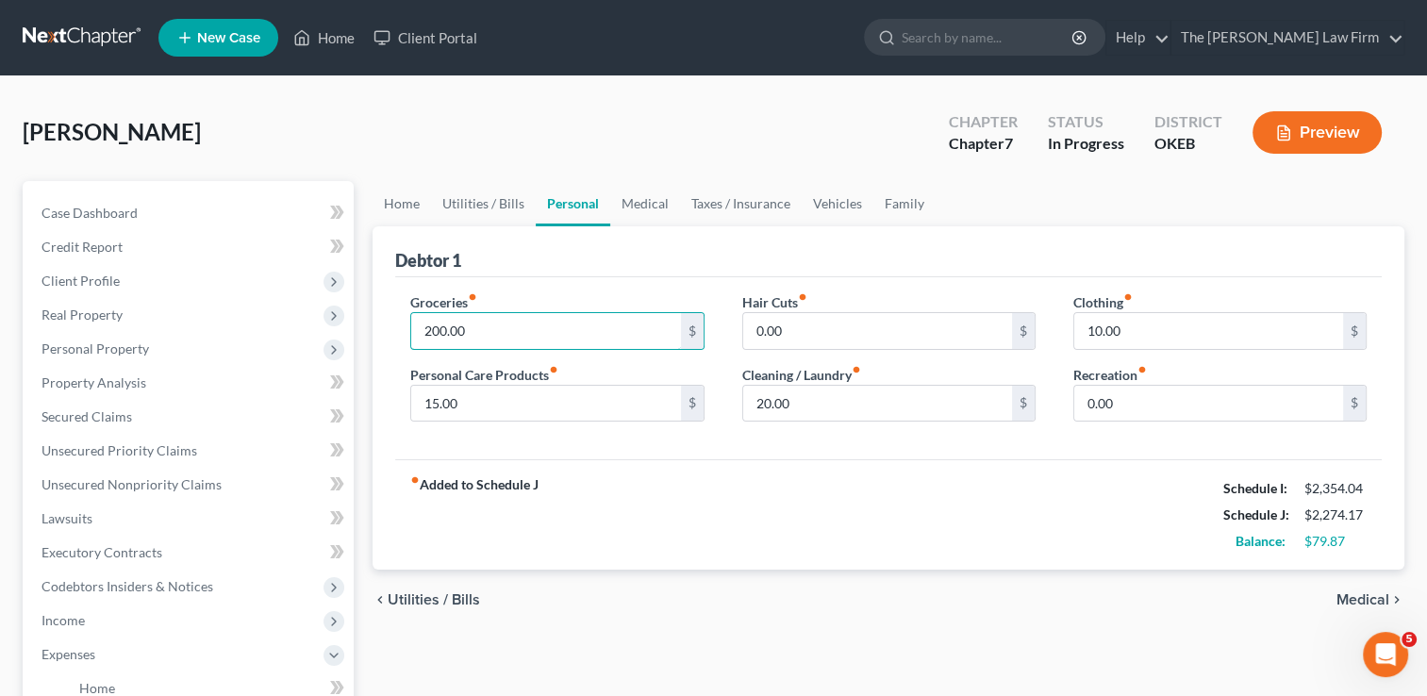
type input "200.00"
click at [680, 474] on div "fiber_manual_record Added to Schedule J Schedule I: $2,354.04 Schedule J: $2,27…" at bounding box center [888, 514] width 987 height 110
click at [519, 399] on input "15.00" at bounding box center [545, 404] width 269 height 36
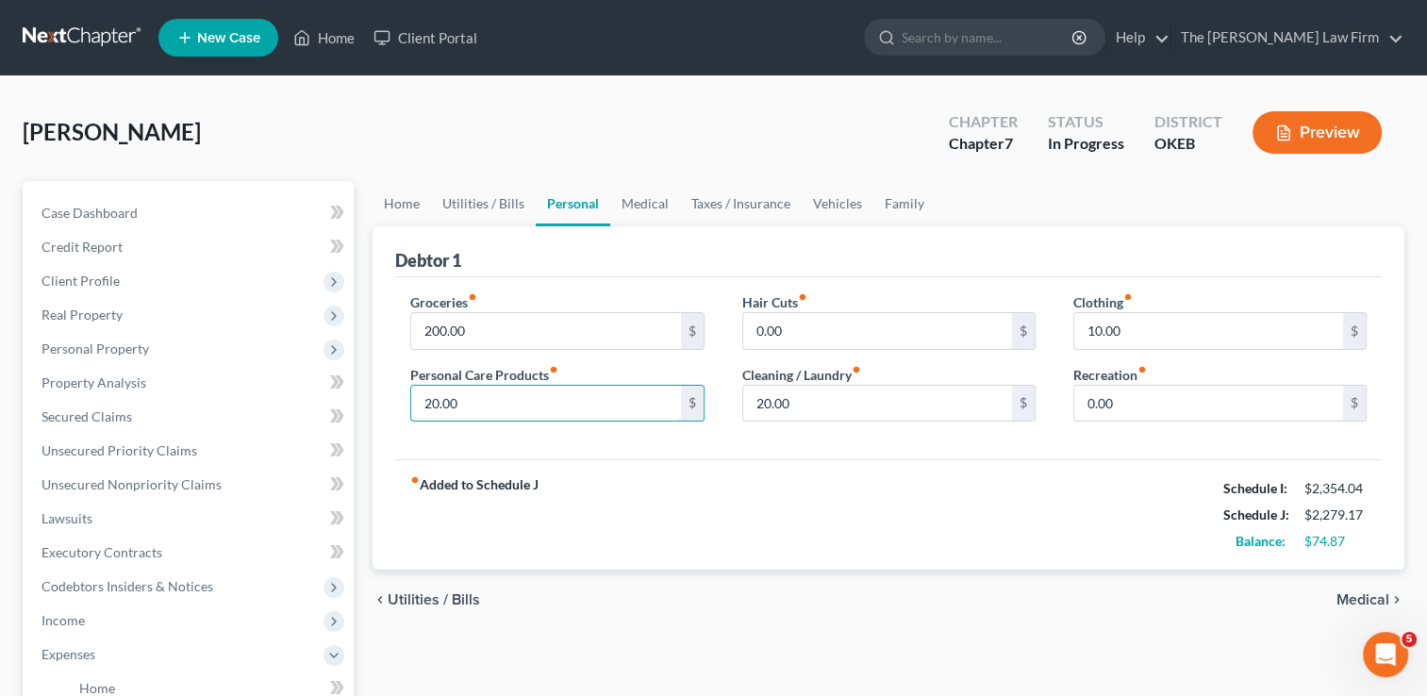
type input "20.00"
click at [689, 459] on div "fiber_manual_record Added to Schedule J Schedule I: $2,354.04 Schedule J: $2,27…" at bounding box center [888, 514] width 987 height 110
click at [496, 328] on input "200.00" at bounding box center [545, 331] width 269 height 36
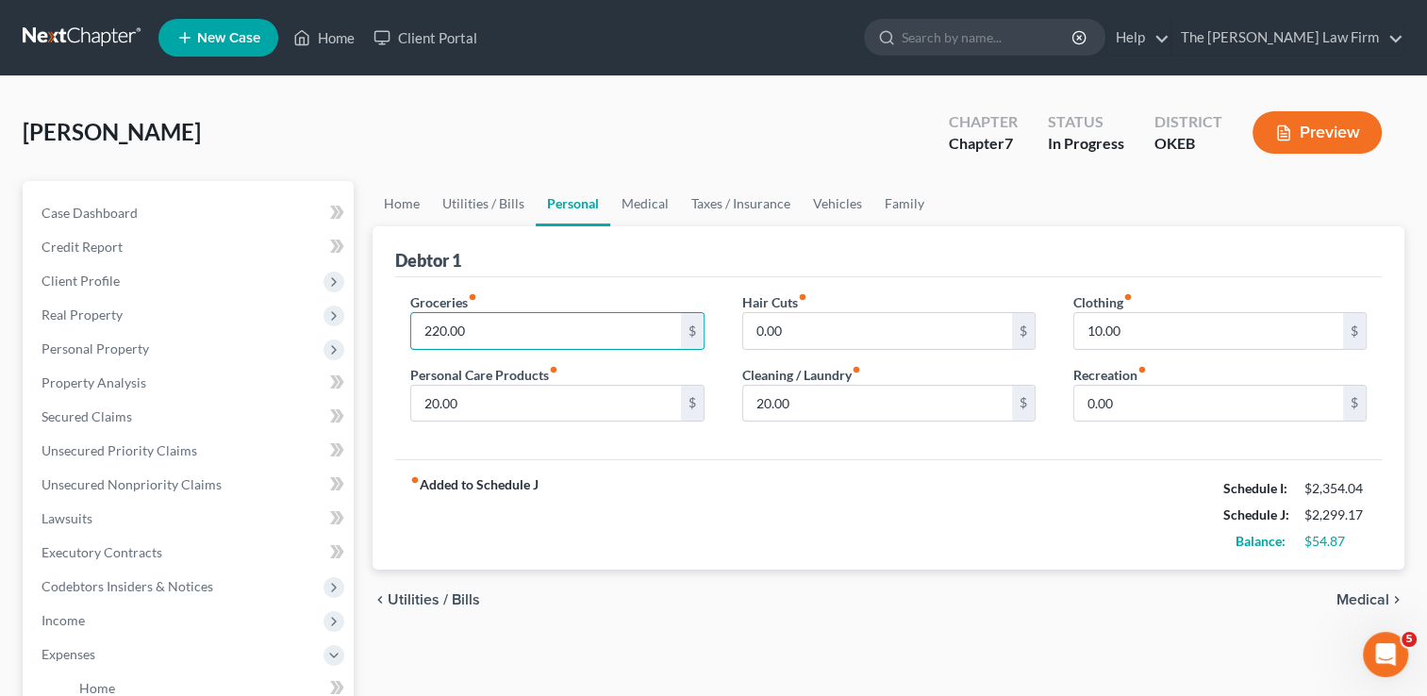
type input "220.00"
click at [762, 467] on div "fiber_manual_record Added to Schedule J Schedule I: $2,354.04 Schedule J: $2,29…" at bounding box center [888, 514] width 987 height 110
click at [489, 326] on input "220.00" at bounding box center [545, 331] width 269 height 36
click at [671, 251] on div "Debtor 1" at bounding box center [888, 251] width 987 height 51
click at [658, 202] on link "Medical" at bounding box center [645, 203] width 70 height 45
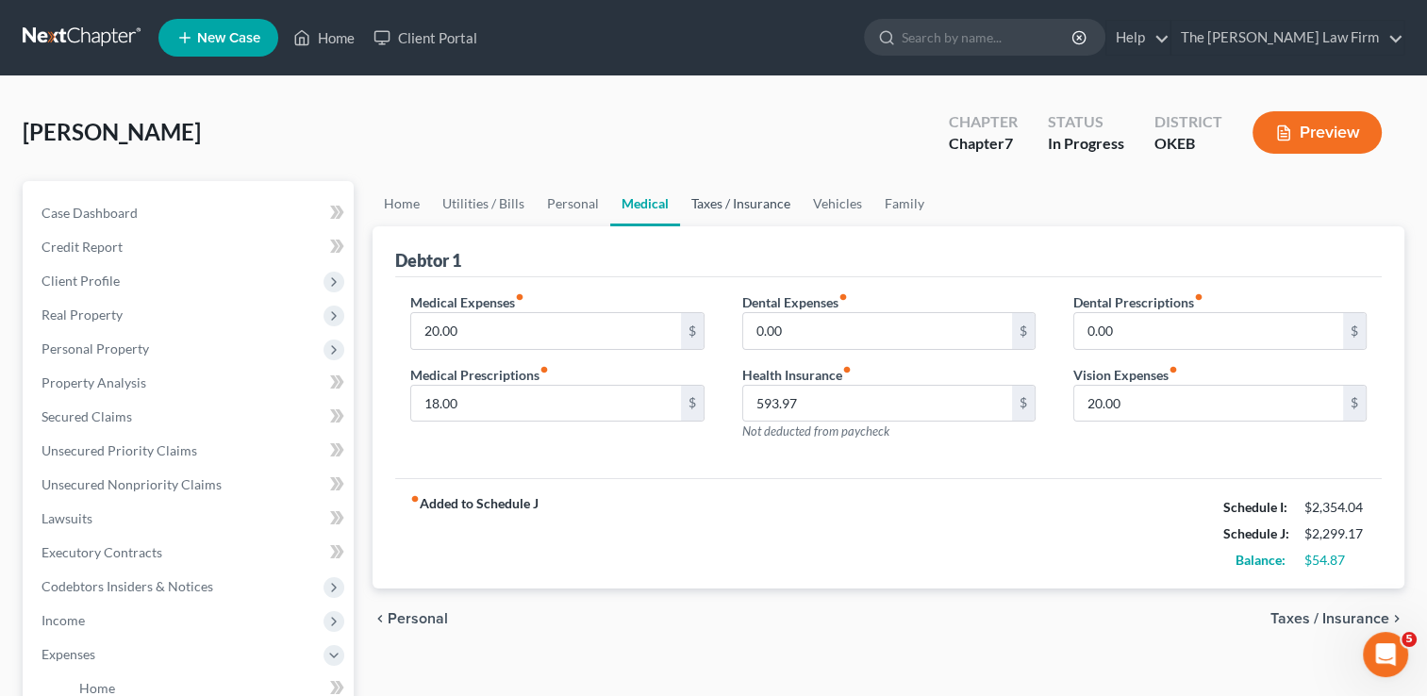
click at [743, 206] on link "Taxes / Insurance" at bounding box center [741, 203] width 122 height 45
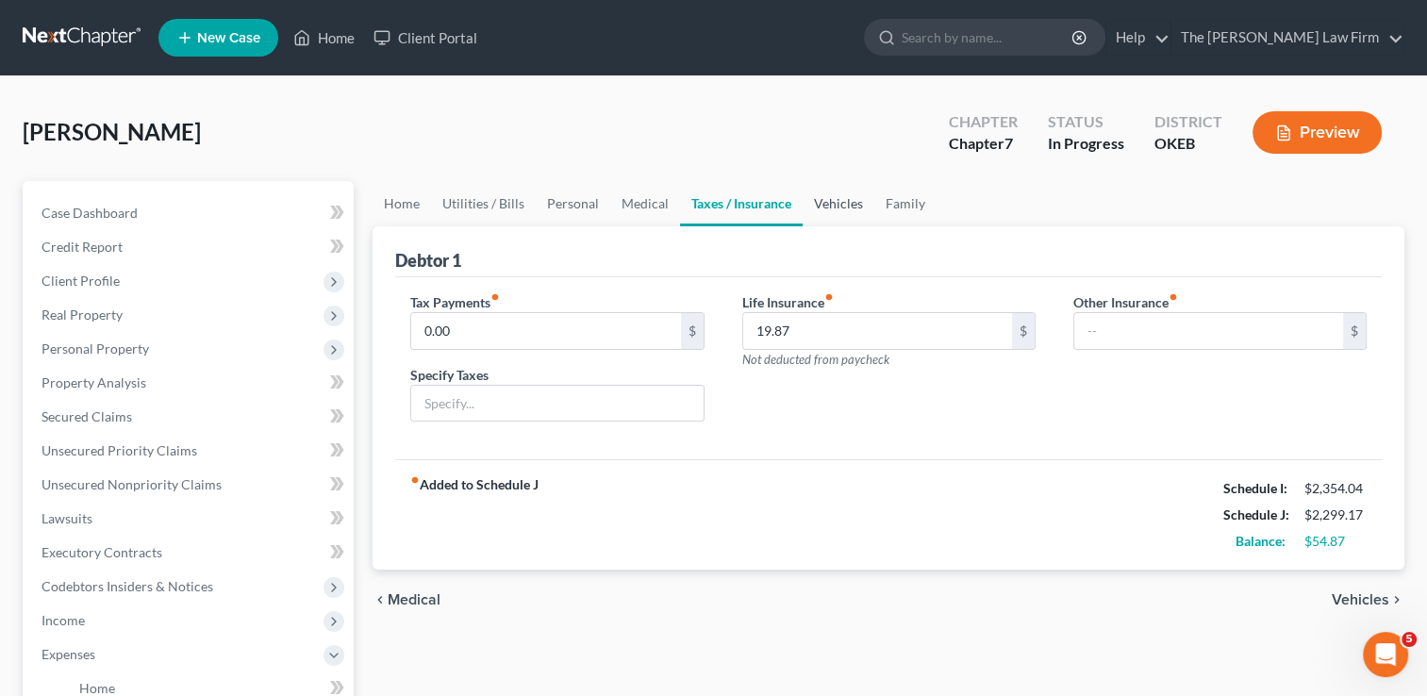
click at [831, 205] on link "Vehicles" at bounding box center [839, 203] width 72 height 45
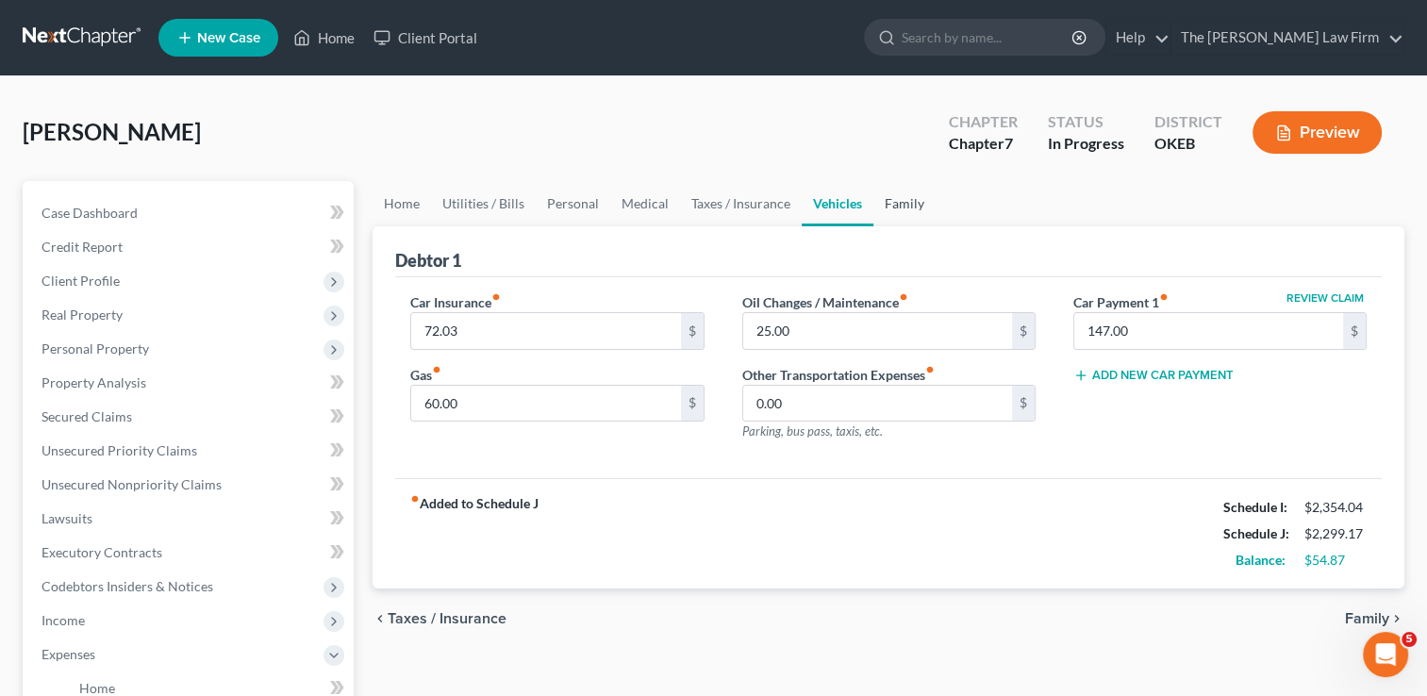
click at [906, 201] on link "Family" at bounding box center [904, 203] width 62 height 45
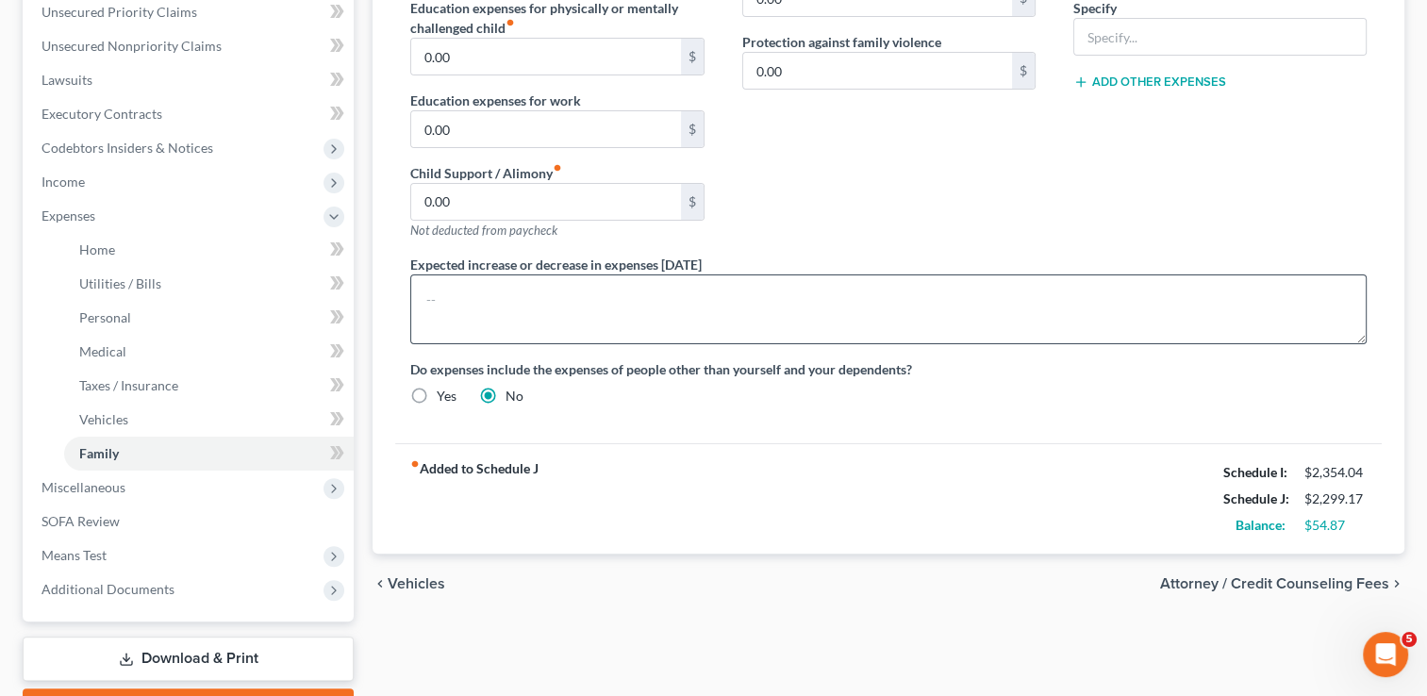
scroll to position [472, 0]
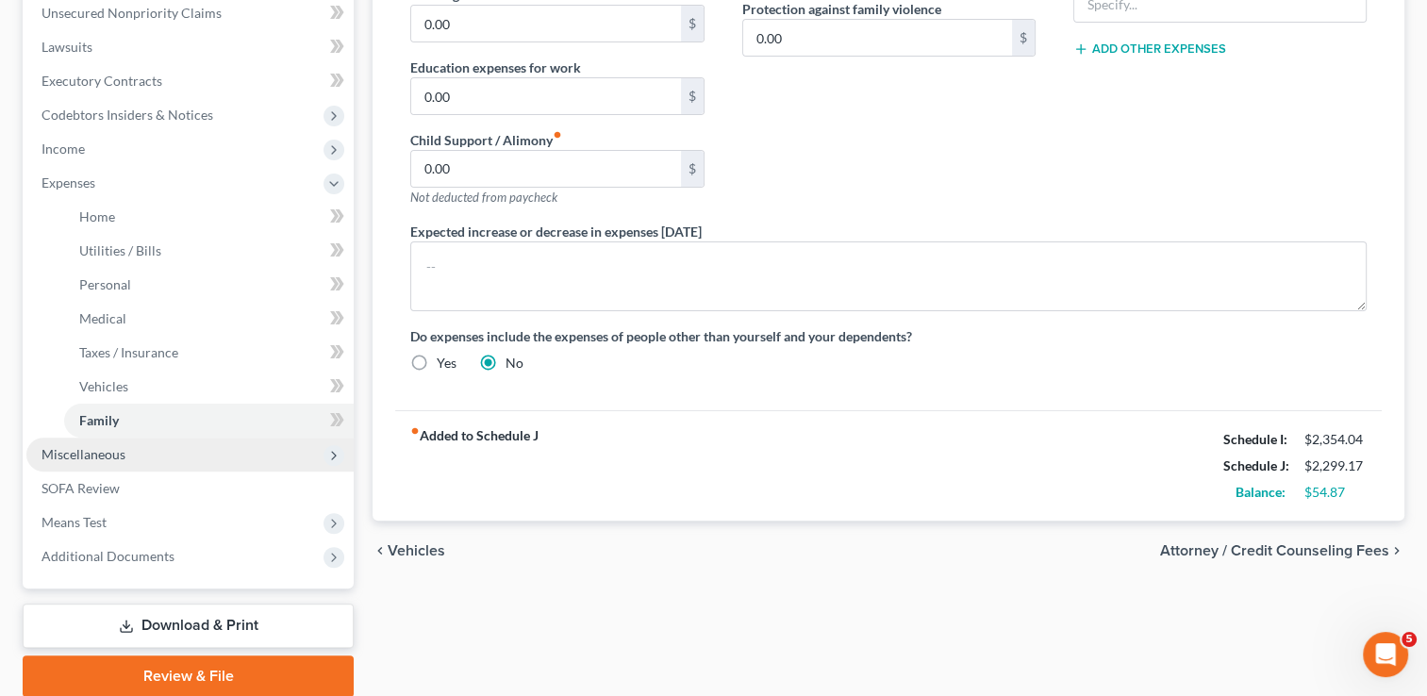
click at [128, 457] on span "Miscellaneous" at bounding box center [189, 455] width 327 height 34
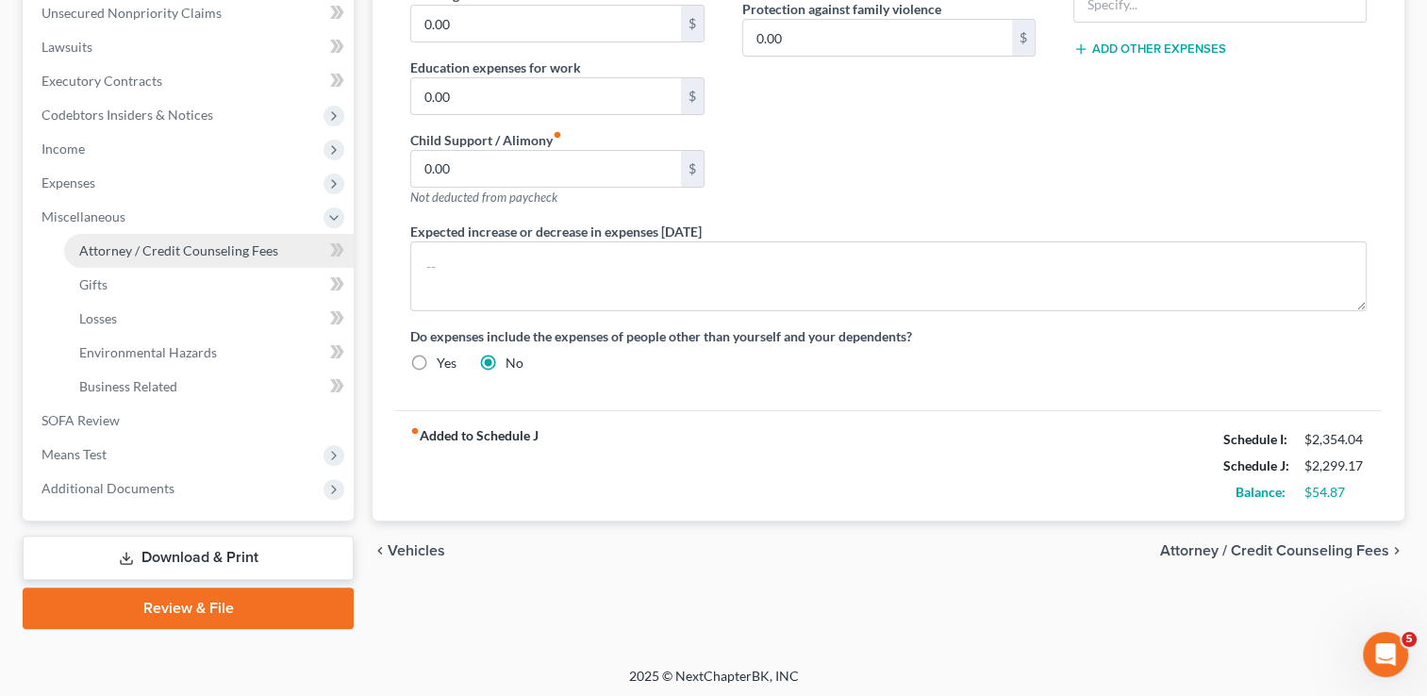
click at [182, 266] on link "Attorney / Credit Counseling Fees" at bounding box center [209, 251] width 290 height 34
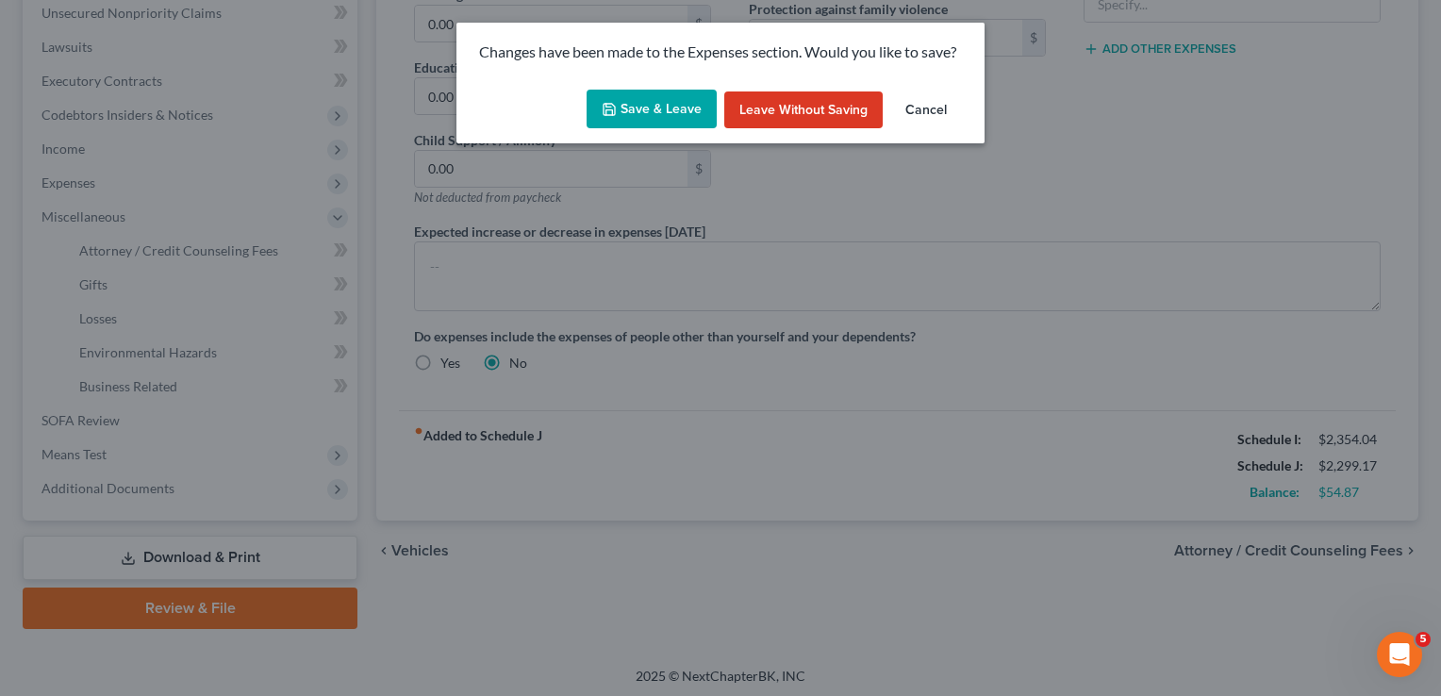
click at [618, 94] on button "Save & Leave" at bounding box center [652, 110] width 130 height 40
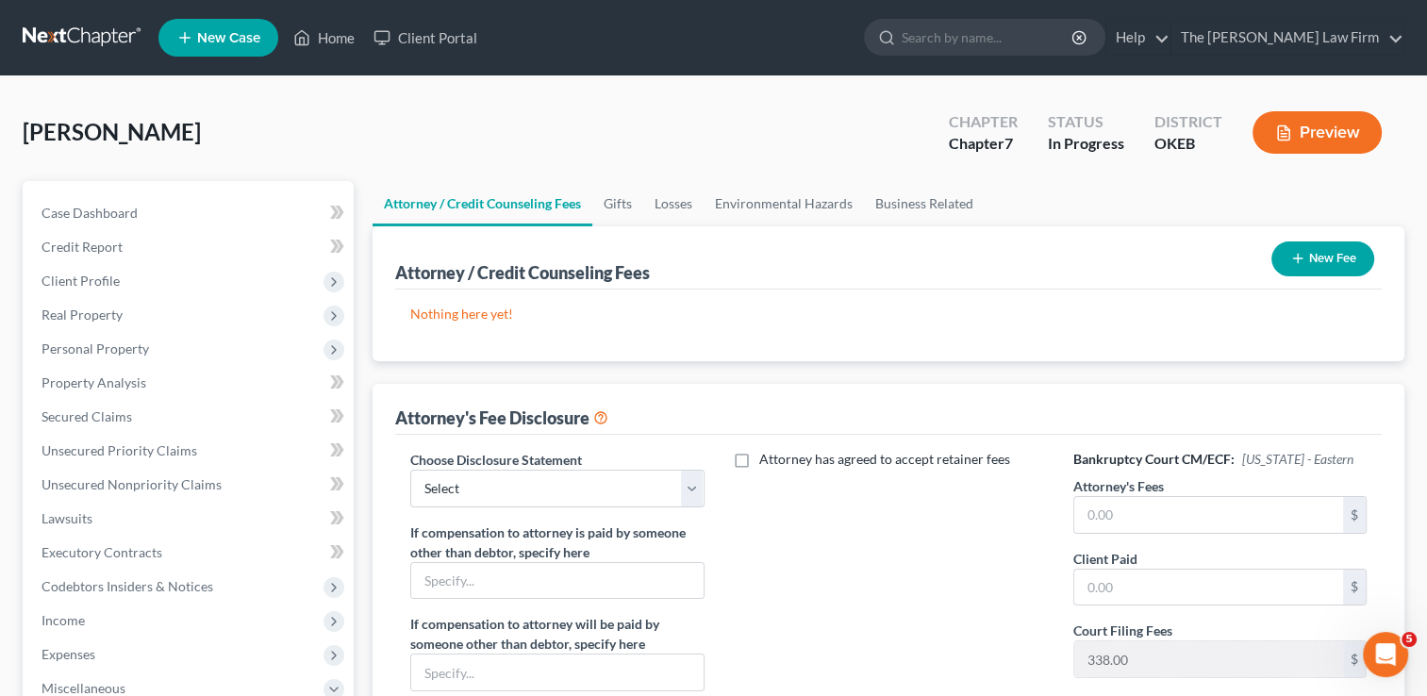
click at [1330, 258] on button "New Fee" at bounding box center [1323, 258] width 103 height 35
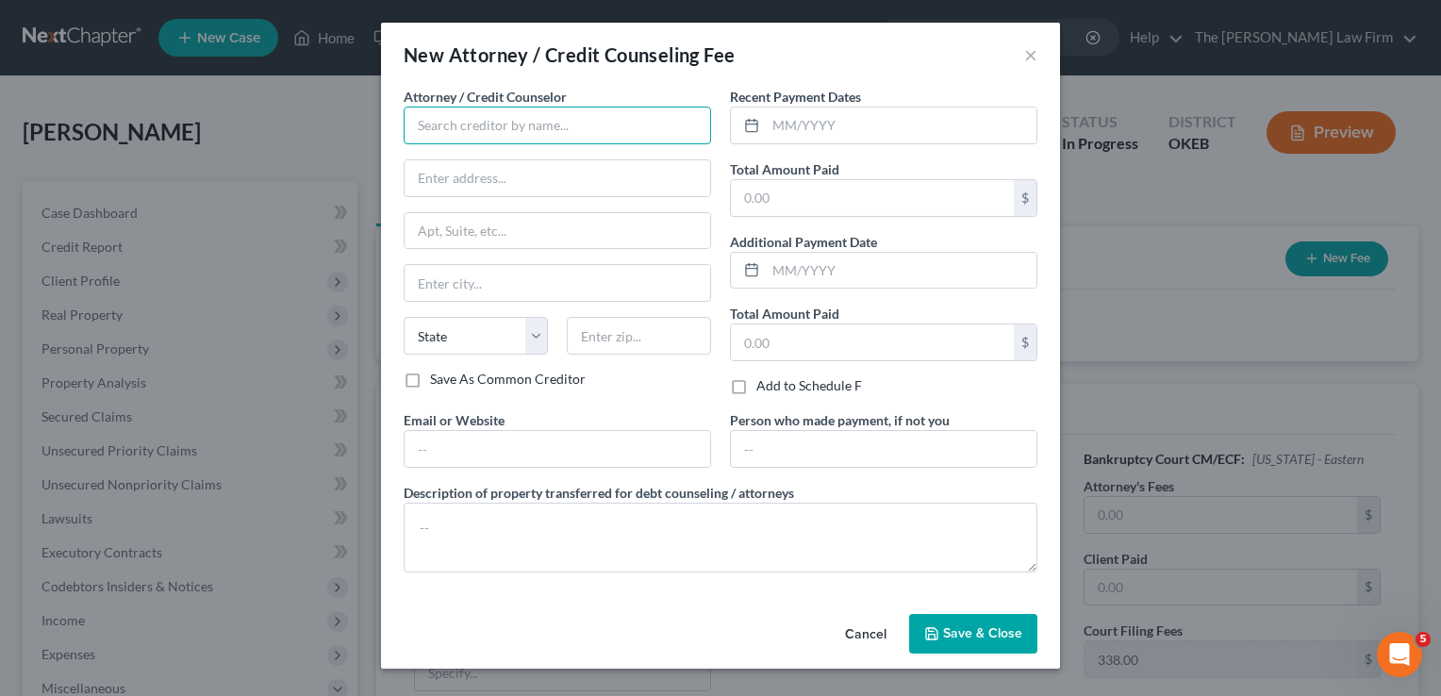
click at [575, 131] on input "text" at bounding box center [558, 126] width 308 height 38
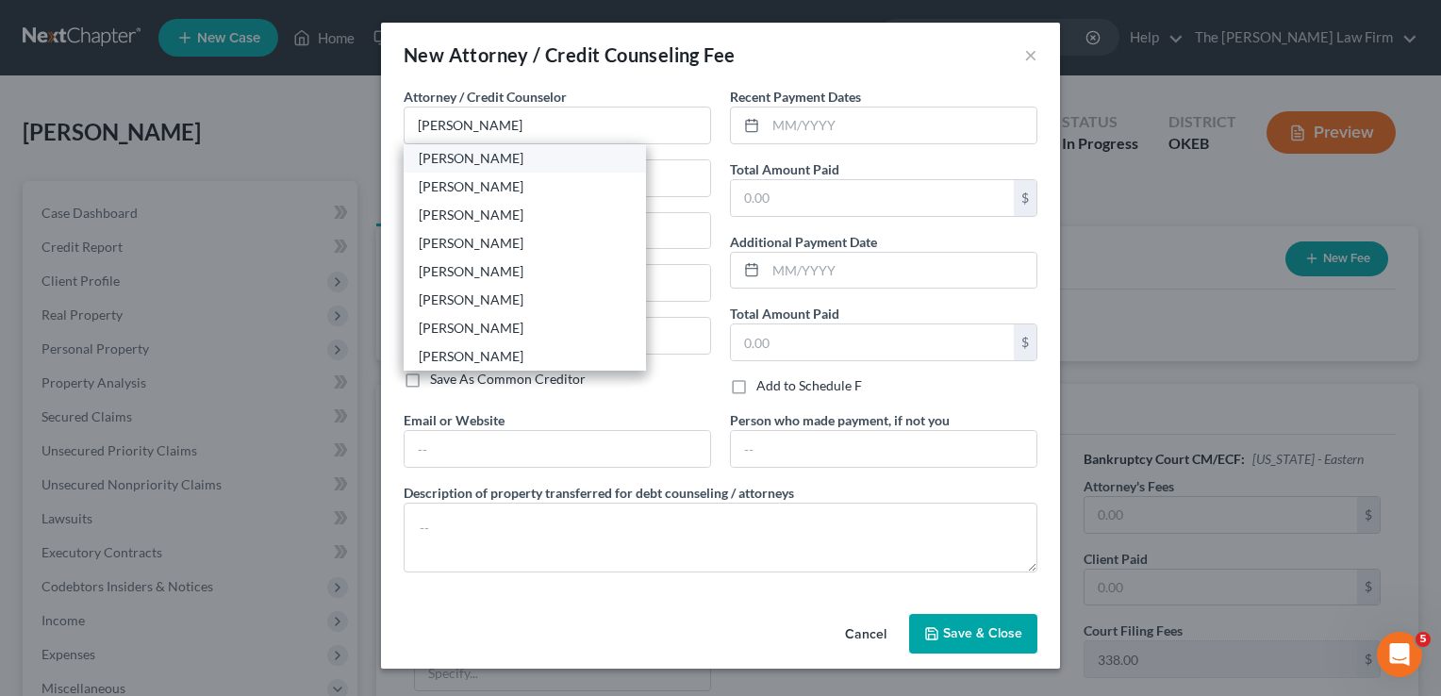
click at [465, 160] on div "[PERSON_NAME]" at bounding box center [525, 158] width 212 height 19
type input "[PERSON_NAME]"
type input "116 [PERSON_NAME]"
type input "Shawnee"
select select "37"
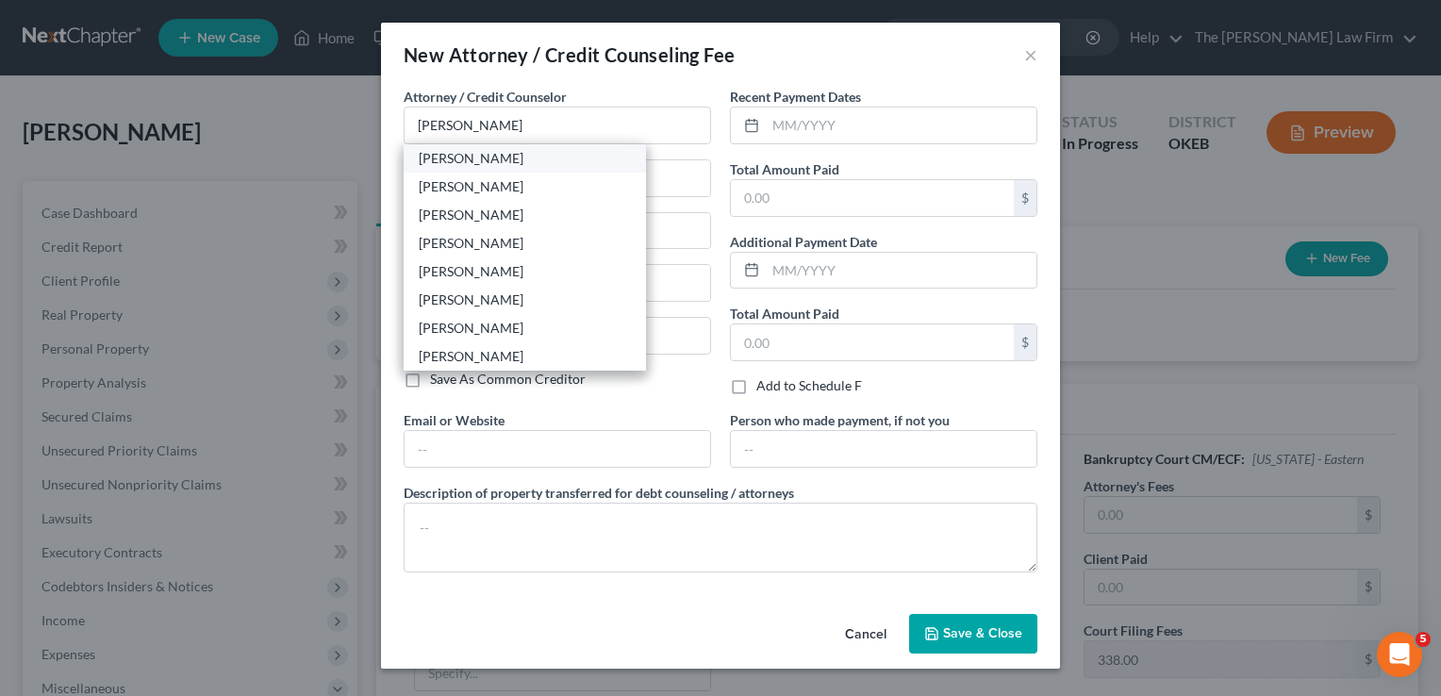
type input "74801"
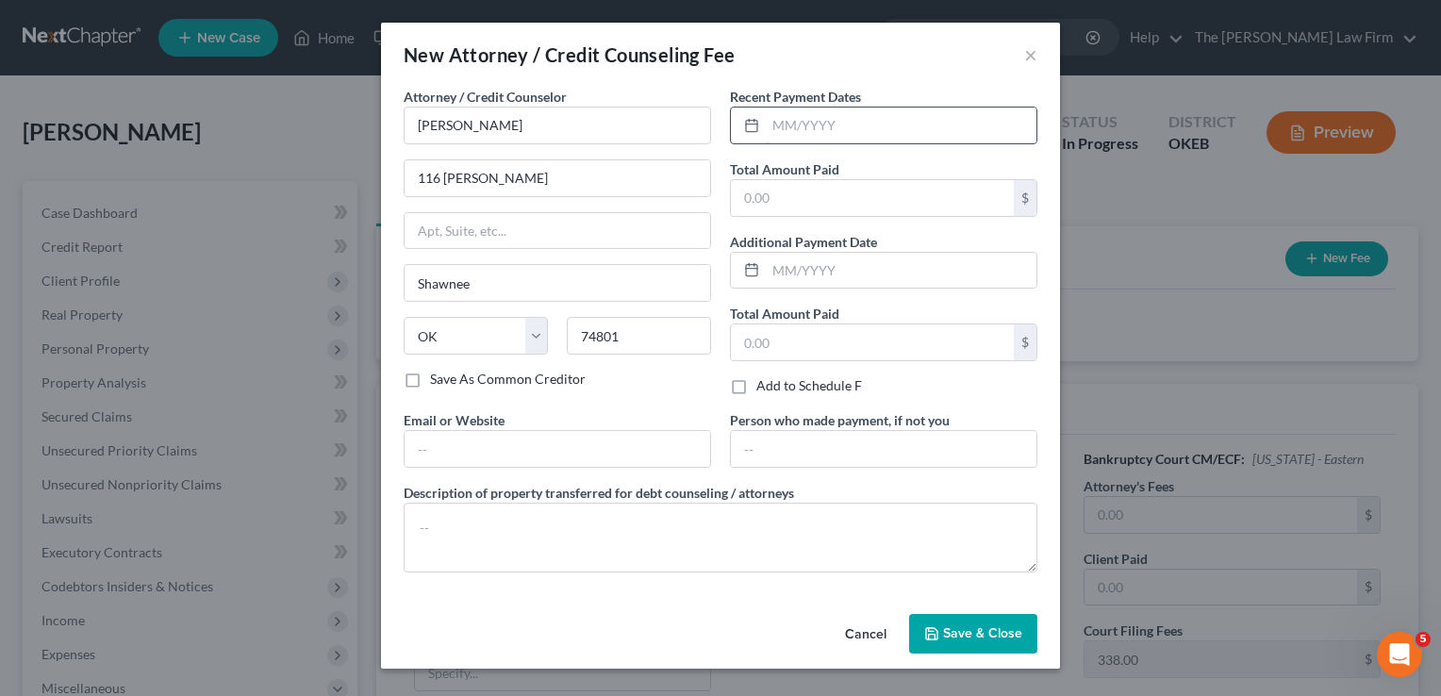
click at [850, 126] on input "text" at bounding box center [901, 126] width 271 height 36
type input "[DATE]"
click at [824, 201] on input "text" at bounding box center [872, 198] width 283 height 36
type input "1,800"
click at [971, 628] on span "Save & Close" at bounding box center [982, 633] width 79 height 16
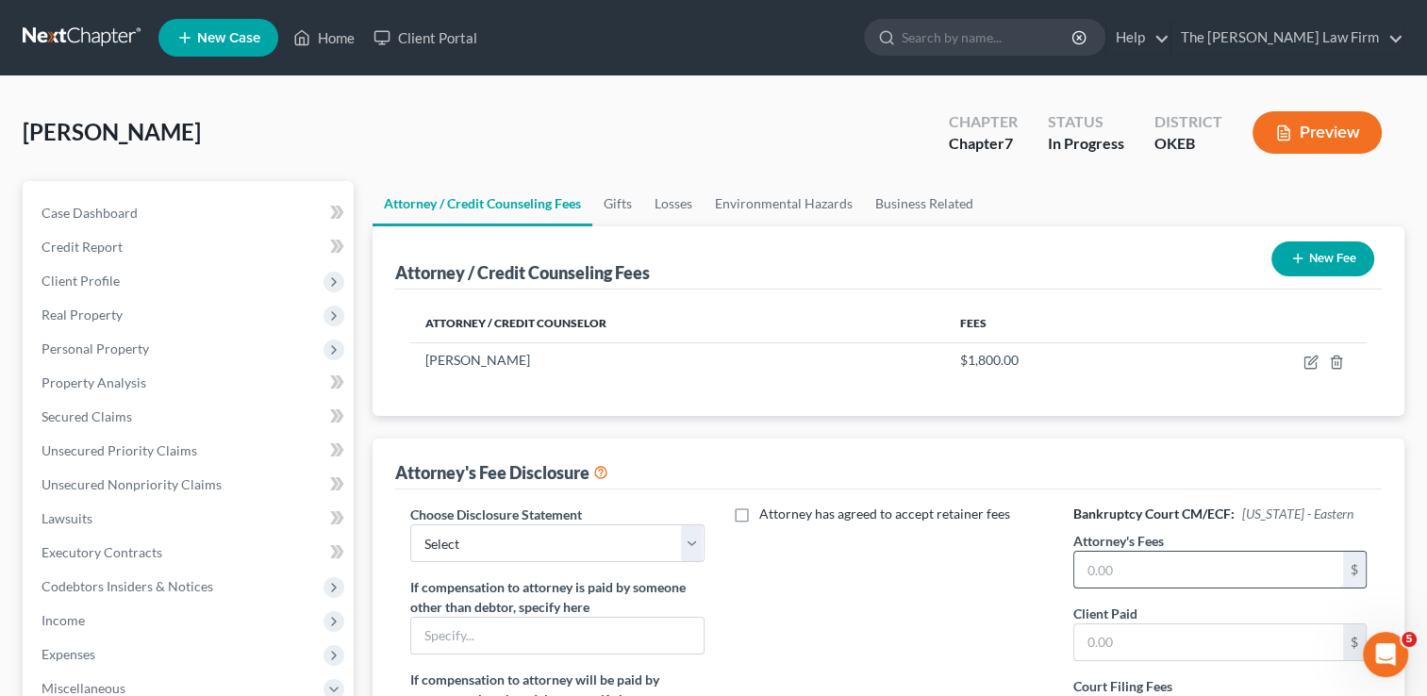
click at [1123, 565] on input "text" at bounding box center [1208, 570] width 269 height 36
type input "1,462"
drag, startPoint x: 555, startPoint y: 541, endPoint x: 545, endPoint y: 536, distance: 10.5
click at [554, 540] on select "Select Attorney" at bounding box center [556, 543] width 293 height 38
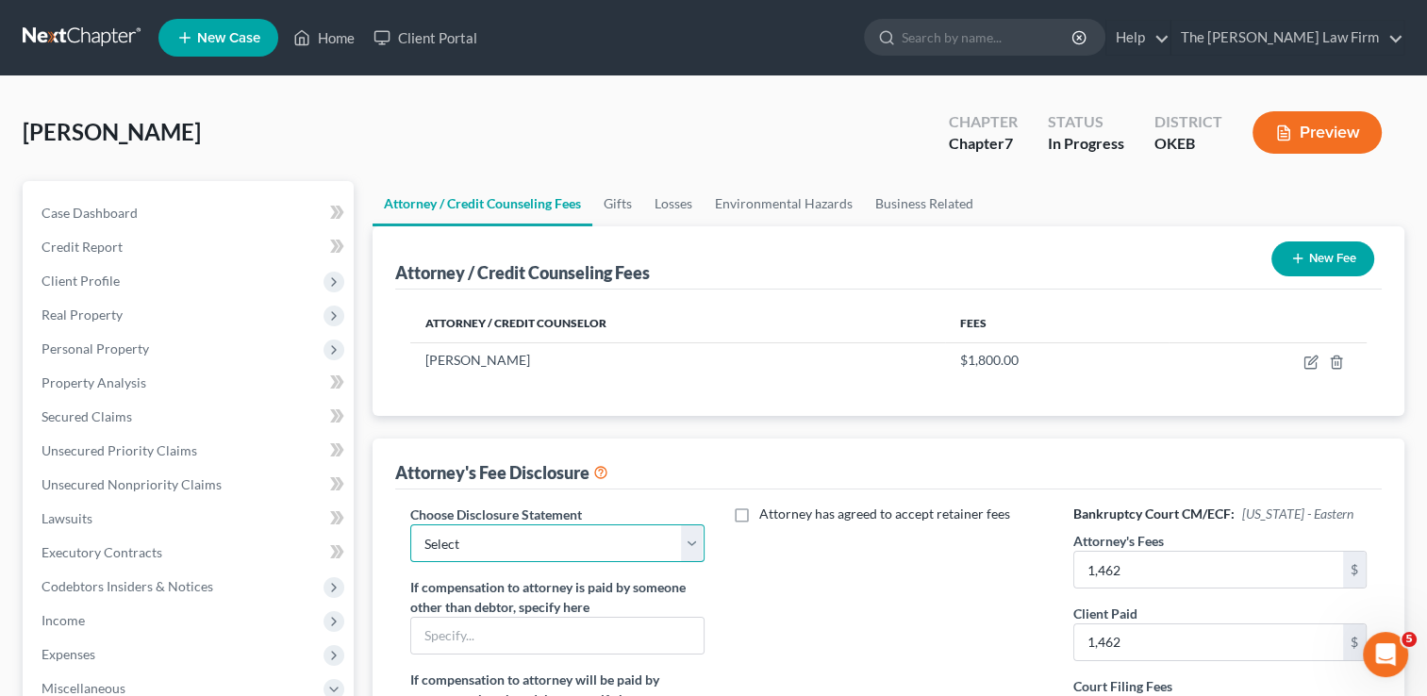
select select "0"
click at [410, 524] on select "Select Attorney" at bounding box center [556, 543] width 293 height 38
click at [797, 587] on div "Attorney has agreed to accept retainer fees" at bounding box center [889, 680] width 331 height 350
click at [625, 202] on link "Gifts" at bounding box center [617, 203] width 51 height 45
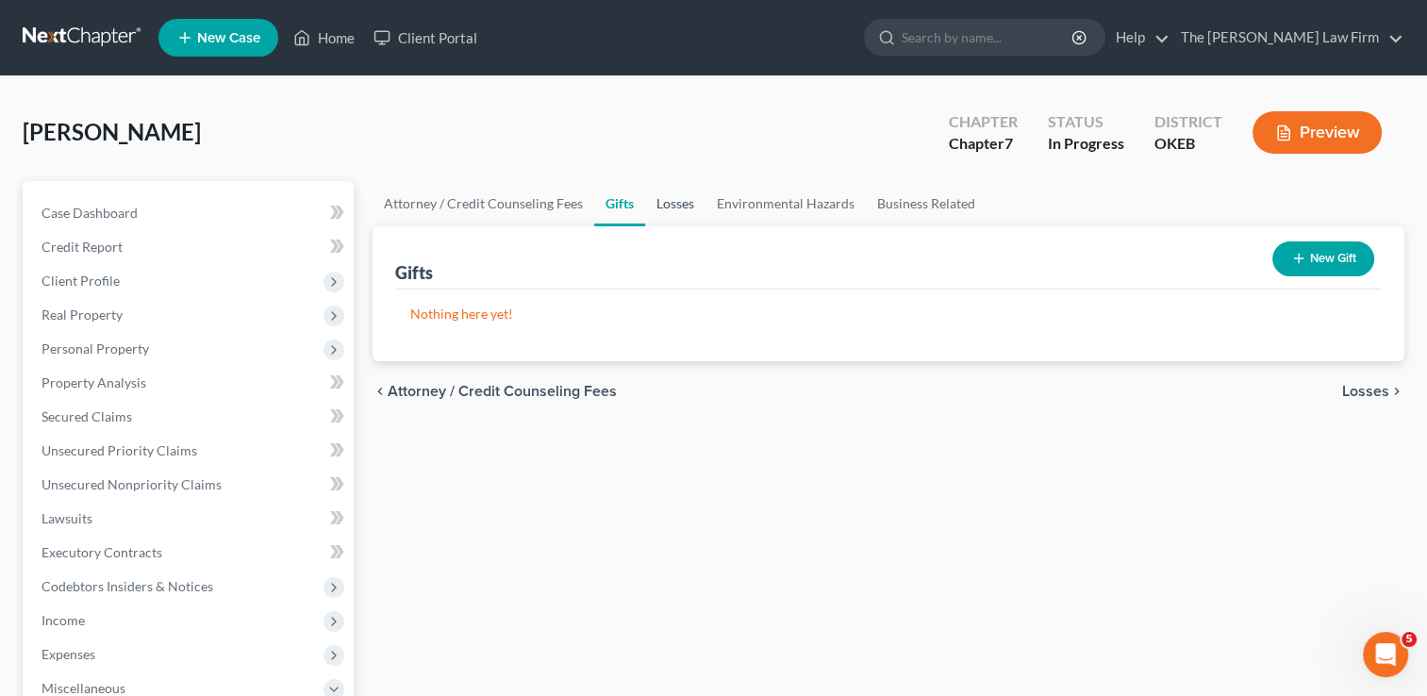
click at [680, 201] on link "Losses" at bounding box center [675, 203] width 60 height 45
drag, startPoint x: 757, startPoint y: 206, endPoint x: 865, endPoint y: 212, distance: 107.7
click at [758, 206] on link "Environmental Hazards" at bounding box center [786, 203] width 160 height 45
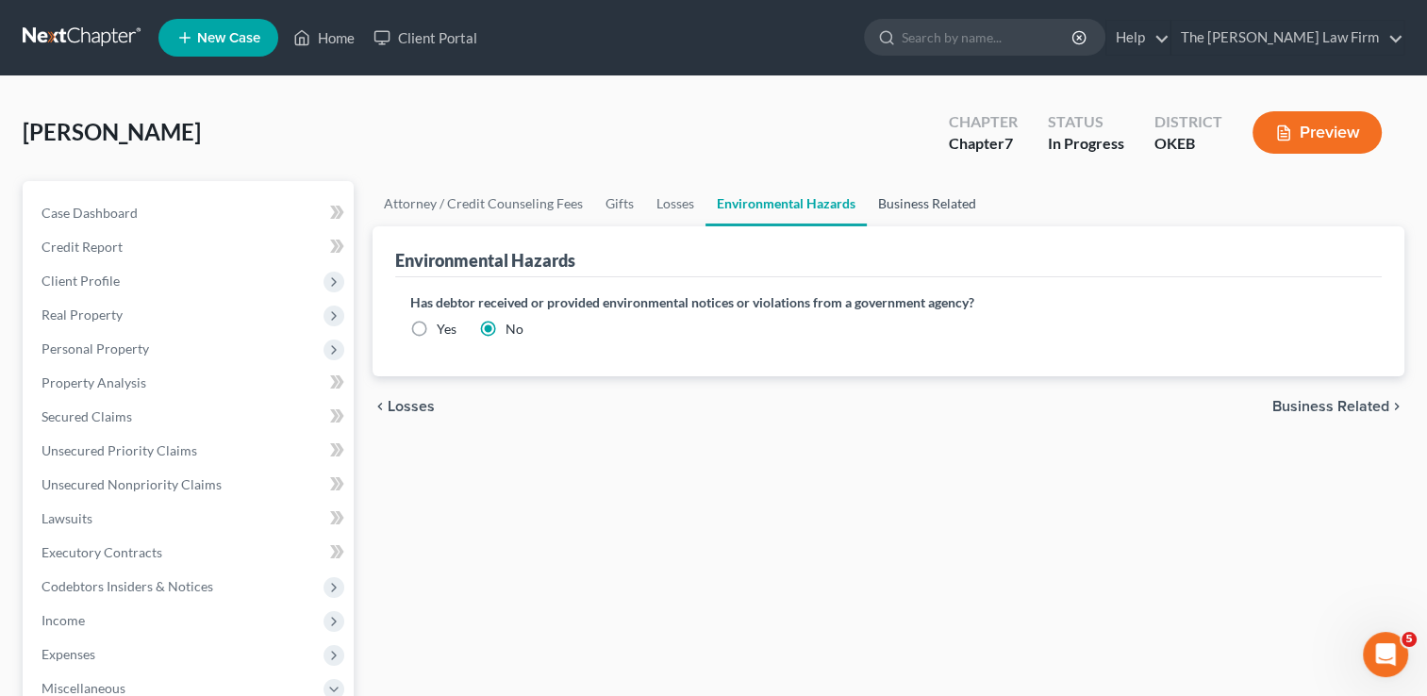
click at [909, 200] on link "Business Related" at bounding box center [927, 203] width 121 height 45
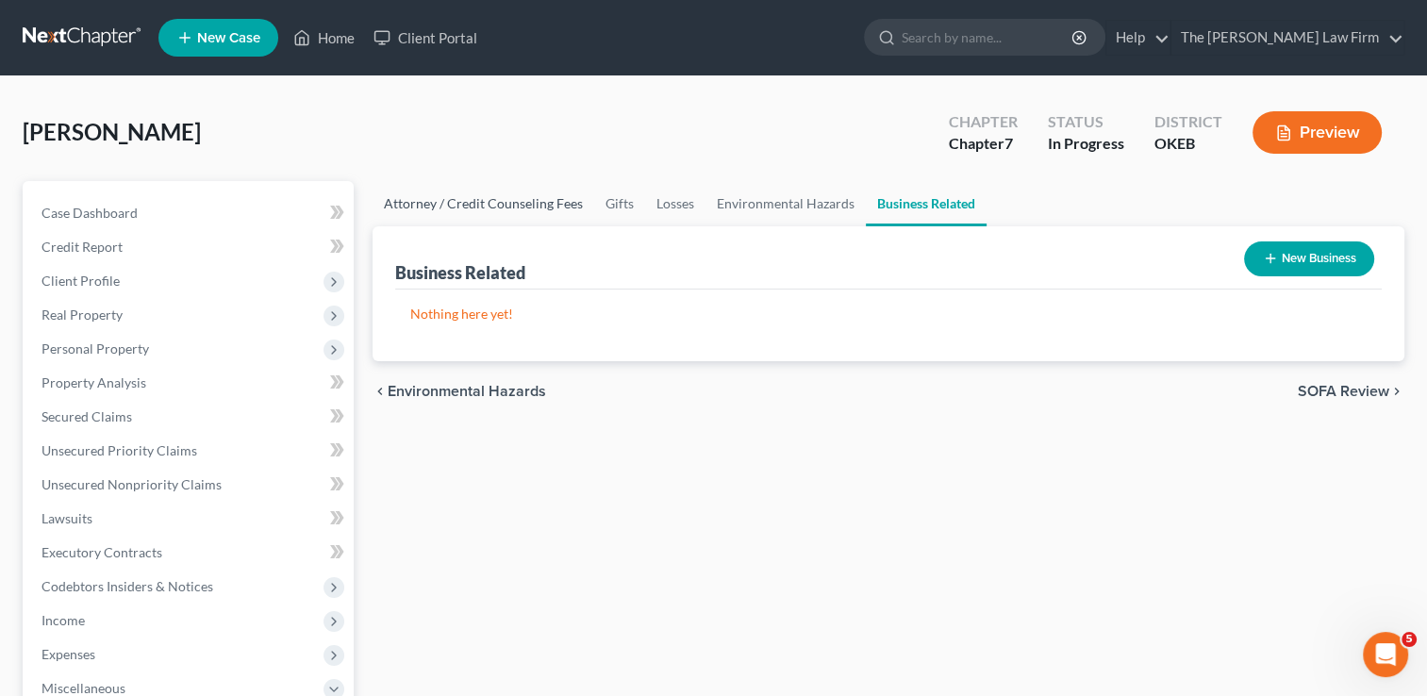
click at [457, 203] on link "Attorney / Credit Counseling Fees" at bounding box center [484, 203] width 222 height 45
select select "0"
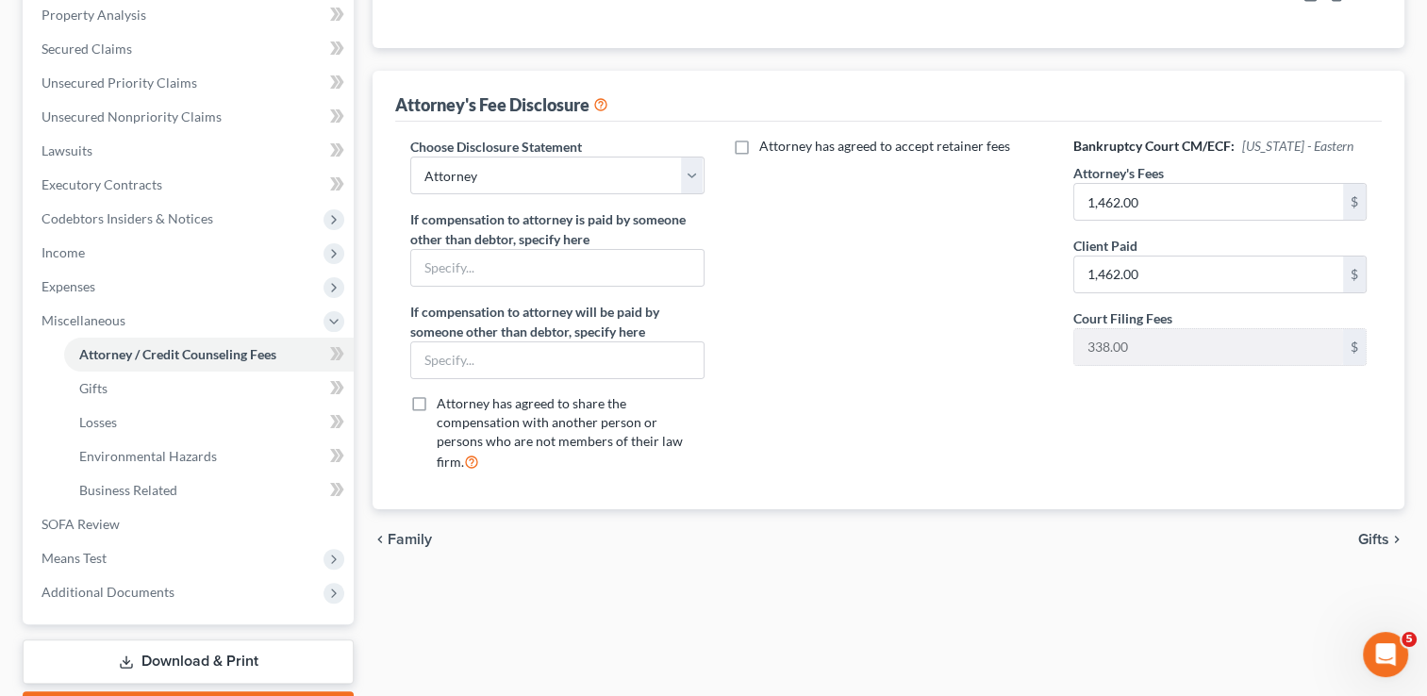
scroll to position [377, 0]
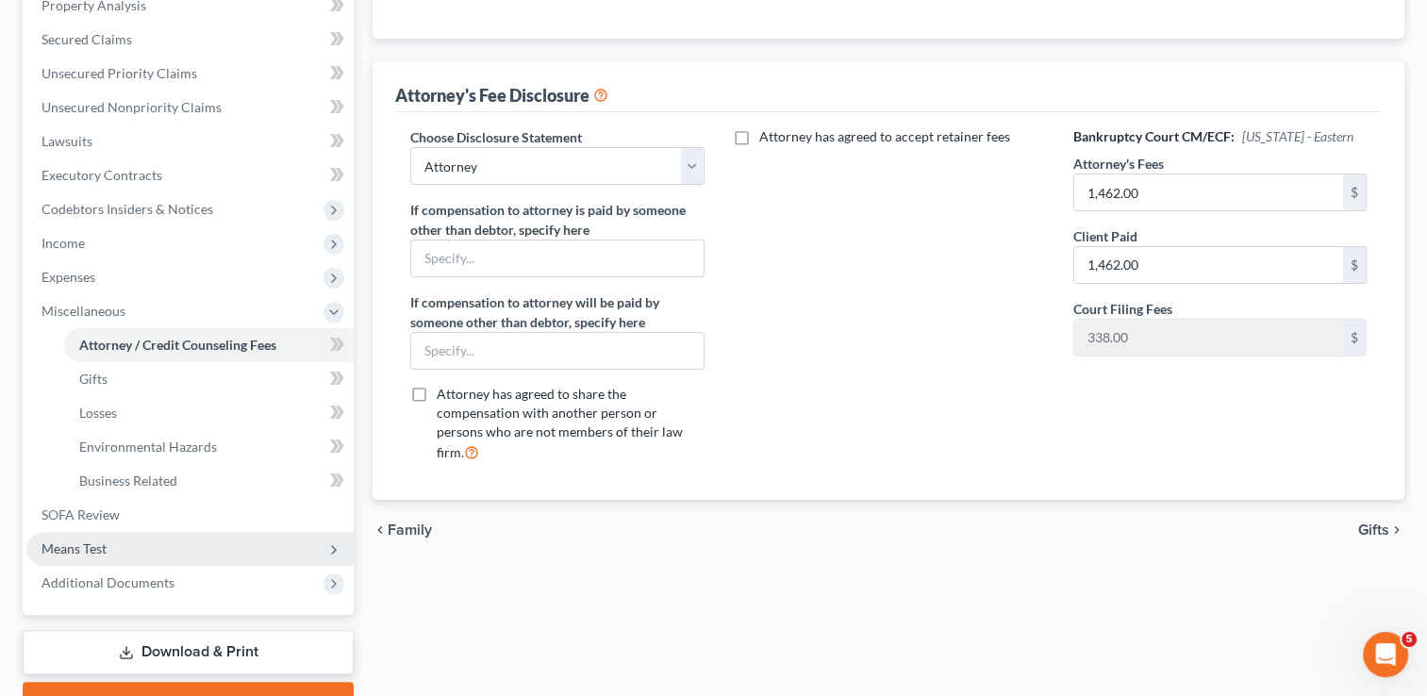
click at [82, 545] on span "Means Test" at bounding box center [74, 549] width 65 height 16
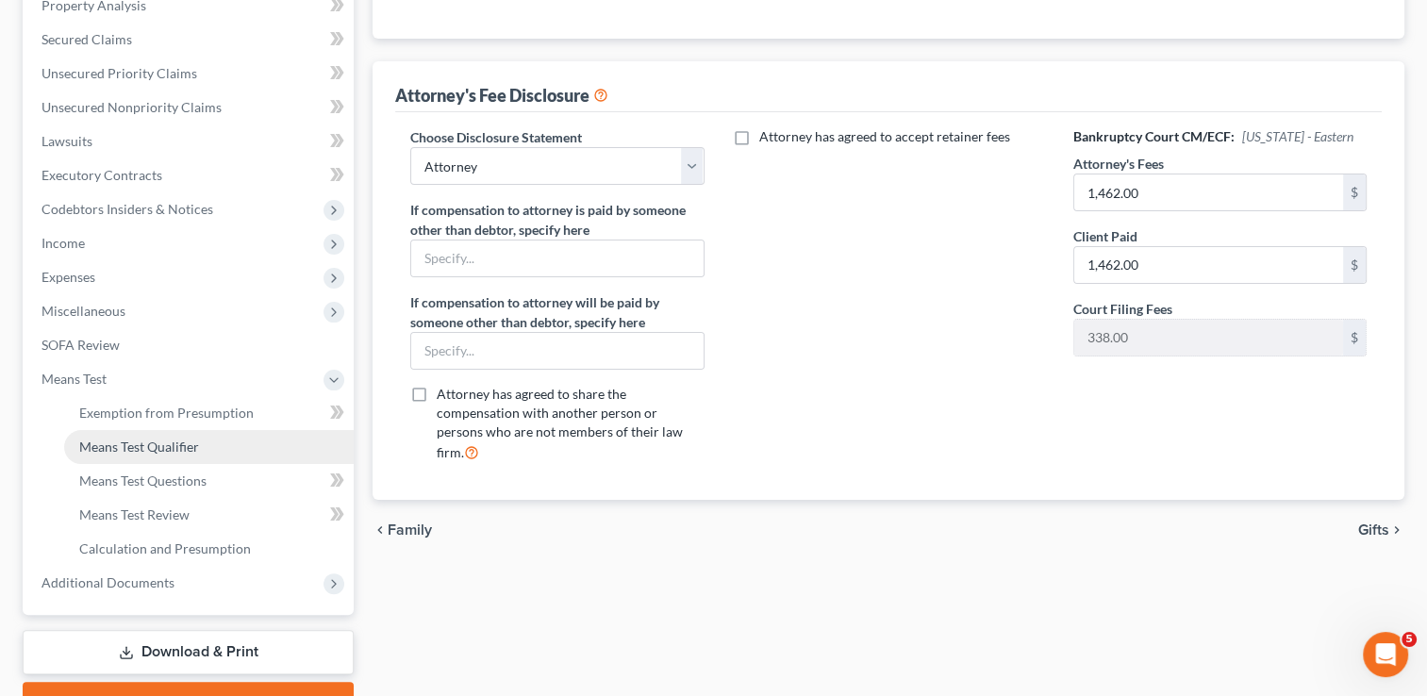
click at [201, 444] on link "Means Test Qualifier" at bounding box center [209, 447] width 290 height 34
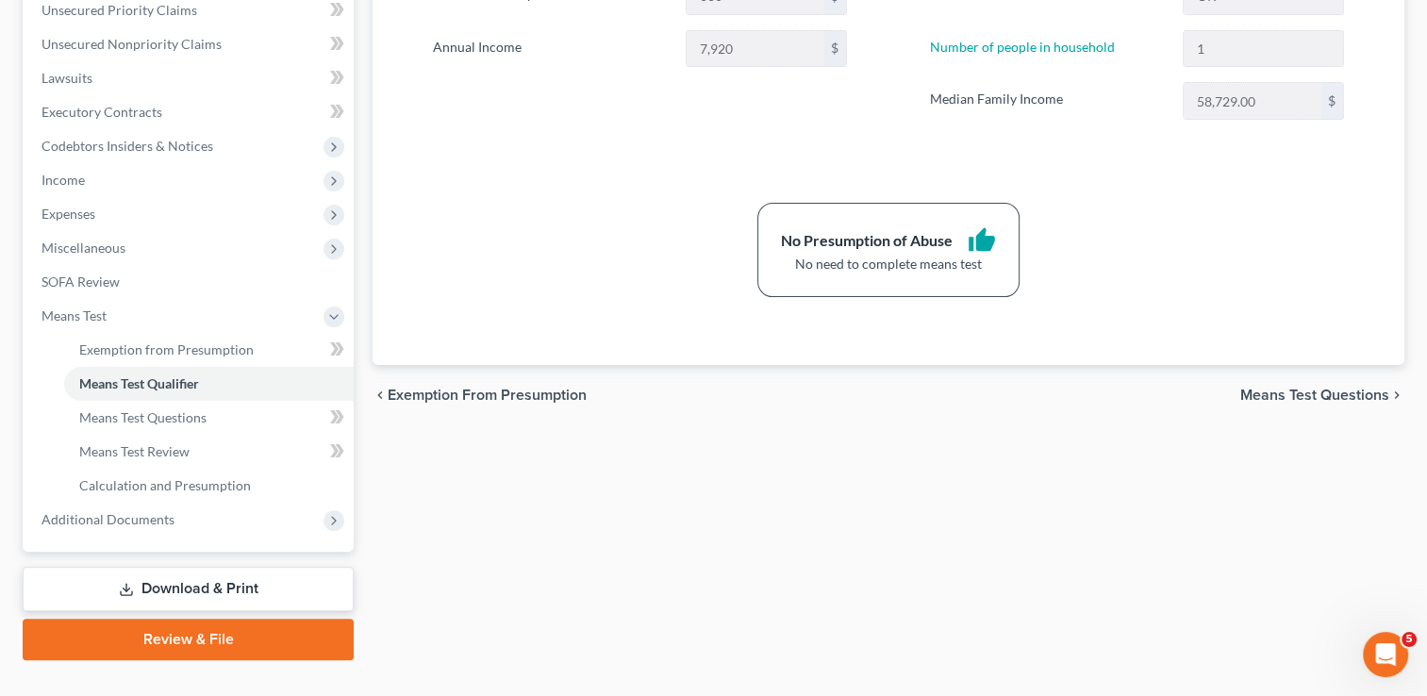
scroll to position [472, 0]
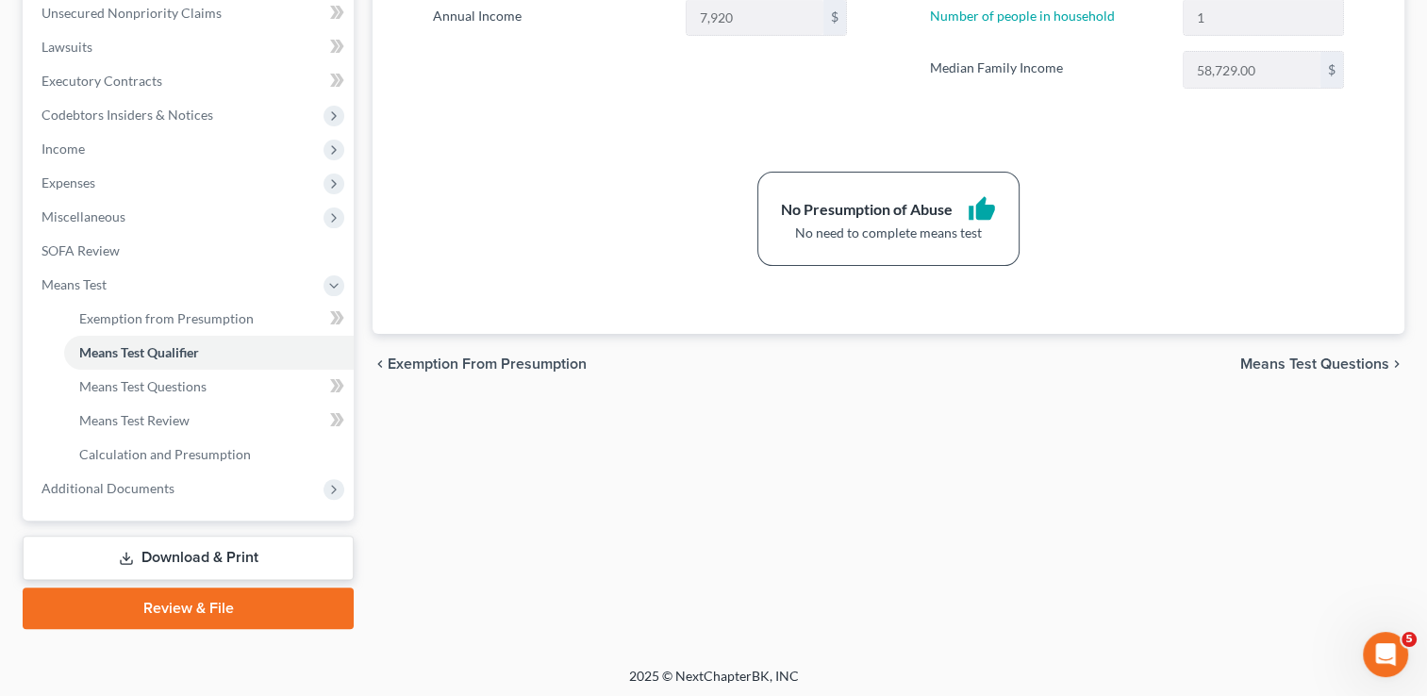
click at [200, 553] on link "Download & Print" at bounding box center [188, 558] width 331 height 44
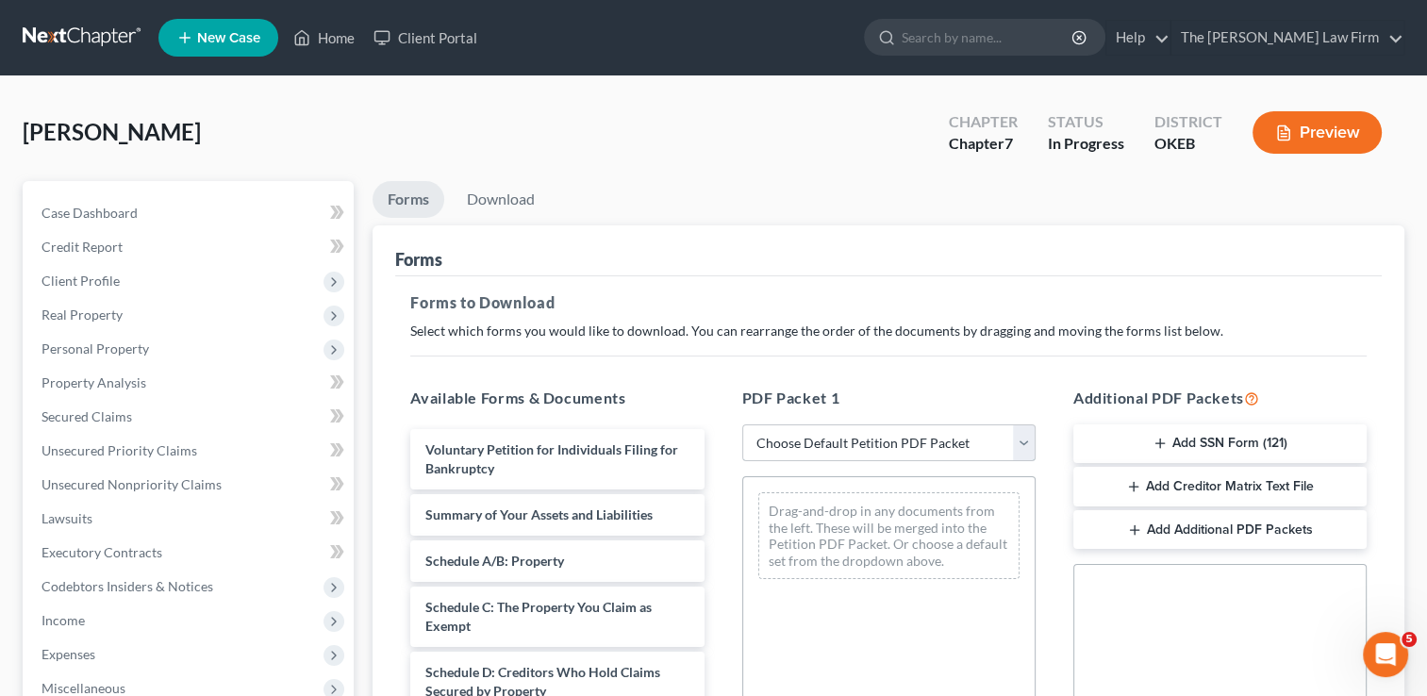
drag, startPoint x: 887, startPoint y: 443, endPoint x: 898, endPoint y: 462, distance: 22.0
click at [887, 443] on select "Choose Default Petition PDF Packet Complete Bankruptcy Petition (all forms and …" at bounding box center [888, 443] width 293 height 38
select select "0"
click at [742, 424] on select "Choose Default Petition PDF Packet Complete Bankruptcy Petition (all forms and …" at bounding box center [888, 443] width 293 height 38
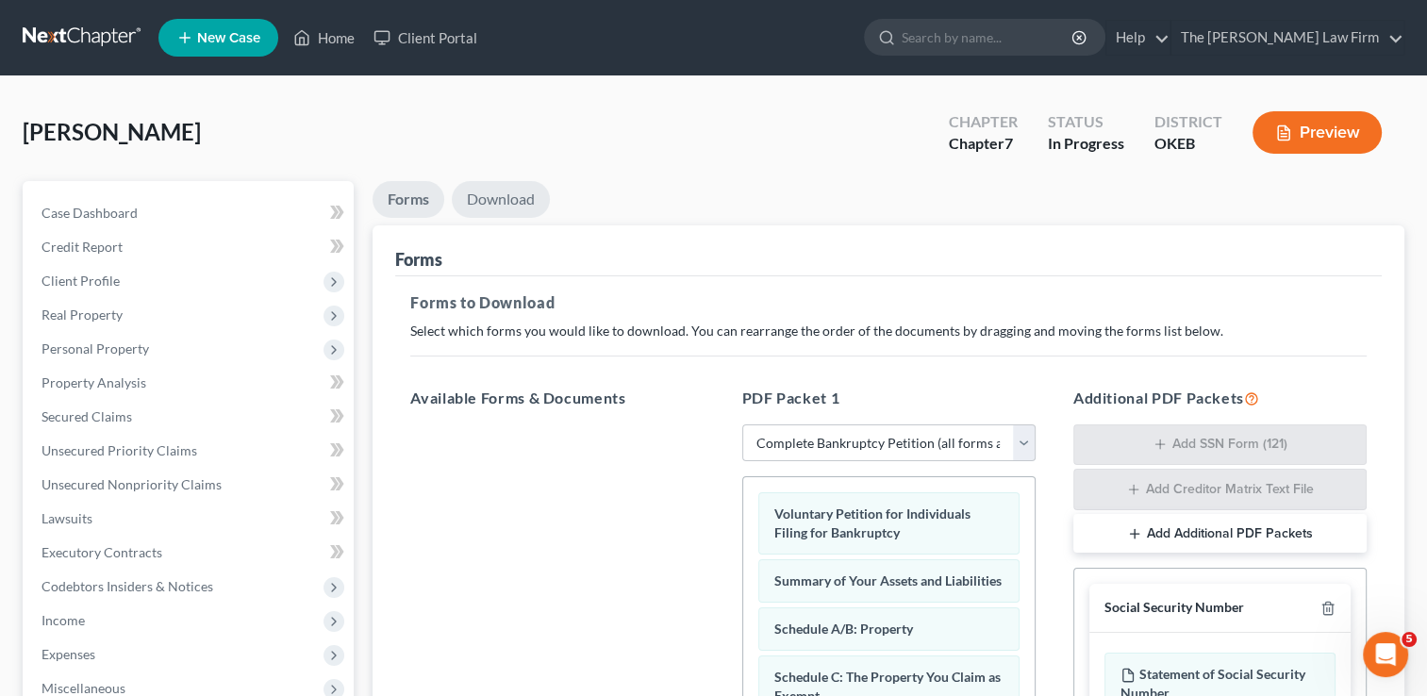
click at [498, 200] on link "Download" at bounding box center [501, 199] width 98 height 37
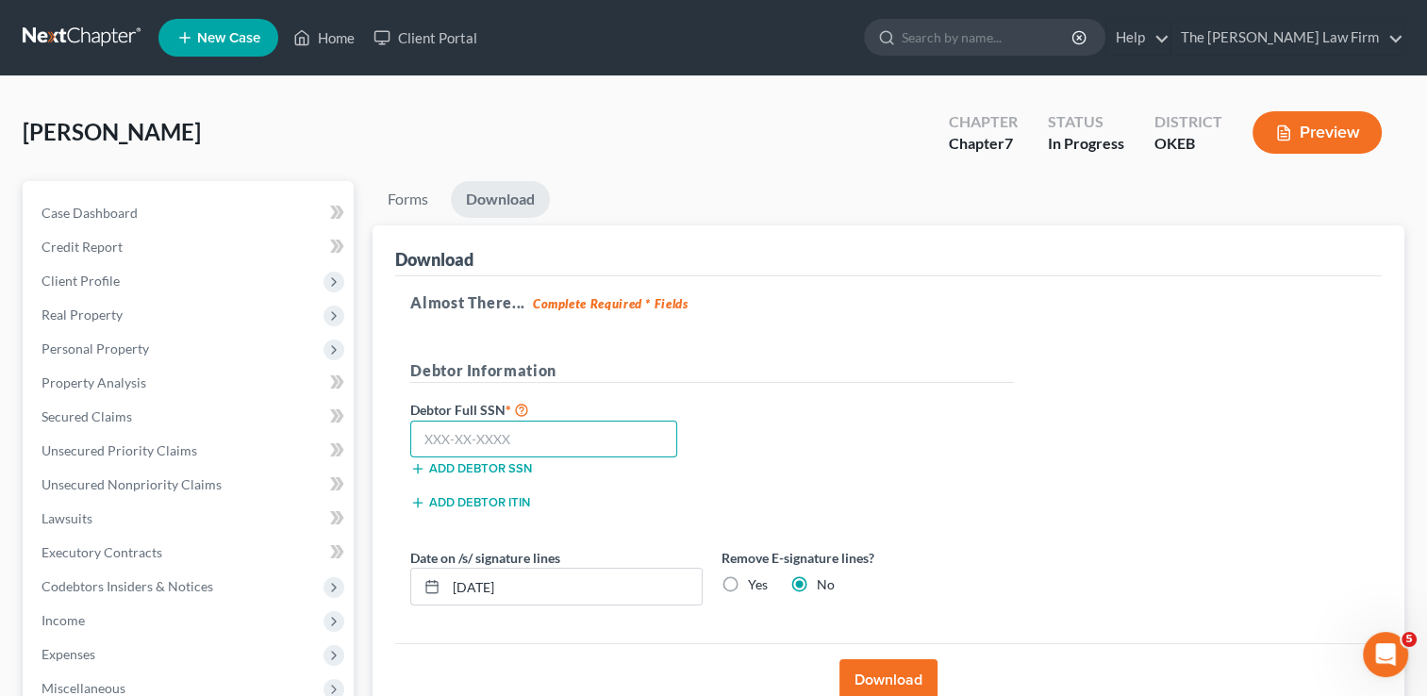
click at [560, 429] on input "text" at bounding box center [543, 440] width 267 height 38
click at [560, 585] on input "[DATE]" at bounding box center [574, 587] width 256 height 36
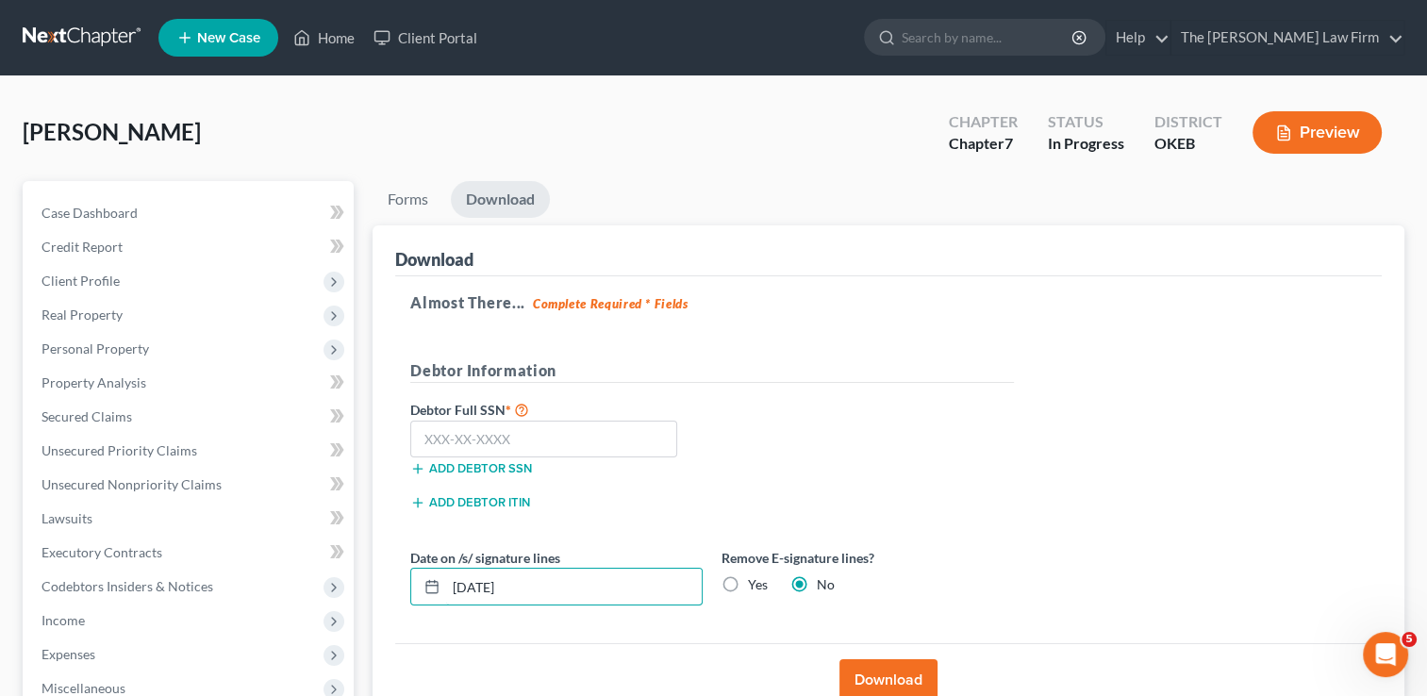
drag, startPoint x: 560, startPoint y: 585, endPoint x: 398, endPoint y: 694, distance: 195.7
click at [410, 602] on div "[DATE]" at bounding box center [556, 587] width 292 height 38
type input "[DATE]"
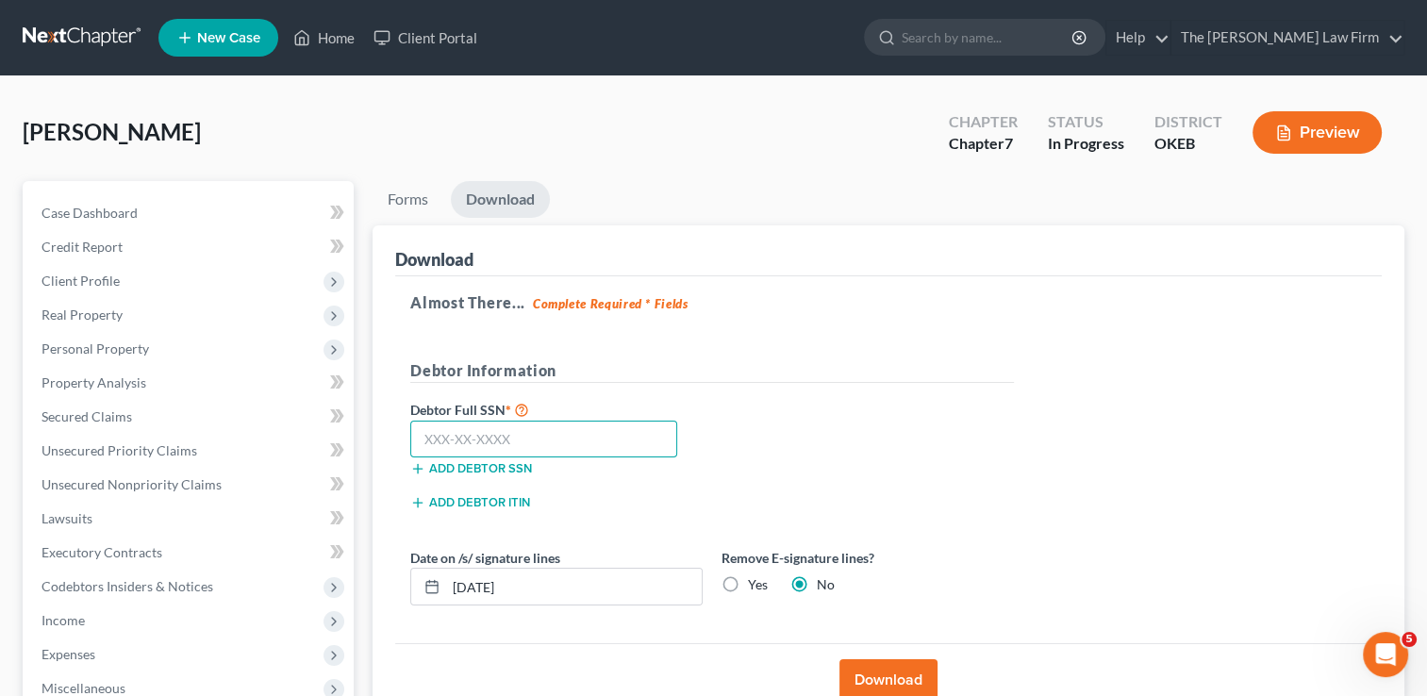
click at [545, 439] on input "text" at bounding box center [543, 440] width 267 height 38
type input "265-49-3658"
click at [888, 677] on button "Download" at bounding box center [889, 680] width 98 height 42
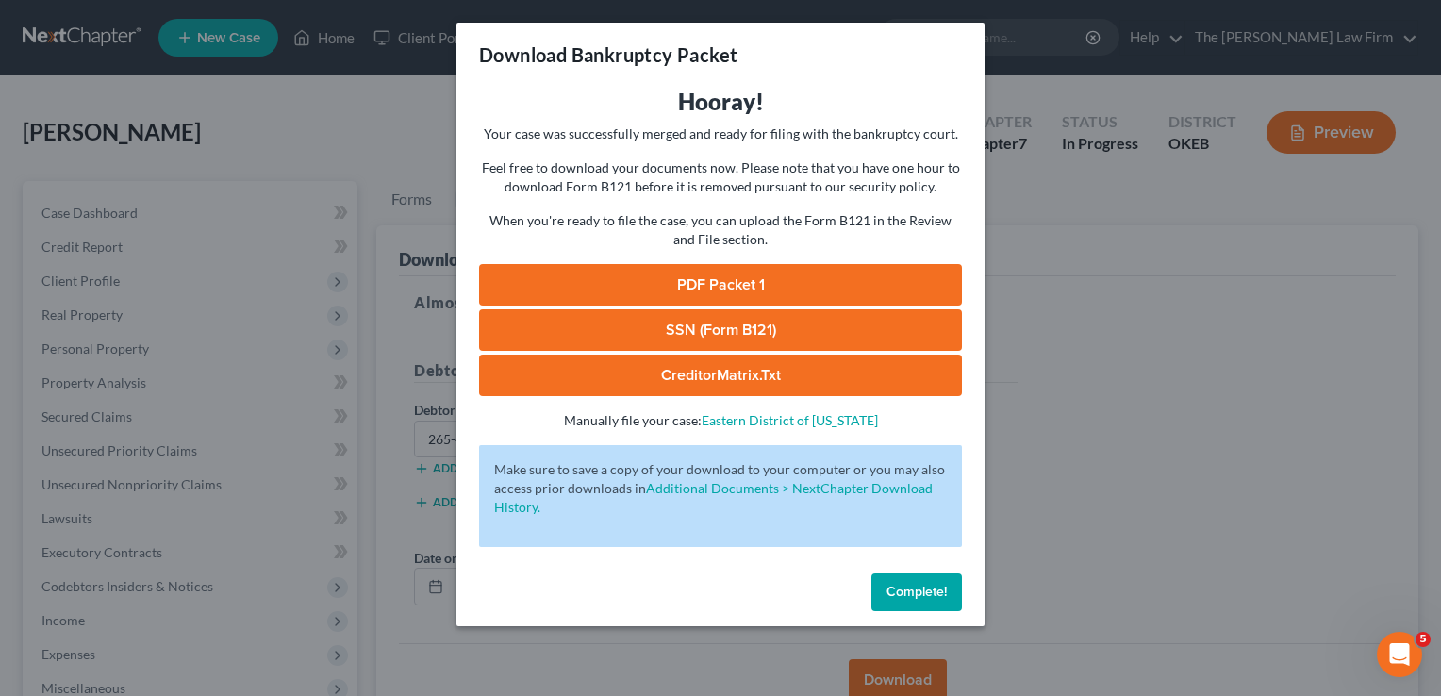
click at [743, 327] on link "SSN (Form B121)" at bounding box center [720, 330] width 483 height 42
click at [756, 276] on link "PDF Packet 1" at bounding box center [720, 285] width 483 height 42
drag, startPoint x: 898, startPoint y: 591, endPoint x: 140, endPoint y: 231, distance: 839.3
click at [898, 591] on span "Complete!" at bounding box center [917, 592] width 60 height 16
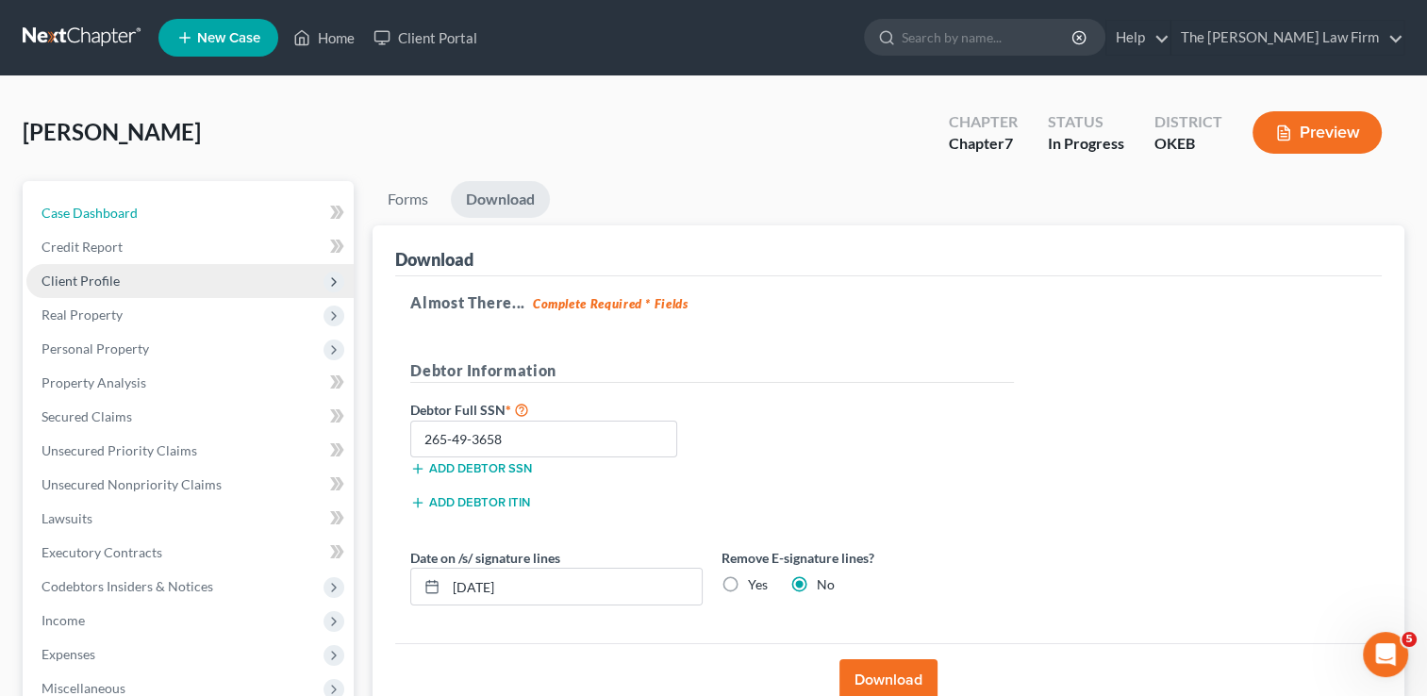
click at [121, 210] on span "Case Dashboard" at bounding box center [90, 213] width 96 height 16
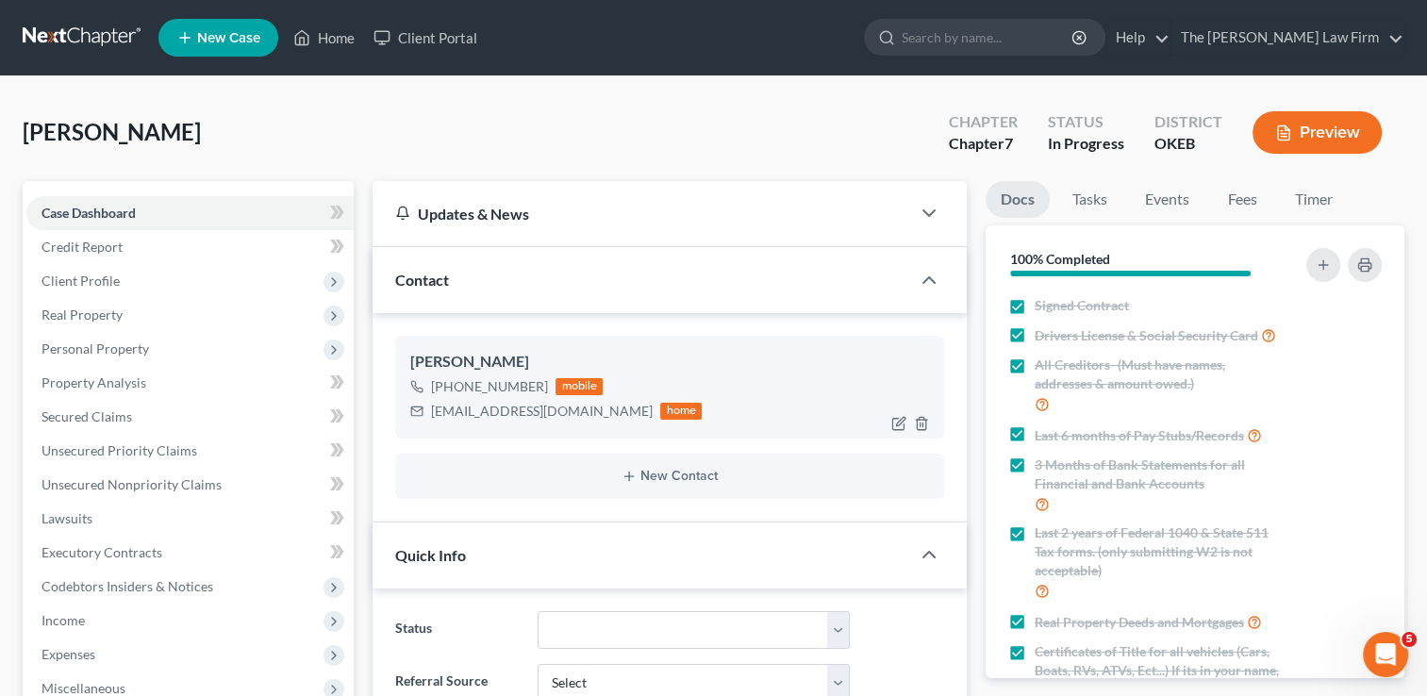
scroll to position [930, 0]
drag, startPoint x: 483, startPoint y: 417, endPoint x: 568, endPoint y: 418, distance: 84.9
click at [568, 418] on div "[EMAIL_ADDRESS][DOMAIN_NAME]" at bounding box center [542, 411] width 222 height 19
copy div "[EMAIL_ADDRESS][DOMAIN_NAME]"
click at [608, 114] on div "[PERSON_NAME] Upgraded Chapter Chapter 7 Status In Progress District OKEB Previ…" at bounding box center [714, 140] width 1382 height 82
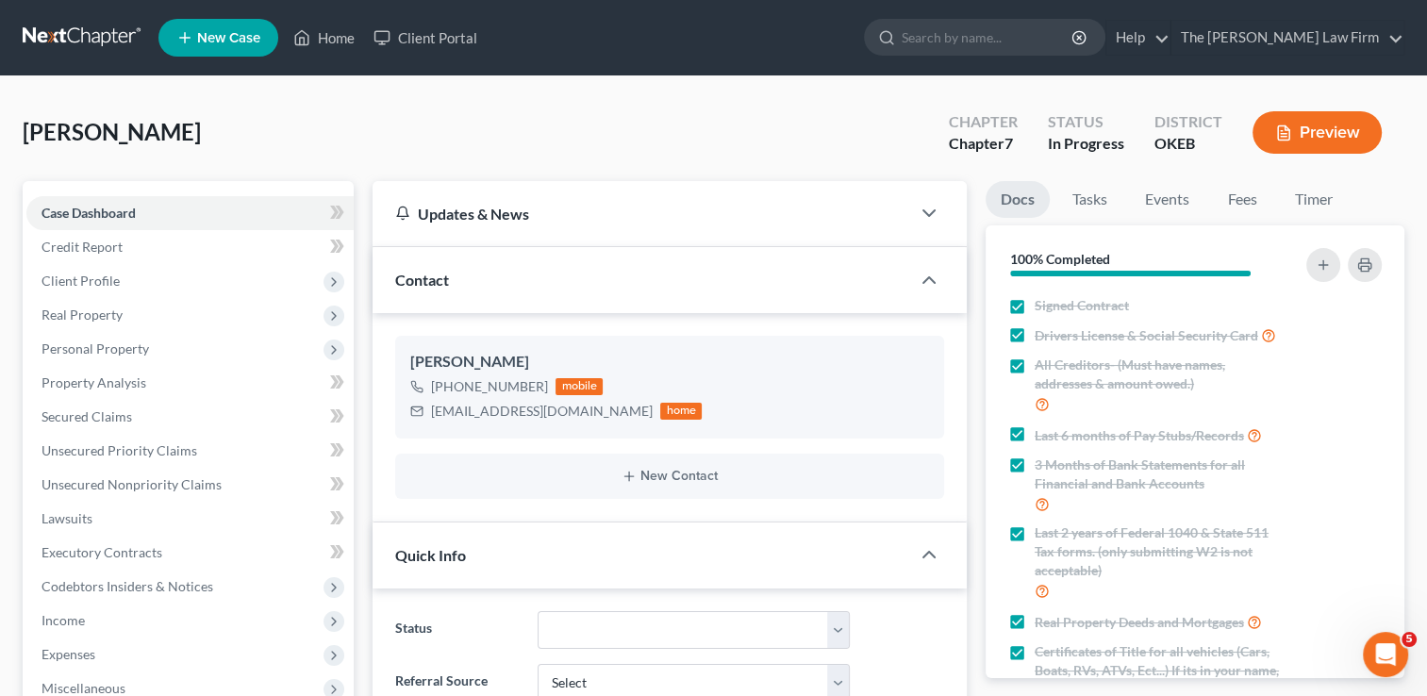
drag, startPoint x: 80, startPoint y: 32, endPoint x: 1439, endPoint y: 220, distance: 1371.3
click at [80, 32] on link at bounding box center [83, 38] width 121 height 34
